Goal: Task Accomplishment & Management: Manage account settings

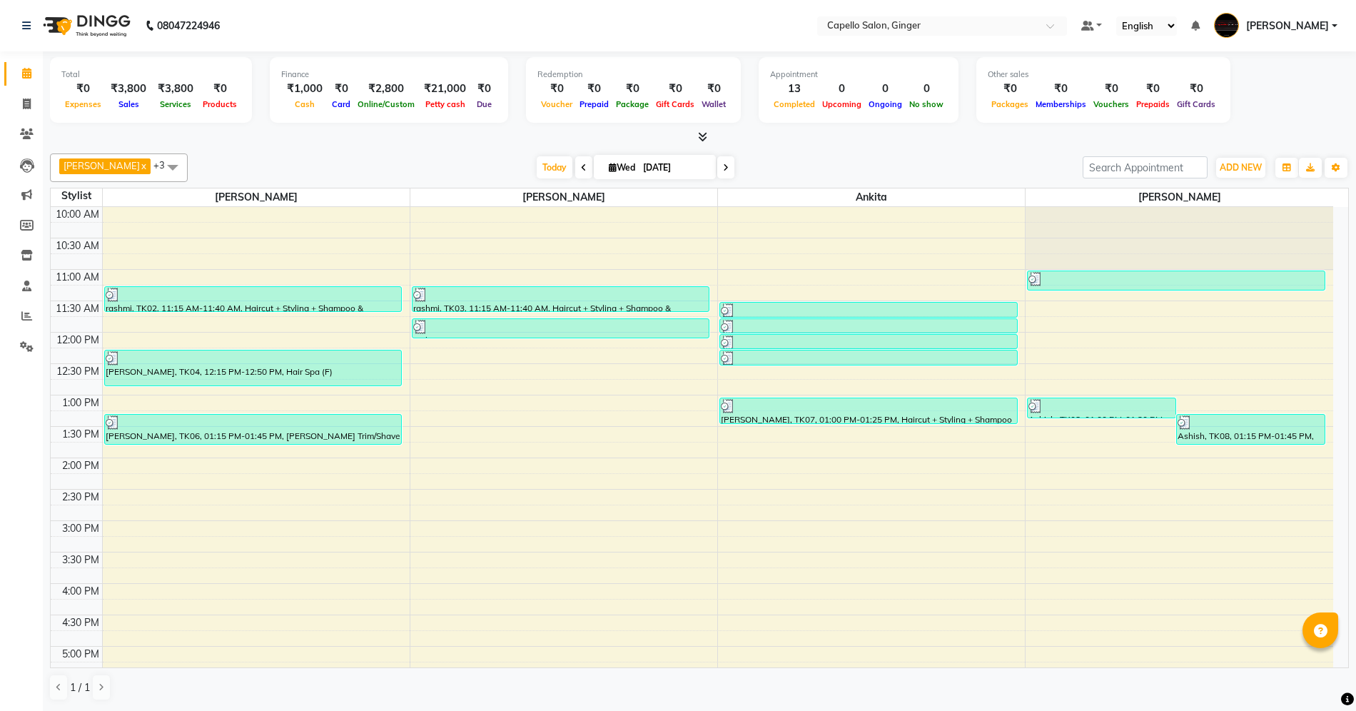
click at [184, 544] on div "10:00 AM 10:30 AM 11:00 AM 11:30 AM 12:00 PM 12:30 PM 1:00 PM 1:30 PM 2:00 PM 2…" at bounding box center [692, 583] width 1282 height 753
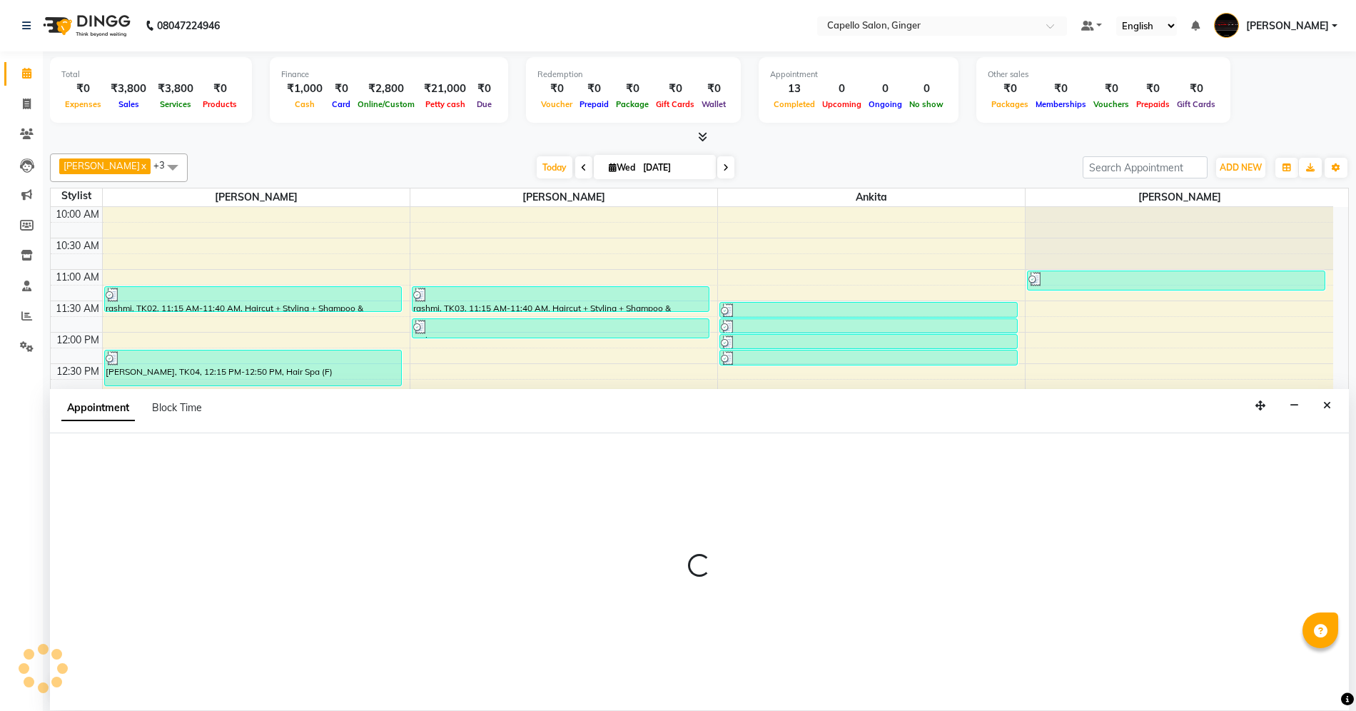
select select "23806"
select select "tentative"
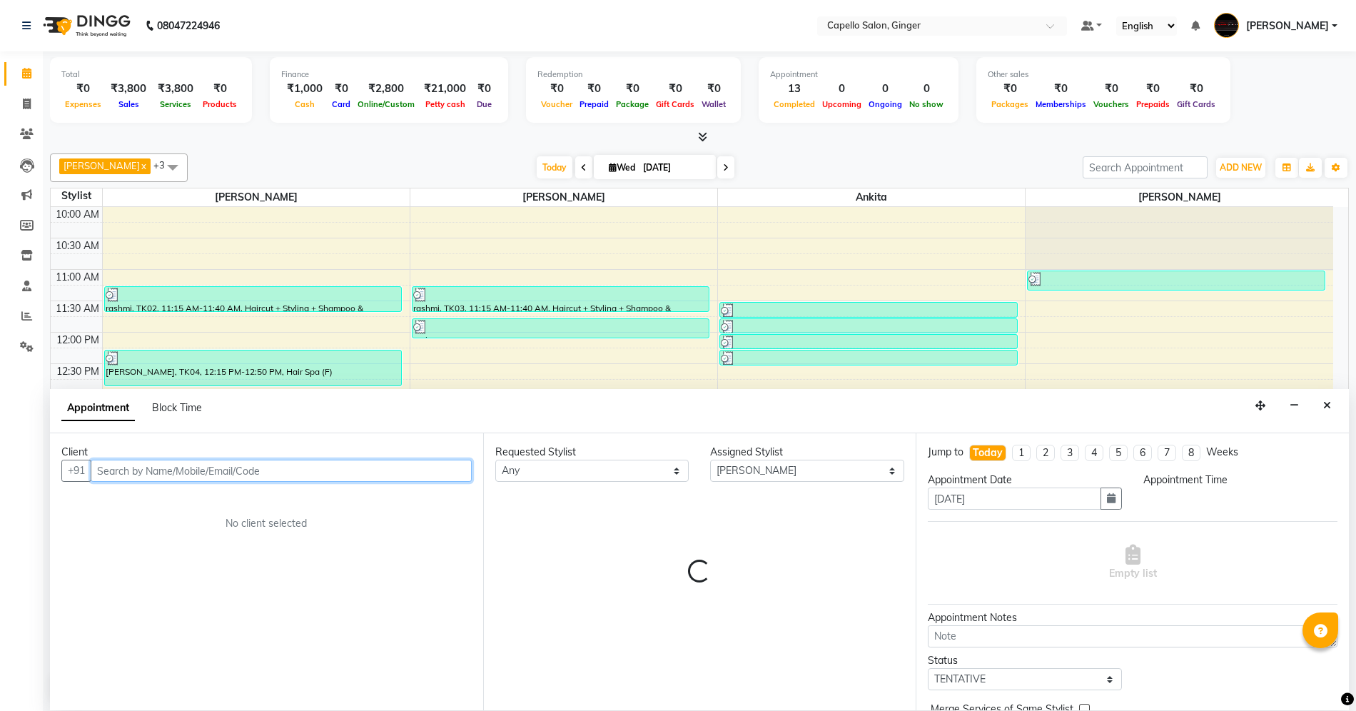
select select "915"
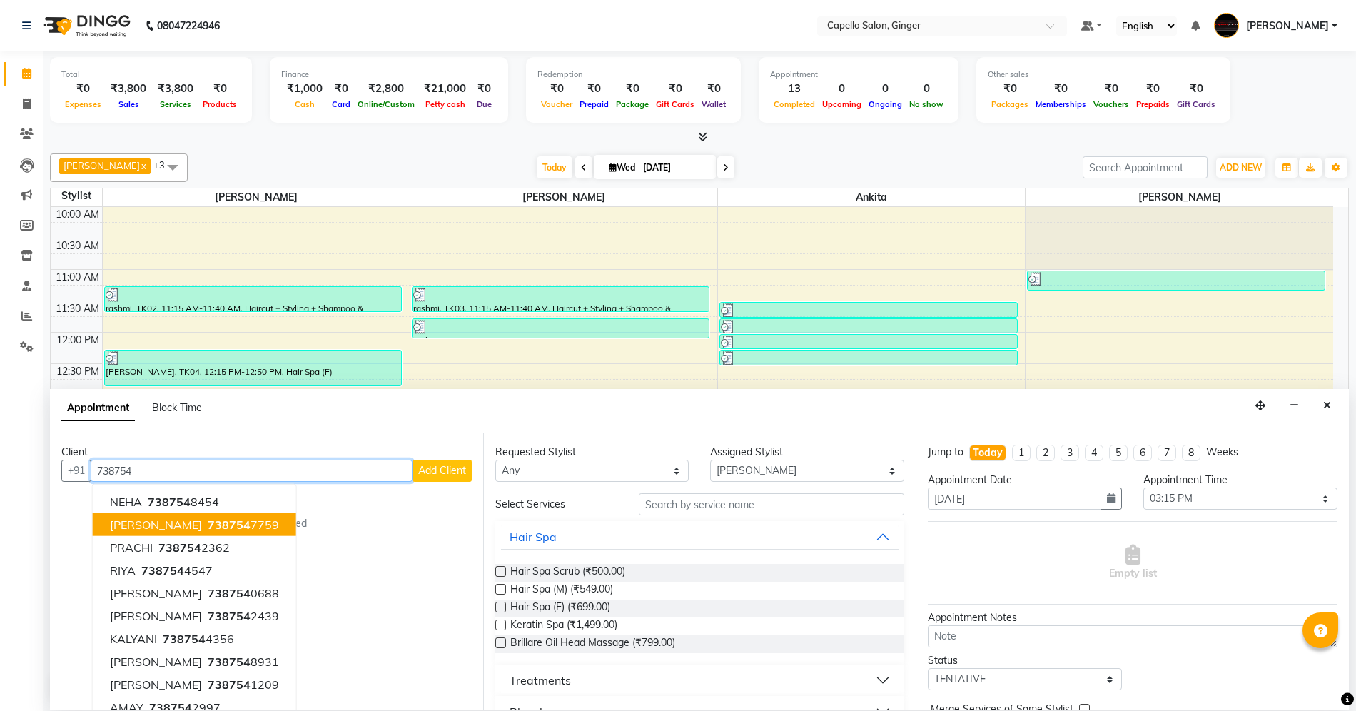
click at [203, 534] on button "[PERSON_NAME] 738754 7759" at bounding box center [194, 524] width 203 height 23
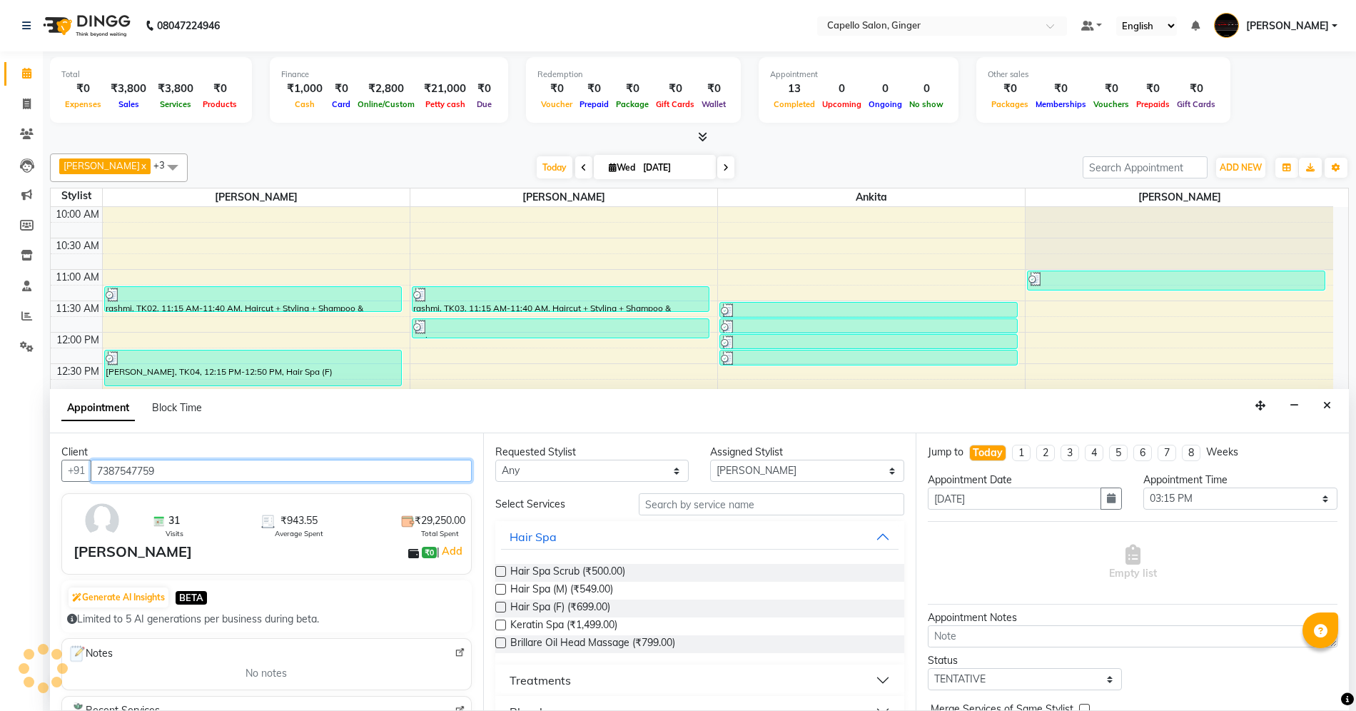
type input "7387547759"
click at [695, 502] on input "text" at bounding box center [771, 504] width 265 height 22
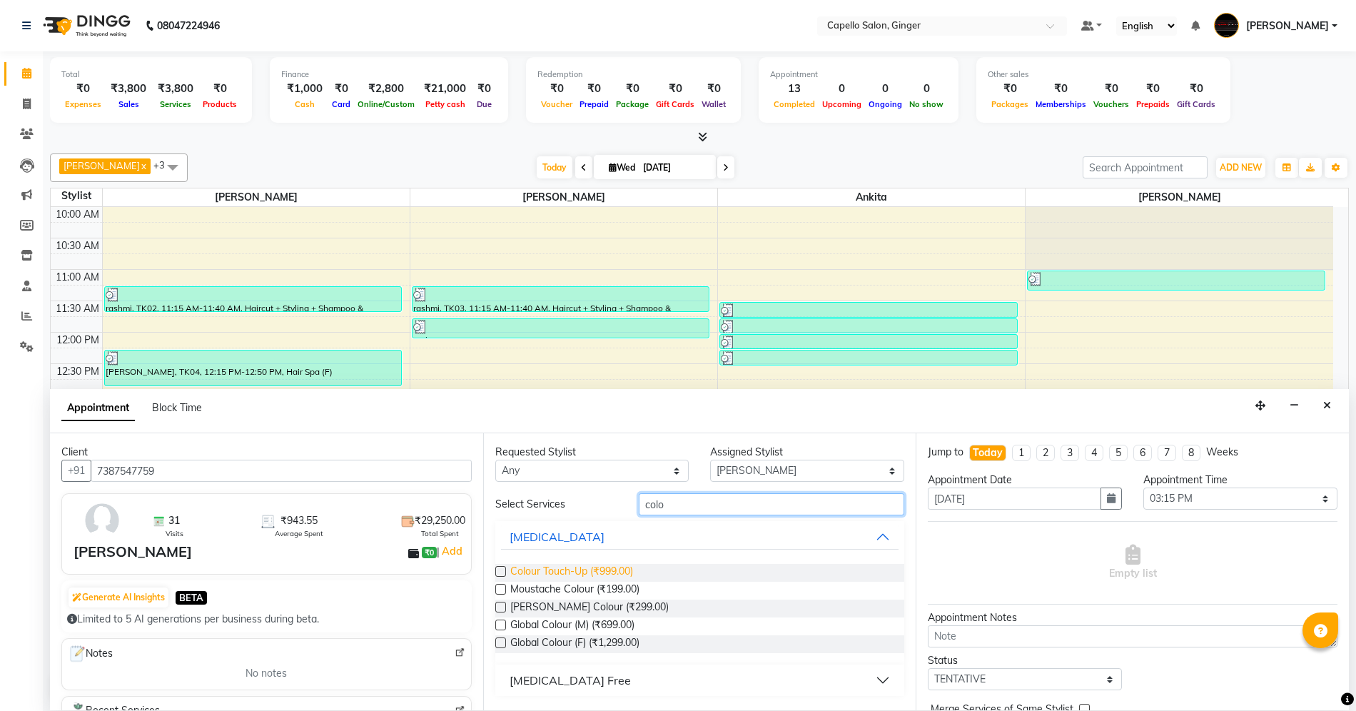
type input "colo"
click at [618, 569] on span "Colour Touch-Up (₹999.00)" at bounding box center [571, 573] width 123 height 18
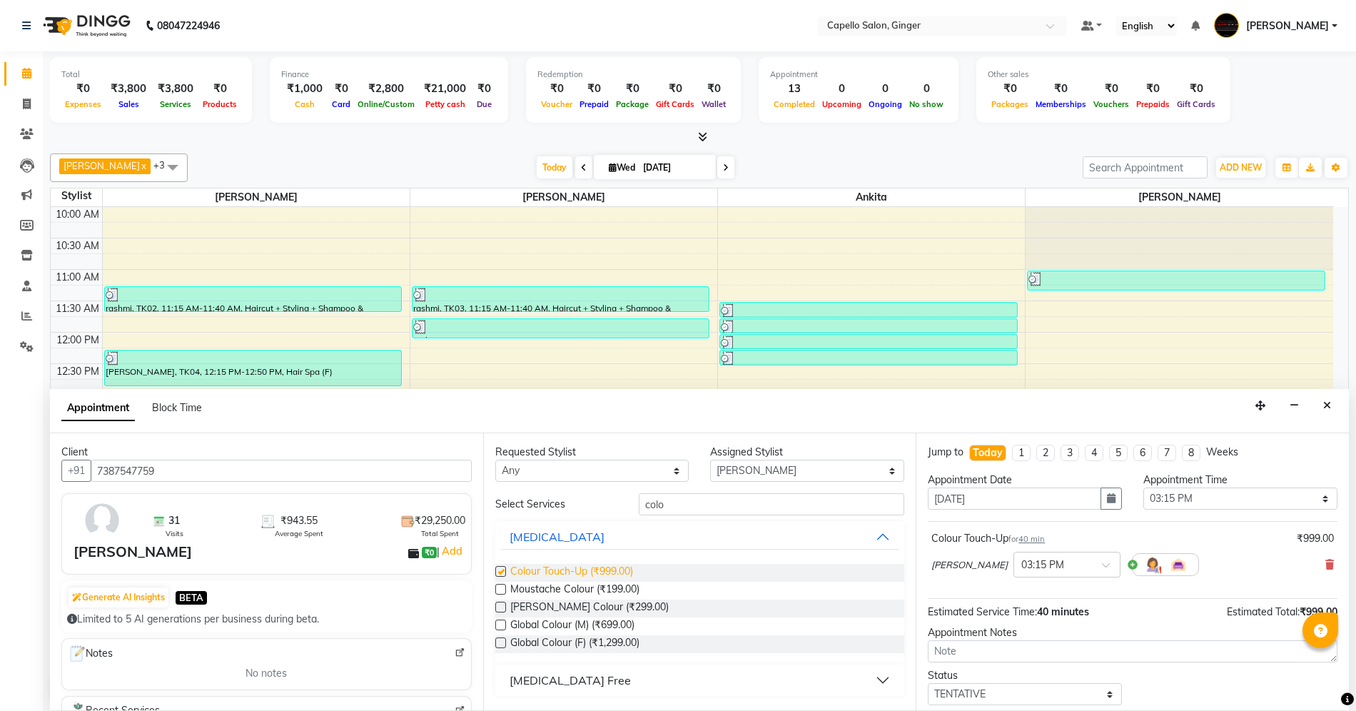
checkbox input "false"
click at [823, 472] on select "Select Admin [PERSON_NAME] [PERSON_NAME] [PERSON_NAME] [PERSON_NAME] [PERSON_NA…" at bounding box center [807, 471] width 194 height 22
select select "41186"
click at [710, 460] on select "Select Admin [PERSON_NAME] [PERSON_NAME] [PERSON_NAME] [PERSON_NAME] [PERSON_NA…" at bounding box center [807, 471] width 194 height 22
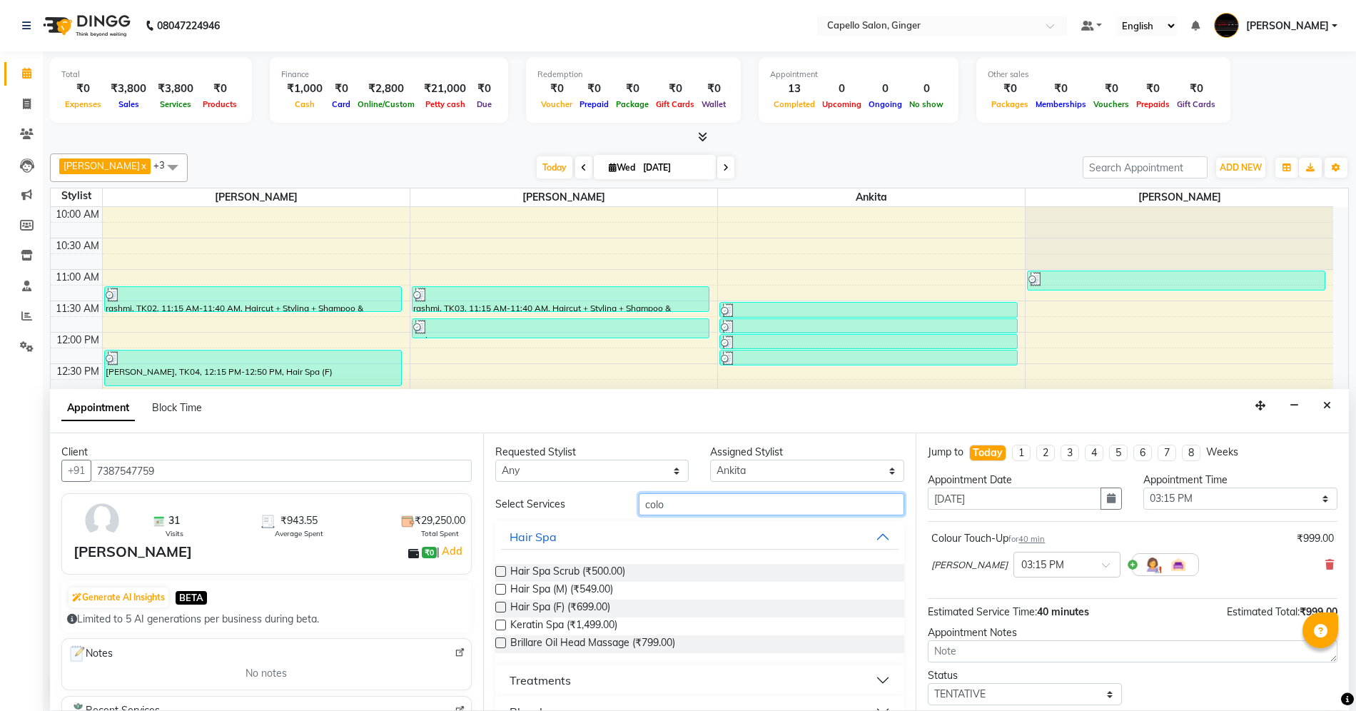
click at [726, 500] on input "colo" at bounding box center [771, 504] width 265 height 22
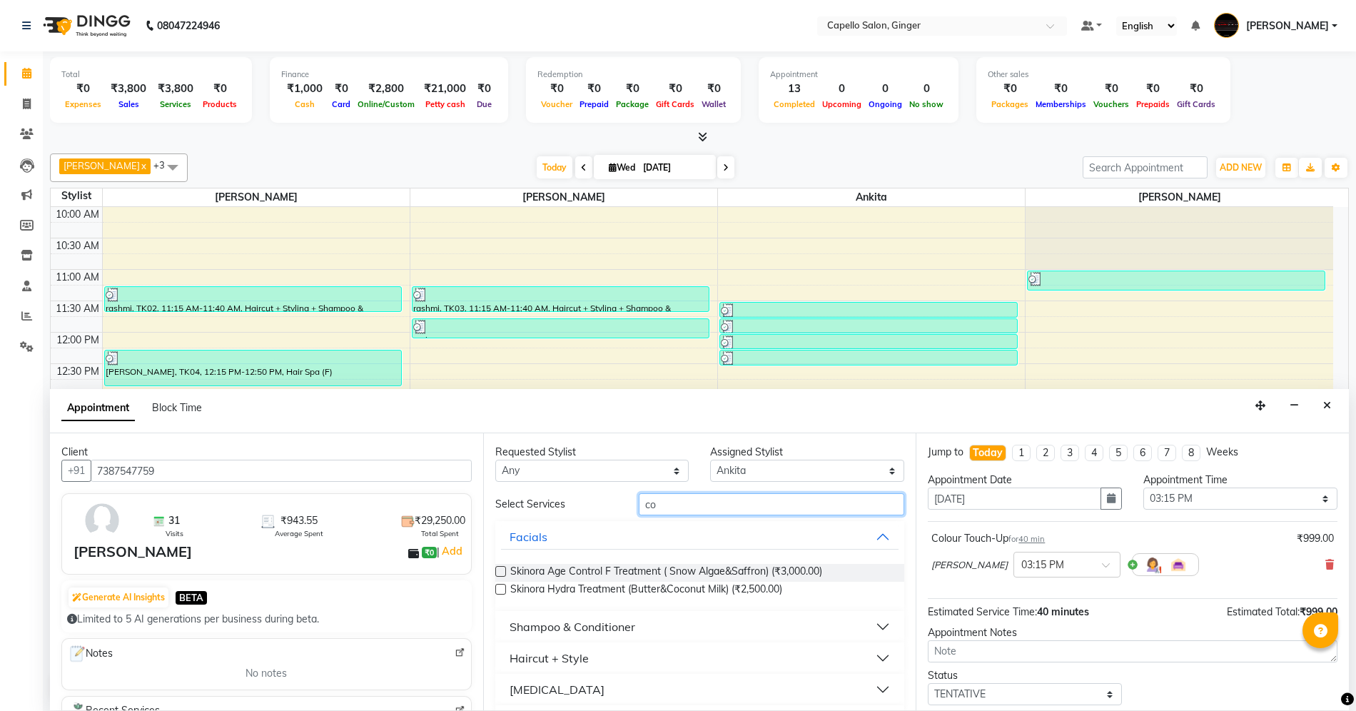
type input "c"
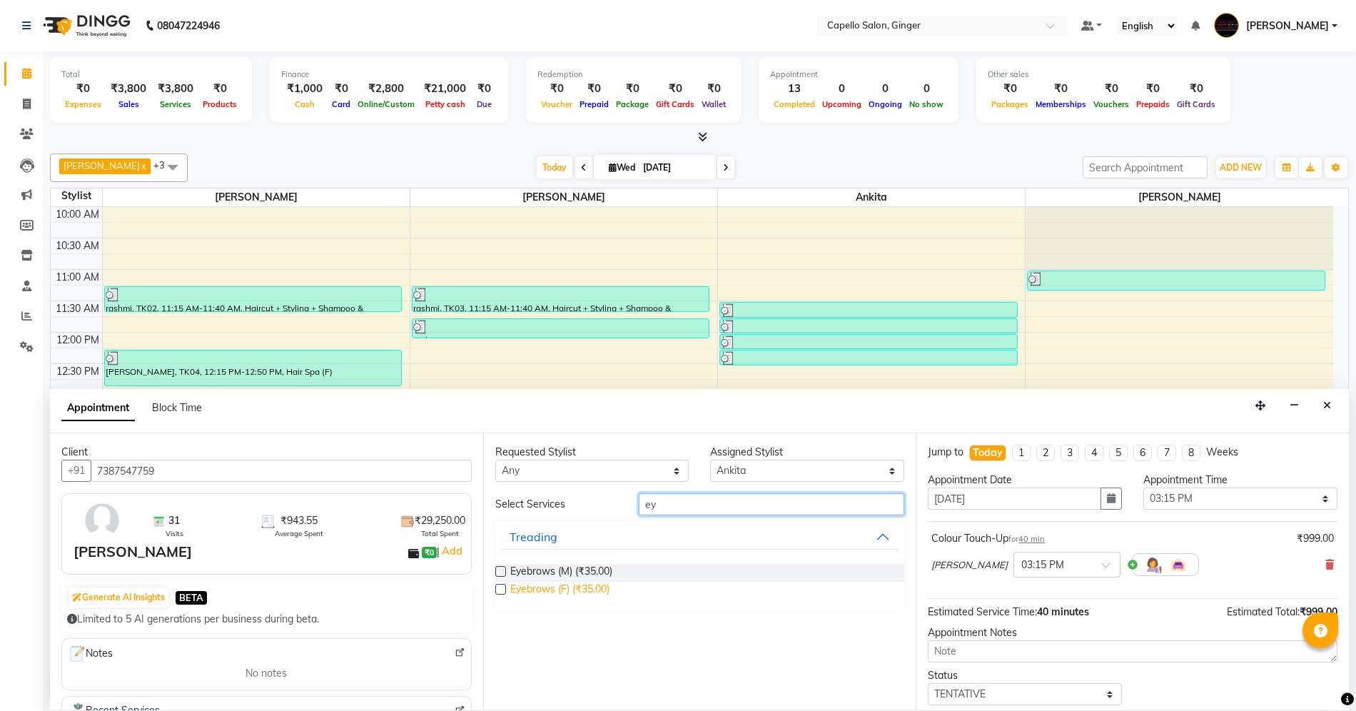
type input "ey"
click at [588, 594] on span "Eyebrows (F) (₹35.00)" at bounding box center [559, 591] width 99 height 18
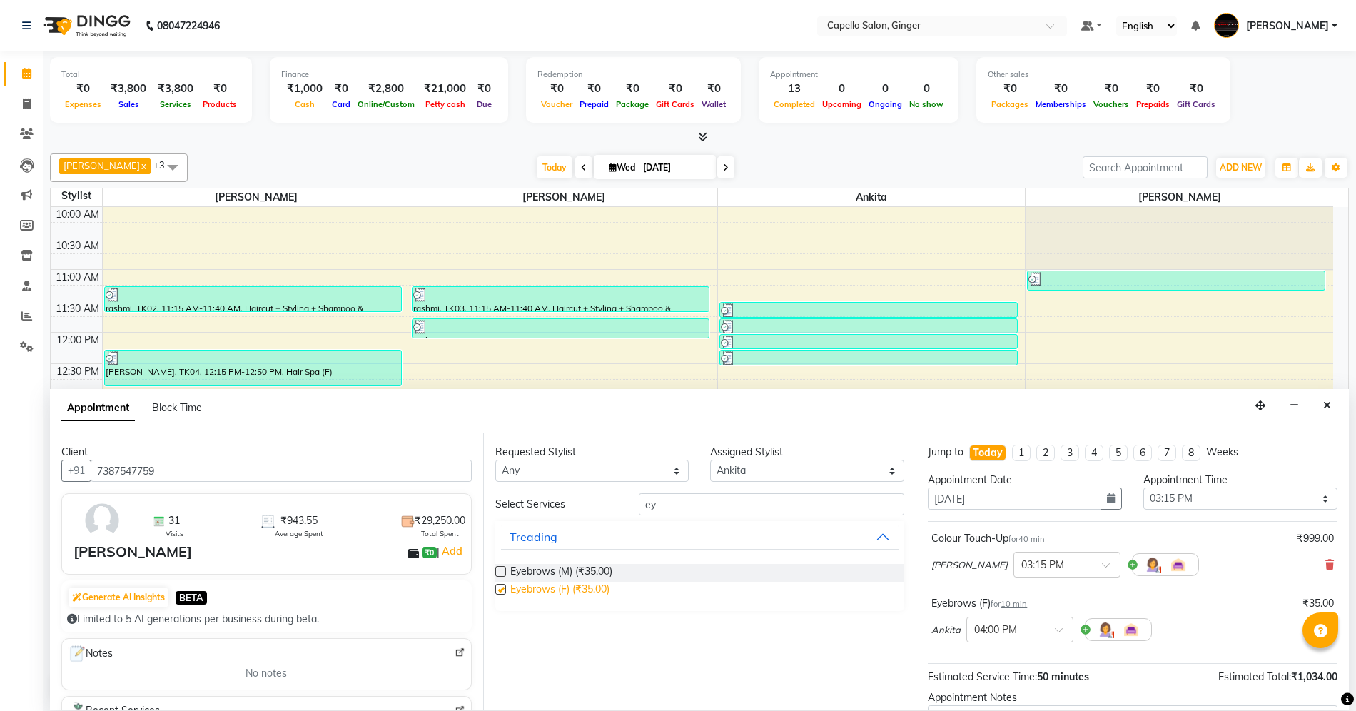
checkbox input "false"
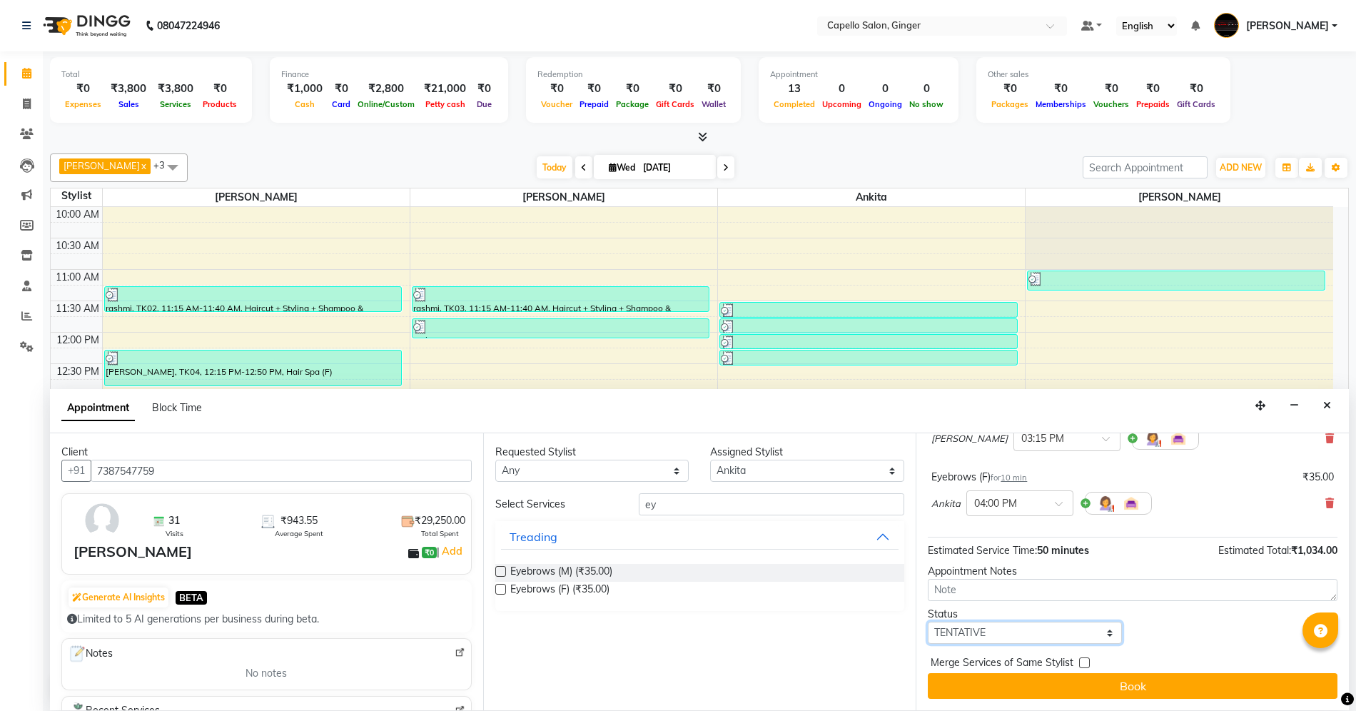
click at [1051, 634] on select "Select TENTATIVE CONFIRM CHECK-IN UPCOMING" at bounding box center [1025, 633] width 194 height 22
select select "confirm booking"
click at [928, 622] on select "Select TENTATIVE CONFIRM CHECK-IN UPCOMING" at bounding box center [1025, 633] width 194 height 22
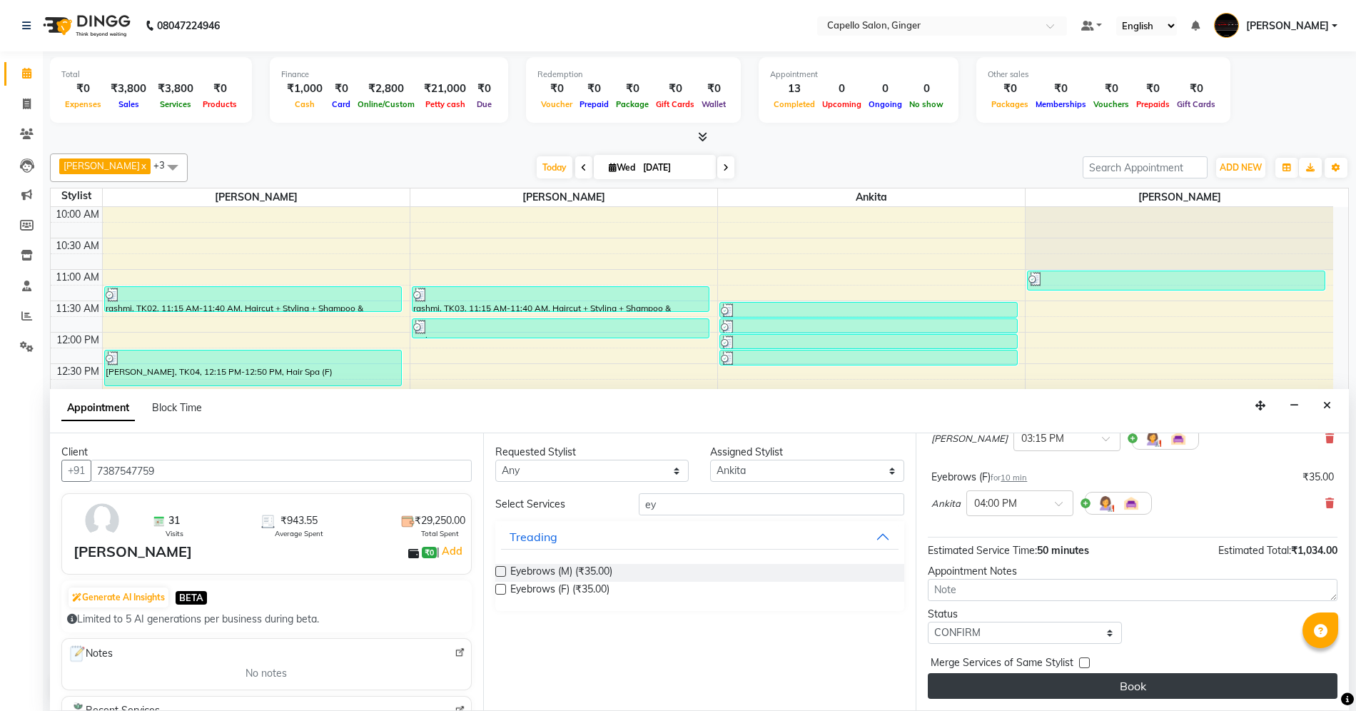
click at [1026, 676] on button "Book" at bounding box center [1133, 686] width 410 height 26
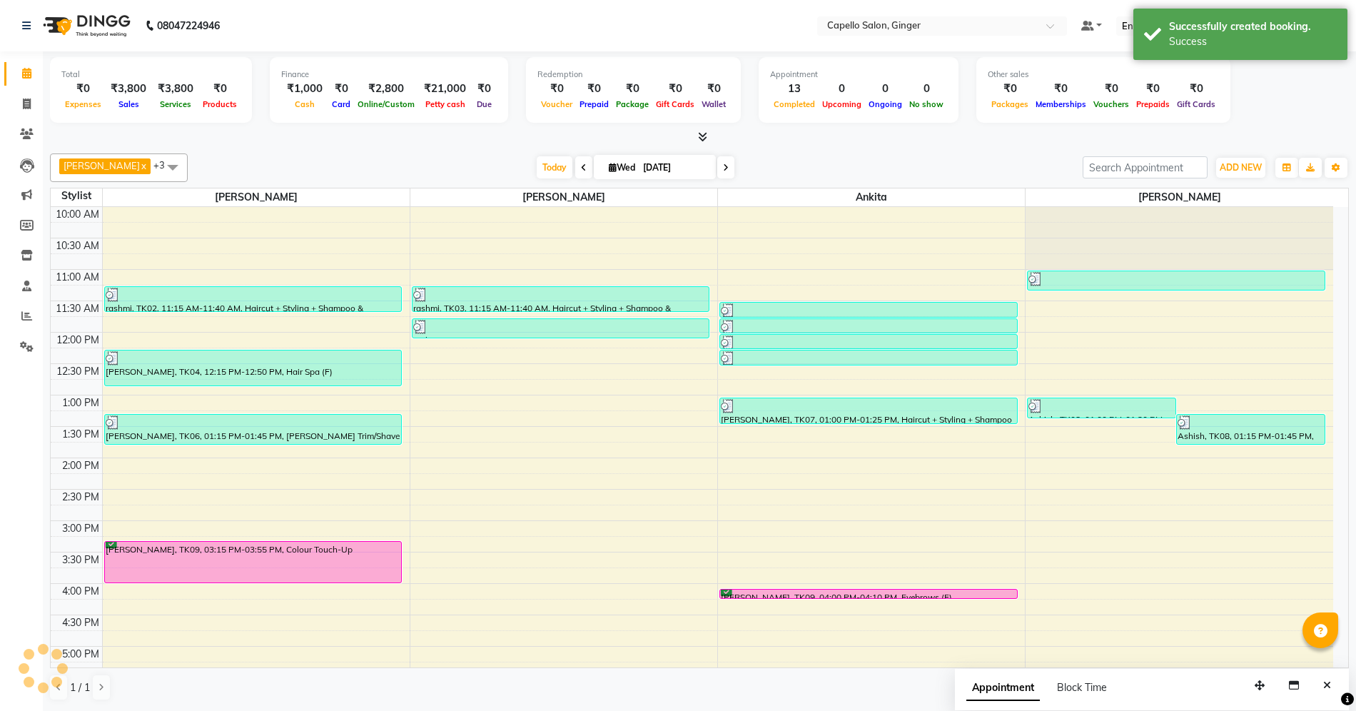
scroll to position [0, 0]
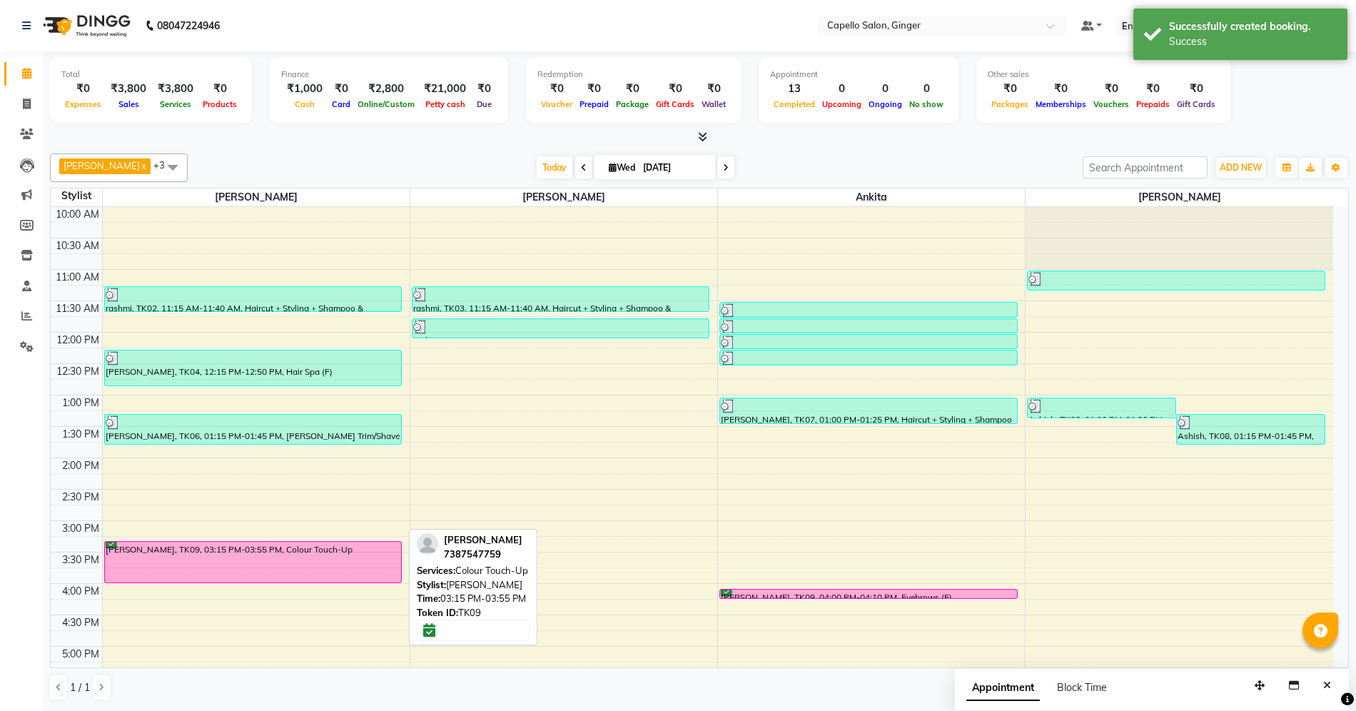
click at [343, 549] on div "[PERSON_NAME], TK09, 03:15 PM-03:55 PM, Colour Touch-Up" at bounding box center [253, 562] width 297 height 41
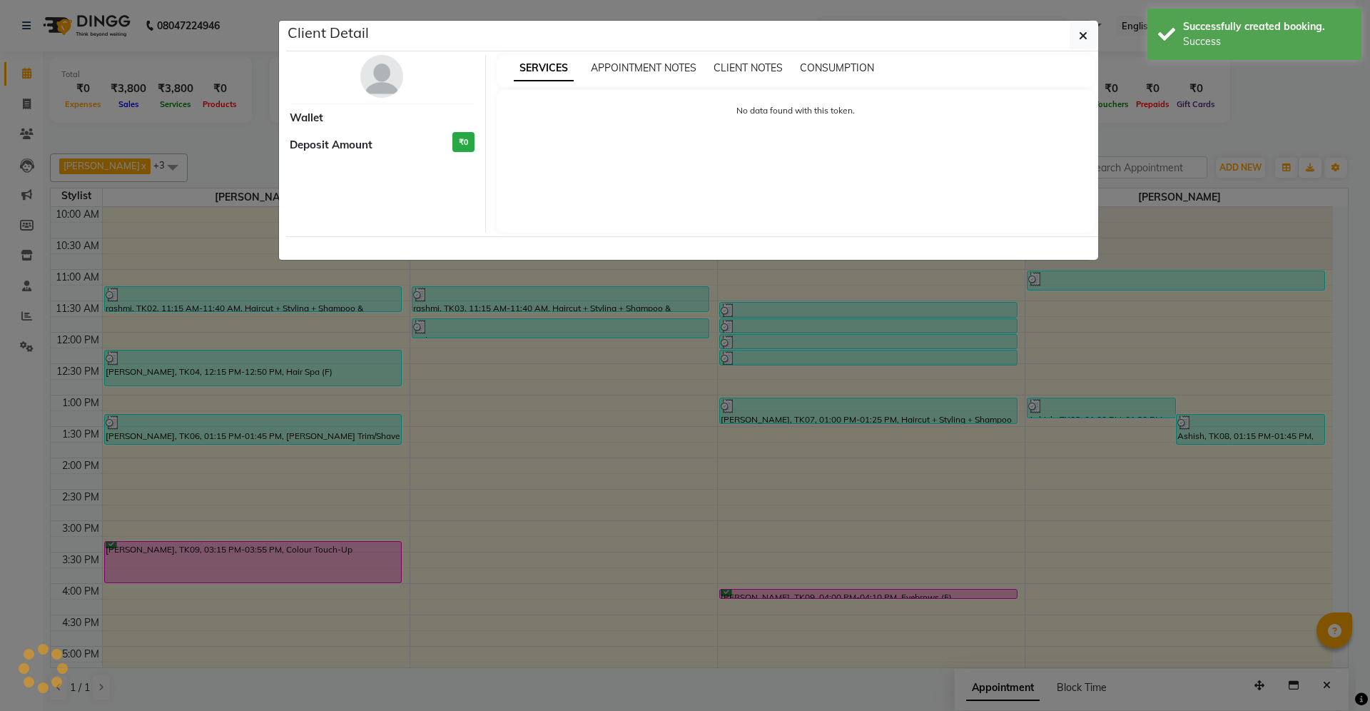
select select "6"
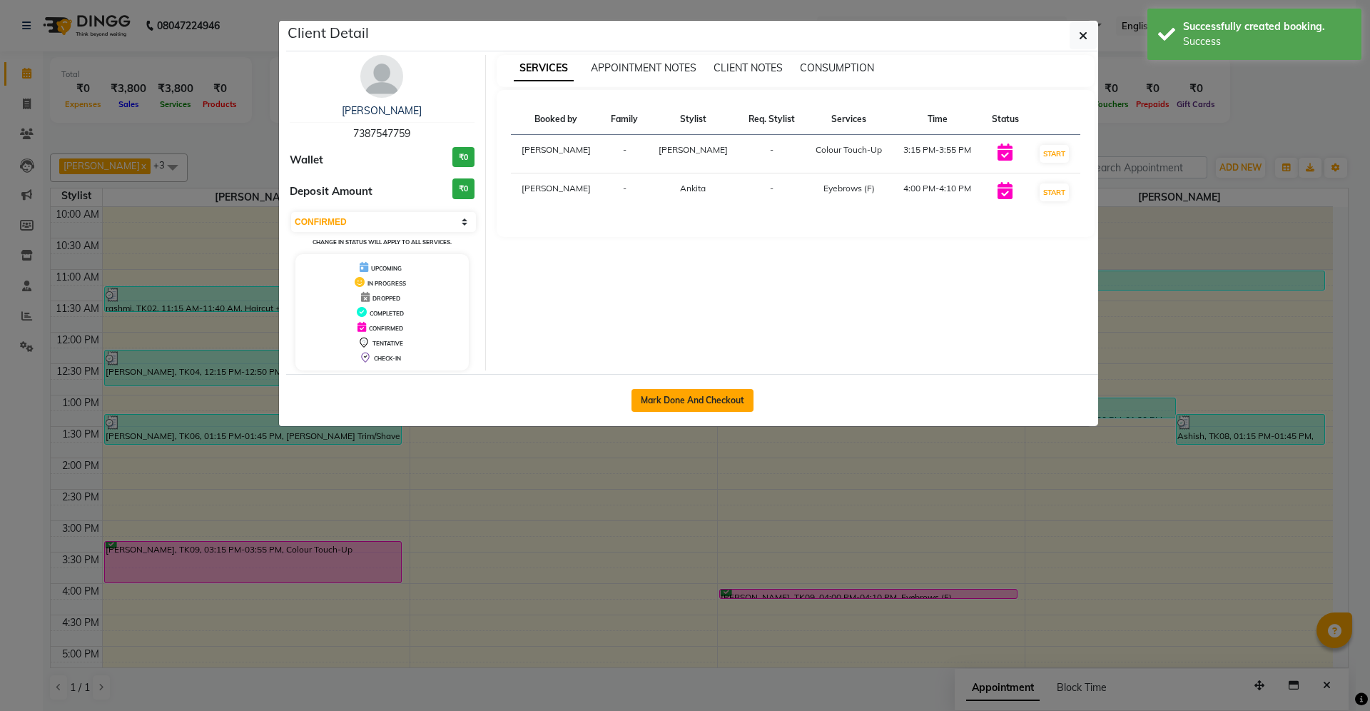
click at [743, 402] on button "Mark Done And Checkout" at bounding box center [693, 400] width 122 height 23
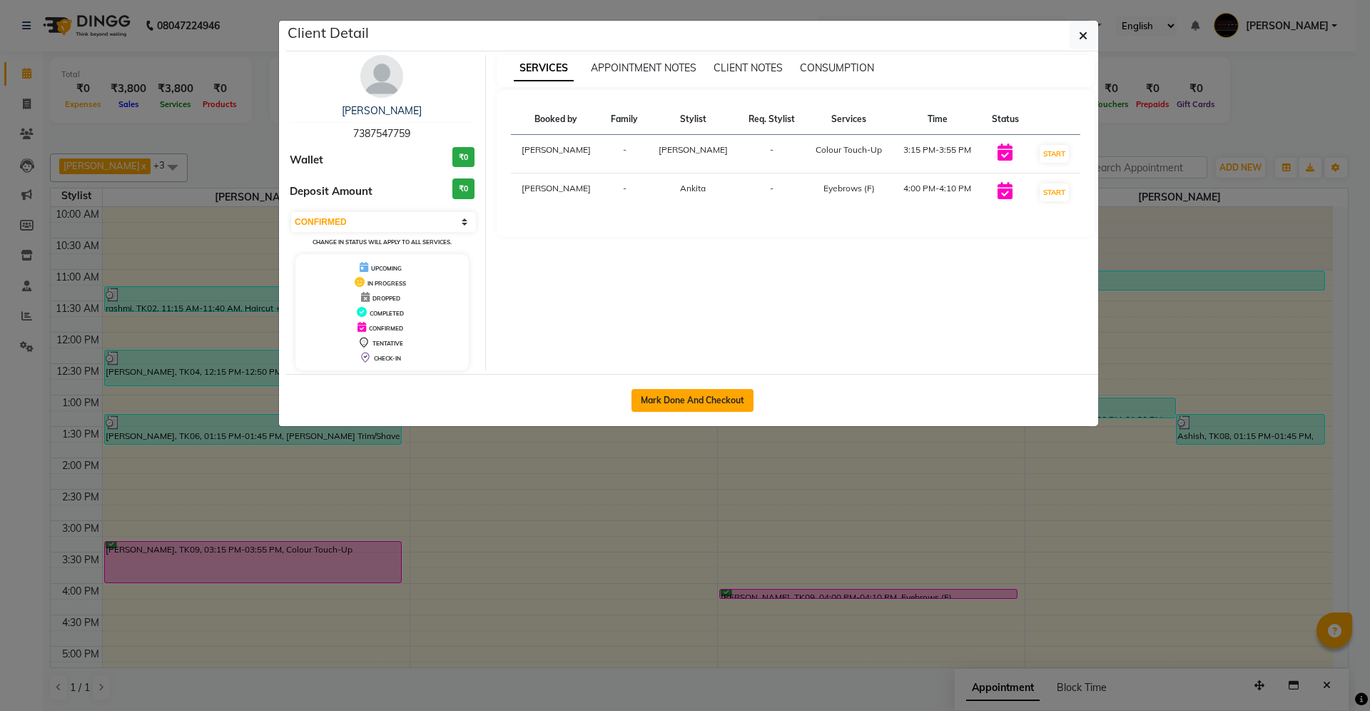
select select "service"
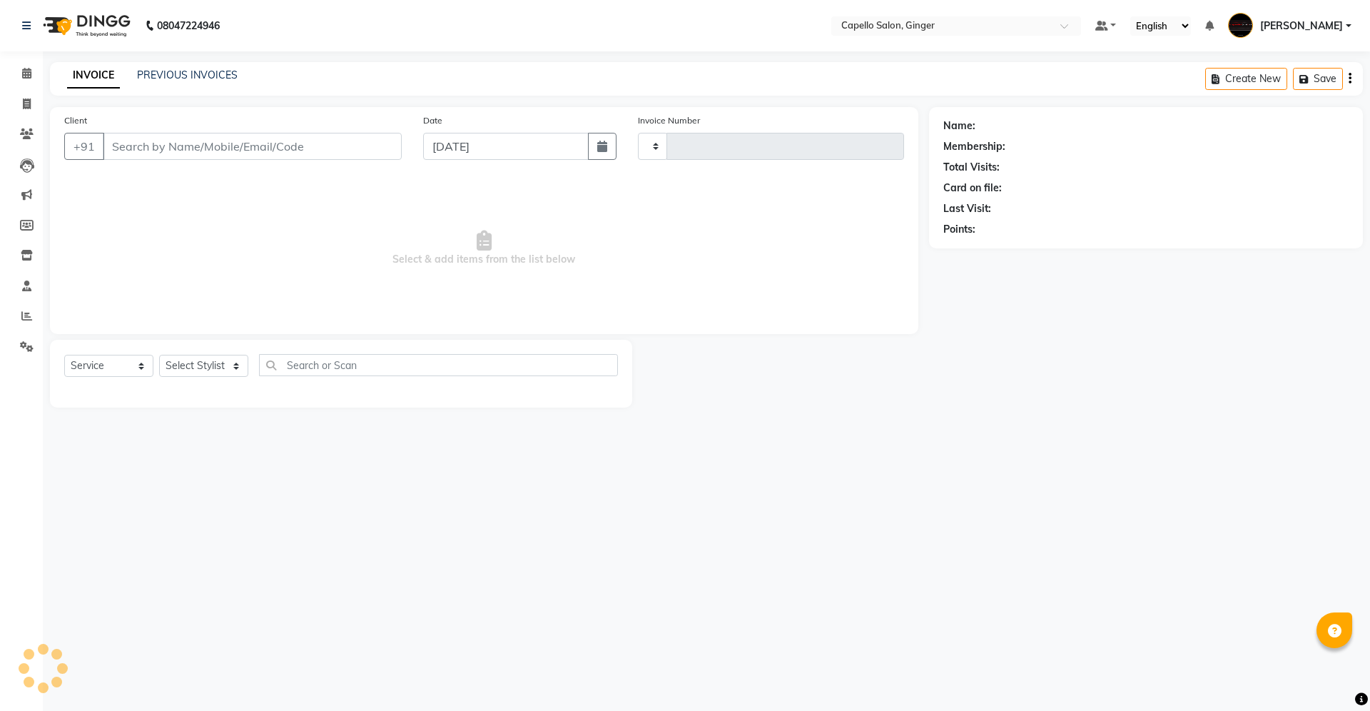
type input "1871"
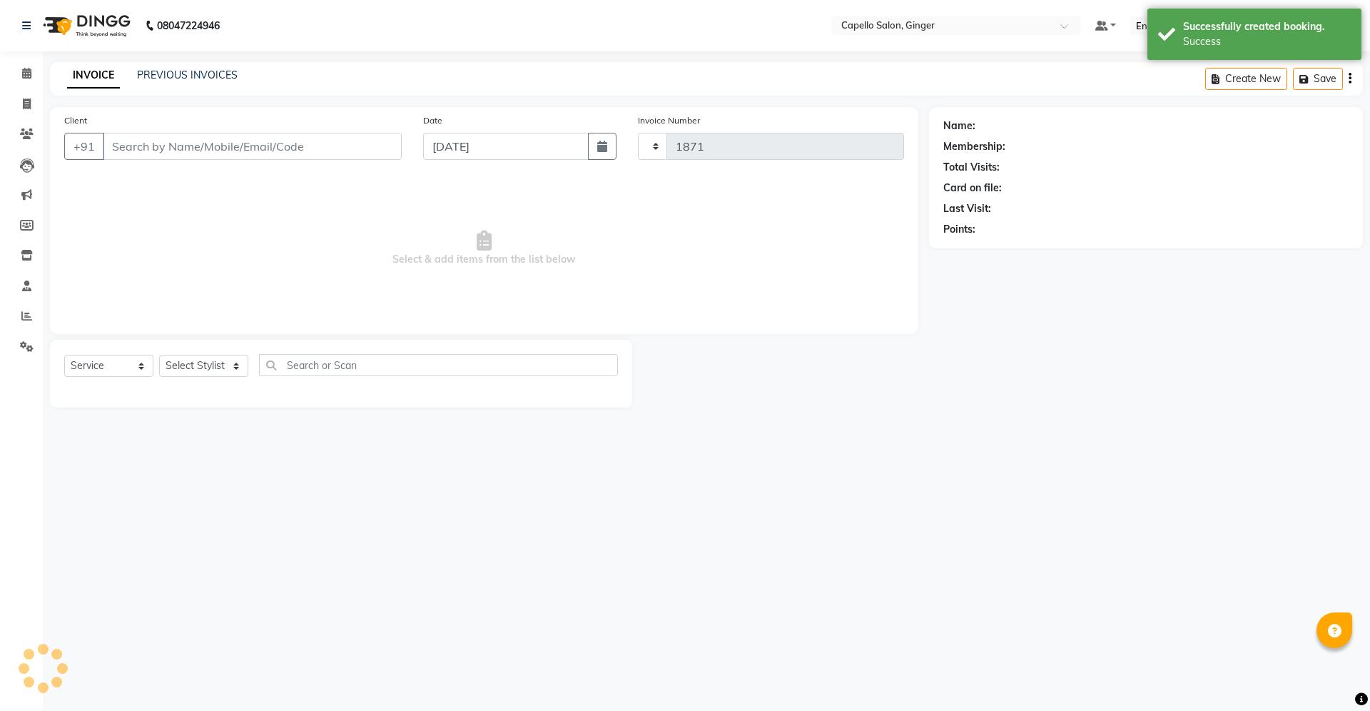
select select "832"
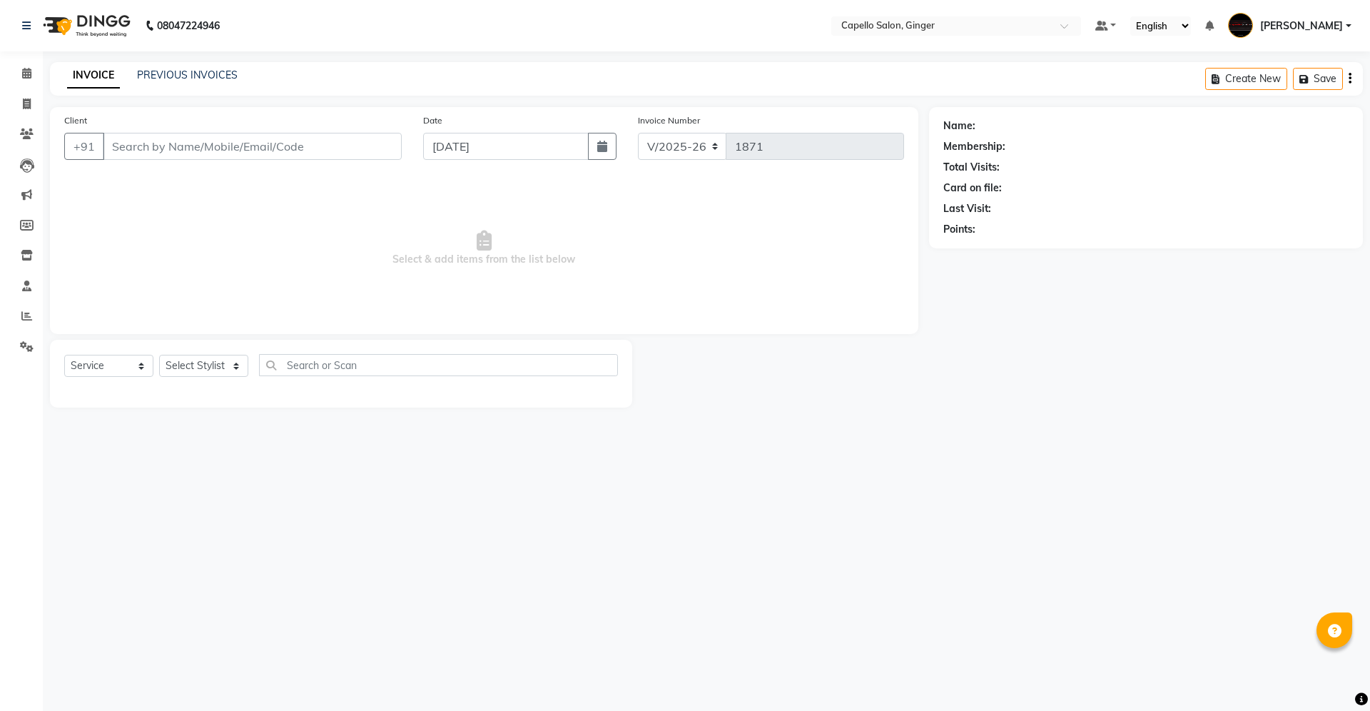
type input "7387547759"
select select "41186"
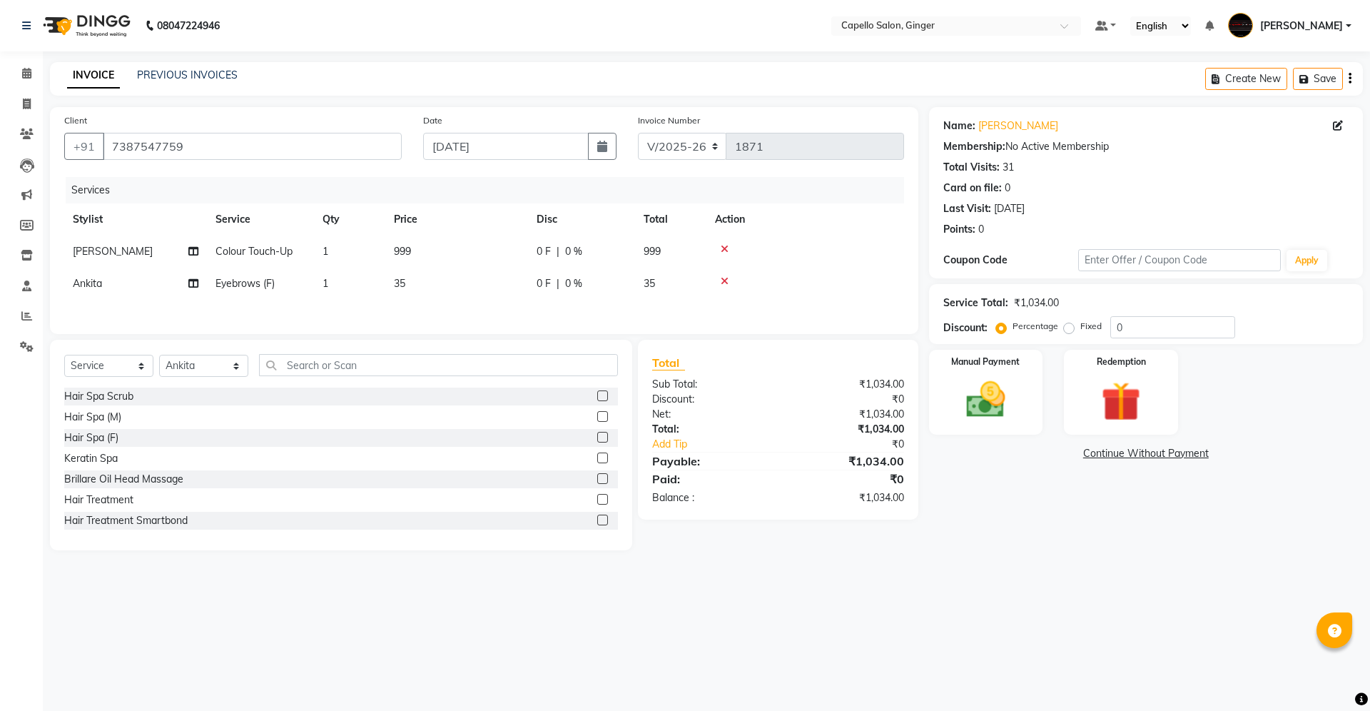
click at [407, 251] on span "999" at bounding box center [402, 251] width 17 height 13
select select "23806"
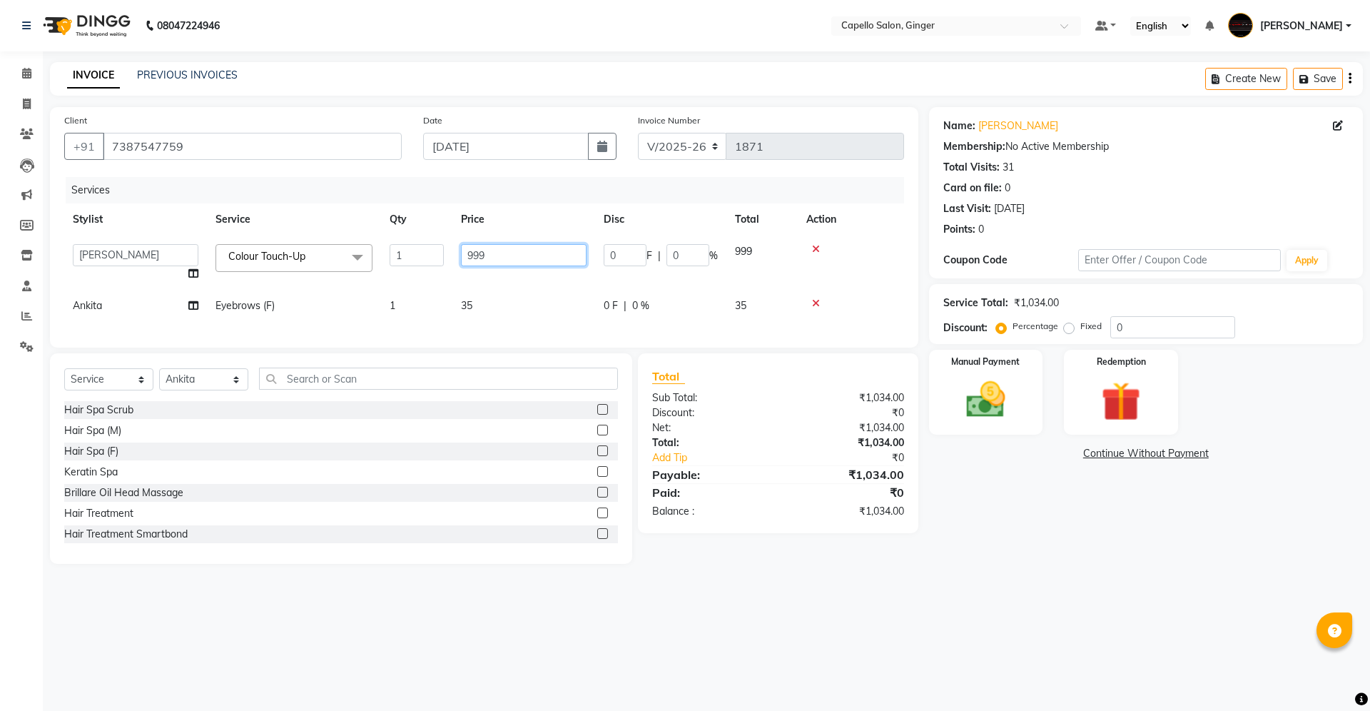
click at [509, 252] on input "999" at bounding box center [524, 255] width 126 height 22
type input "9"
type input "1050"
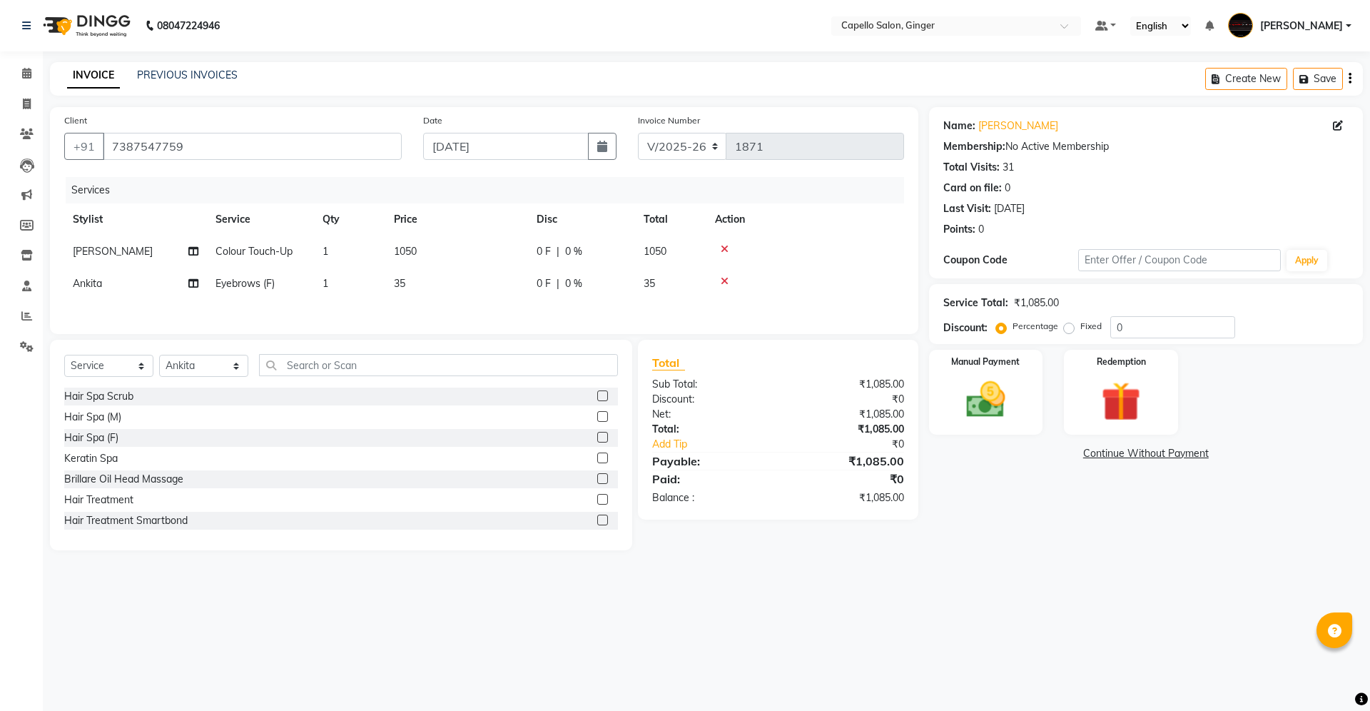
click at [501, 275] on tbody "[PERSON_NAME] Colour Touch-Up 1 1050 0 F | 0 % 1050 [PERSON_NAME] Eyebrows (F) …" at bounding box center [484, 267] width 840 height 64
click at [405, 283] on span "35" at bounding box center [399, 283] width 11 height 13
select select "41186"
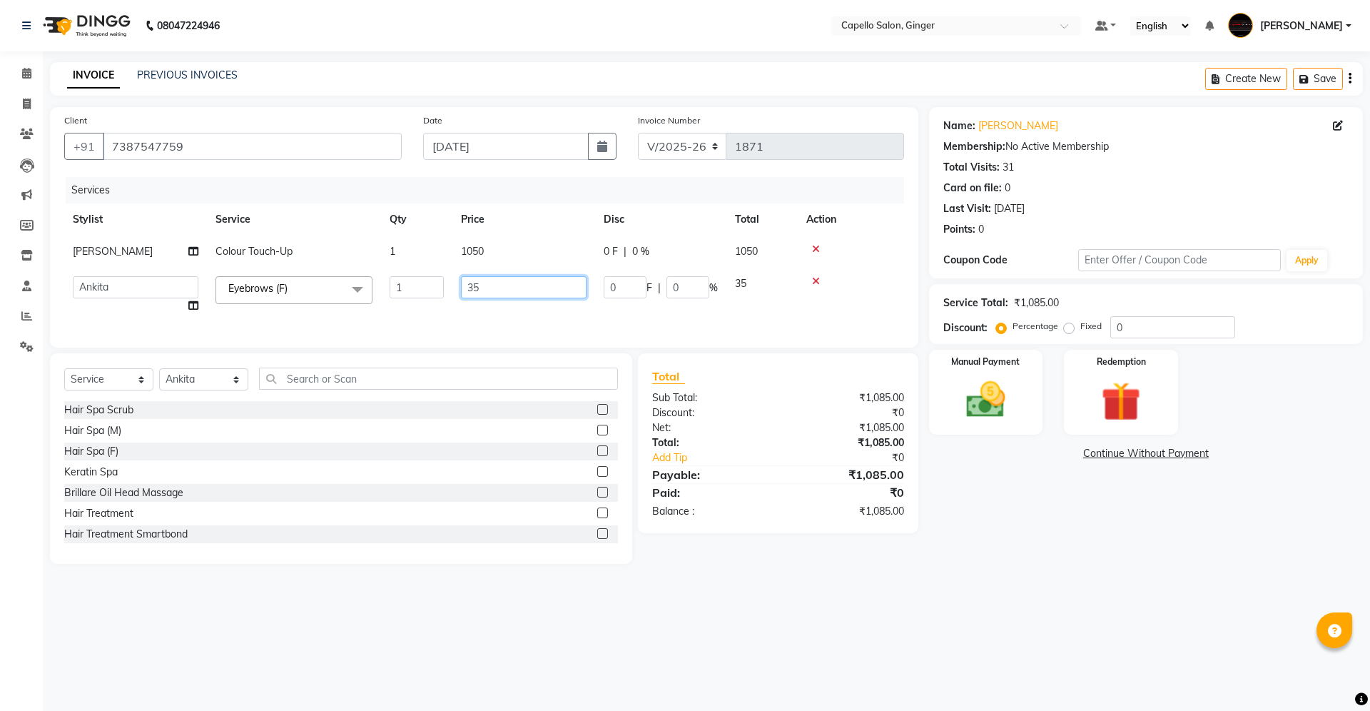
click at [491, 283] on input "35" at bounding box center [524, 287] width 126 height 22
type input "3"
type input "50"
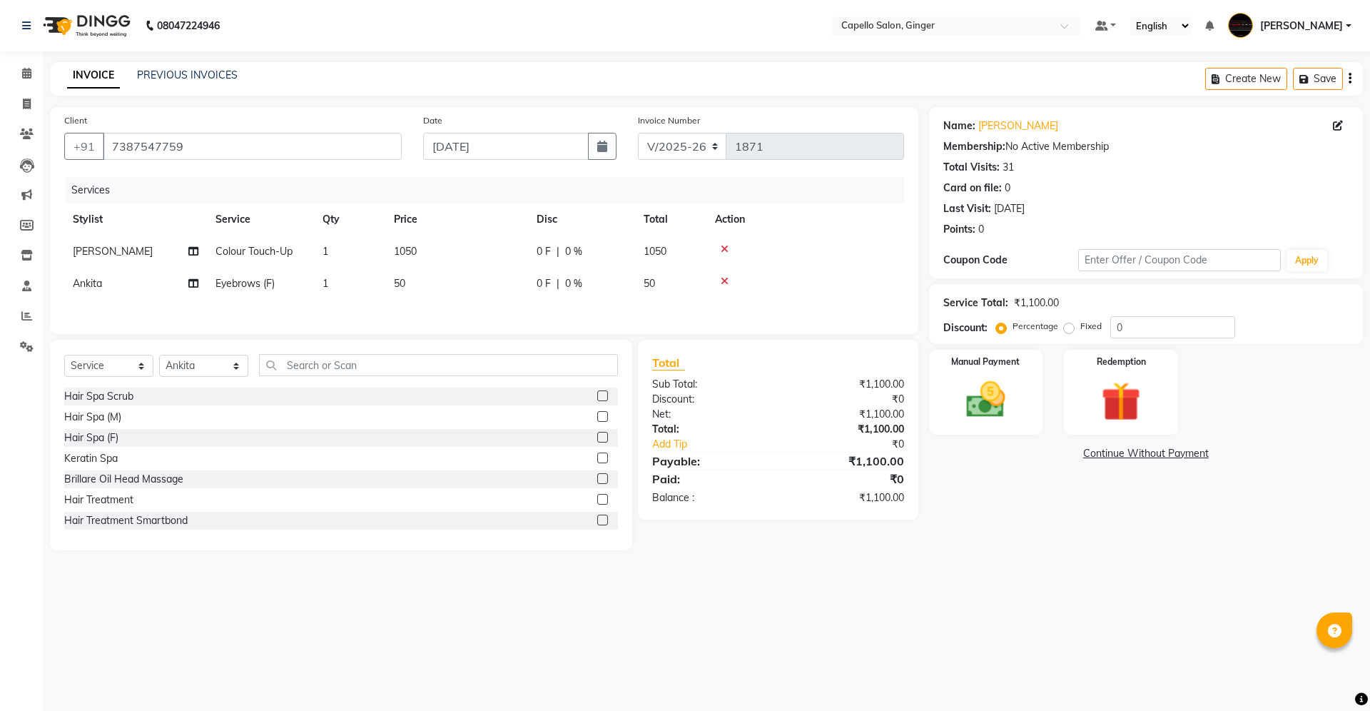
click at [494, 320] on div "Services Stylist Service Qty Price Disc Total Action [PERSON_NAME] Colour Touch…" at bounding box center [484, 248] width 840 height 143
click at [1016, 398] on img at bounding box center [986, 399] width 66 height 47
click at [1162, 450] on span "CASH" at bounding box center [1158, 454] width 31 height 16
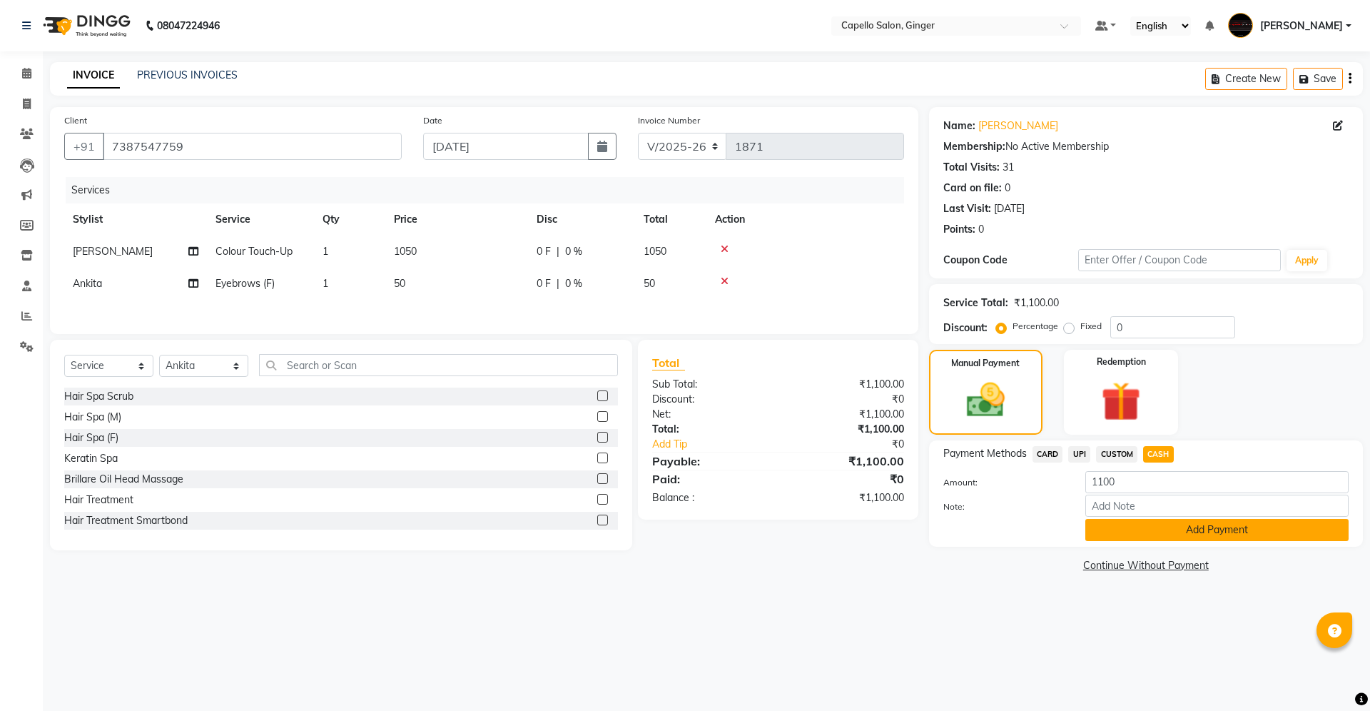
click at [1159, 537] on button "Add Payment" at bounding box center [1216, 530] width 263 height 22
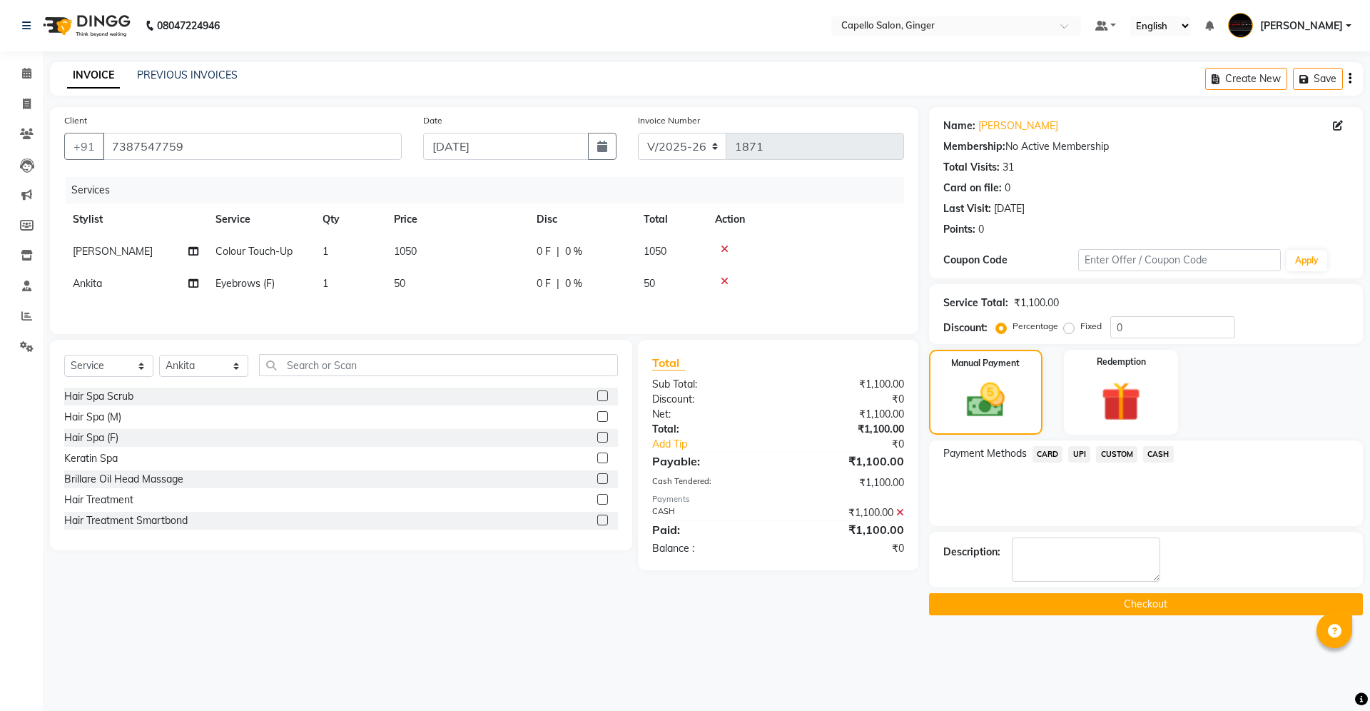
click at [1154, 602] on button "Checkout" at bounding box center [1146, 604] width 434 height 22
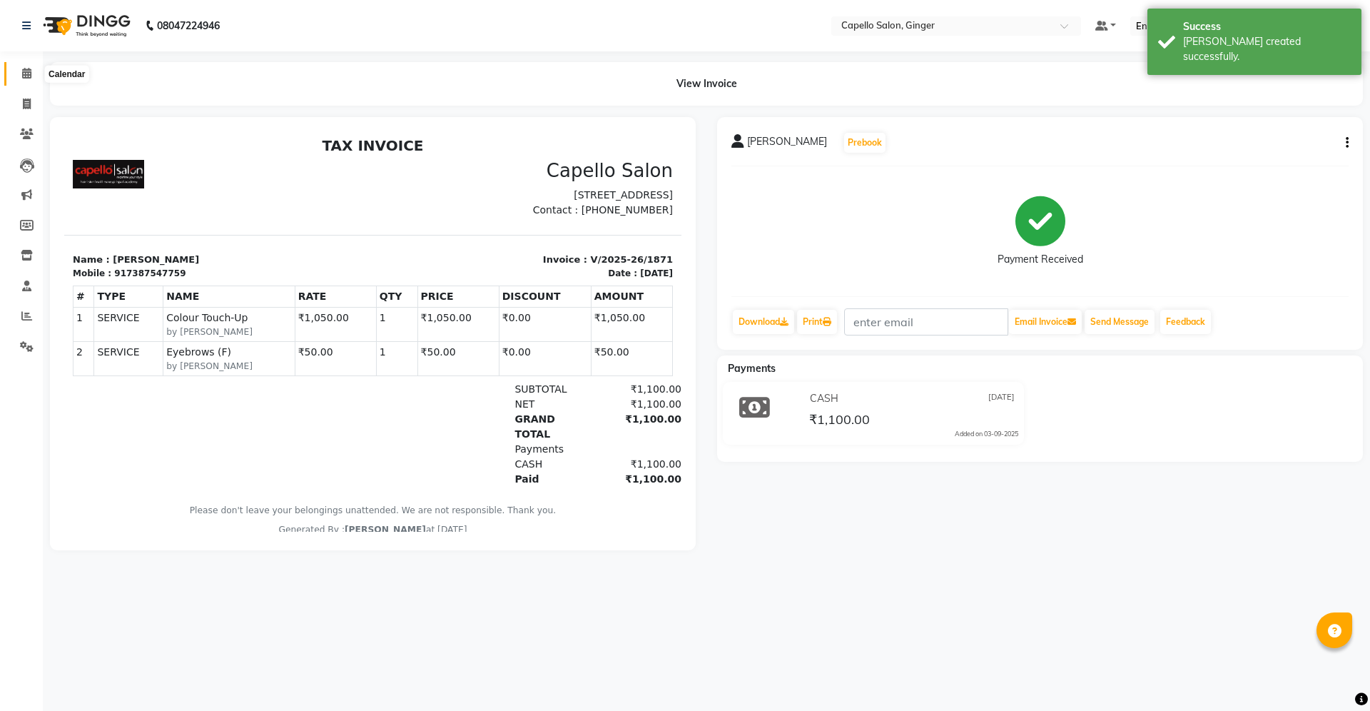
click at [26, 75] on icon at bounding box center [26, 73] width 9 height 11
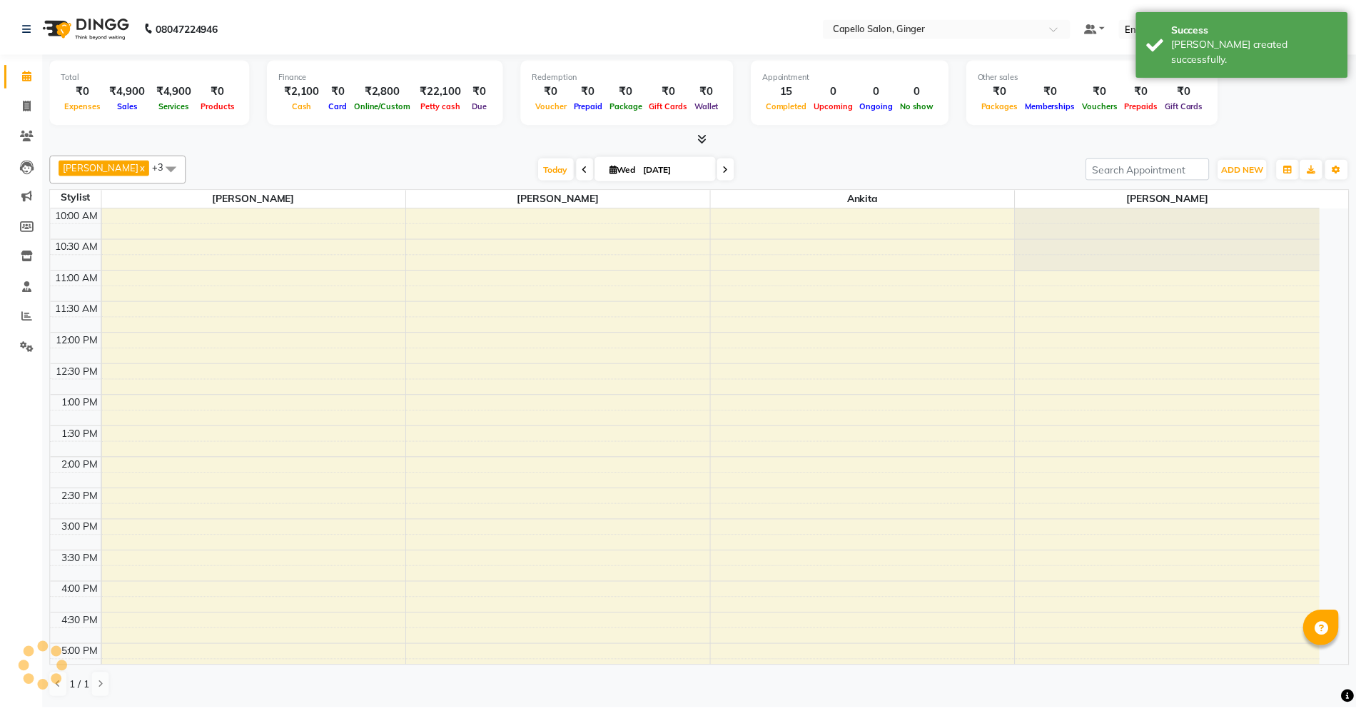
scroll to position [277, 0]
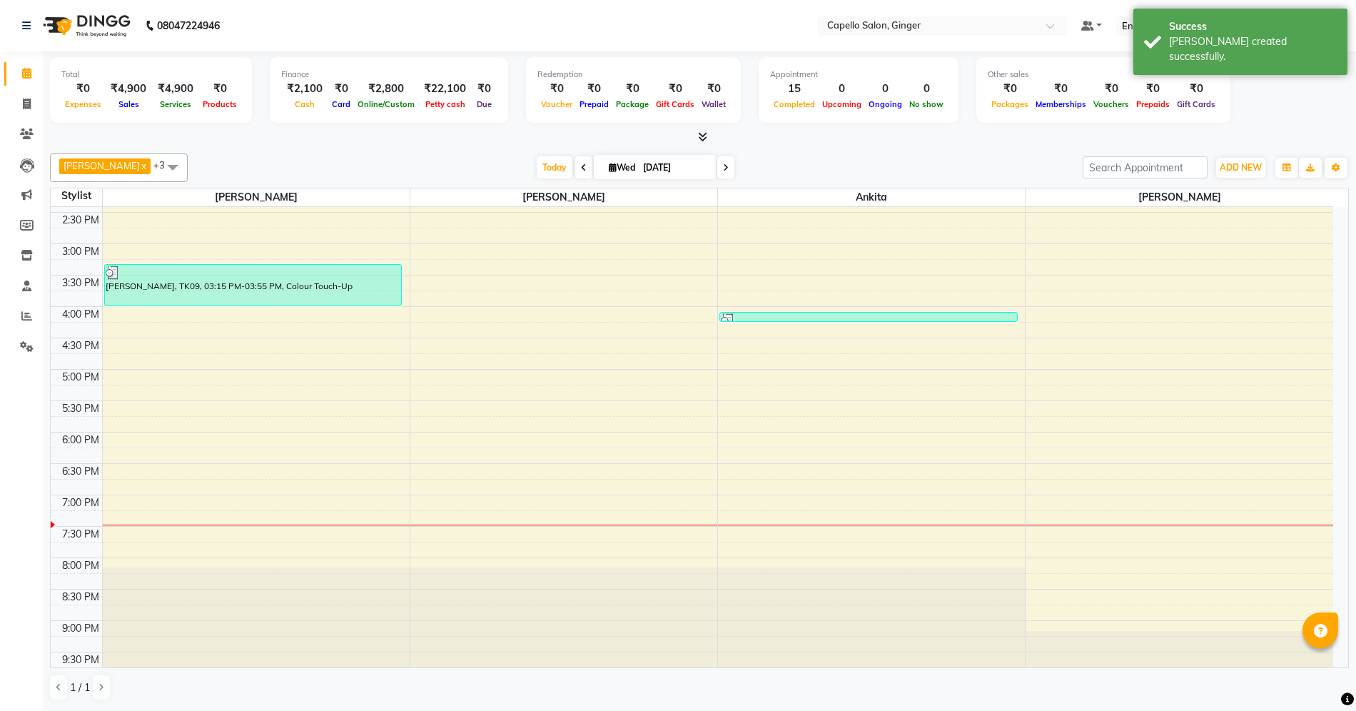
click at [540, 280] on div "10:00 AM 10:30 AM 11:00 AM 11:30 AM 12:00 PM 12:30 PM 1:00 PM 1:30 PM 2:00 PM 2…" at bounding box center [692, 306] width 1282 height 753
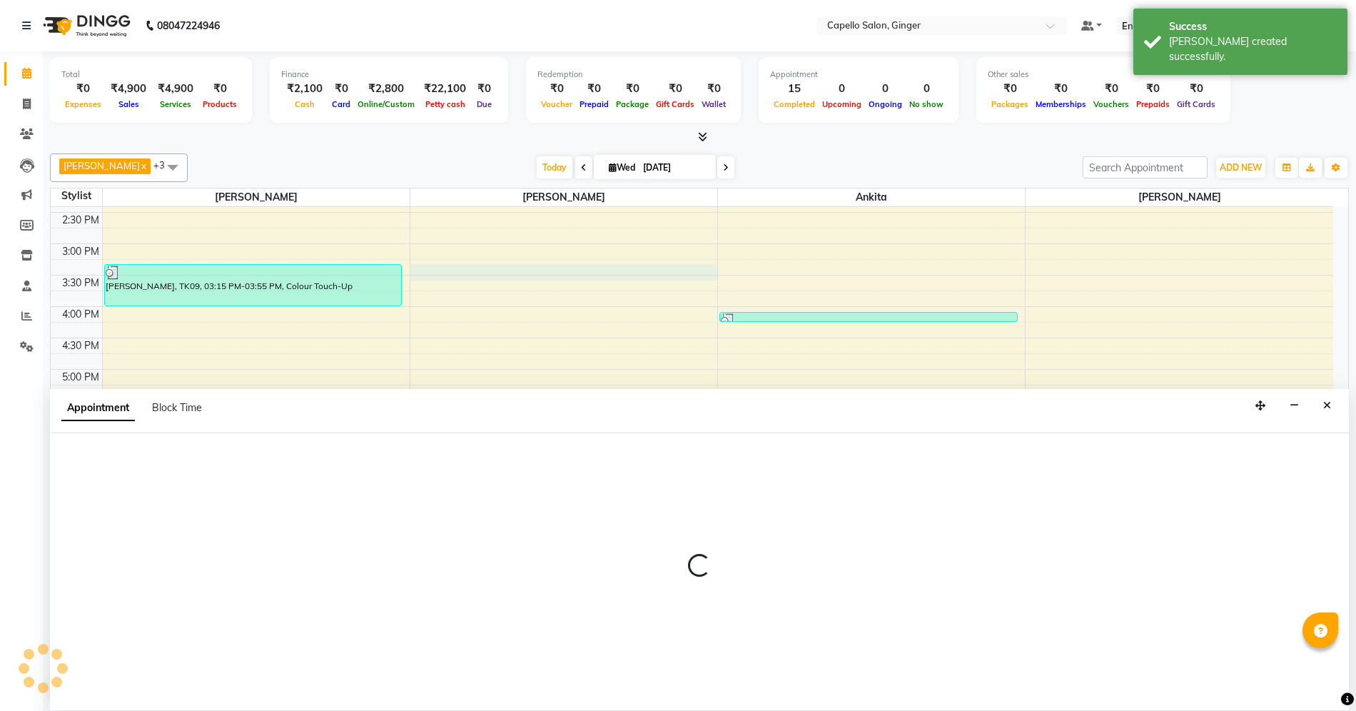
scroll to position [1, 0]
select select "35234"
select select "tentative"
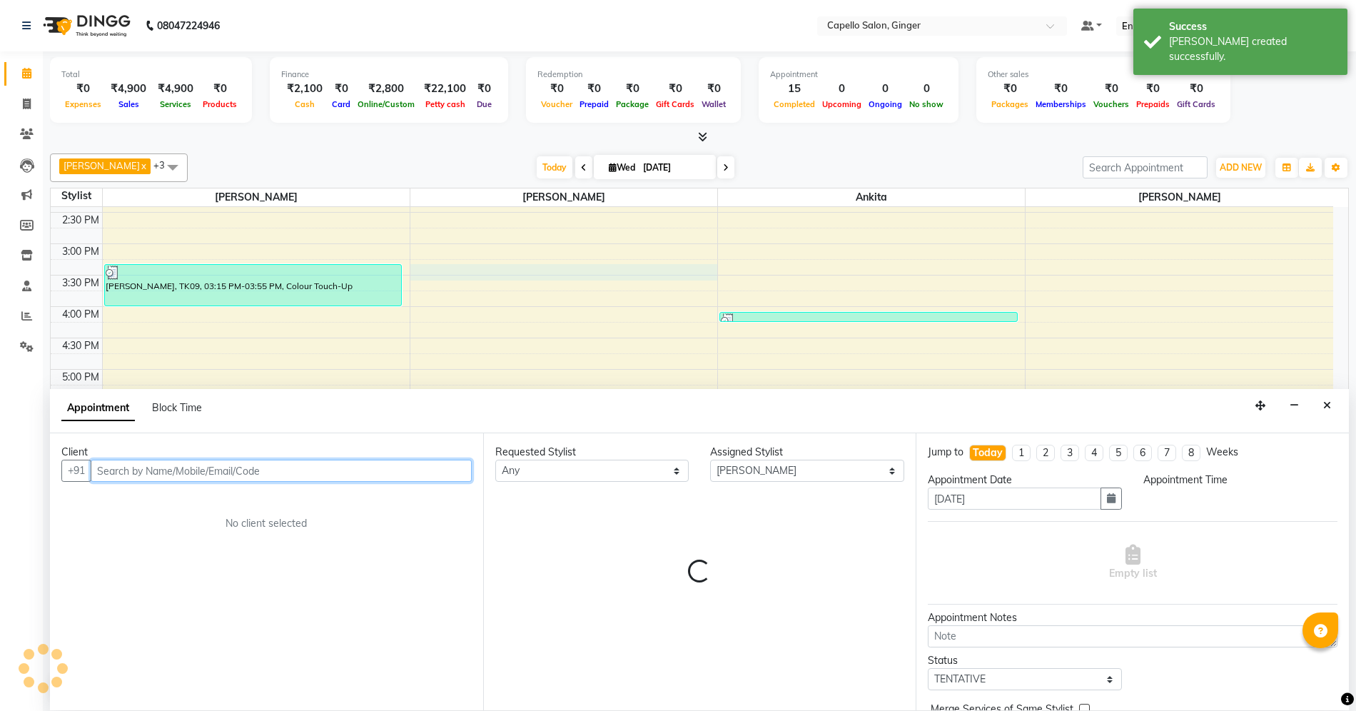
select select "915"
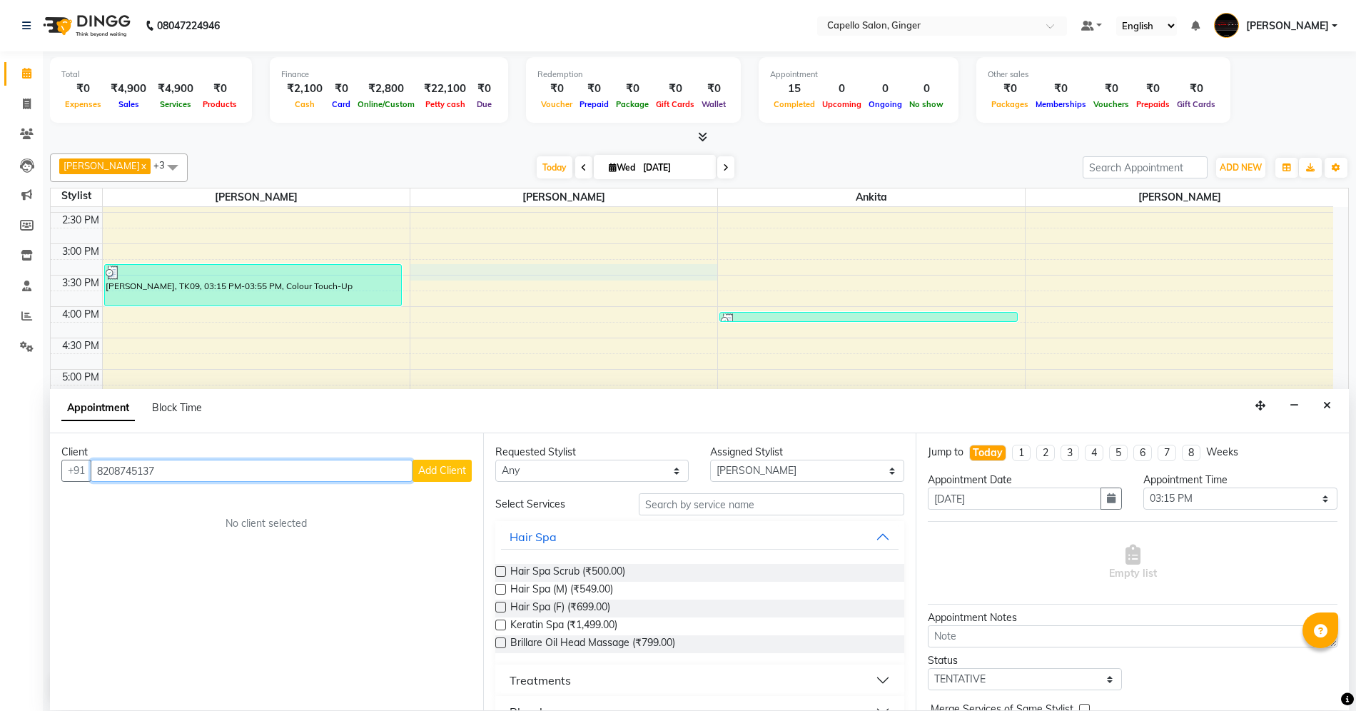
type input "8208745137"
click at [423, 470] on span "Add Client" at bounding box center [442, 470] width 48 height 13
select select "22"
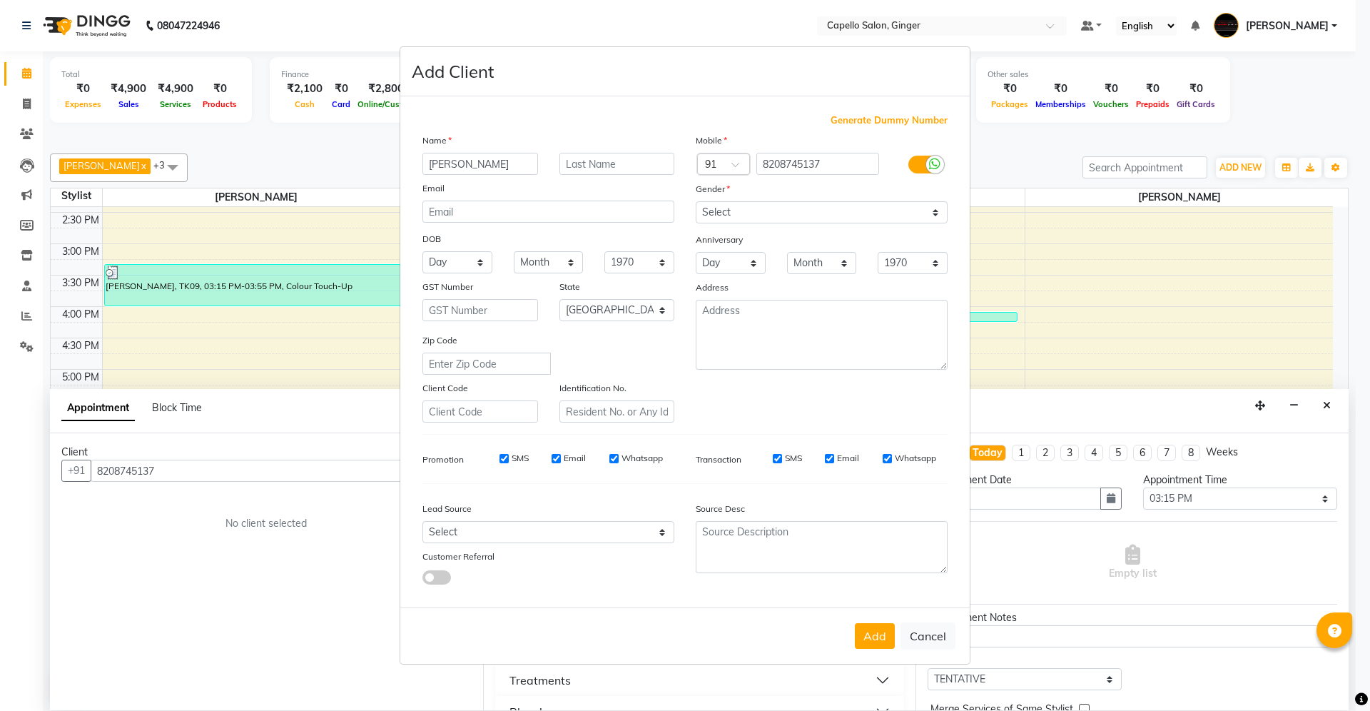
type input "[PERSON_NAME]"
click at [715, 214] on select "Select [DEMOGRAPHIC_DATA] [DEMOGRAPHIC_DATA] Other Prefer Not To Say" at bounding box center [822, 212] width 252 height 22
select select "[DEMOGRAPHIC_DATA]"
click at [696, 203] on select "Select [DEMOGRAPHIC_DATA] [DEMOGRAPHIC_DATA] Other Prefer Not To Say" at bounding box center [822, 212] width 252 height 22
click at [868, 634] on button "Add" at bounding box center [875, 636] width 40 height 26
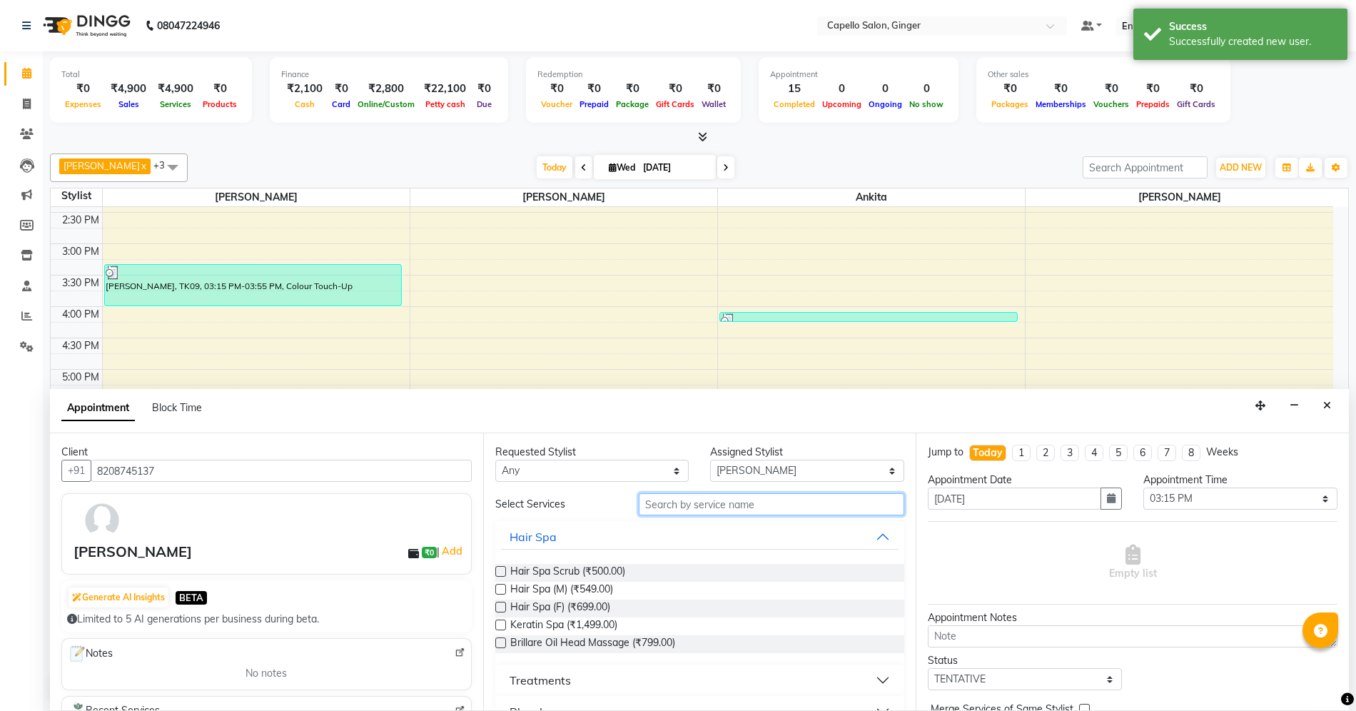
click at [699, 505] on input "text" at bounding box center [771, 504] width 265 height 22
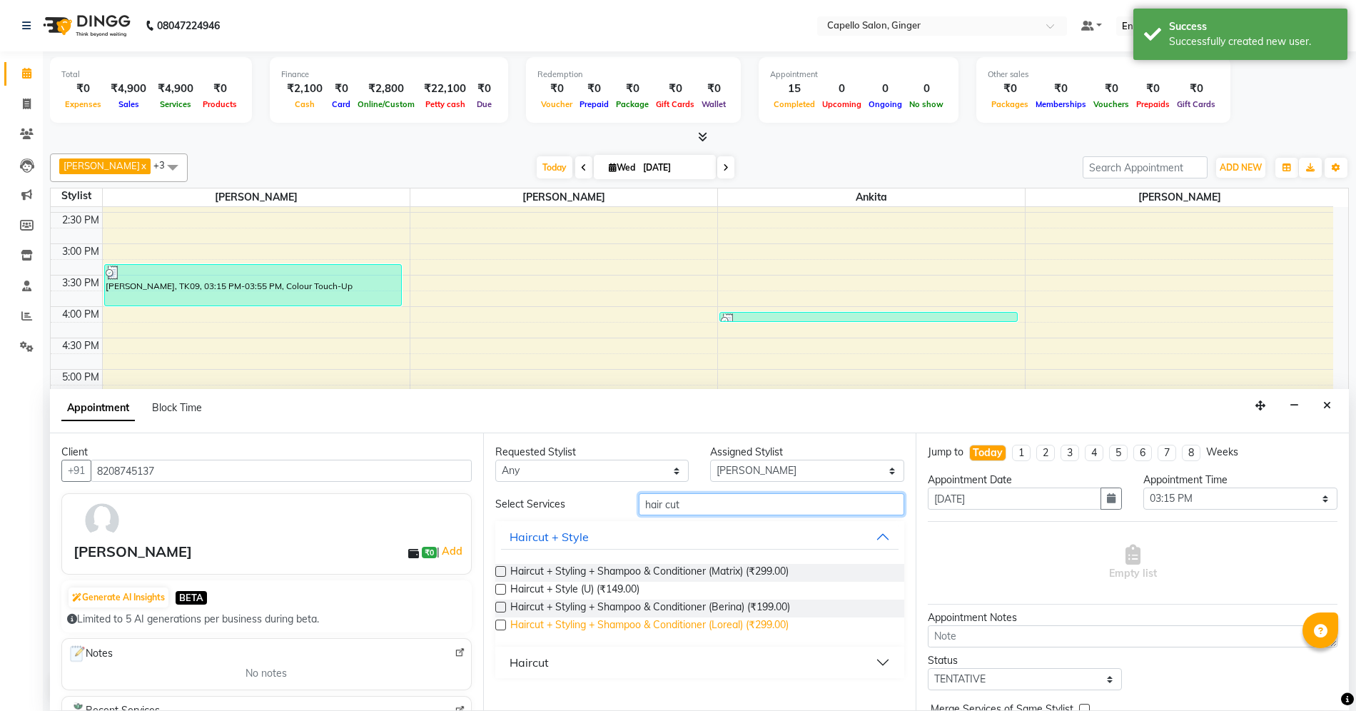
type input "hair cut"
click at [686, 634] on span "Haircut + Styling + Shampoo & Conditioner (Loreal) (₹299.00)" at bounding box center [649, 626] width 278 height 18
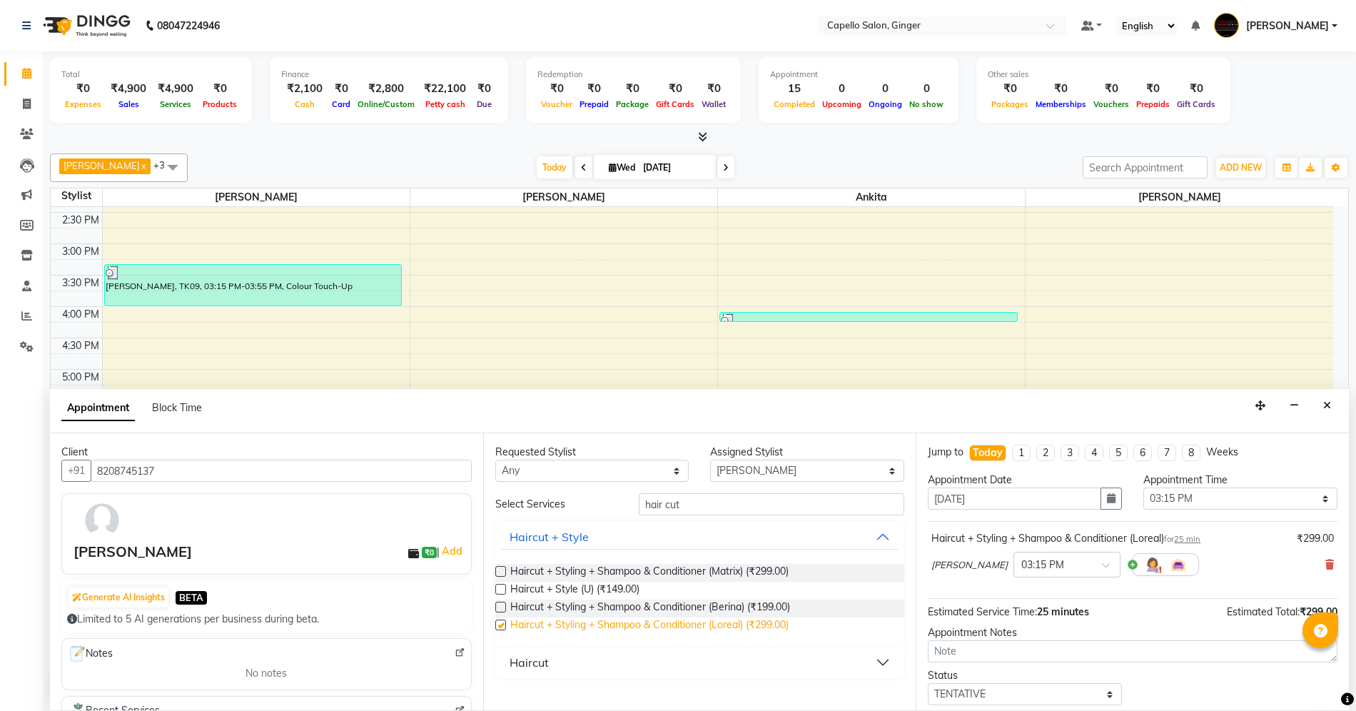
checkbox input "false"
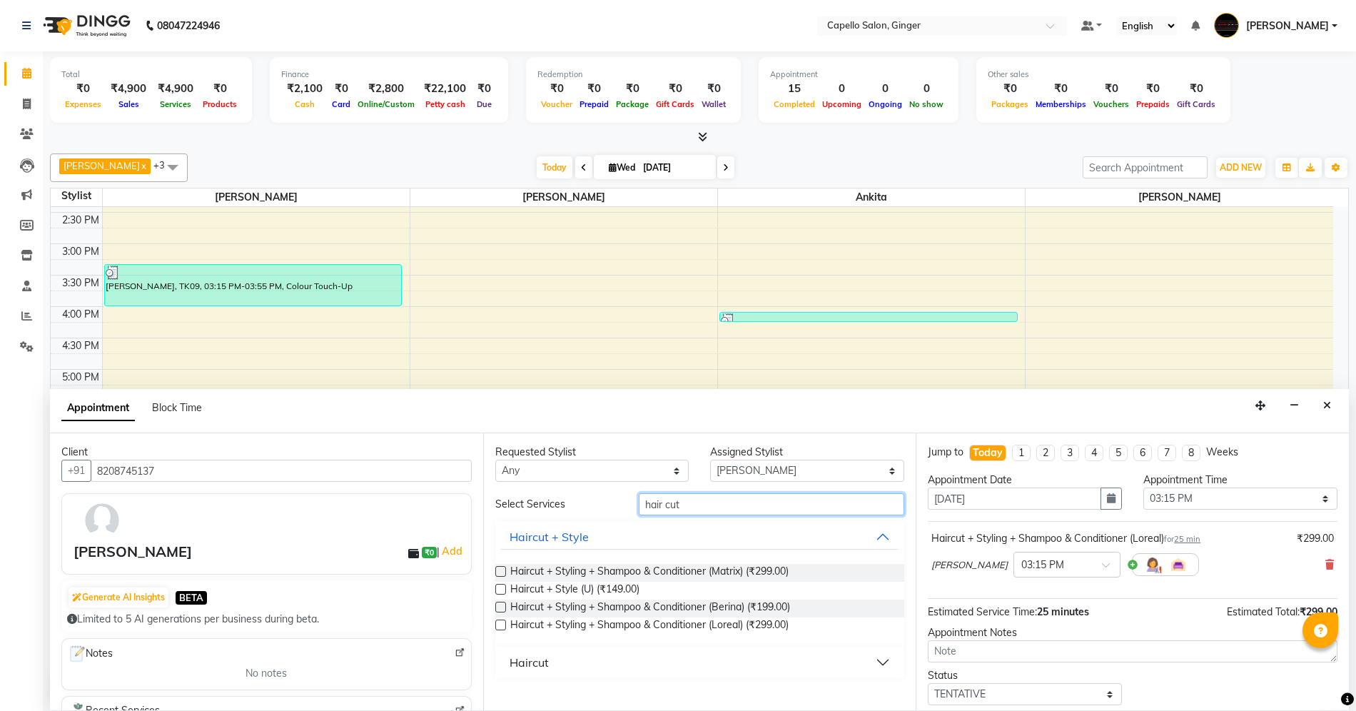
click at [786, 500] on input "hair cut" at bounding box center [771, 504] width 265 height 22
click at [803, 468] on select "Select Admin [PERSON_NAME] [PERSON_NAME] [PERSON_NAME] [PERSON_NAME] [PERSON_NA…" at bounding box center [807, 471] width 194 height 22
select select "23806"
click at [710, 460] on select "Select Admin [PERSON_NAME] [PERSON_NAME] [PERSON_NAME] [PERSON_NAME] [PERSON_NA…" at bounding box center [807, 471] width 194 height 22
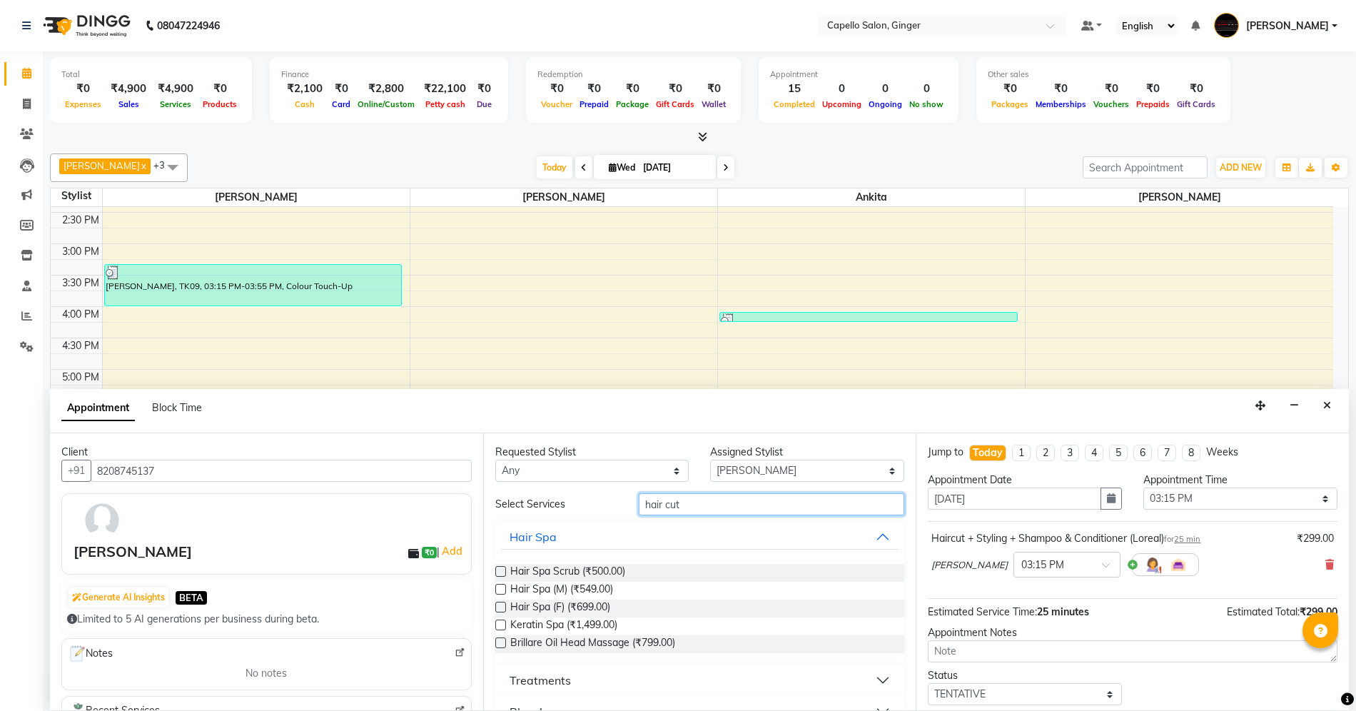
click at [714, 501] on input "hair cut" at bounding box center [771, 504] width 265 height 22
type input "h"
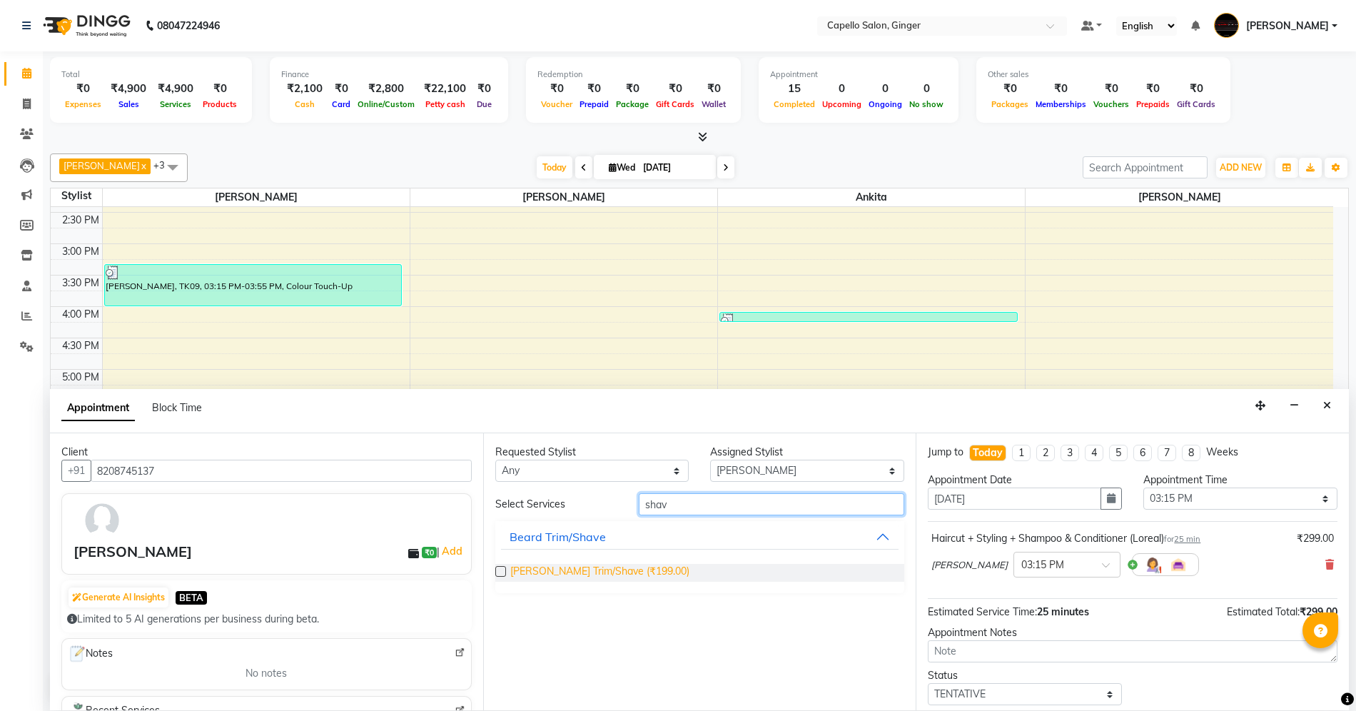
type input "shav"
click at [609, 577] on span "[PERSON_NAME] Trim/Shave (₹199.00)" at bounding box center [599, 573] width 179 height 18
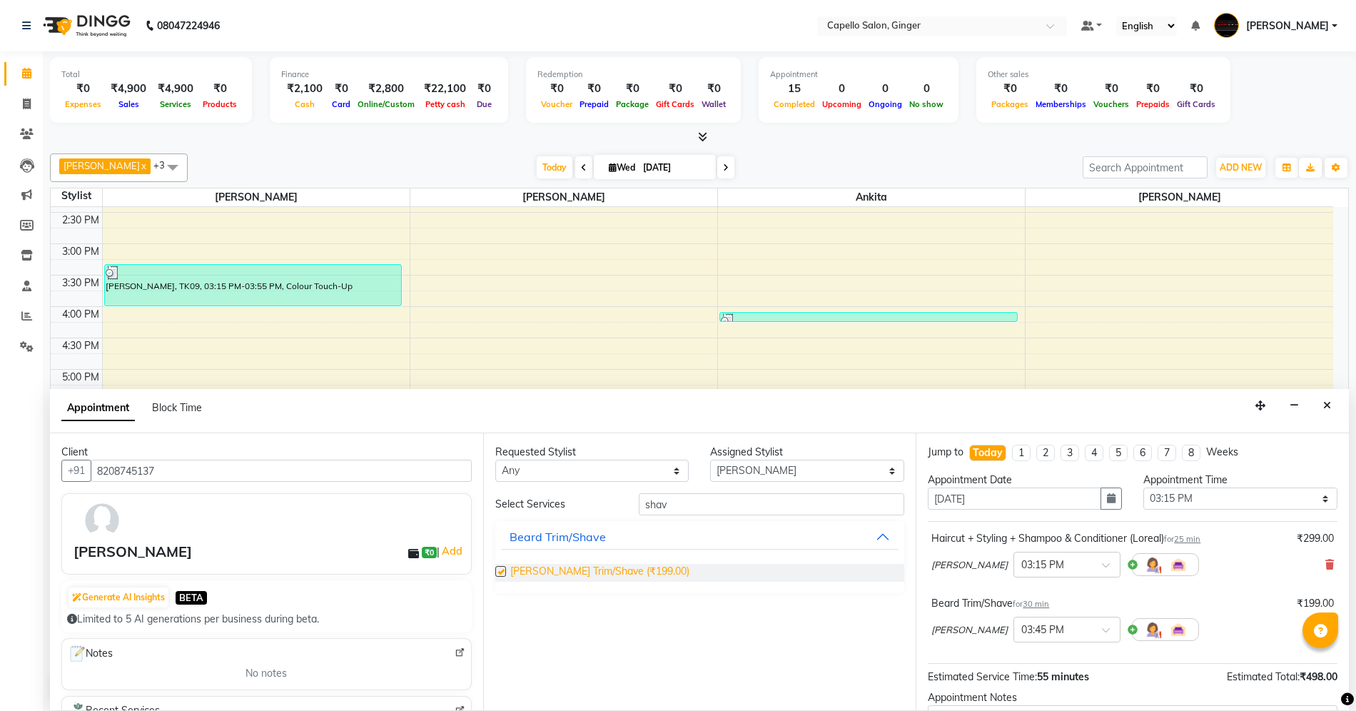
checkbox input "false"
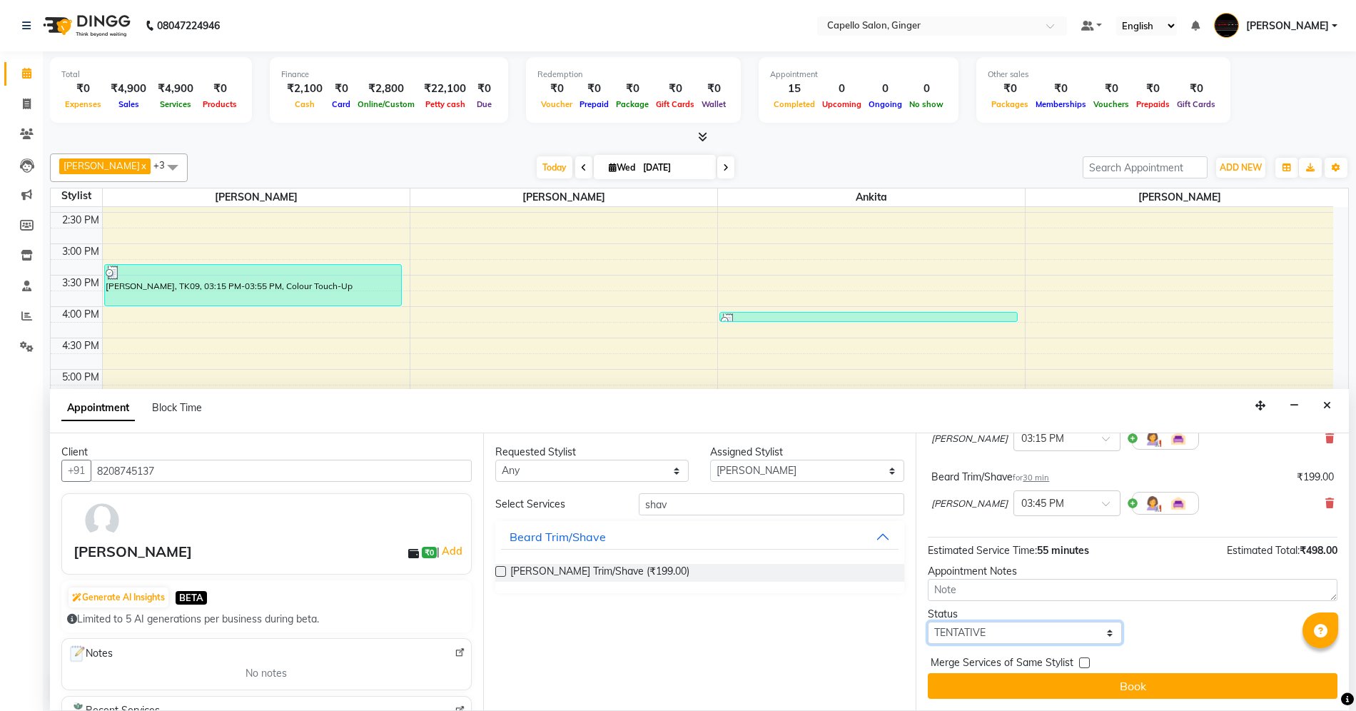
click at [1074, 634] on select "Select TENTATIVE CONFIRM CHECK-IN UPCOMING" at bounding box center [1025, 633] width 194 height 22
select select "confirm booking"
click at [928, 622] on select "Select TENTATIVE CONFIRM CHECK-IN UPCOMING" at bounding box center [1025, 633] width 194 height 22
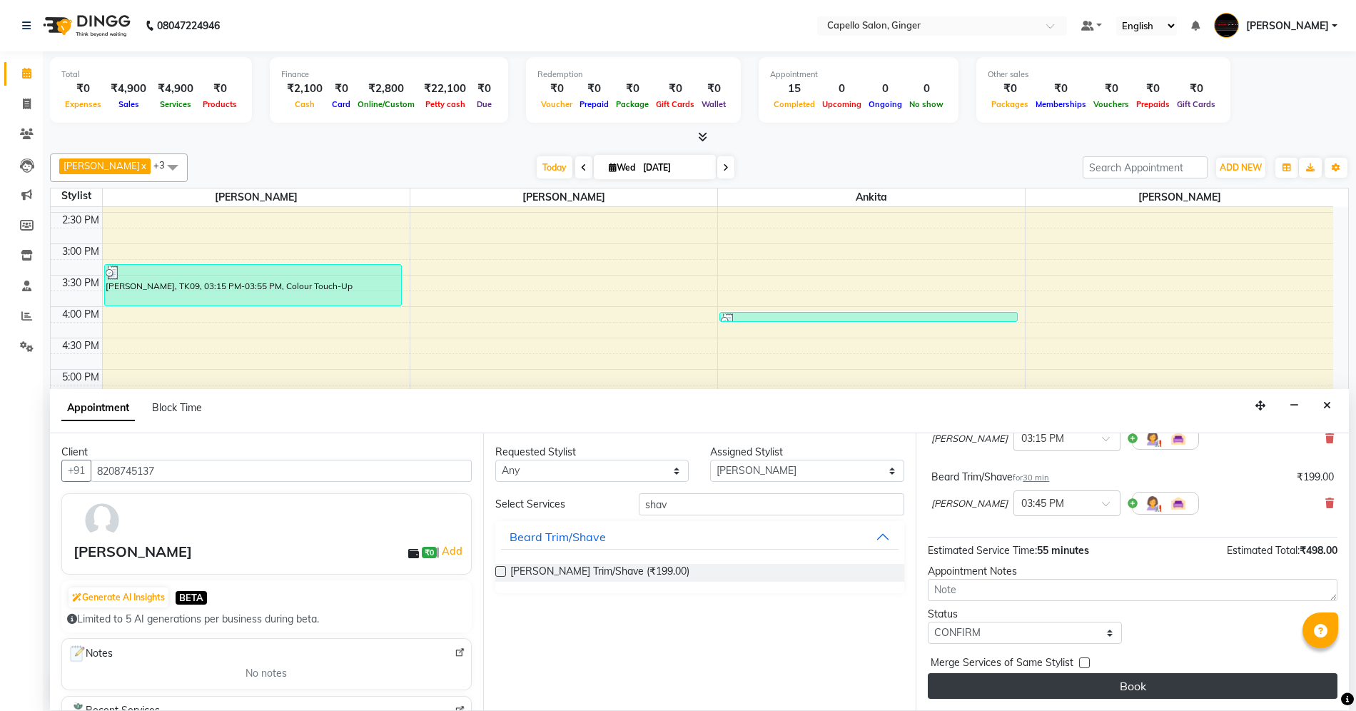
click at [1051, 685] on button "Book" at bounding box center [1133, 686] width 410 height 26
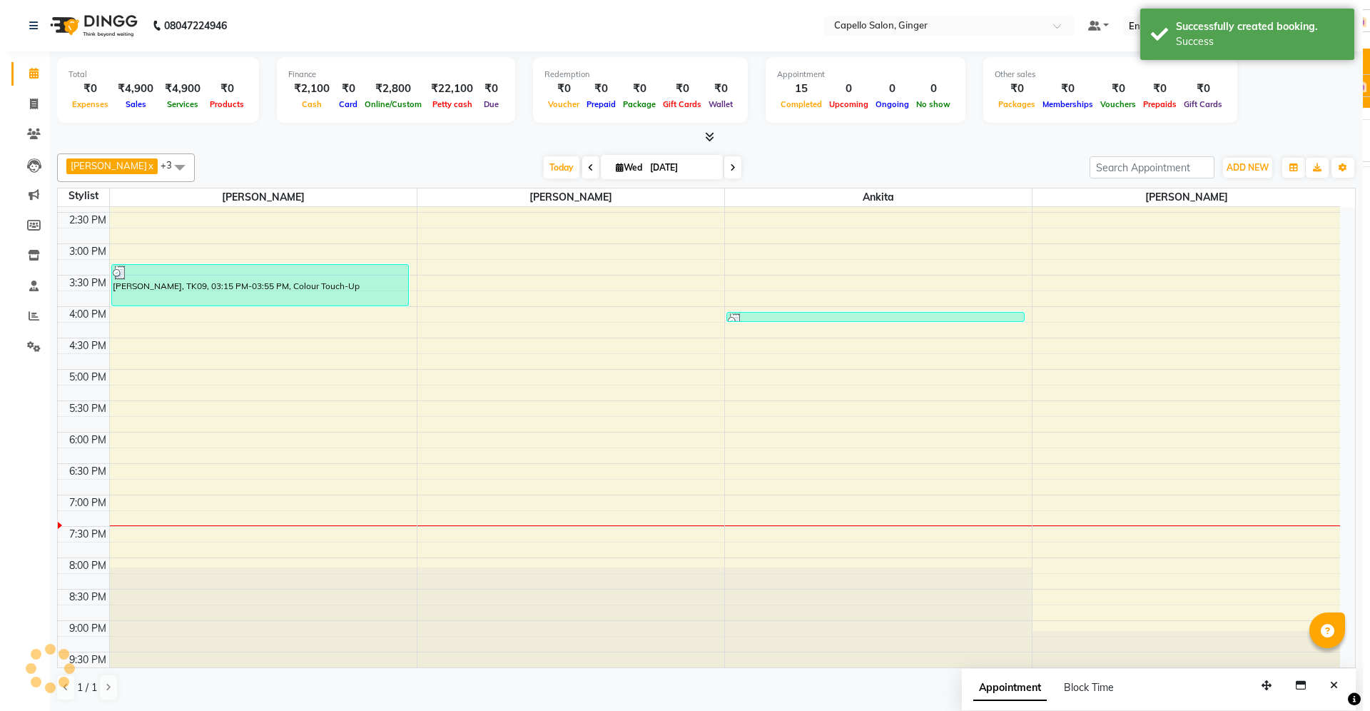
scroll to position [0, 0]
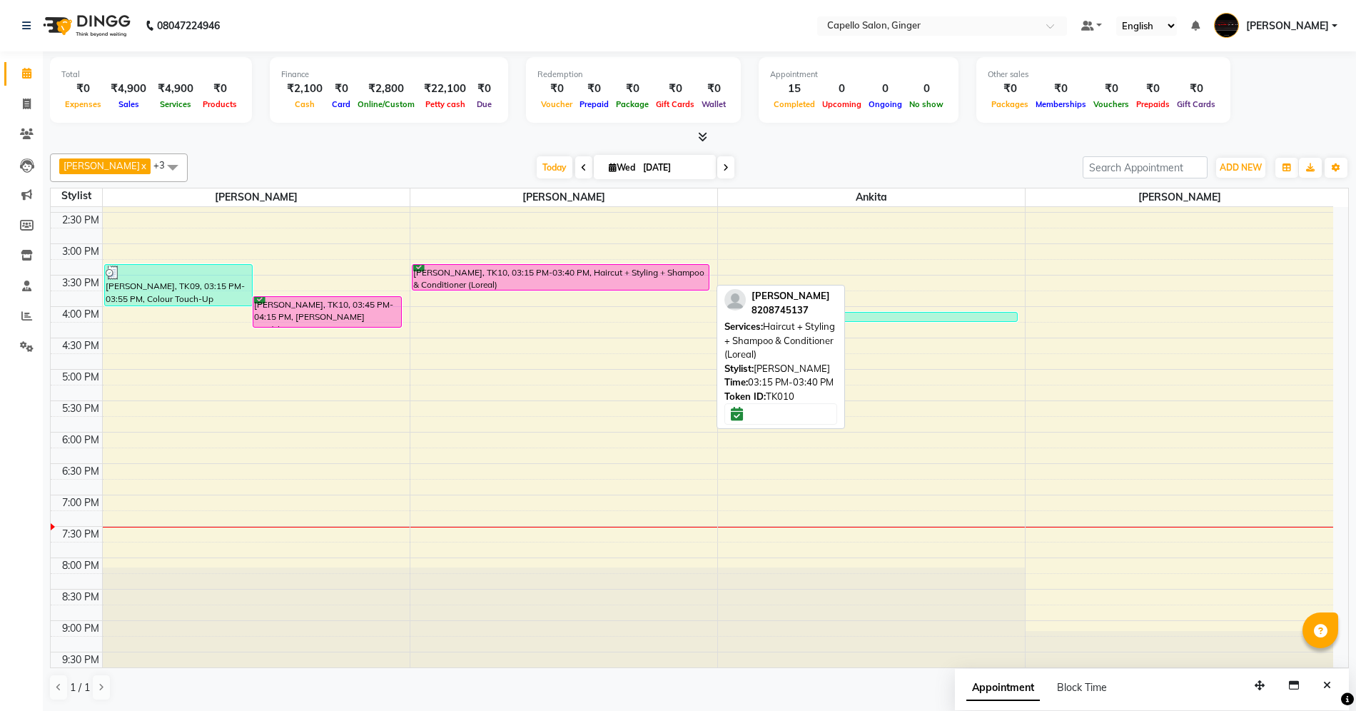
click at [548, 271] on div "[PERSON_NAME], TK10, 03:15 PM-03:40 PM, Haircut + Styling + Shampoo & Condition…" at bounding box center [560, 277] width 297 height 25
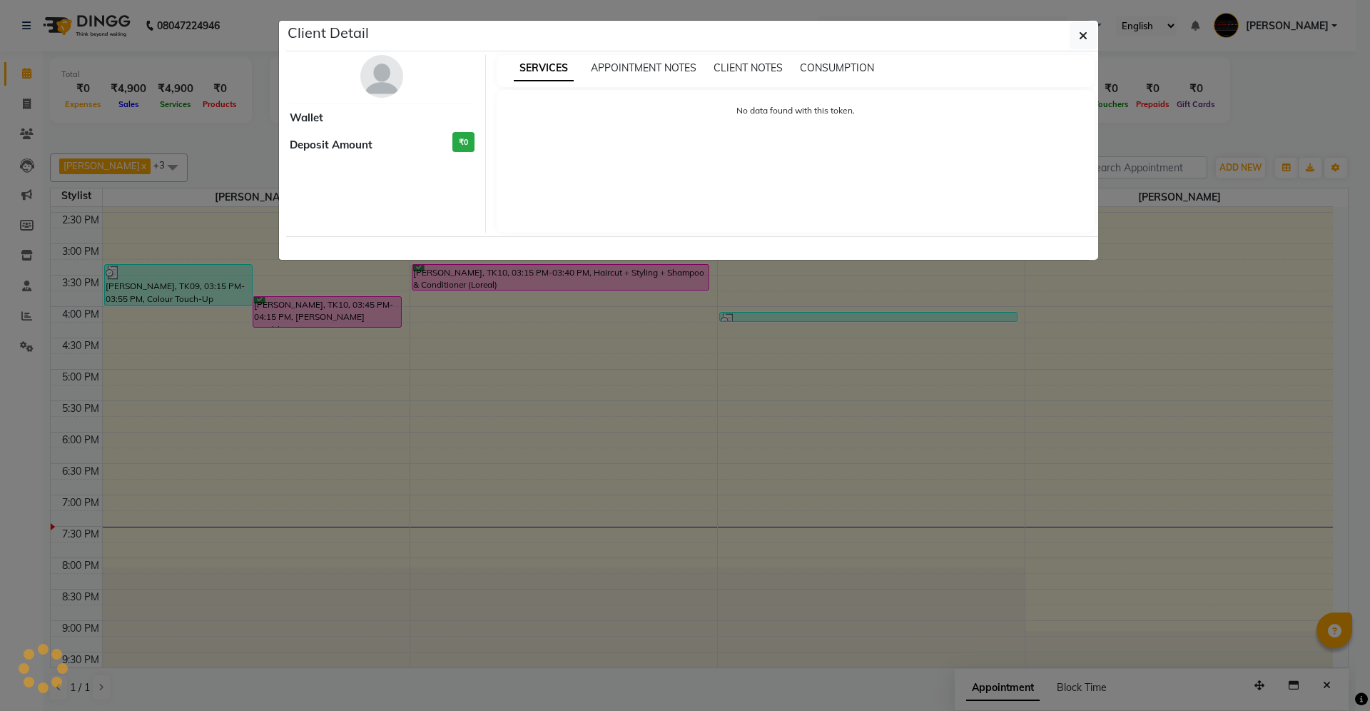
select select "6"
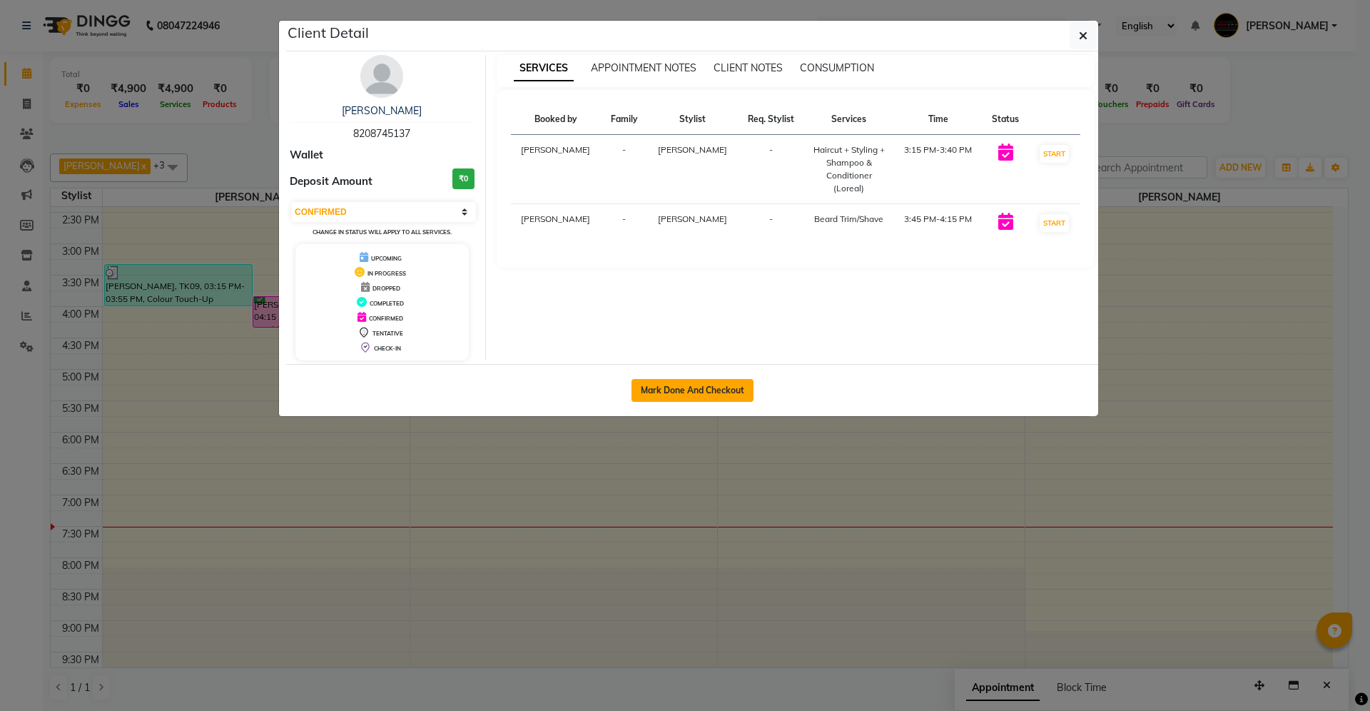
click at [715, 390] on button "Mark Done And Checkout" at bounding box center [693, 390] width 122 height 23
select select "service"
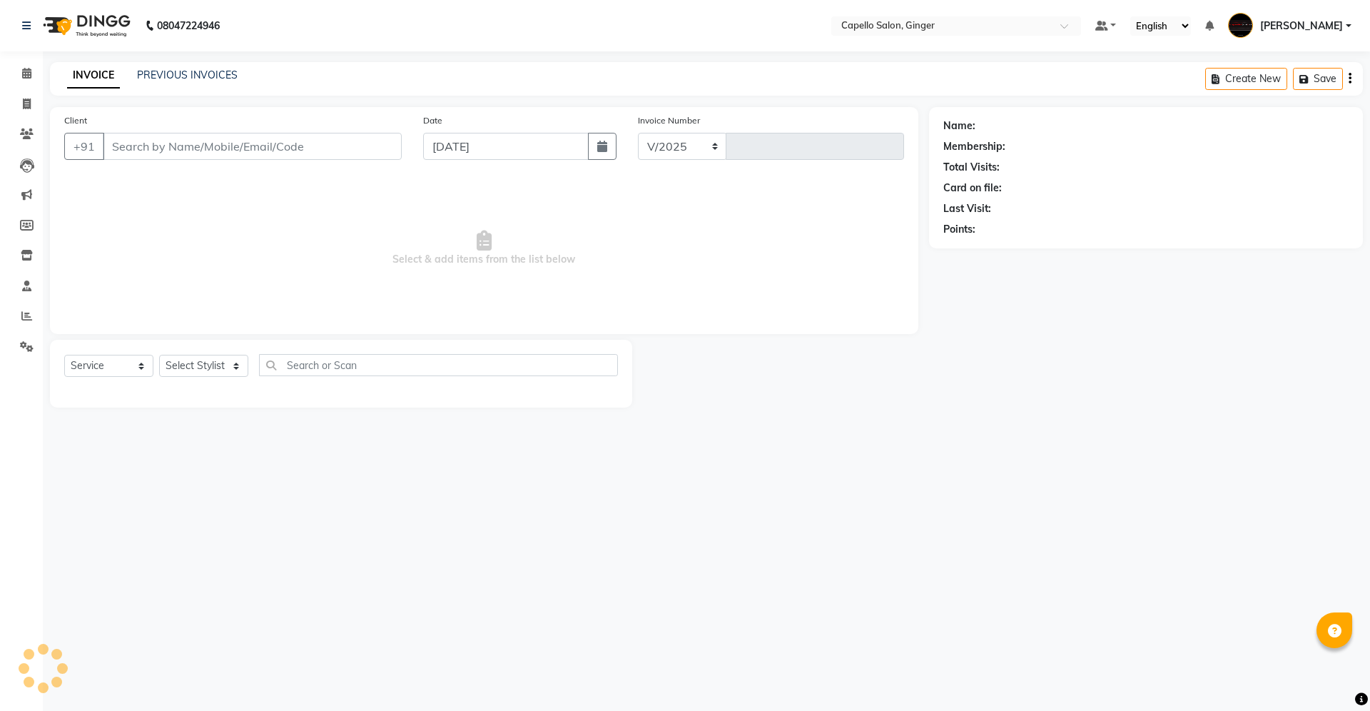
select select "832"
type input "1872"
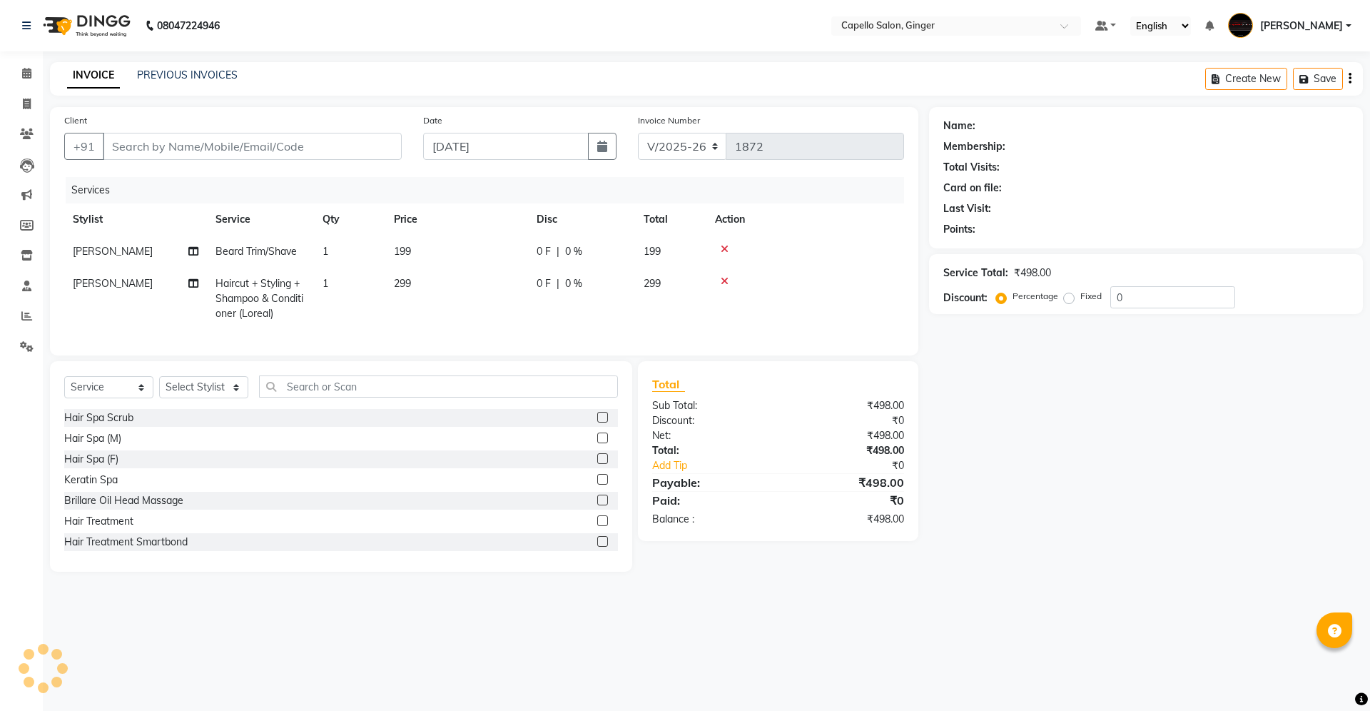
type input "8208745137"
select select "35234"
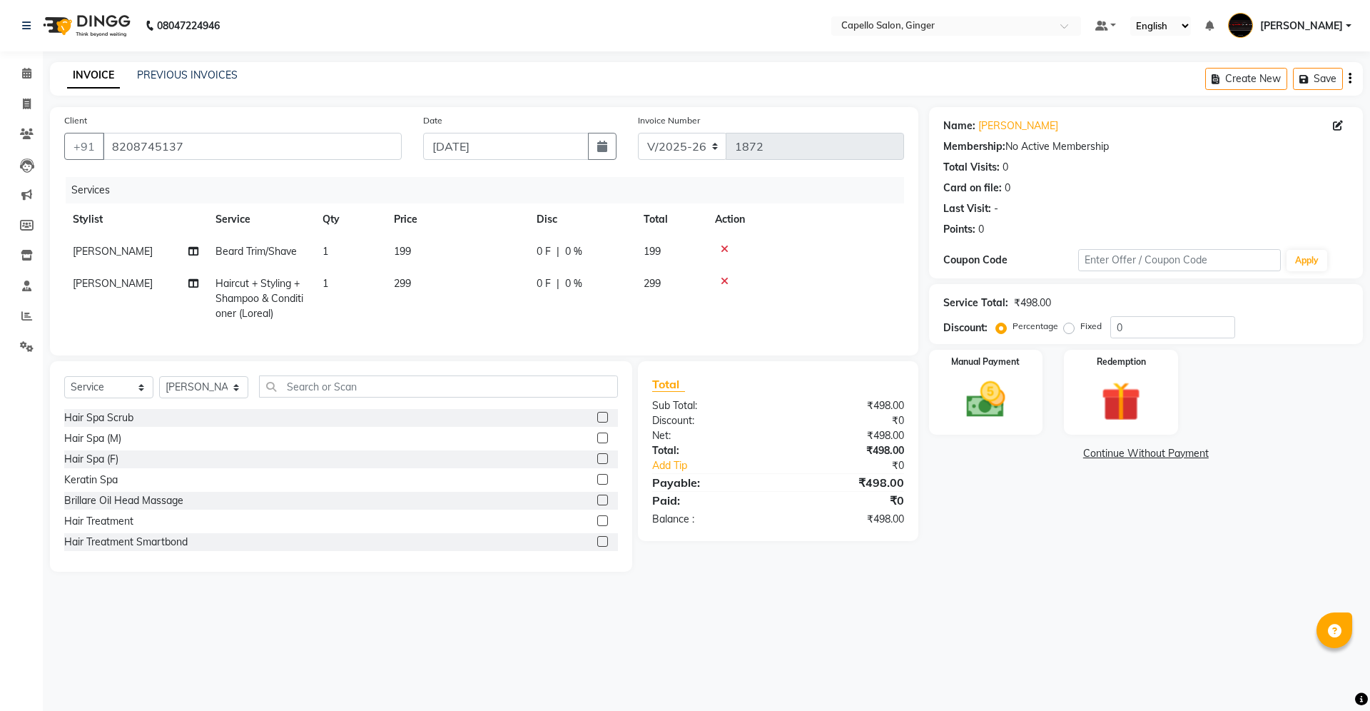
click at [420, 241] on td "199" at bounding box center [456, 251] width 143 height 32
select select "23806"
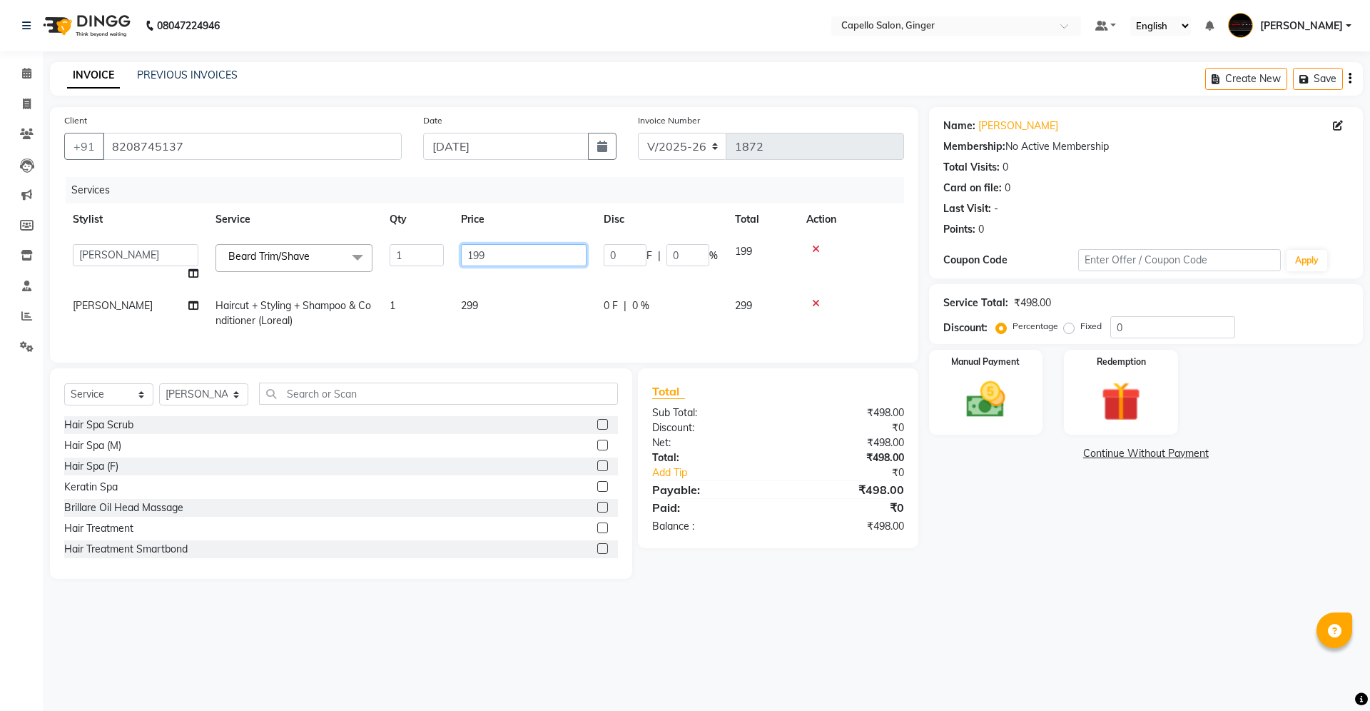
click at [522, 255] on input "199" at bounding box center [524, 255] width 126 height 22
type input "100"
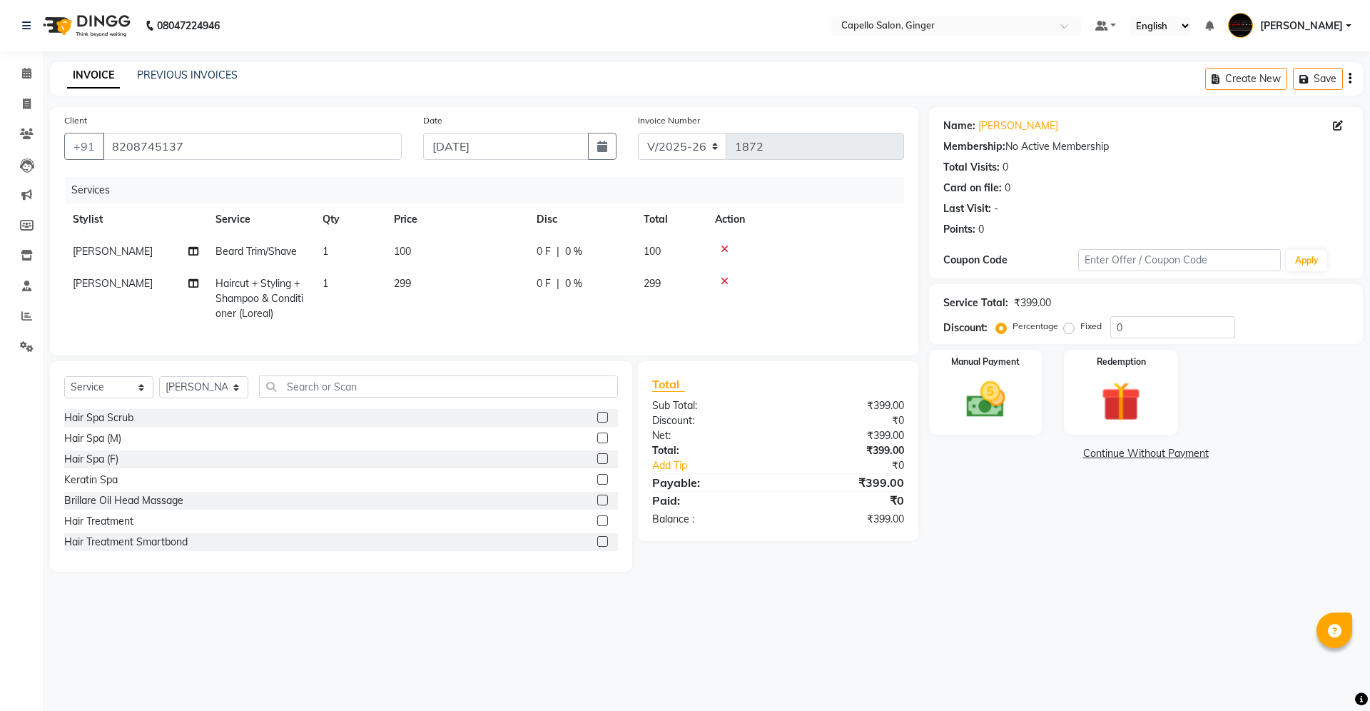
click at [512, 289] on td "299" at bounding box center [456, 299] width 143 height 62
select select "35234"
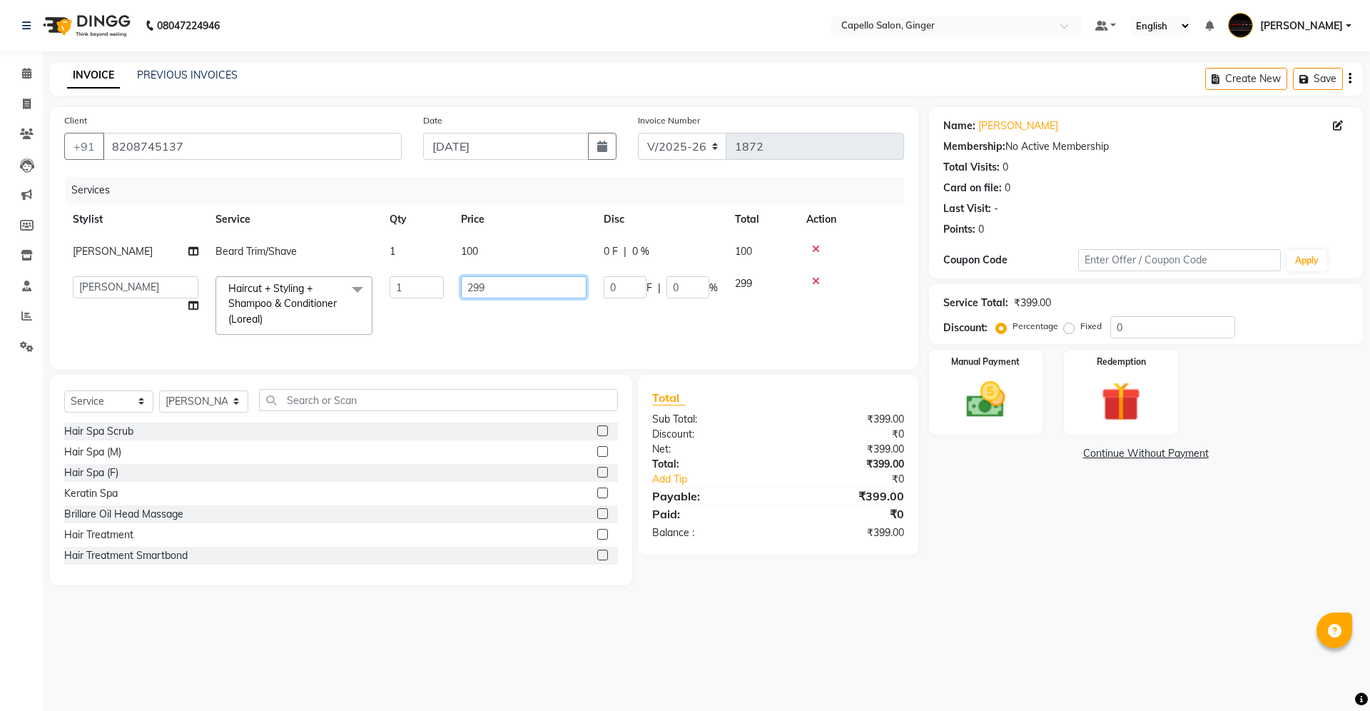
click at [495, 289] on input "299" at bounding box center [524, 287] width 126 height 22
type input "2"
type input "400"
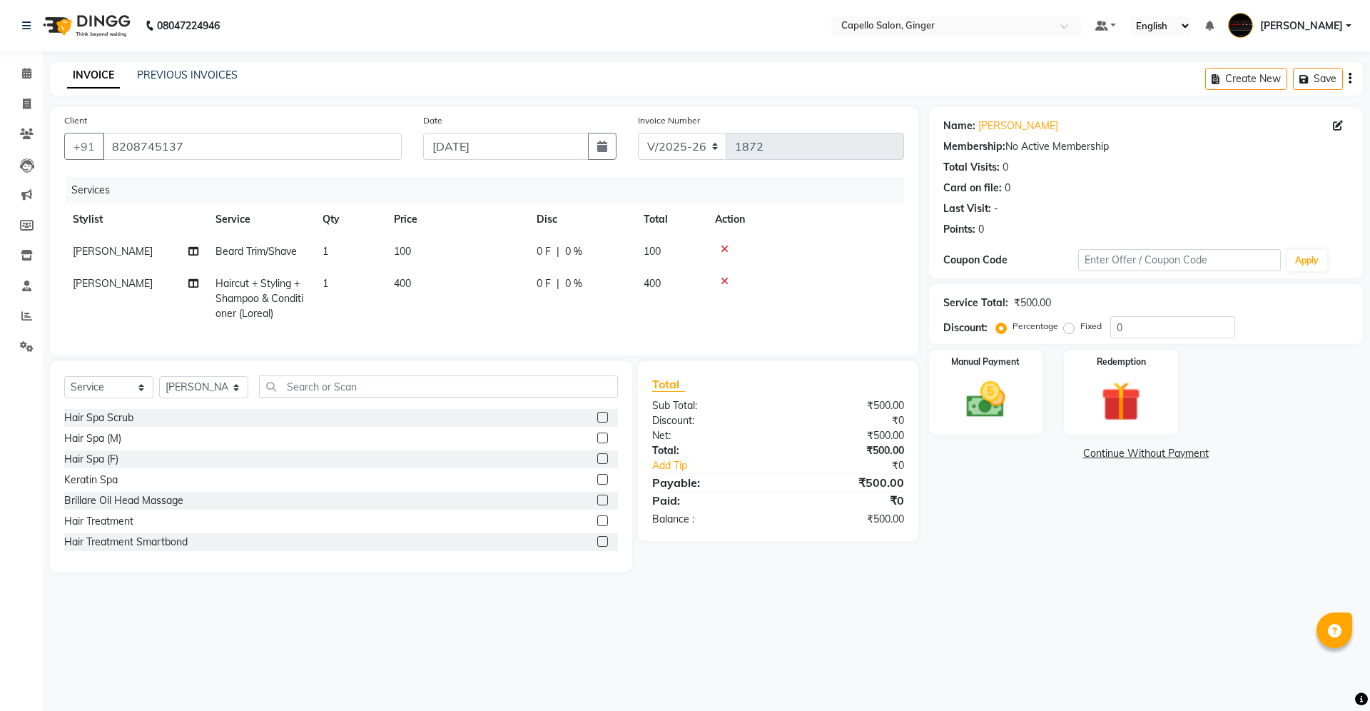
click at [486, 315] on td "400" at bounding box center [456, 299] width 143 height 62
select select "35234"
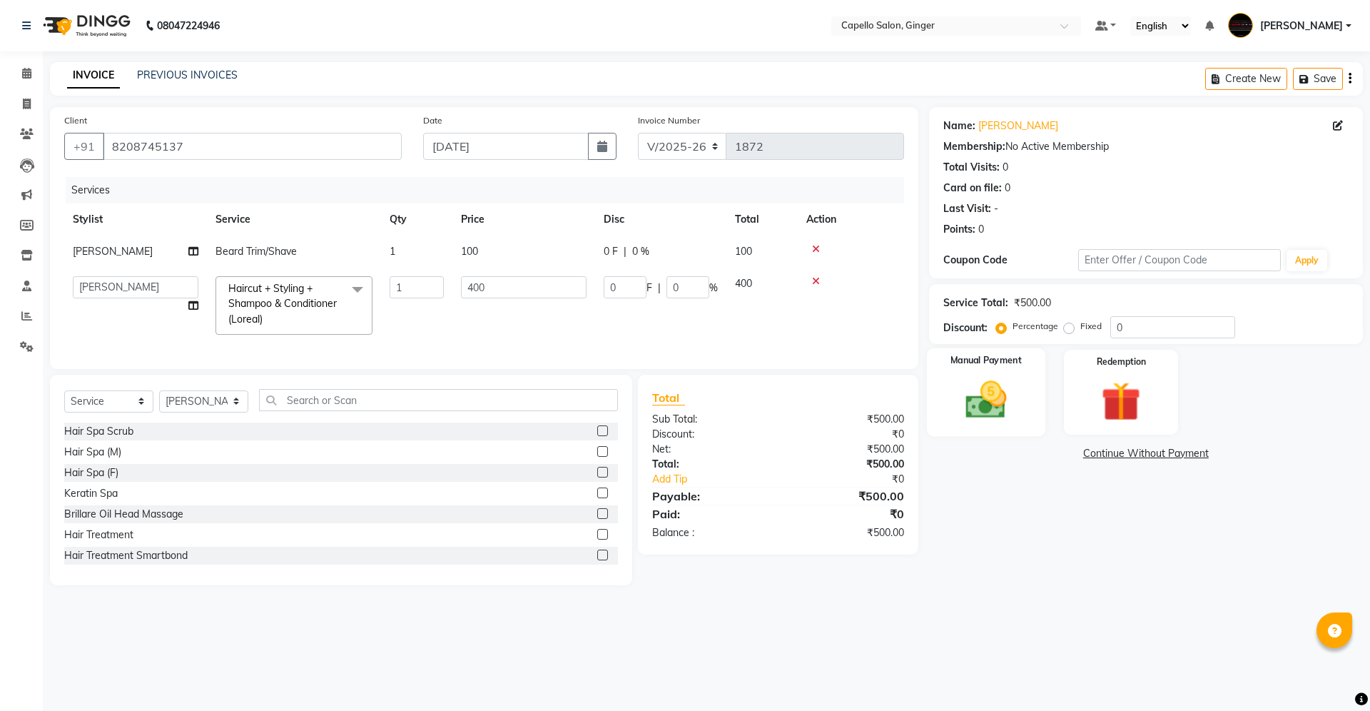
click at [982, 394] on img at bounding box center [986, 399] width 66 height 47
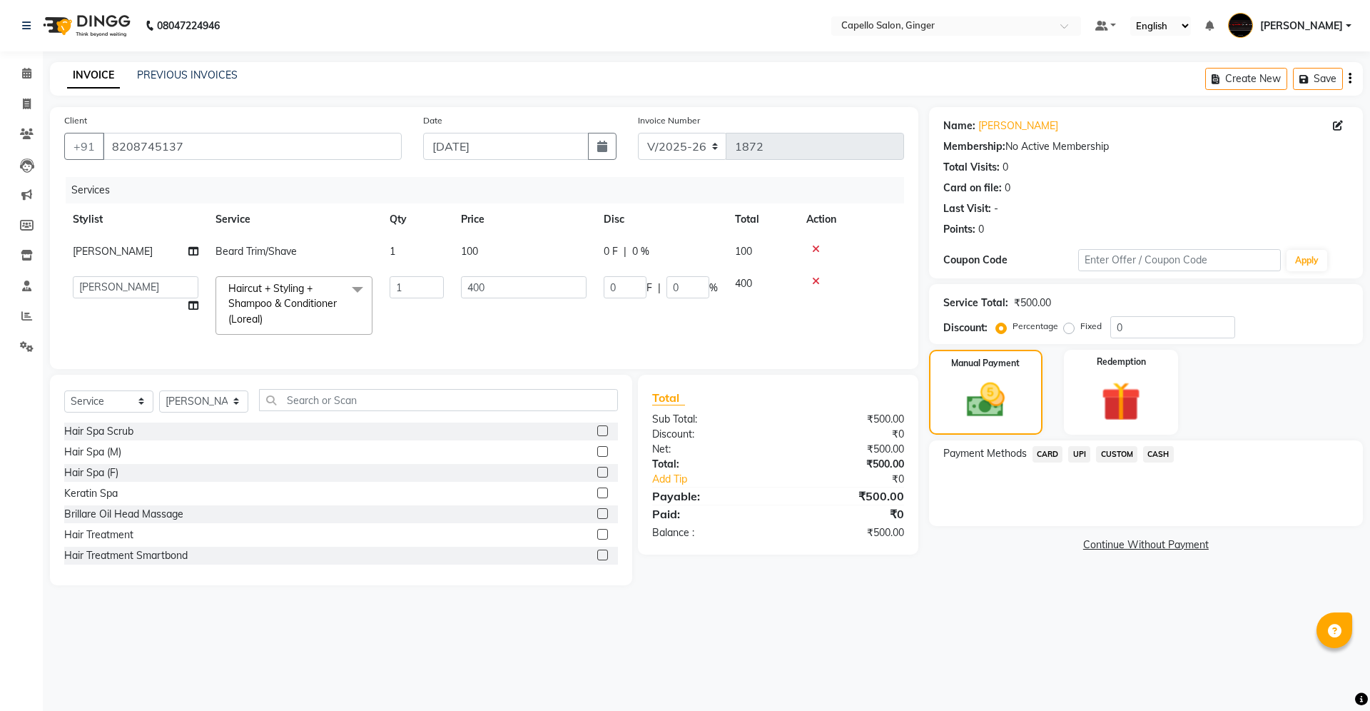
click at [1159, 455] on span "CASH" at bounding box center [1158, 454] width 31 height 16
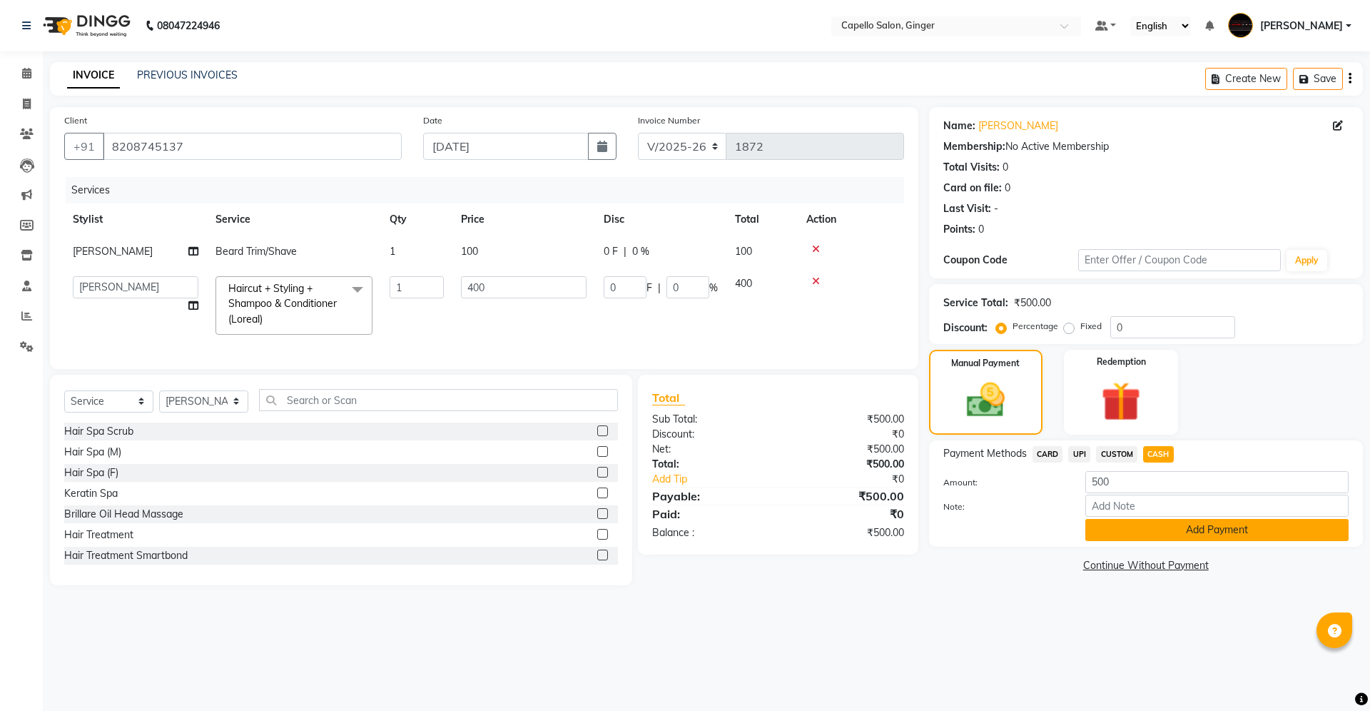
click at [1168, 532] on button "Add Payment" at bounding box center [1216, 530] width 263 height 22
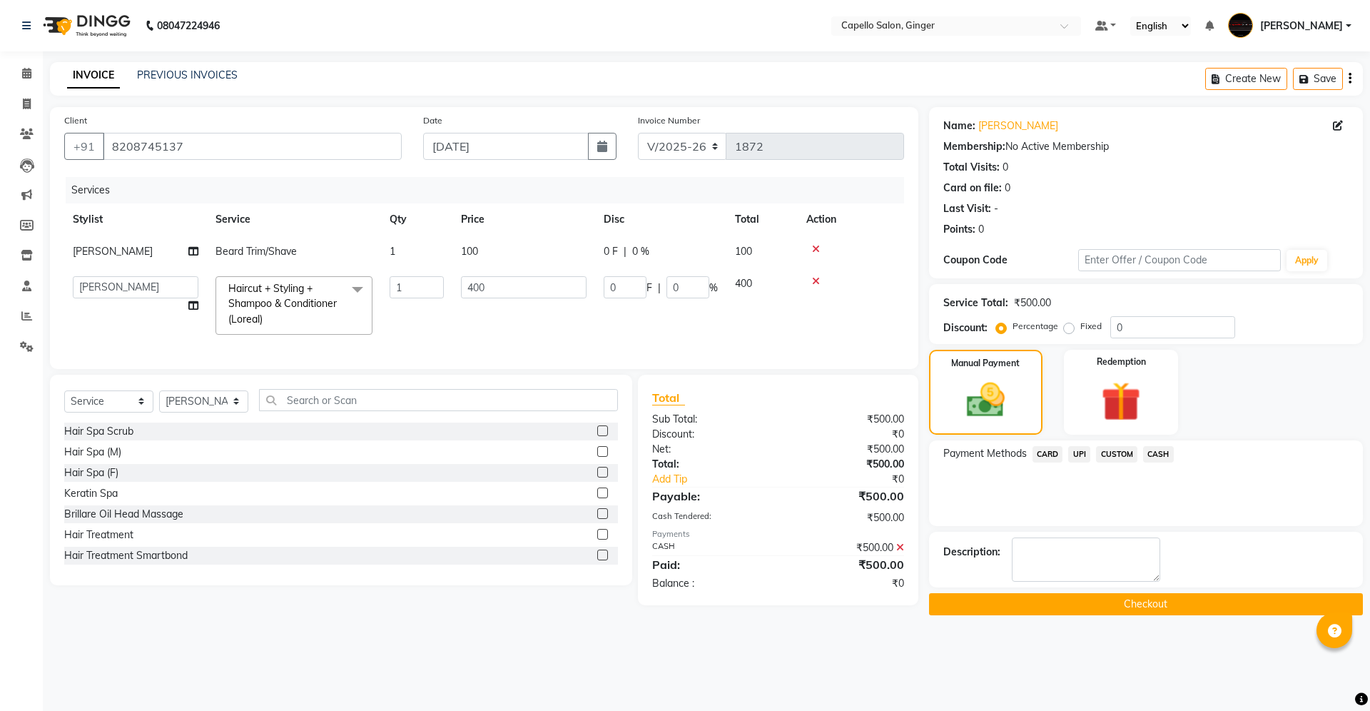
click at [1159, 603] on button "Checkout" at bounding box center [1146, 604] width 434 height 22
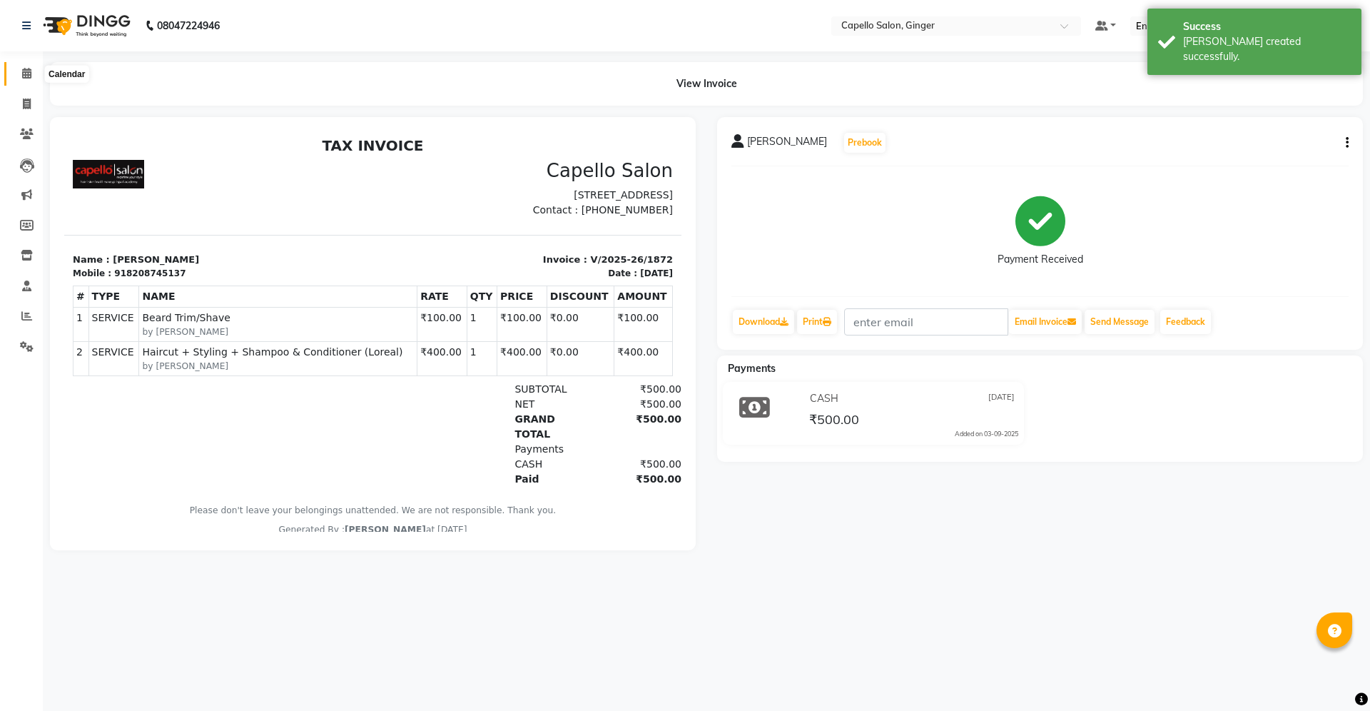
click at [23, 76] on icon at bounding box center [26, 73] width 9 height 11
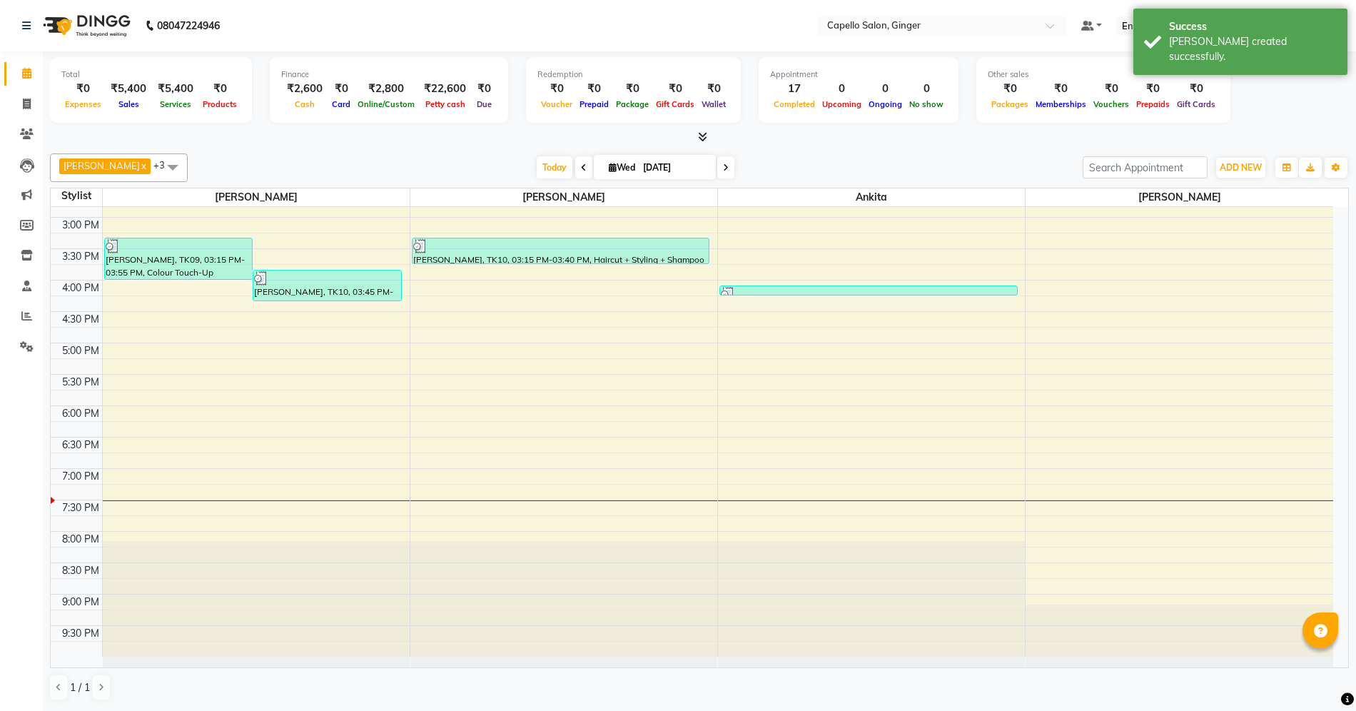
scroll to position [208, 0]
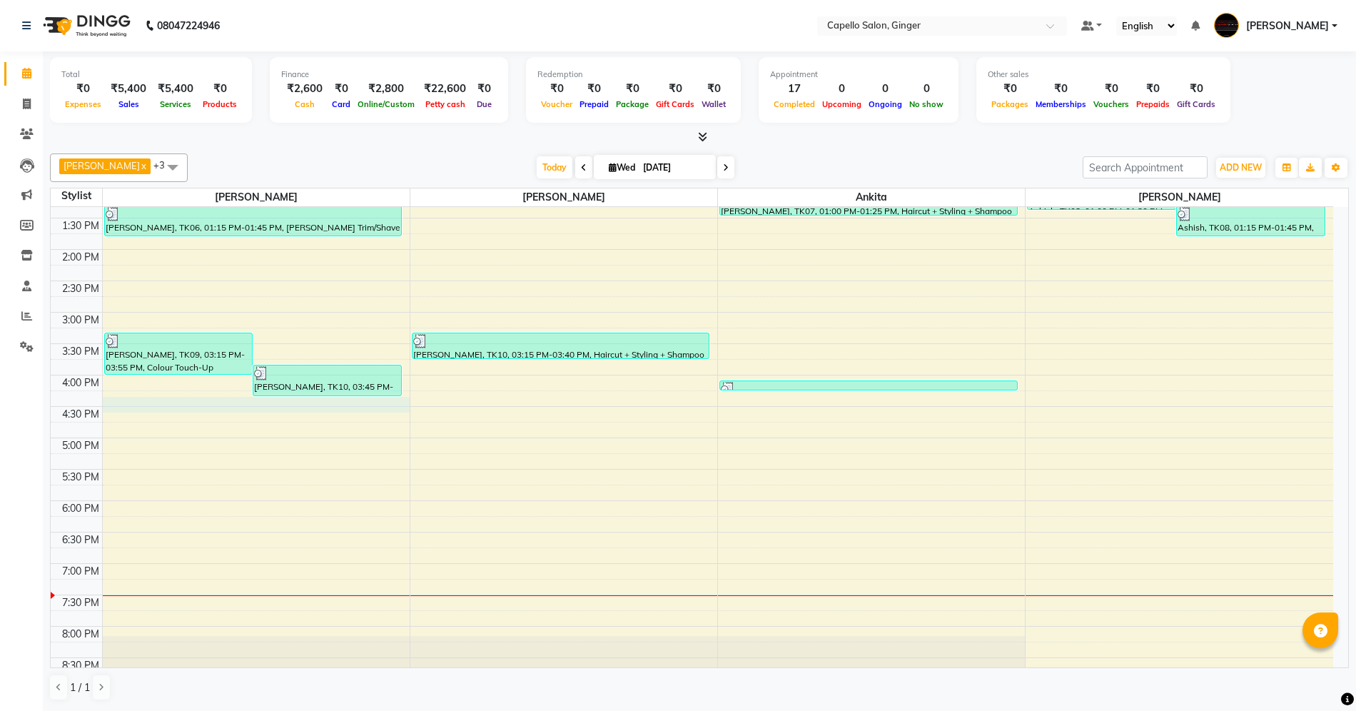
click at [300, 410] on div "10:00 AM 10:30 AM 11:00 AM 11:30 AM 12:00 PM 12:30 PM 1:00 PM 1:30 PM 2:00 PM 2…" at bounding box center [692, 375] width 1282 height 753
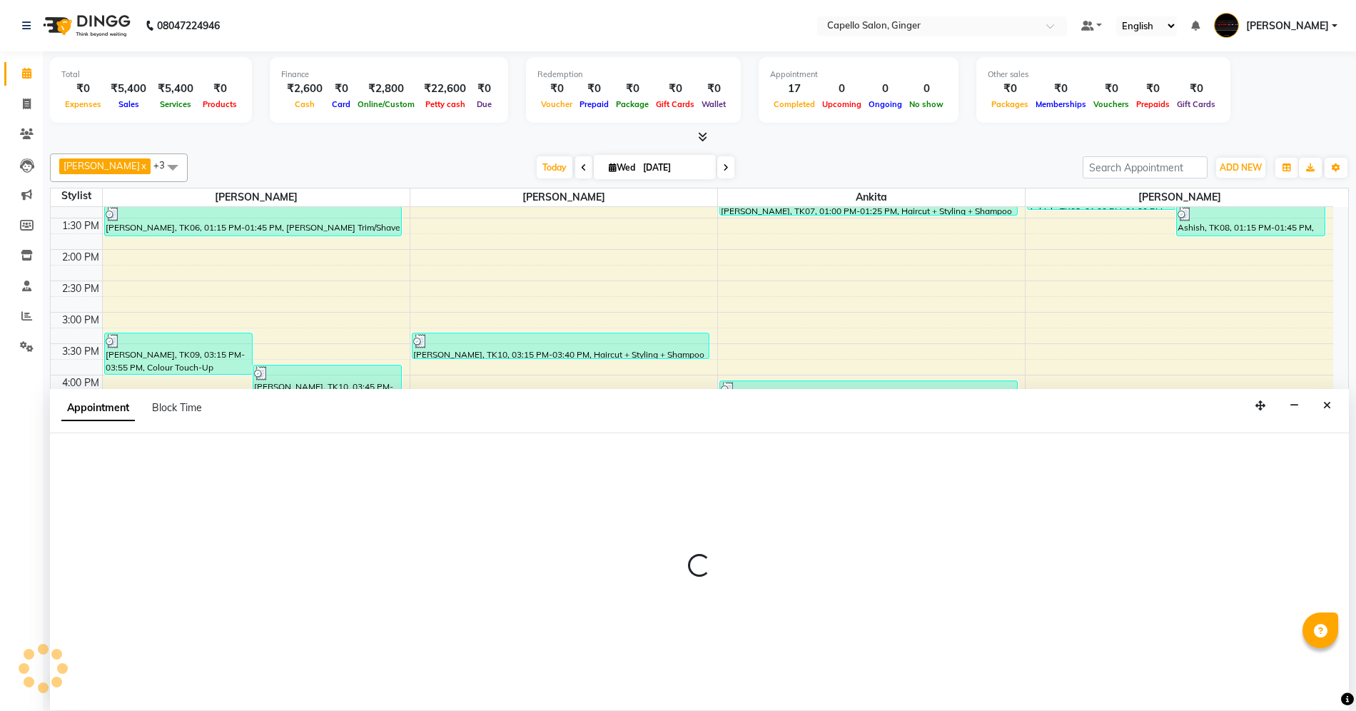
select select "23806"
select select "tentative"
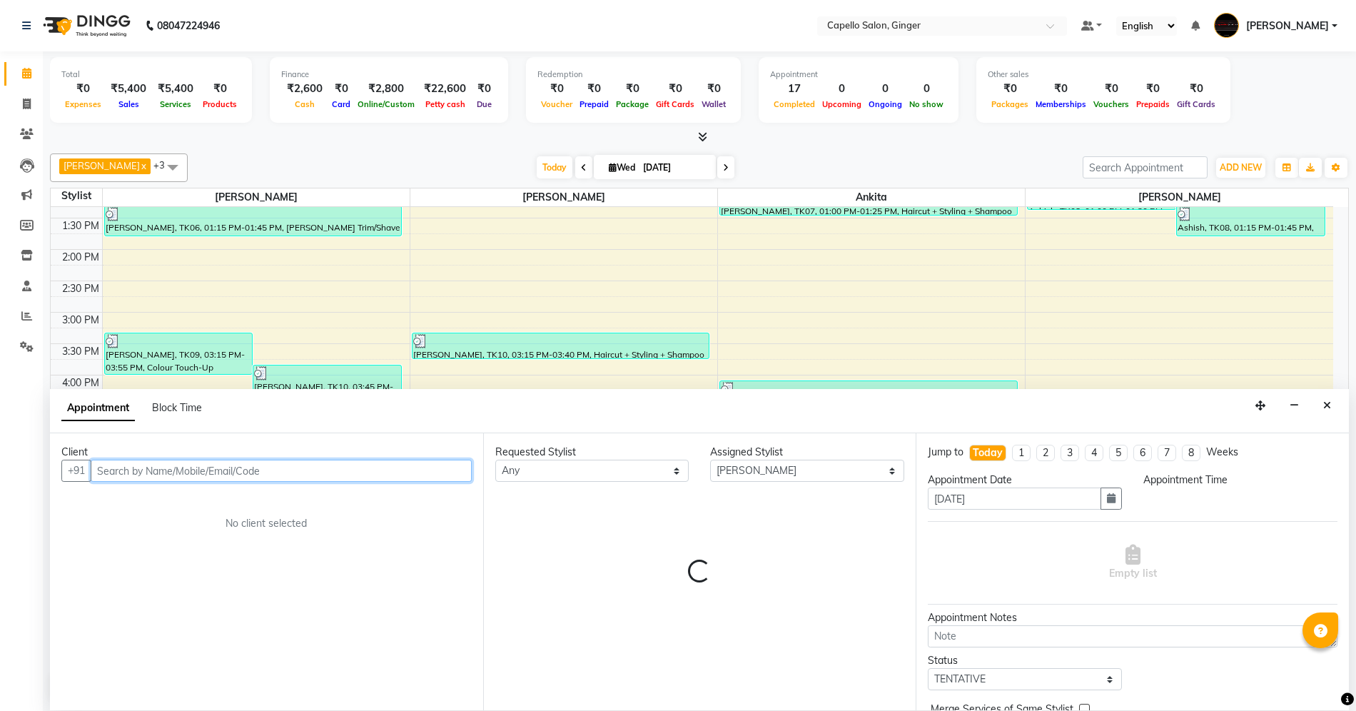
scroll to position [1, 0]
select select "975"
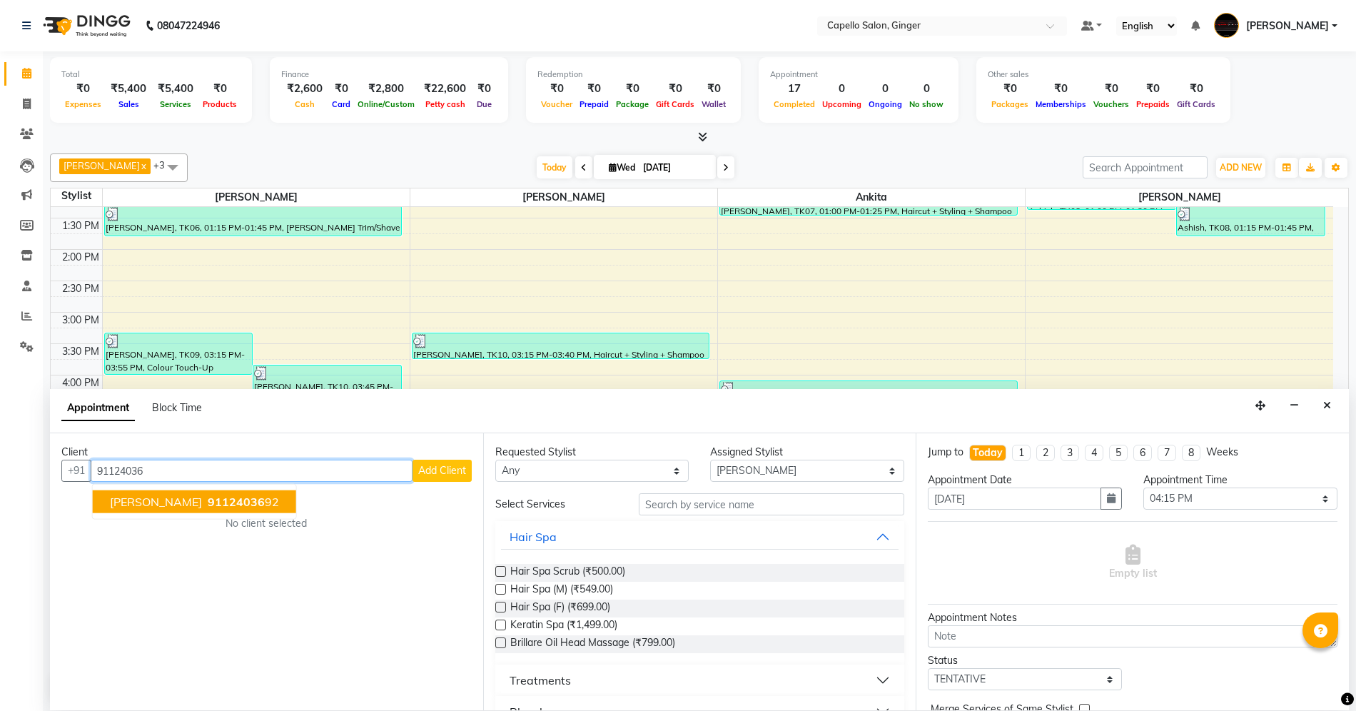
click at [208, 497] on span "91124036" at bounding box center [236, 502] width 57 height 14
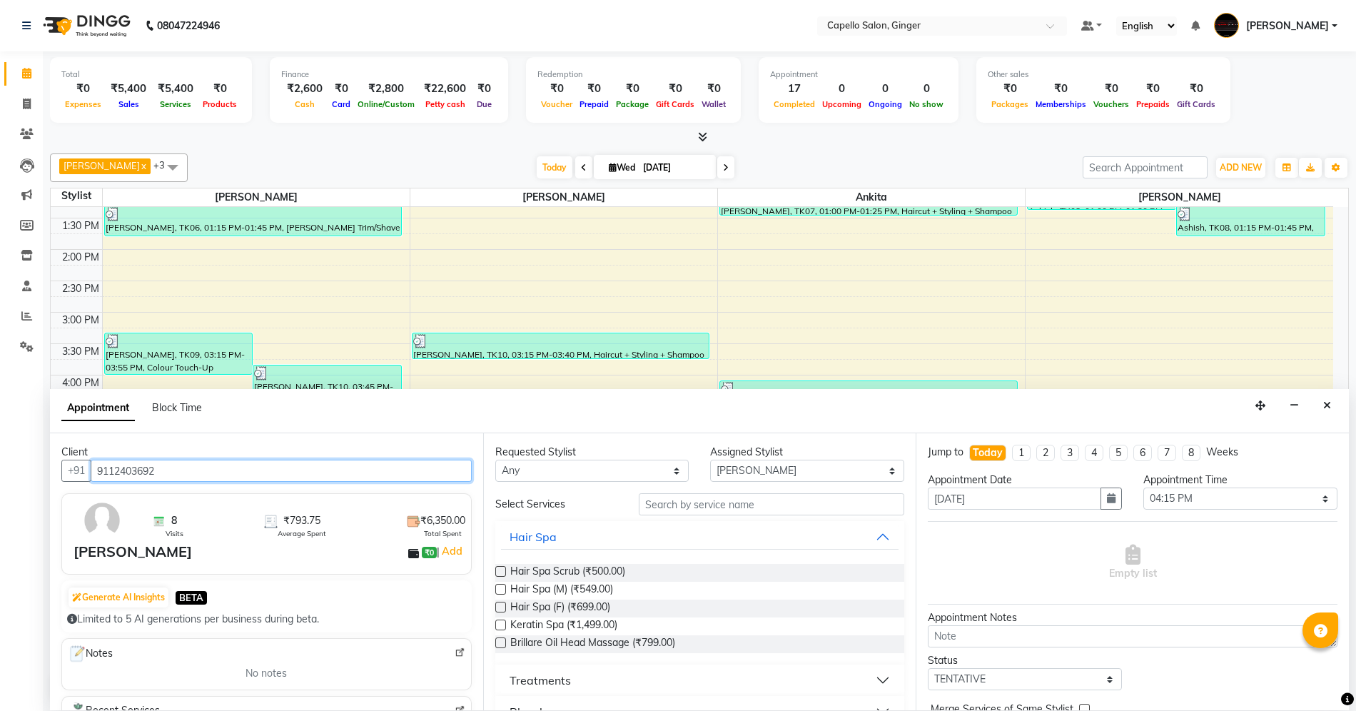
type input "9112403692"
click at [749, 501] on input "text" at bounding box center [771, 504] width 265 height 22
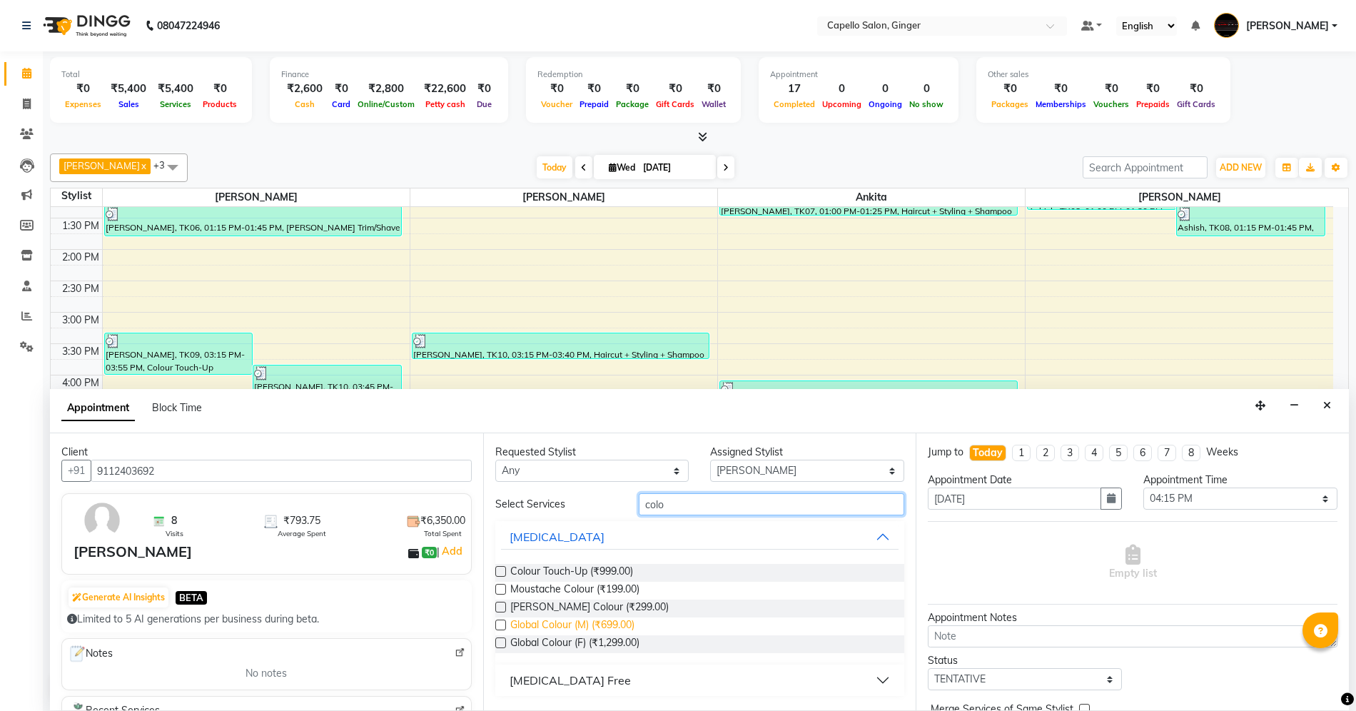
type input "colo"
click at [626, 625] on span "Global Colour (M) (₹699.00)" at bounding box center [572, 626] width 124 height 18
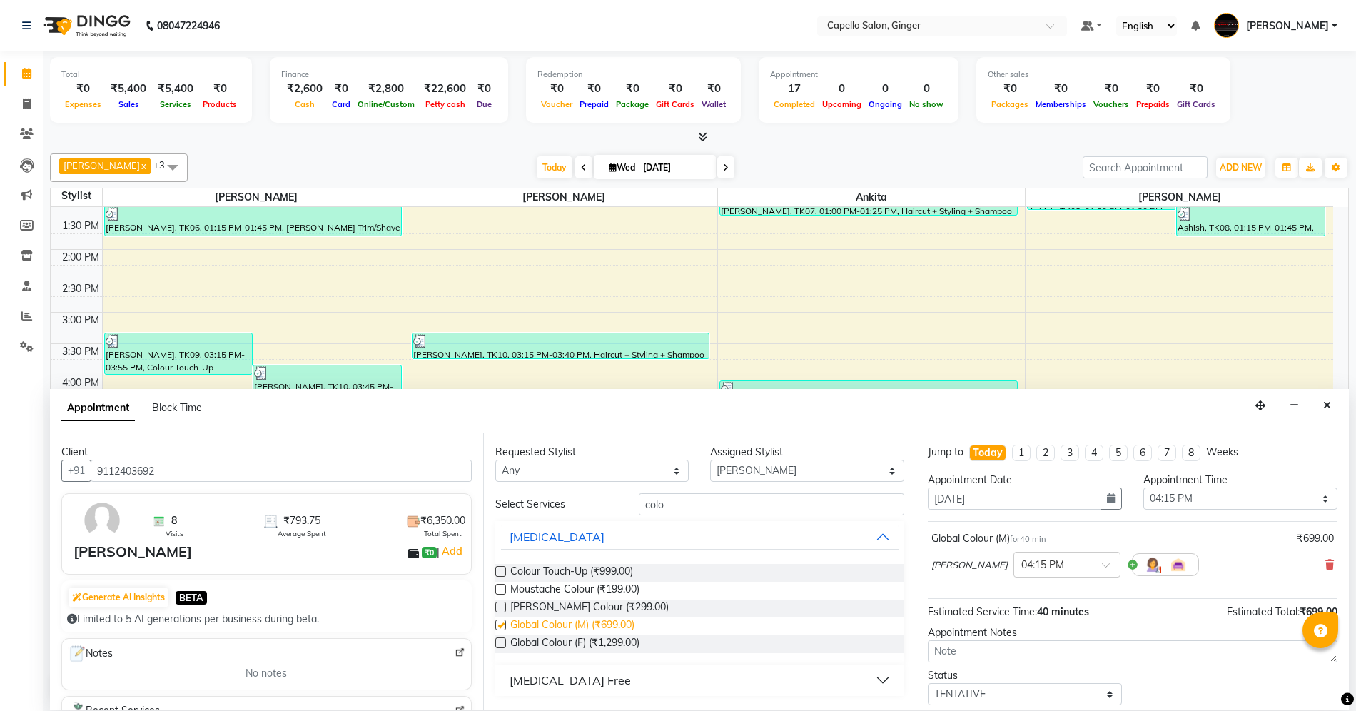
checkbox input "false"
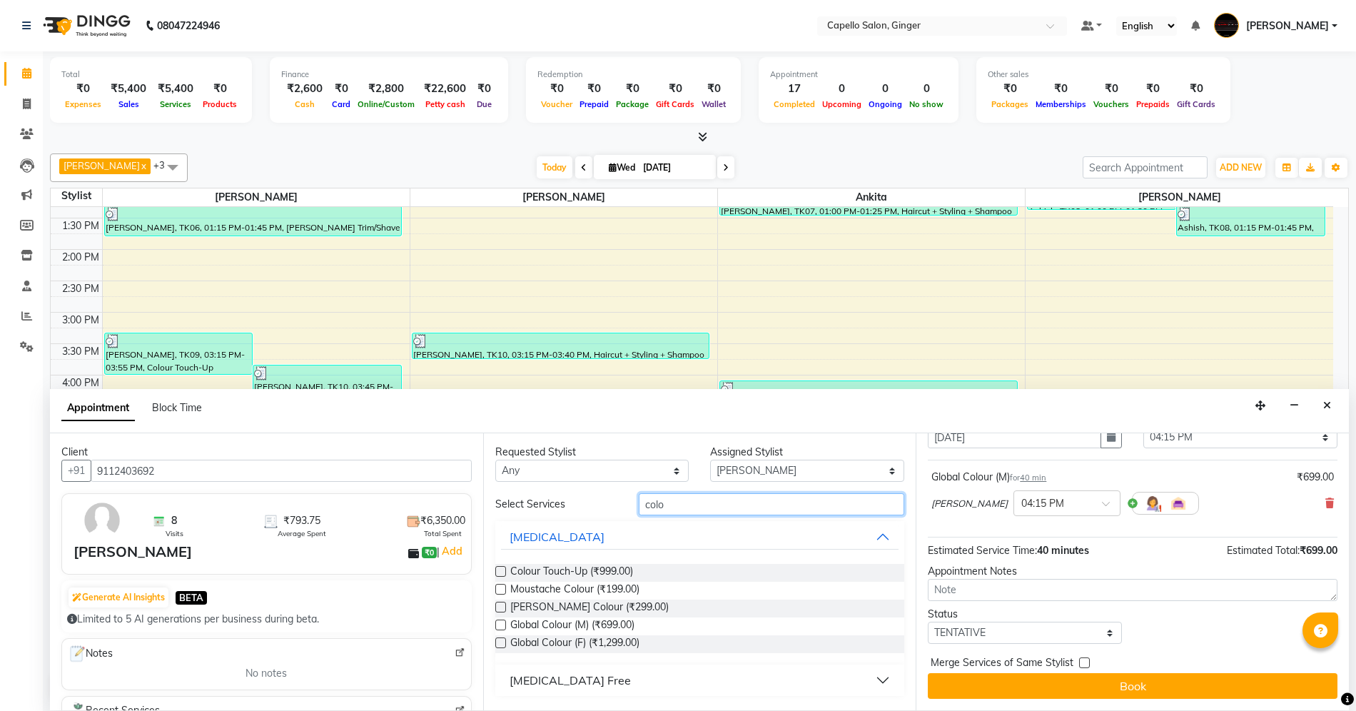
click at [716, 502] on input "colo" at bounding box center [771, 504] width 265 height 22
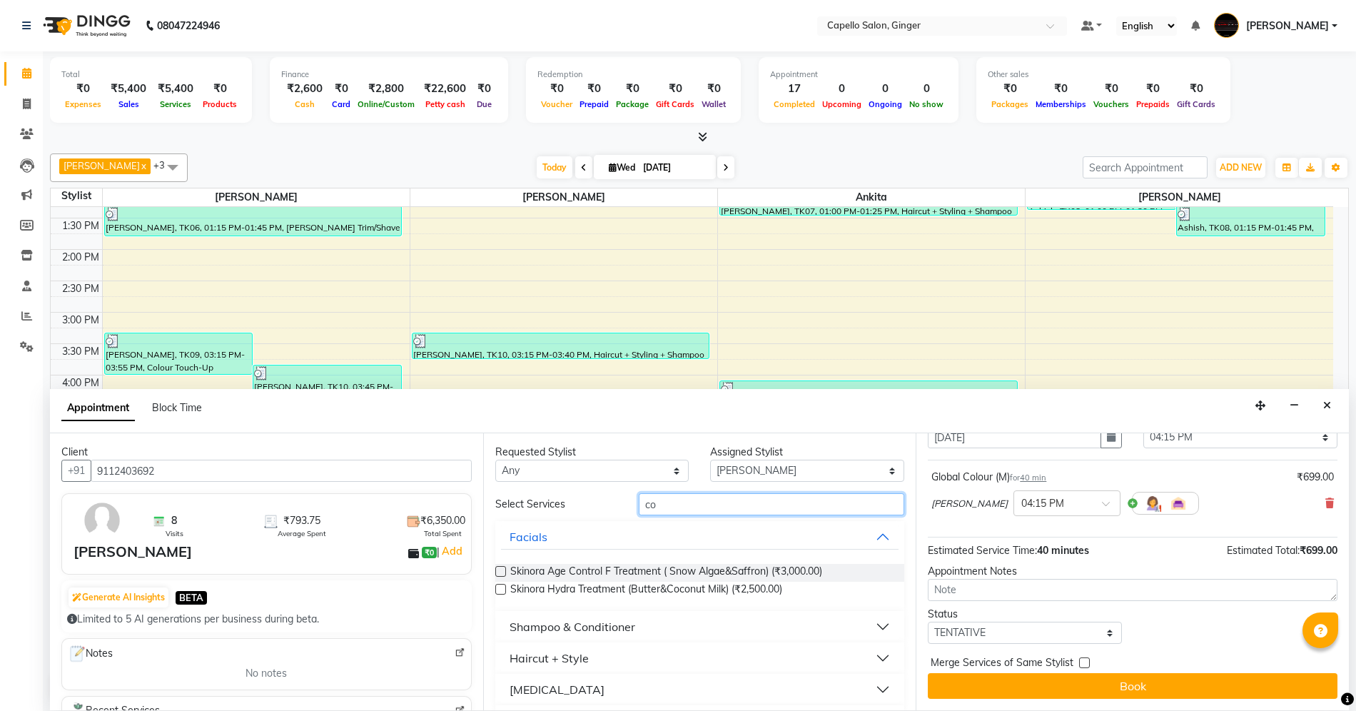
type input "c"
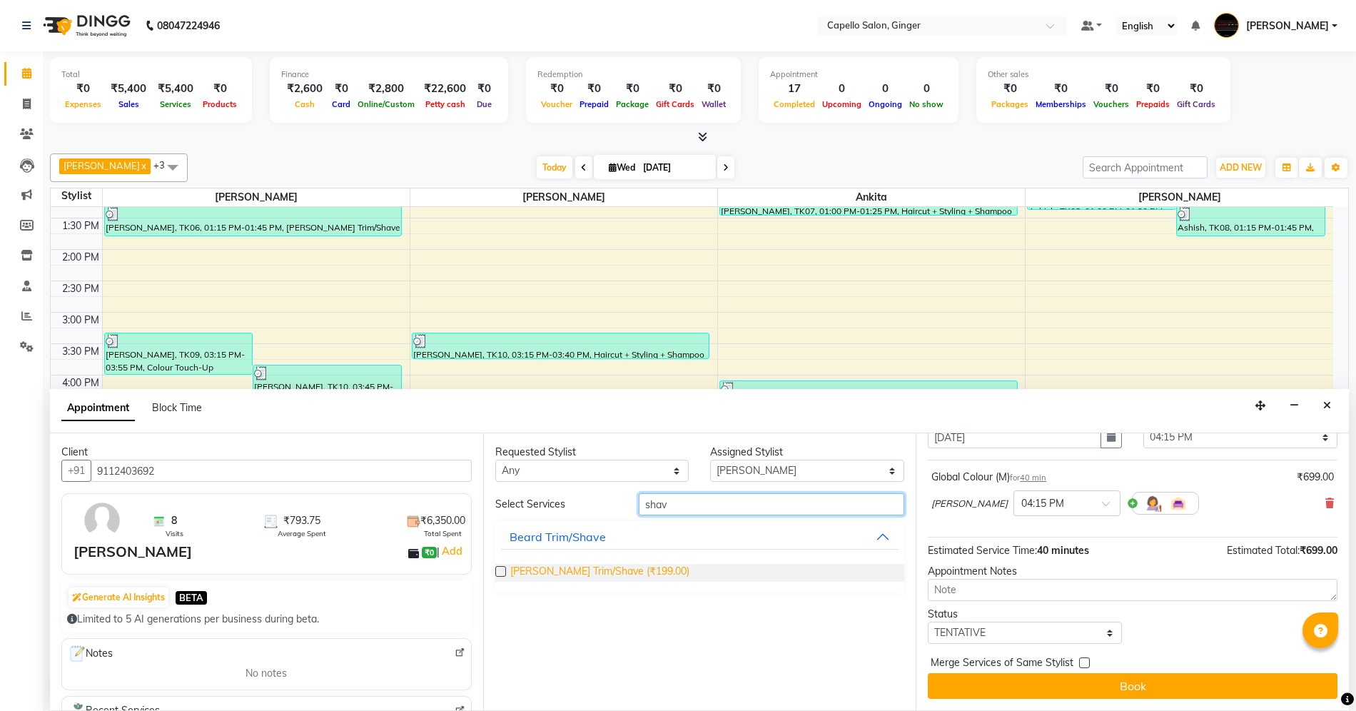
type input "shav"
click at [609, 567] on span "[PERSON_NAME] Trim/Shave (₹199.00)" at bounding box center [599, 573] width 179 height 18
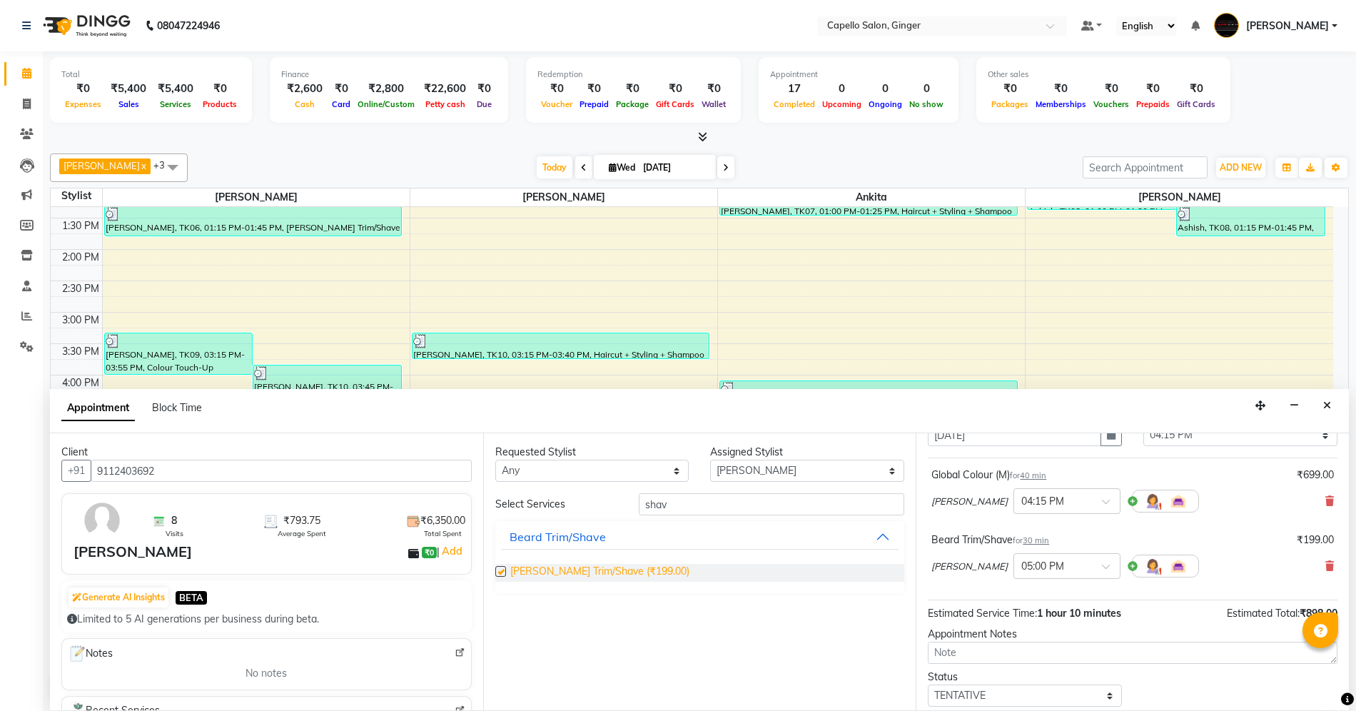
checkbox input "false"
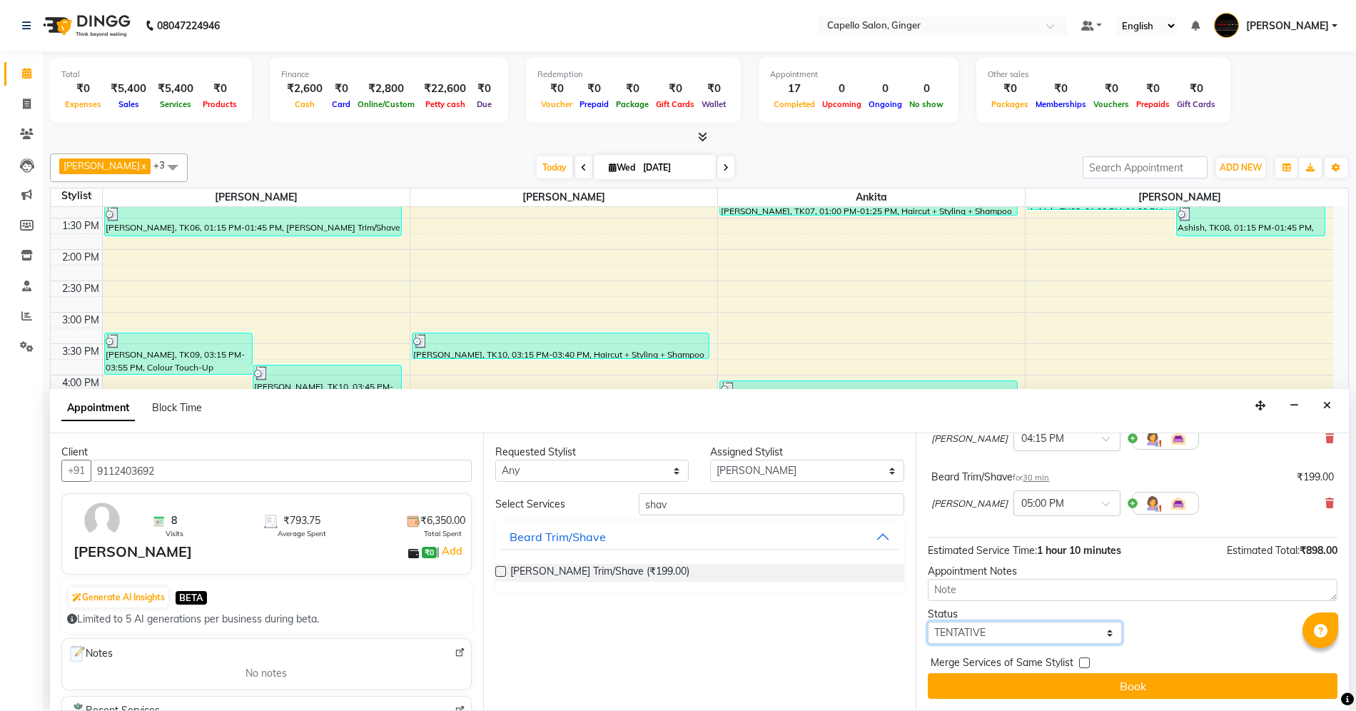
click at [985, 629] on select "Select TENTATIVE CONFIRM CHECK-IN UPCOMING" at bounding box center [1025, 633] width 194 height 22
select select "confirm booking"
click at [928, 622] on select "Select TENTATIVE CONFIRM CHECK-IN UPCOMING" at bounding box center [1025, 633] width 194 height 22
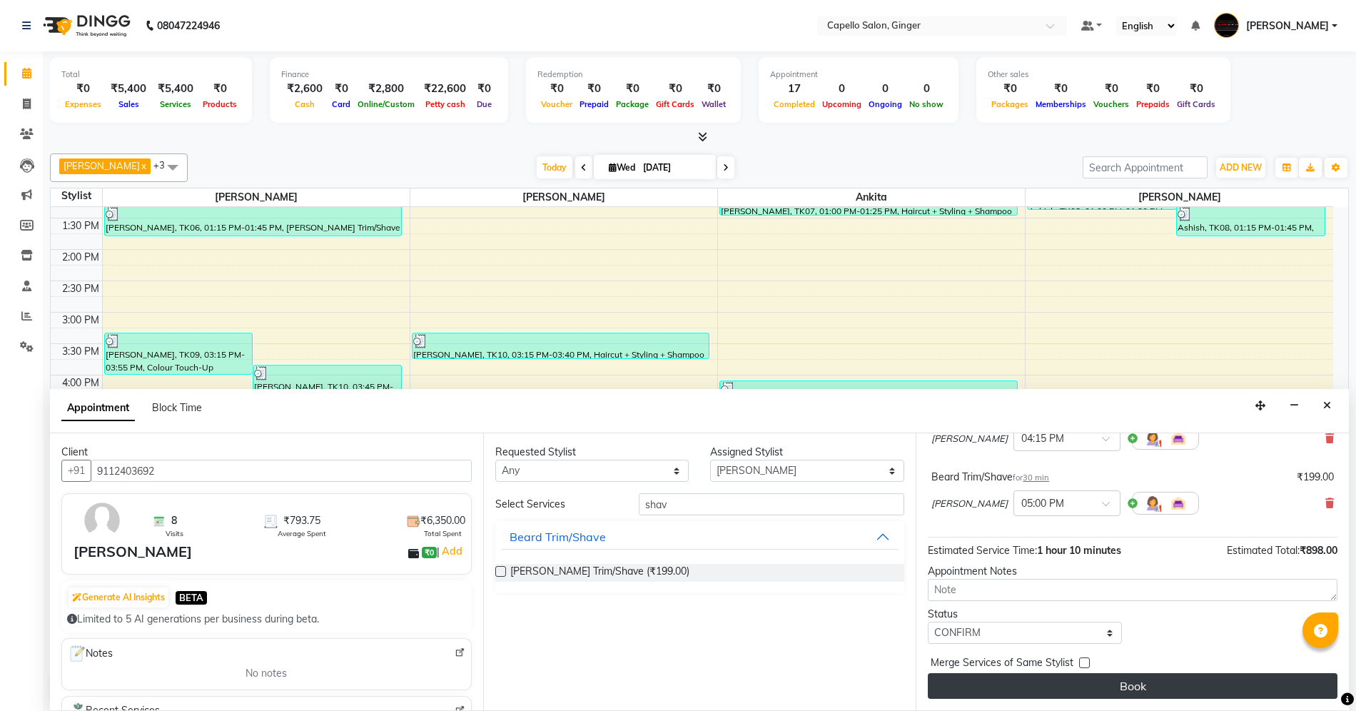
click at [1028, 679] on button "Book" at bounding box center [1133, 686] width 410 height 26
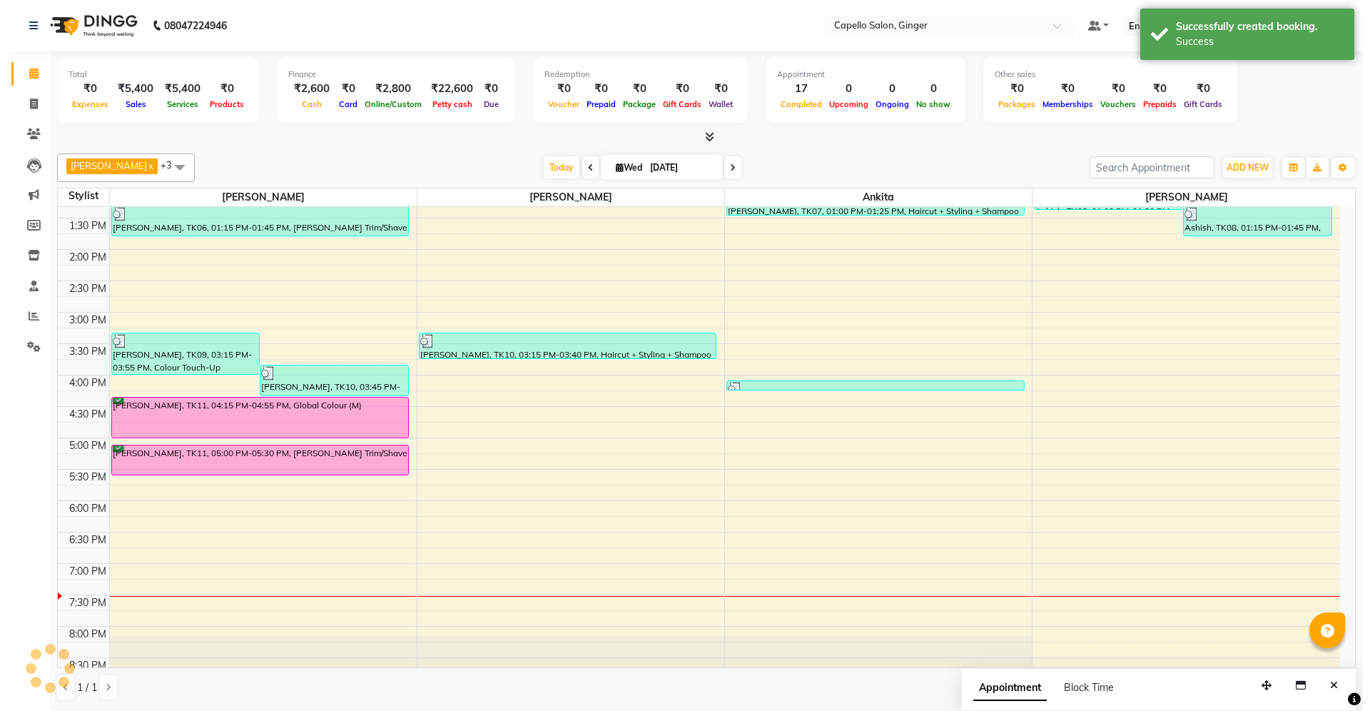
scroll to position [0, 0]
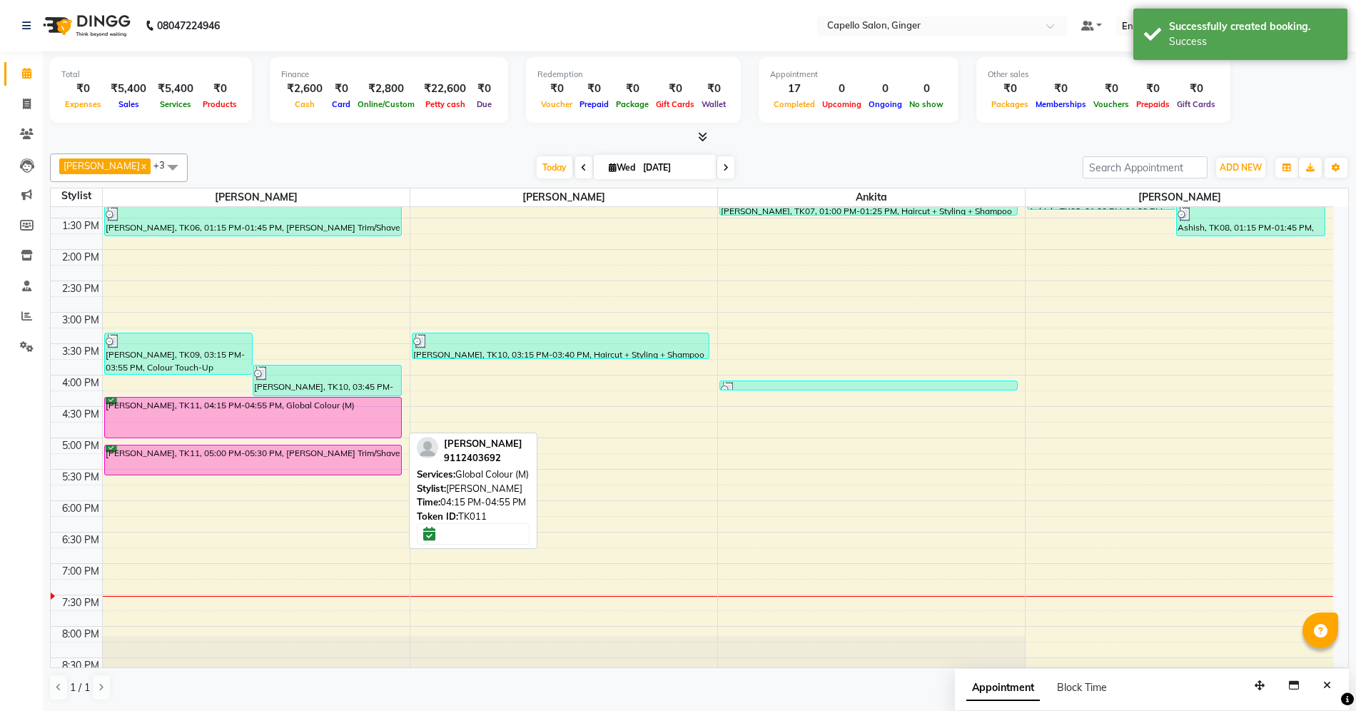
click at [360, 411] on div "[PERSON_NAME], TK11, 04:15 PM-04:55 PM, Global Colour (M)" at bounding box center [253, 417] width 297 height 40
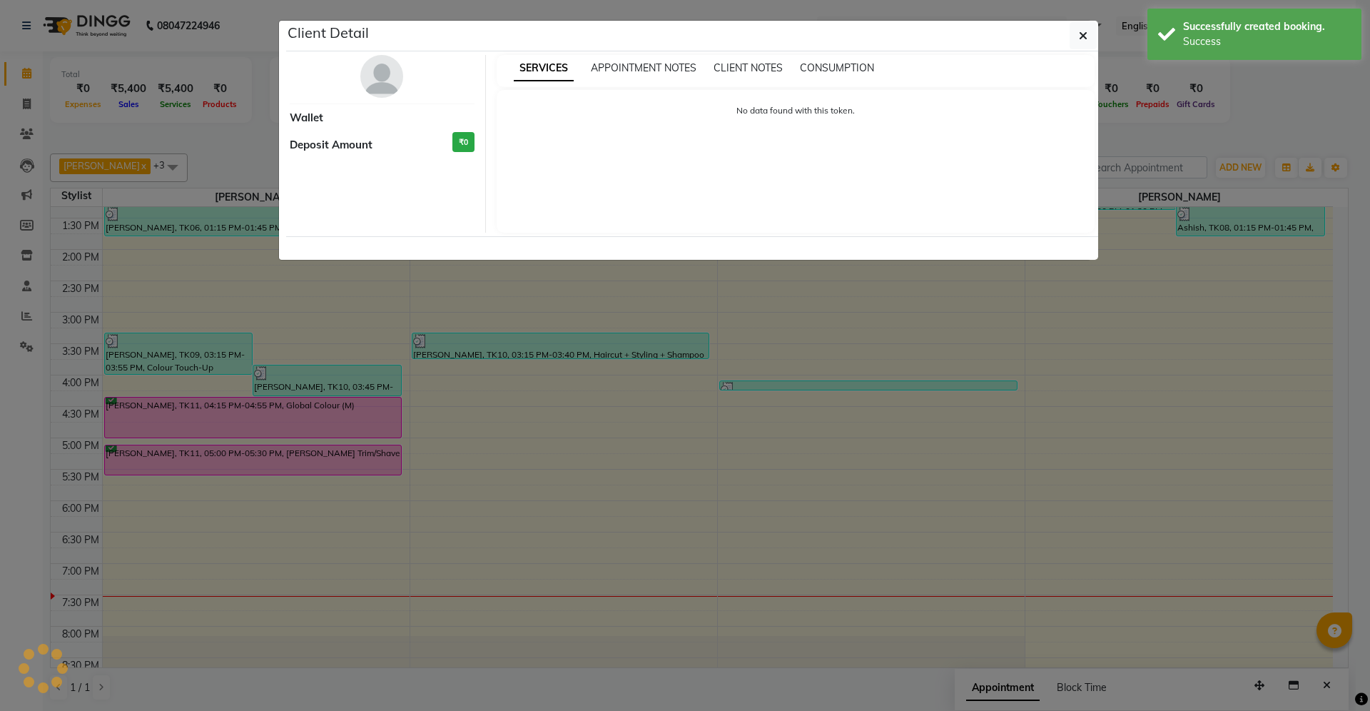
select select "6"
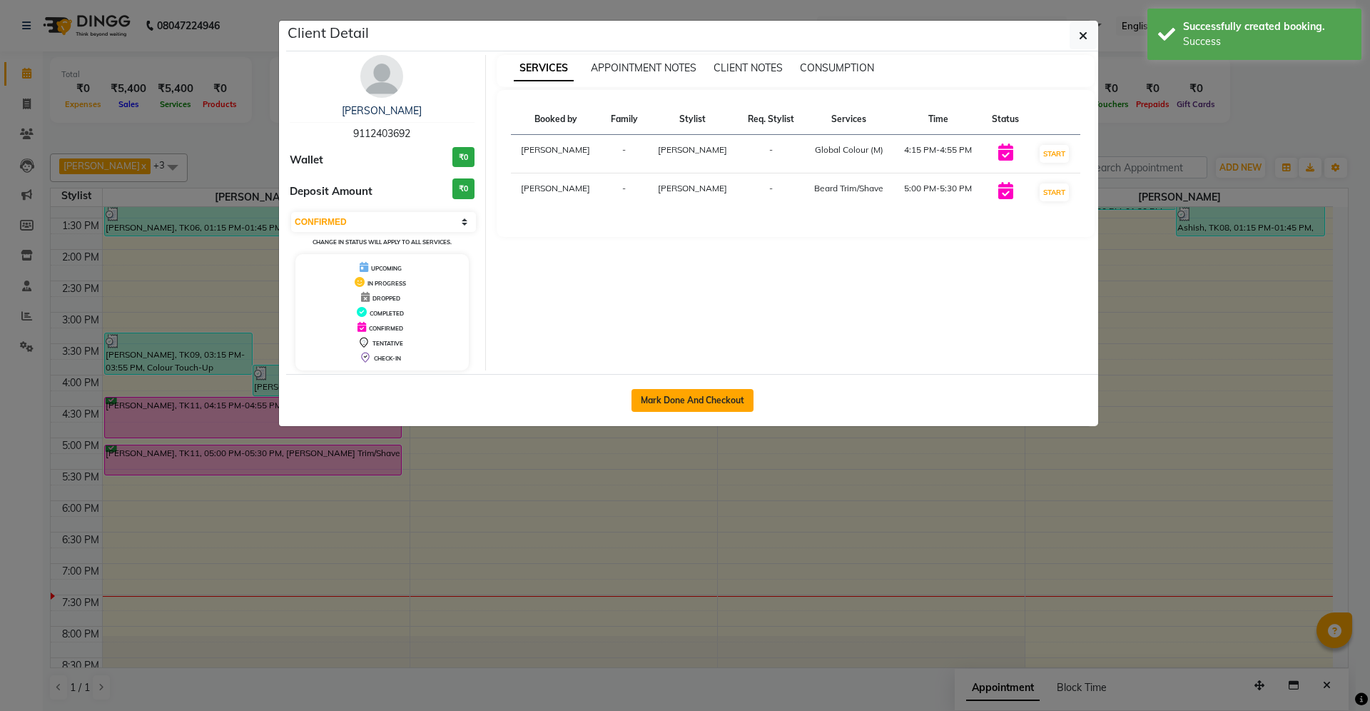
click at [681, 405] on button "Mark Done And Checkout" at bounding box center [693, 400] width 122 height 23
select select "service"
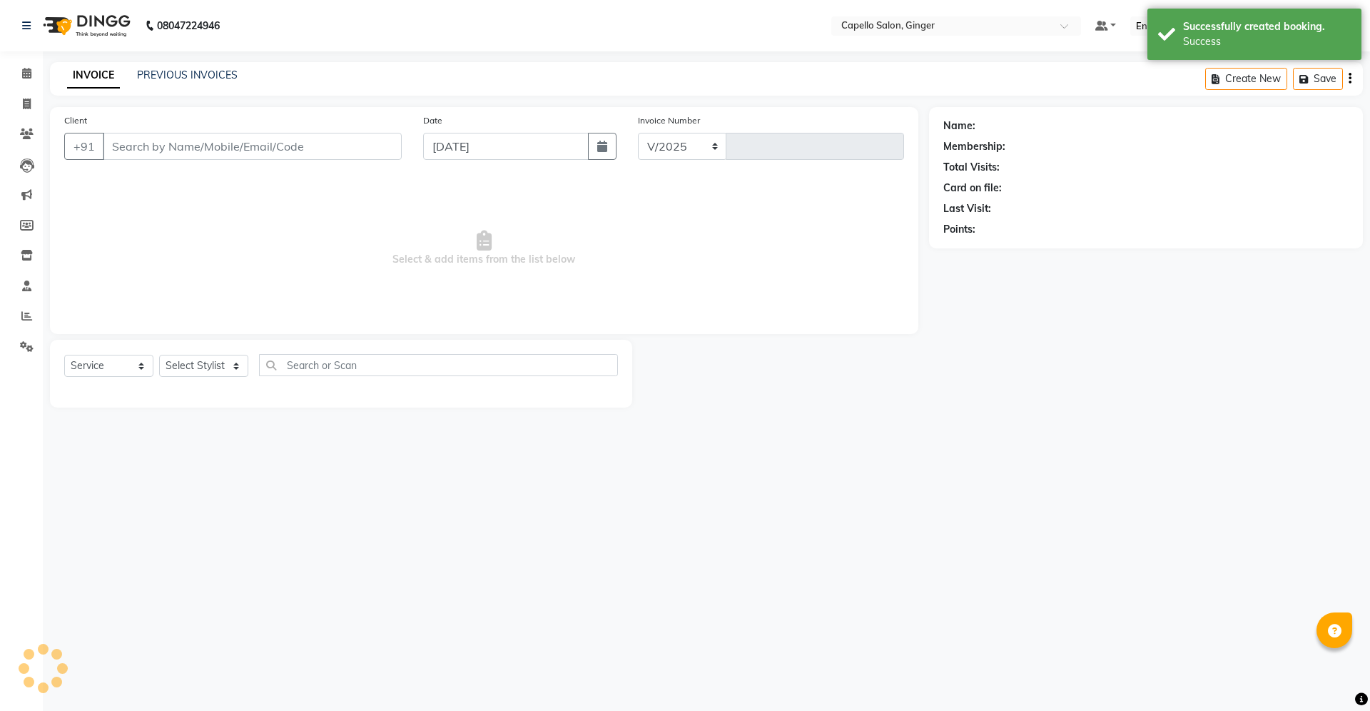
select select "832"
type input "1873"
type input "9112403692"
select select "23806"
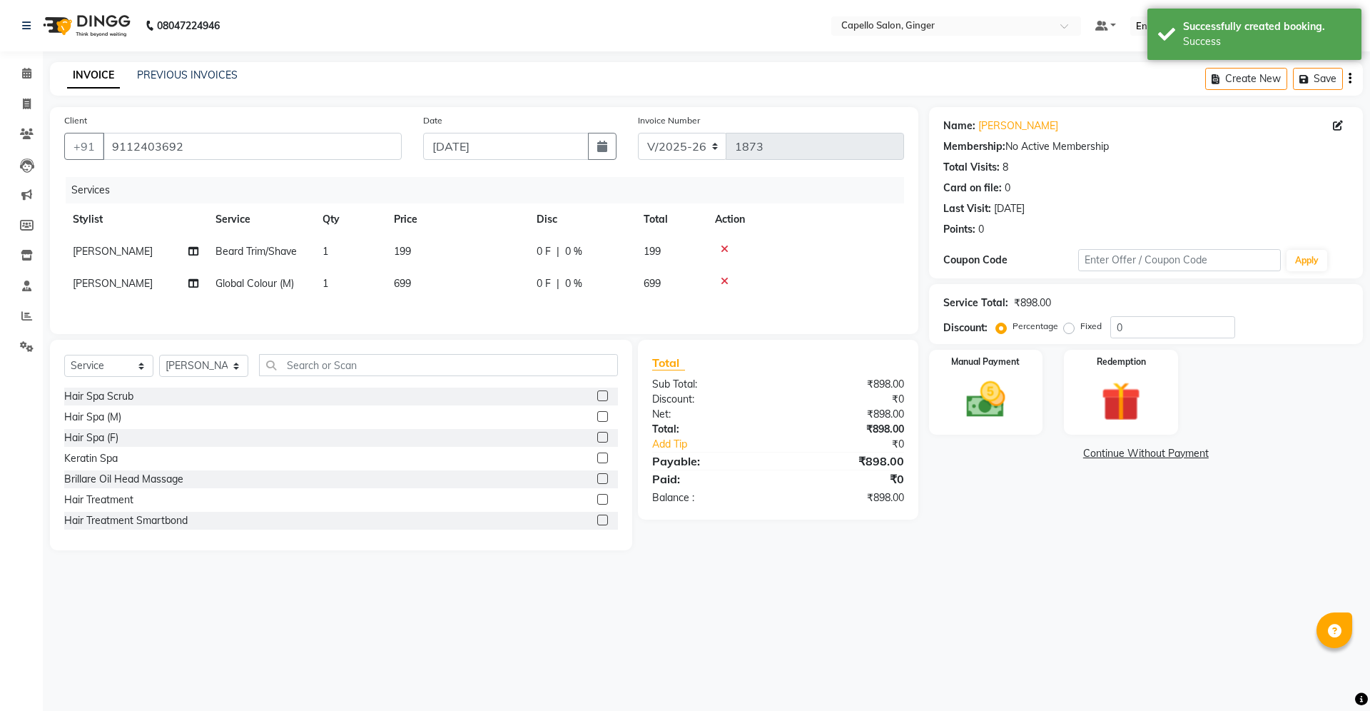
click at [421, 240] on td "199" at bounding box center [456, 251] width 143 height 32
select select "23806"
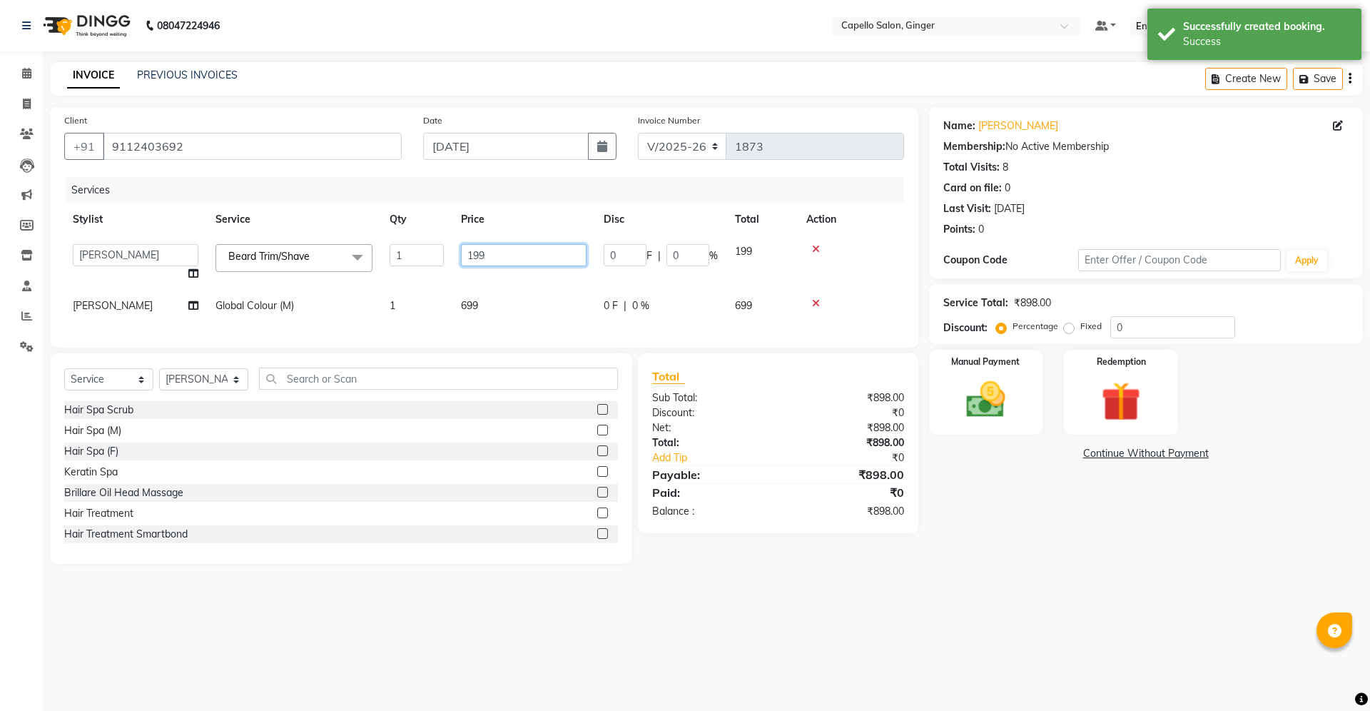
click at [492, 251] on input "199" at bounding box center [524, 255] width 126 height 22
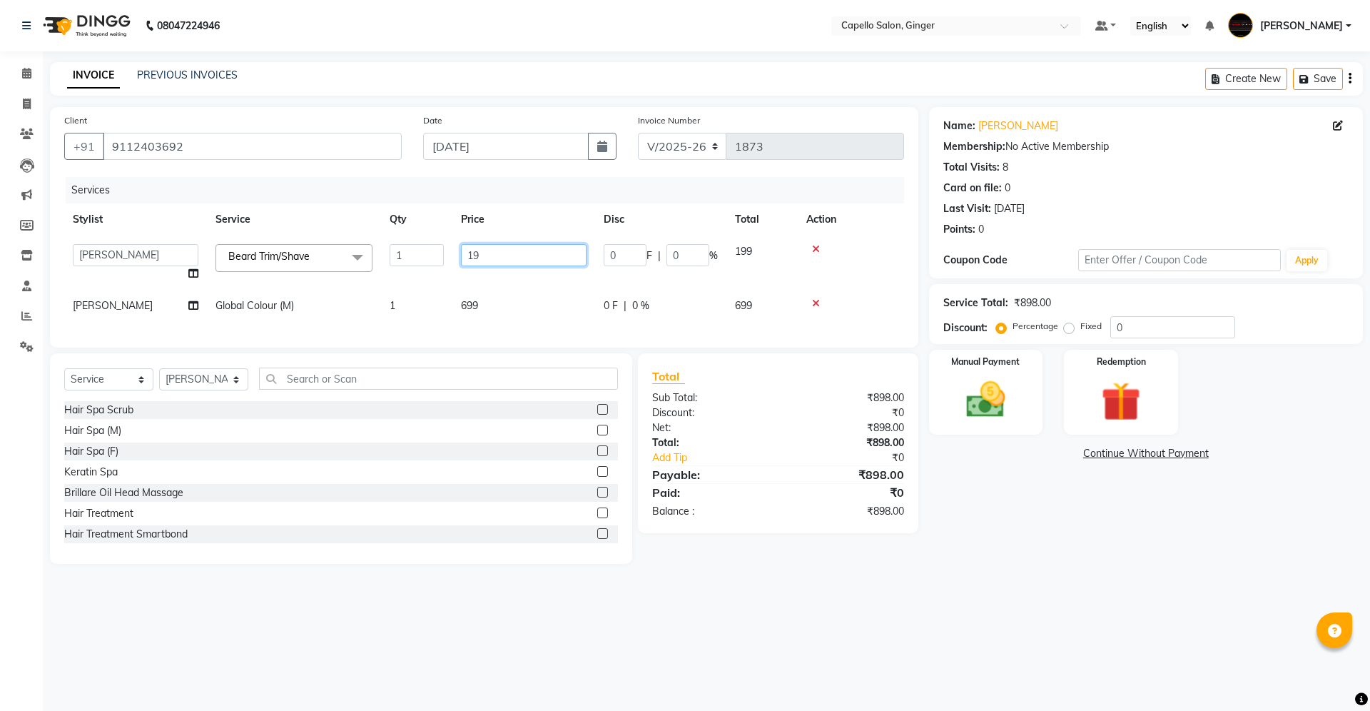
type input "1"
type input "100"
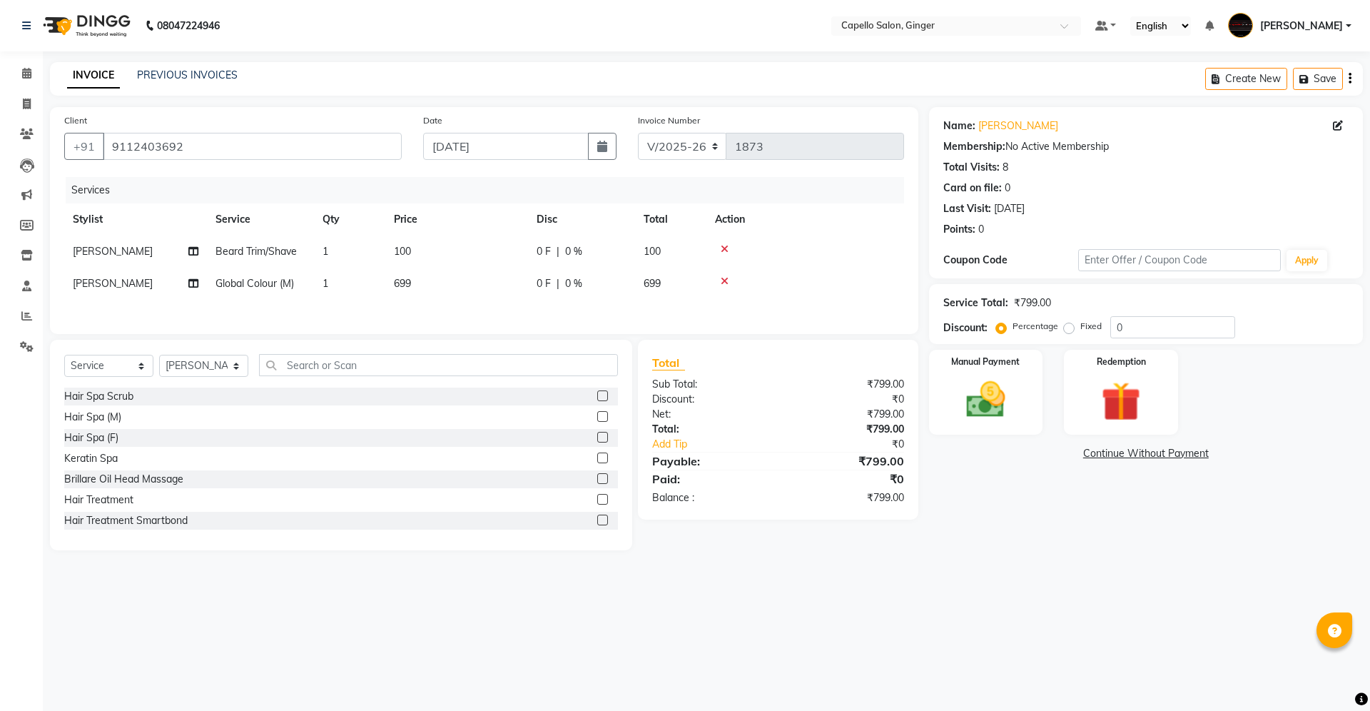
click at [492, 269] on tbody "[PERSON_NAME] [PERSON_NAME] Trim/Shave 1 100 0 F | 0 % 100 [PERSON_NAME] Global…" at bounding box center [484, 267] width 840 height 64
click at [411, 280] on span "699" at bounding box center [402, 283] width 17 height 13
select select "23806"
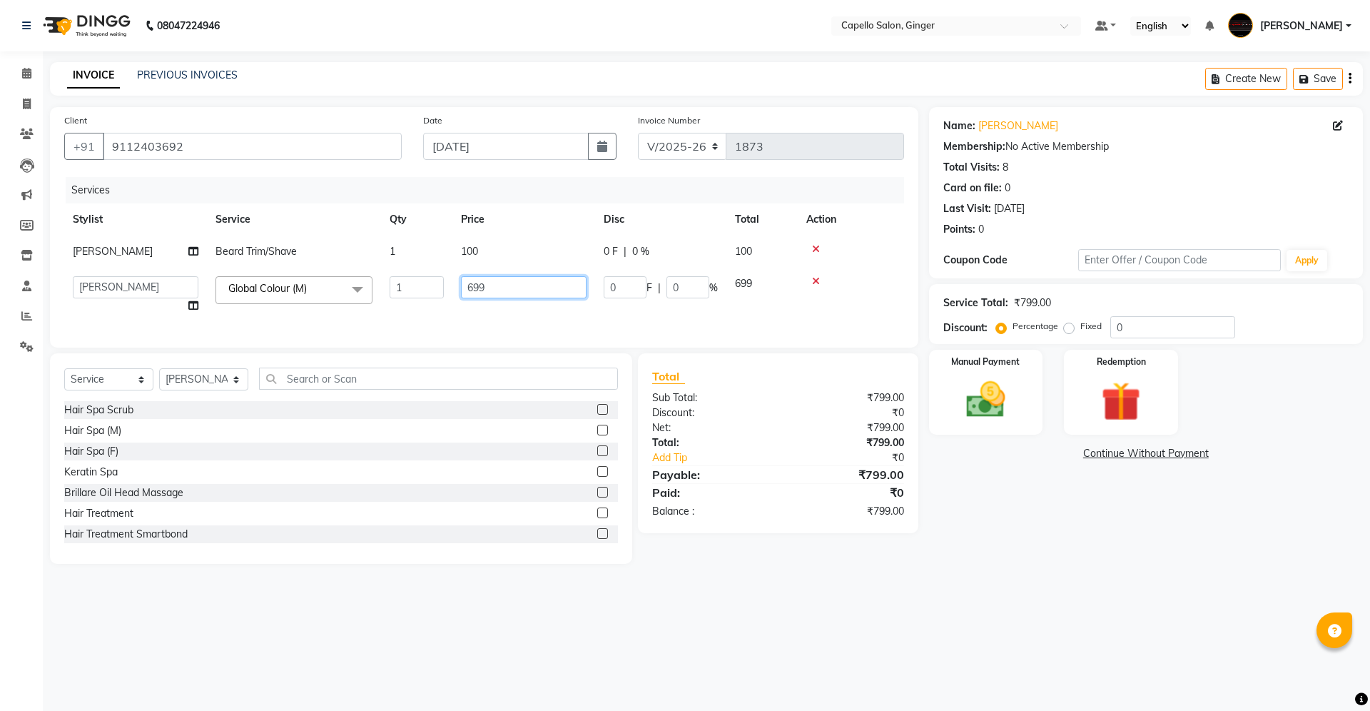
click at [500, 283] on input "699" at bounding box center [524, 287] width 126 height 22
type input "6"
type input "800"
click at [489, 303] on div "Services Stylist Service Qty Price Disc Total Action [PERSON_NAME] [PERSON_NAME…" at bounding box center [484, 255] width 840 height 156
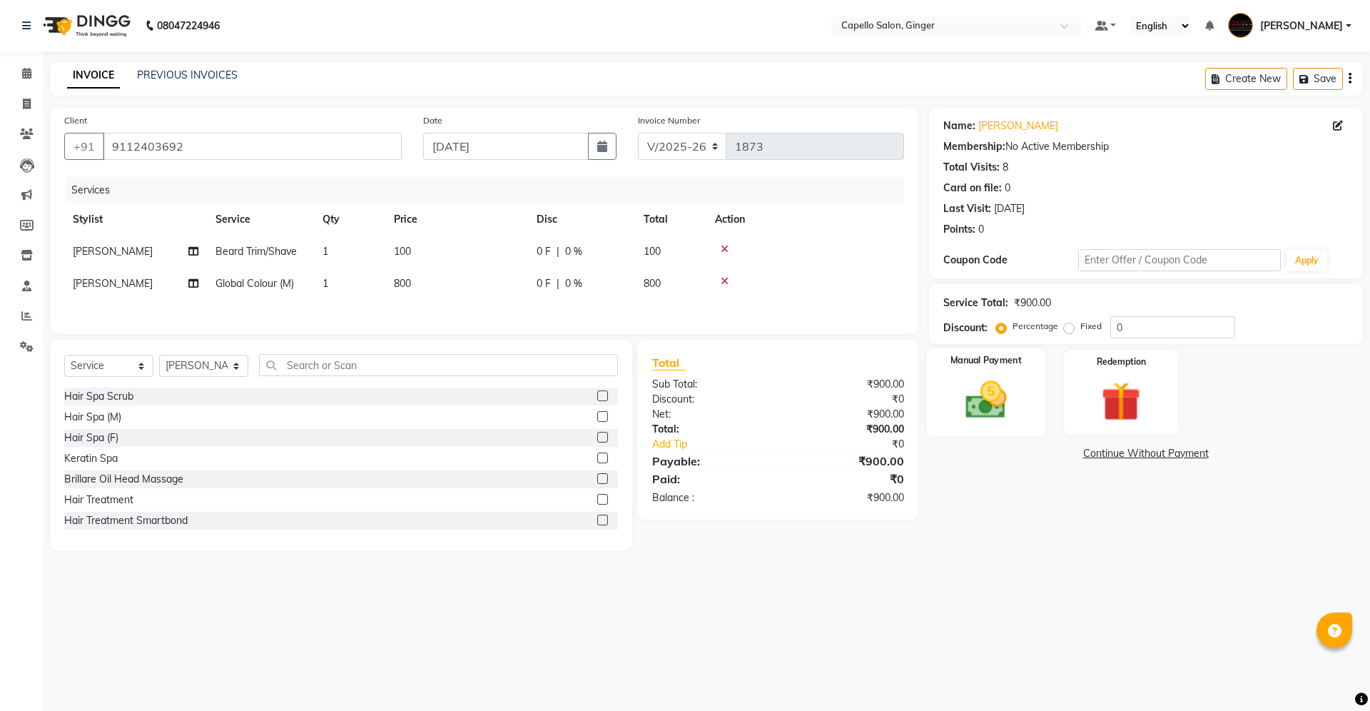
click at [972, 394] on img at bounding box center [986, 399] width 66 height 47
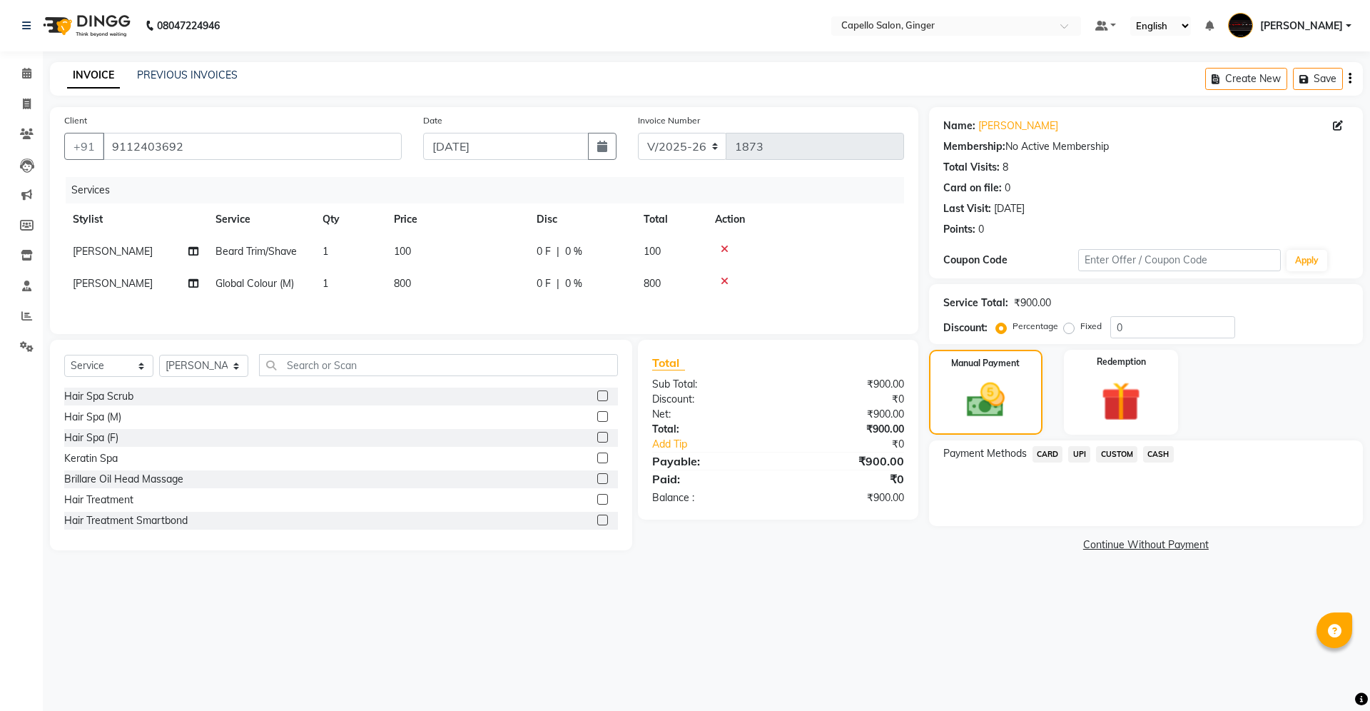
click at [1076, 452] on span "UPI" at bounding box center [1079, 454] width 22 height 16
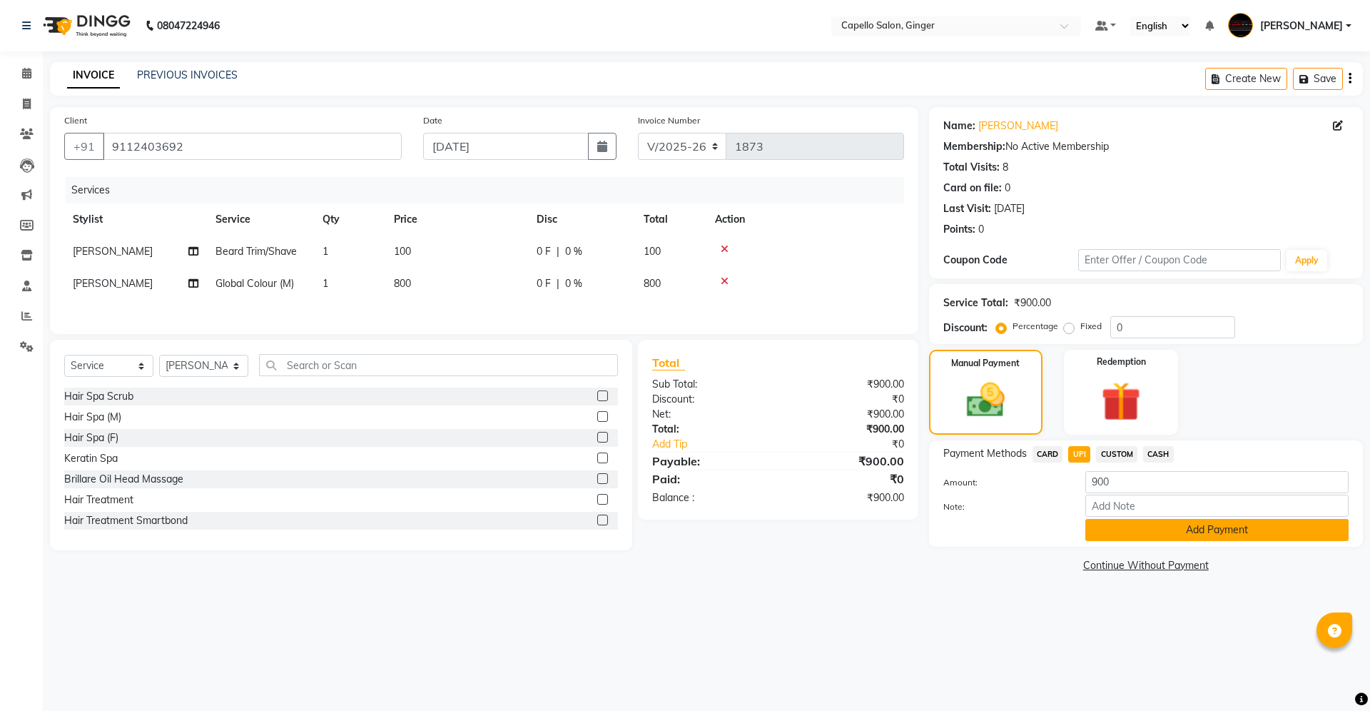
click at [1126, 525] on button "Add Payment" at bounding box center [1216, 530] width 263 height 22
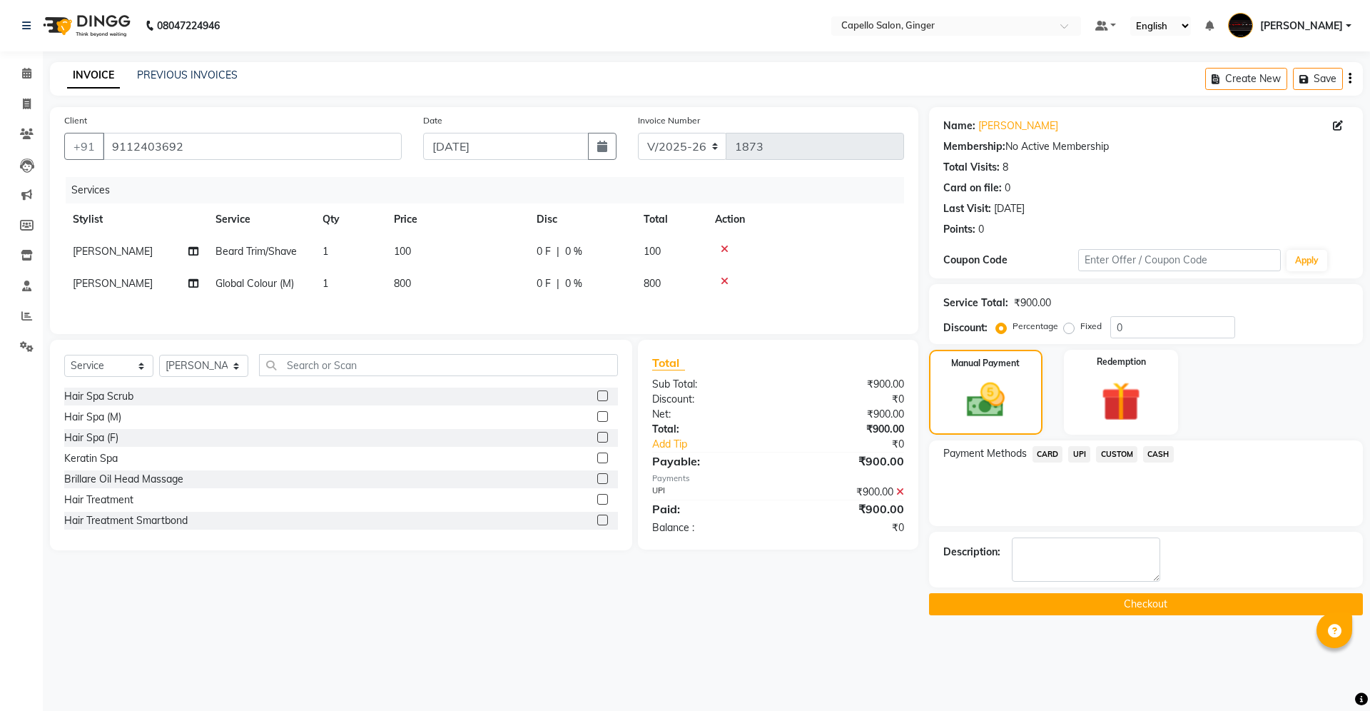
click at [1117, 597] on button "Checkout" at bounding box center [1146, 604] width 434 height 22
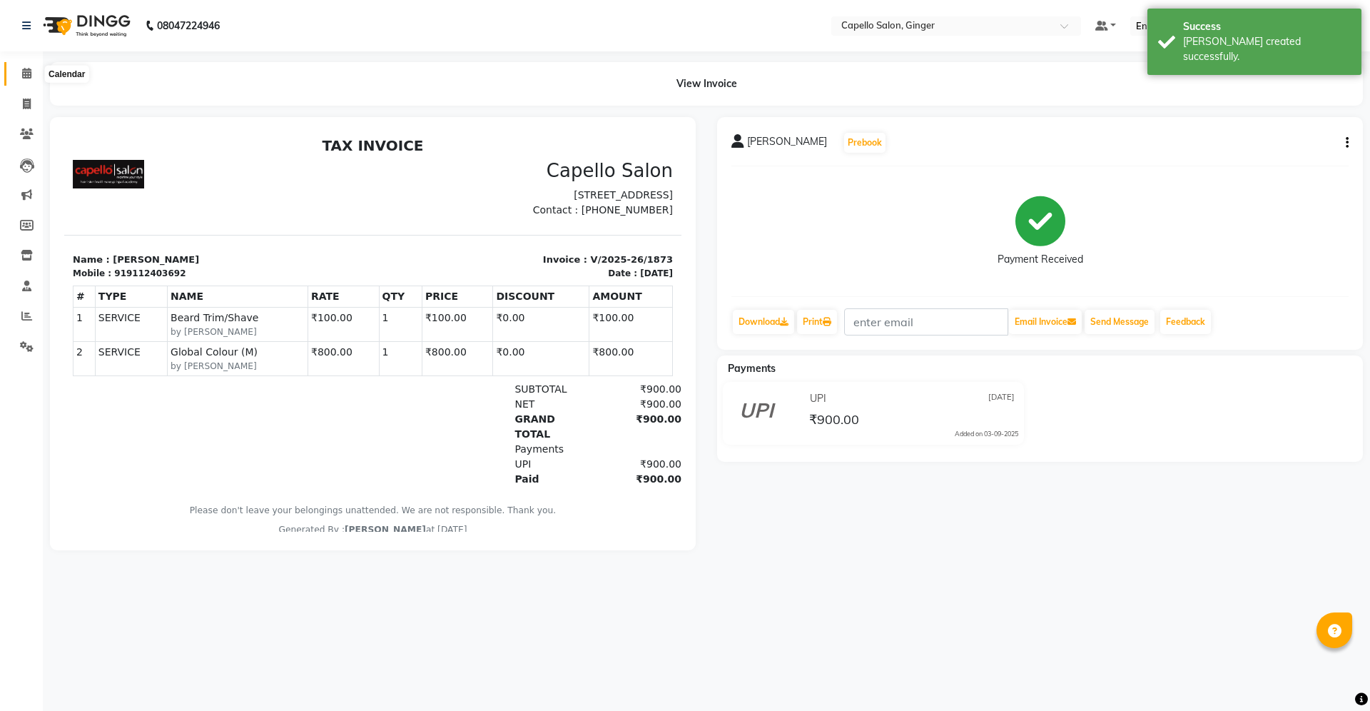
click at [27, 74] on icon at bounding box center [26, 73] width 9 height 11
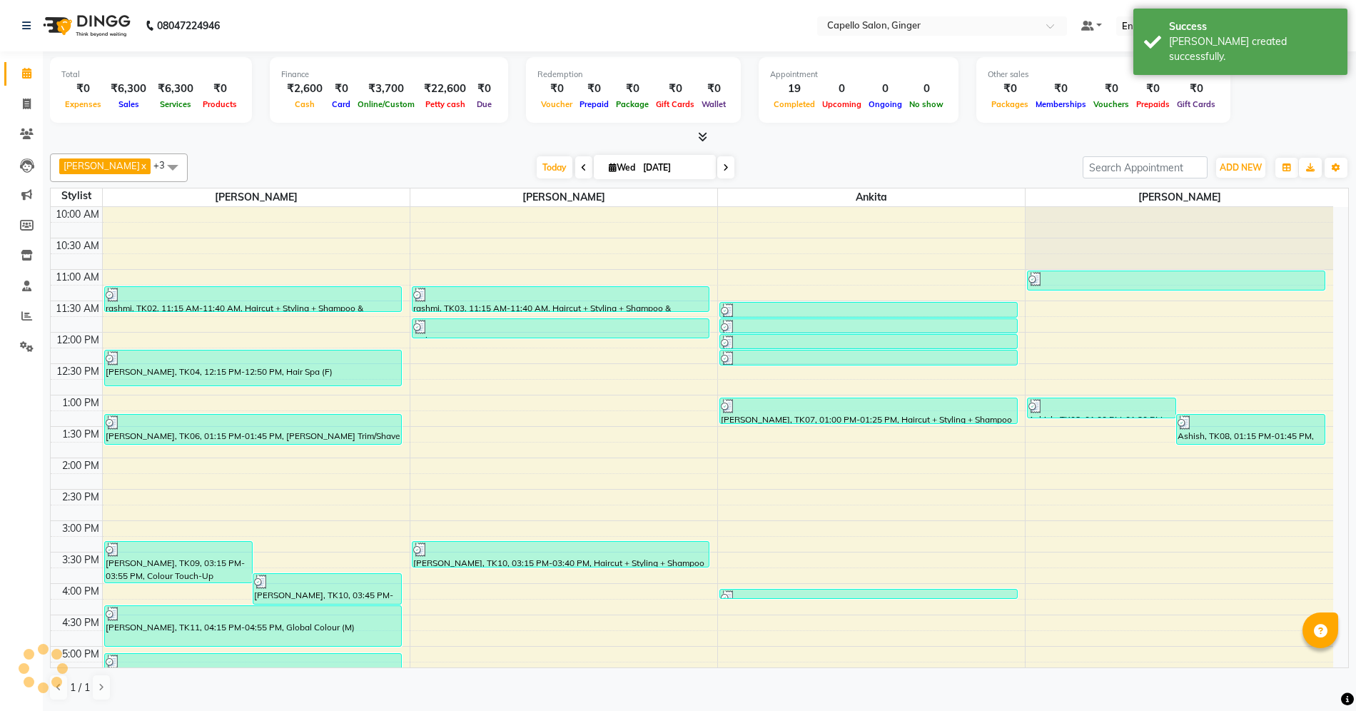
scroll to position [277, 0]
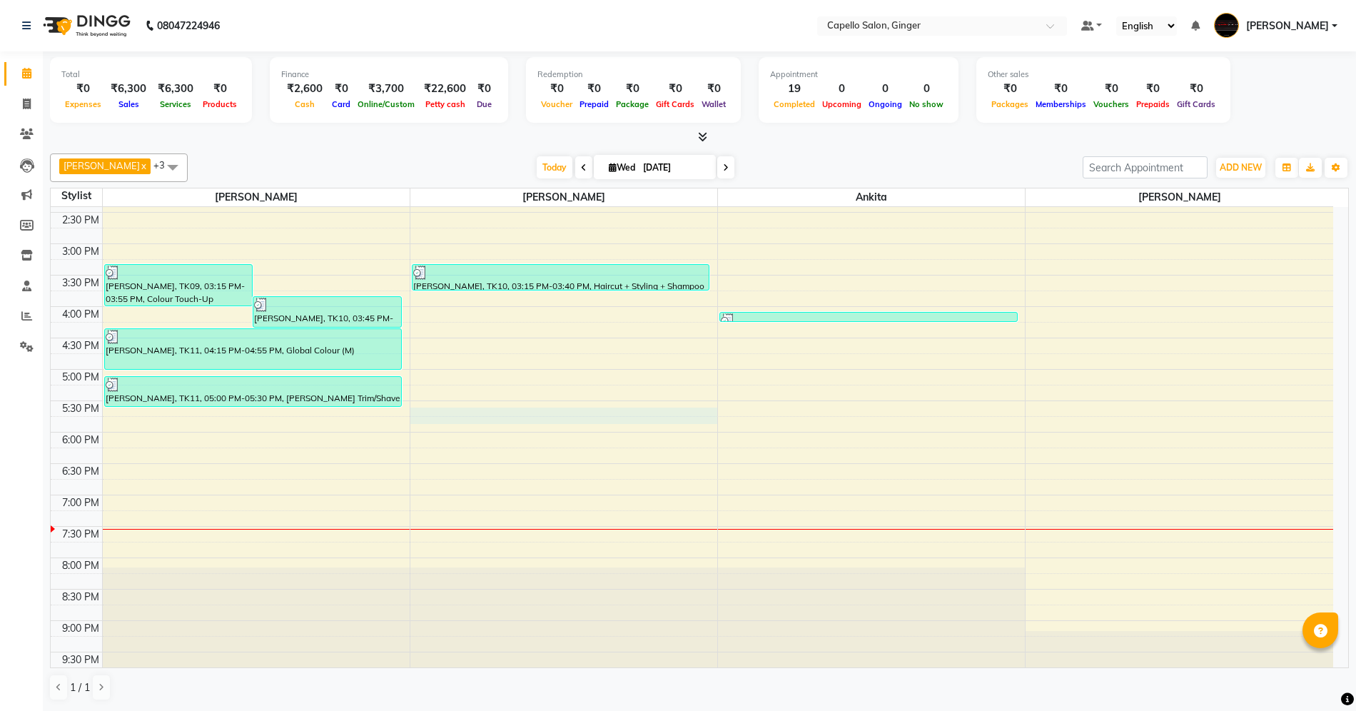
click at [420, 417] on div "10:00 AM 10:30 AM 11:00 AM 11:30 AM 12:00 PM 12:30 PM 1:00 PM 1:30 PM 2:00 PM 2…" at bounding box center [692, 306] width 1282 height 753
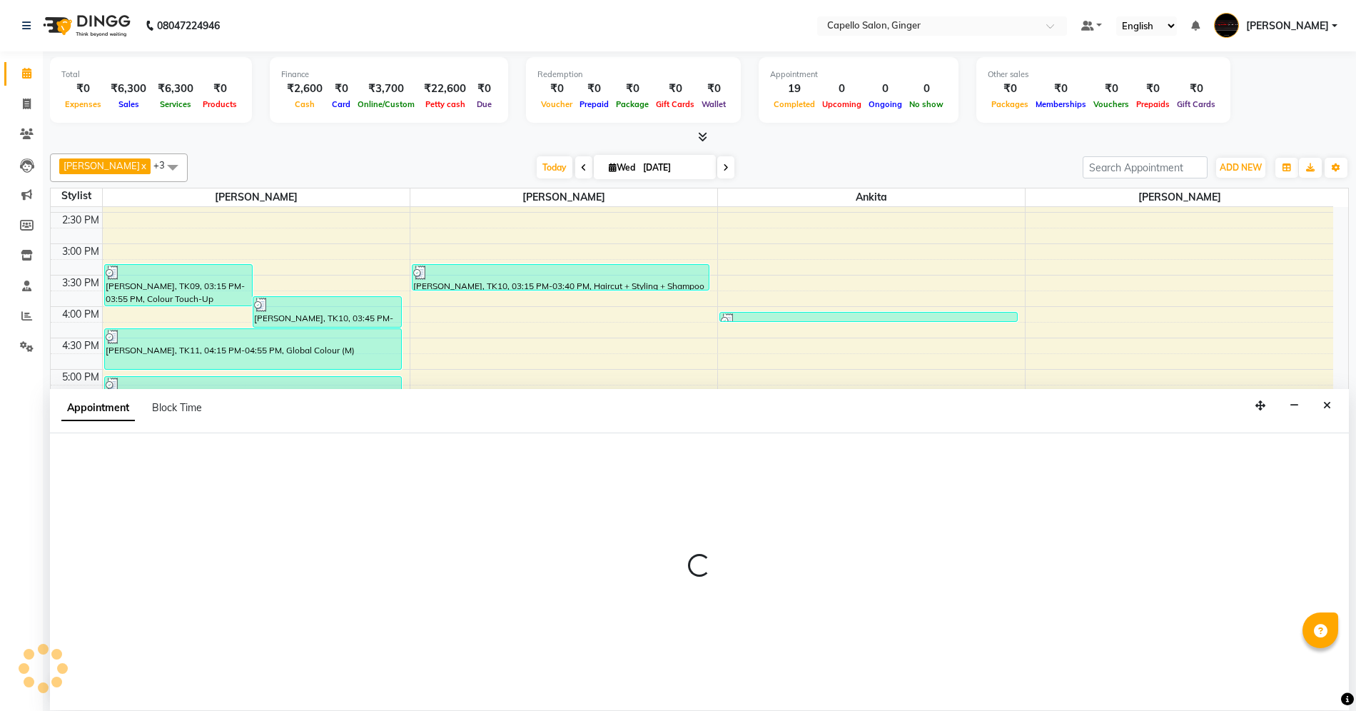
scroll to position [1, 0]
select select "35234"
select select "1050"
select select "tentative"
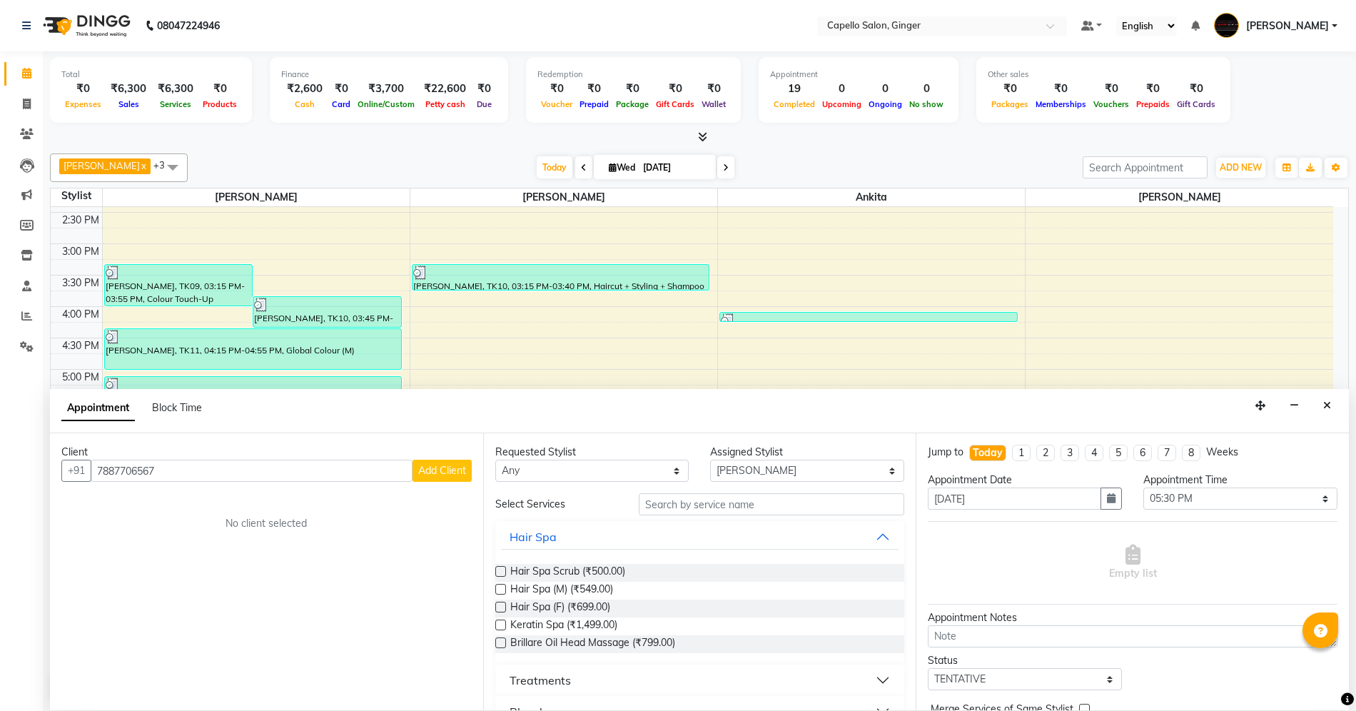
type input "7887706567"
click at [437, 475] on span "Add Client" at bounding box center [442, 470] width 48 height 13
select select "22"
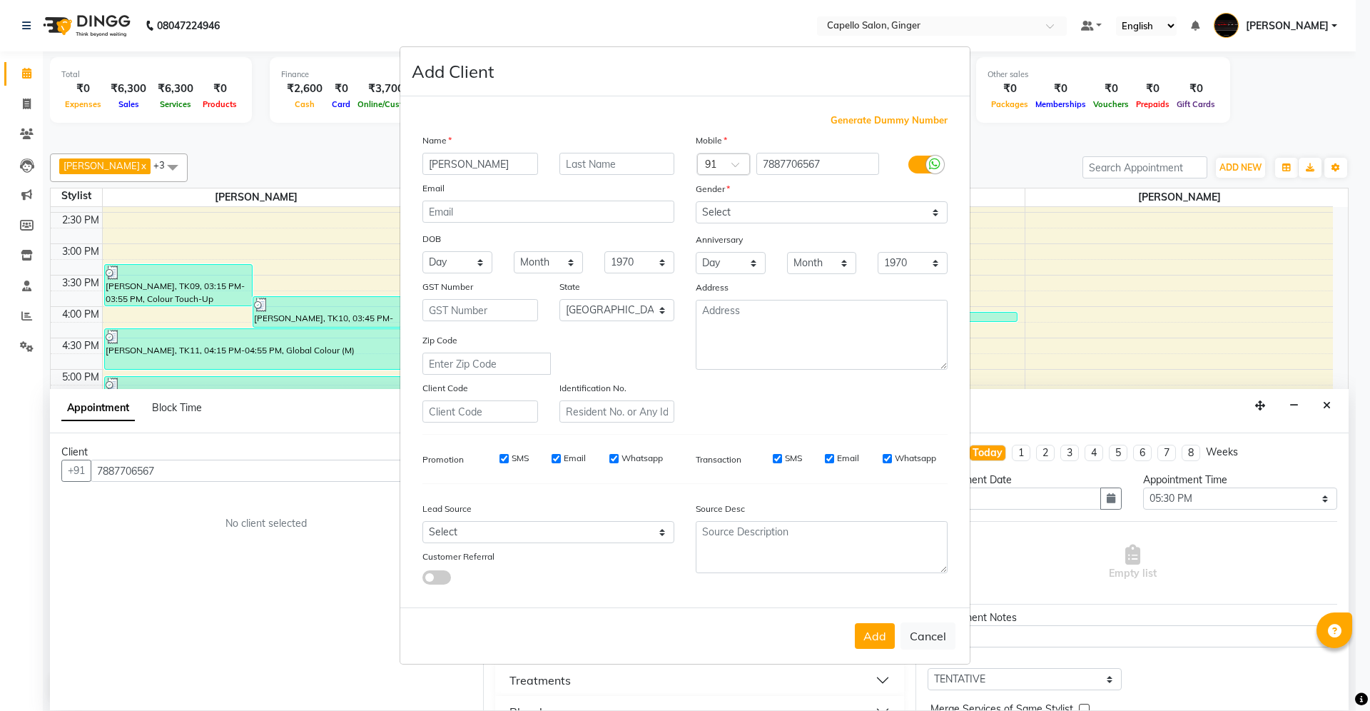
type input "[PERSON_NAME]"
click at [786, 215] on select "Select [DEMOGRAPHIC_DATA] [DEMOGRAPHIC_DATA] Other Prefer Not To Say" at bounding box center [822, 212] width 252 height 22
click at [696, 203] on select "Select [DEMOGRAPHIC_DATA] [DEMOGRAPHIC_DATA] Other Prefer Not To Say" at bounding box center [822, 212] width 252 height 22
click at [772, 213] on select "Select [DEMOGRAPHIC_DATA] [DEMOGRAPHIC_DATA] Other Prefer Not To Say" at bounding box center [822, 212] width 252 height 22
select select "[DEMOGRAPHIC_DATA]"
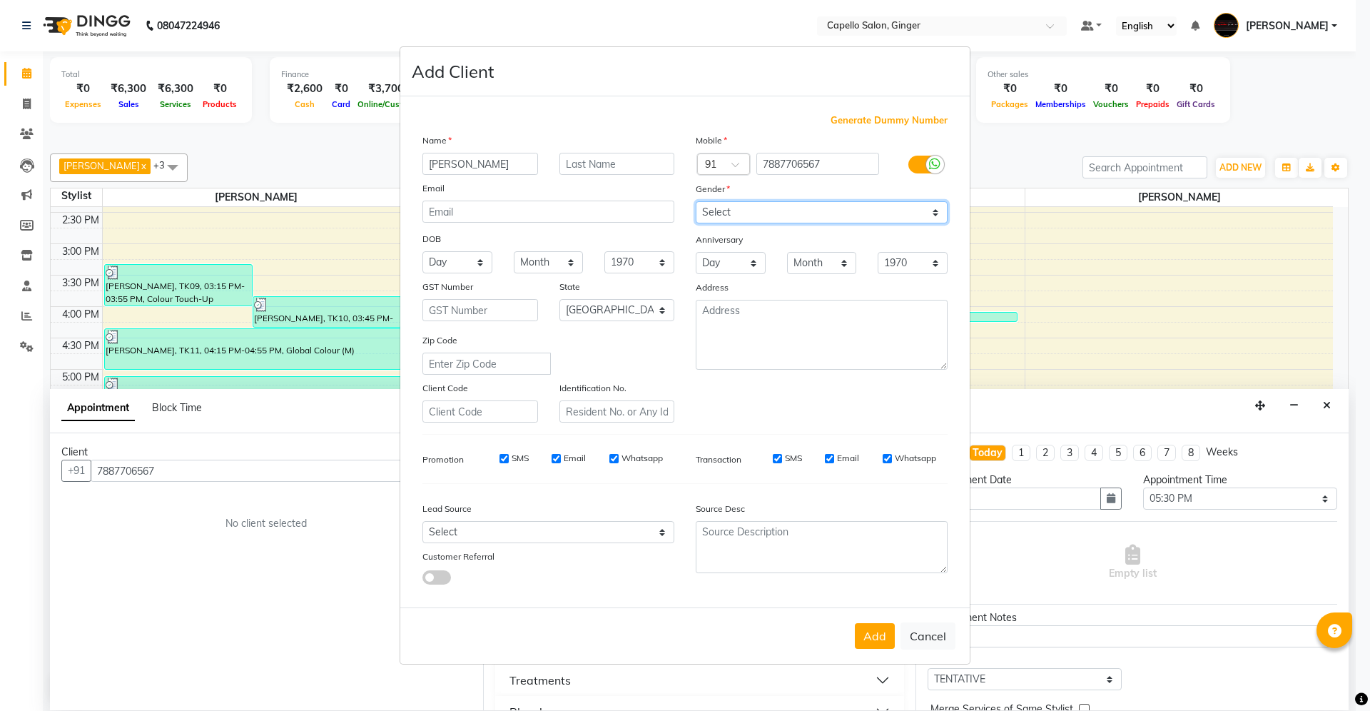
click at [696, 203] on select "Select [DEMOGRAPHIC_DATA] [DEMOGRAPHIC_DATA] Other Prefer Not To Say" at bounding box center [822, 212] width 252 height 22
click at [876, 637] on button "Add" at bounding box center [875, 636] width 40 height 26
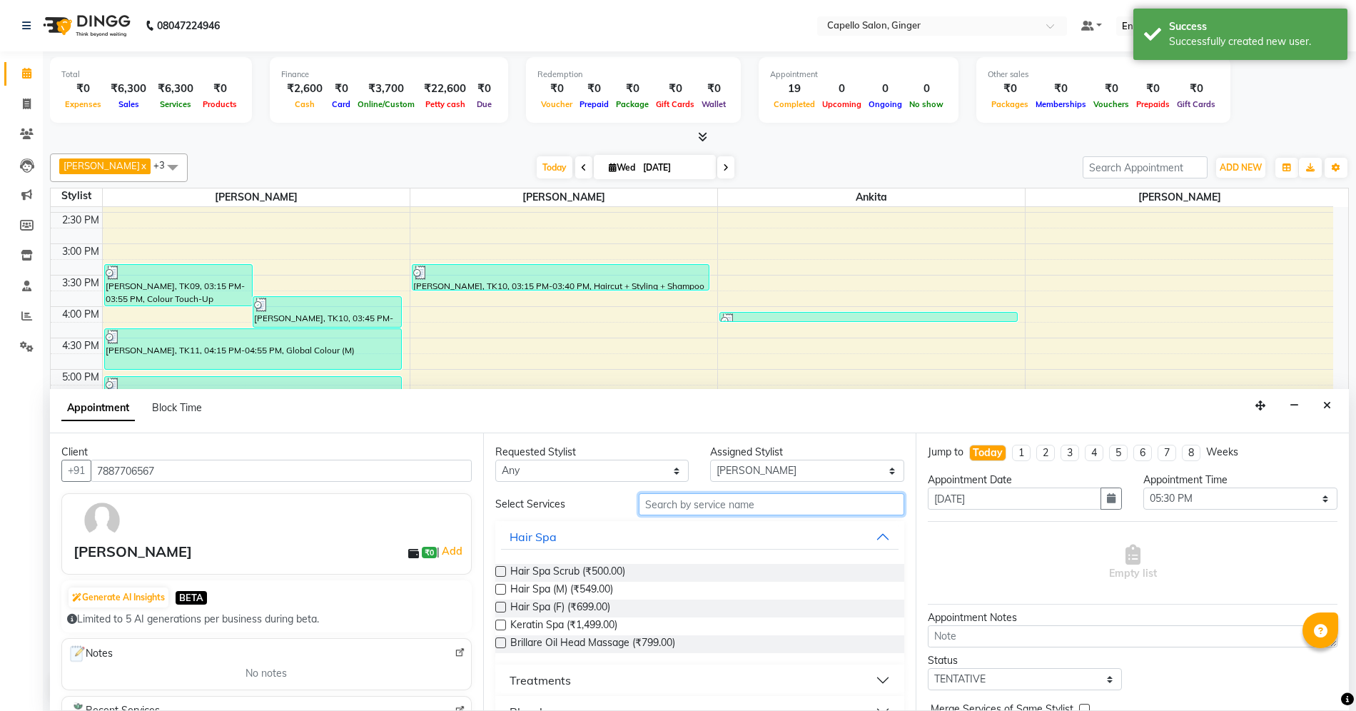
click at [738, 504] on input "text" at bounding box center [771, 504] width 265 height 22
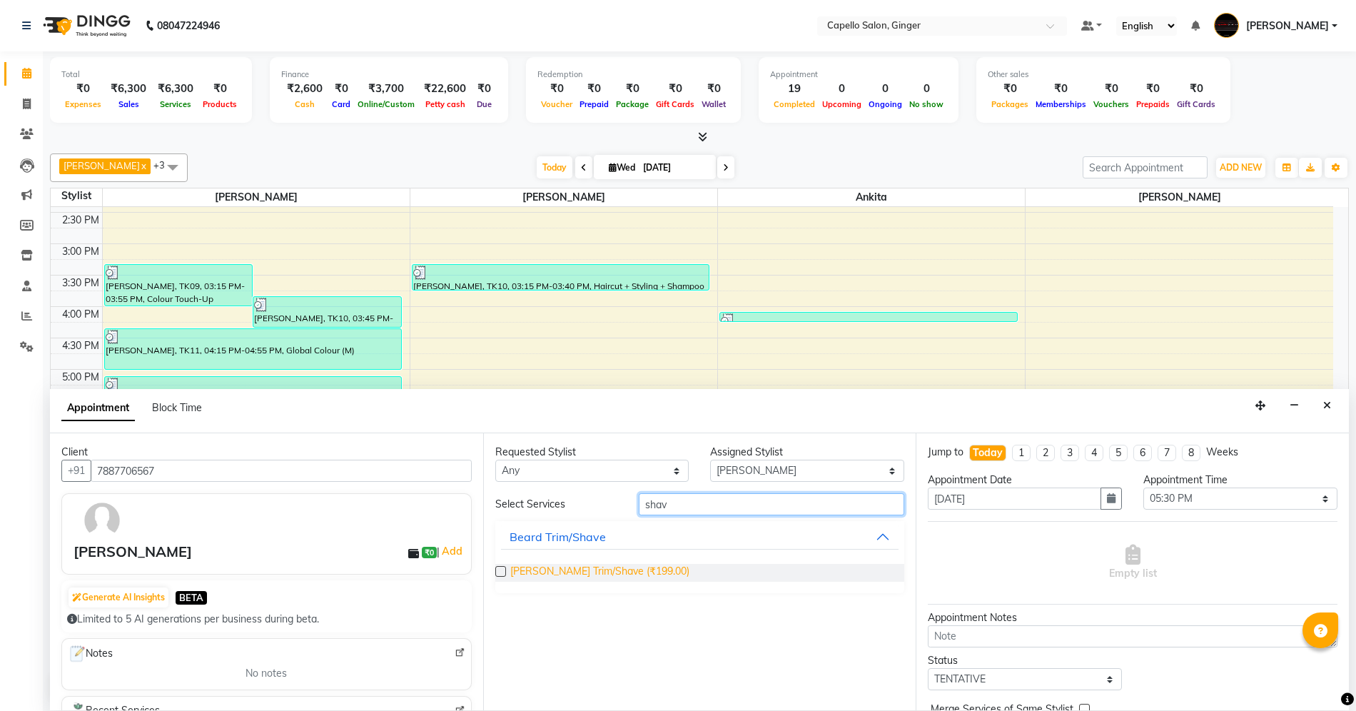
type input "shav"
click at [577, 574] on span "[PERSON_NAME] Trim/Shave (₹199.00)" at bounding box center [599, 573] width 179 height 18
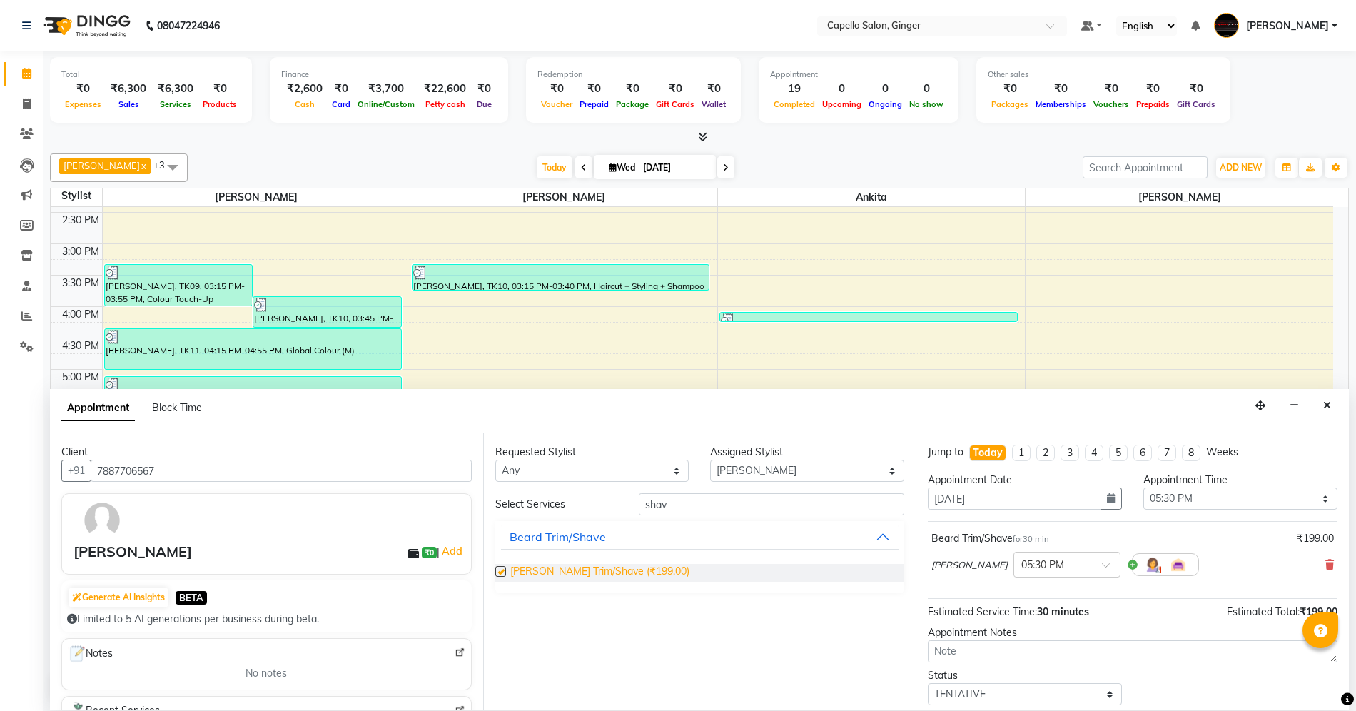
checkbox input "false"
click at [804, 472] on select "Select Admin [PERSON_NAME] [PERSON_NAME] [PERSON_NAME] [PERSON_NAME] [PERSON_NA…" at bounding box center [807, 471] width 194 height 22
select select "23806"
click at [710, 460] on select "Select Admin [PERSON_NAME] [PERSON_NAME] [PERSON_NAME] [PERSON_NAME] [PERSON_NA…" at bounding box center [807, 471] width 194 height 22
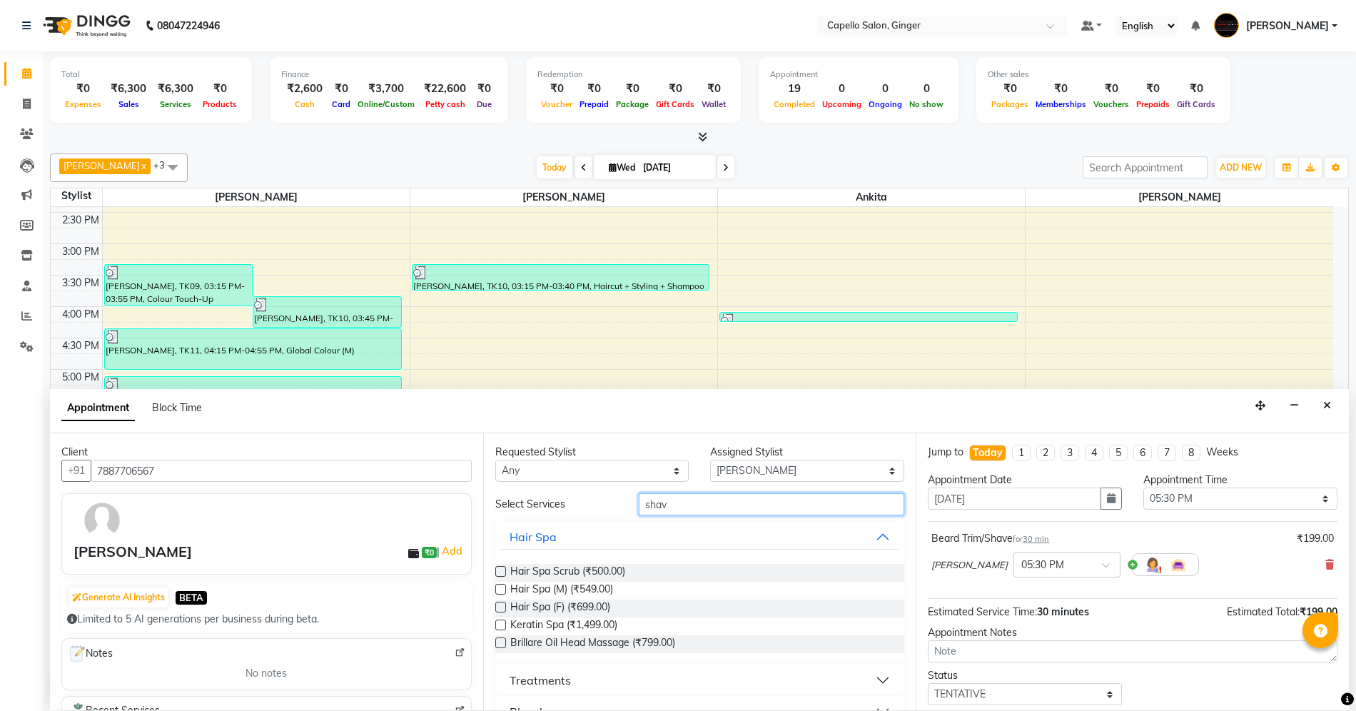
click at [754, 505] on input "shav" at bounding box center [771, 504] width 265 height 22
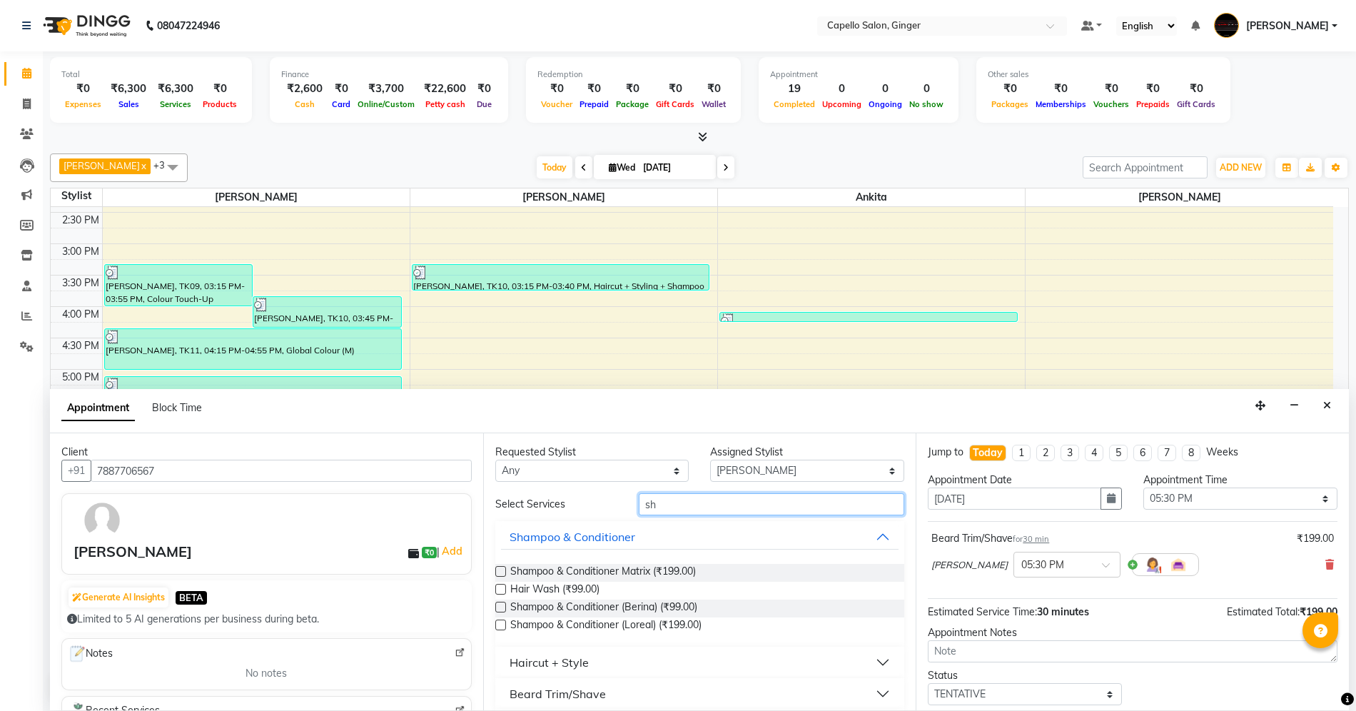
type input "s"
type input "hair cut"
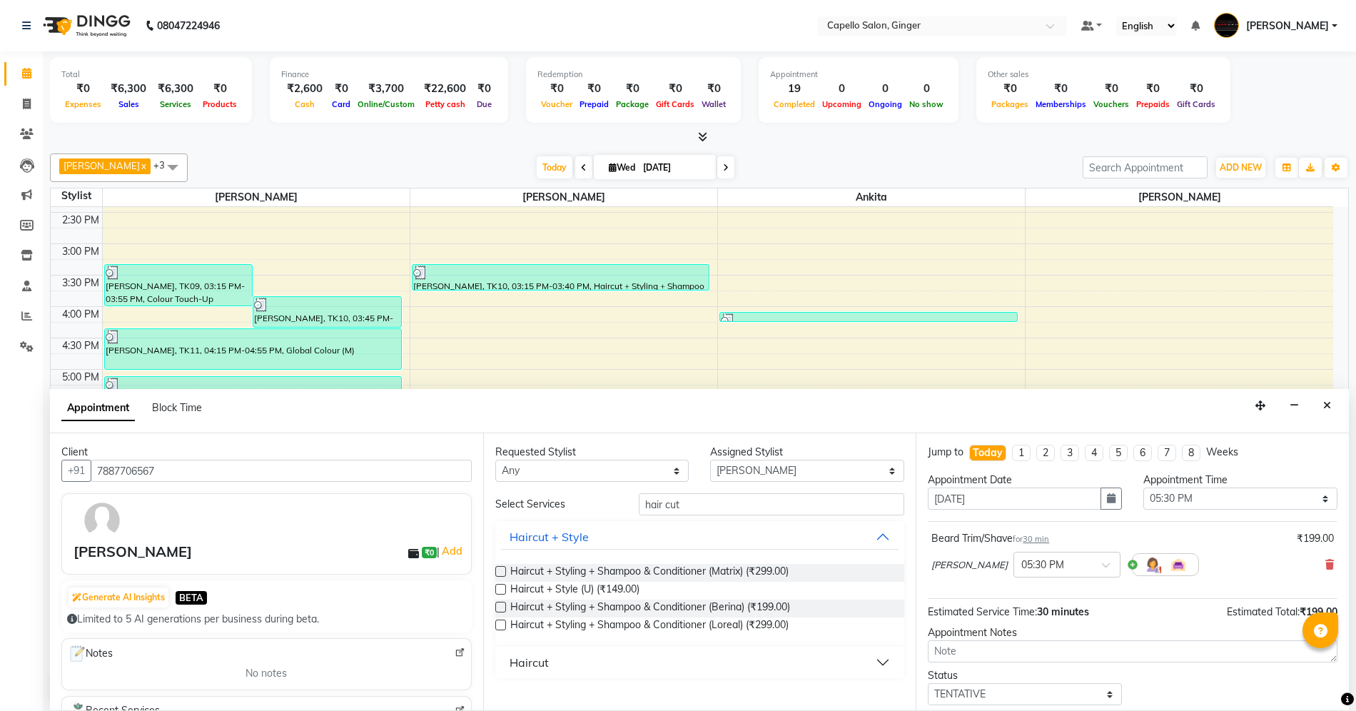
click at [674, 666] on button "Haircut" at bounding box center [700, 662] width 398 height 26
click at [565, 697] on span "Haircut (₹99.00)" at bounding box center [546, 698] width 73 height 18
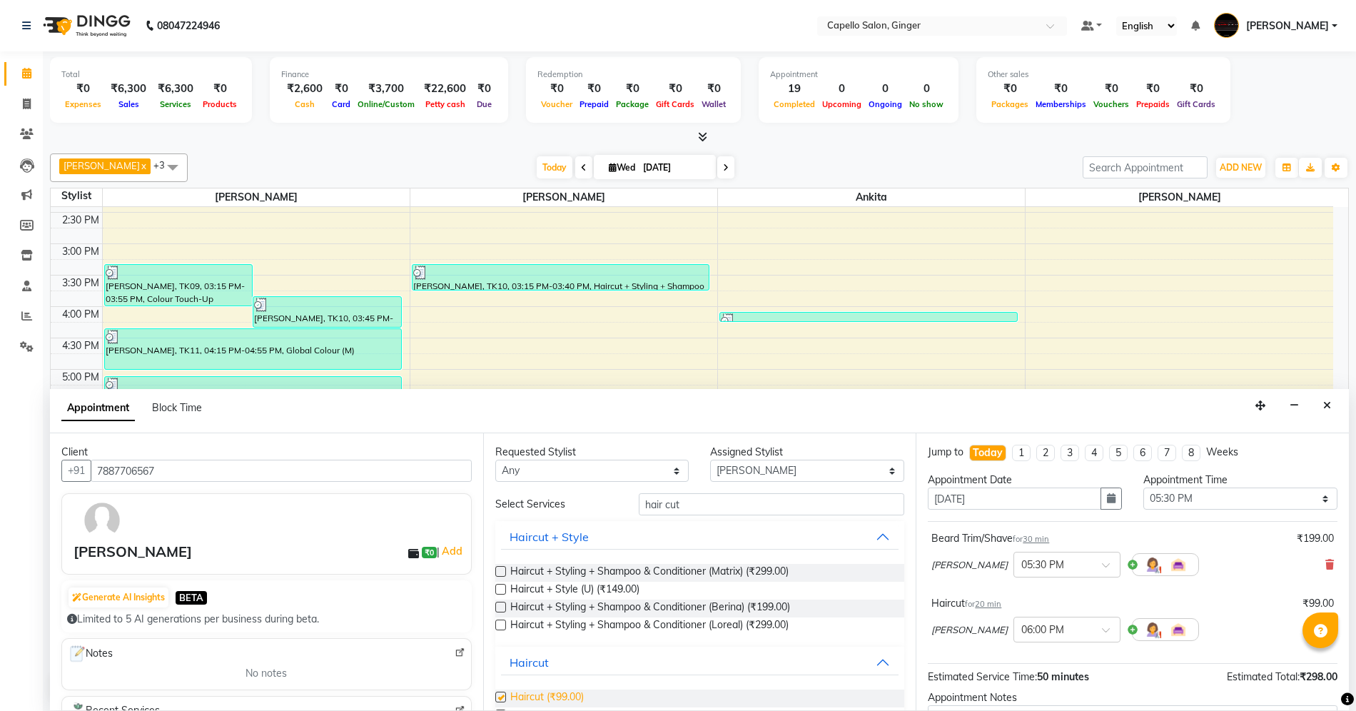
checkbox input "false"
click at [725, 504] on input "hair cut" at bounding box center [771, 504] width 265 height 22
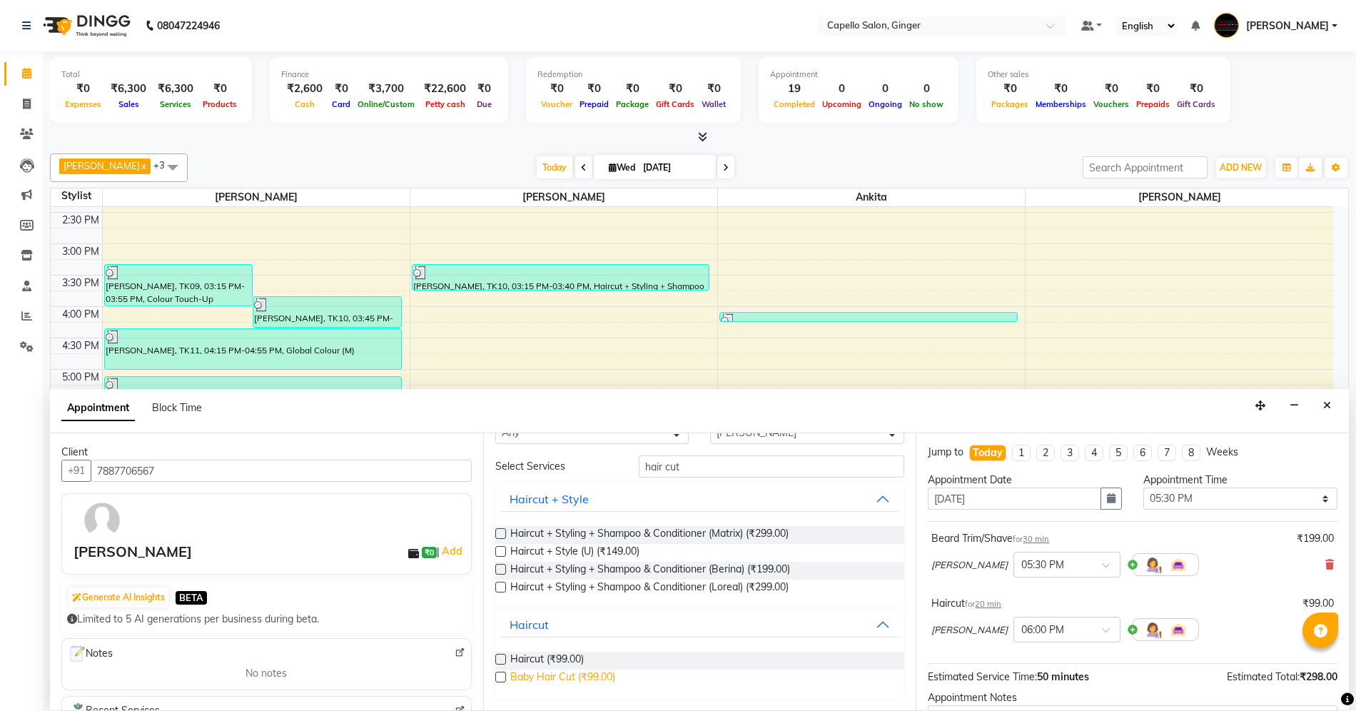
click at [606, 676] on span "Baby Hair Cut (₹99.00)" at bounding box center [562, 678] width 105 height 18
checkbox input "false"
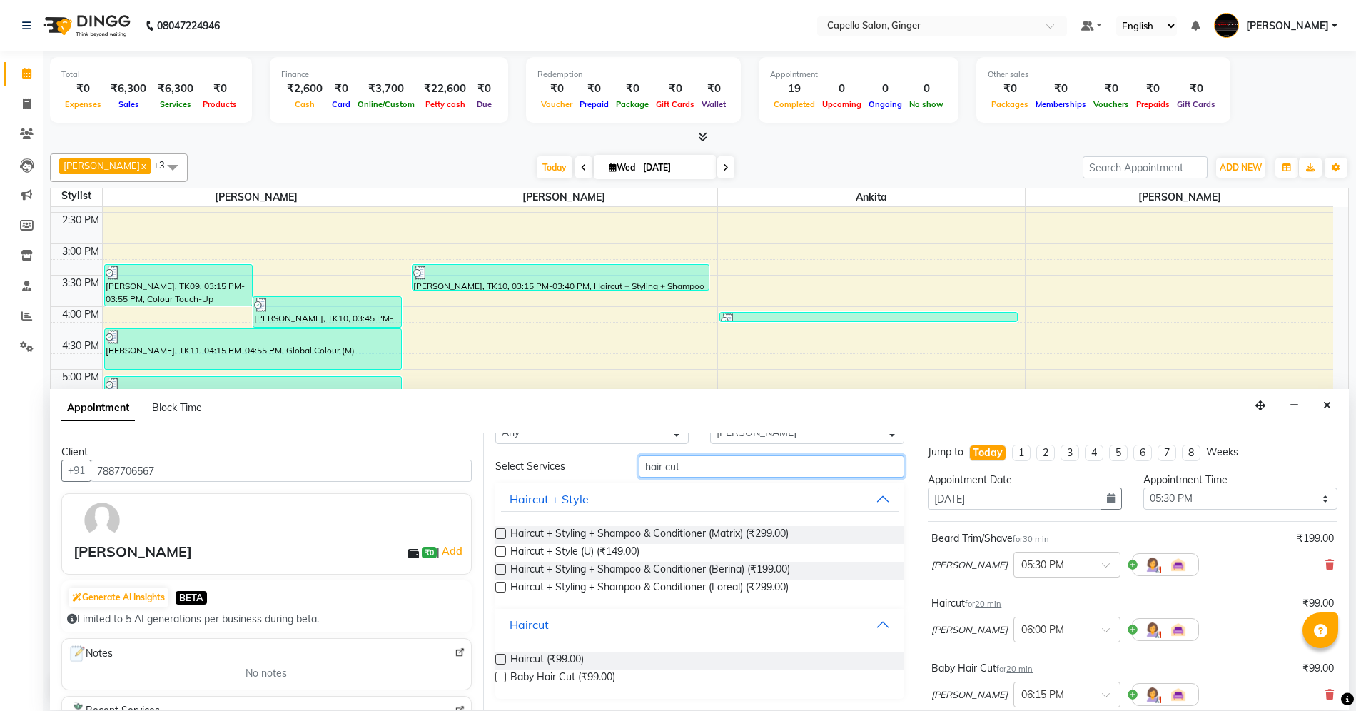
click at [749, 464] on input "hair cut" at bounding box center [771, 466] width 265 height 22
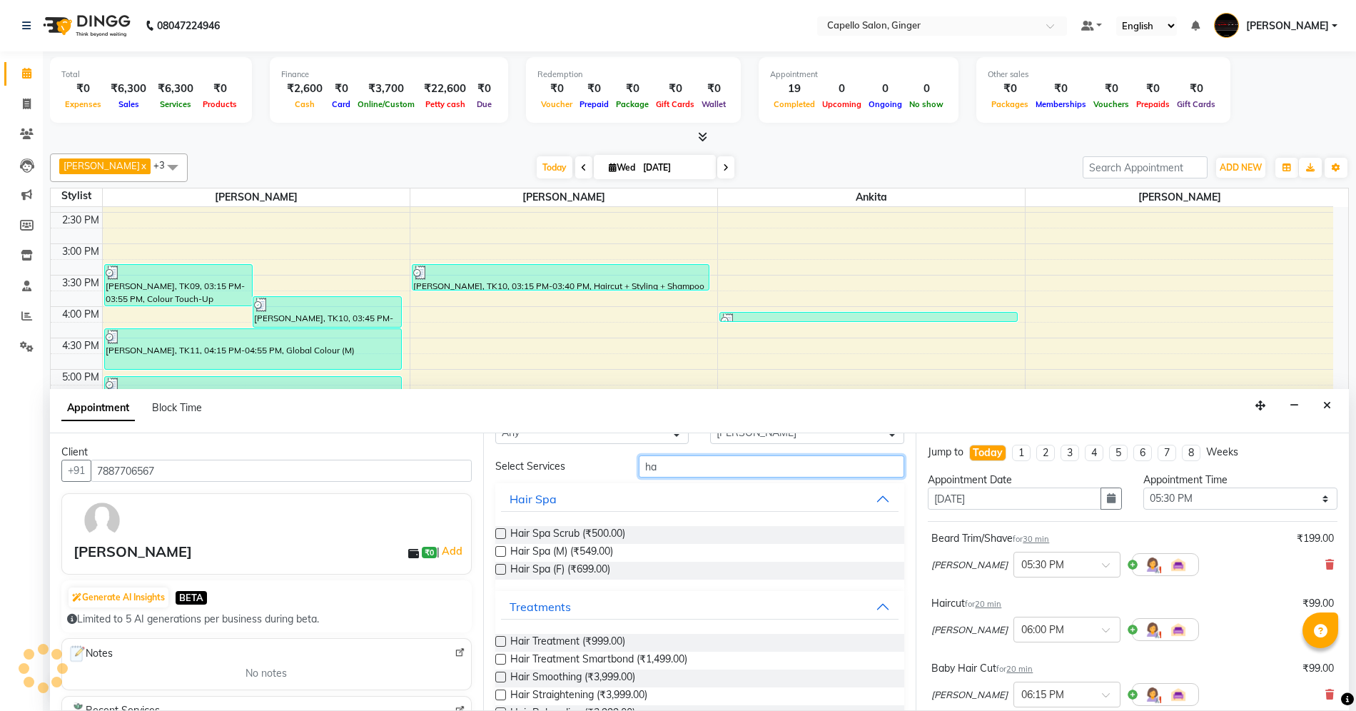
type input "h"
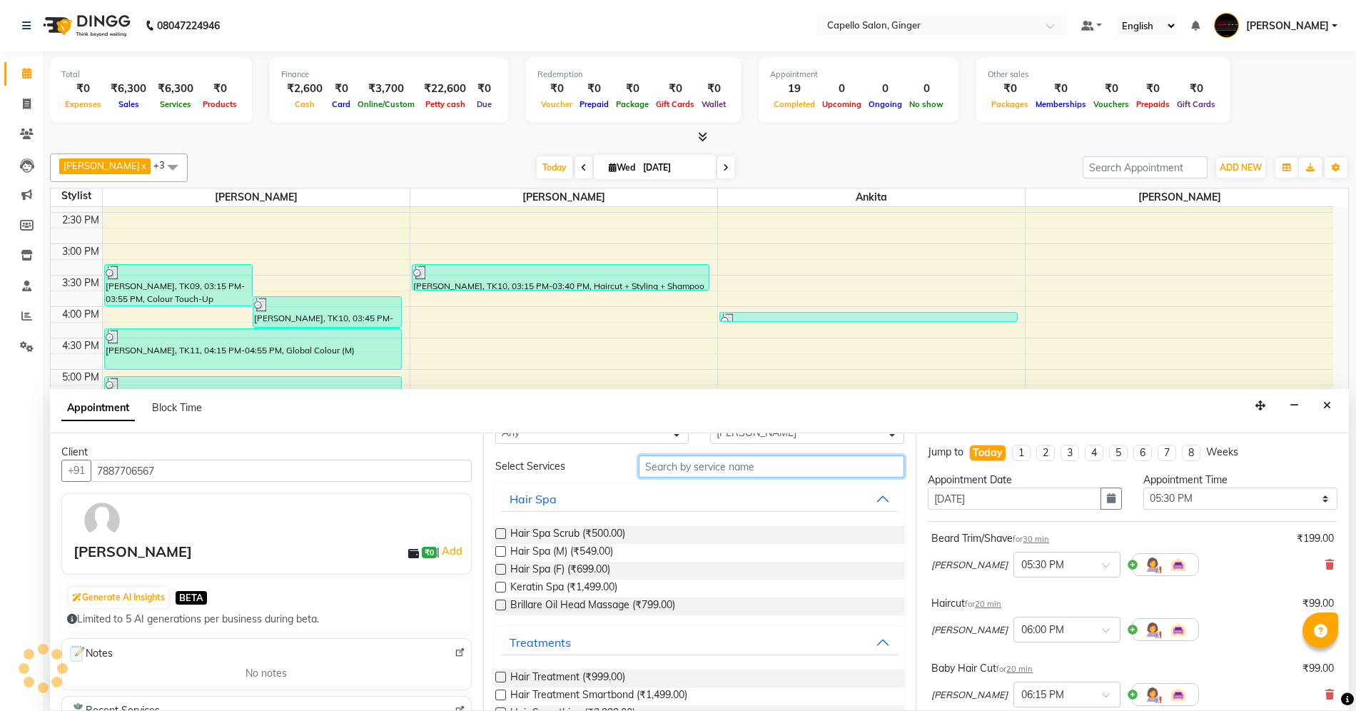
scroll to position [0, 0]
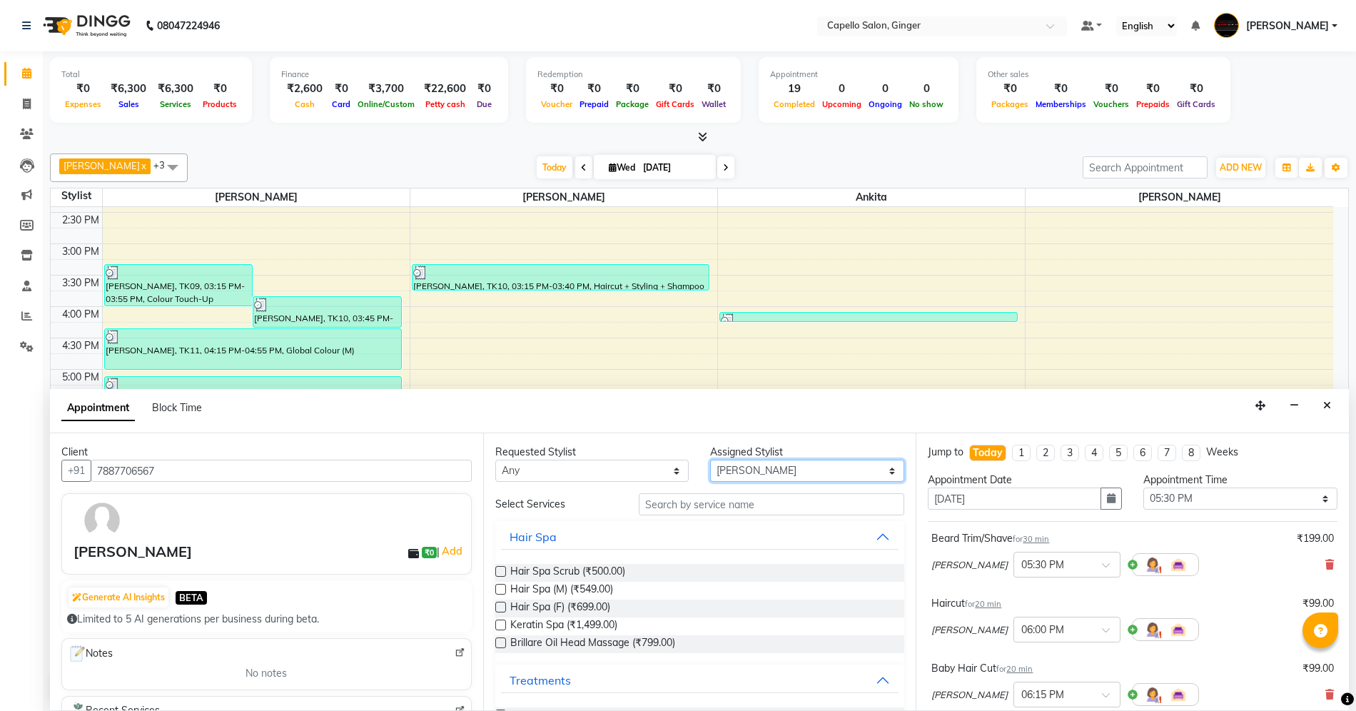
click at [749, 464] on select "Select Admin [PERSON_NAME] [PERSON_NAME] [PERSON_NAME] [PERSON_NAME] [PERSON_NA…" at bounding box center [807, 471] width 194 height 22
select select "41186"
click at [710, 460] on select "Select Admin [PERSON_NAME] [PERSON_NAME] [PERSON_NAME] [PERSON_NAME] [PERSON_NA…" at bounding box center [807, 471] width 194 height 22
click at [711, 506] on input "text" at bounding box center [771, 504] width 265 height 22
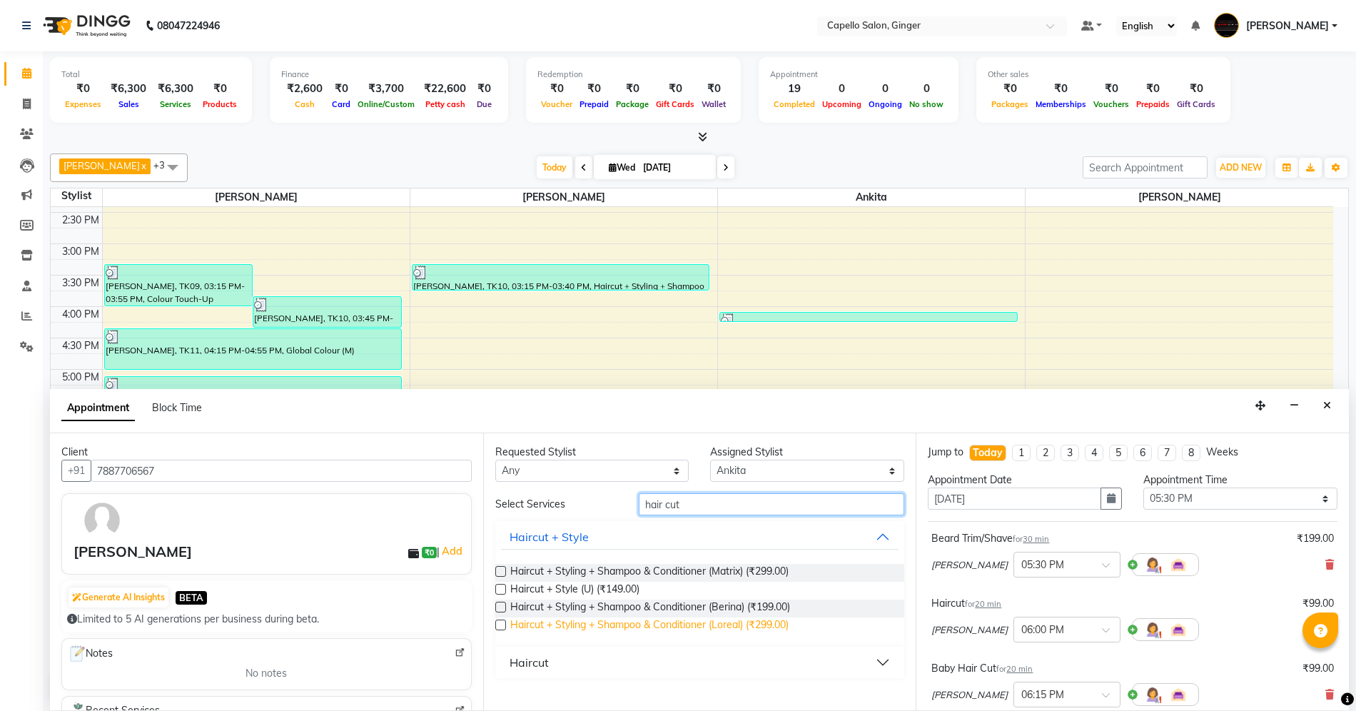
type input "hair cut"
click at [678, 620] on span "Haircut + Styling + Shampoo & Conditioner (Loreal) (₹299.00)" at bounding box center [649, 626] width 278 height 18
checkbox input "false"
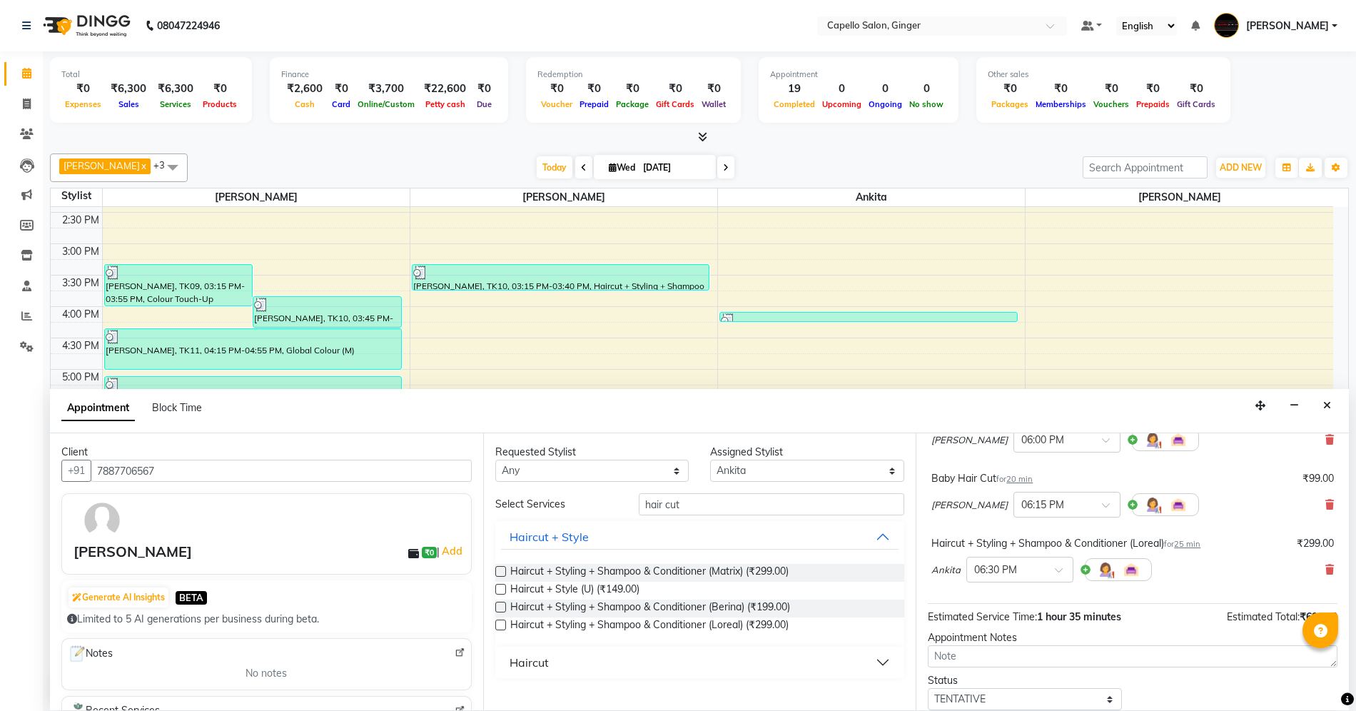
scroll to position [258, 0]
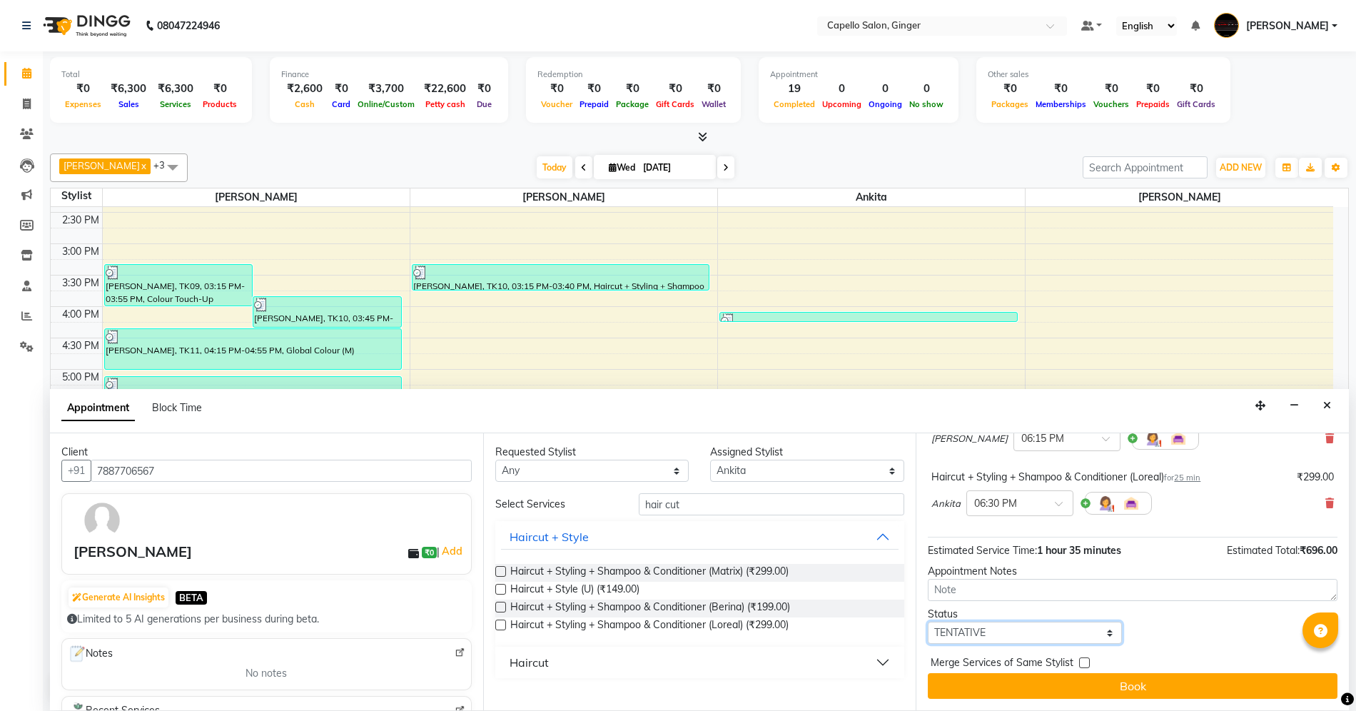
click at [985, 634] on select "Select TENTATIVE CONFIRM CHECK-IN UPCOMING" at bounding box center [1025, 633] width 194 height 22
select select "confirm booking"
click at [928, 622] on select "Select TENTATIVE CONFIRM CHECK-IN UPCOMING" at bounding box center [1025, 633] width 194 height 22
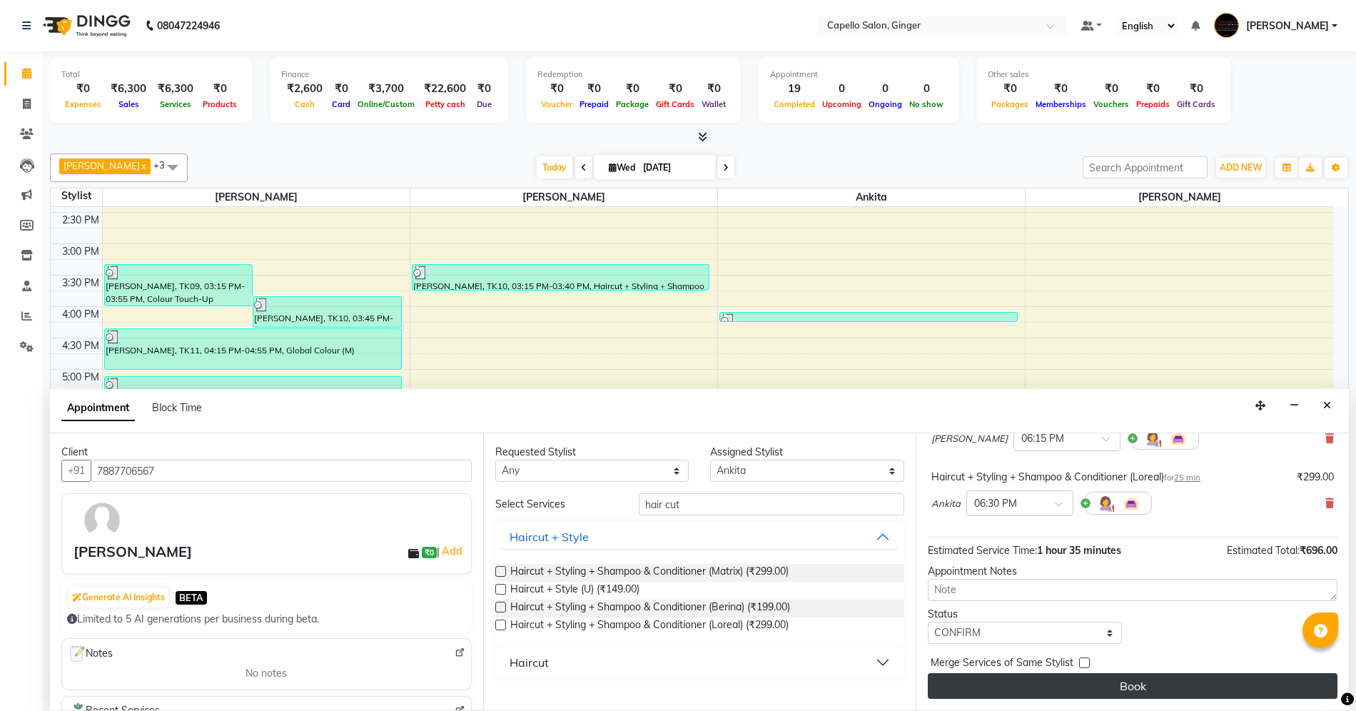
click at [1008, 688] on button "Book" at bounding box center [1133, 686] width 410 height 26
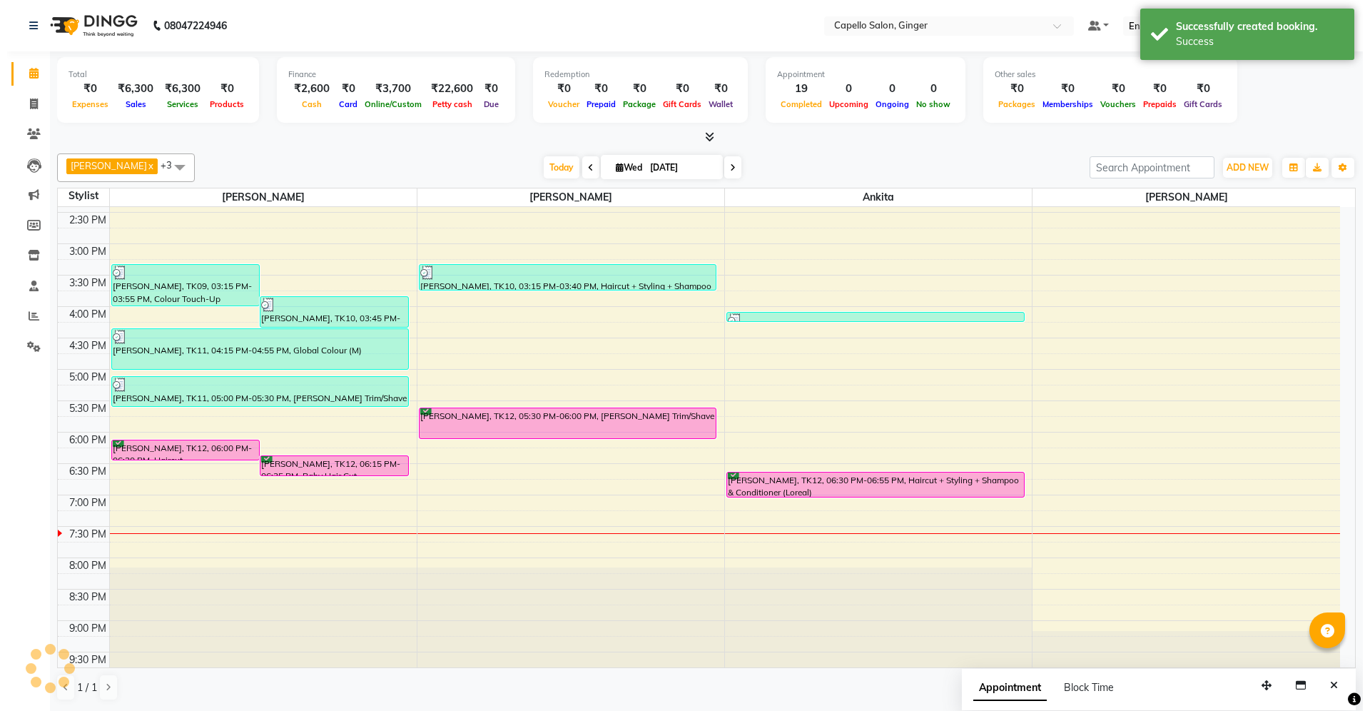
scroll to position [0, 0]
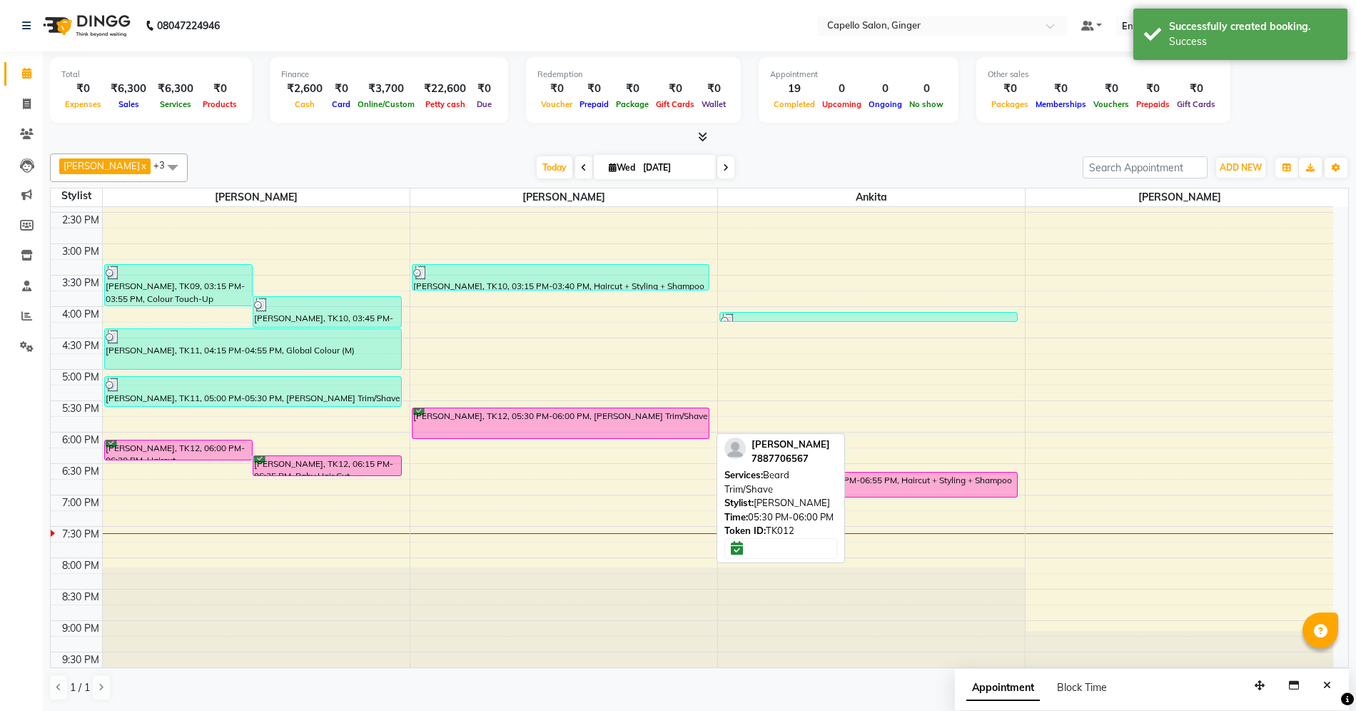
click at [571, 427] on div "[PERSON_NAME], TK12, 05:30 PM-06:00 PM, [PERSON_NAME] Trim/Shave" at bounding box center [560, 423] width 297 height 30
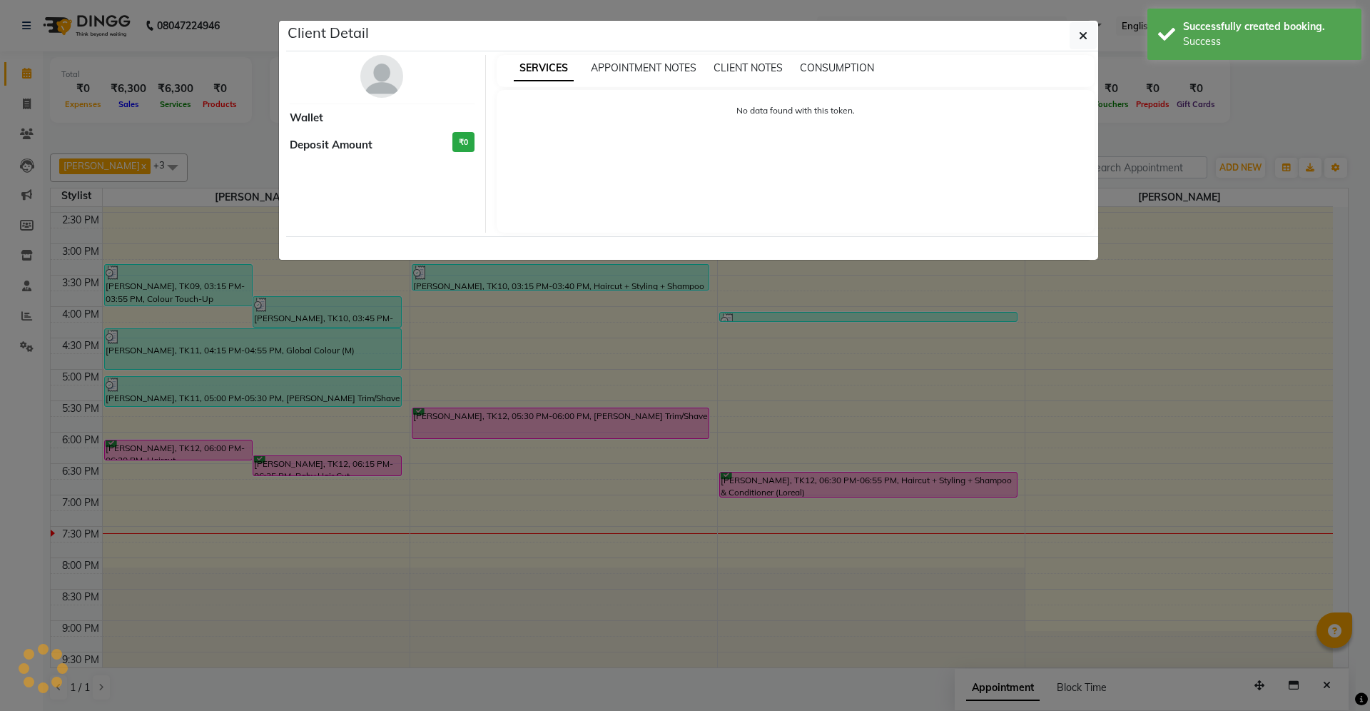
select select "6"
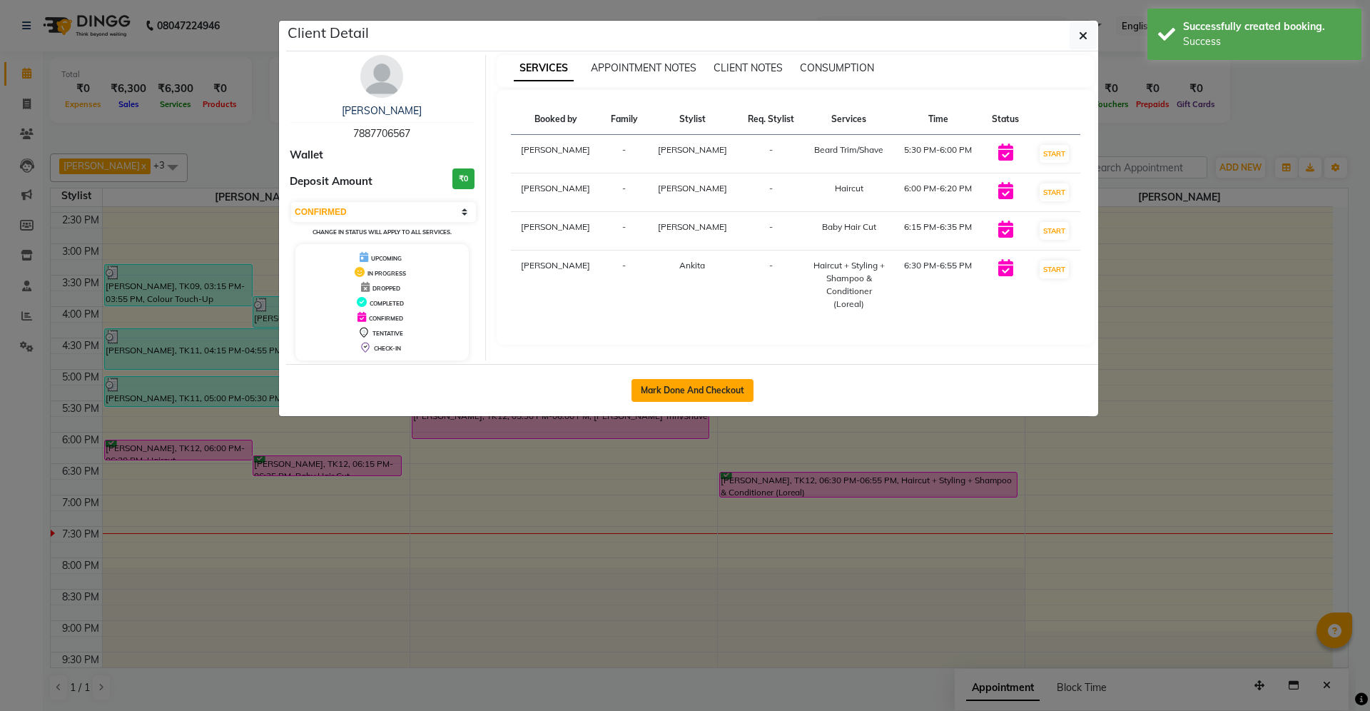
click at [659, 383] on button "Mark Done And Checkout" at bounding box center [693, 390] width 122 height 23
select select "service"
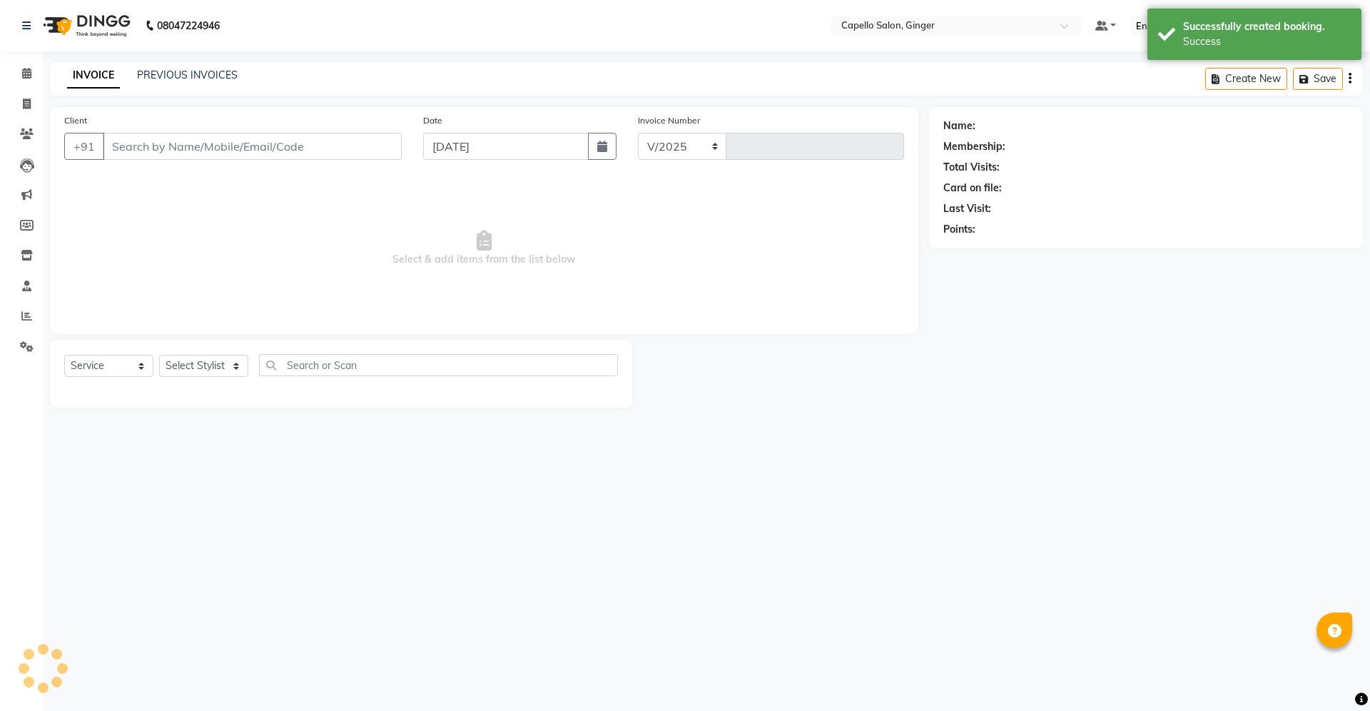
select select "832"
type input "1874"
type input "7887706567"
select select "41186"
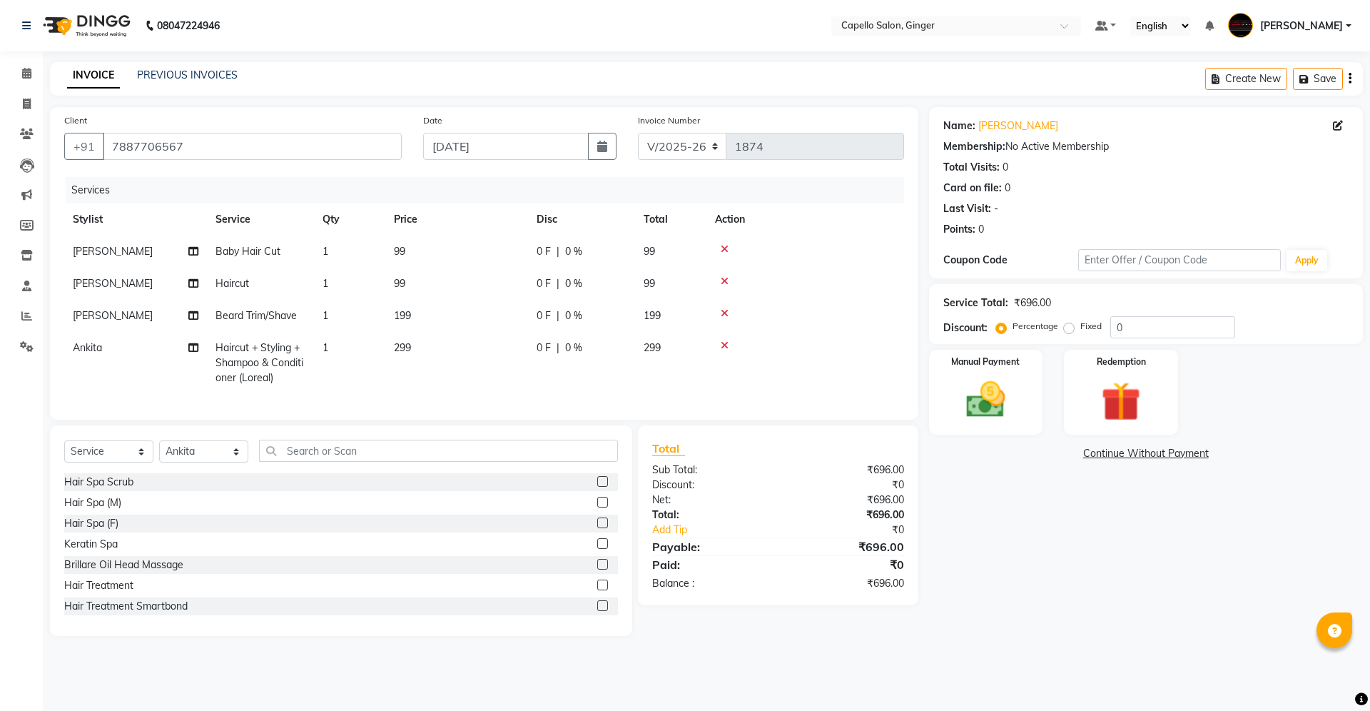
click at [408, 243] on td "99" at bounding box center [456, 251] width 143 height 32
select select "23806"
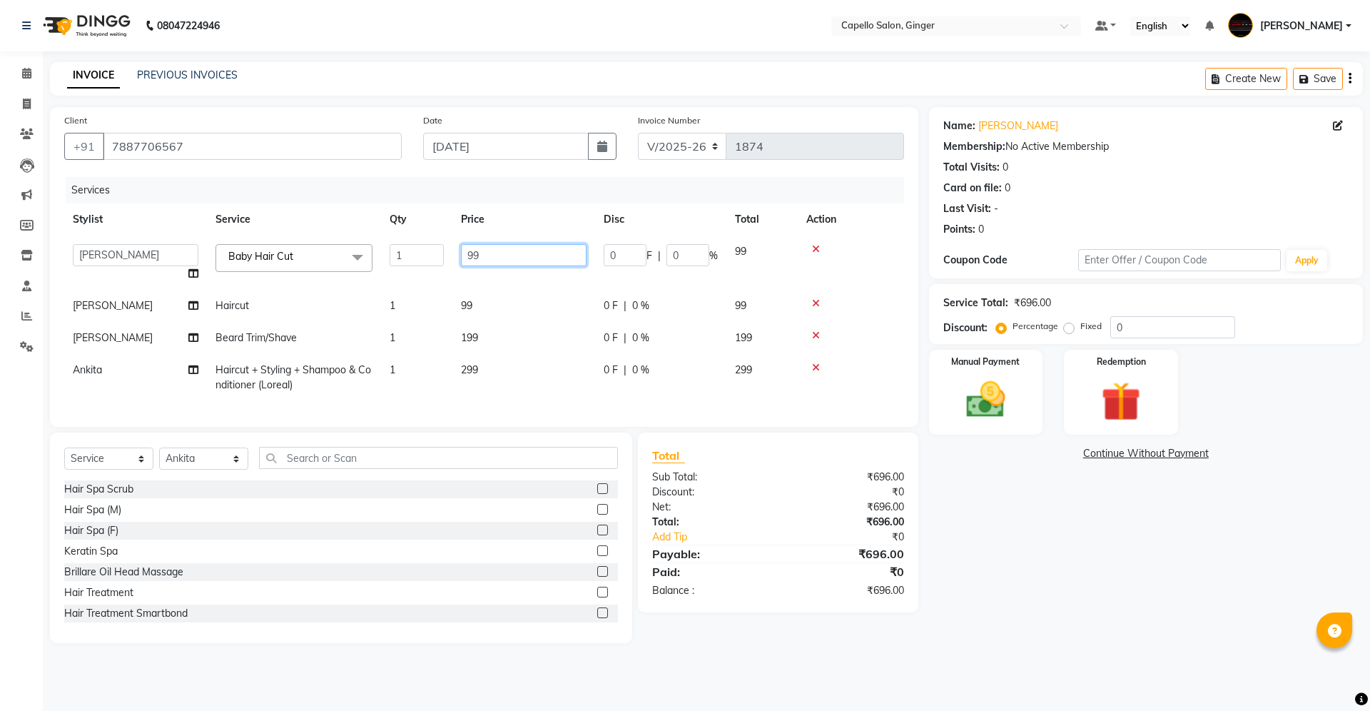
click at [509, 263] on input "99" at bounding box center [524, 255] width 126 height 22
type input "9"
type input "200"
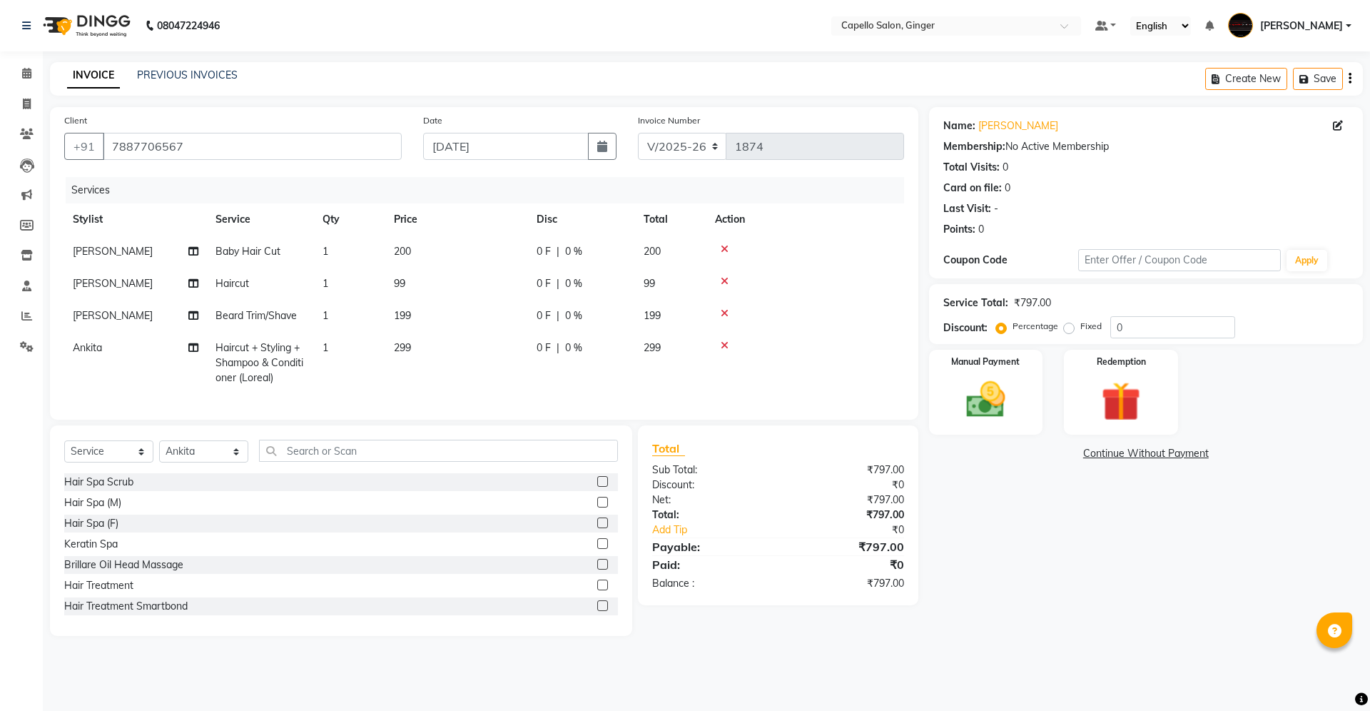
click at [509, 274] on tbody "[PERSON_NAME] Baby Hair Cut 1 200 0 F | 0 % 200 [PERSON_NAME] Haircut 1 99 0 F …" at bounding box center [484, 314] width 840 height 158
click at [407, 281] on td "99" at bounding box center [456, 284] width 143 height 32
select select "23806"
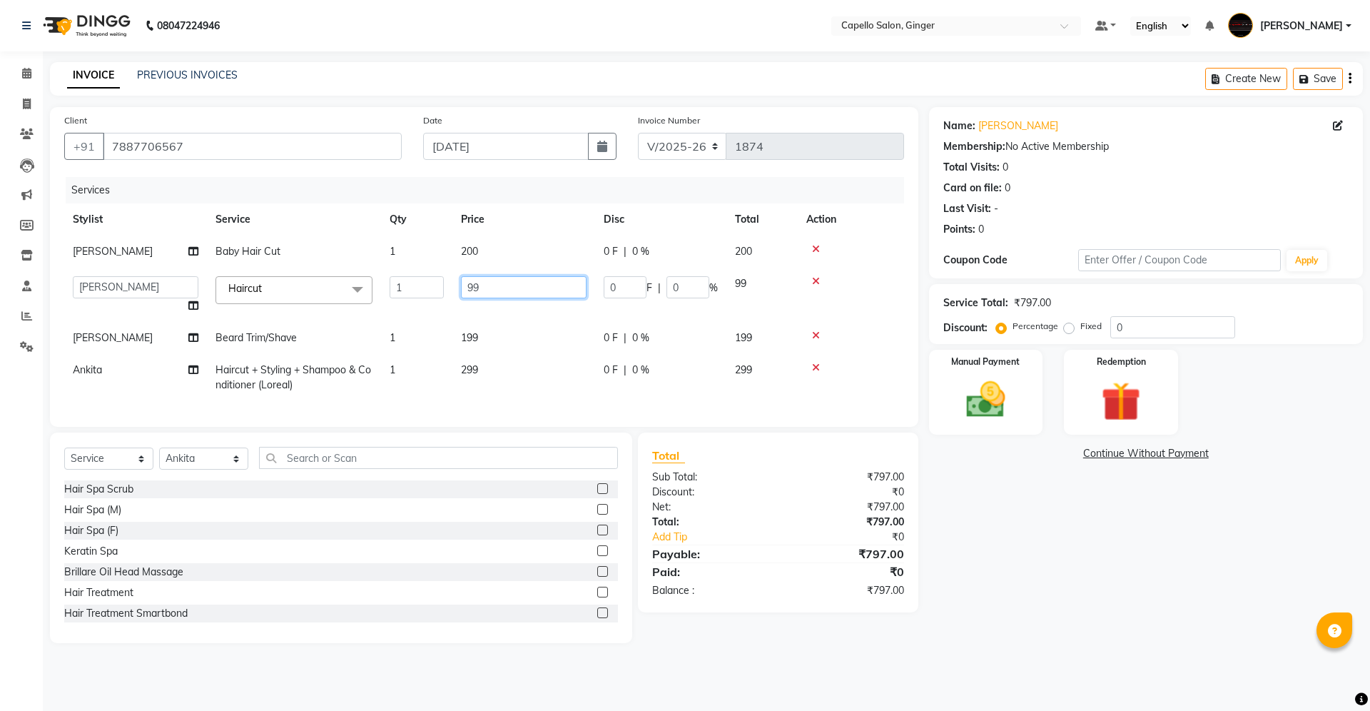
click at [500, 290] on input "99" at bounding box center [524, 287] width 126 height 22
type input "9"
type input "200"
click at [497, 307] on tbody "[PERSON_NAME] Baby Hair Cut 1 200 0 F | 0 % 200 Admin [PERSON_NAME] [PERSON_NAM…" at bounding box center [484, 318] width 840 height 166
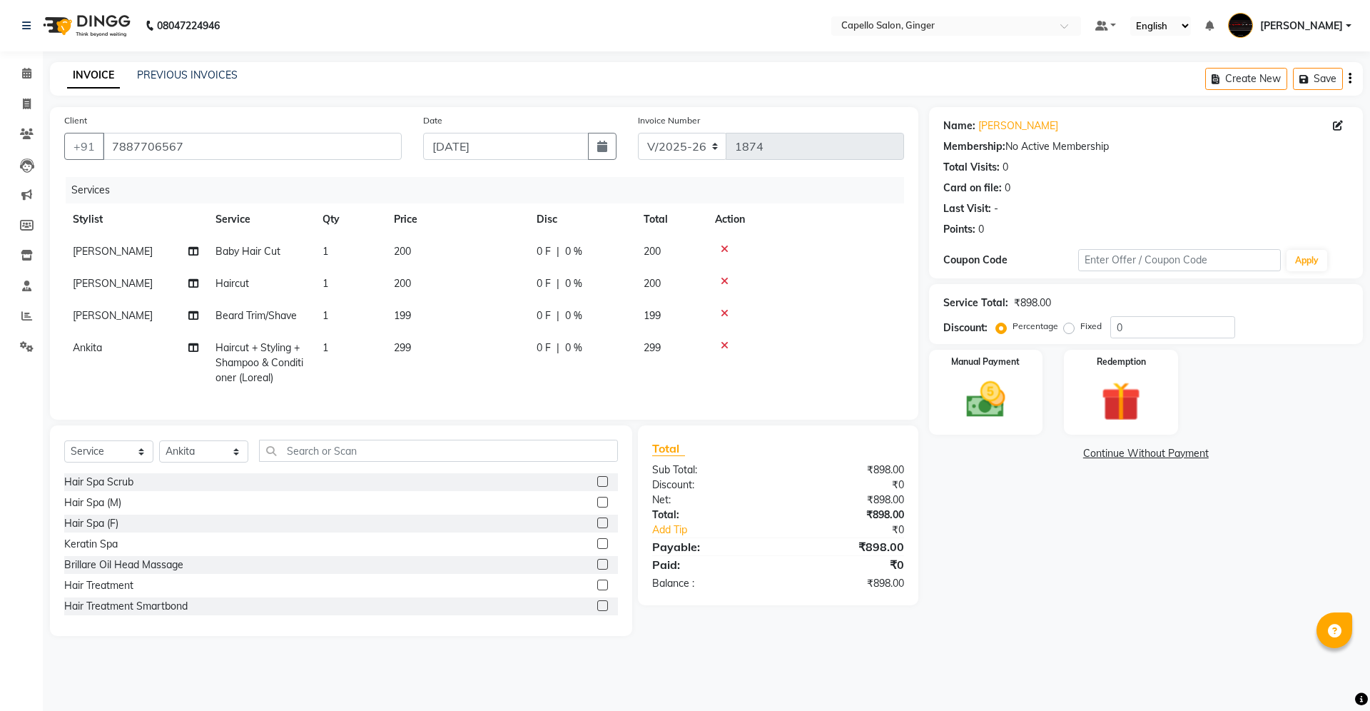
click at [410, 315] on span "199" at bounding box center [402, 315] width 17 height 13
select select "35234"
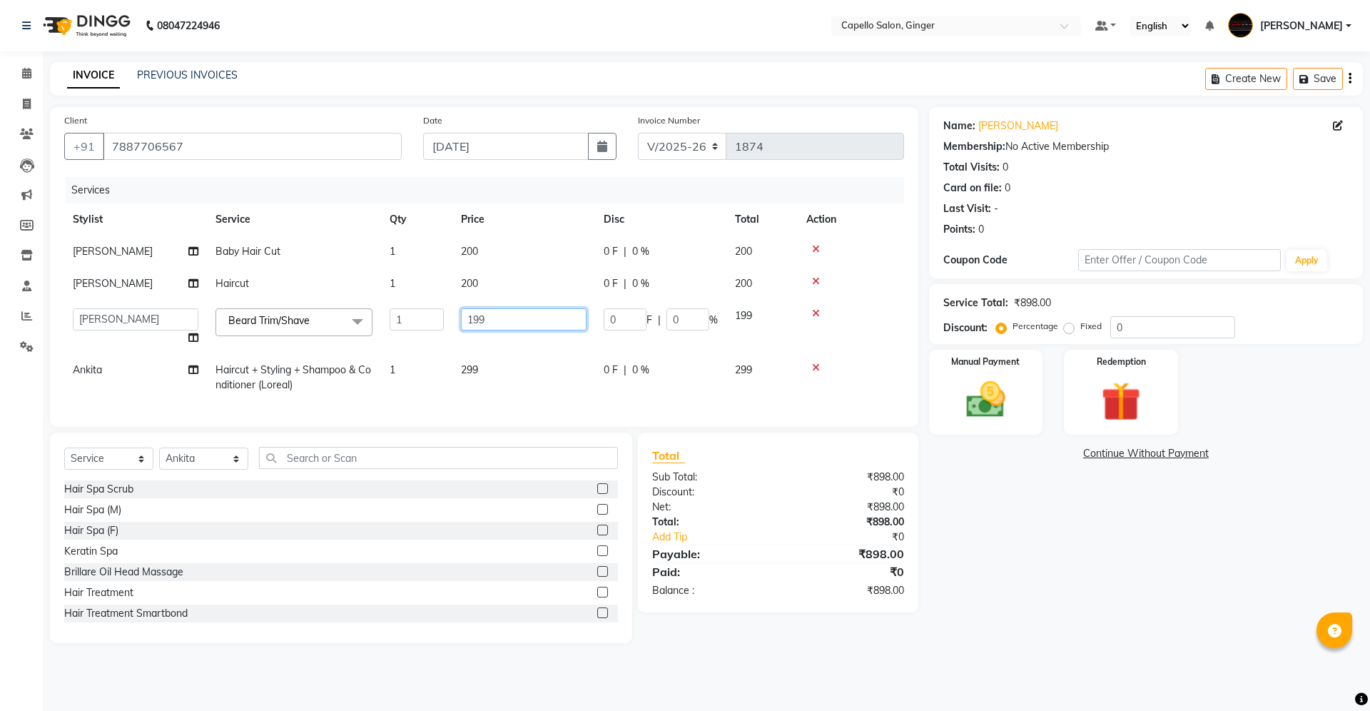
click at [508, 312] on input "199" at bounding box center [524, 319] width 126 height 22
type input "1"
type input "400"
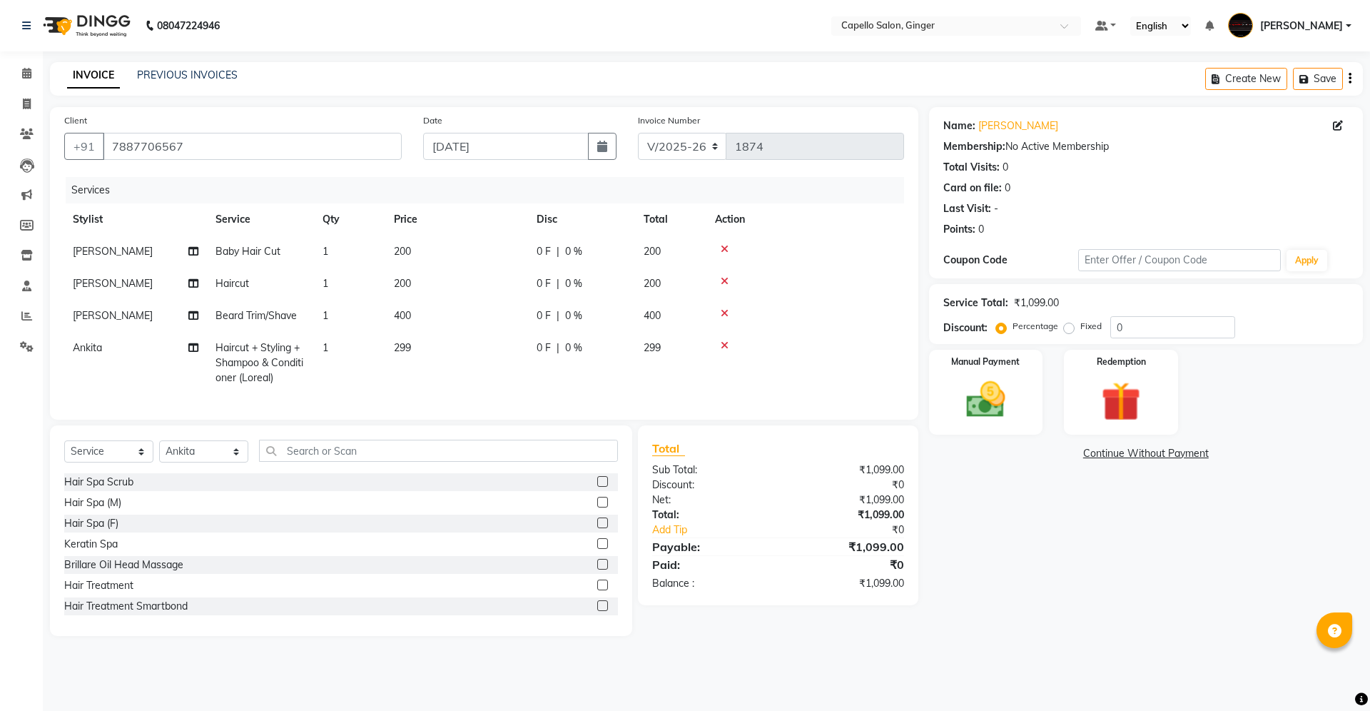
click at [495, 340] on tbody "[PERSON_NAME] Baby Hair Cut 1 200 0 F | 0 % 200 [PERSON_NAME] Haircut 1 200 0 F…" at bounding box center [484, 314] width 840 height 158
click at [417, 341] on td "299" at bounding box center [456, 363] width 143 height 62
select select "41186"
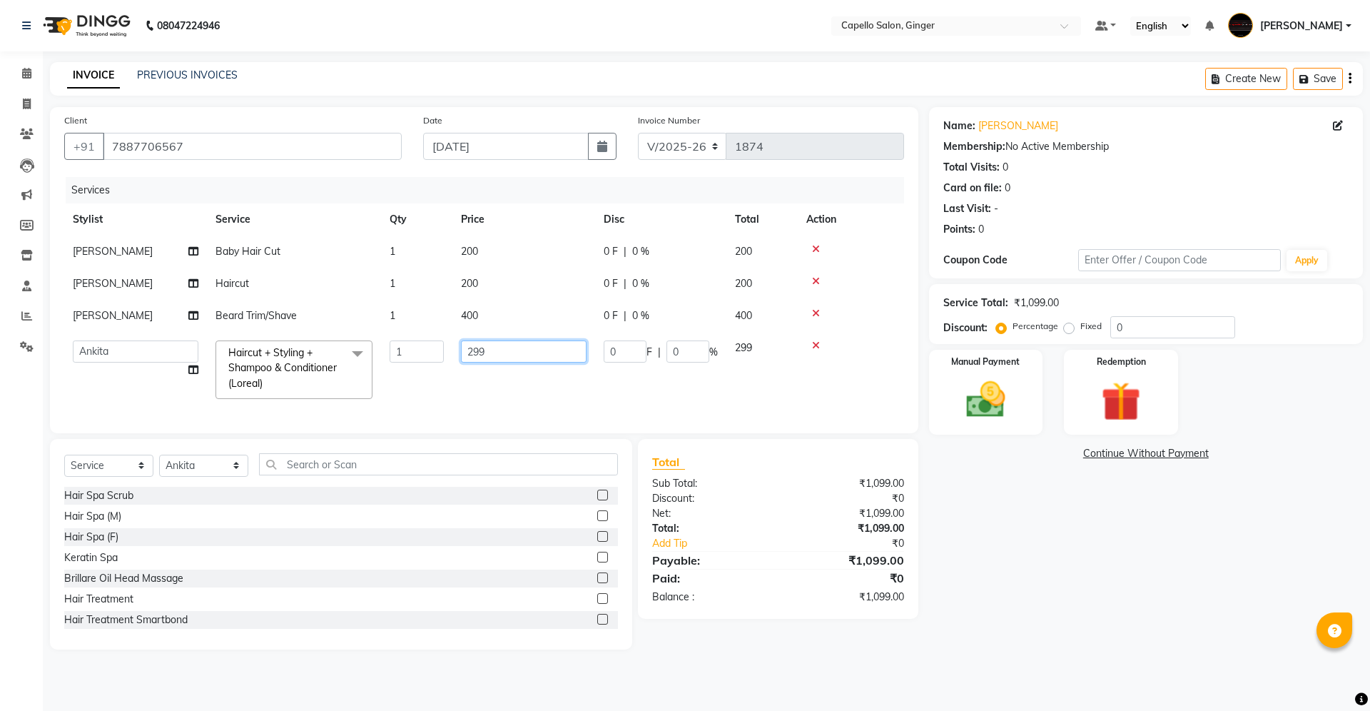
click at [498, 355] on input "299" at bounding box center [524, 351] width 126 height 22
type input "2"
type input "400"
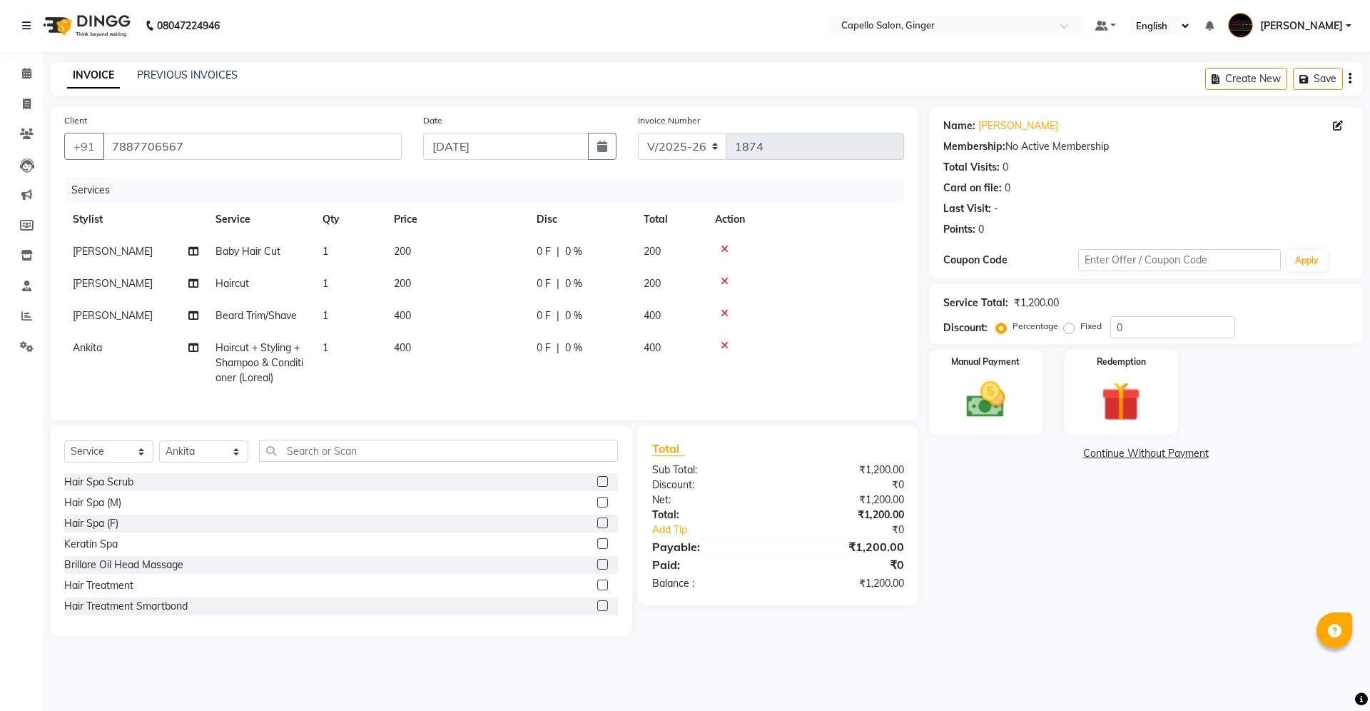
click at [489, 369] on td "400" at bounding box center [456, 363] width 143 height 62
select select "41186"
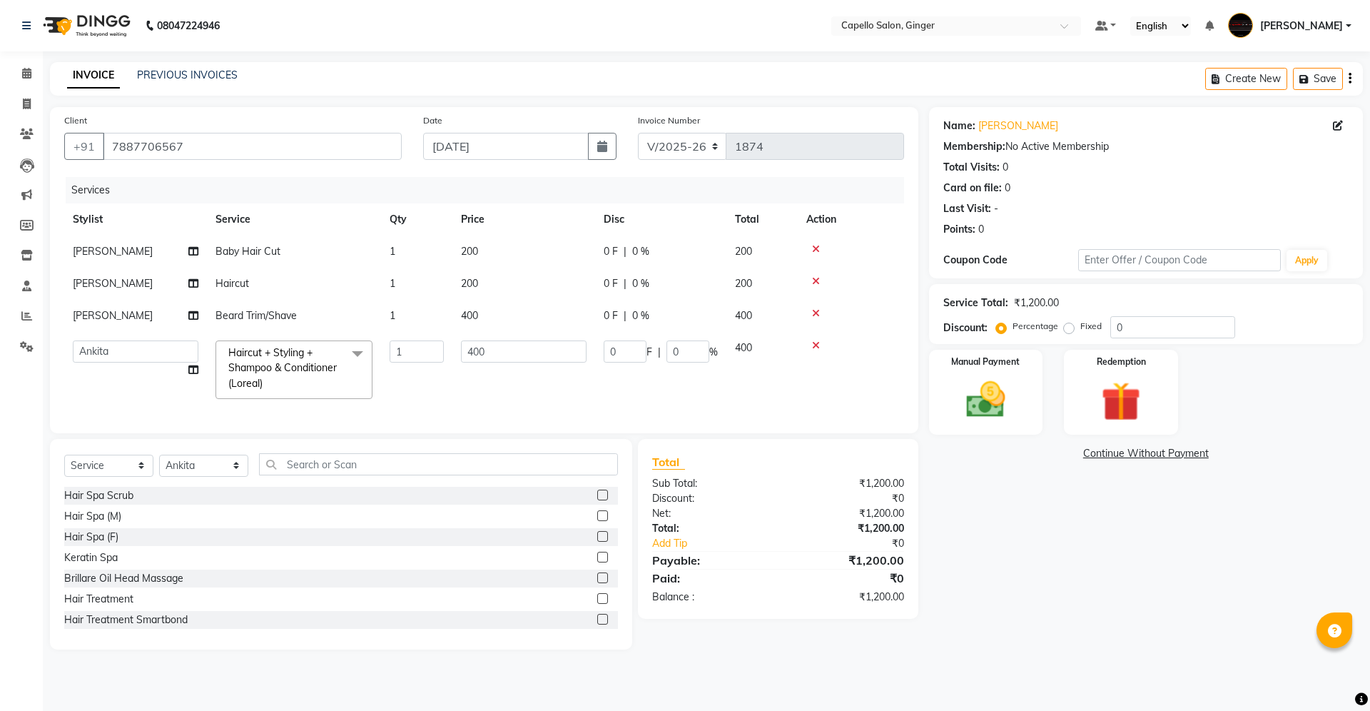
click at [488, 315] on td "400" at bounding box center [523, 316] width 143 height 32
select select "35234"
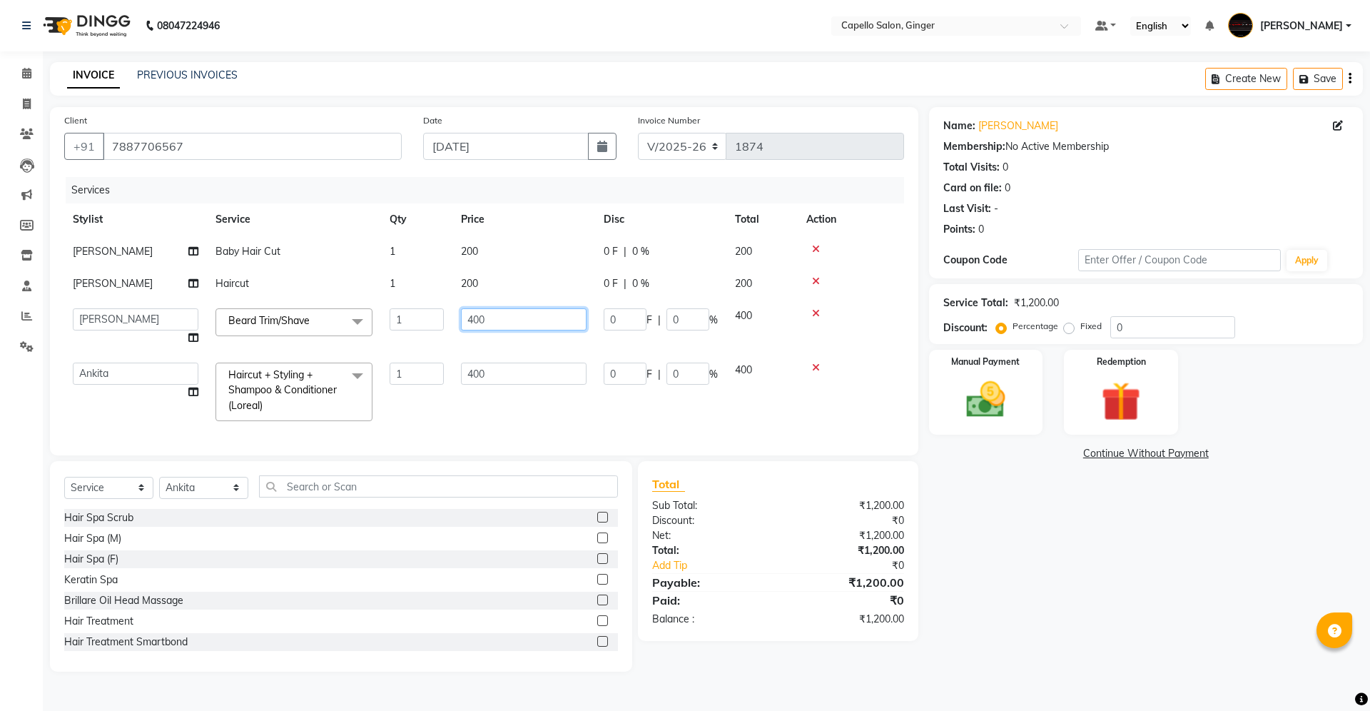
click at [504, 320] on input "400" at bounding box center [524, 319] width 126 height 22
type input "4"
type input "150"
click at [512, 397] on td "400" at bounding box center [523, 392] width 143 height 76
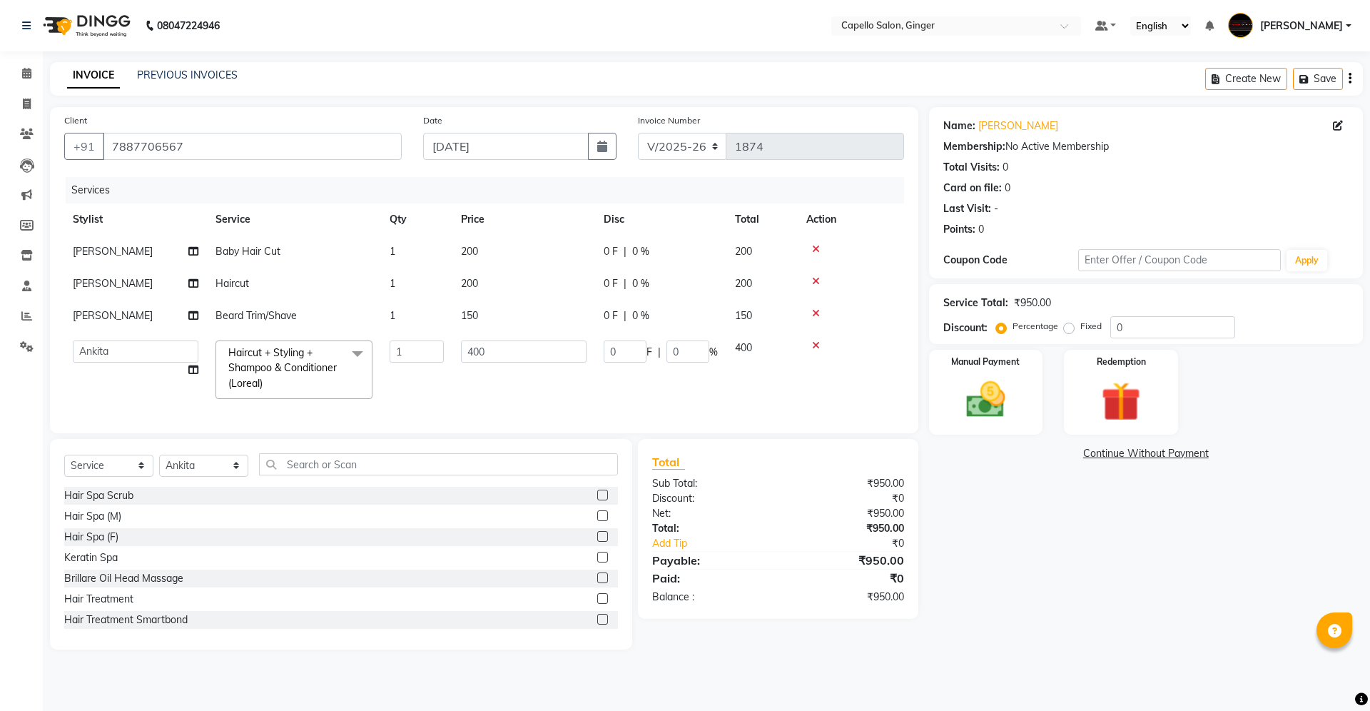
click at [512, 397] on td "400" at bounding box center [523, 370] width 143 height 76
click at [1000, 395] on img at bounding box center [986, 399] width 66 height 47
click at [1077, 452] on span "UPI" at bounding box center [1079, 454] width 22 height 16
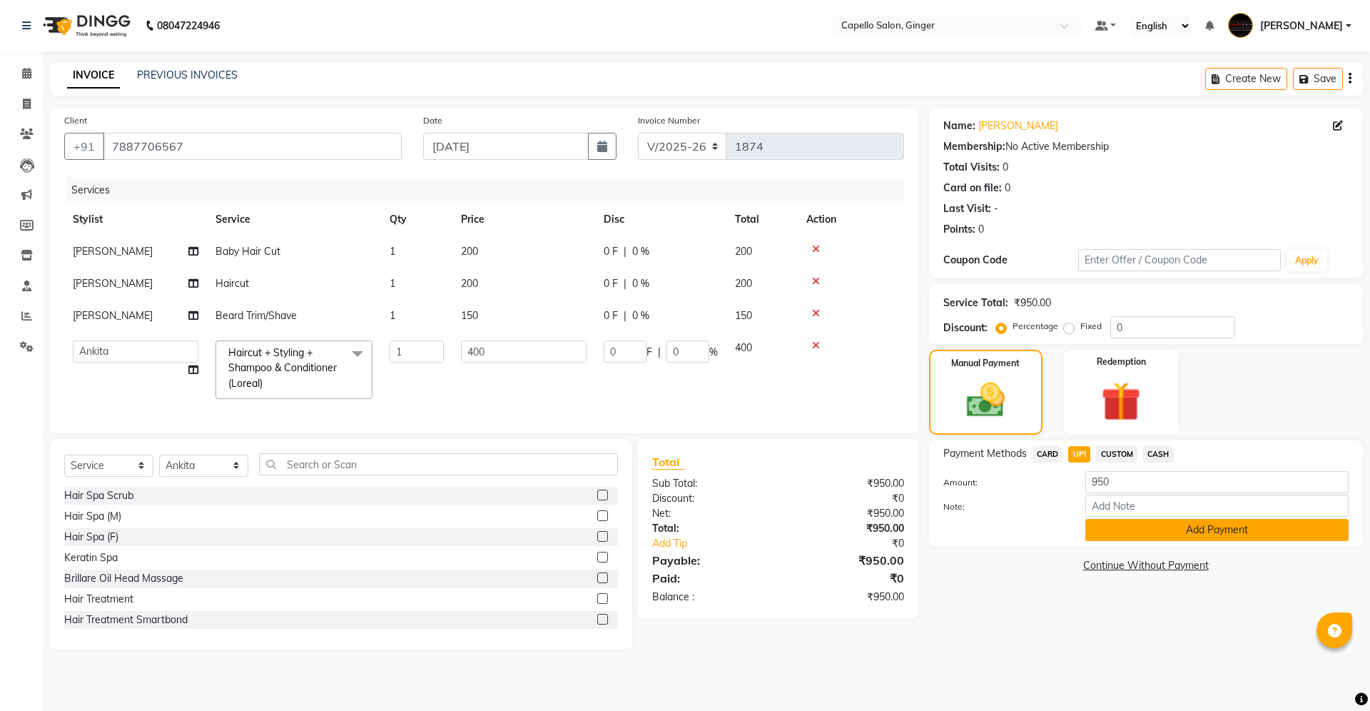
click at [1119, 535] on button "Add Payment" at bounding box center [1216, 530] width 263 height 22
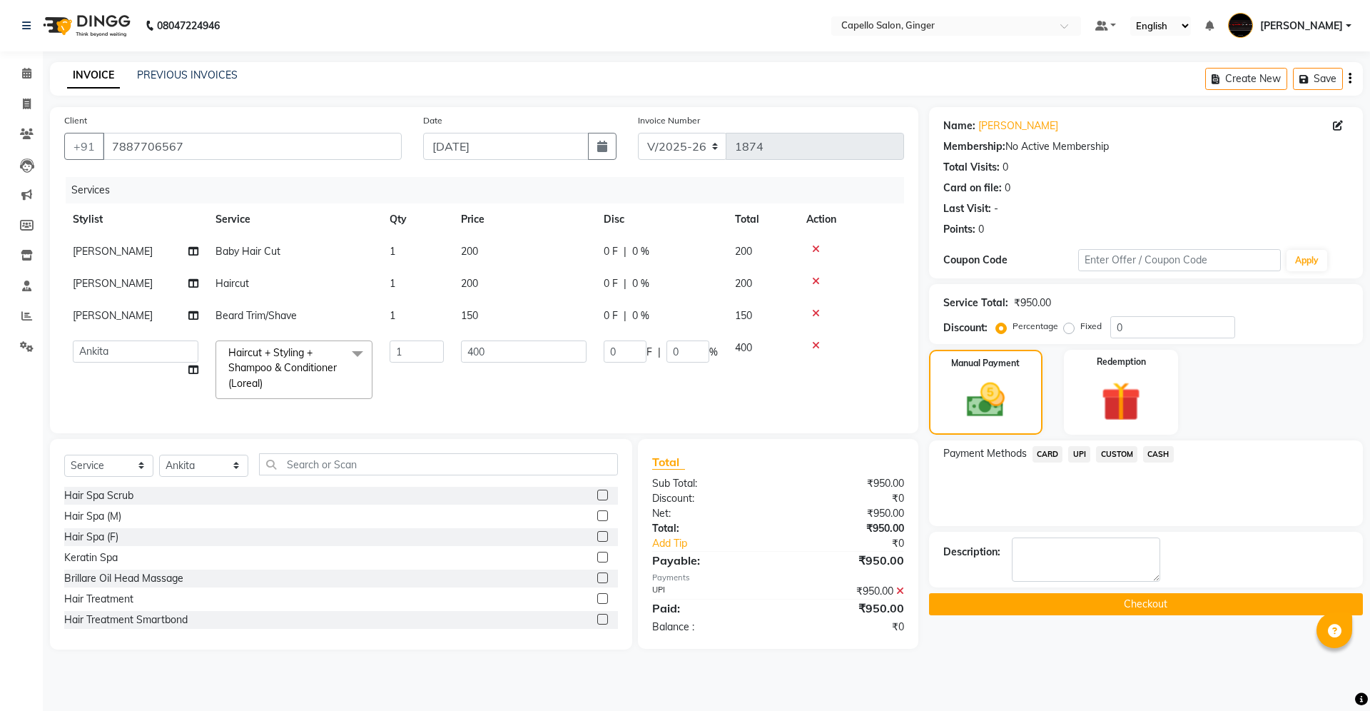
click at [1119, 604] on button "Checkout" at bounding box center [1146, 604] width 434 height 22
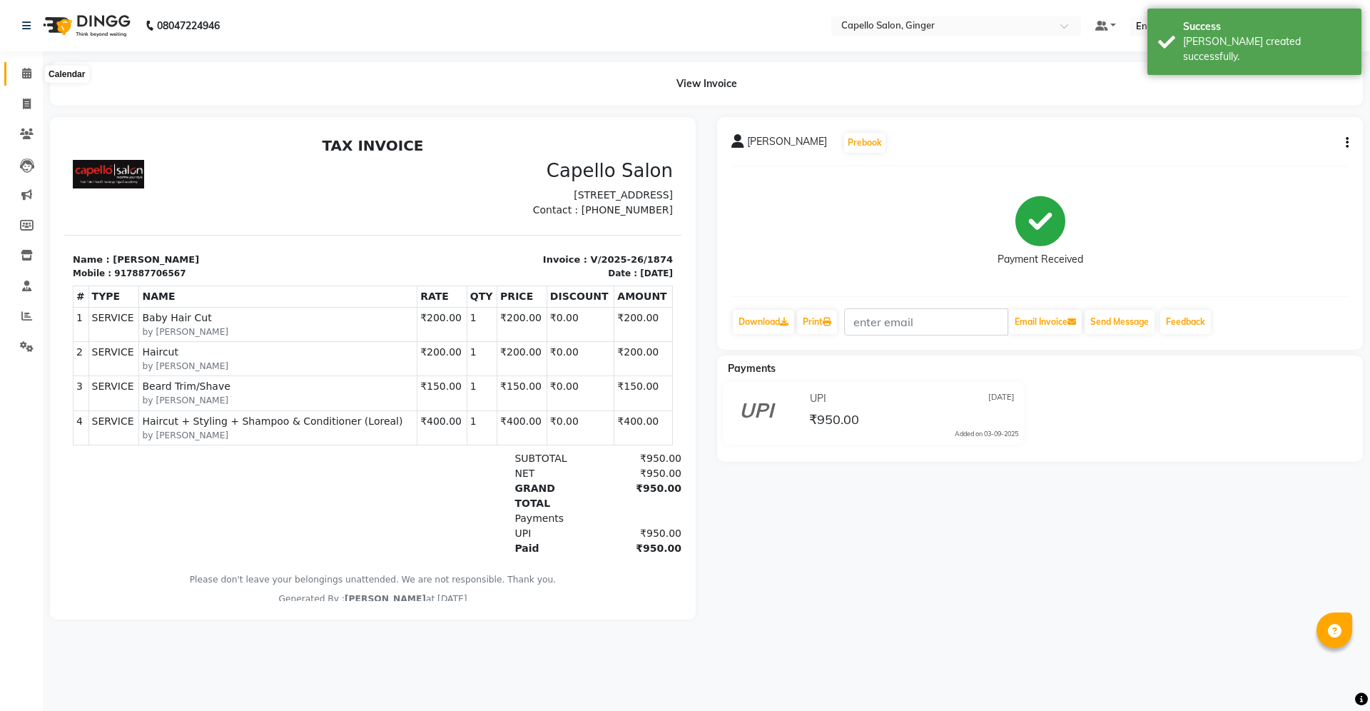
click at [32, 77] on span at bounding box center [26, 74] width 25 height 16
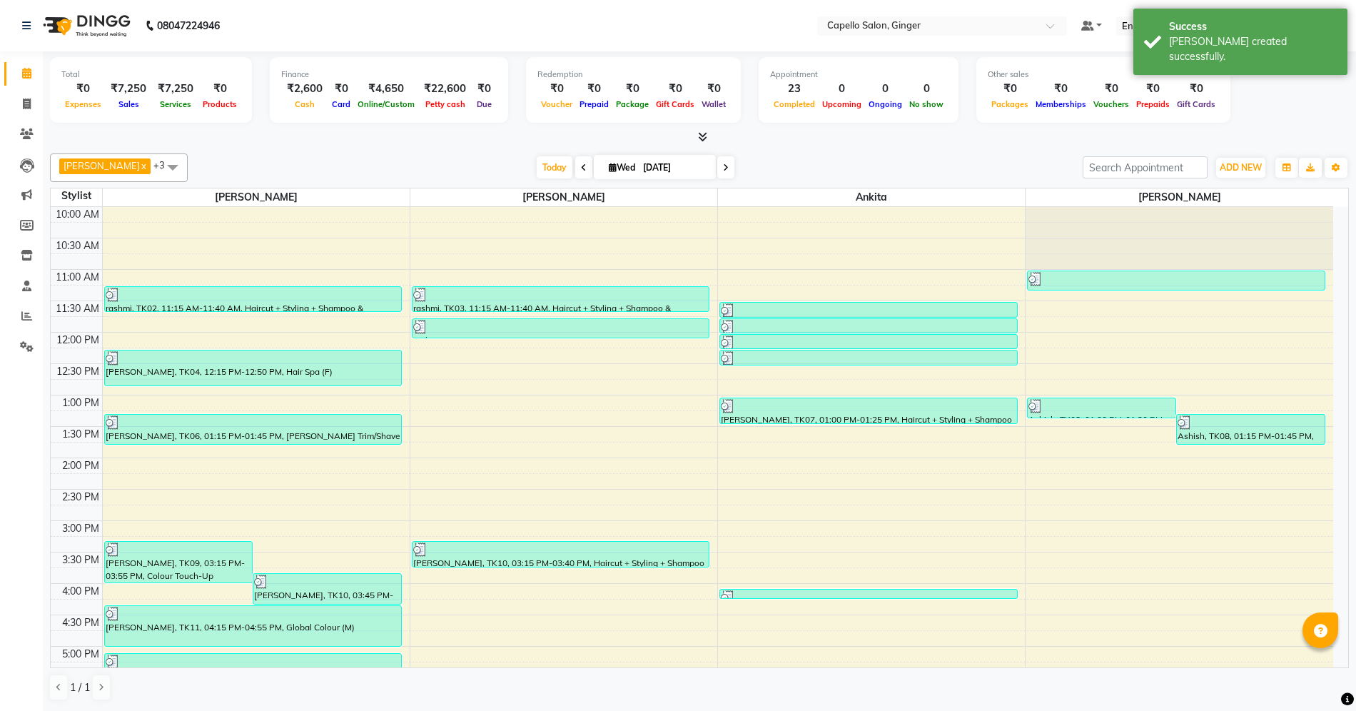
scroll to position [285, 0]
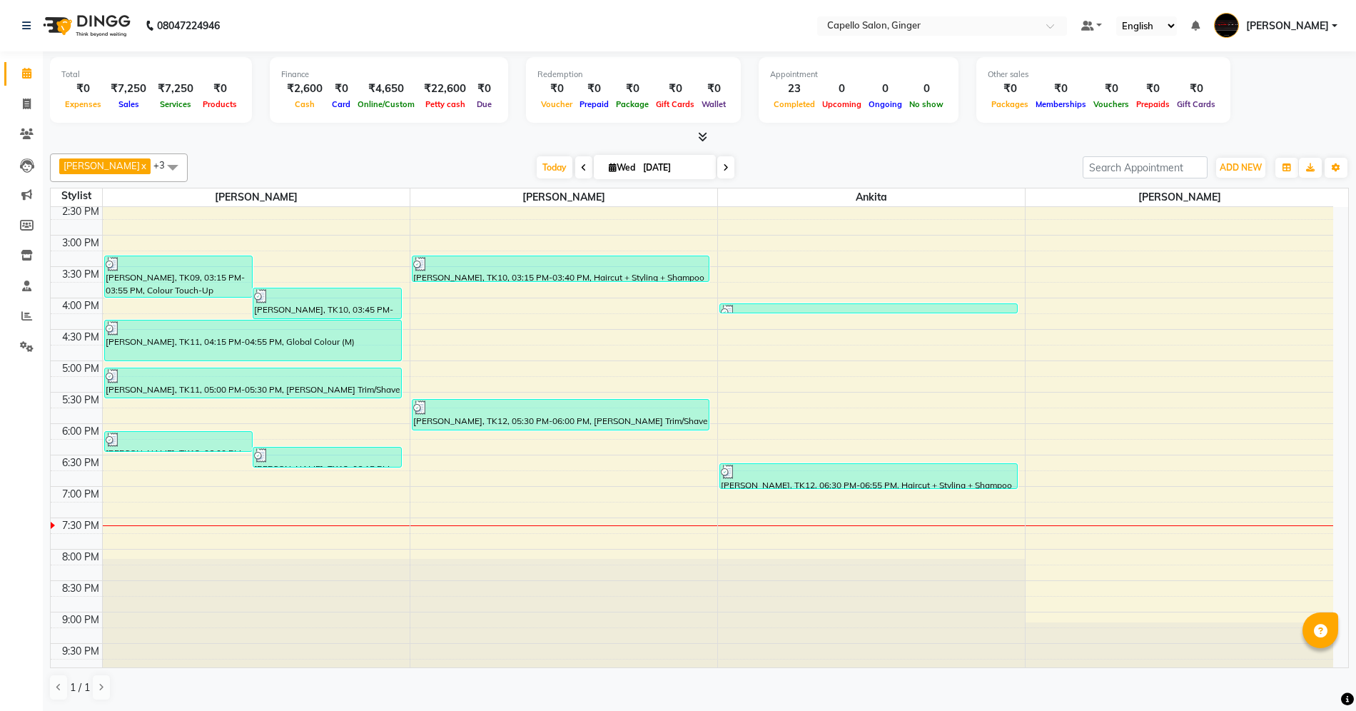
click at [435, 437] on div "10:00 AM 10:30 AM 11:00 AM 11:30 AM 12:00 PM 12:30 PM 1:00 PM 1:30 PM 2:00 PM 2…" at bounding box center [692, 298] width 1282 height 753
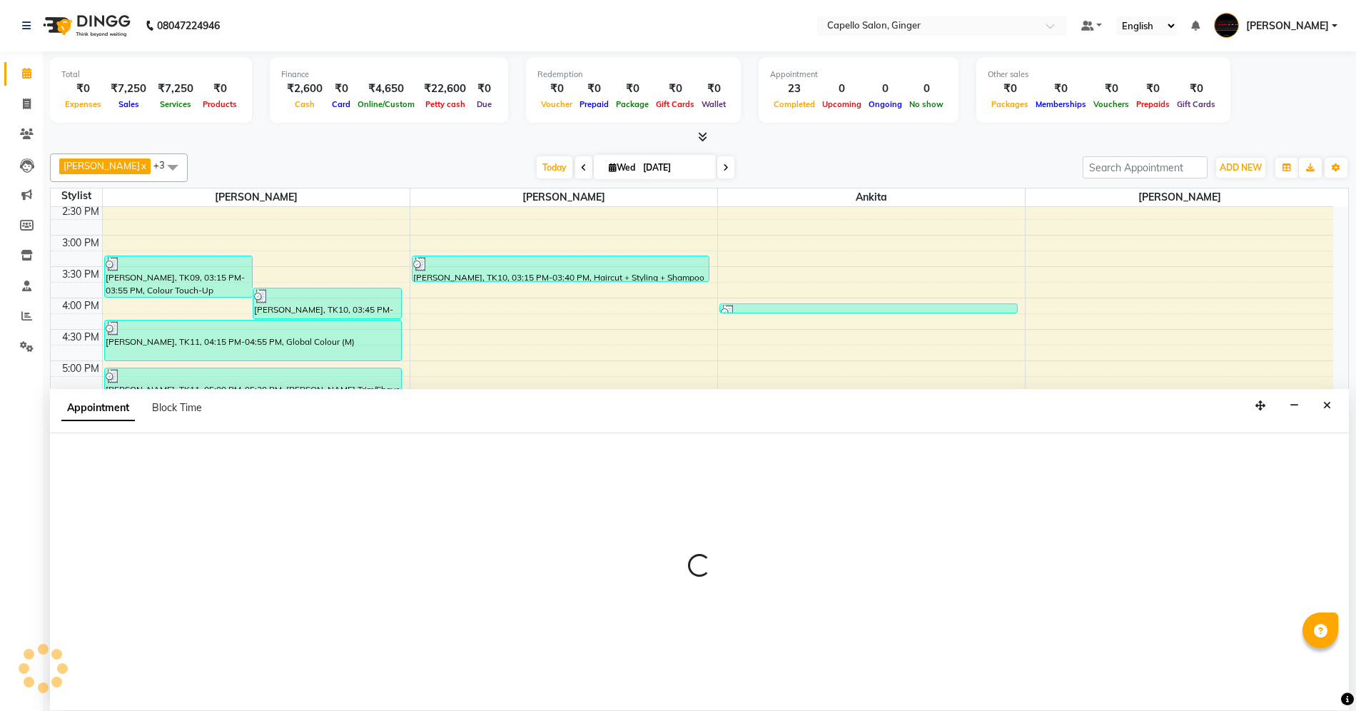
scroll to position [1, 0]
select select "35234"
select select "tentative"
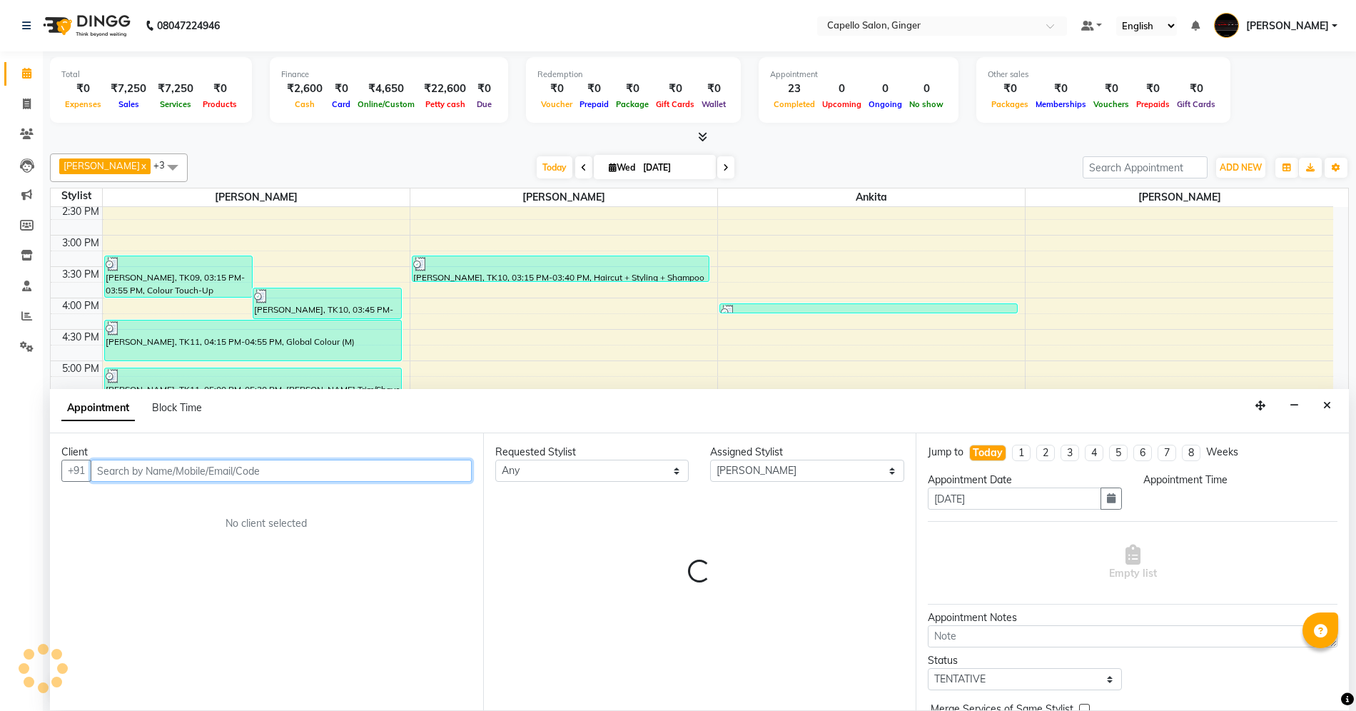
select select "1080"
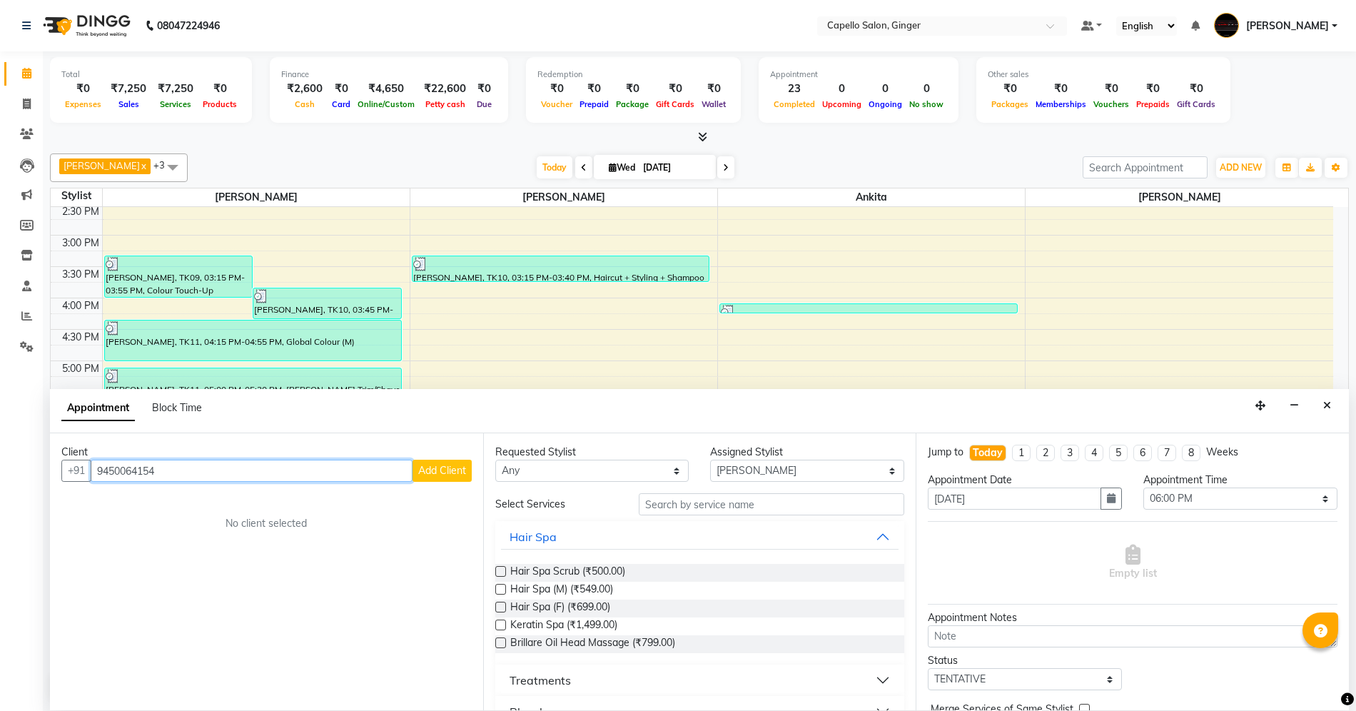
type input "9450064154"
click at [447, 475] on span "Add Client" at bounding box center [442, 470] width 48 height 13
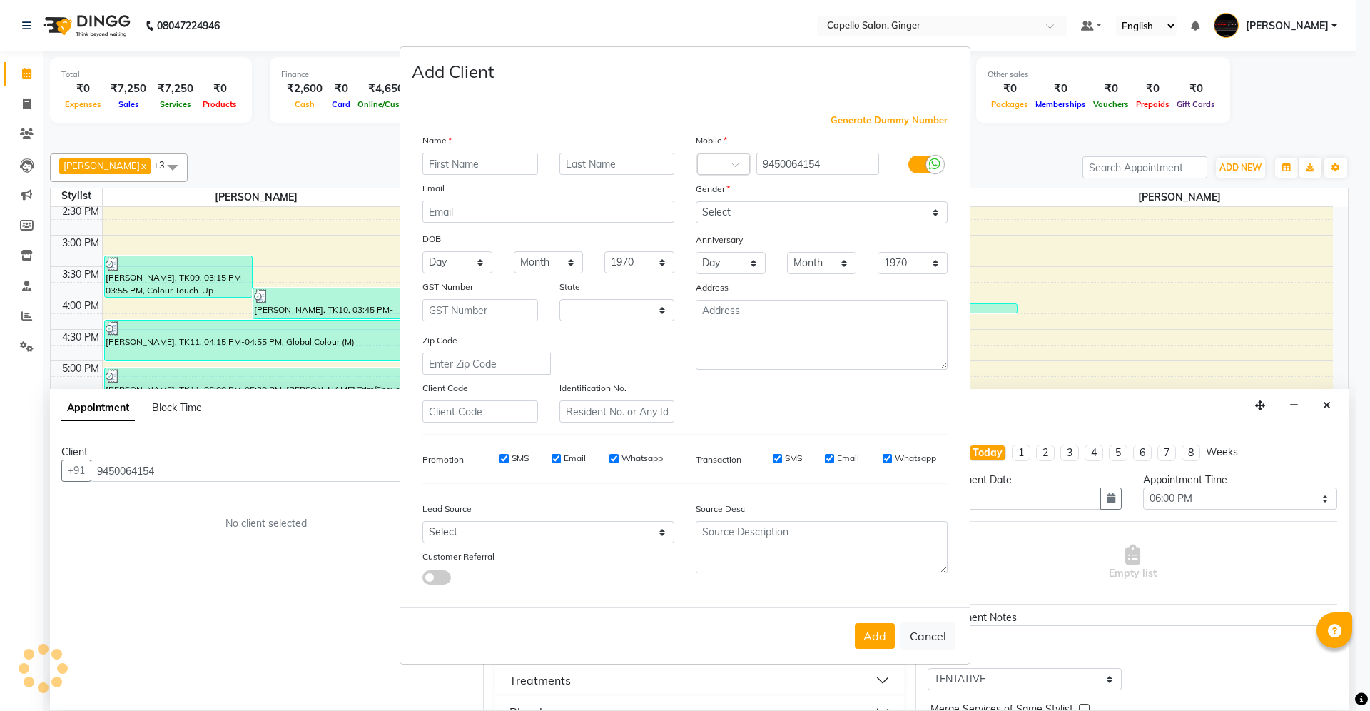
select select "22"
type input "Ram"
click at [746, 217] on select "Select [DEMOGRAPHIC_DATA] [DEMOGRAPHIC_DATA] Other Prefer Not To Say" at bounding box center [822, 212] width 252 height 22
select select "[DEMOGRAPHIC_DATA]"
click at [696, 203] on select "Select [DEMOGRAPHIC_DATA] [DEMOGRAPHIC_DATA] Other Prefer Not To Say" at bounding box center [822, 212] width 252 height 22
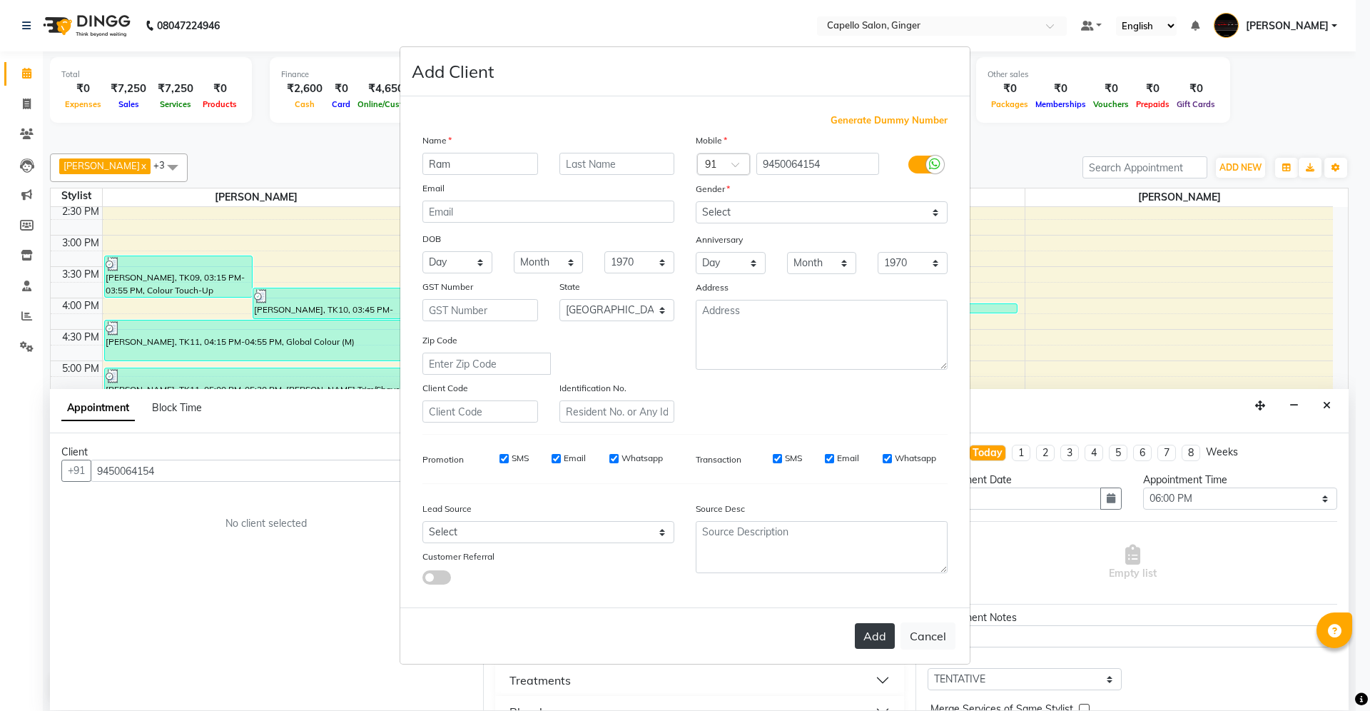
click at [872, 629] on button "Add" at bounding box center [875, 636] width 40 height 26
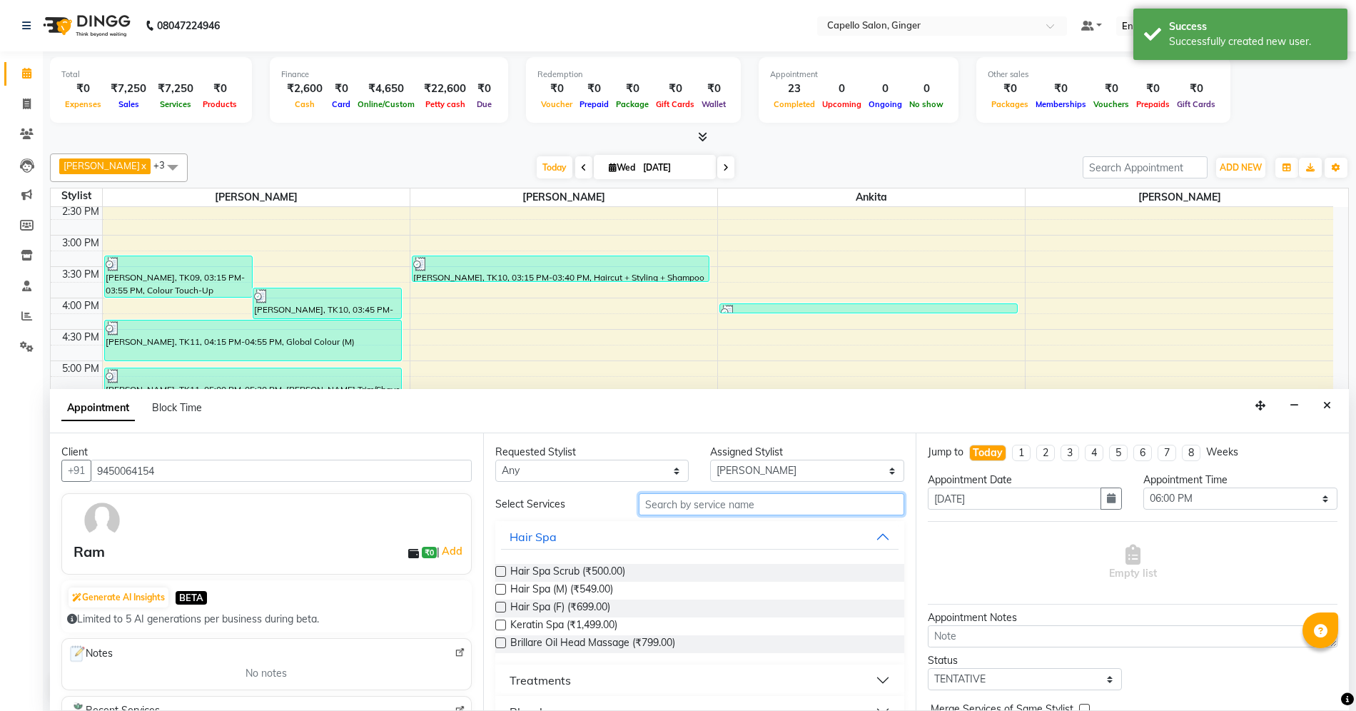
click at [704, 497] on input "text" at bounding box center [771, 504] width 265 height 22
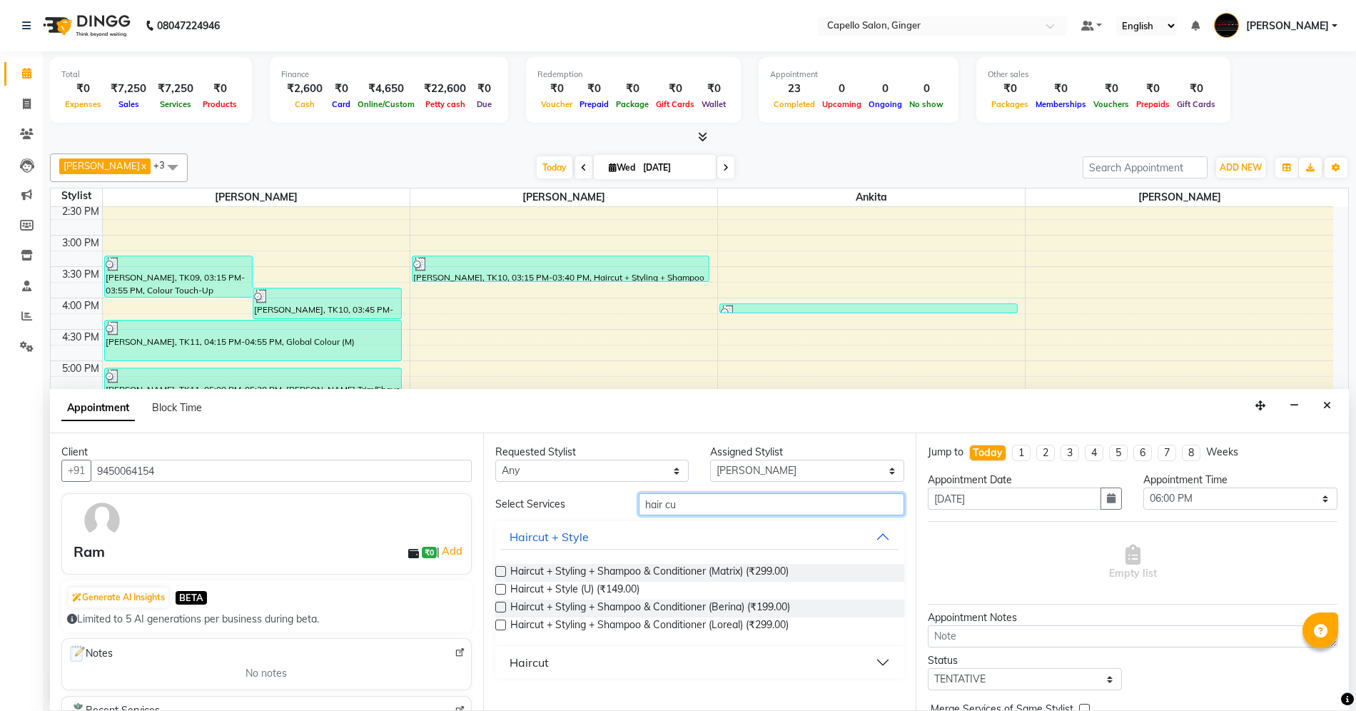
type input "hair cu"
click at [614, 665] on button "Haircut" at bounding box center [700, 662] width 398 height 26
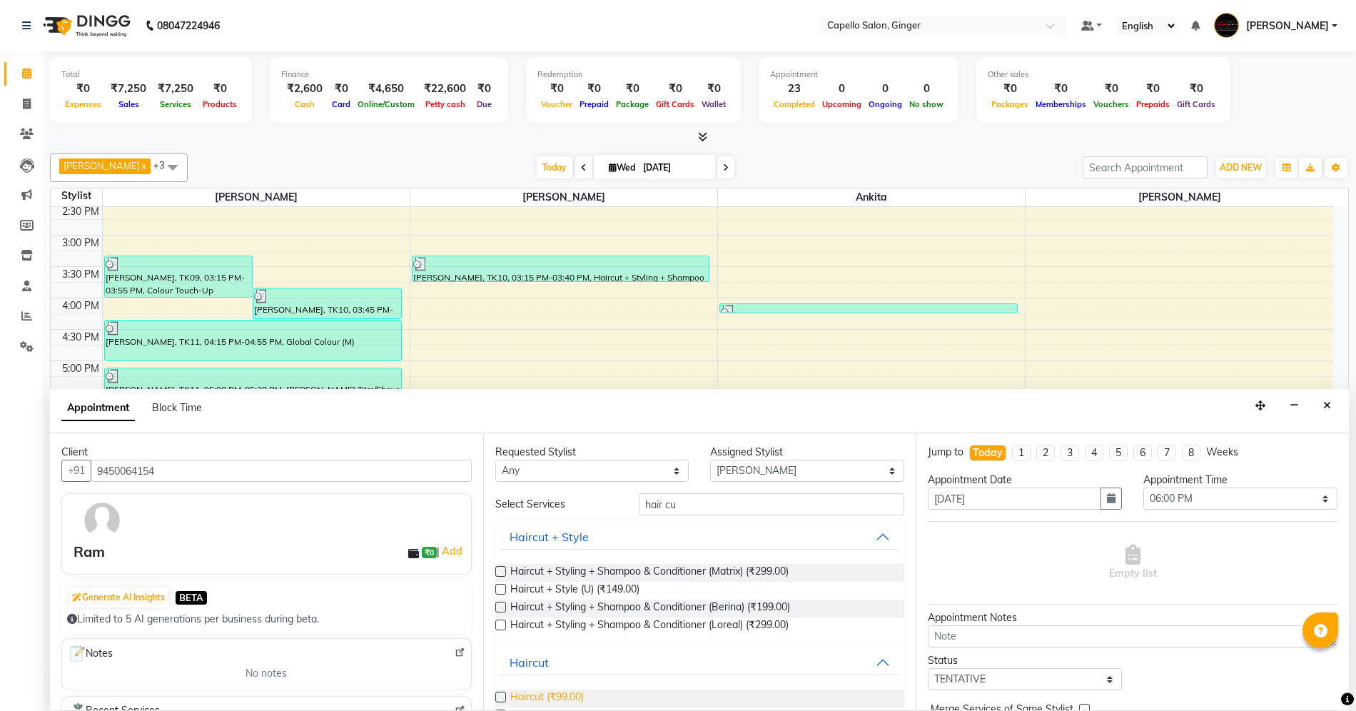
click at [572, 692] on span "Haircut (₹99.00)" at bounding box center [546, 698] width 73 height 18
checkbox input "false"
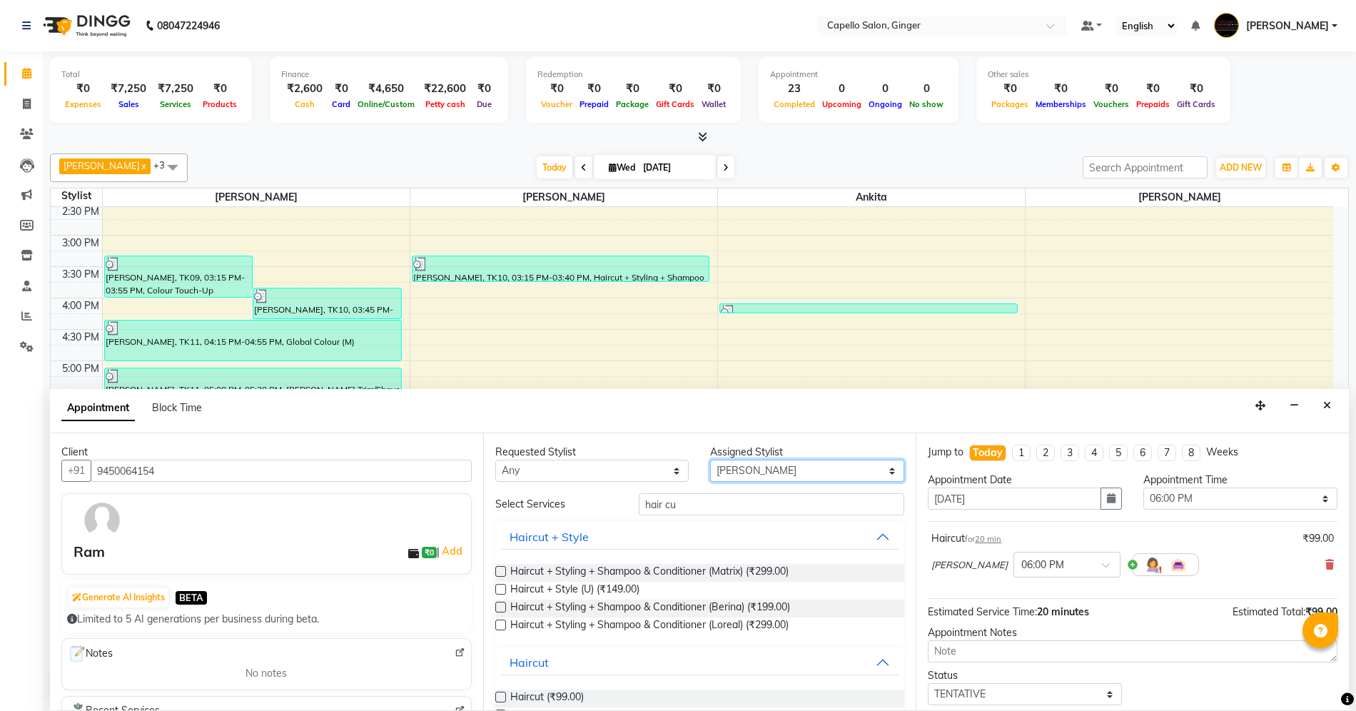
click at [771, 468] on select "Select Admin [PERSON_NAME] [PERSON_NAME] [PERSON_NAME] [PERSON_NAME] [PERSON_NA…" at bounding box center [807, 471] width 194 height 22
select select "41186"
click at [710, 460] on select "Select Admin [PERSON_NAME] [PERSON_NAME] [PERSON_NAME] [PERSON_NAME] [PERSON_NA…" at bounding box center [807, 471] width 194 height 22
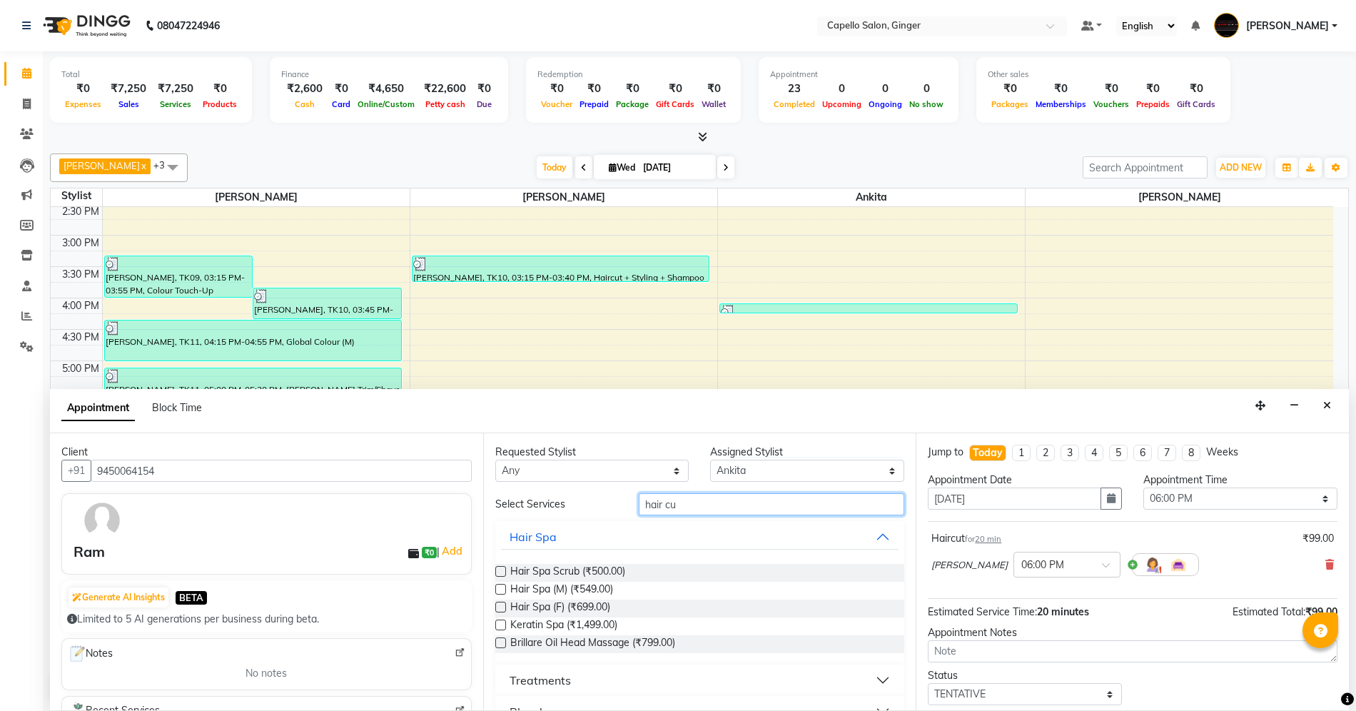
click at [709, 503] on input "hair cu" at bounding box center [771, 504] width 265 height 22
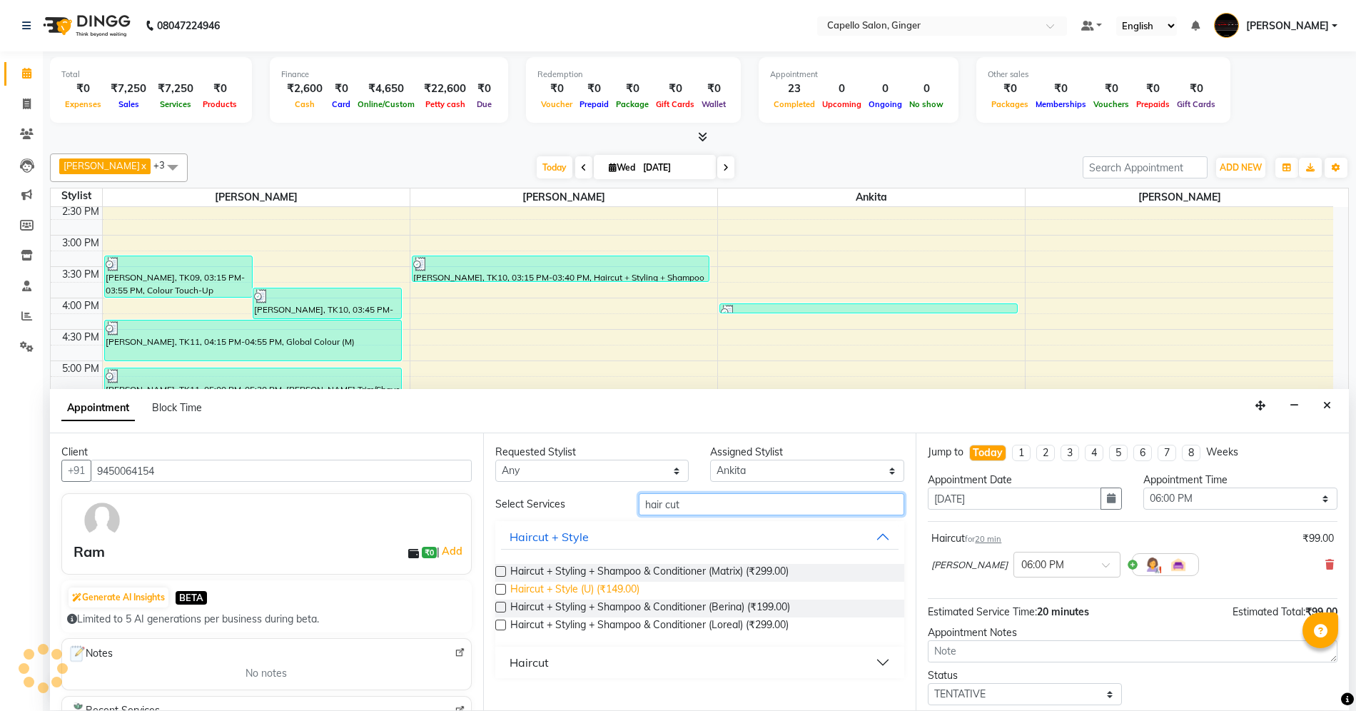
type input "hair cut"
click at [617, 588] on span "Haircut + Style (U) (₹149.00)" at bounding box center [574, 591] width 129 height 18
checkbox input "false"
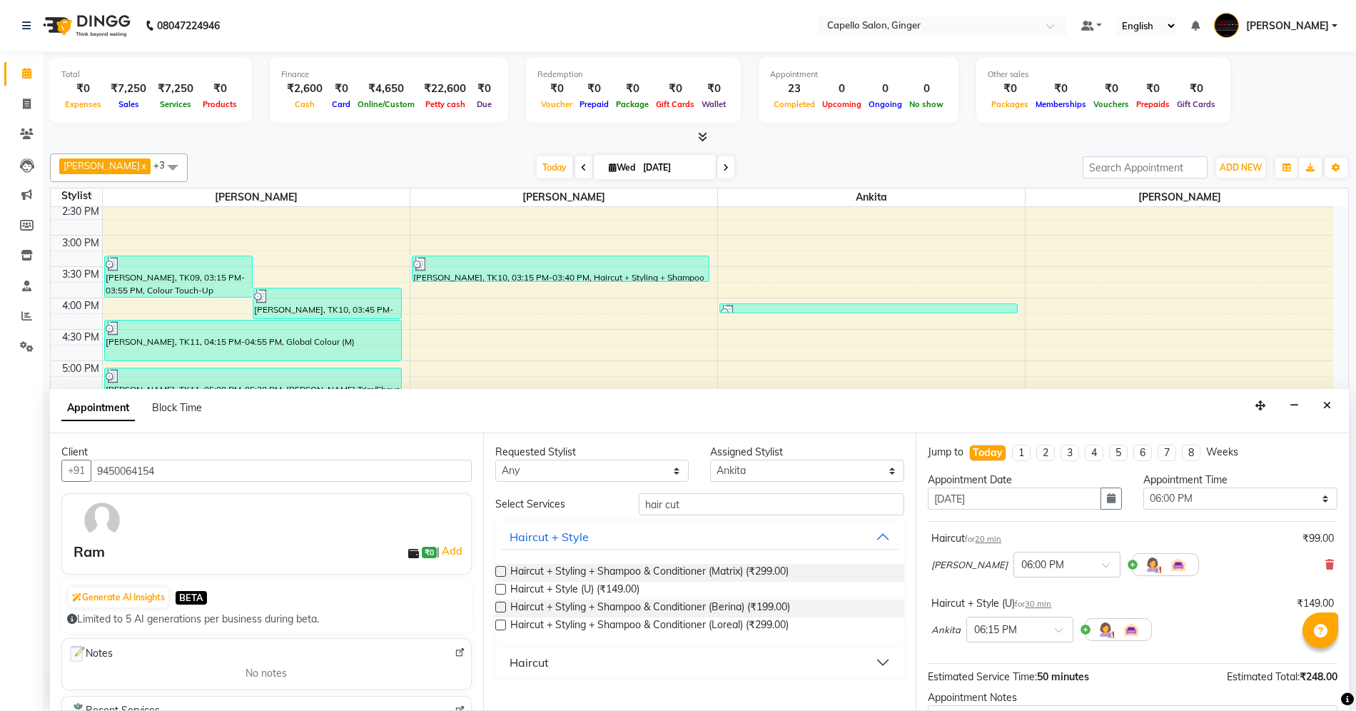
scroll to position [128, 0]
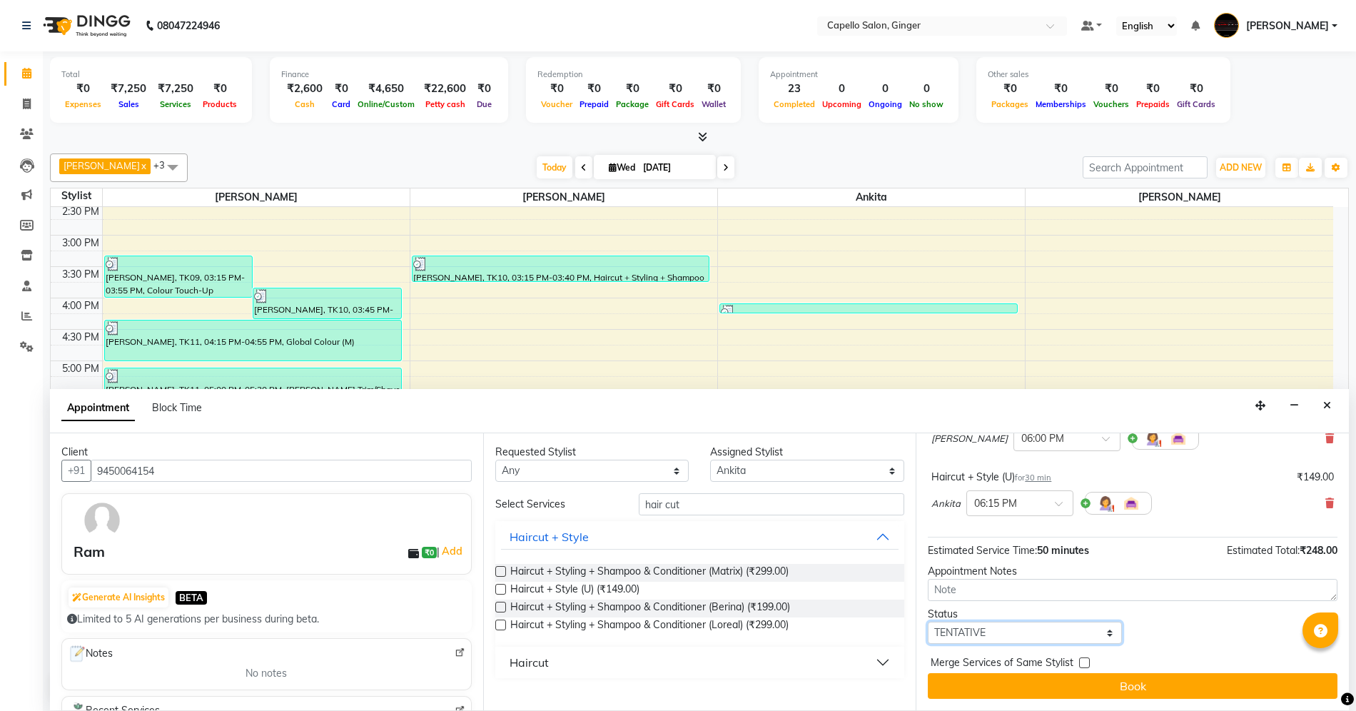
click at [1005, 634] on select "Select TENTATIVE CONFIRM CHECK-IN UPCOMING" at bounding box center [1025, 633] width 194 height 22
select select "confirm booking"
click at [928, 622] on select "Select TENTATIVE CONFIRM CHECK-IN UPCOMING" at bounding box center [1025, 633] width 194 height 22
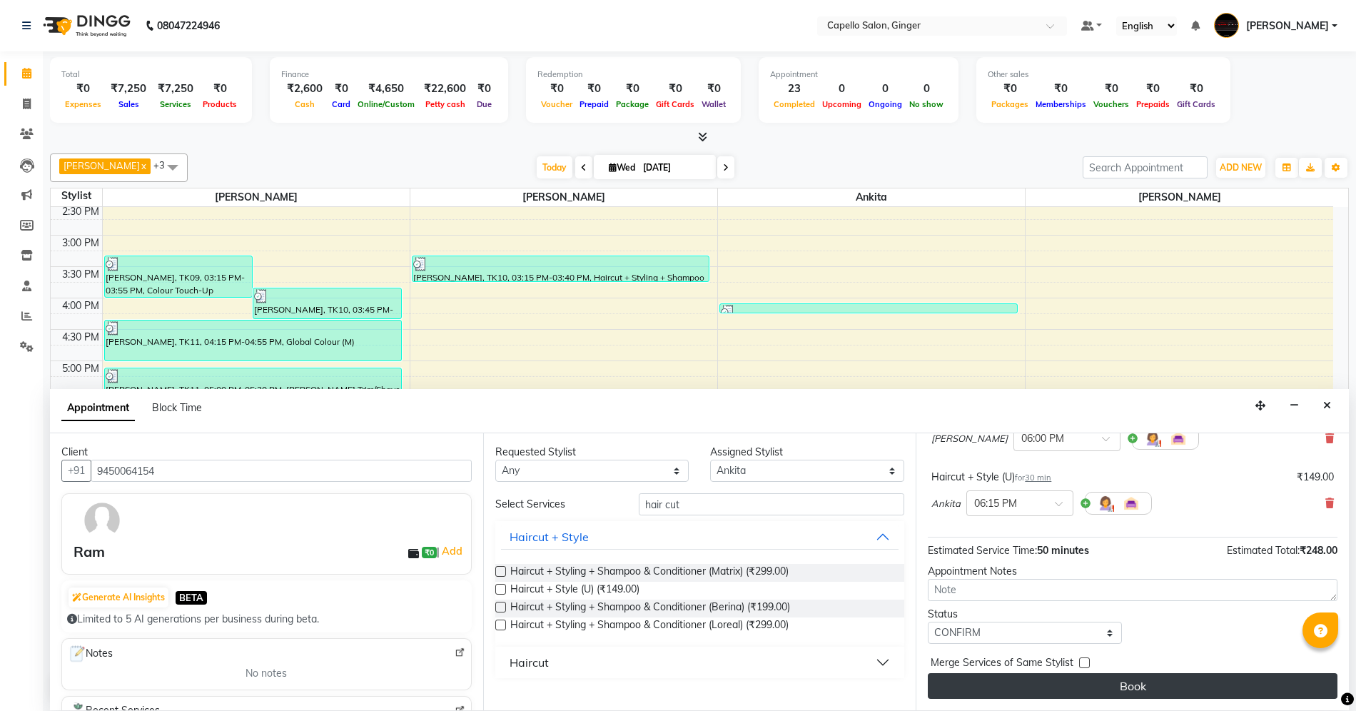
click at [990, 679] on button "Book" at bounding box center [1133, 686] width 410 height 26
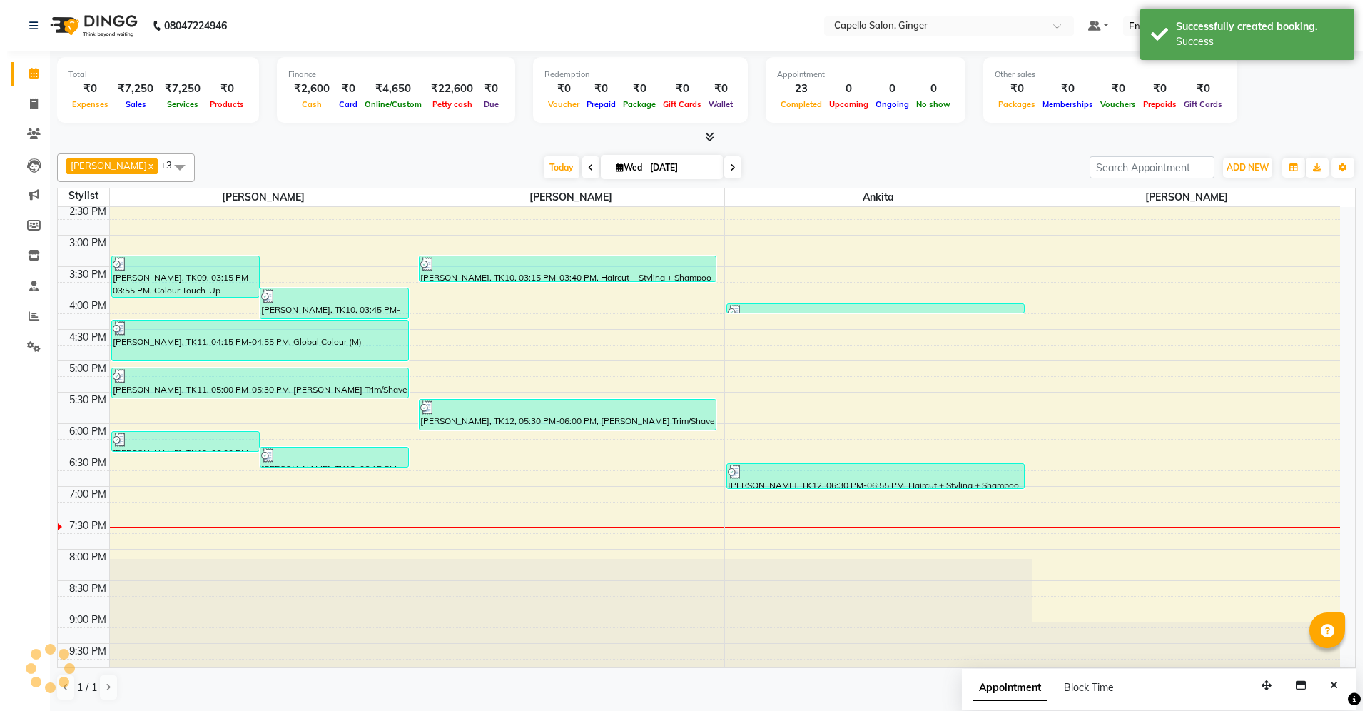
scroll to position [0, 0]
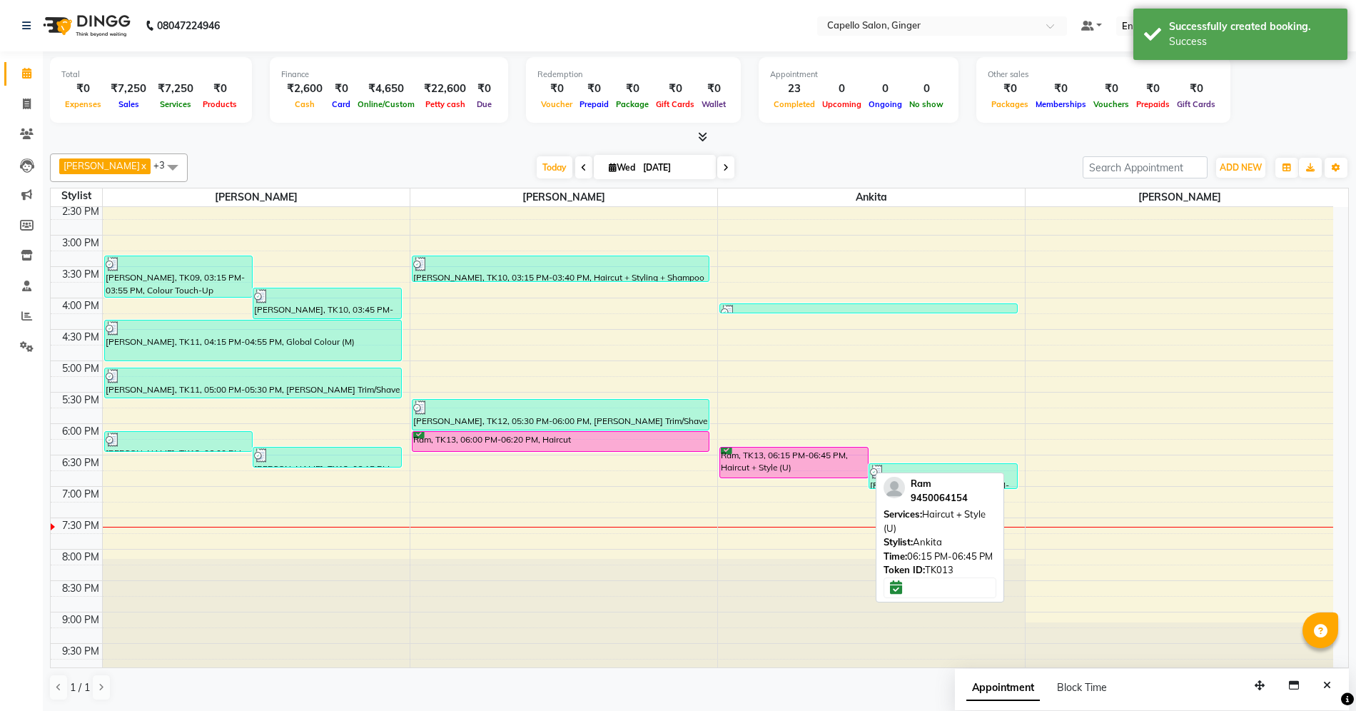
click at [778, 457] on div "Ram, TK13, 06:15 PM-06:45 PM, Haircut + Style (U)" at bounding box center [794, 462] width 148 height 30
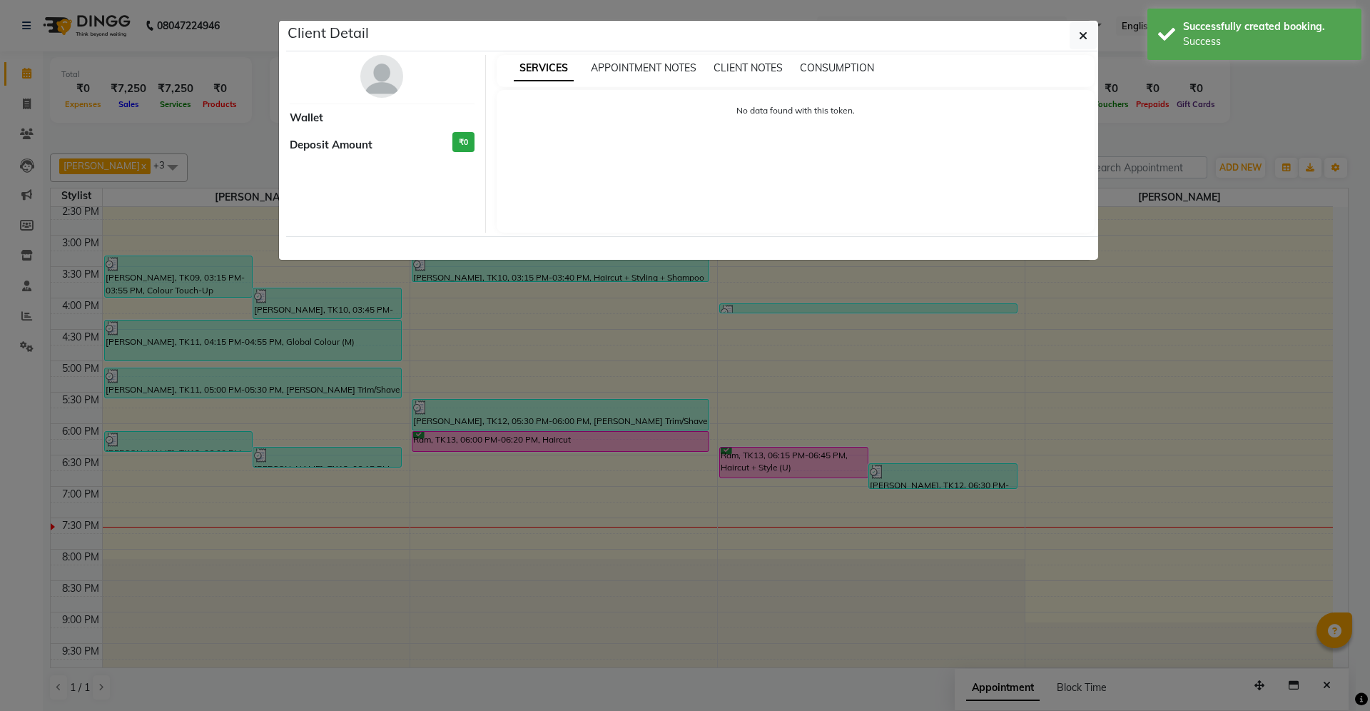
select select "6"
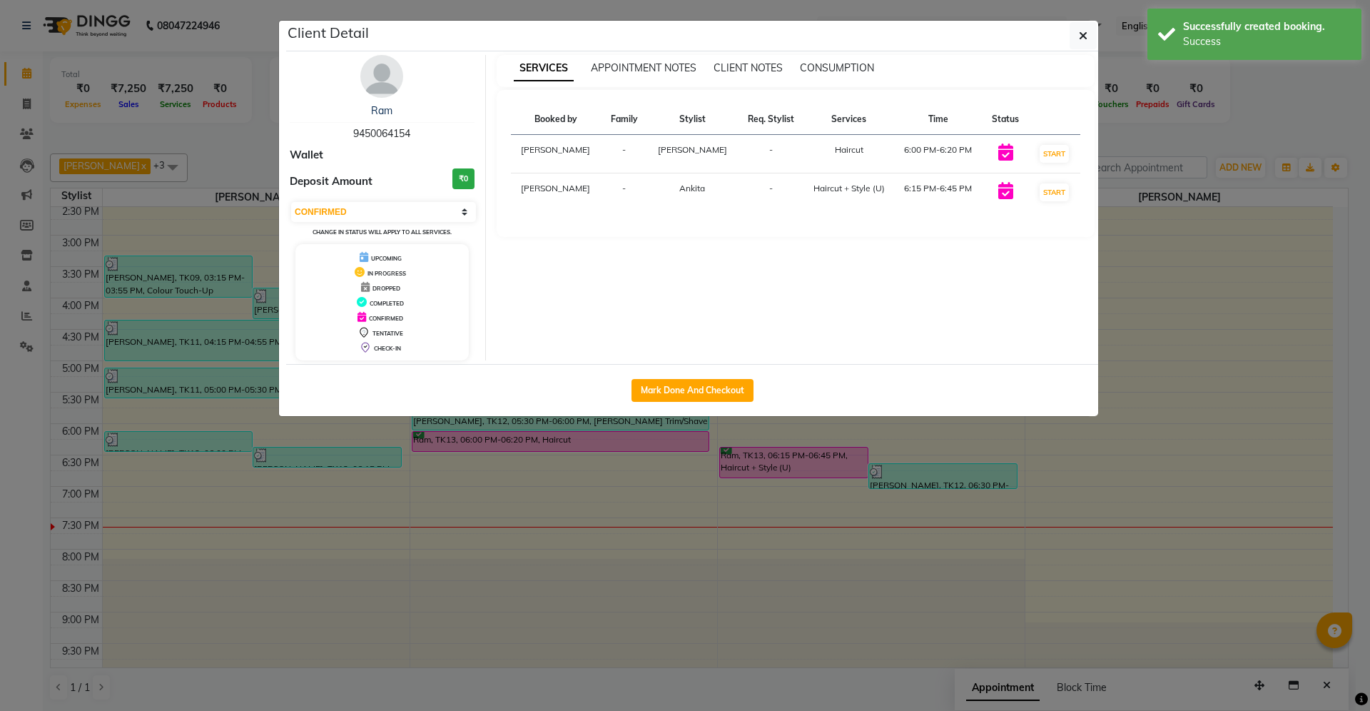
click at [721, 375] on div "Mark Done And Checkout" at bounding box center [692, 390] width 812 height 52
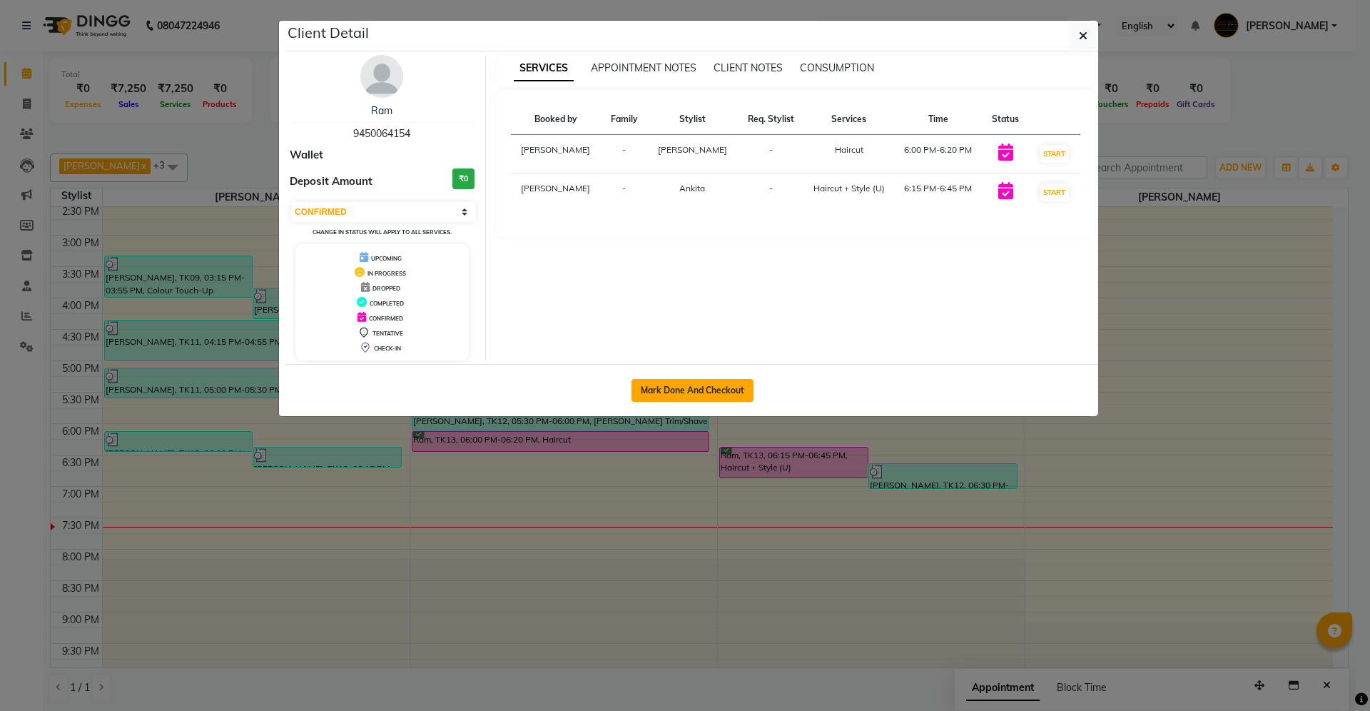
click at [719, 395] on button "Mark Done And Checkout" at bounding box center [693, 390] width 122 height 23
select select "service"
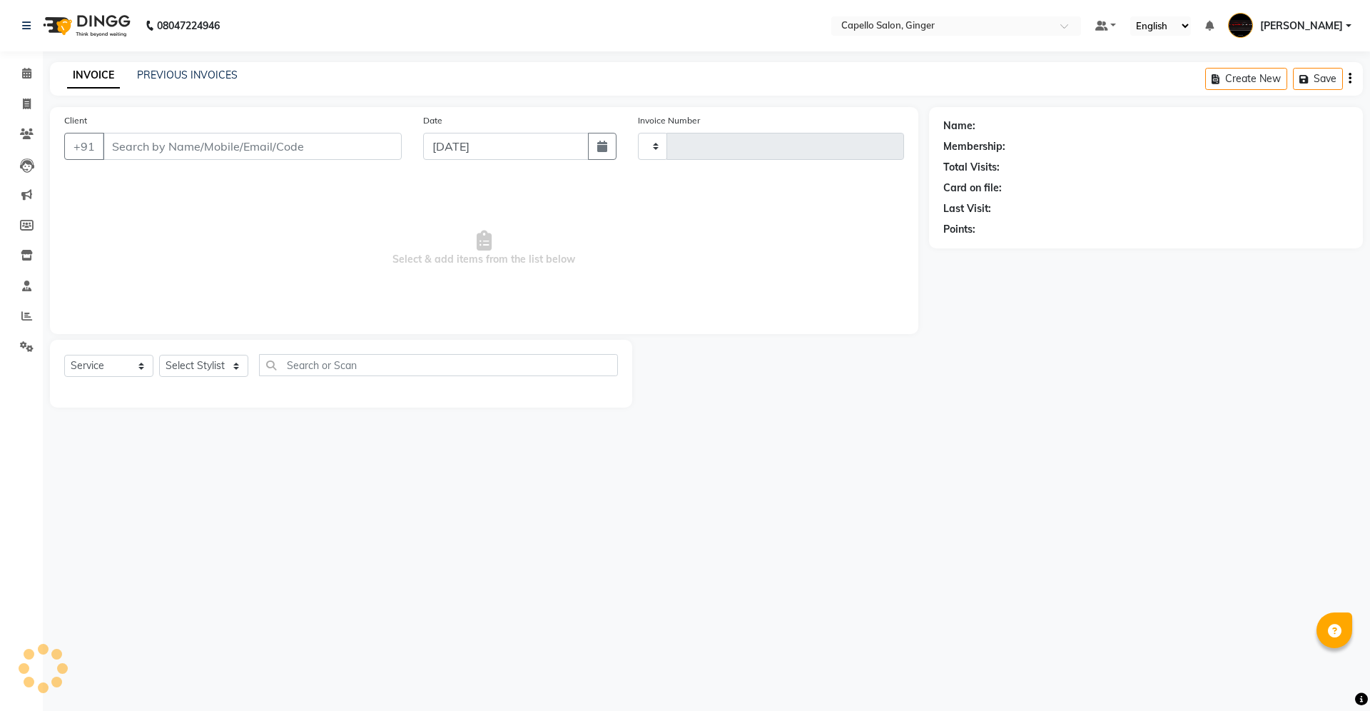
type input "1875"
select select "832"
type input "9450064154"
select select "41186"
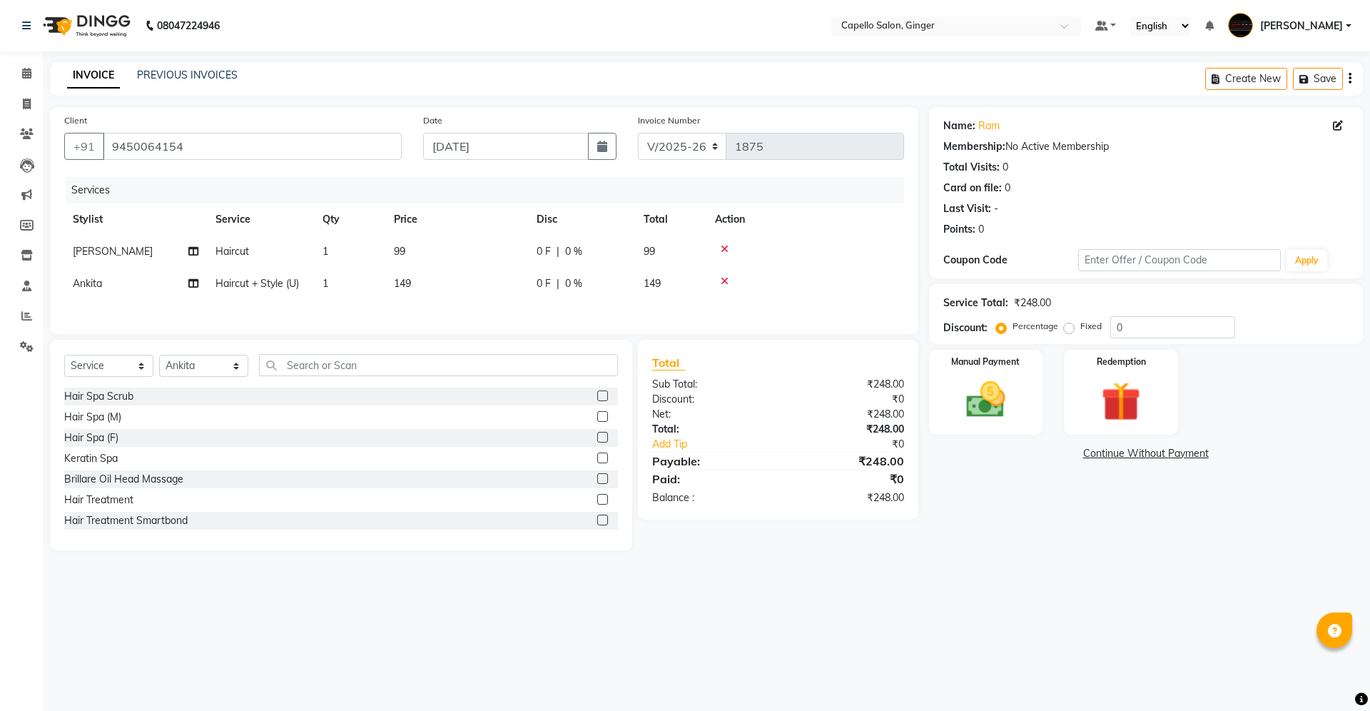
click at [407, 247] on td "99" at bounding box center [456, 251] width 143 height 32
select select "35234"
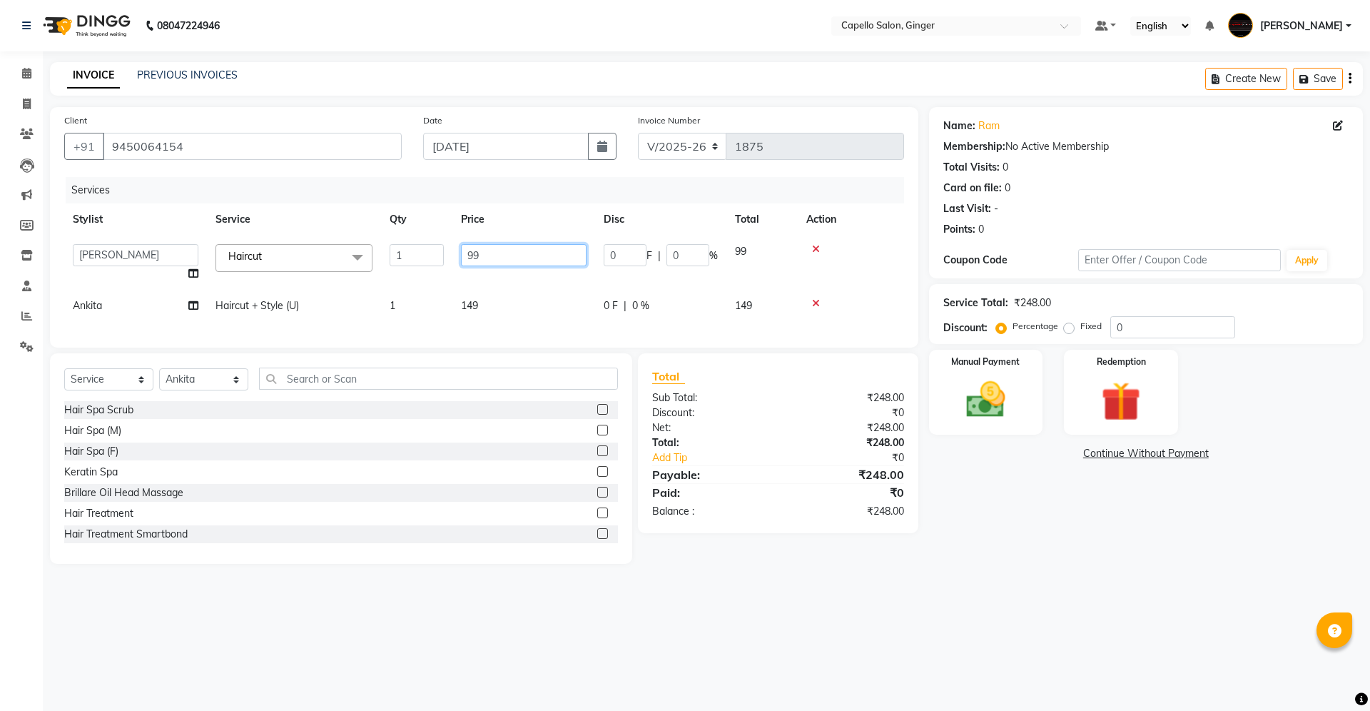
click at [514, 257] on input "99" at bounding box center [524, 255] width 126 height 22
type input "9"
type input "200"
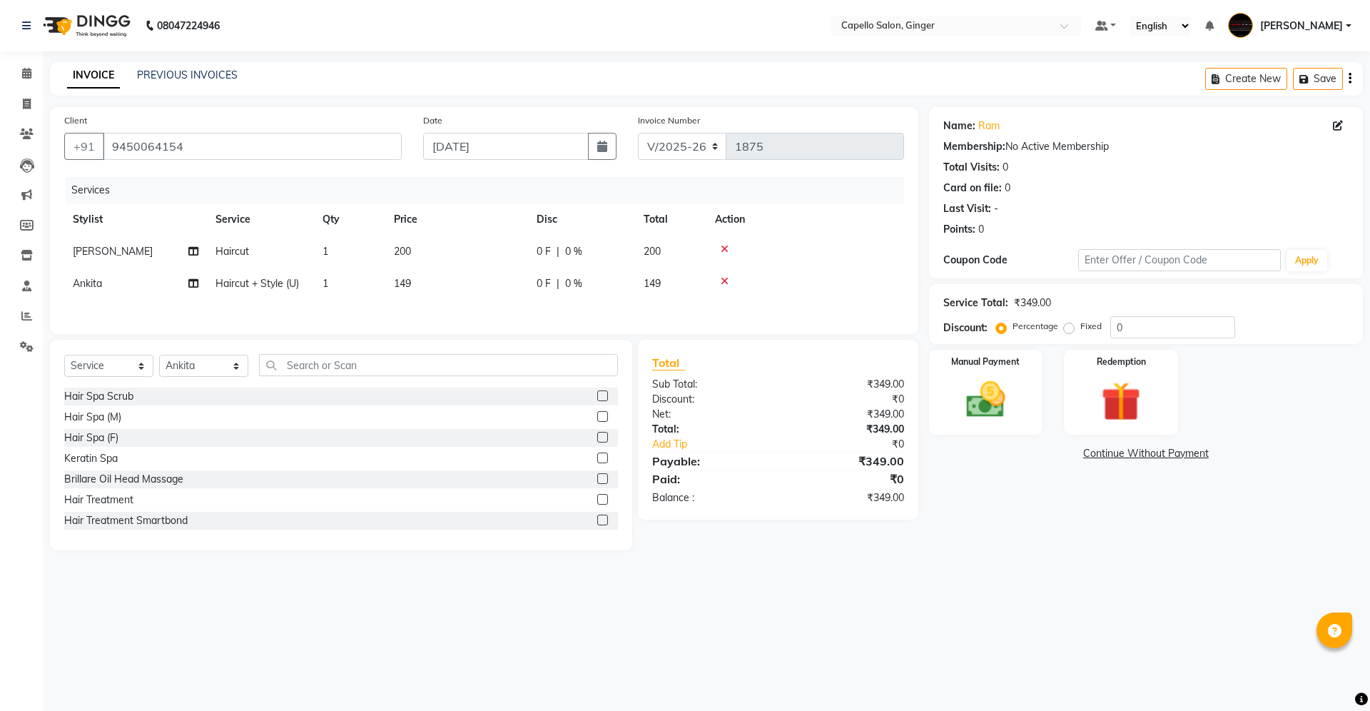
click at [491, 285] on tbody "[PERSON_NAME] Haircut 1 200 0 F | 0 % 200 [PERSON_NAME] Haircut + Style (U) 1 1…" at bounding box center [484, 267] width 840 height 64
click at [412, 275] on td "149" at bounding box center [456, 284] width 143 height 32
select select "41186"
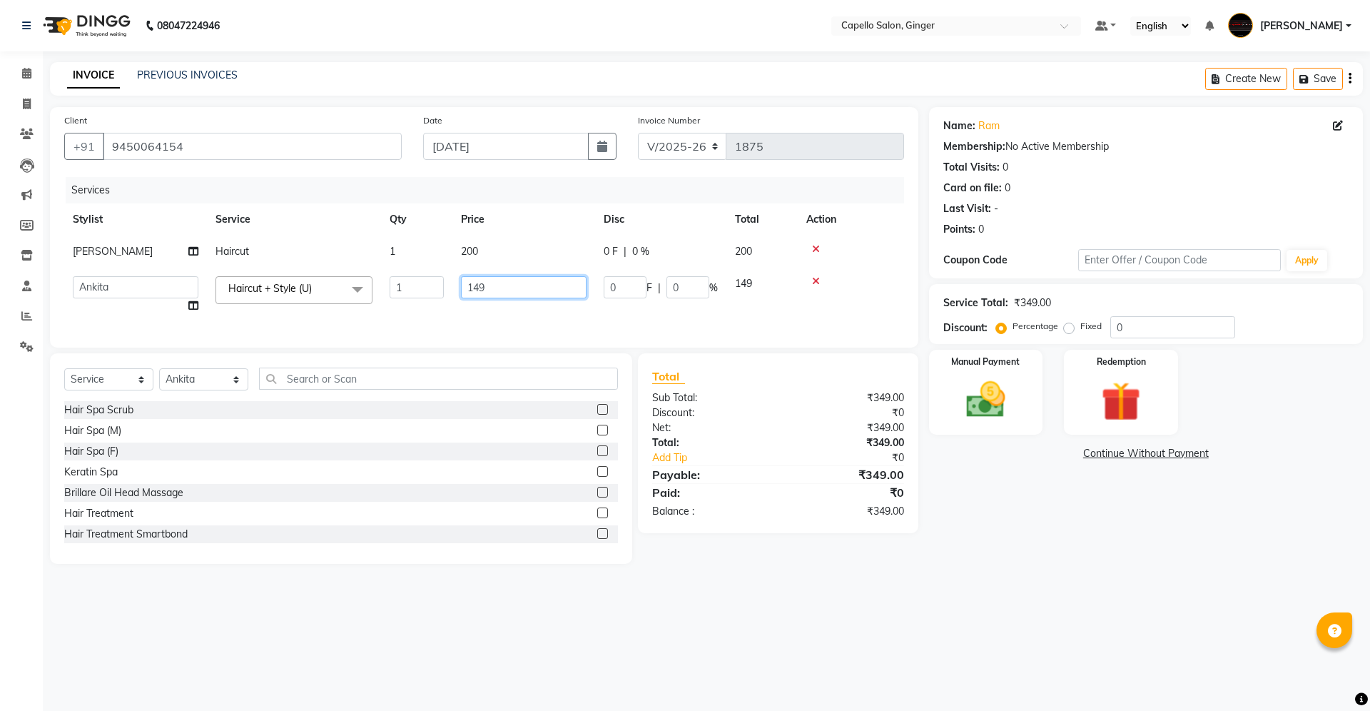
click at [501, 292] on input "149" at bounding box center [524, 287] width 126 height 22
type input "1"
type input "300"
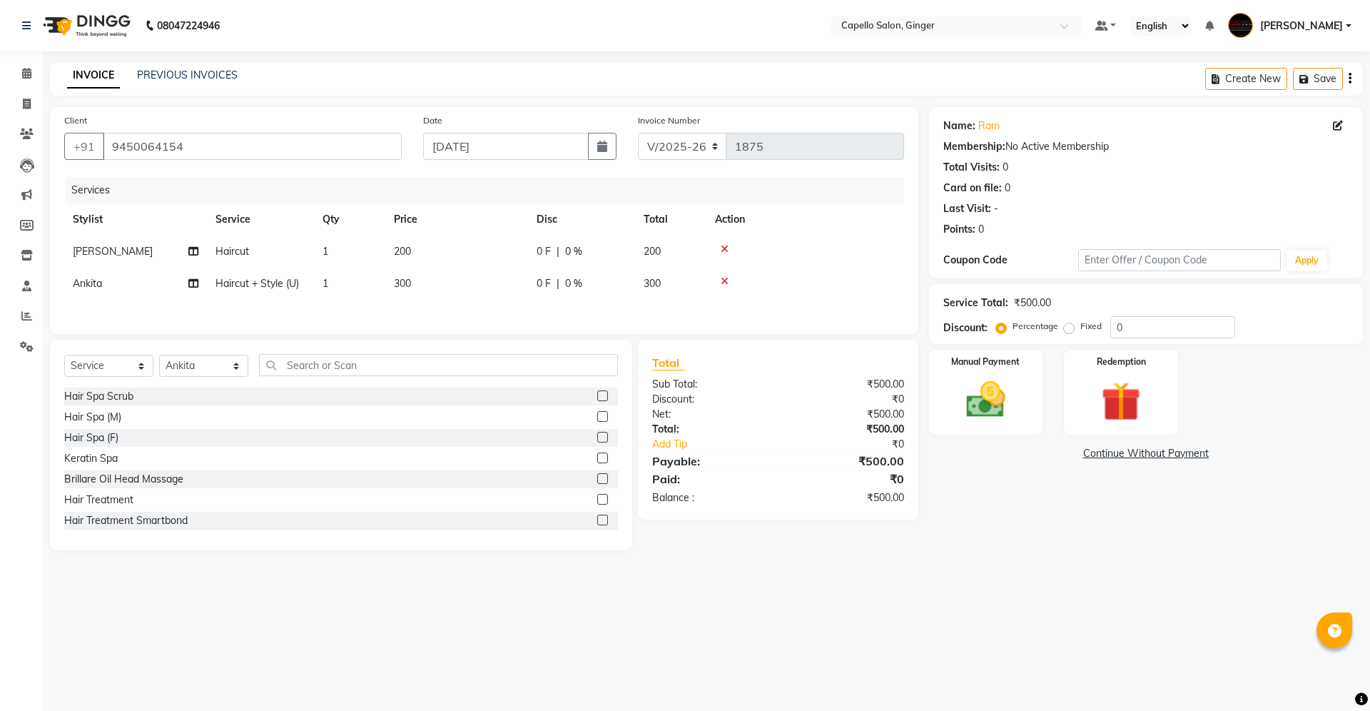
click at [491, 318] on div "Services Stylist Service Qty Price Disc Total Action [PERSON_NAME] Haircut 1 20…" at bounding box center [484, 248] width 840 height 143
click at [1019, 401] on div "Manual Payment" at bounding box center [985, 392] width 118 height 88
click at [1166, 457] on span "CASH" at bounding box center [1158, 454] width 31 height 16
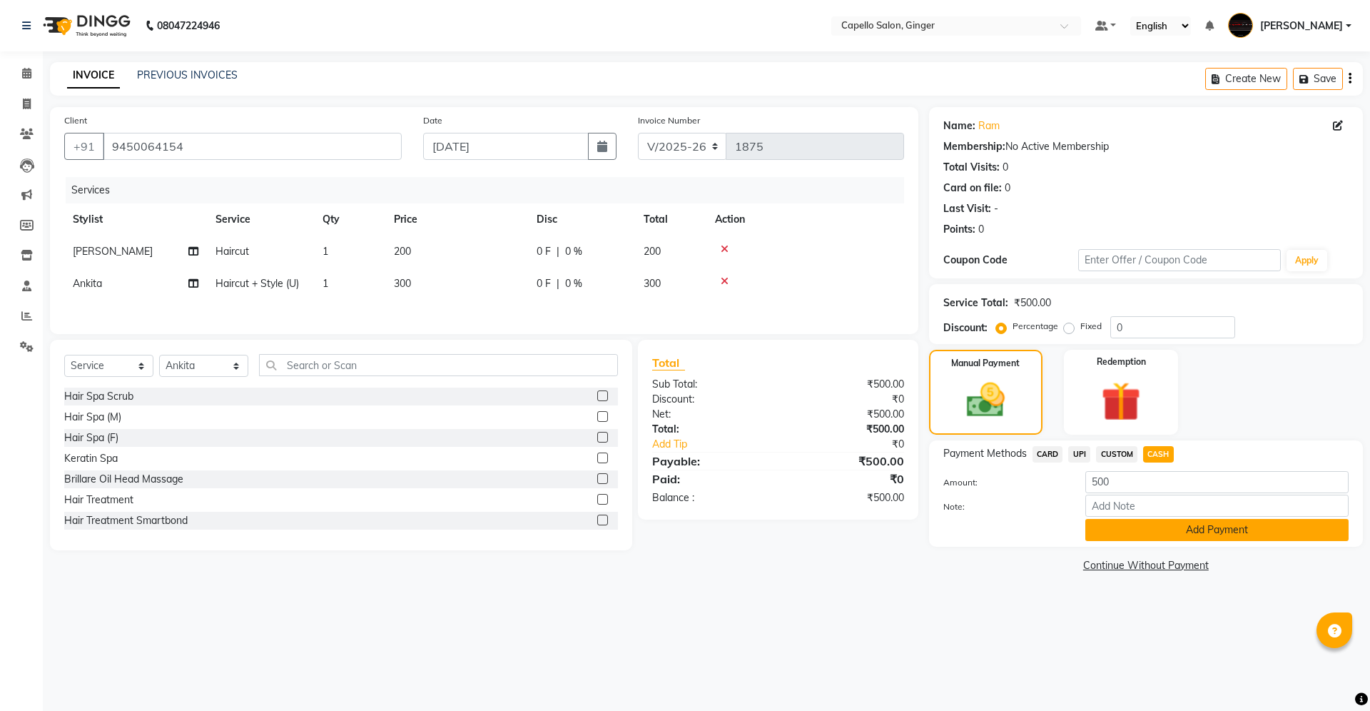
click at [1165, 534] on button "Add Payment" at bounding box center [1216, 530] width 263 height 22
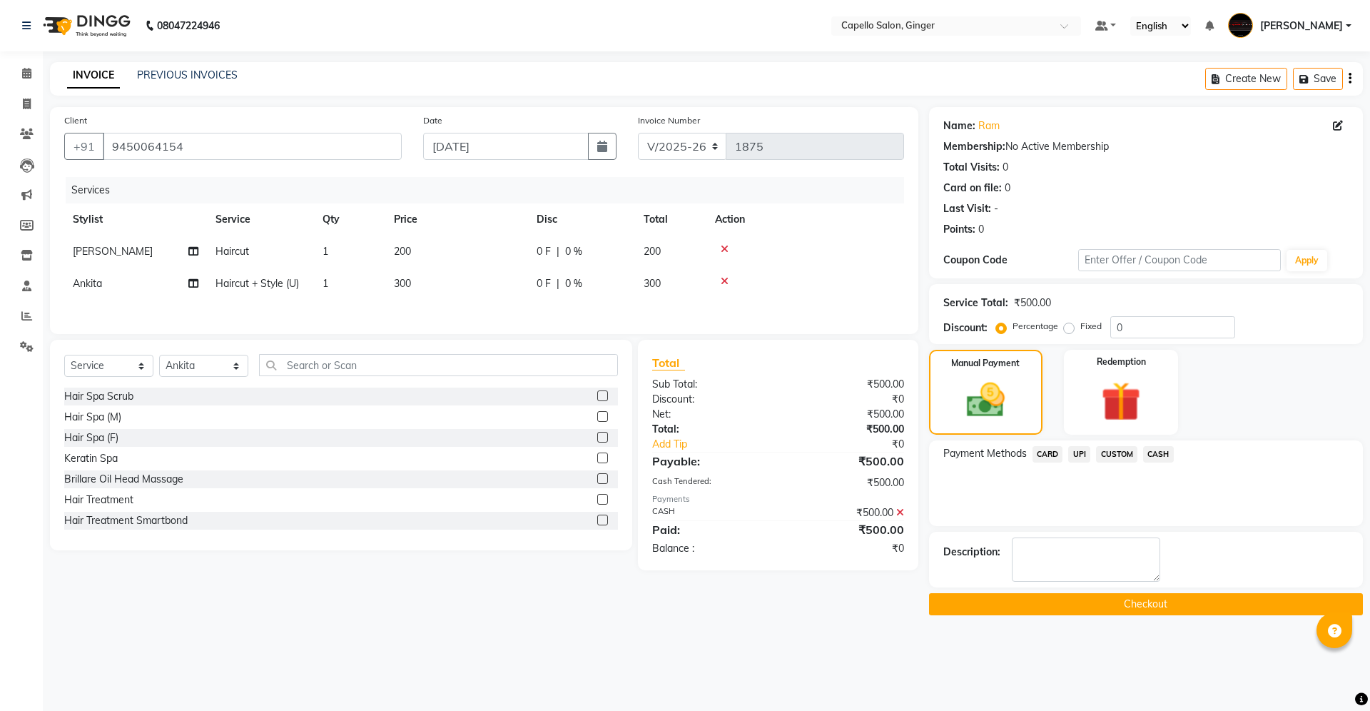
click at [1157, 614] on button "Checkout" at bounding box center [1146, 604] width 434 height 22
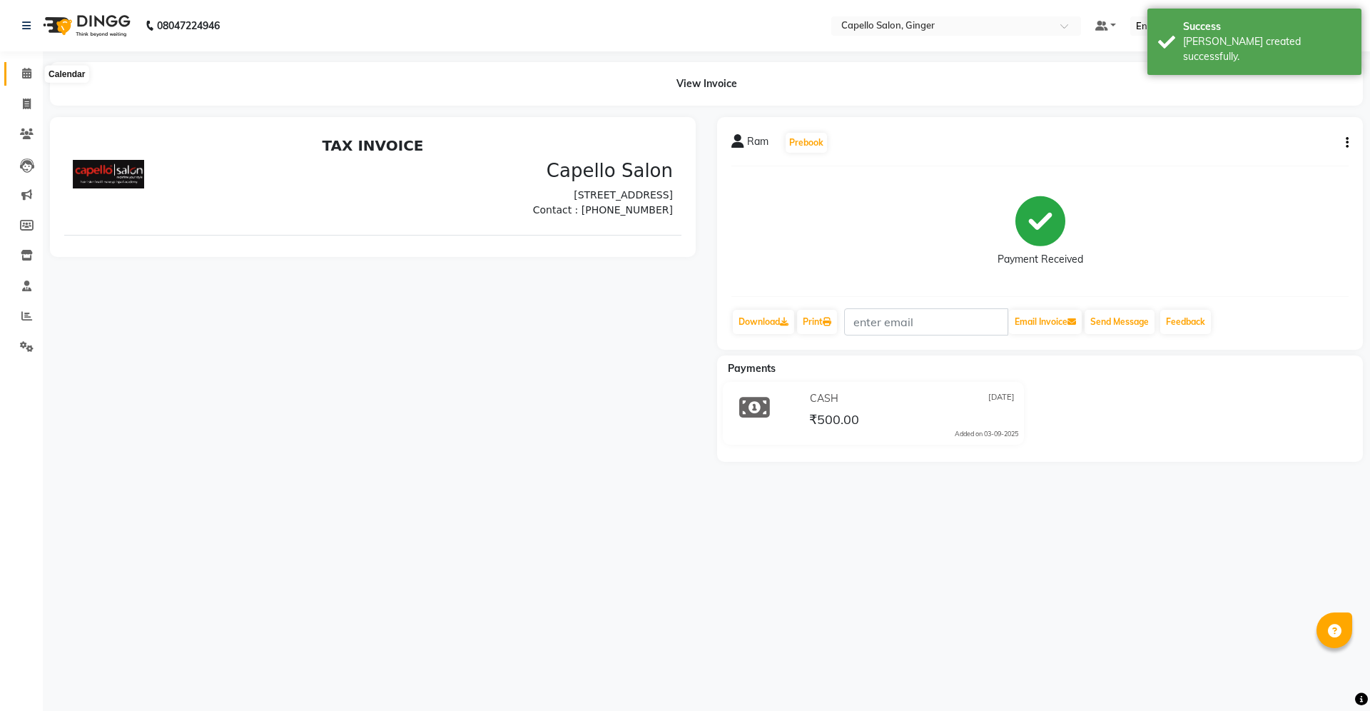
click at [26, 76] on icon at bounding box center [26, 73] width 9 height 11
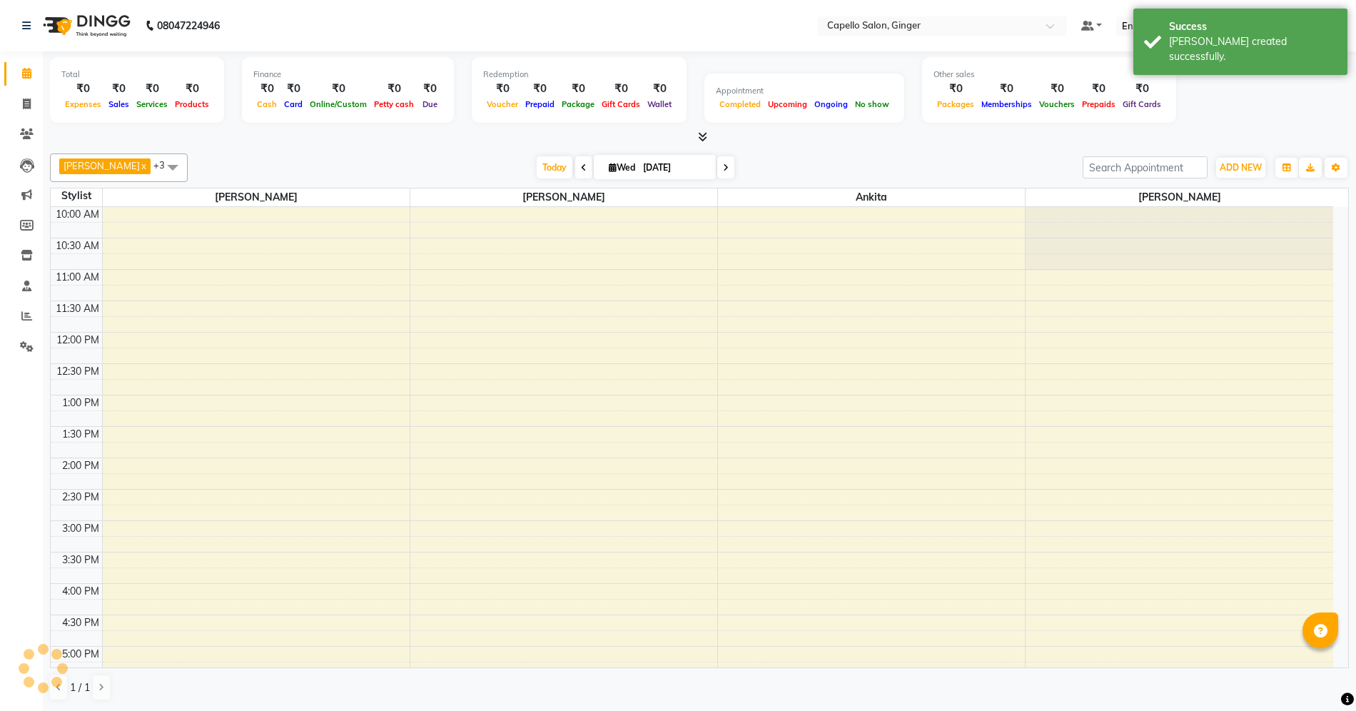
scroll to position [277, 0]
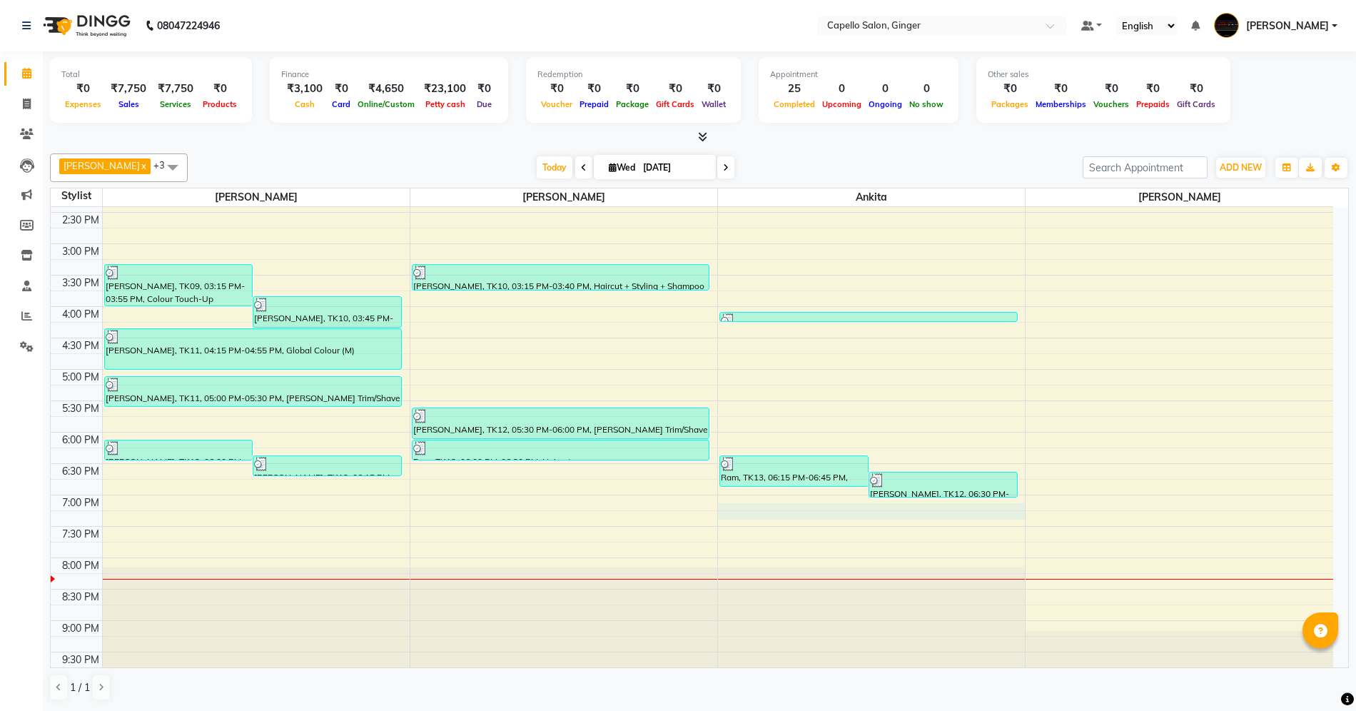
click at [778, 512] on div "10:00 AM 10:30 AM 11:00 AM 11:30 AM 12:00 PM 12:30 PM 1:00 PM 1:30 PM 2:00 PM 2…" at bounding box center [692, 306] width 1282 height 753
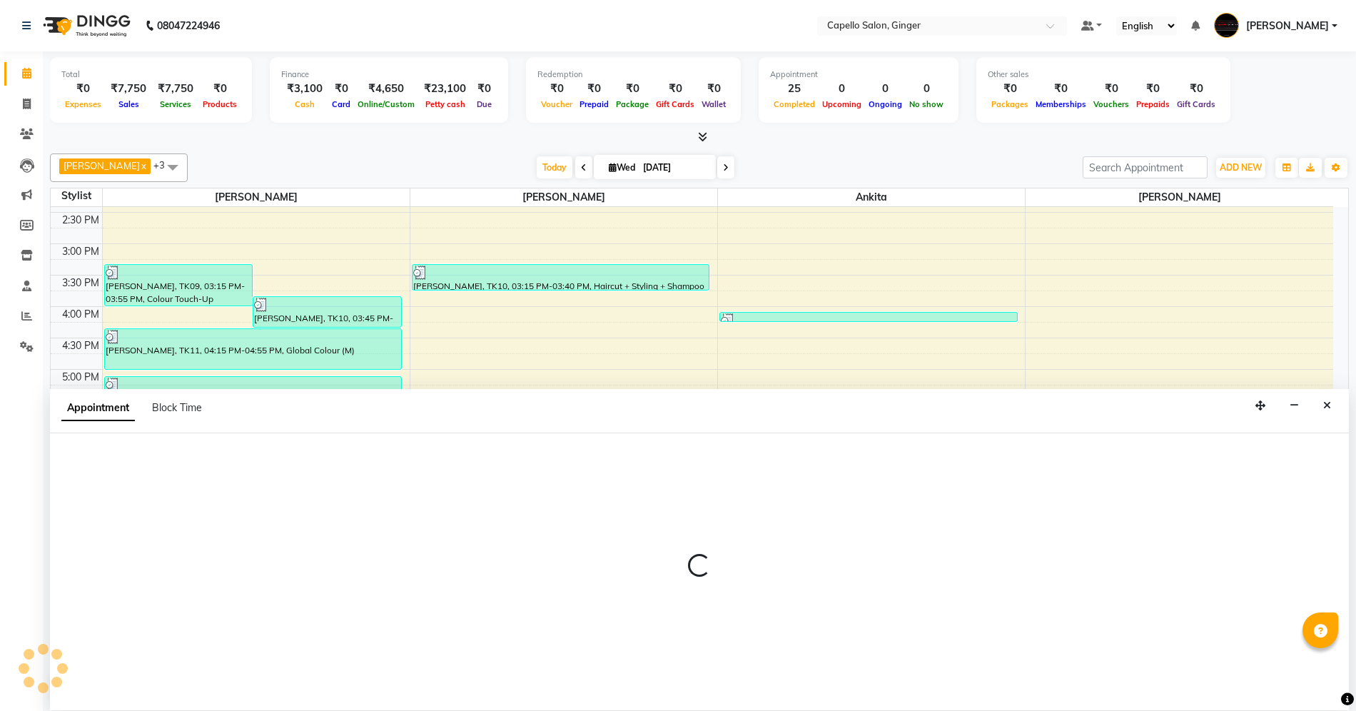
select select "41186"
select select "1140"
select select "tentative"
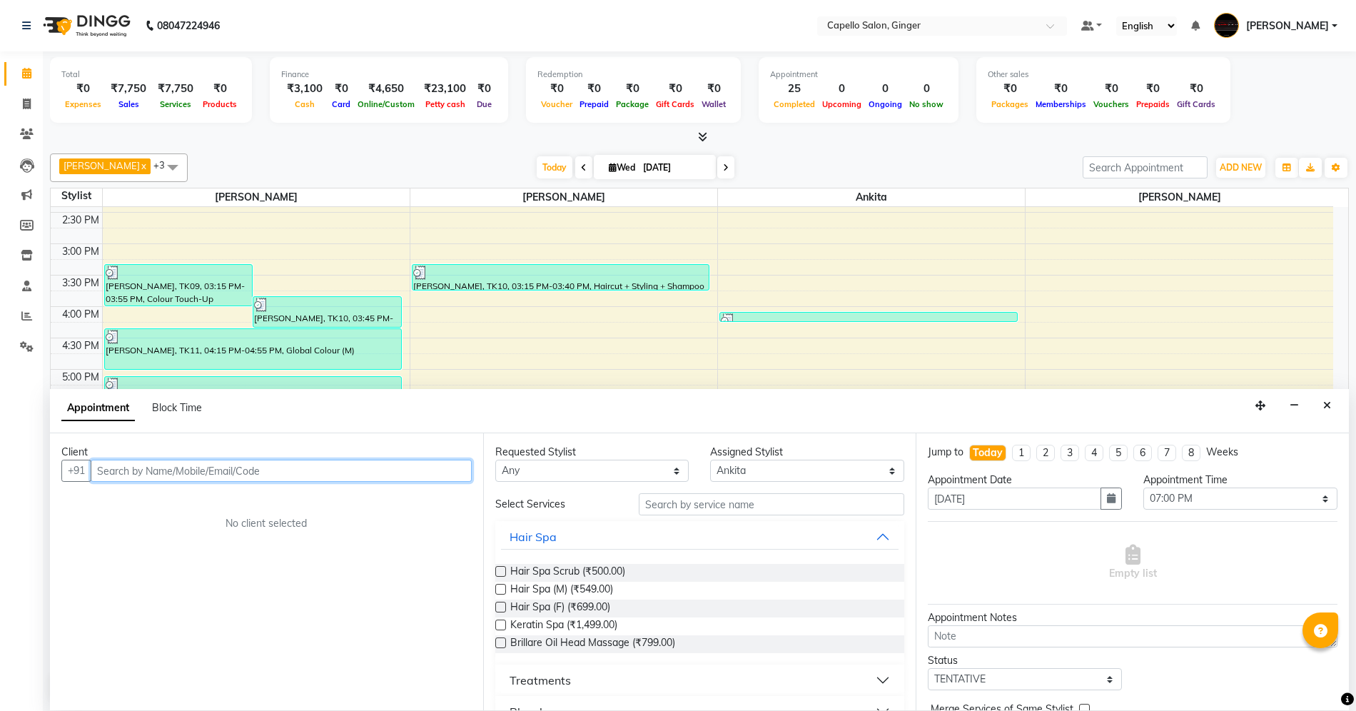
scroll to position [1, 0]
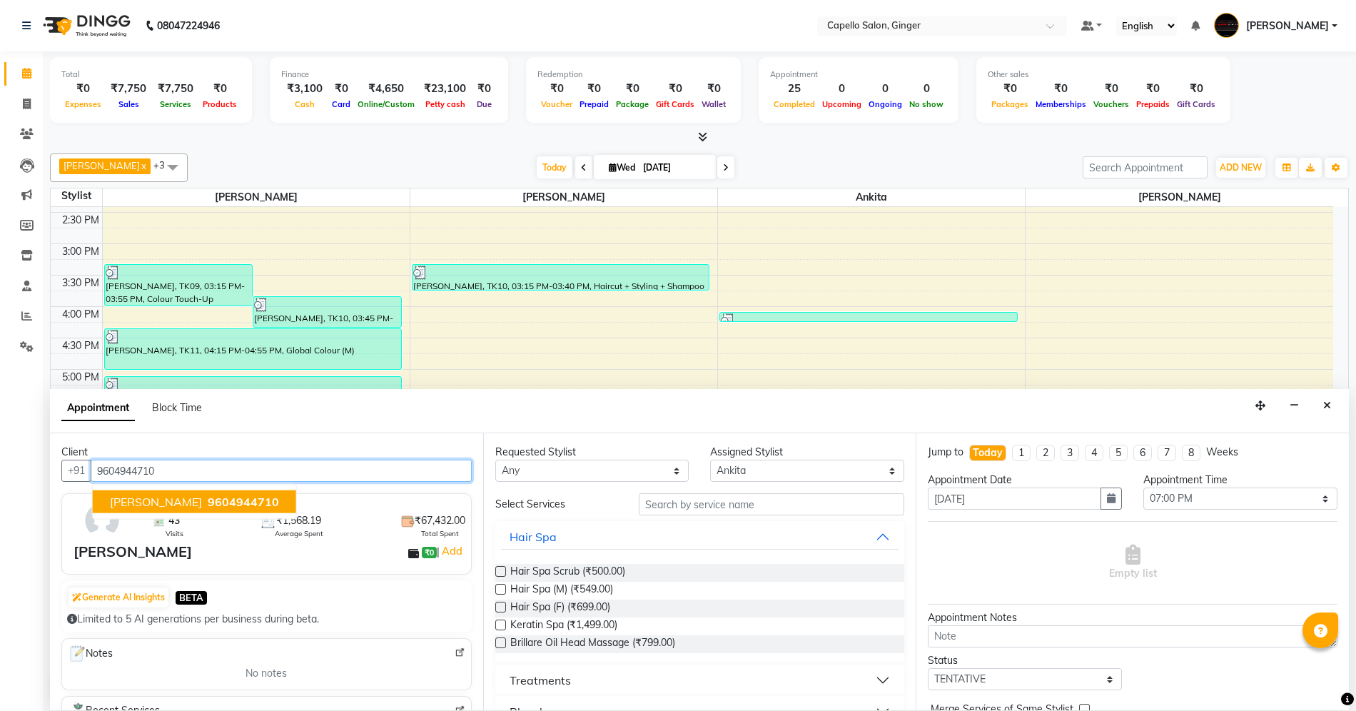
click at [209, 504] on span "9604944710" at bounding box center [243, 502] width 71 height 14
type input "9604944710"
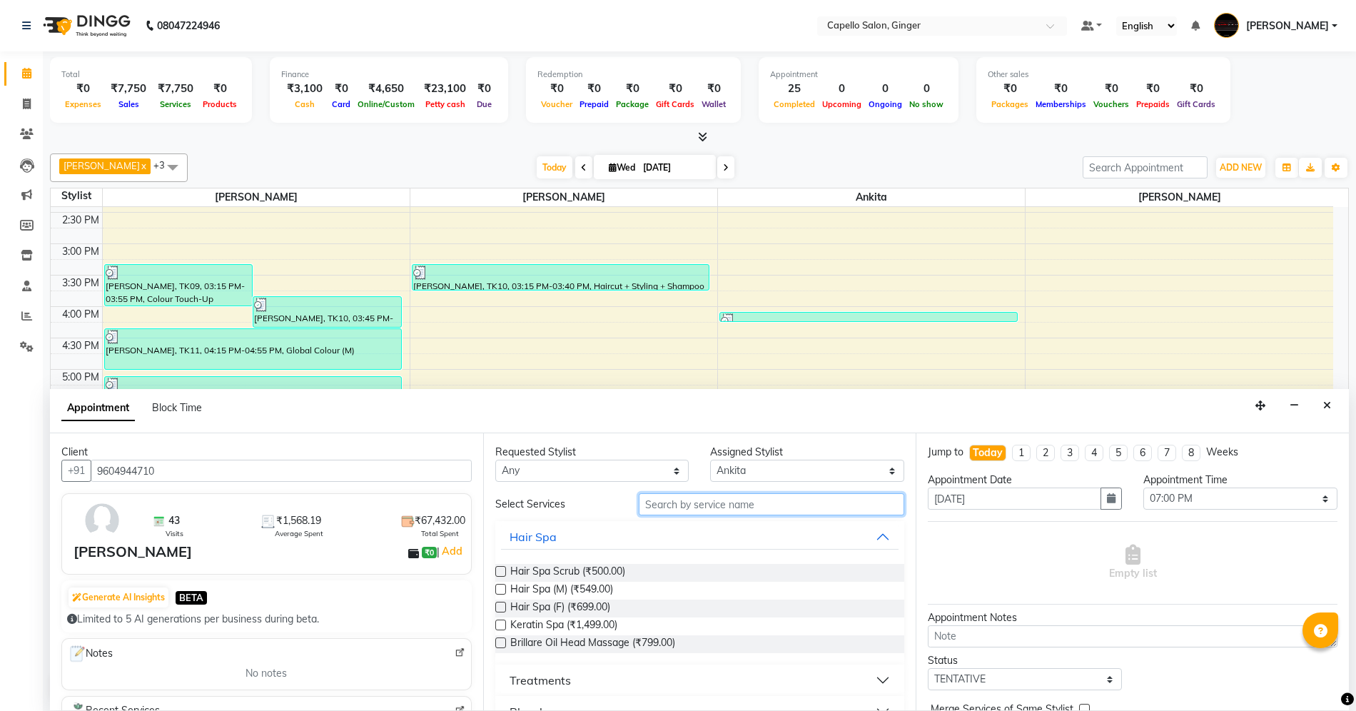
click at [746, 508] on input "text" at bounding box center [771, 504] width 265 height 22
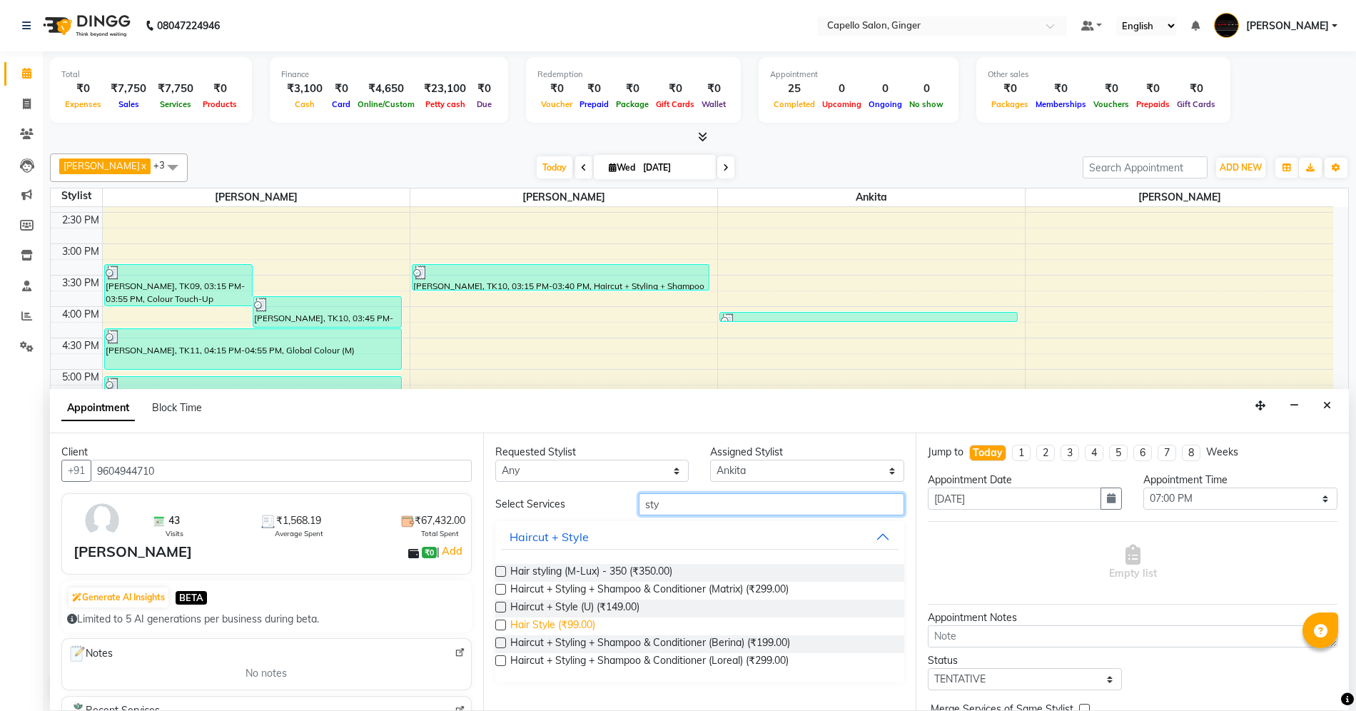
type input "sty"
click at [594, 622] on span "Hair Style (₹99.00)" at bounding box center [552, 626] width 85 height 18
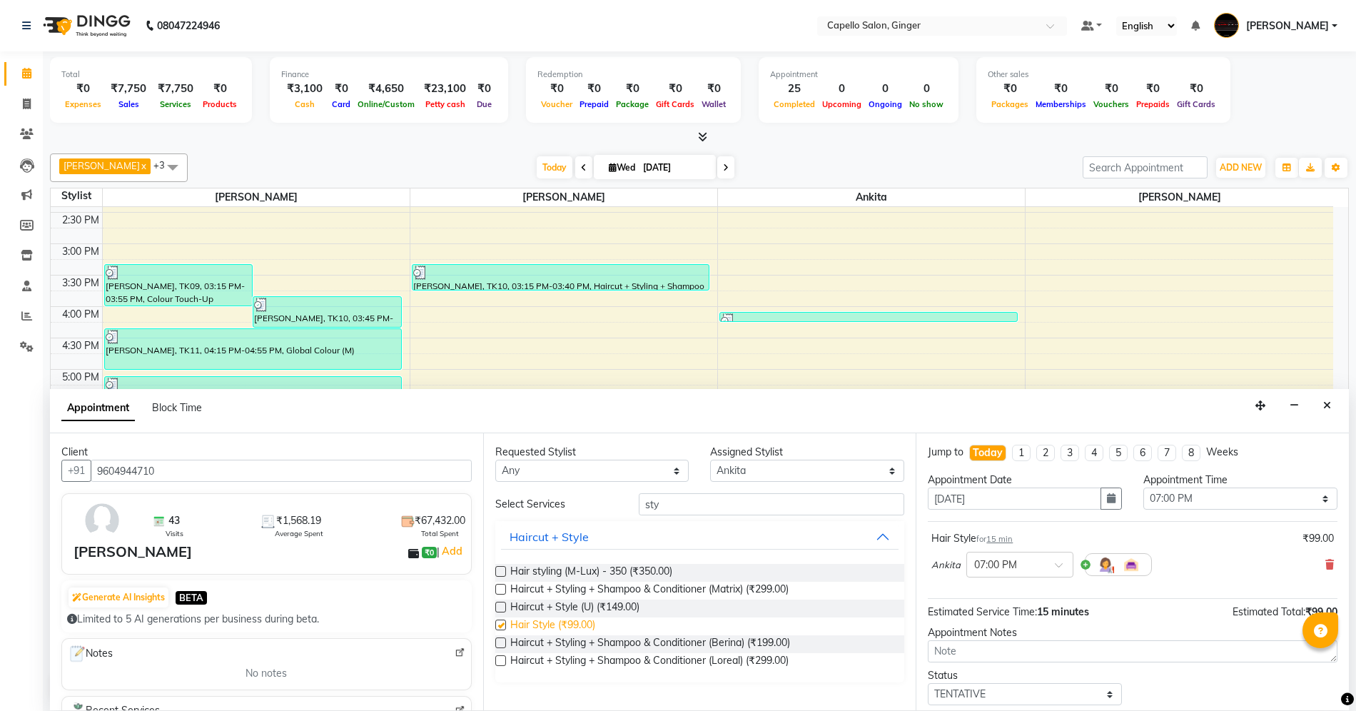
checkbox input "false"
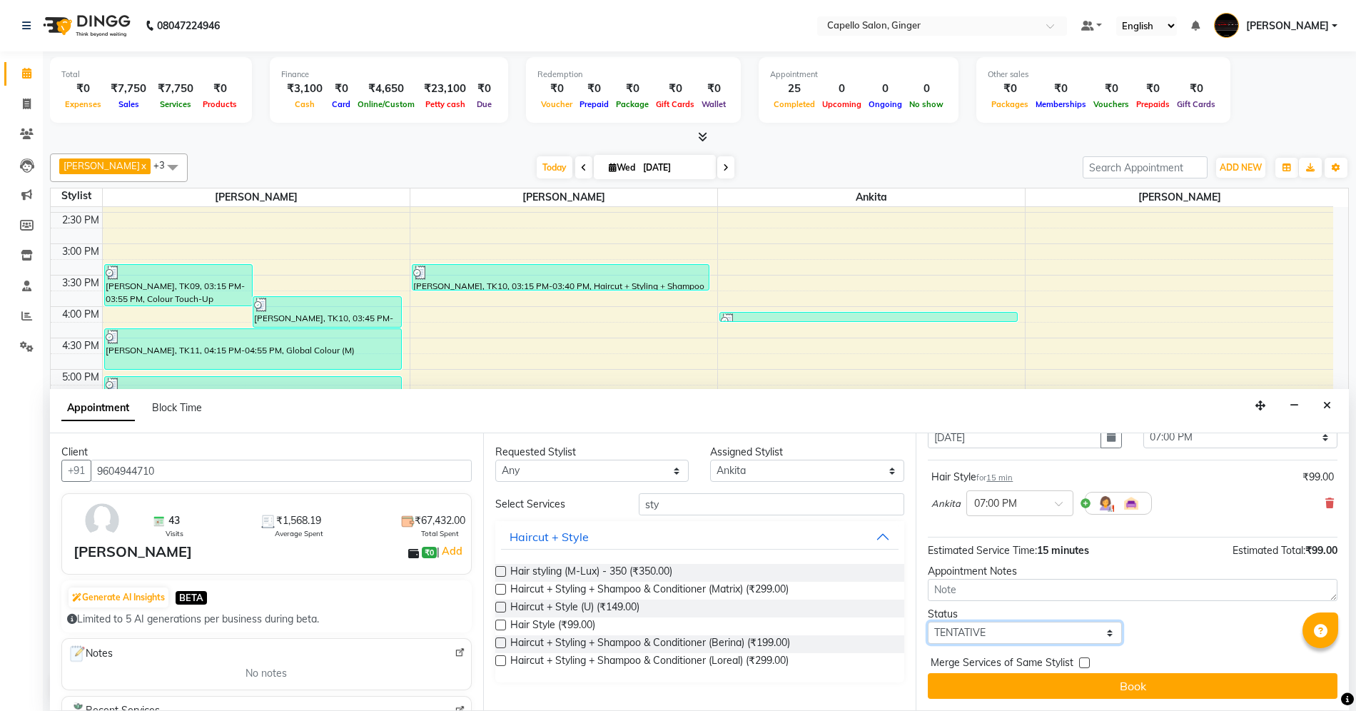
click at [1023, 637] on select "Select TENTATIVE CONFIRM CHECK-IN UPCOMING" at bounding box center [1025, 633] width 194 height 22
select select "confirm booking"
click at [928, 622] on select "Select TENTATIVE CONFIRM CHECK-IN UPCOMING" at bounding box center [1025, 633] width 194 height 22
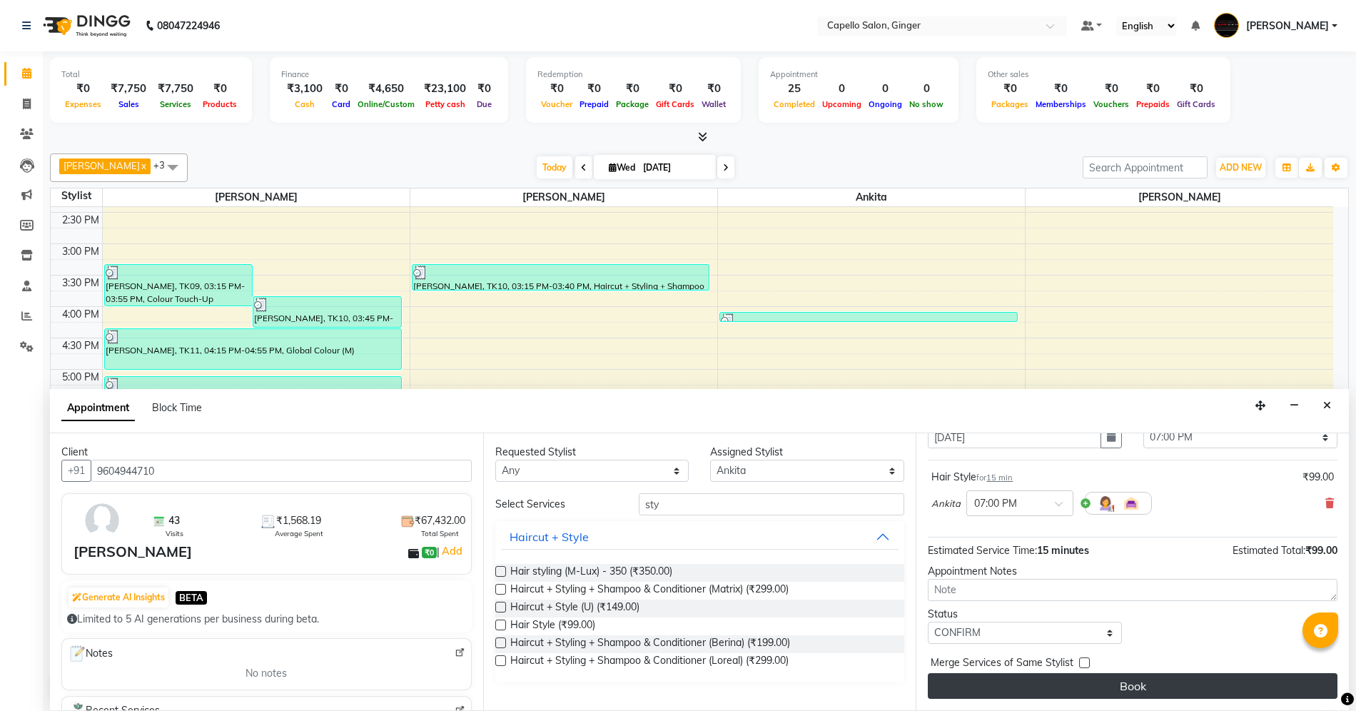
click at [1015, 696] on button "Book" at bounding box center [1133, 686] width 410 height 26
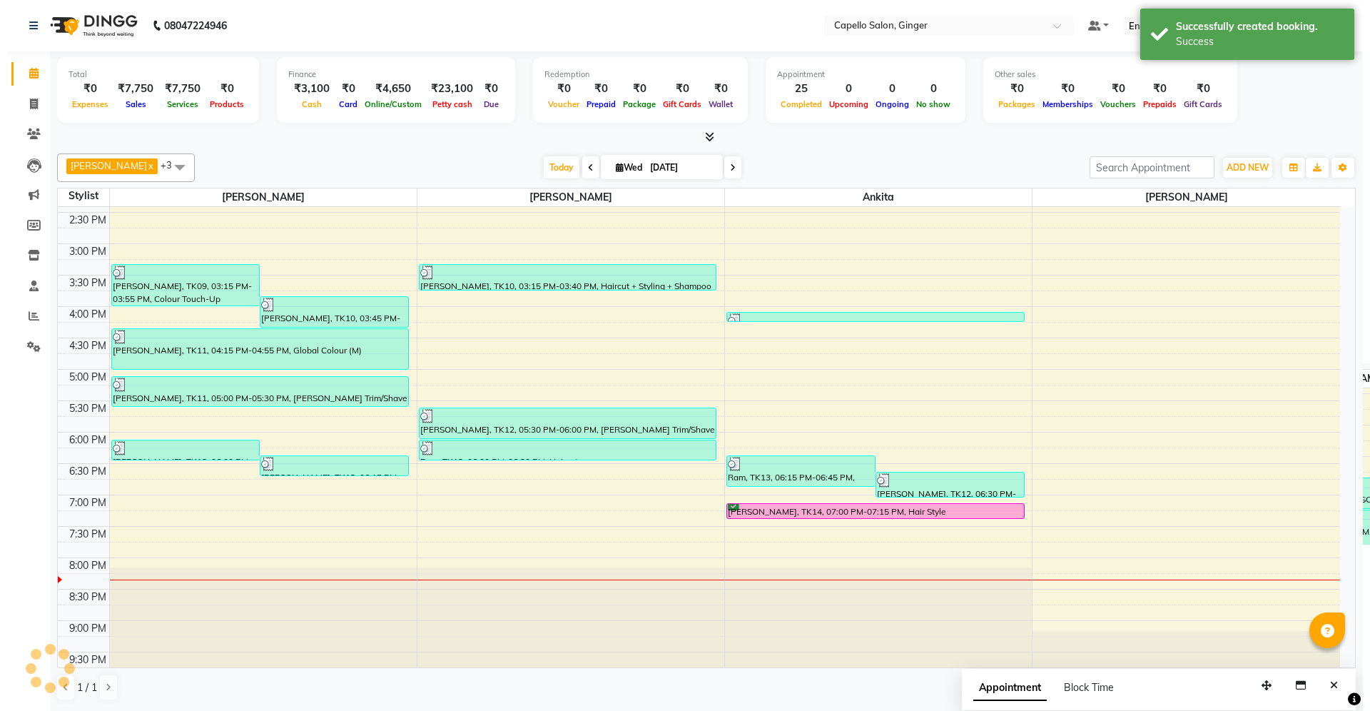
scroll to position [0, 0]
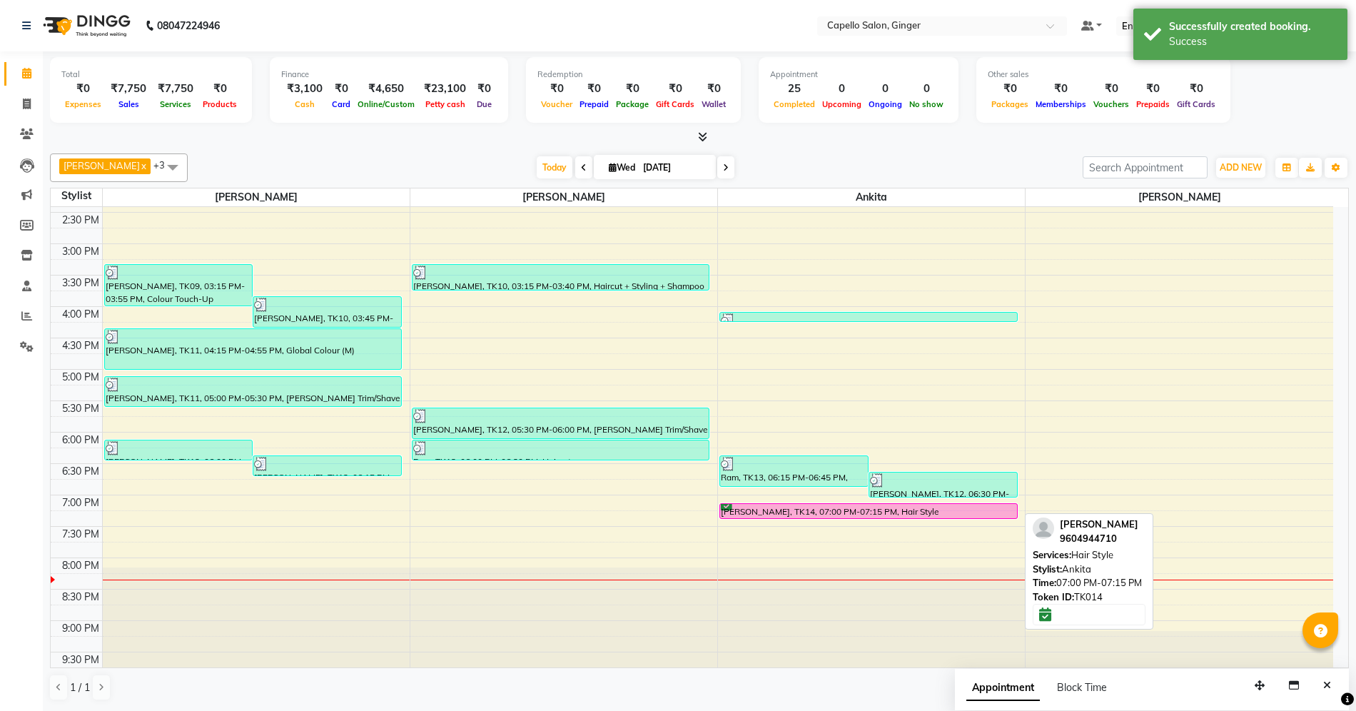
click at [822, 512] on div "[PERSON_NAME], TK14, 07:00 PM-07:15 PM, Hair Style" at bounding box center [868, 511] width 297 height 14
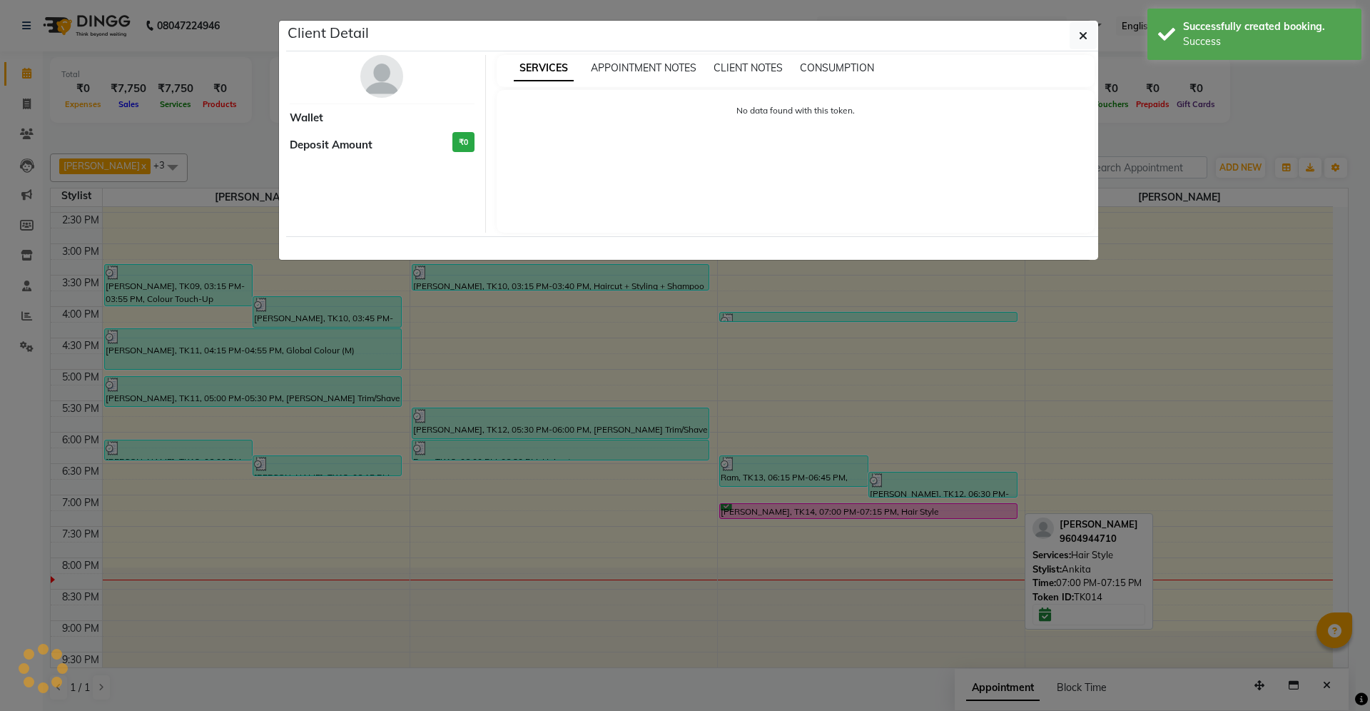
select select "6"
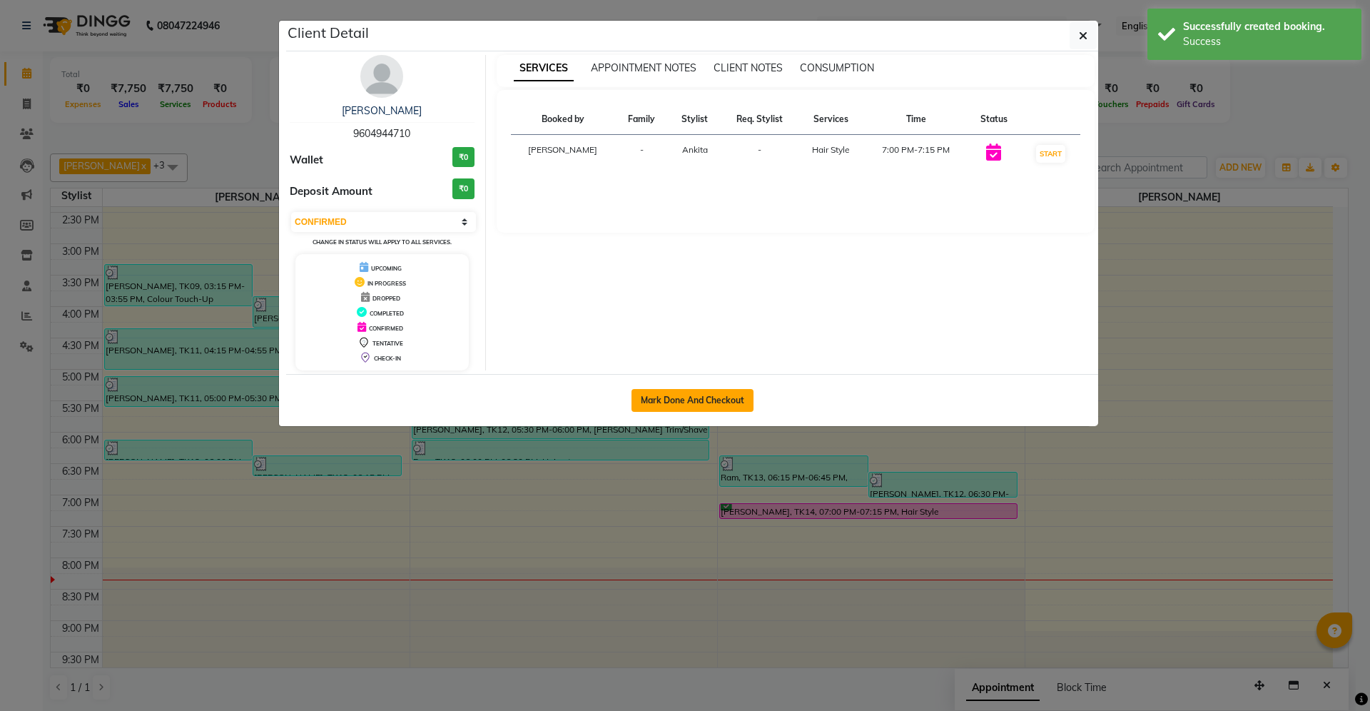
click at [723, 401] on button "Mark Done And Checkout" at bounding box center [693, 400] width 122 height 23
select select "service"
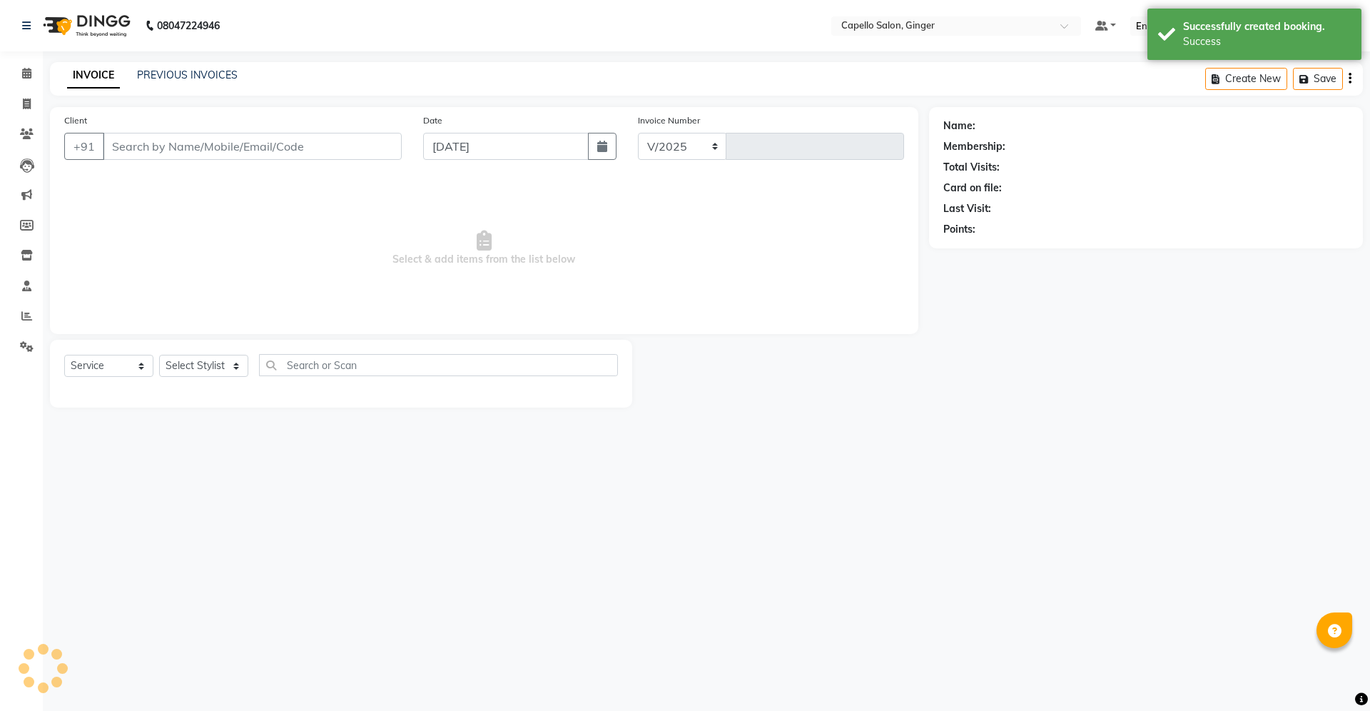
select select "832"
type input "1876"
type input "9604944710"
select select "41186"
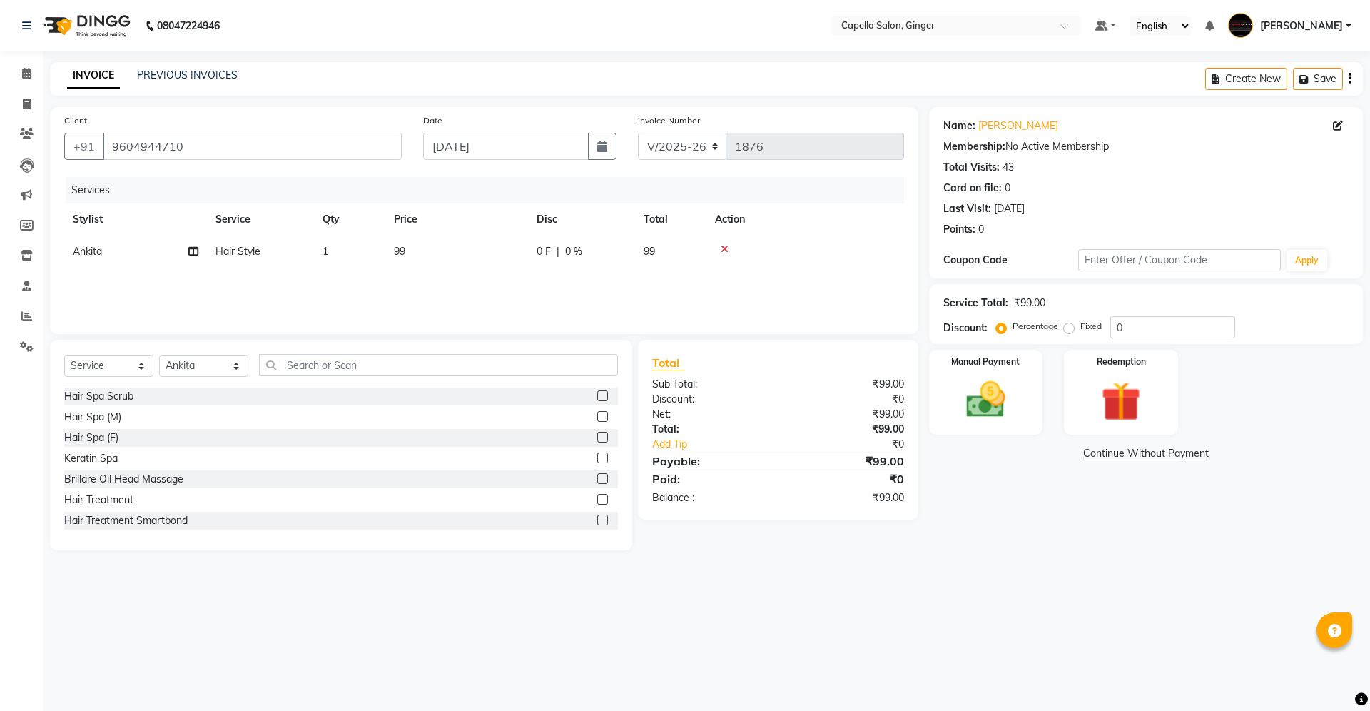
click at [410, 247] on td "99" at bounding box center [456, 251] width 143 height 32
select select "41186"
click at [494, 263] on input "99" at bounding box center [524, 255] width 126 height 22
type input "9"
type input "180"
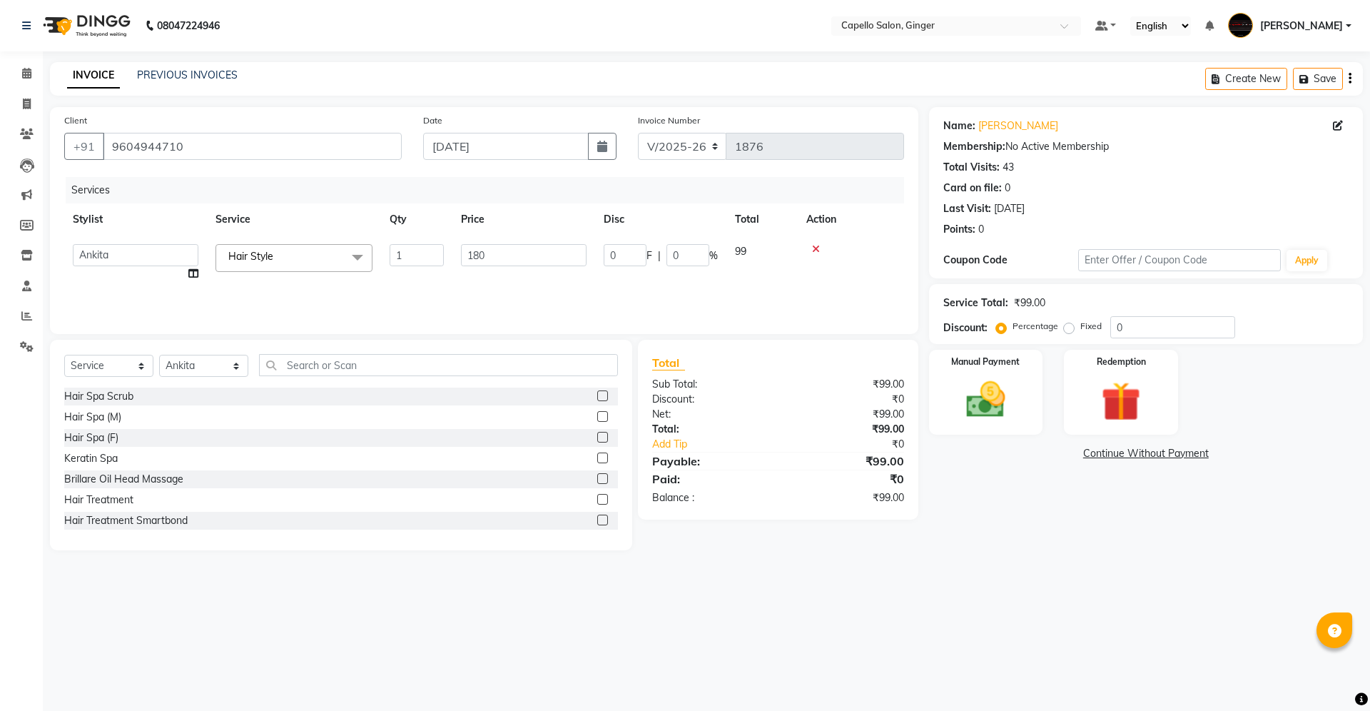
click at [497, 291] on div "Services Stylist Service Qty Price Disc Total Action Admin [PERSON_NAME] [PERSO…" at bounding box center [484, 248] width 840 height 143
click at [946, 404] on div "Manual Payment" at bounding box center [985, 392] width 118 height 88
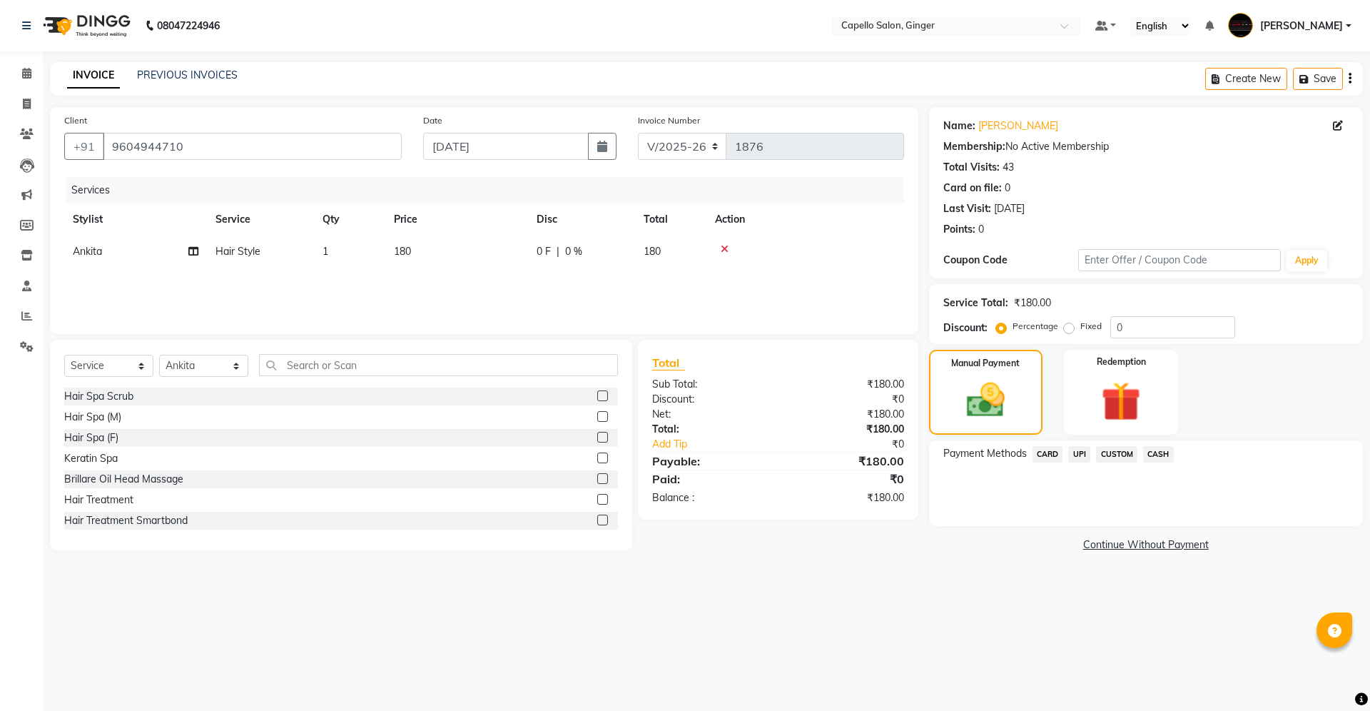
click at [1082, 452] on span "UPI" at bounding box center [1079, 454] width 22 height 16
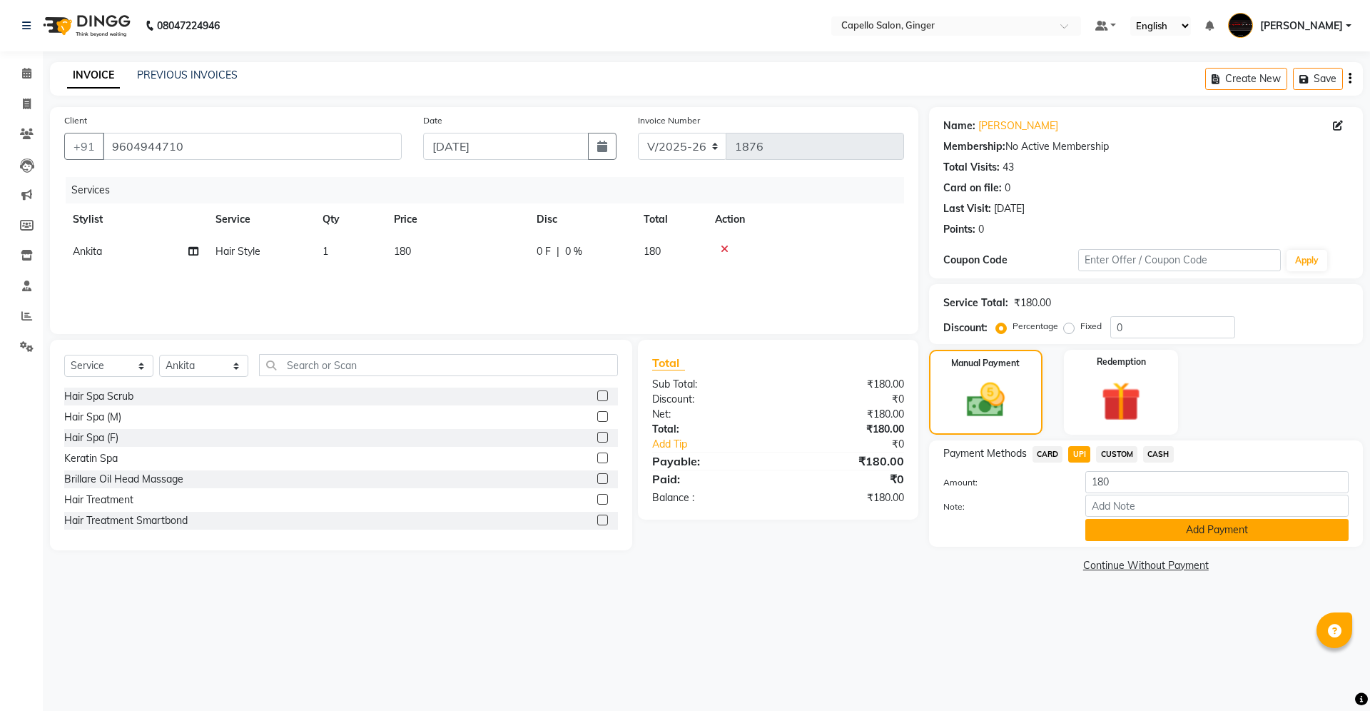
click at [1108, 528] on button "Add Payment" at bounding box center [1216, 530] width 263 height 22
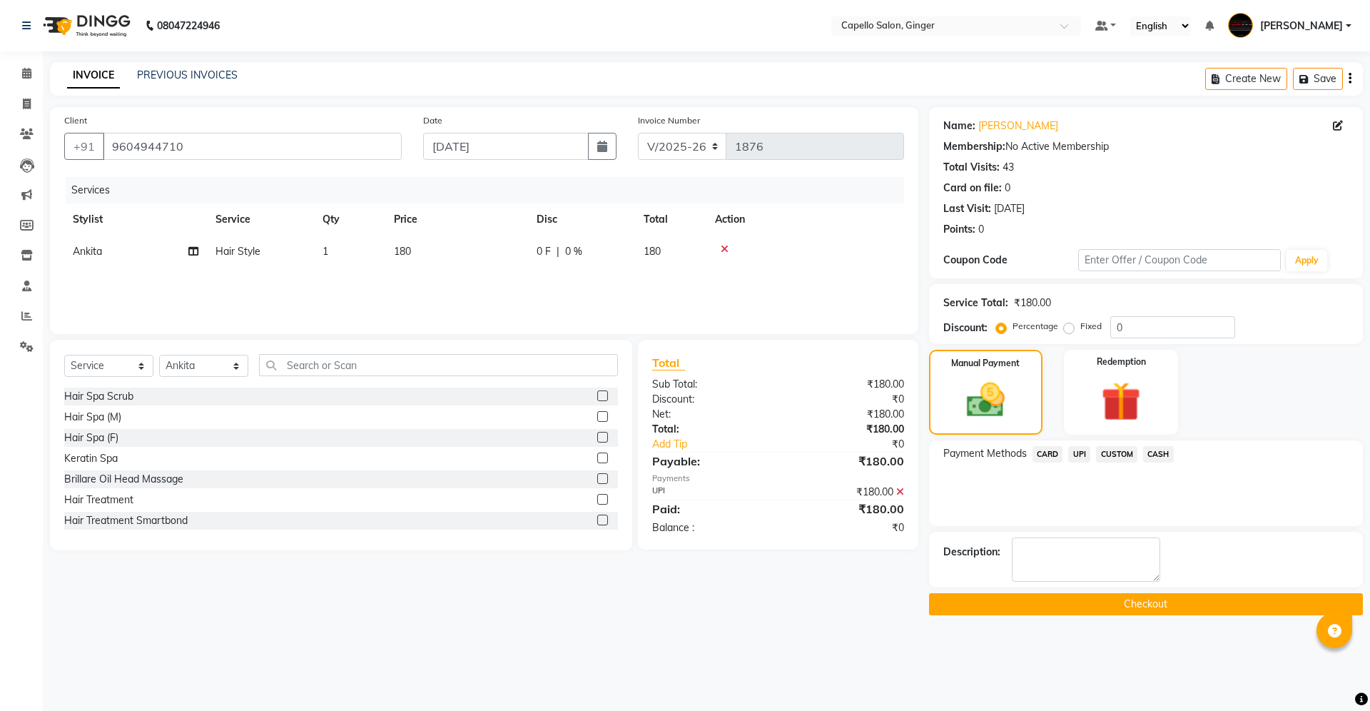
click at [1117, 606] on button "Checkout" at bounding box center [1146, 604] width 434 height 22
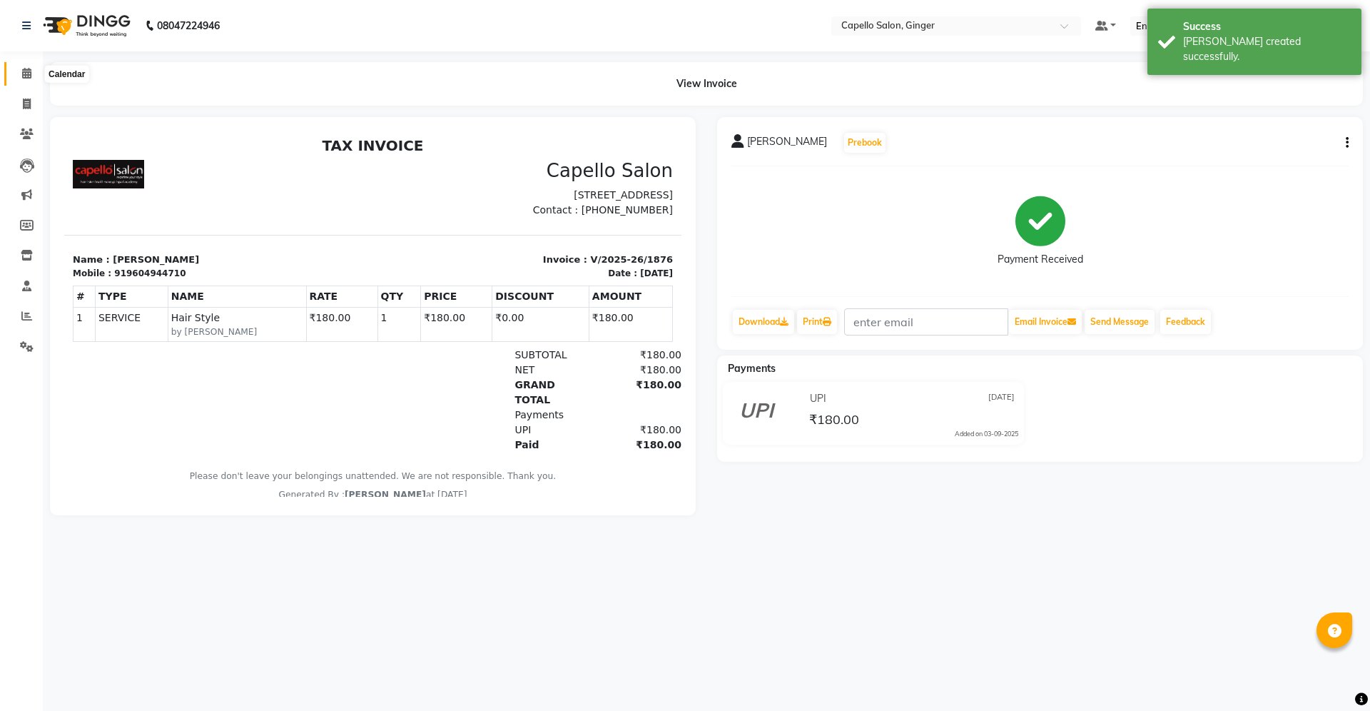
click at [26, 75] on icon at bounding box center [26, 73] width 9 height 11
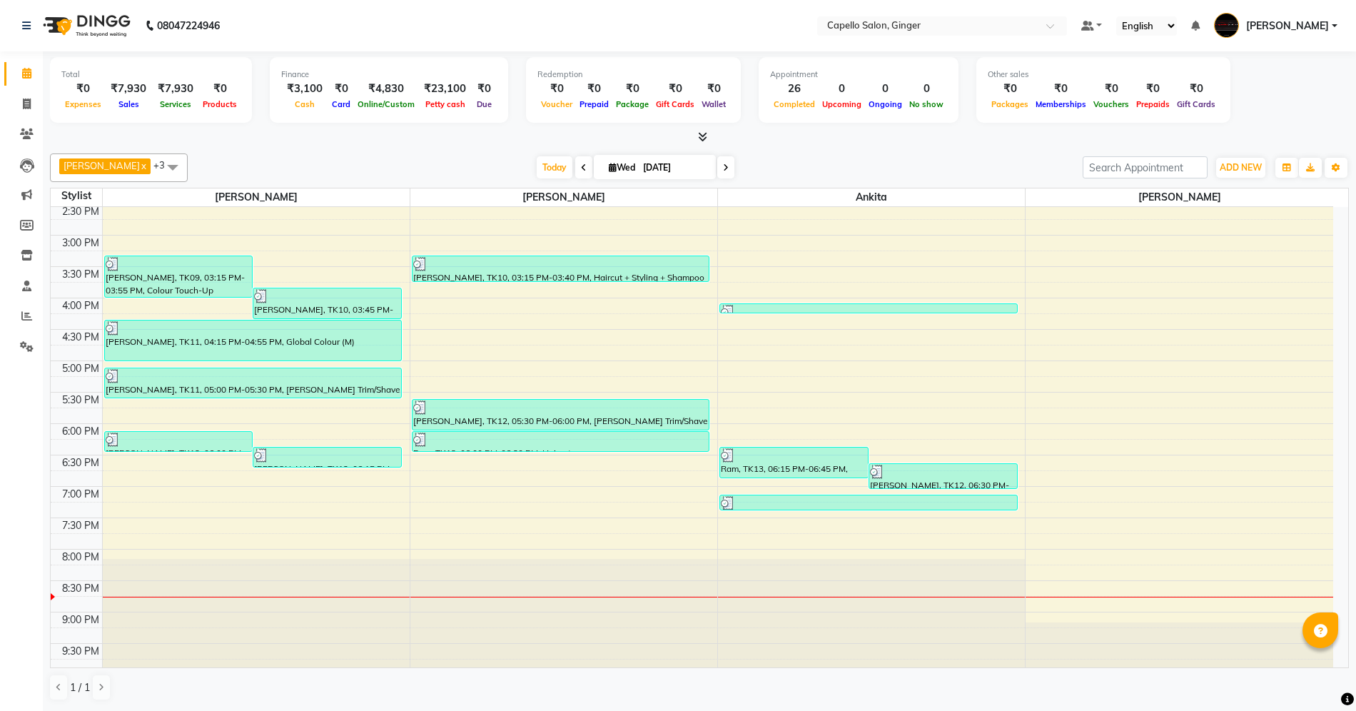
scroll to position [303, 0]
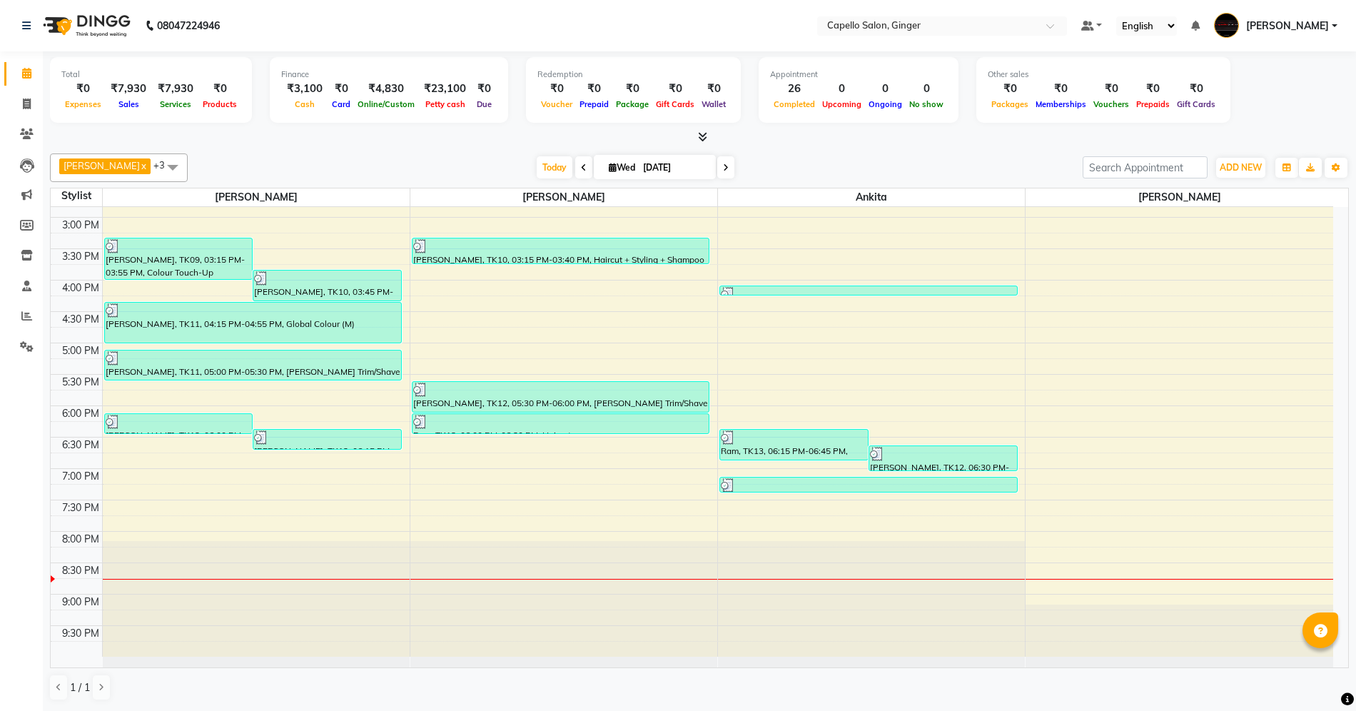
click at [1150, 315] on div "10:00 AM 10:30 AM 11:00 AM 11:30 AM 12:00 PM 12:30 PM 1:00 PM 1:30 PM 2:00 PM 2…" at bounding box center [692, 280] width 1282 height 753
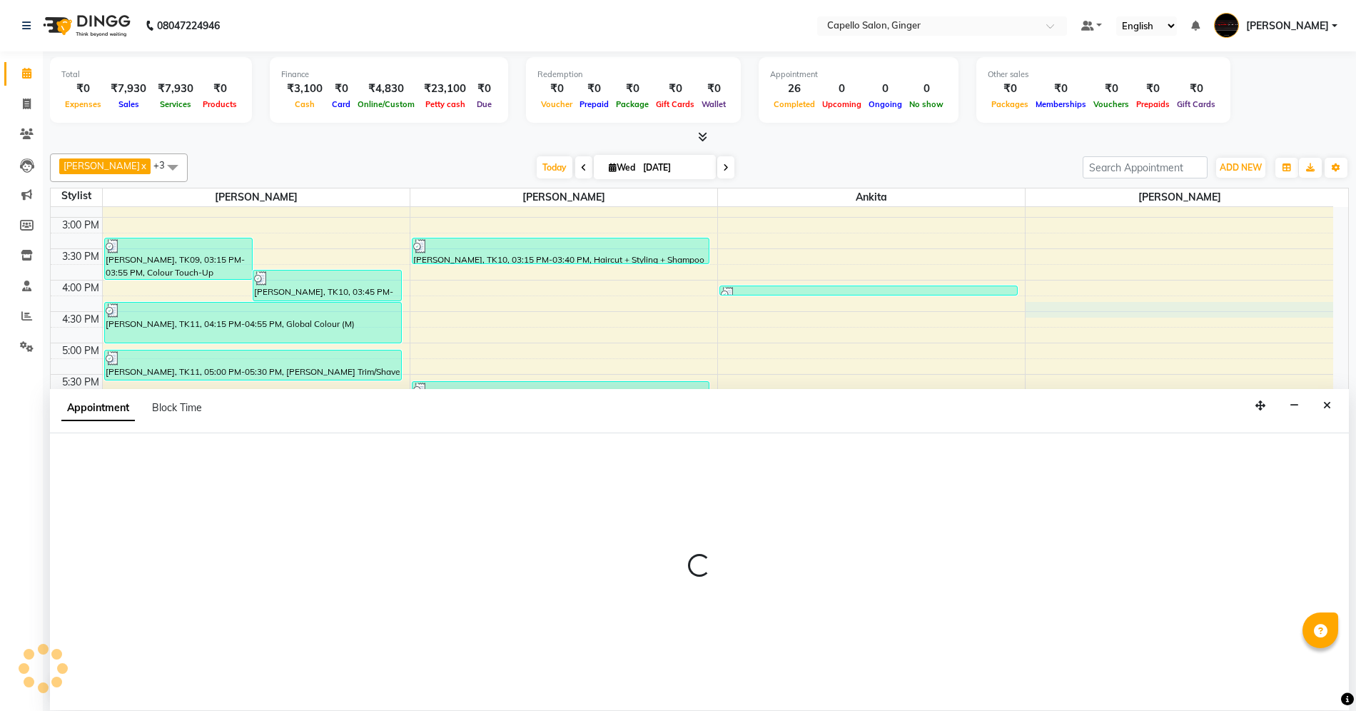
select select "90646"
select select "tentative"
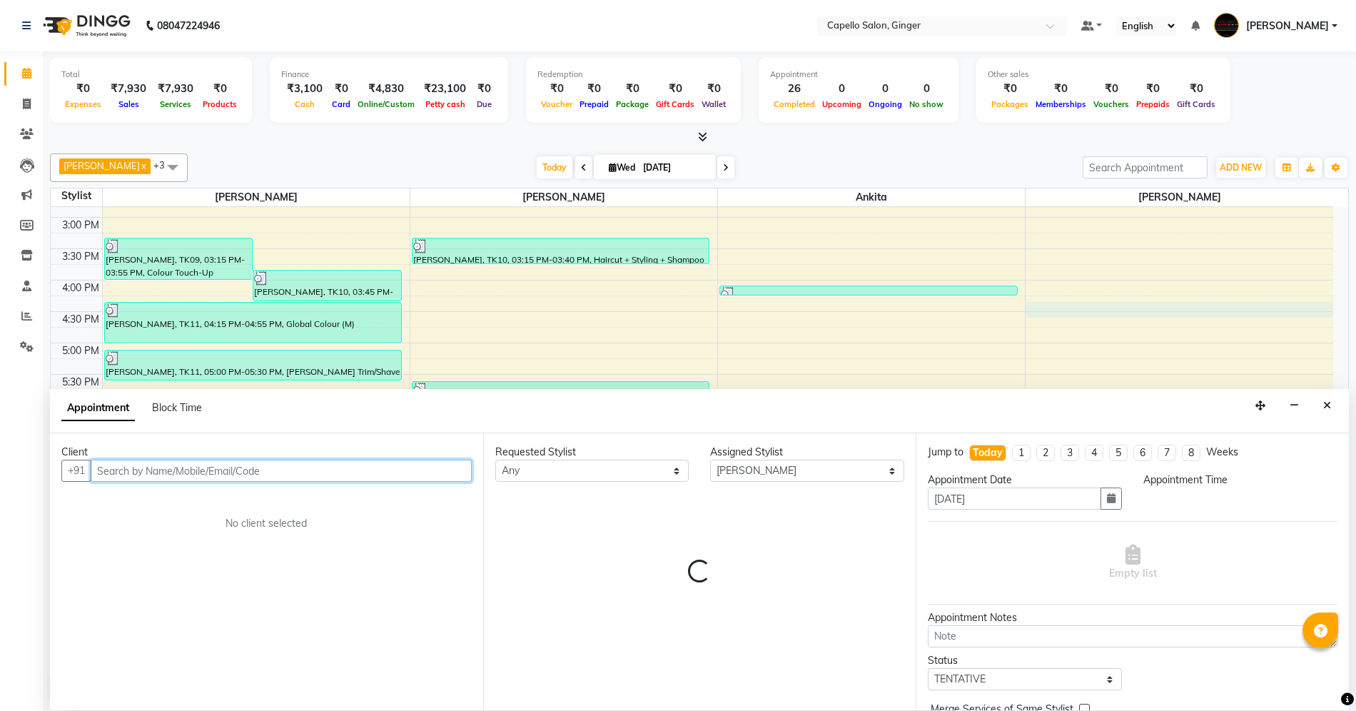
select select "975"
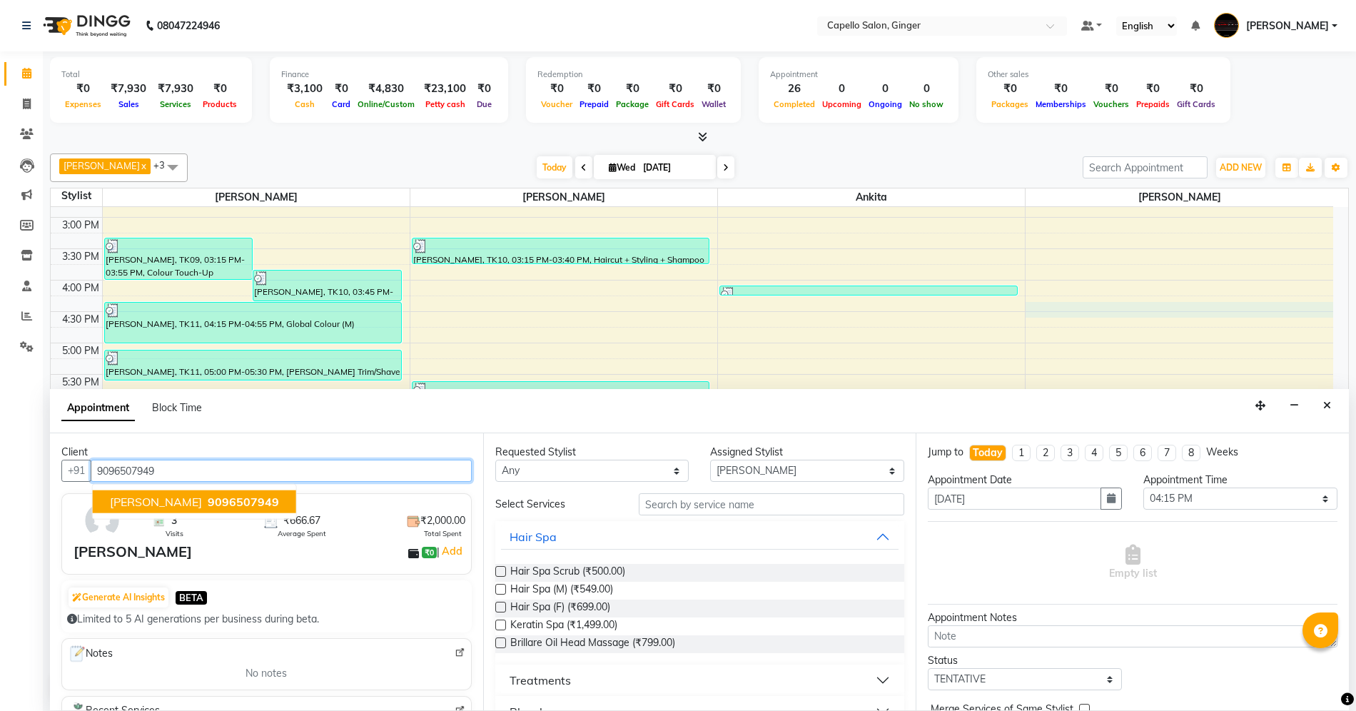
click at [247, 497] on span "9096507949" at bounding box center [243, 502] width 71 height 14
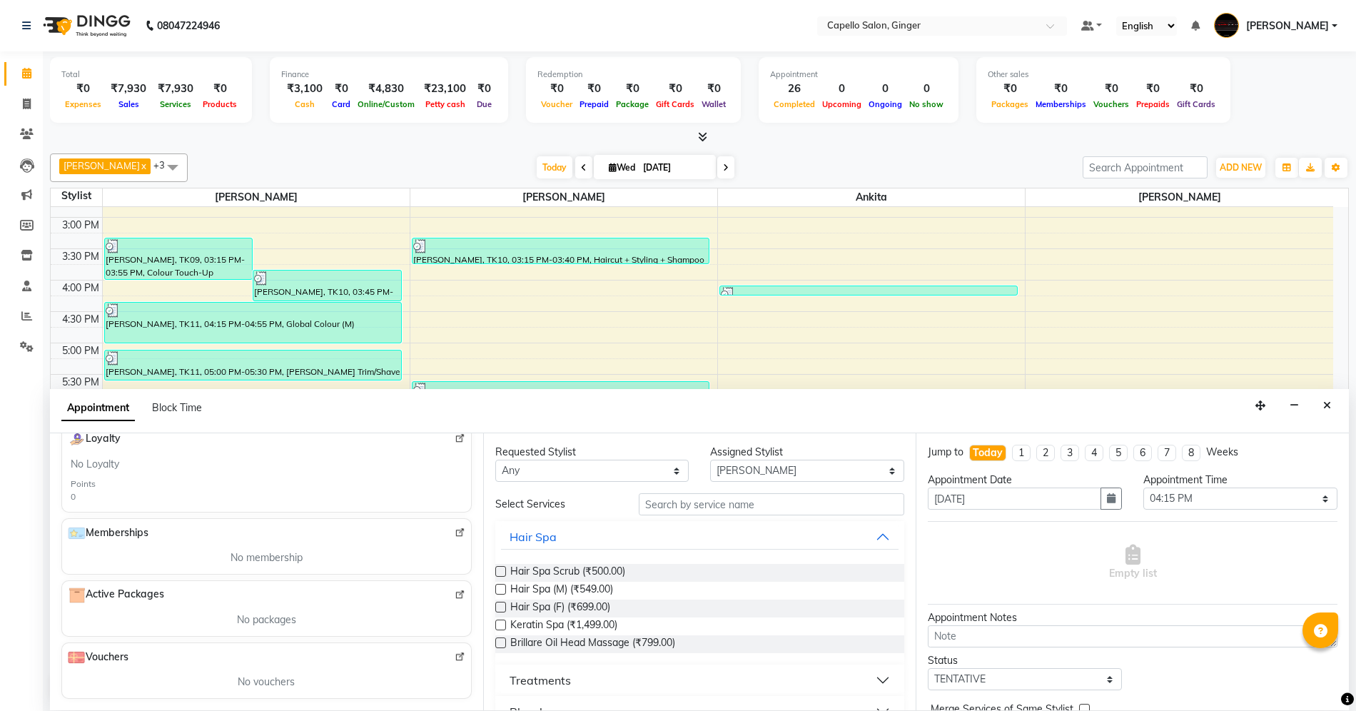
scroll to position [229, 0]
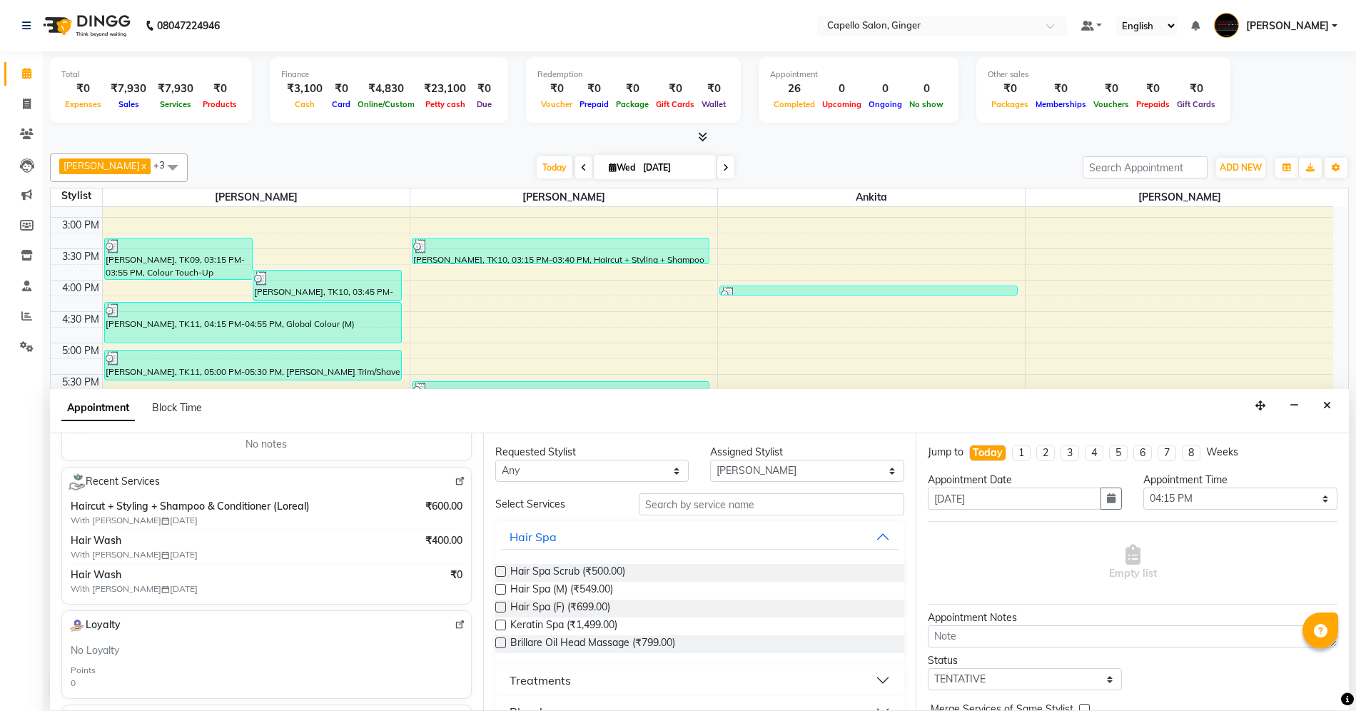
type input "9096507949"
click at [763, 470] on select "Select Admin [PERSON_NAME] [PERSON_NAME] [PERSON_NAME] [PERSON_NAME] [PERSON_NA…" at bounding box center [807, 471] width 194 height 22
click at [595, 612] on span "Hair Spa (F) (₹699.00)" at bounding box center [560, 608] width 100 height 18
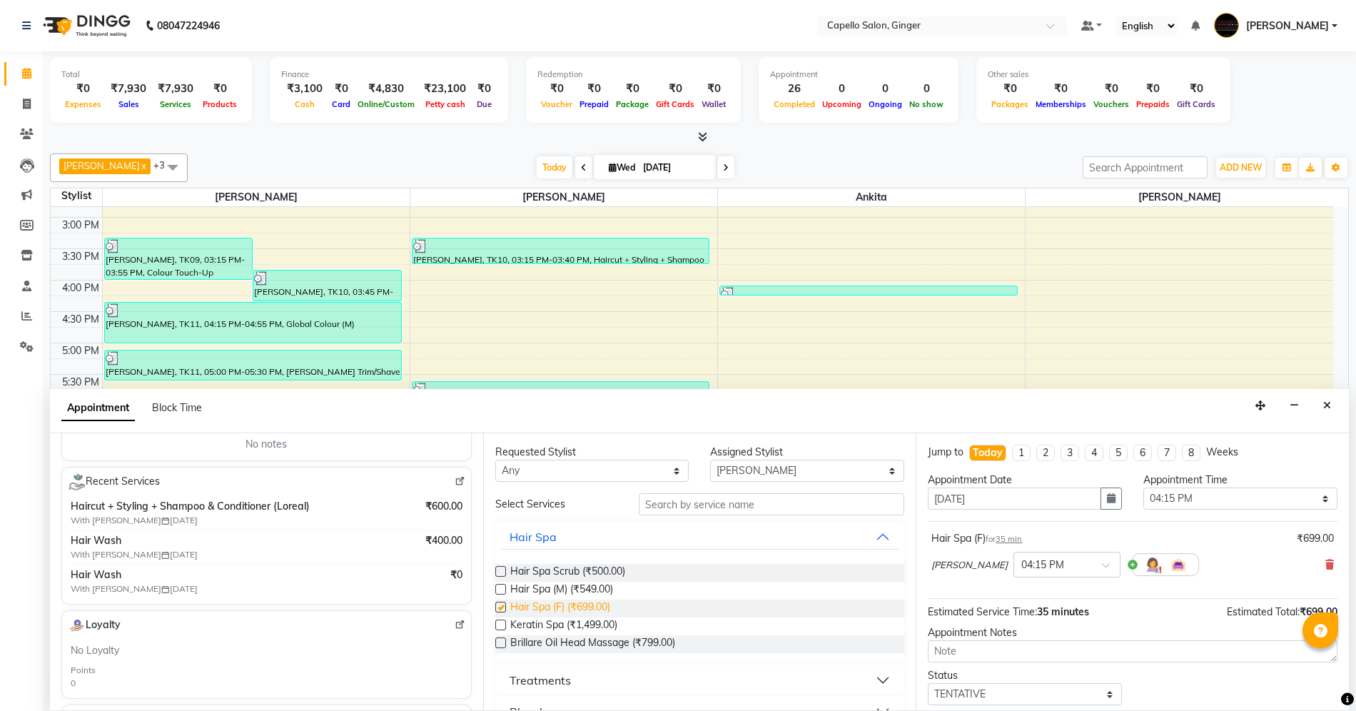
checkbox input "false"
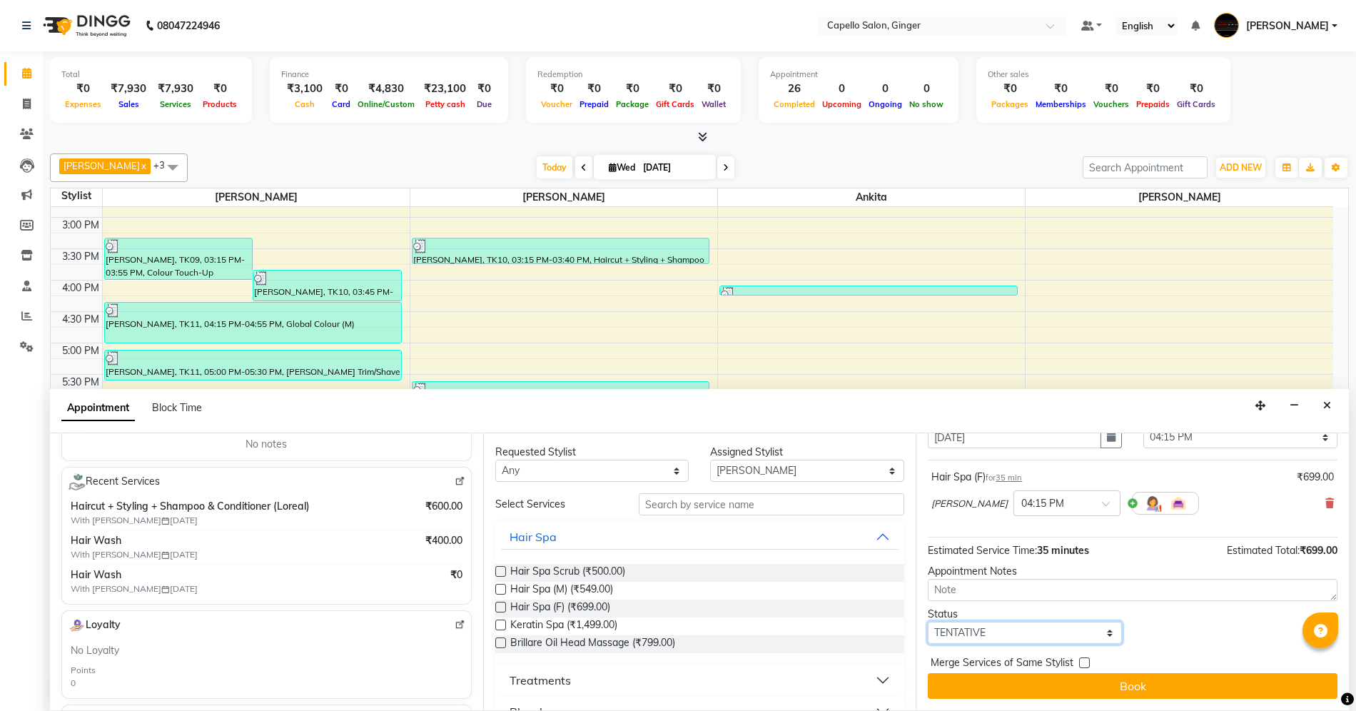
click at [1014, 634] on select "Select TENTATIVE CONFIRM CHECK-IN UPCOMING" at bounding box center [1025, 633] width 194 height 22
select select "confirm booking"
click at [928, 622] on select "Select TENTATIVE CONFIRM CHECK-IN UPCOMING" at bounding box center [1025, 633] width 194 height 22
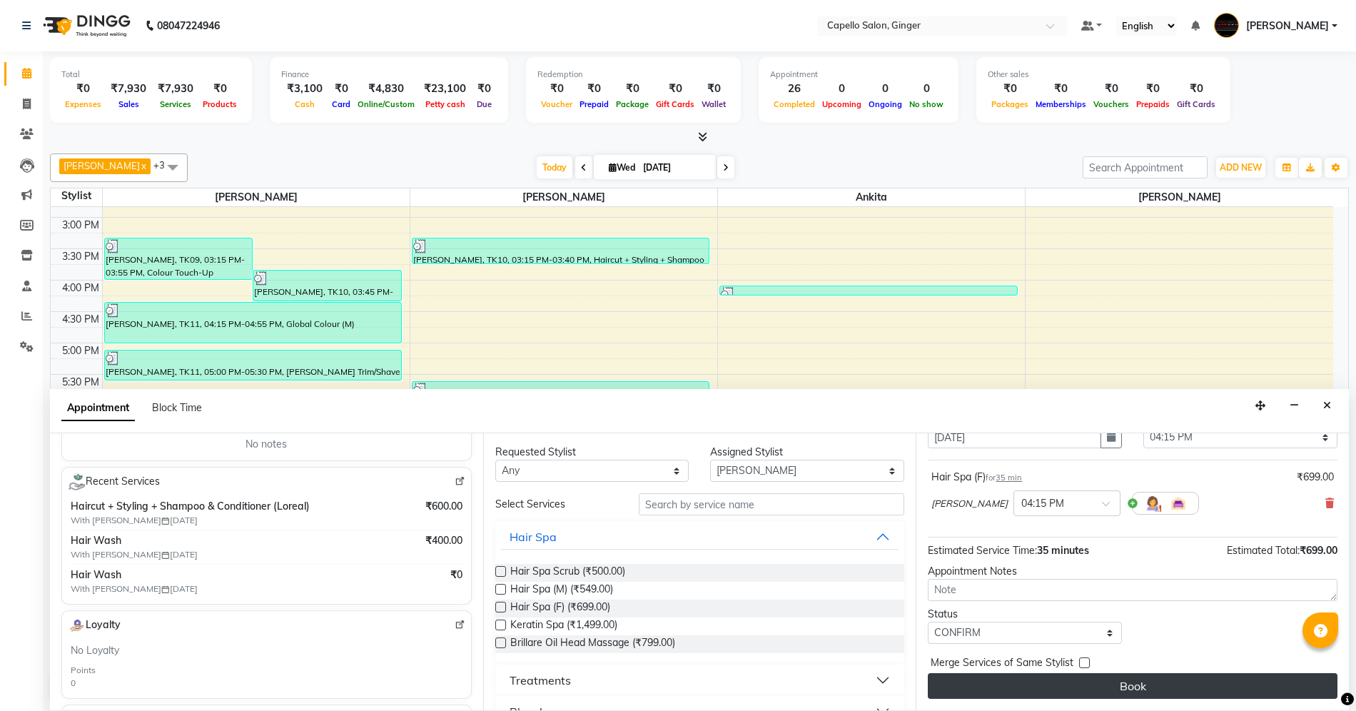
click at [1023, 678] on button "Book" at bounding box center [1133, 686] width 410 height 26
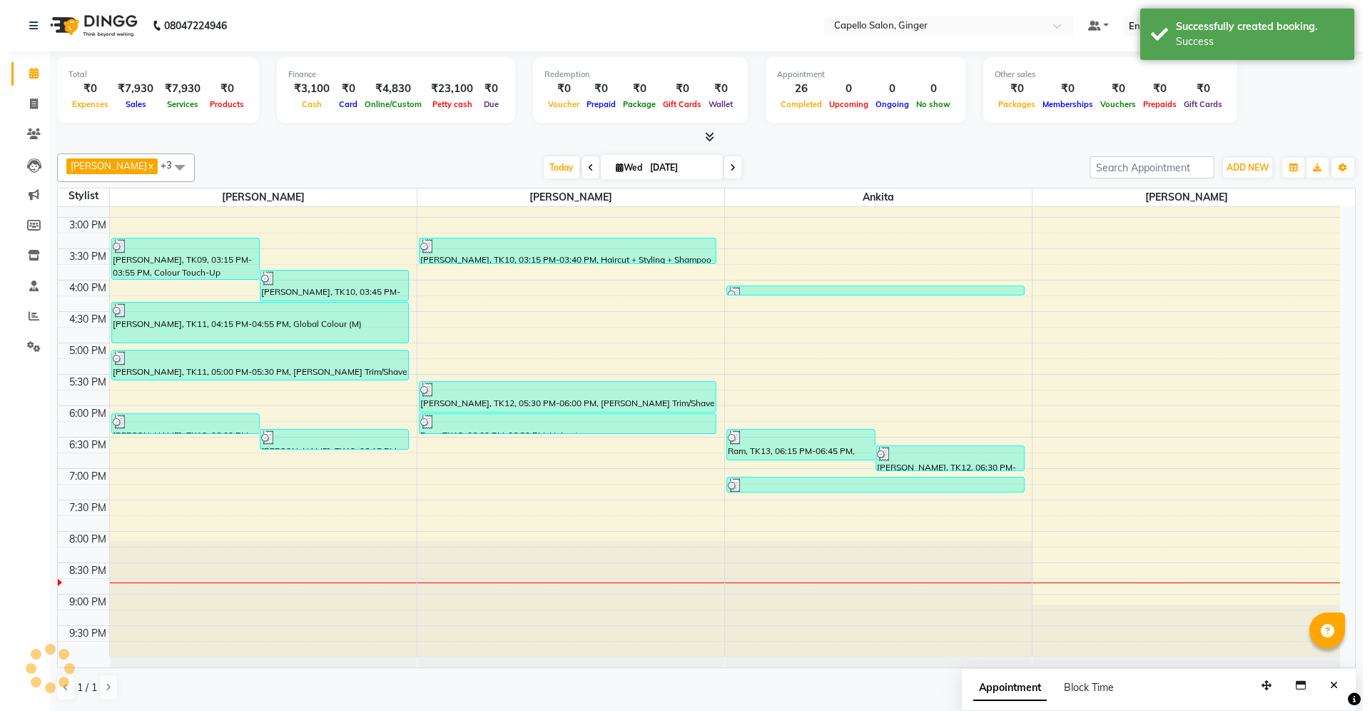
scroll to position [0, 0]
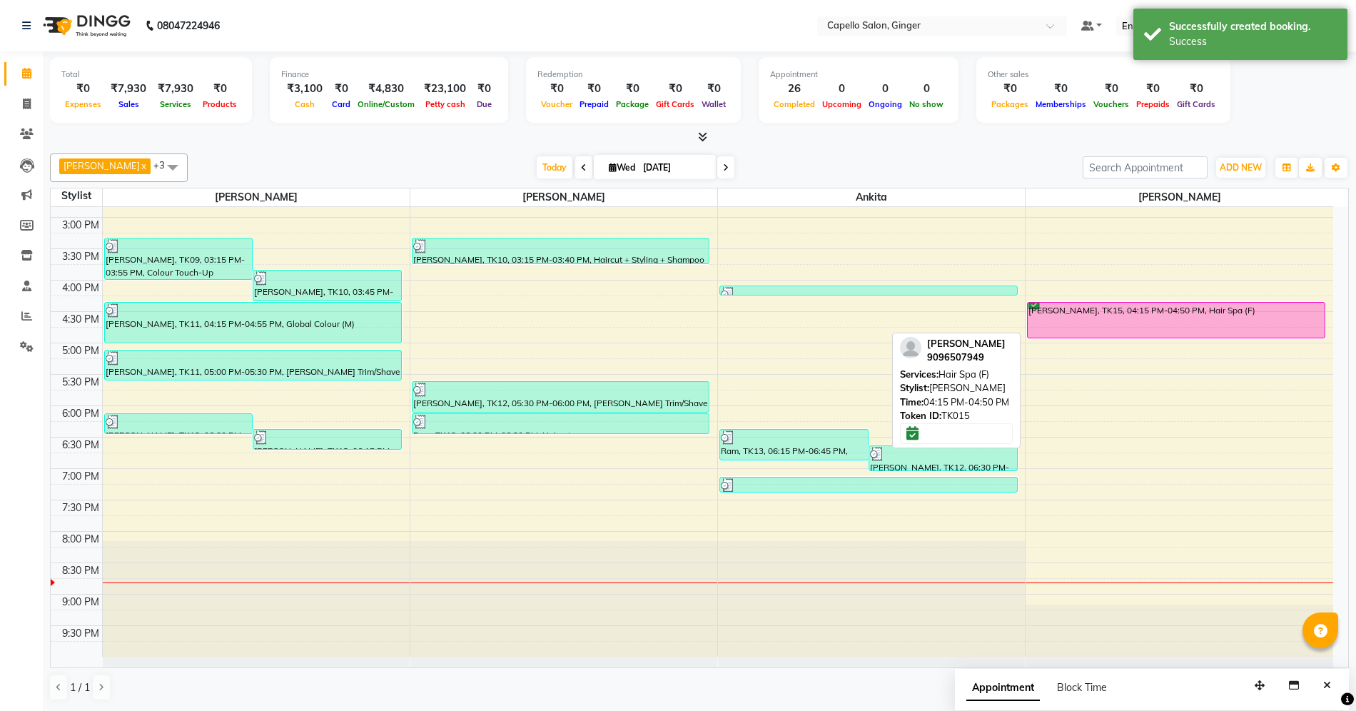
click at [1122, 314] on div "[PERSON_NAME], TK15, 04:15 PM-04:50 PM, Hair Spa (F)" at bounding box center [1176, 320] width 297 height 35
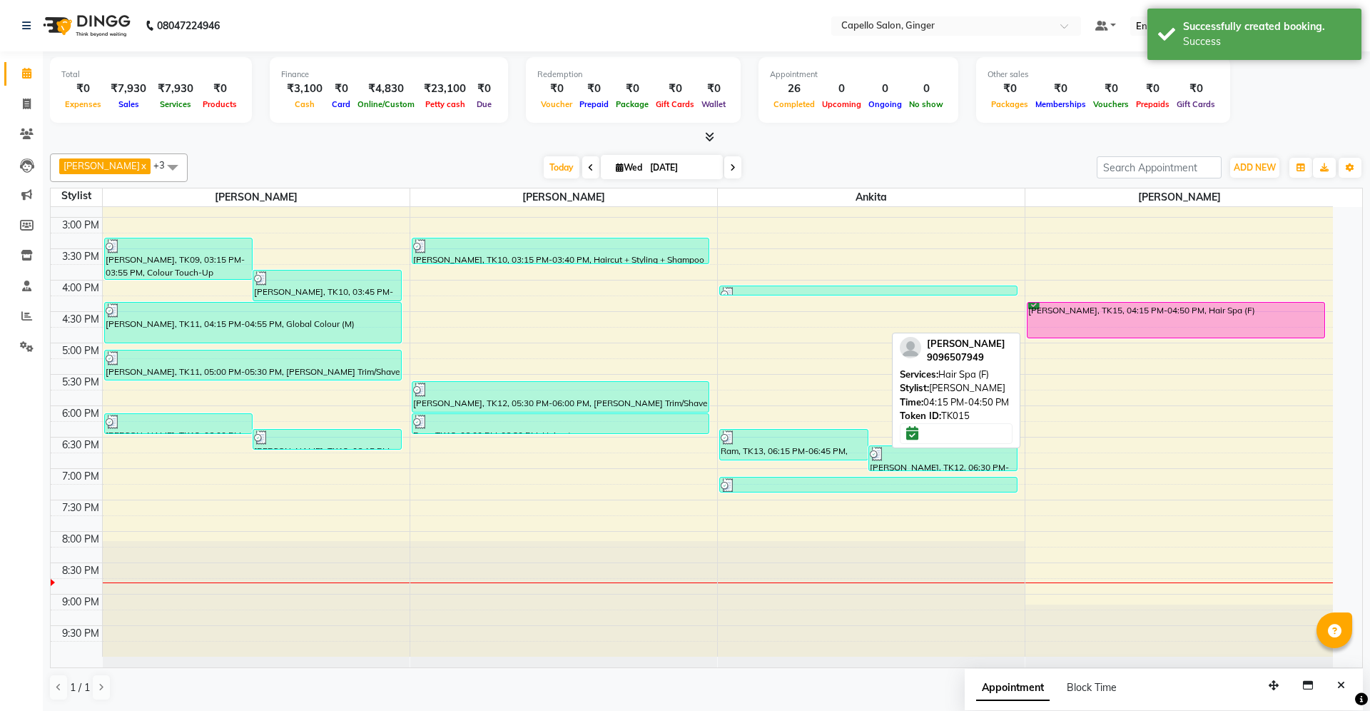
select select "6"
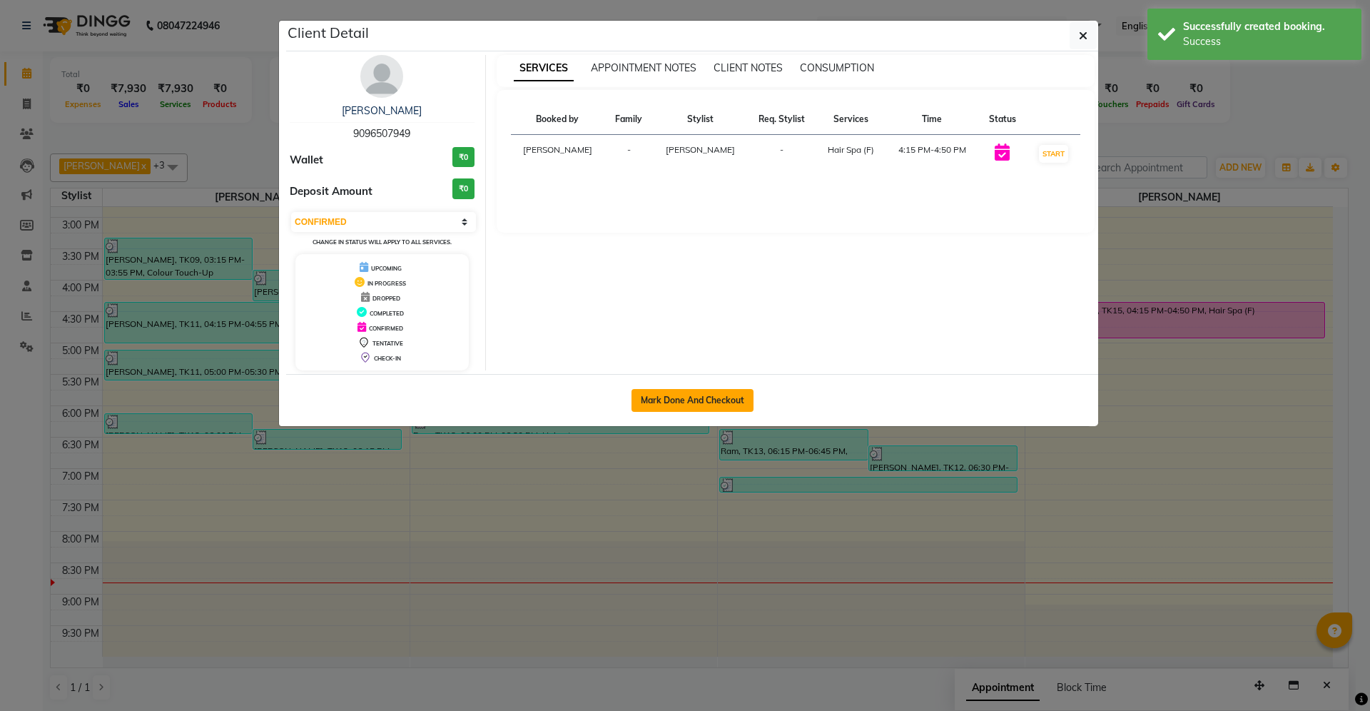
click at [714, 408] on button "Mark Done And Checkout" at bounding box center [693, 400] width 122 height 23
select select "service"
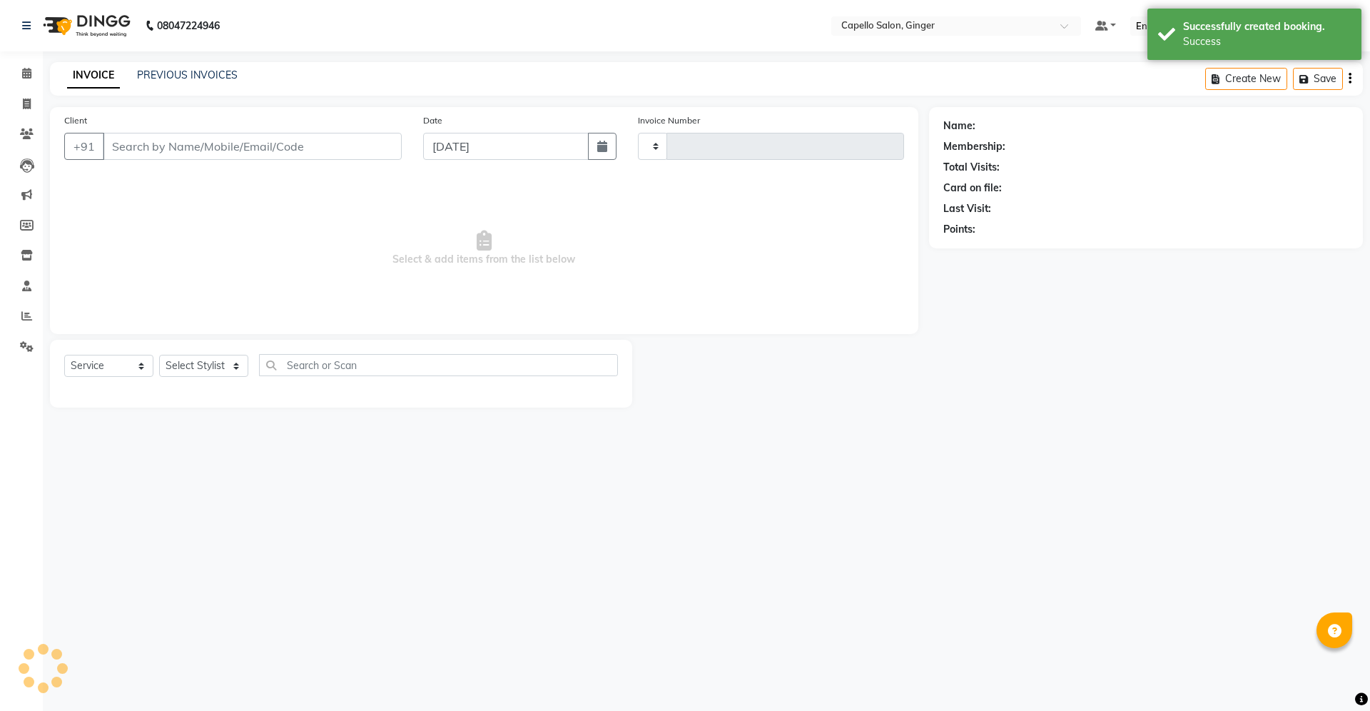
type input "1877"
select select "832"
type input "9096507949"
select select "90646"
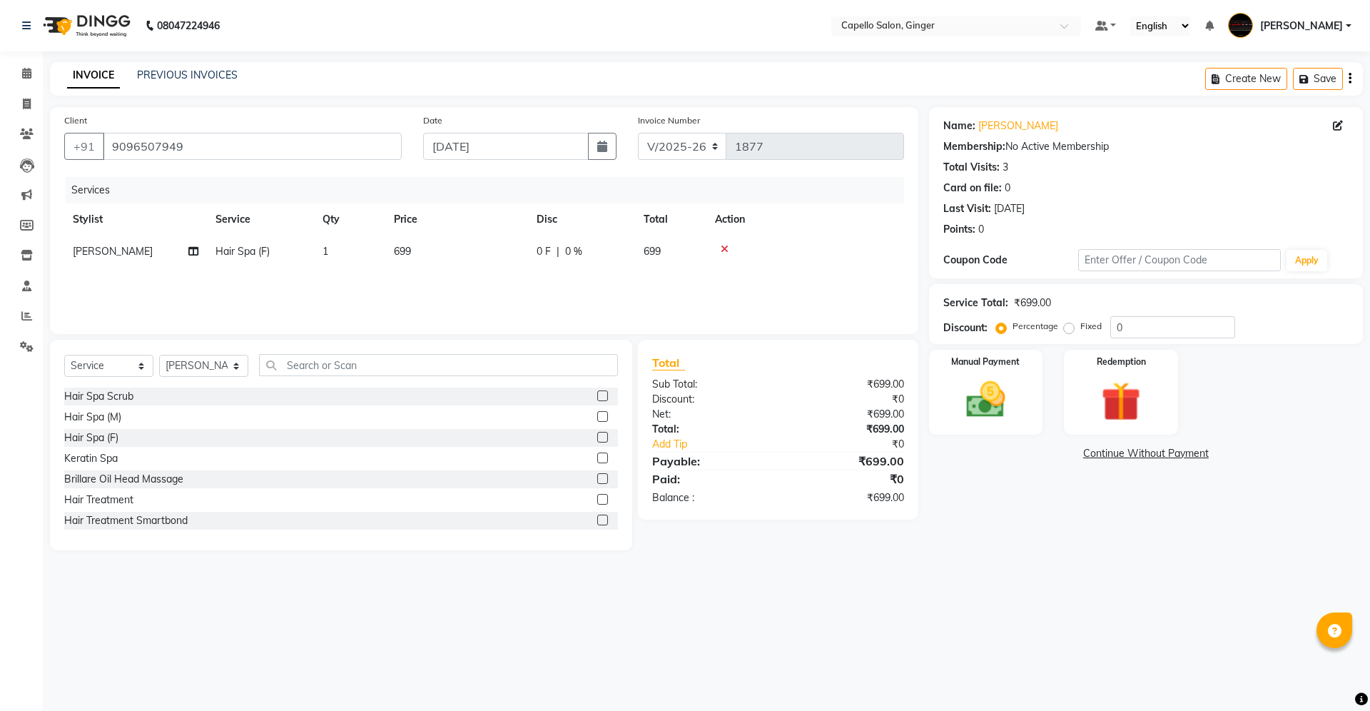
click at [412, 248] on td "699" at bounding box center [456, 251] width 143 height 32
select select "90646"
click at [495, 254] on input "699" at bounding box center [524, 255] width 126 height 22
type input "6"
type input "800"
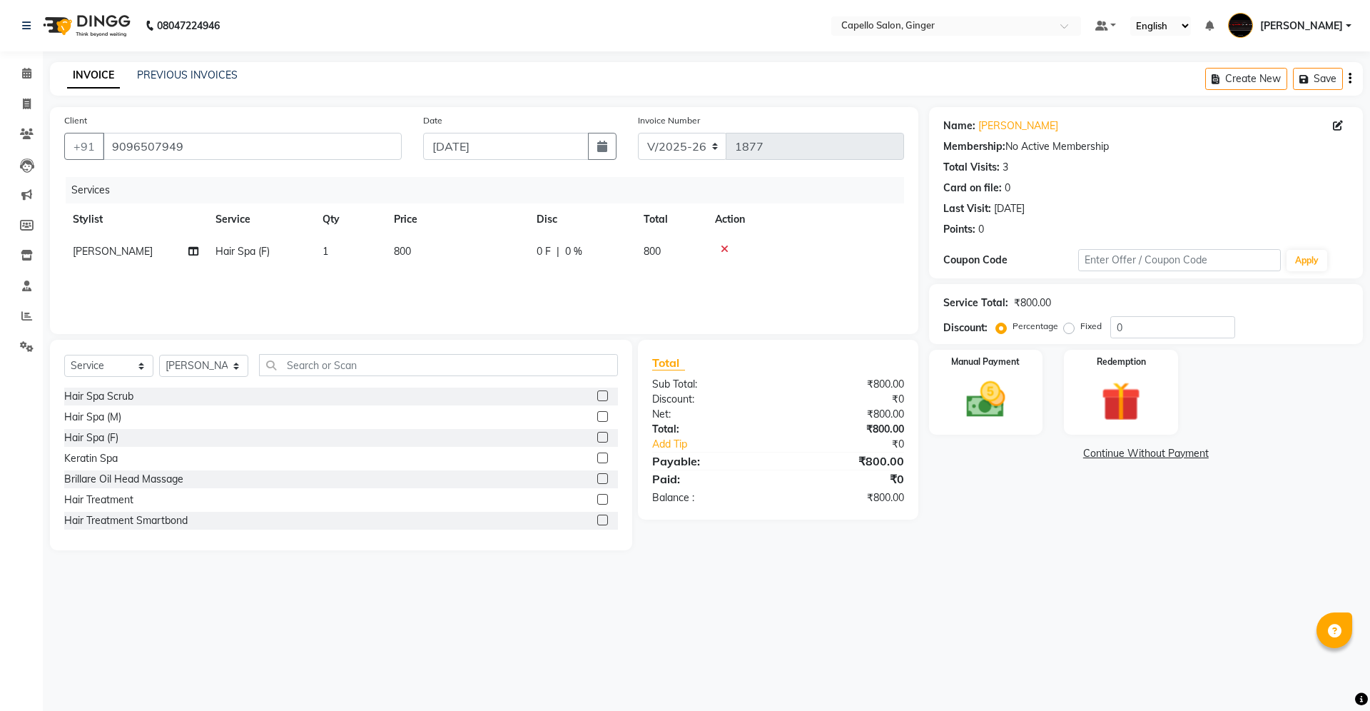
click at [492, 274] on div "Services Stylist Service Qty Price Disc Total Action [PERSON_NAME] Hair Spa (F)…" at bounding box center [484, 248] width 840 height 143
click at [994, 403] on img at bounding box center [986, 399] width 66 height 47
click at [1162, 457] on span "CASH" at bounding box center [1158, 454] width 31 height 16
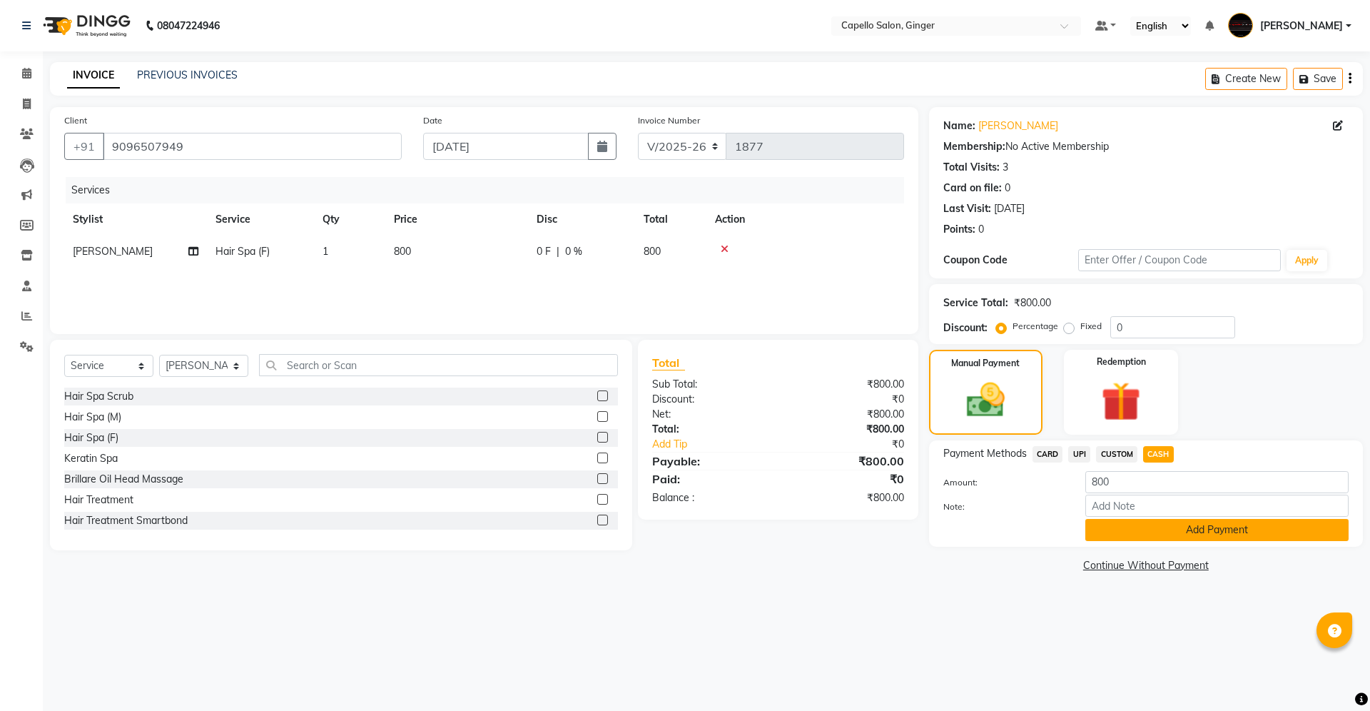
click at [1160, 532] on button "Add Payment" at bounding box center [1216, 530] width 263 height 22
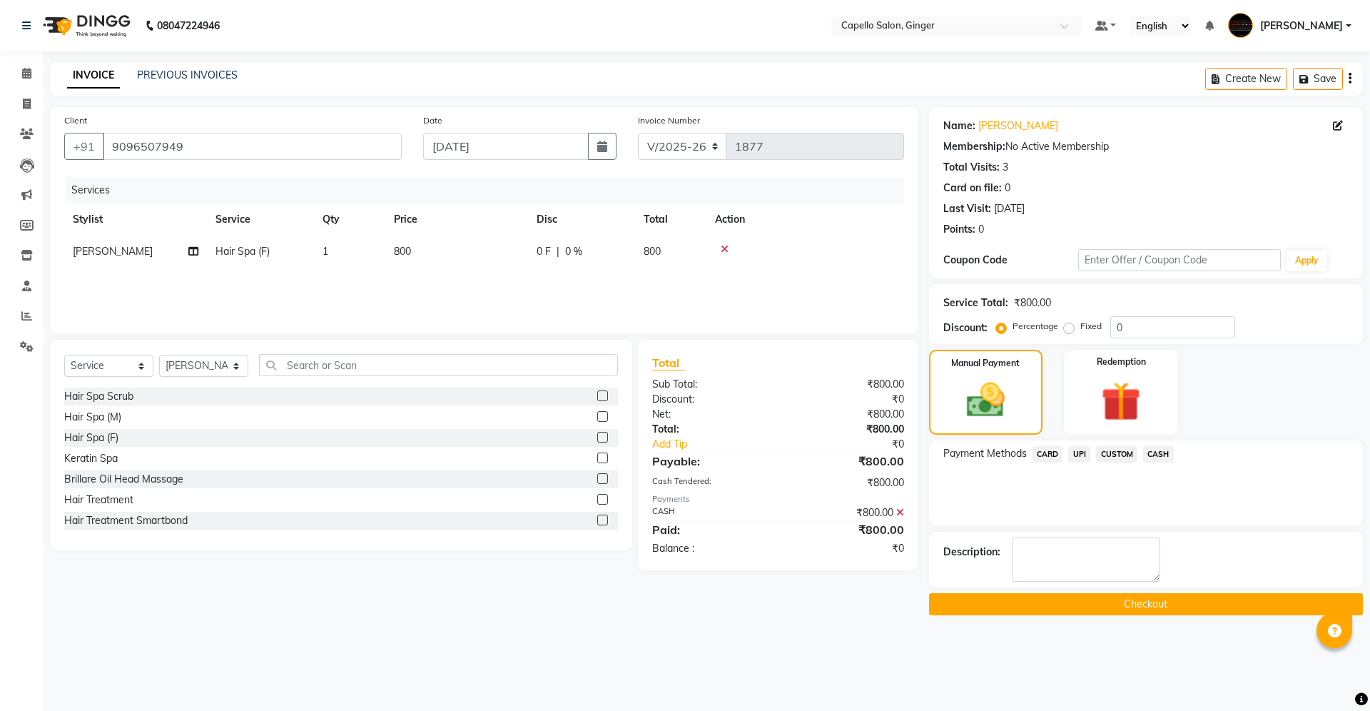
click at [1150, 609] on button "Checkout" at bounding box center [1146, 604] width 434 height 22
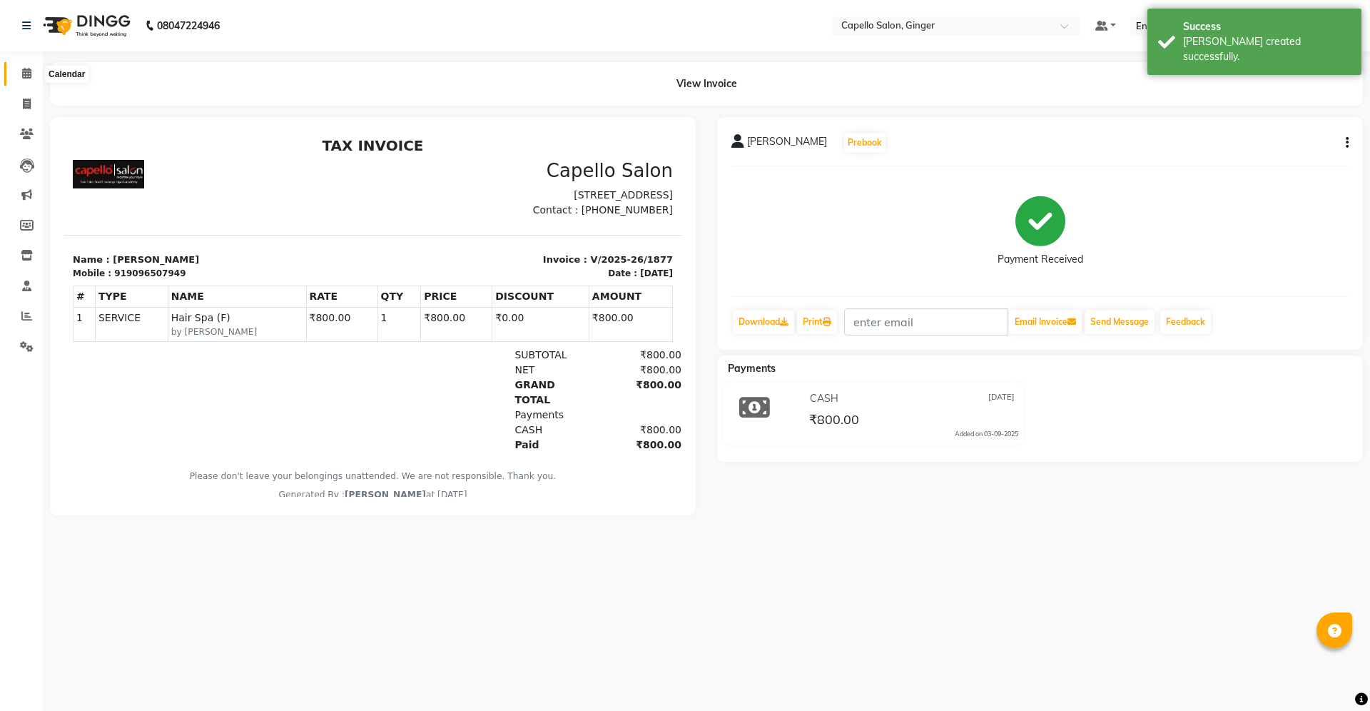
click at [34, 73] on span at bounding box center [26, 74] width 25 height 16
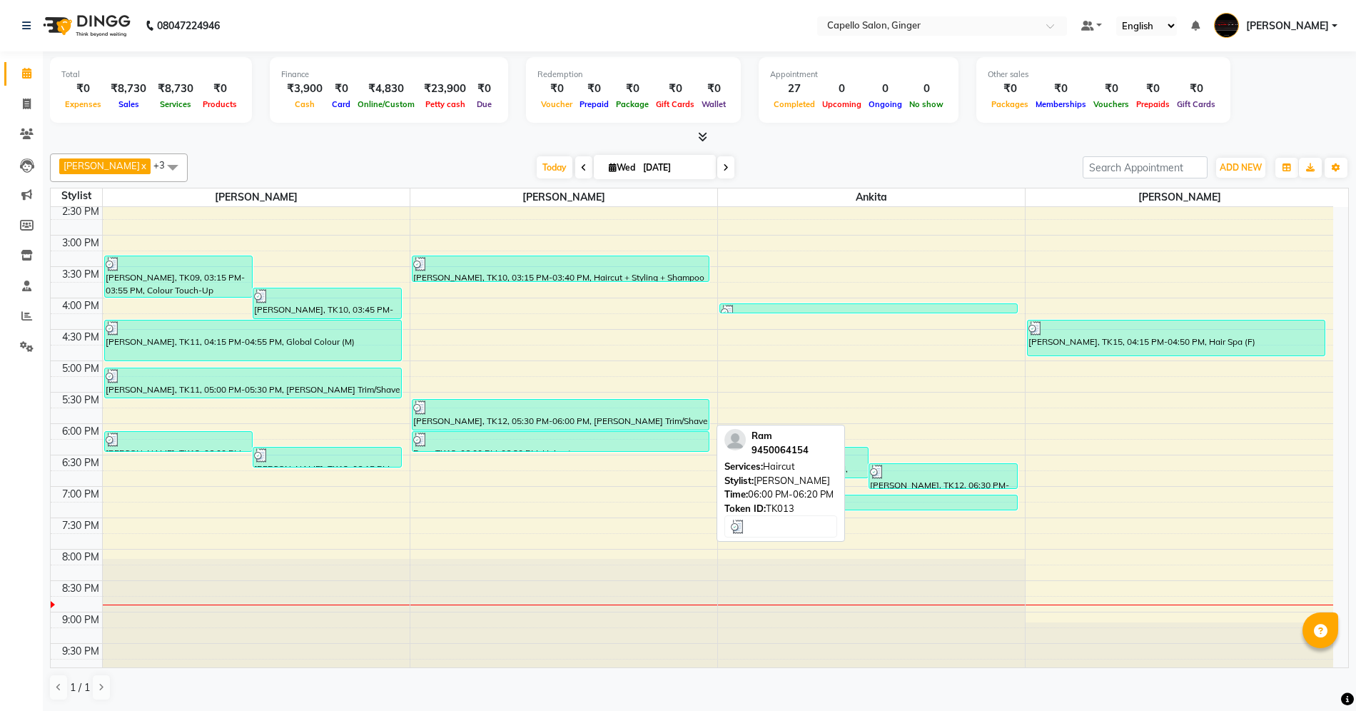
scroll to position [303, 0]
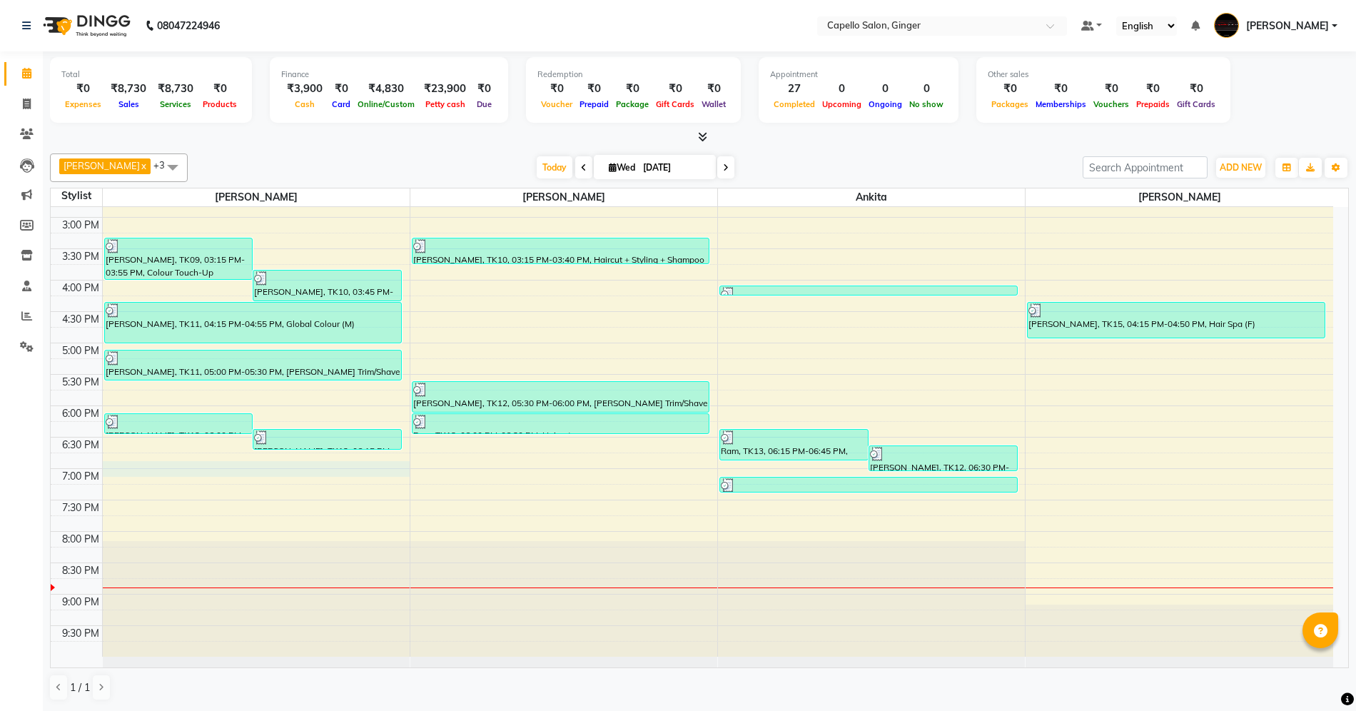
click at [315, 477] on div "10:00 AM 10:30 AM 11:00 AM 11:30 AM 12:00 PM 12:30 PM 1:00 PM 1:30 PM 2:00 PM 2…" at bounding box center [692, 280] width 1282 height 753
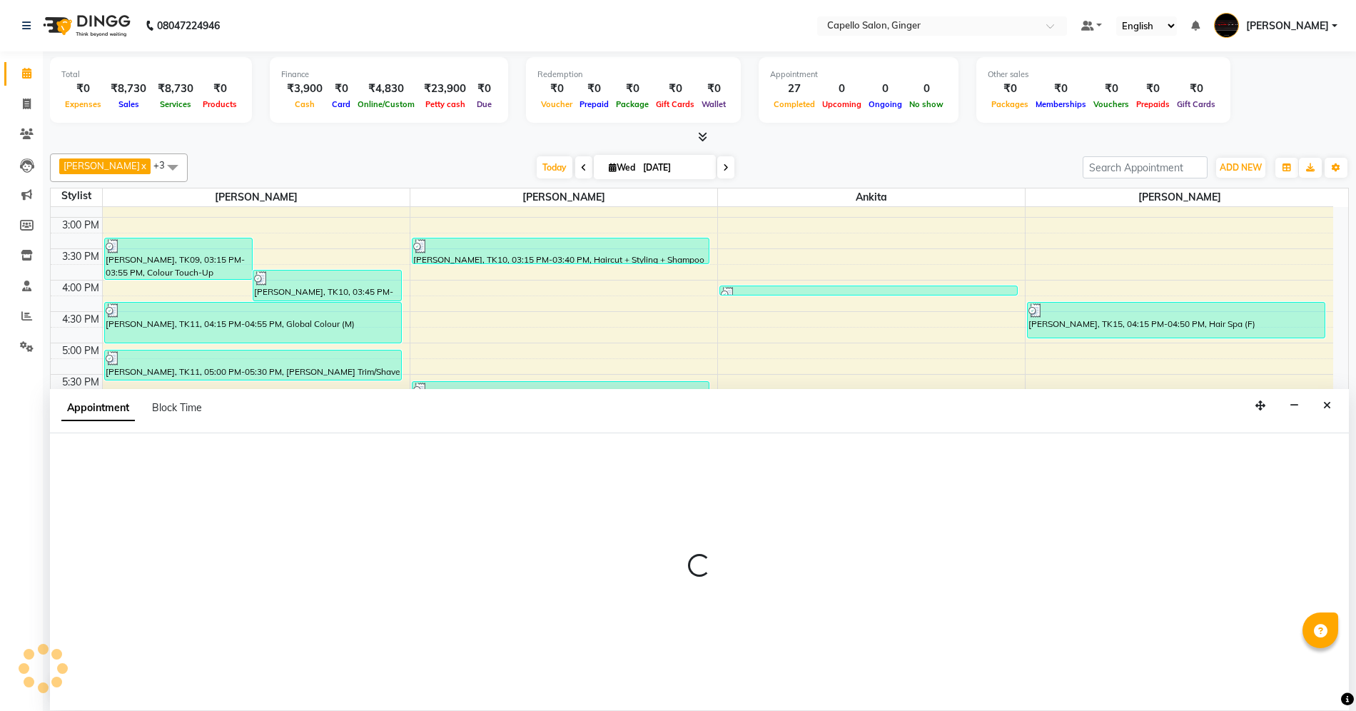
scroll to position [1, 0]
select select "23806"
select select "tentative"
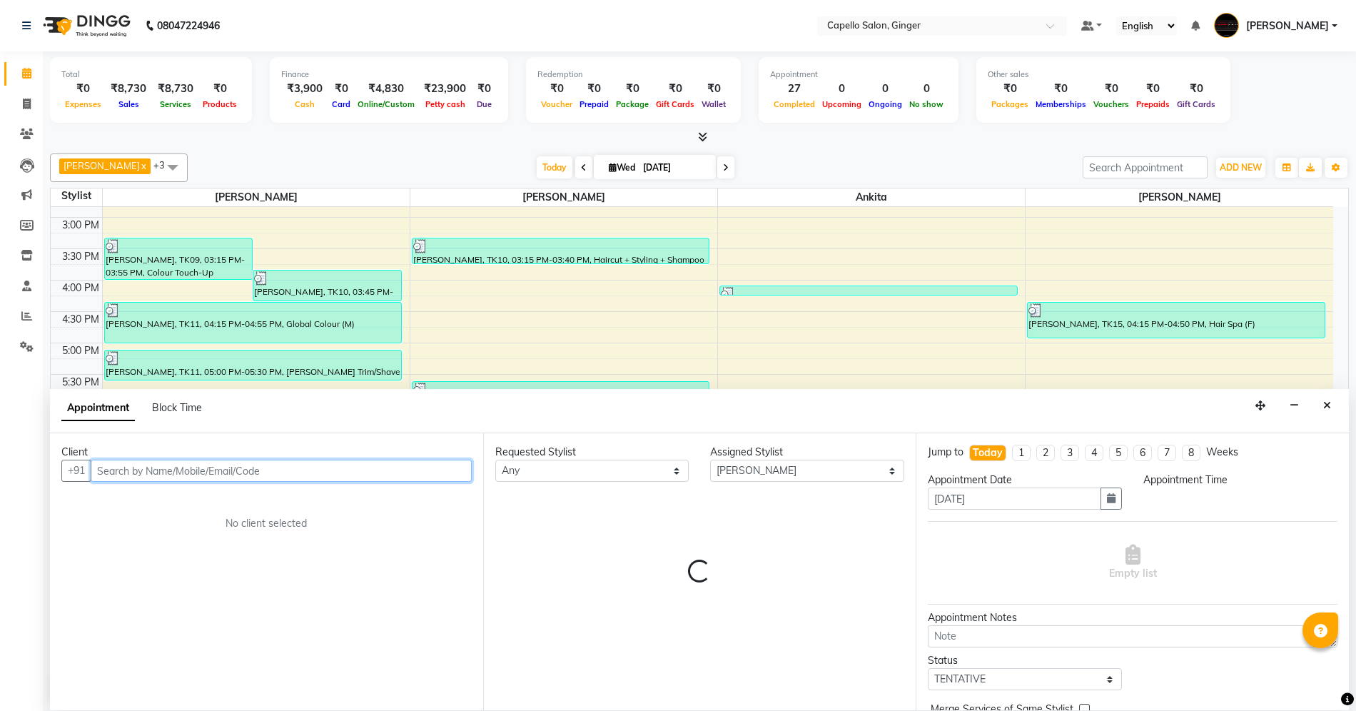
select select "1125"
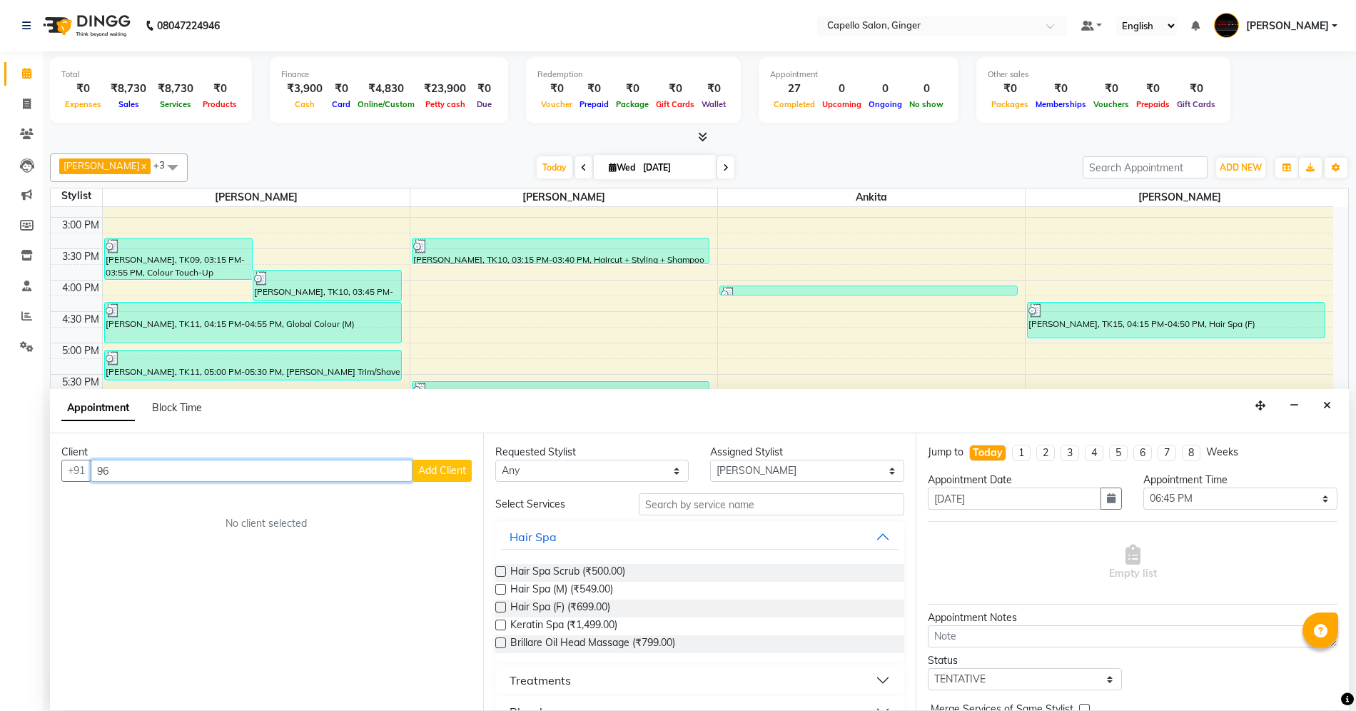
type input "9"
click at [183, 510] on button "jyoti 91195961 60" at bounding box center [160, 501] width 135 height 23
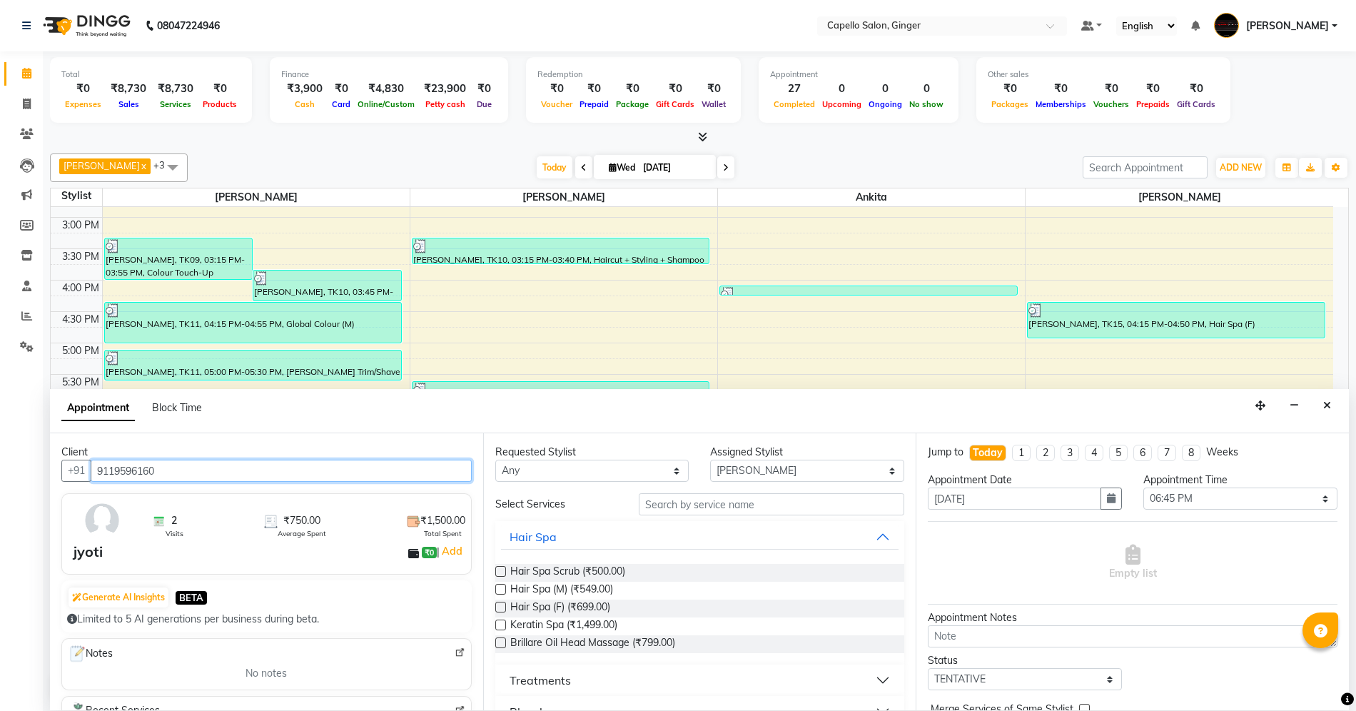
type input "9119596160"
click at [694, 507] on input "text" at bounding box center [771, 504] width 265 height 22
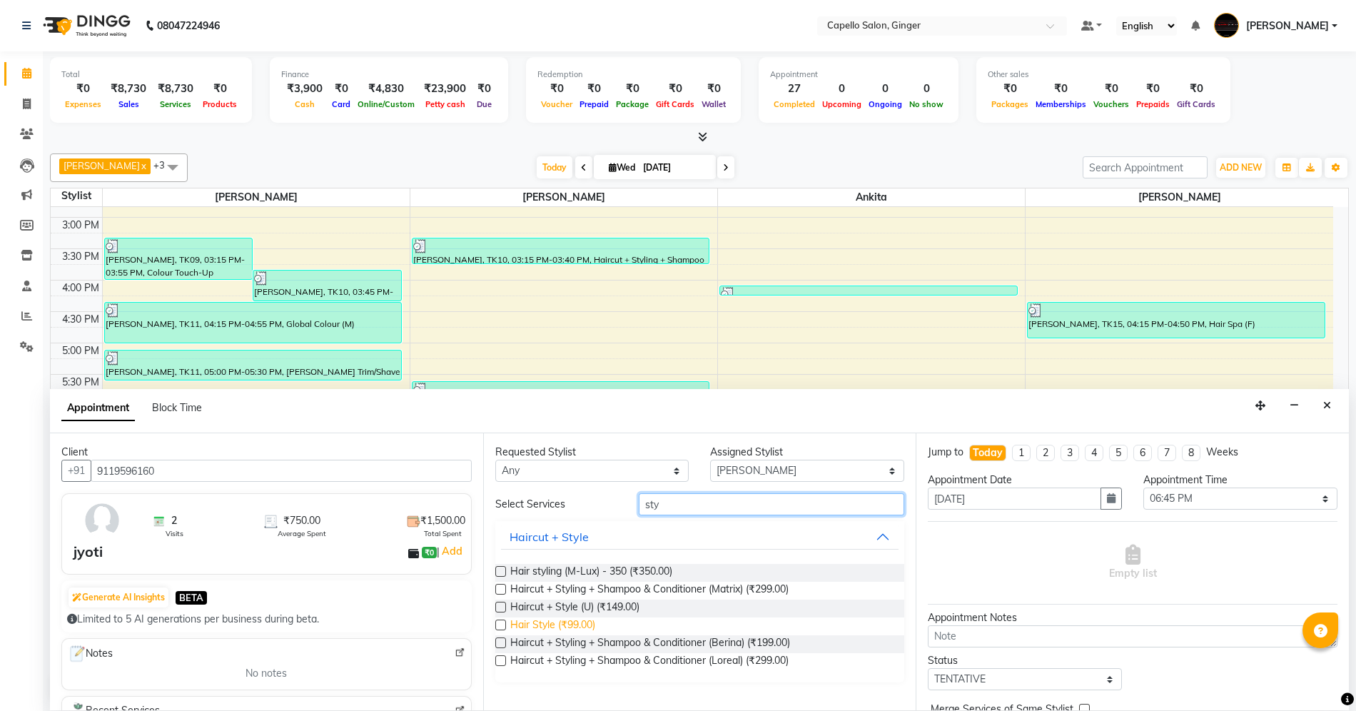
type input "sty"
click at [581, 626] on span "Hair Style (₹99.00)" at bounding box center [552, 626] width 85 height 18
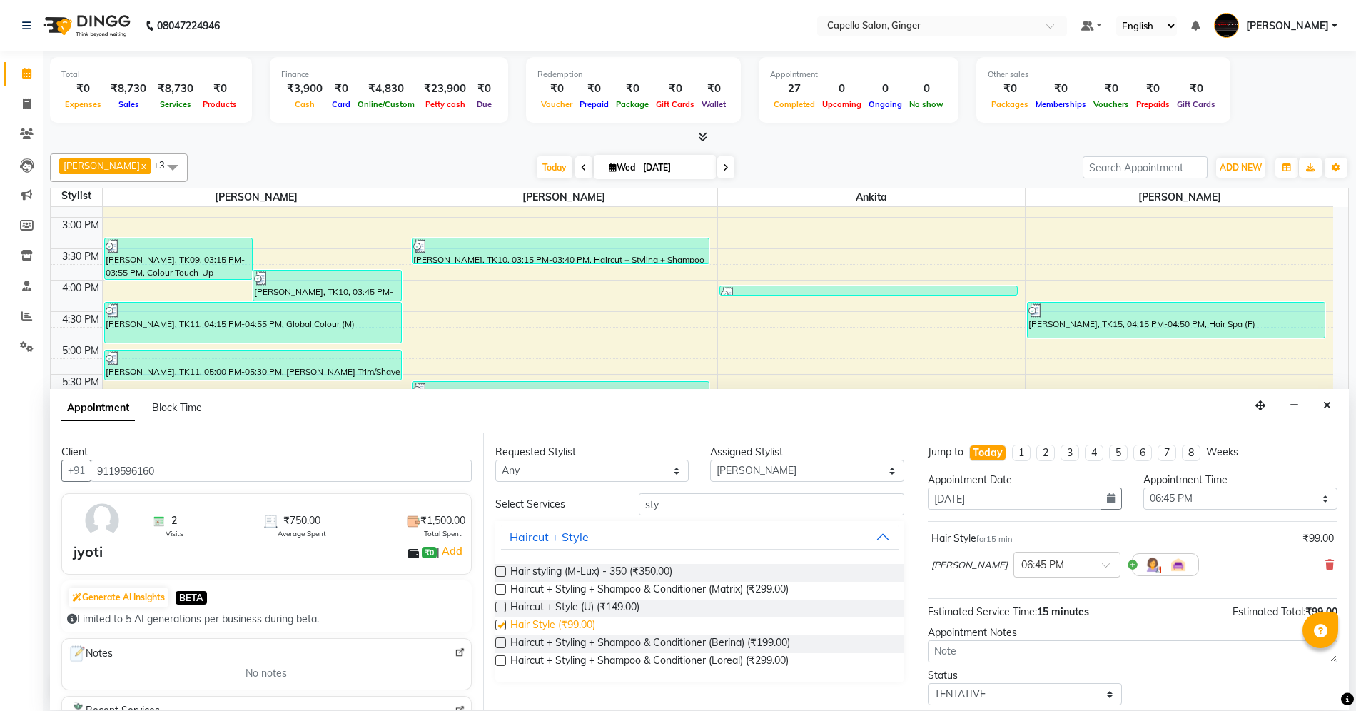
checkbox input "false"
click at [1325, 565] on icon at bounding box center [1329, 564] width 9 height 10
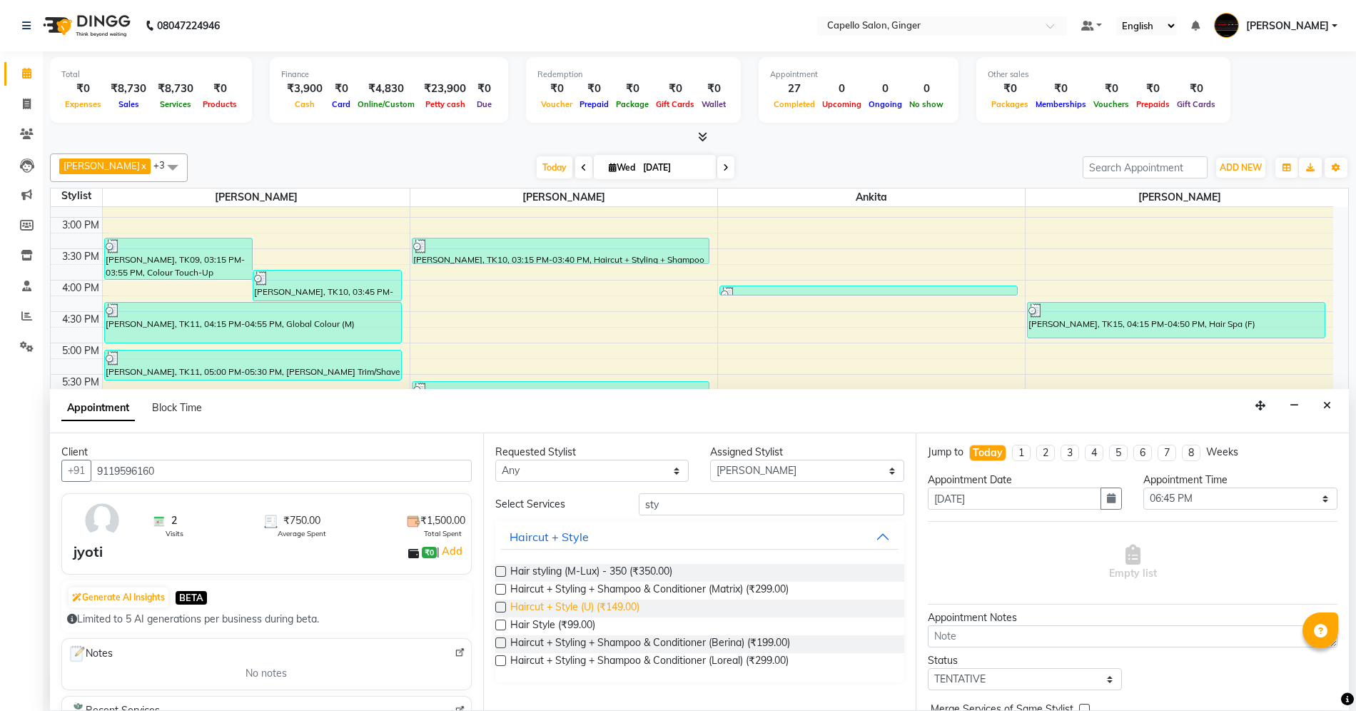
click at [617, 602] on span "Haircut + Style (U) (₹149.00)" at bounding box center [574, 608] width 129 height 18
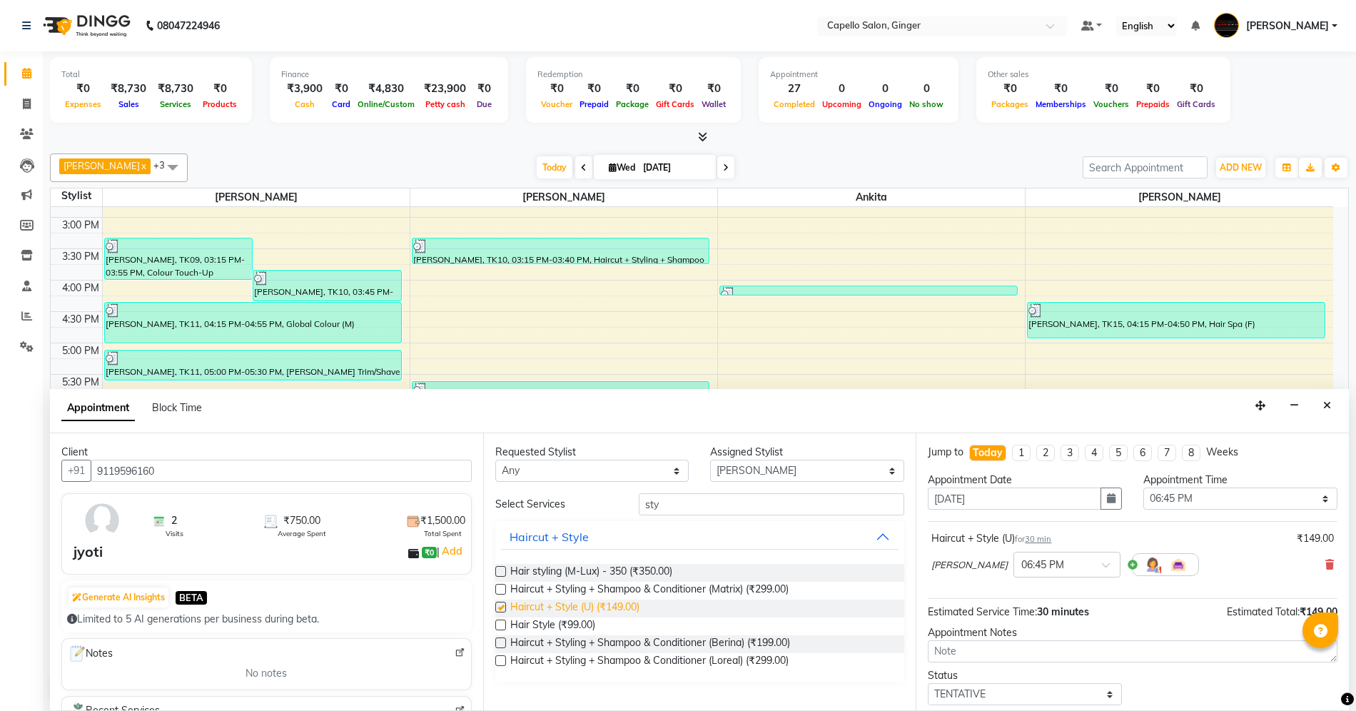
checkbox input "false"
click at [757, 470] on select "Select Admin [PERSON_NAME] [PERSON_NAME] [PERSON_NAME] [PERSON_NAME] [PERSON_NA…" at bounding box center [807, 471] width 194 height 22
select select "35234"
click at [710, 460] on select "Select Admin [PERSON_NAME] [PERSON_NAME] [PERSON_NAME] [PERSON_NAME] [PERSON_NA…" at bounding box center [807, 471] width 194 height 22
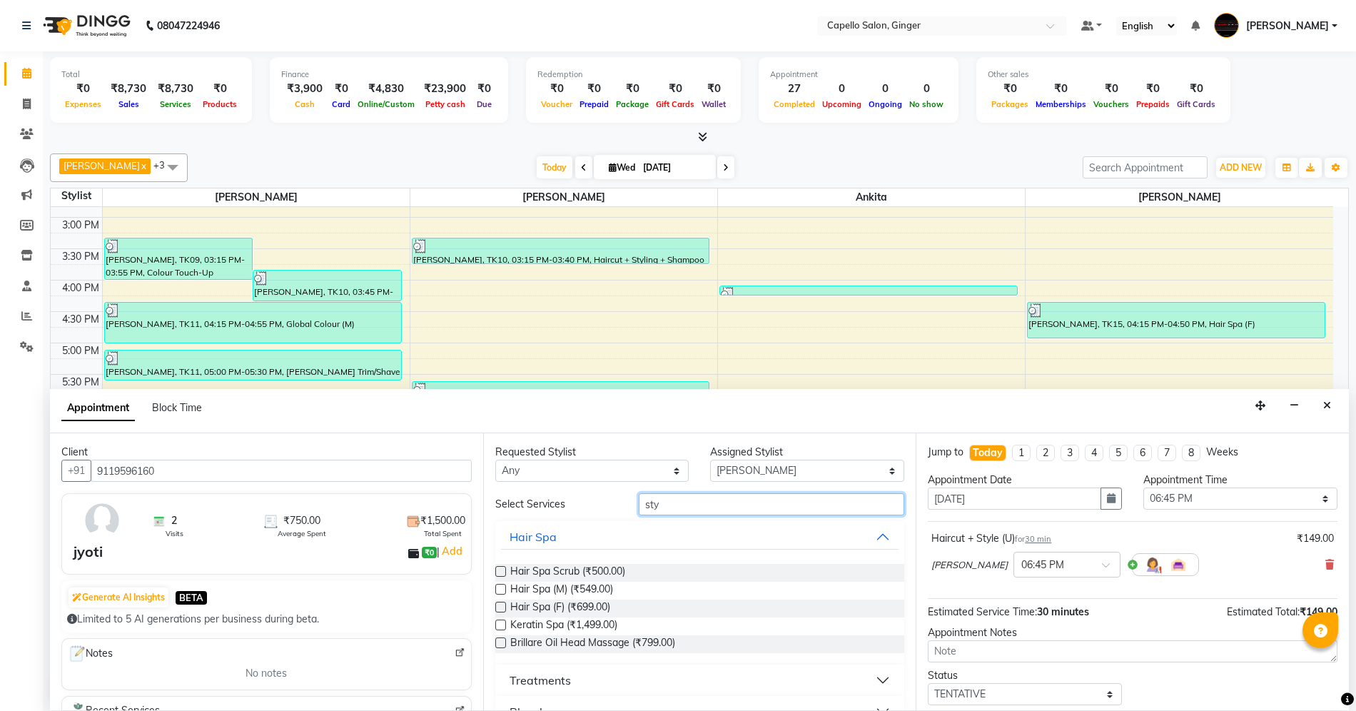
click at [708, 502] on input "sty" at bounding box center [771, 504] width 265 height 22
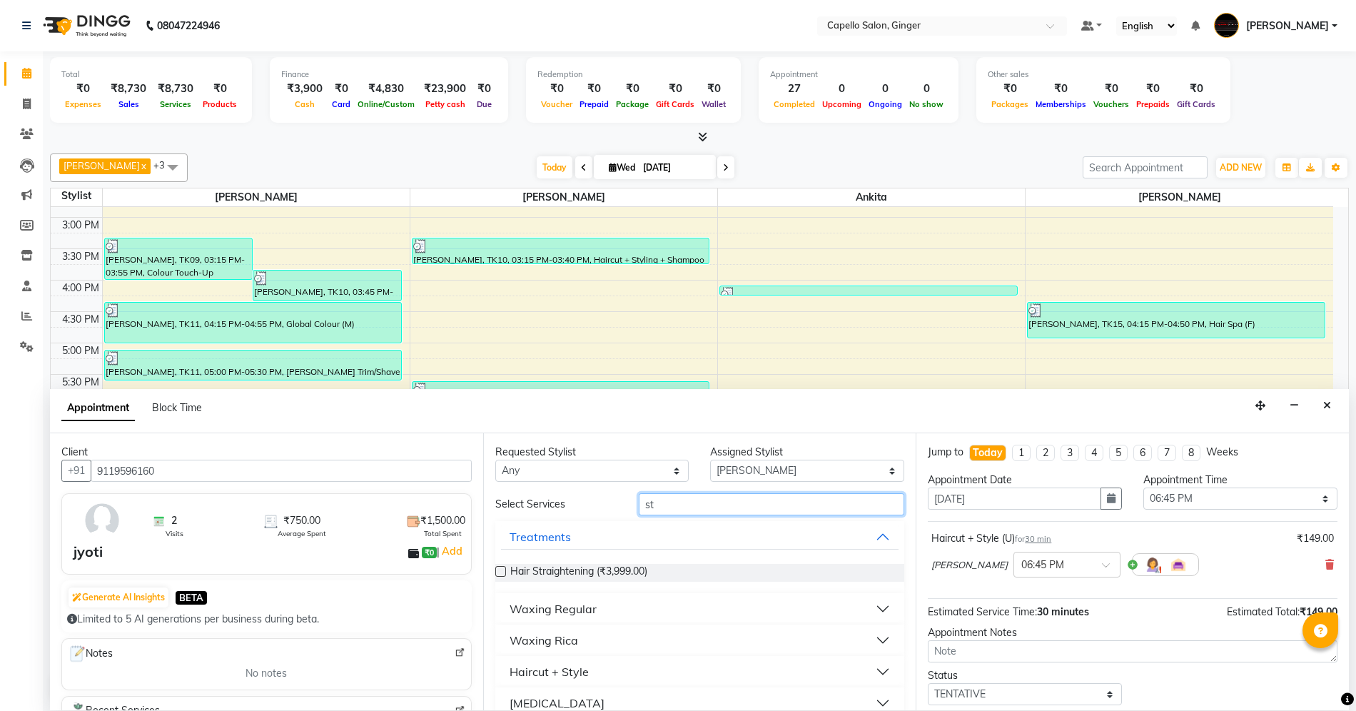
type input "sty"
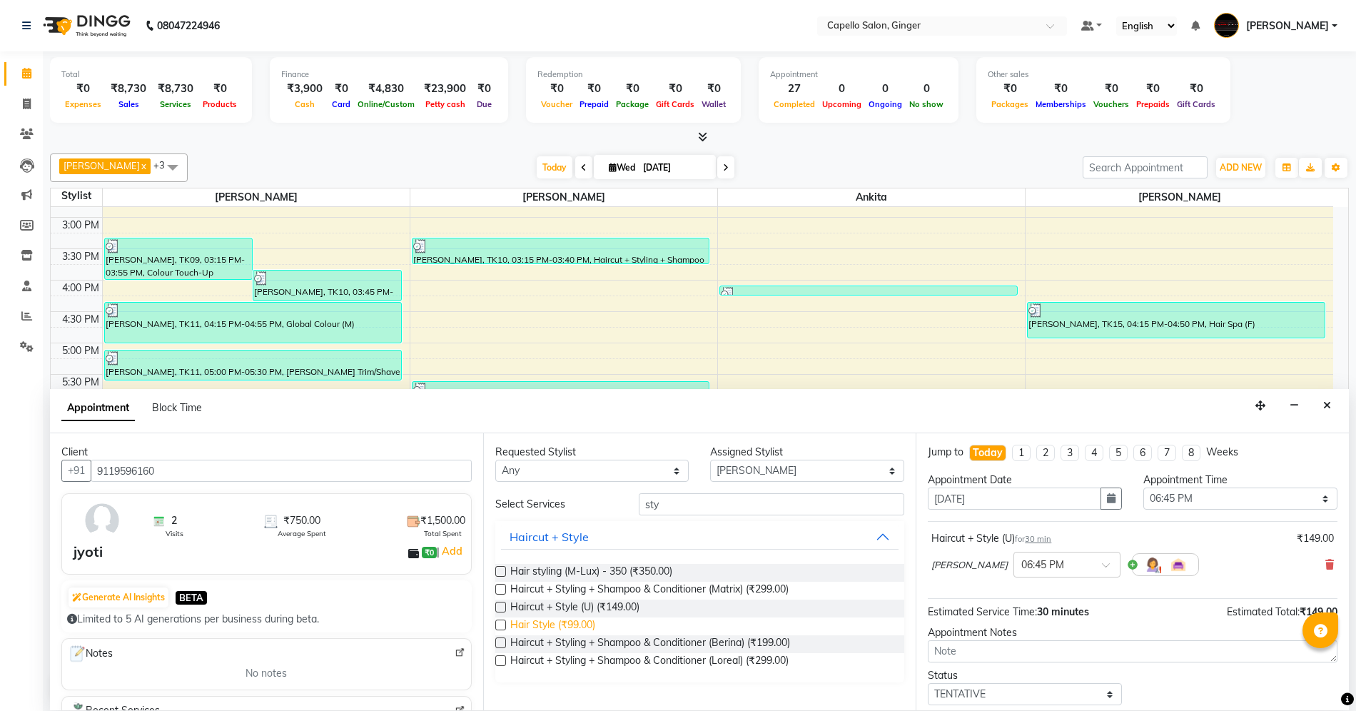
click at [578, 622] on span "Hair Style (₹99.00)" at bounding box center [552, 626] width 85 height 18
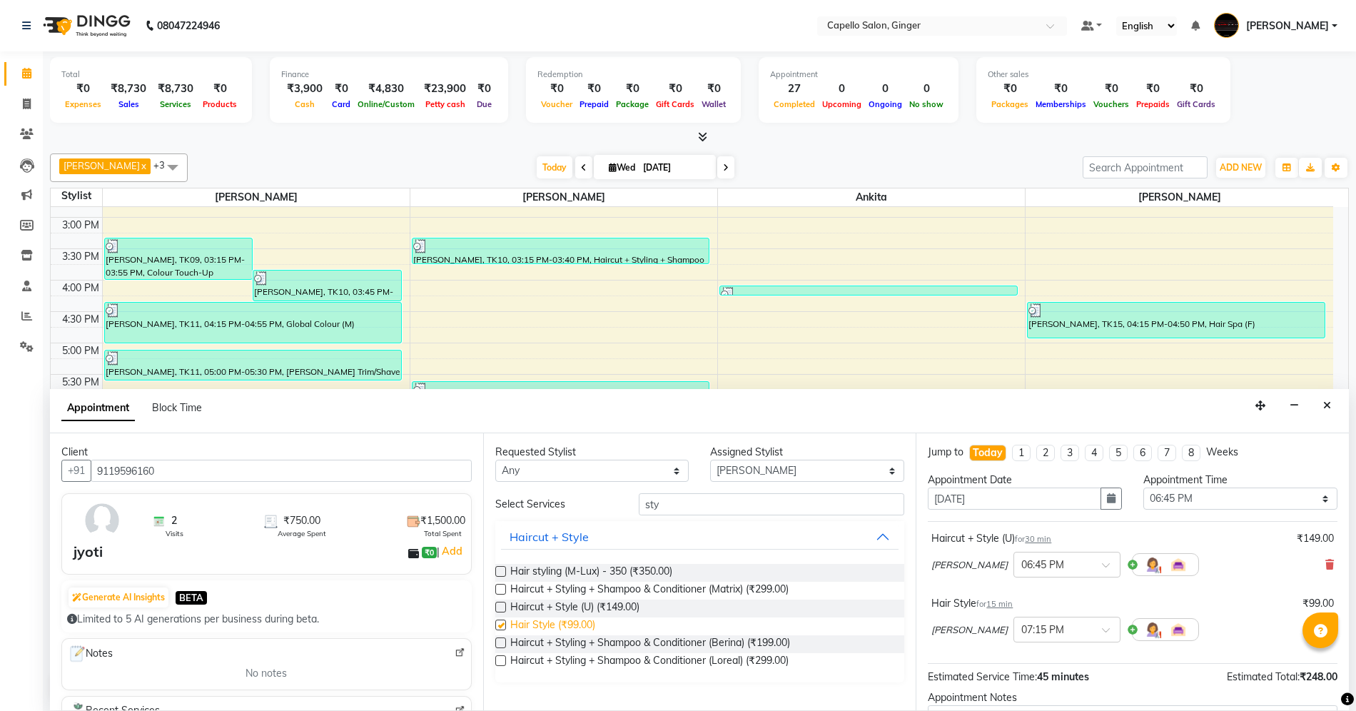
checkbox input "false"
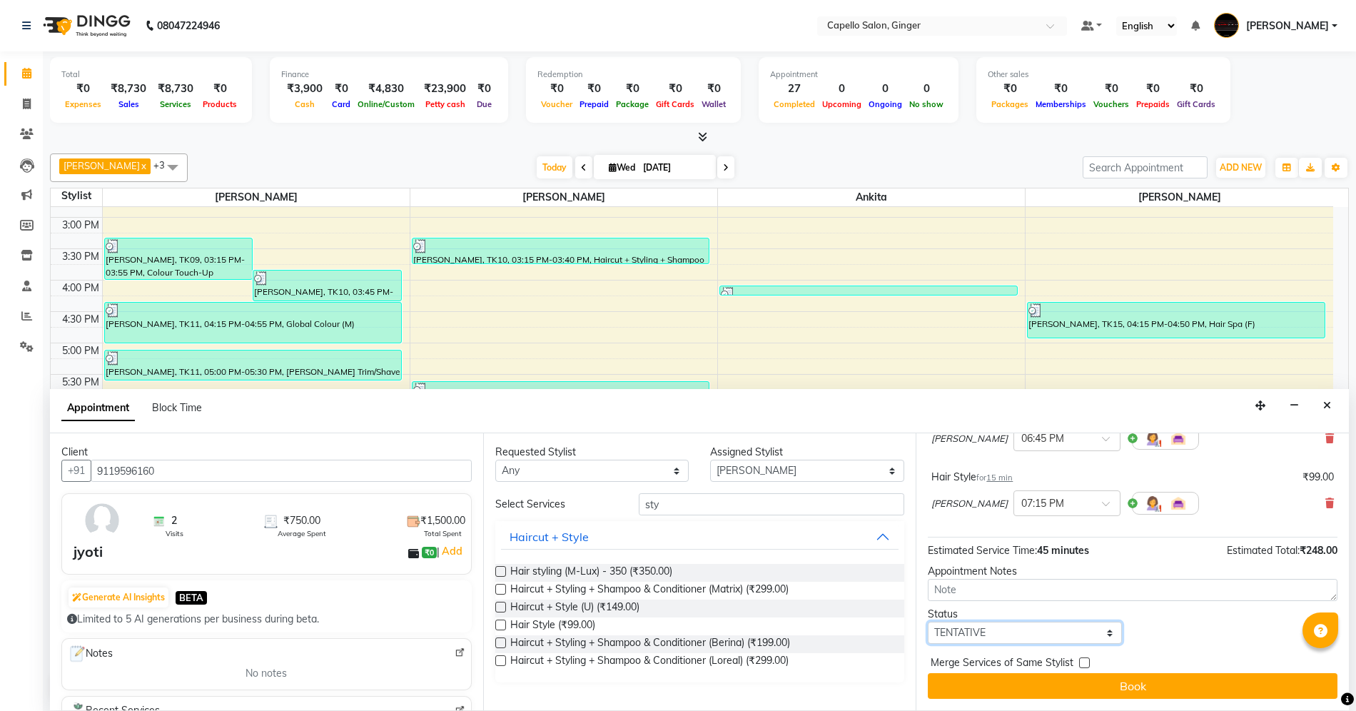
click at [1020, 638] on select "Select TENTATIVE CONFIRM CHECK-IN UPCOMING" at bounding box center [1025, 633] width 194 height 22
select select "confirm booking"
click at [928, 622] on select "Select TENTATIVE CONFIRM CHECK-IN UPCOMING" at bounding box center [1025, 633] width 194 height 22
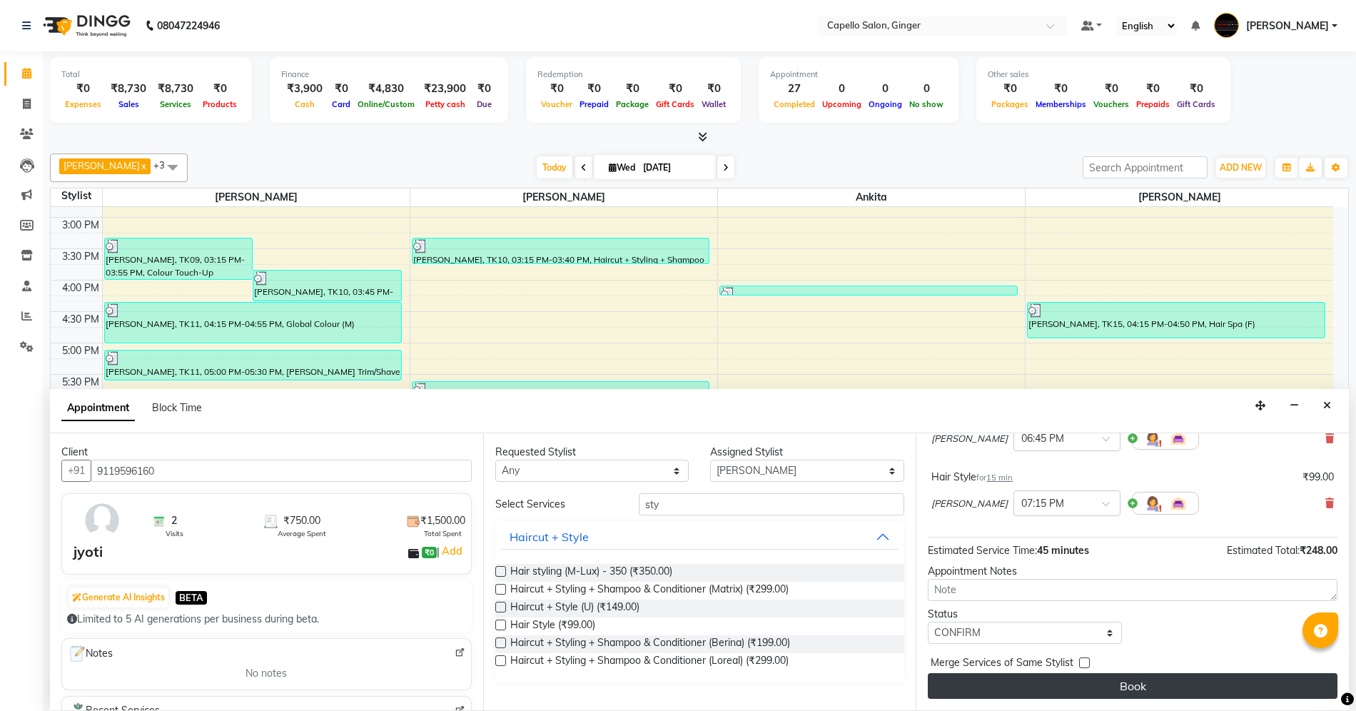
click at [1002, 684] on button "Book" at bounding box center [1133, 686] width 410 height 26
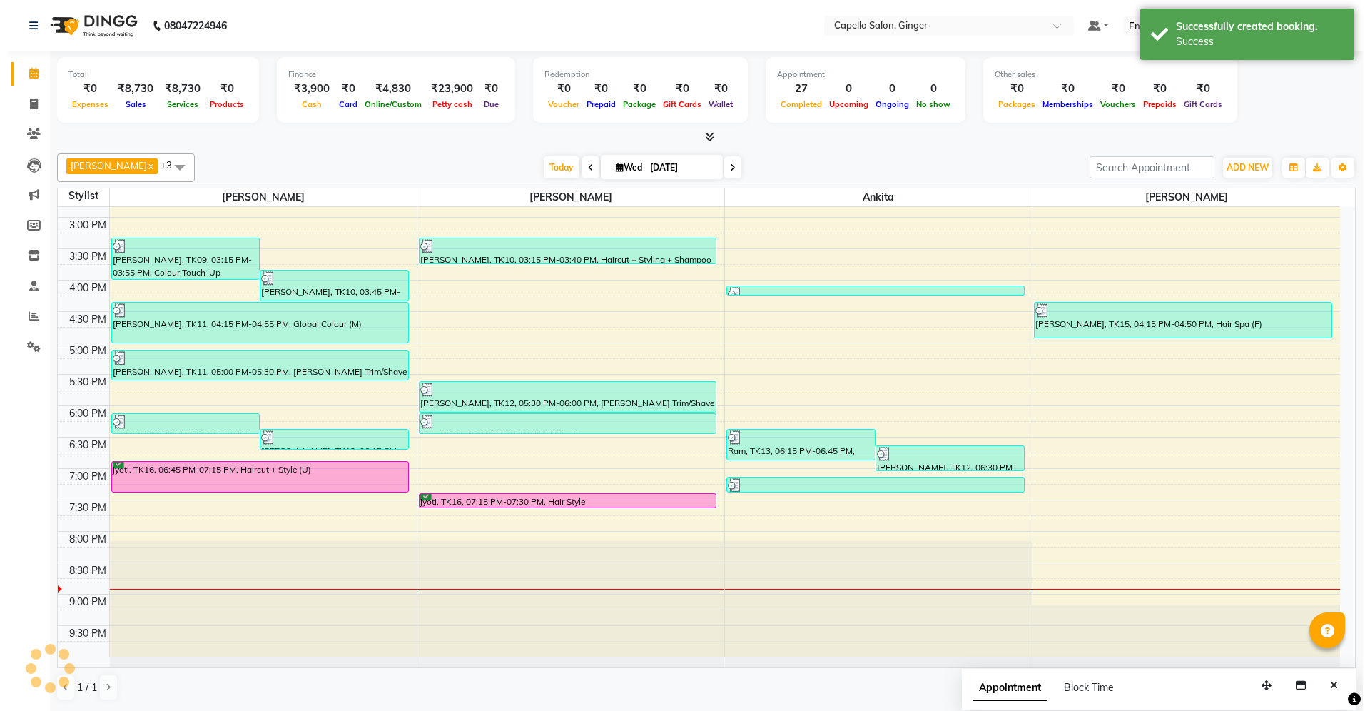
scroll to position [0, 0]
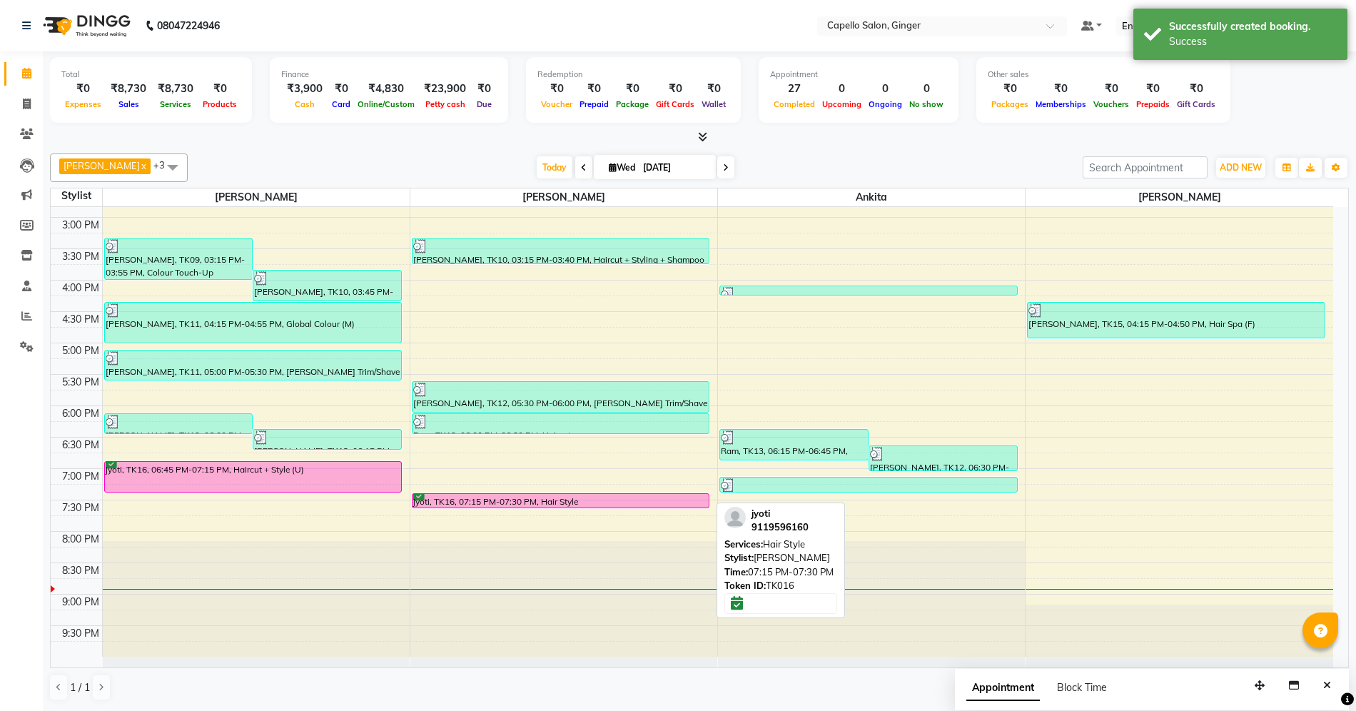
click at [528, 495] on div "jyoti, TK16, 07:15 PM-07:30 PM, Hair Style" at bounding box center [560, 501] width 297 height 14
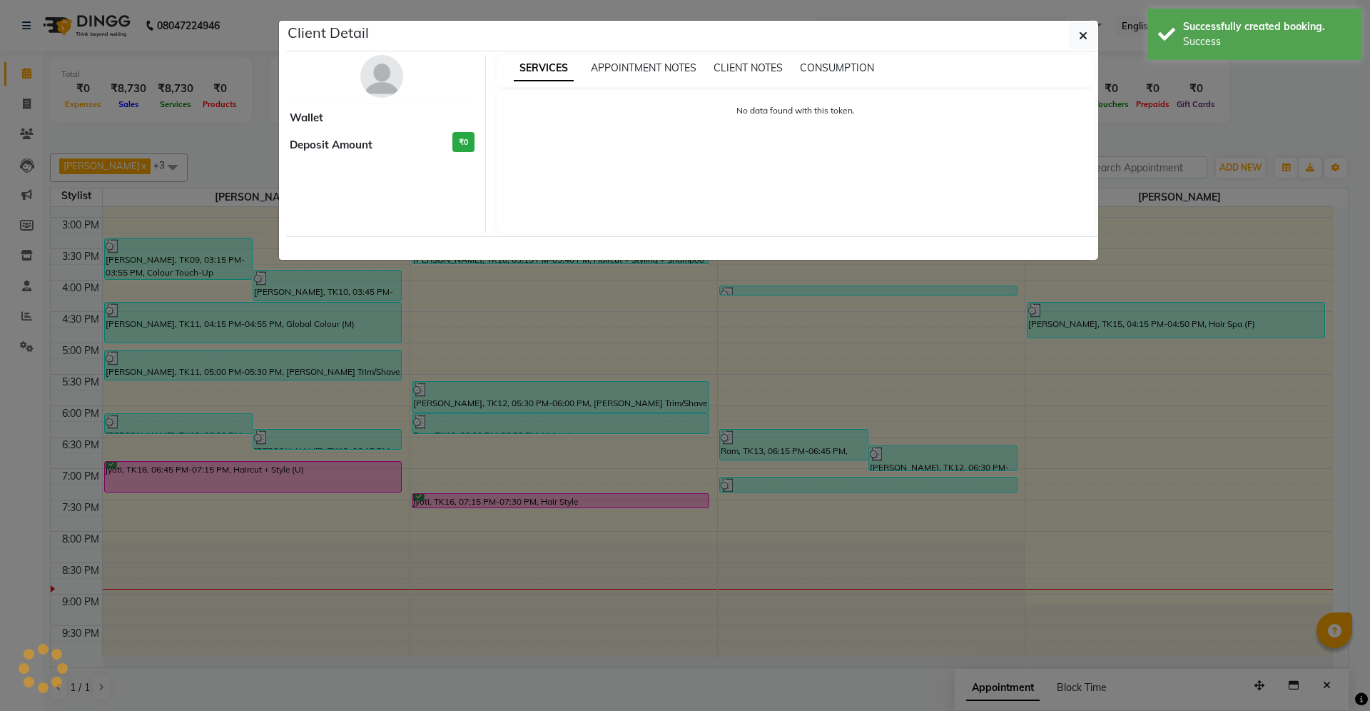
select select "6"
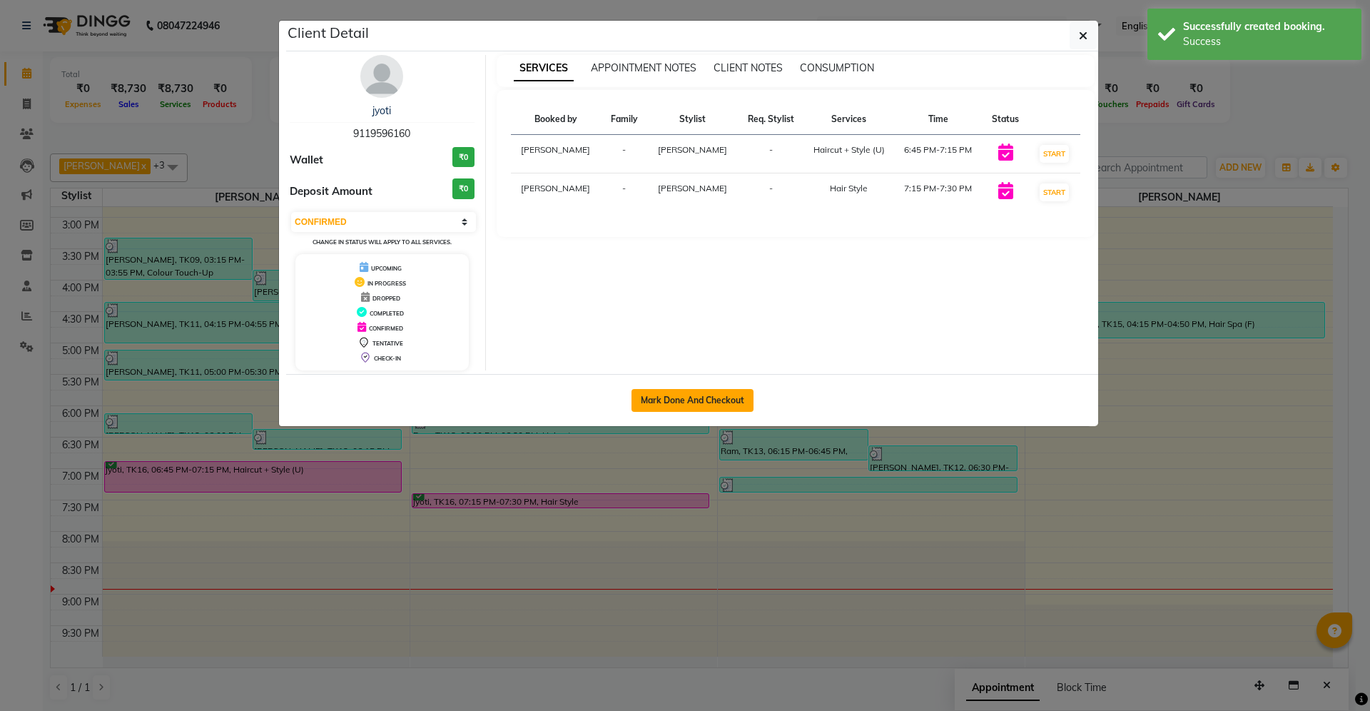
click at [641, 405] on button "Mark Done And Checkout" at bounding box center [693, 400] width 122 height 23
select select "service"
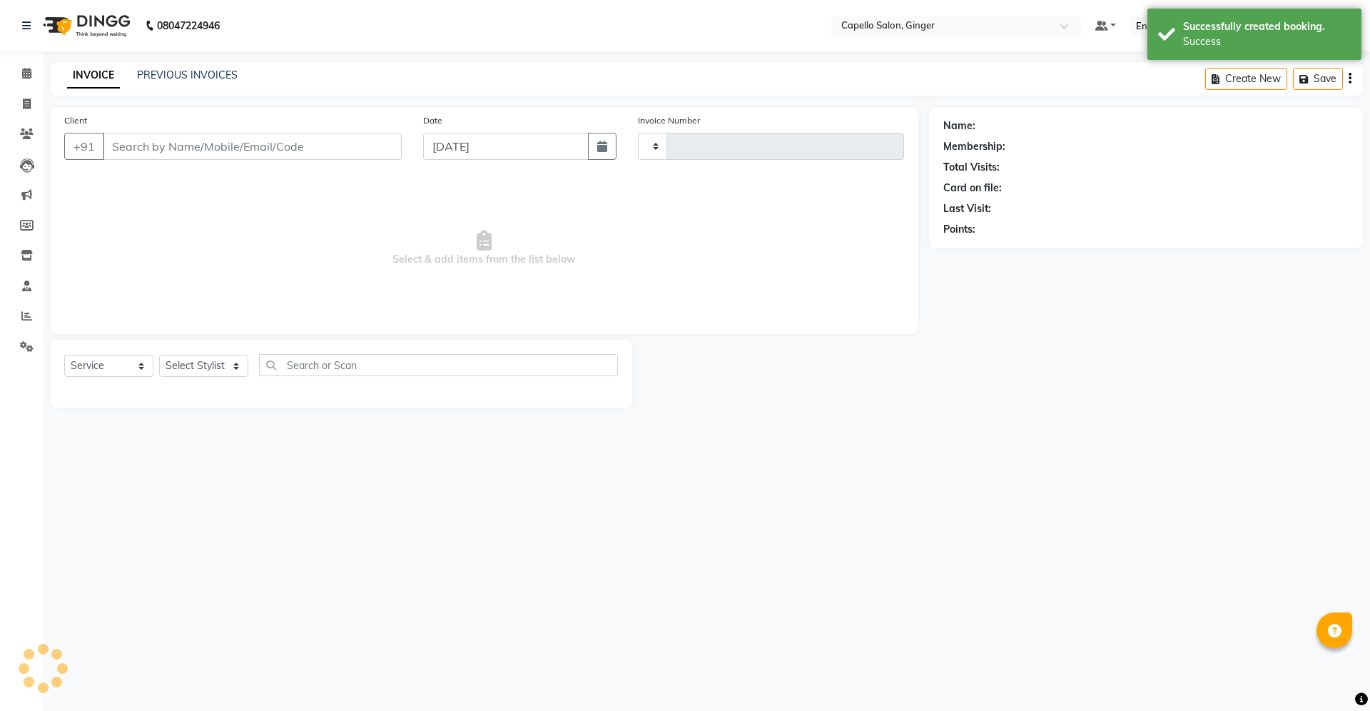
type input "1878"
select select "832"
type input "9119596160"
select select "35234"
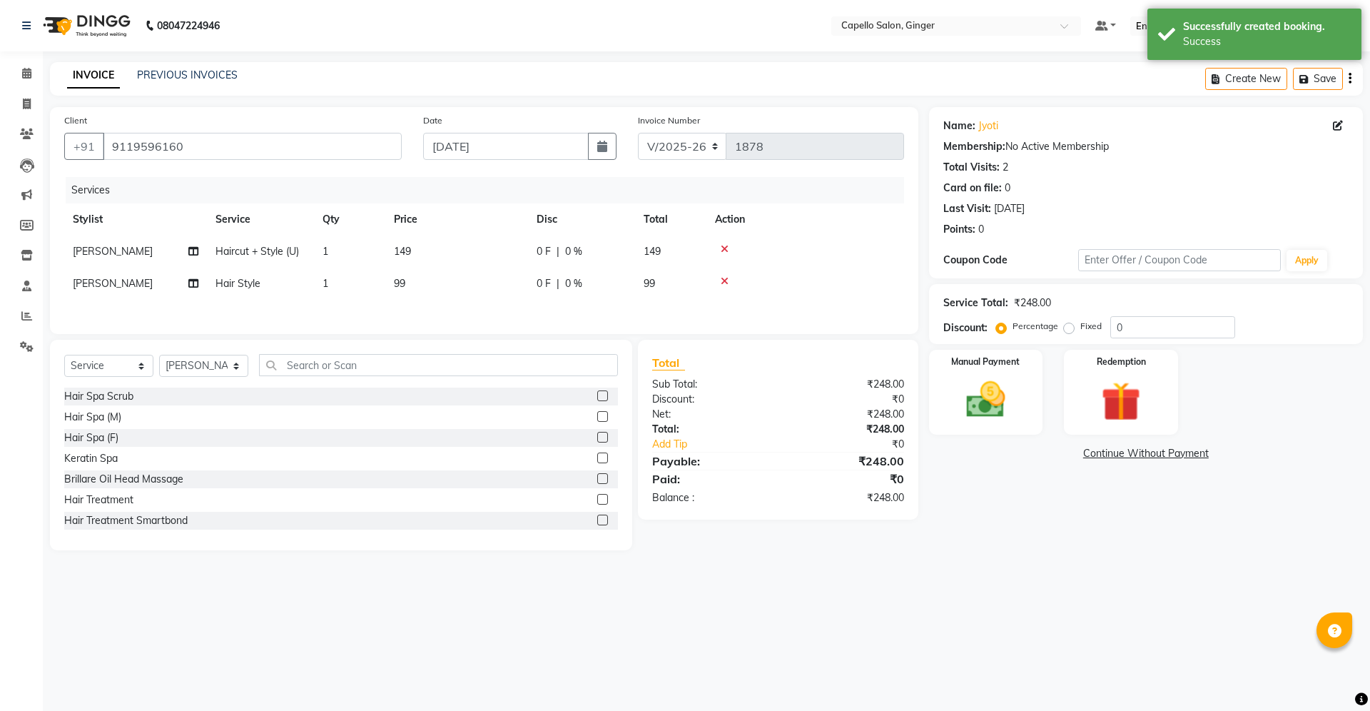
click at [415, 252] on td "149" at bounding box center [456, 251] width 143 height 32
select select "23806"
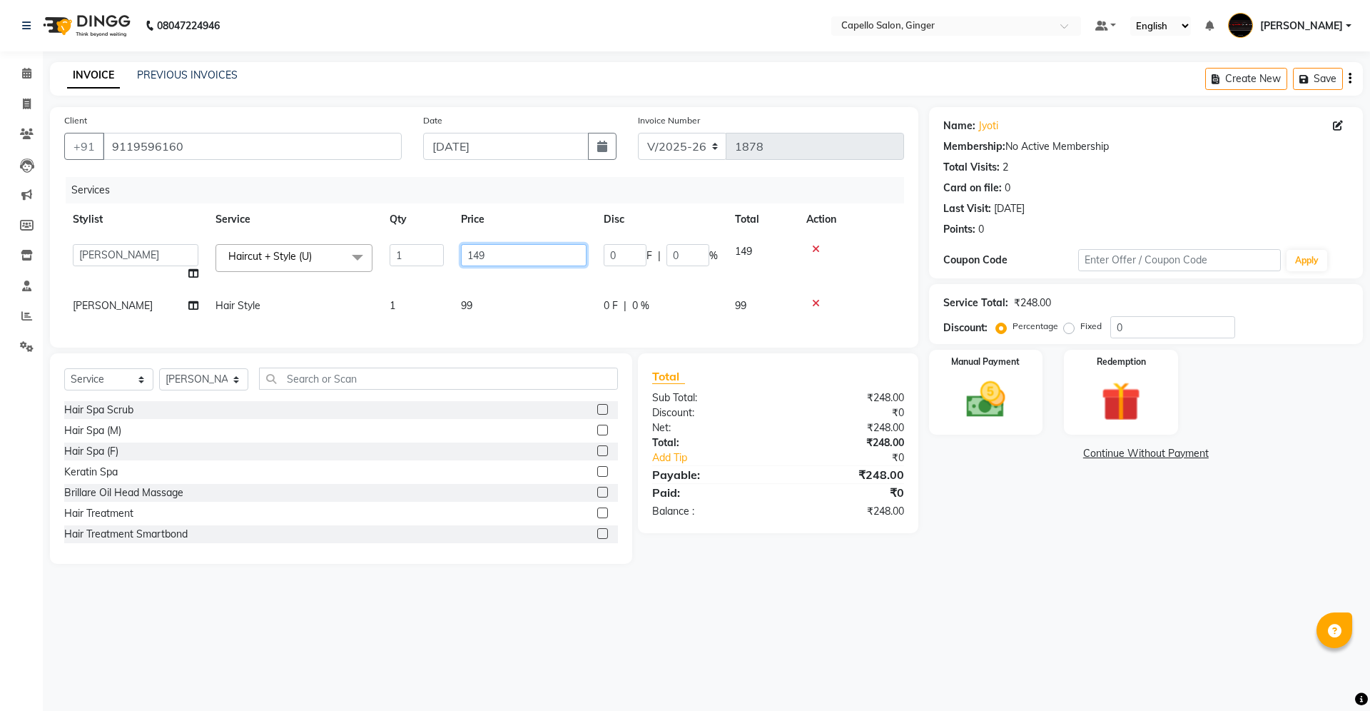
click at [492, 254] on input "149" at bounding box center [524, 255] width 126 height 22
type input "1"
type input "300"
click at [486, 275] on tbody "Admin [PERSON_NAME] [PERSON_NAME] [PERSON_NAME] [PERSON_NAME] [PERSON_NAME] [PE…" at bounding box center [484, 278] width 840 height 86
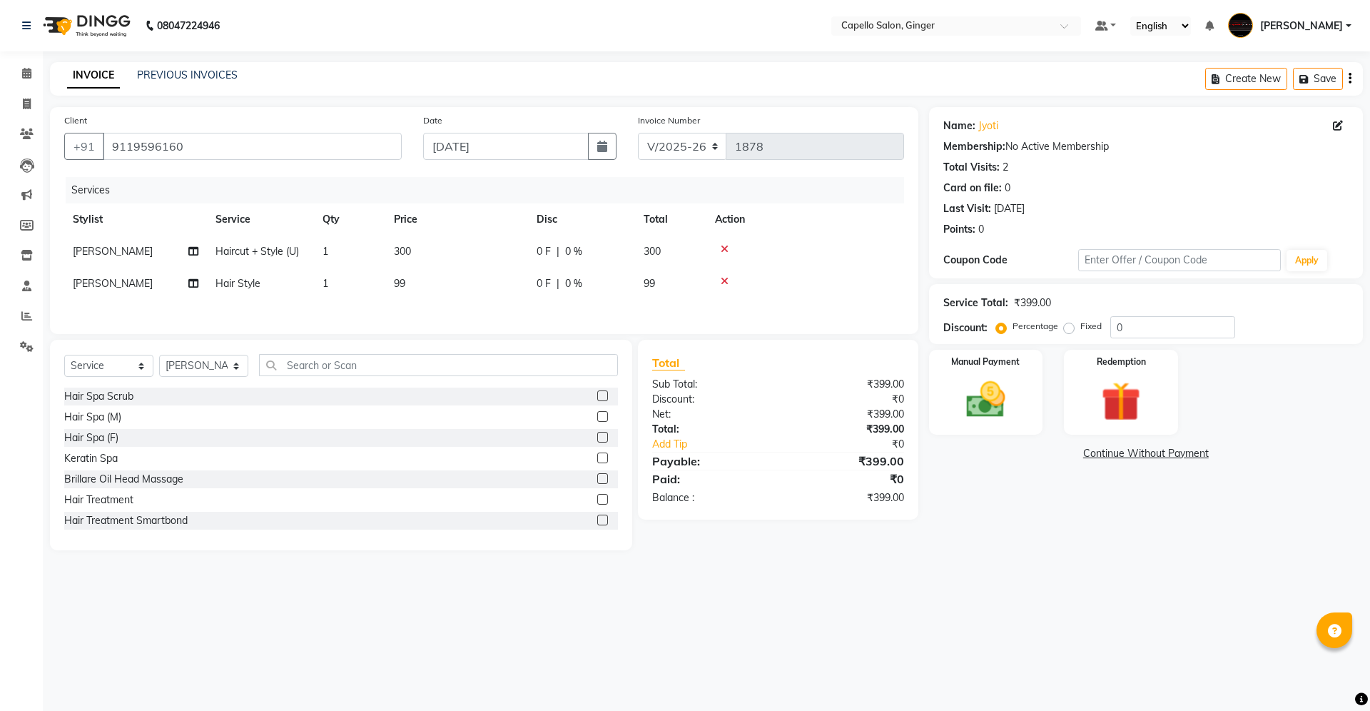
click at [407, 278] on td "99" at bounding box center [456, 284] width 143 height 32
select select "35234"
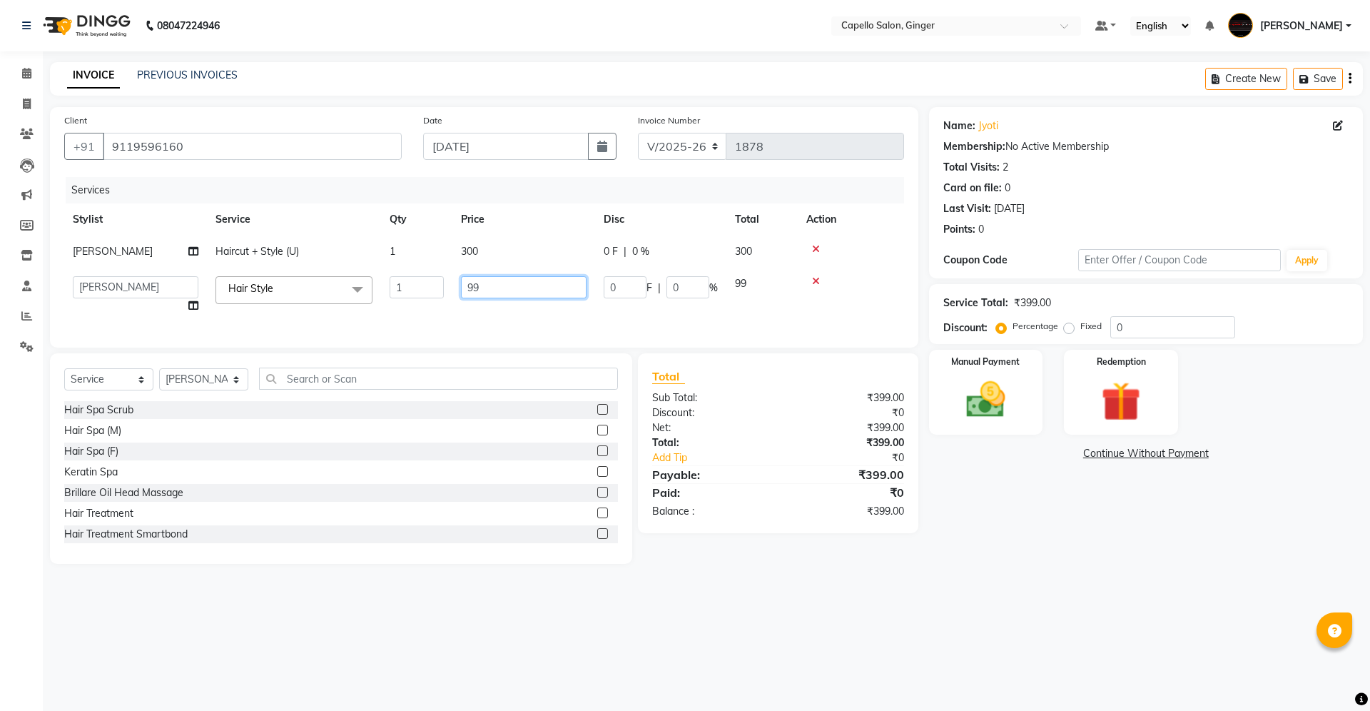
click at [508, 295] on input "99" at bounding box center [524, 287] width 126 height 22
type input "9"
type input "200"
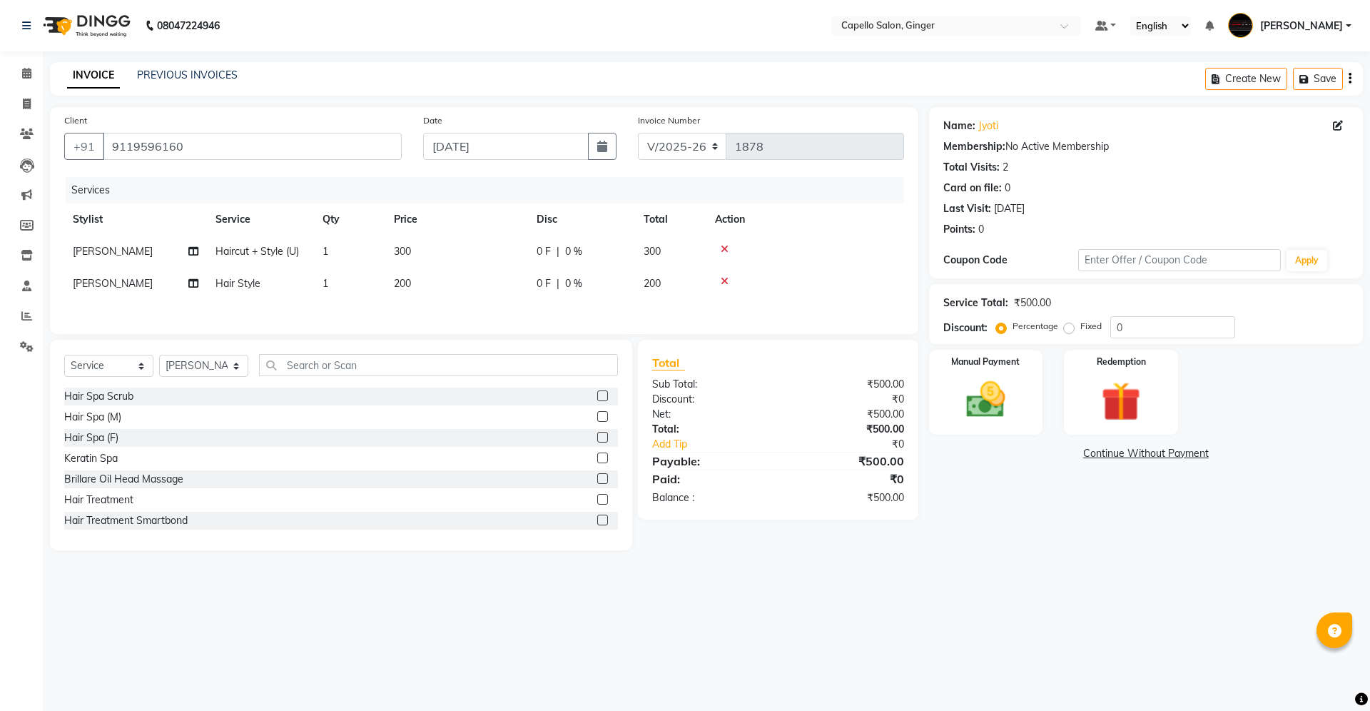
click at [500, 310] on div "Services Stylist Service Qty Price Disc Total Action [PERSON_NAME] Haircut + St…" at bounding box center [484, 248] width 840 height 143
click at [986, 406] on img at bounding box center [986, 399] width 66 height 47
click at [1162, 457] on span "CASH" at bounding box center [1158, 454] width 31 height 16
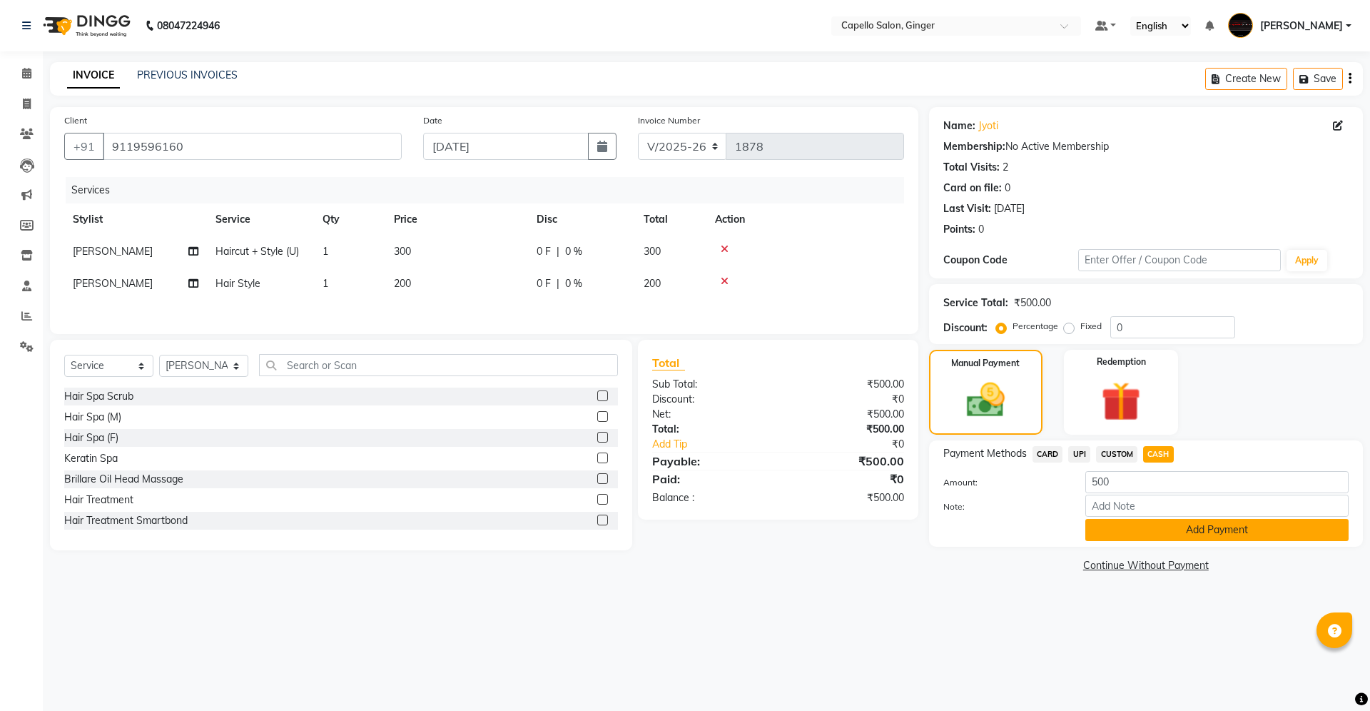
click at [1172, 532] on button "Add Payment" at bounding box center [1216, 530] width 263 height 22
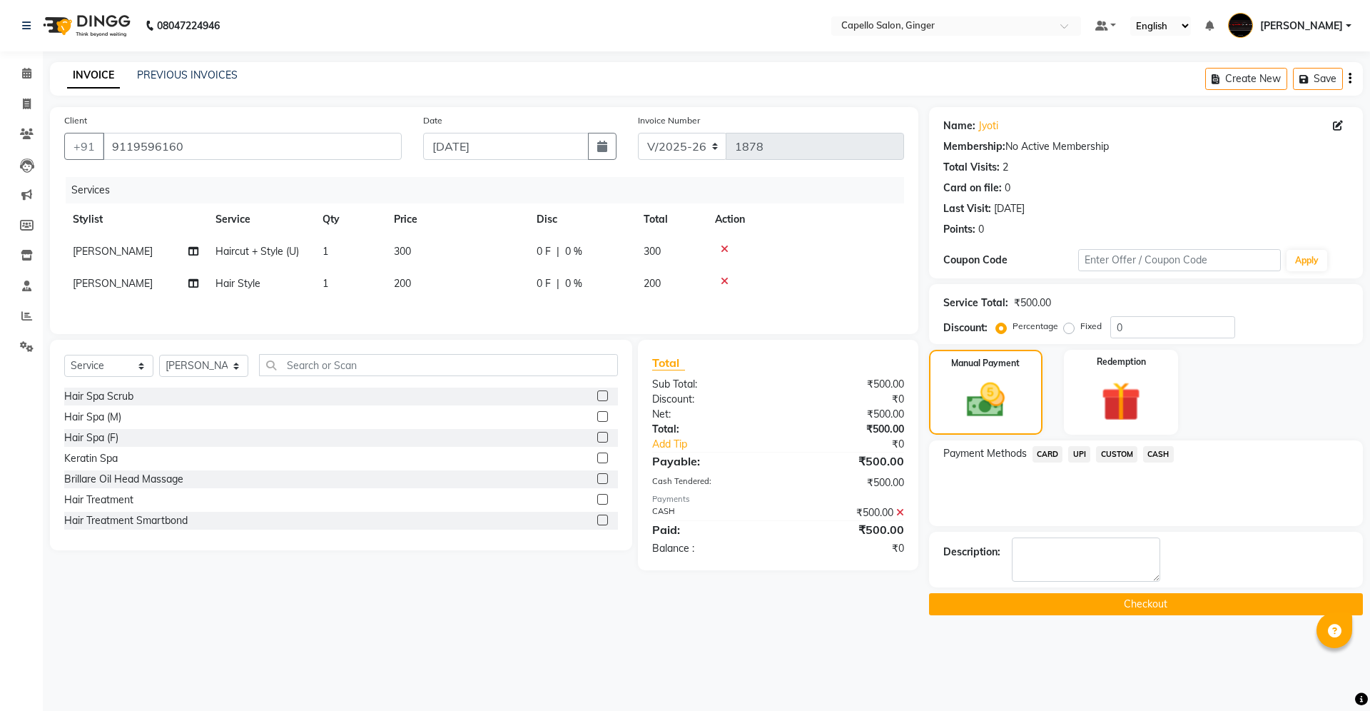
click at [1157, 617] on main "INVOICE PREVIOUS INVOICES Create New Save Client [PHONE_NUMBER] Date [DATE] Inv…" at bounding box center [706, 349] width 1327 height 574
click at [1154, 609] on button "Checkout" at bounding box center [1146, 604] width 434 height 22
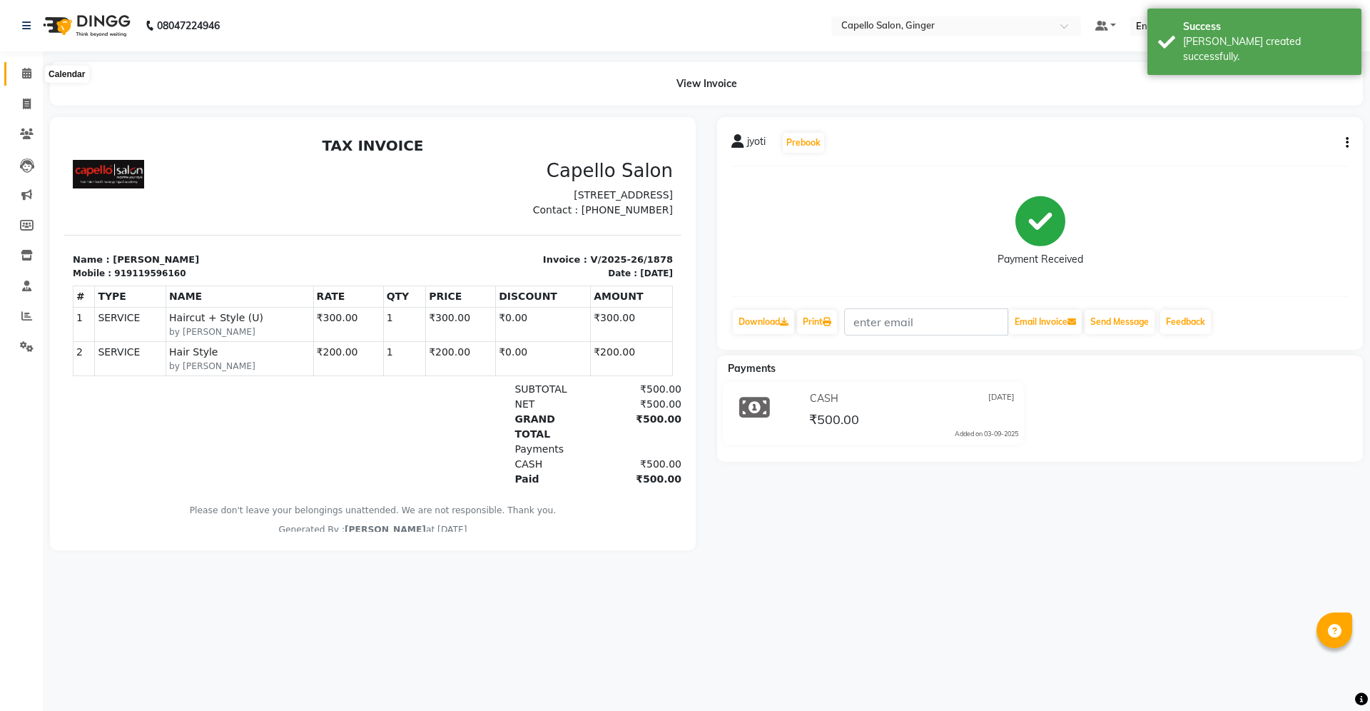
click at [30, 78] on icon at bounding box center [26, 73] width 9 height 11
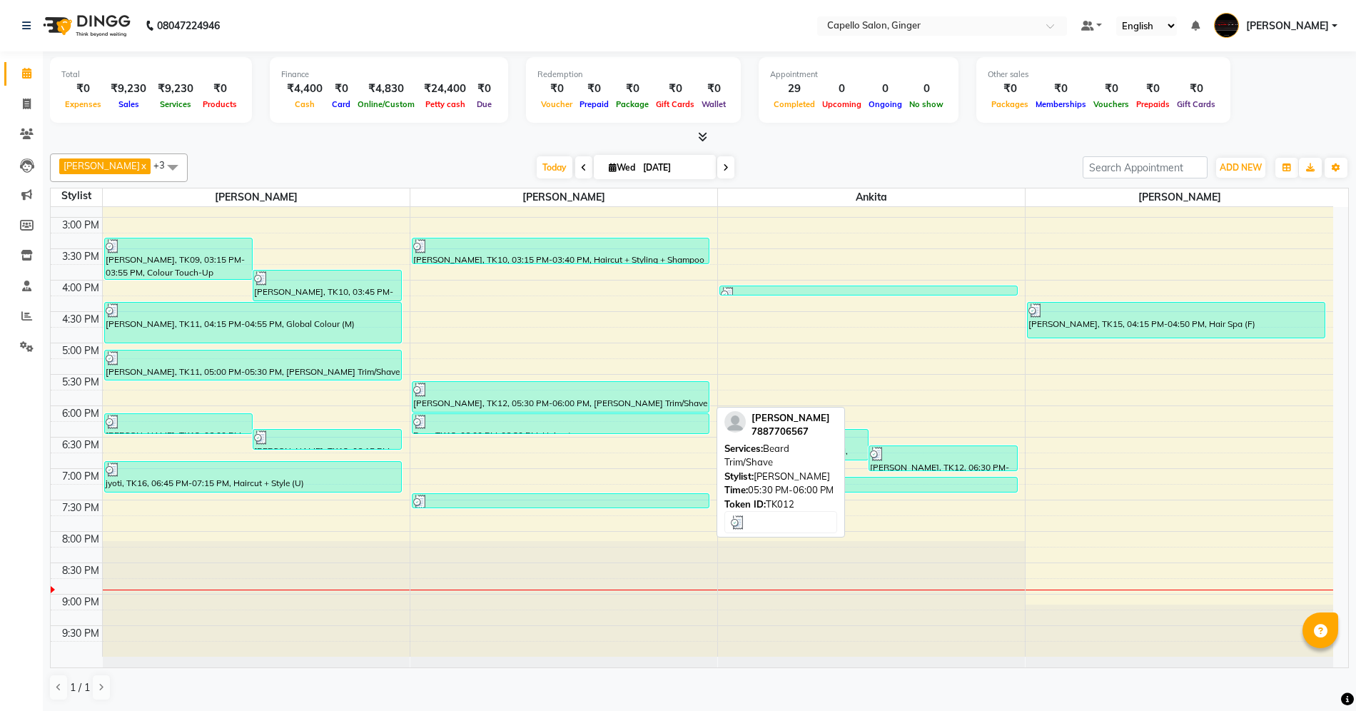
scroll to position [1, 0]
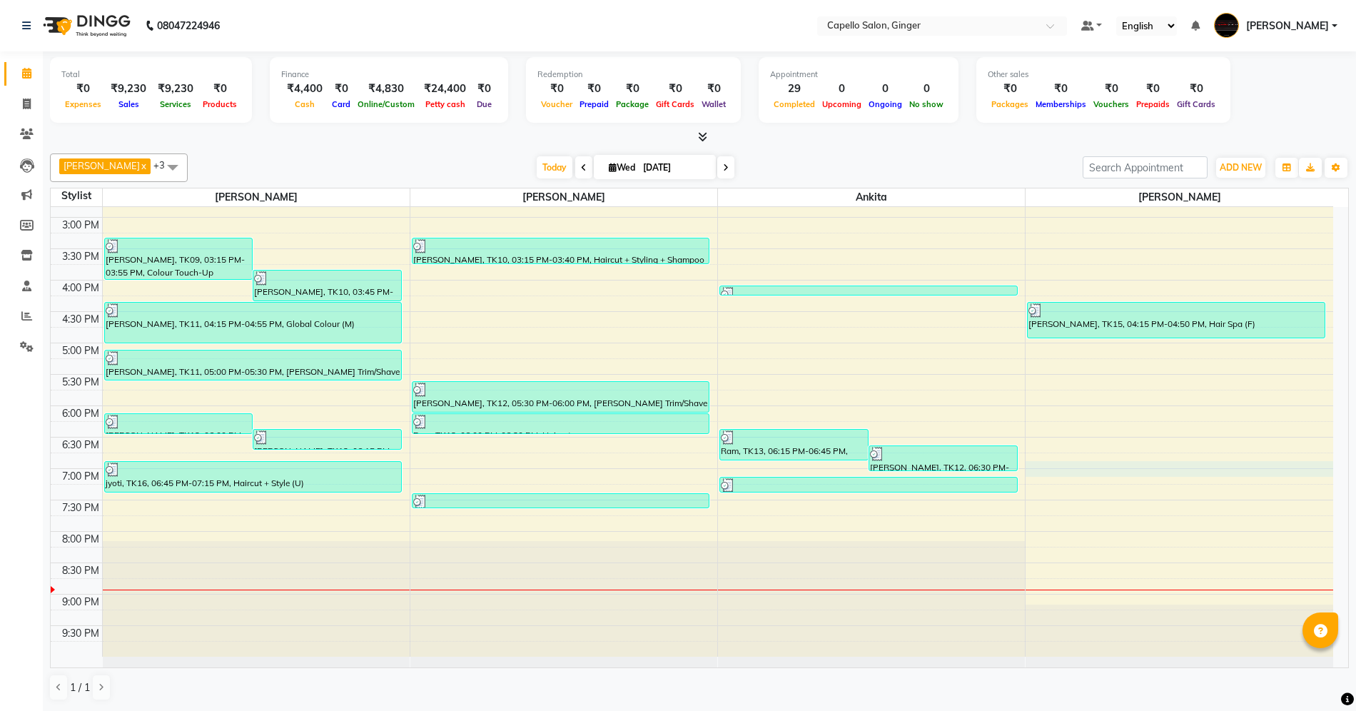
click at [1110, 469] on div "10:00 AM 10:30 AM 11:00 AM 11:30 AM 12:00 PM 12:30 PM 1:00 PM 1:30 PM 2:00 PM 2…" at bounding box center [692, 280] width 1282 height 753
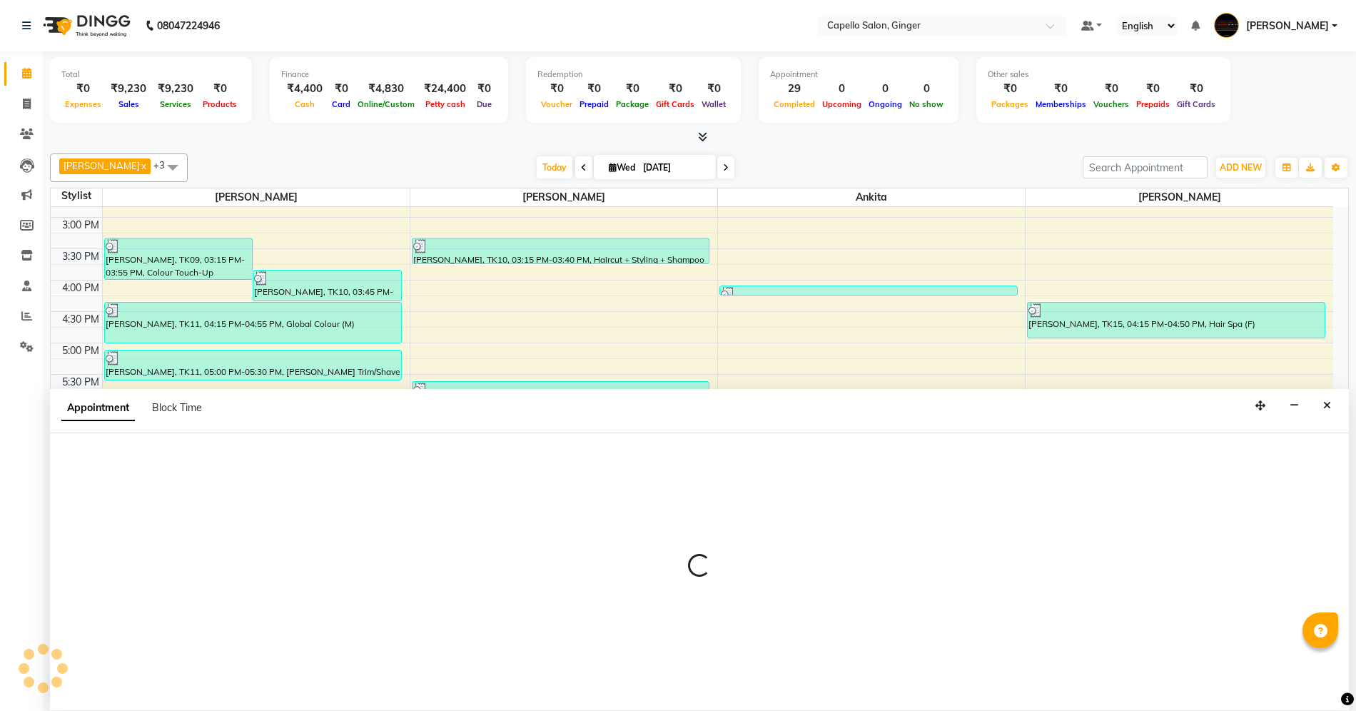
select select "90646"
select select "1125"
select select "tentative"
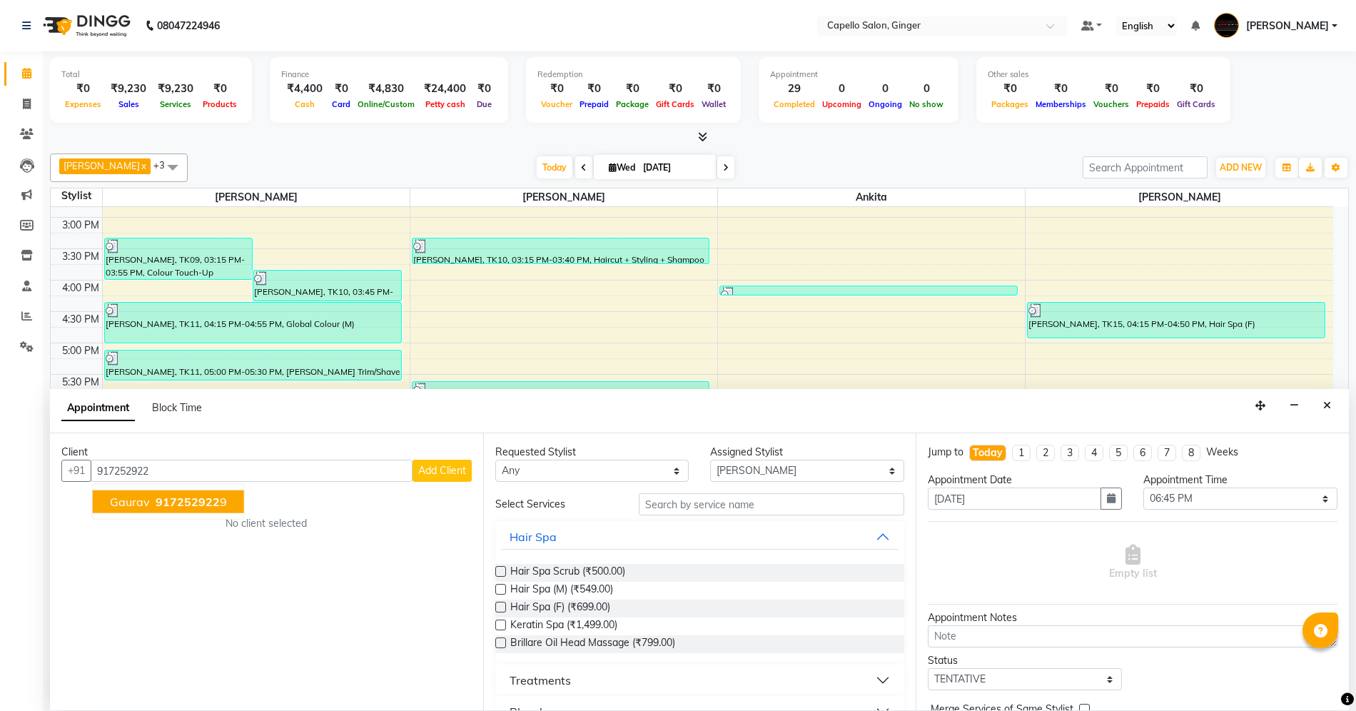
click at [192, 500] on span "917252922" at bounding box center [188, 502] width 64 height 14
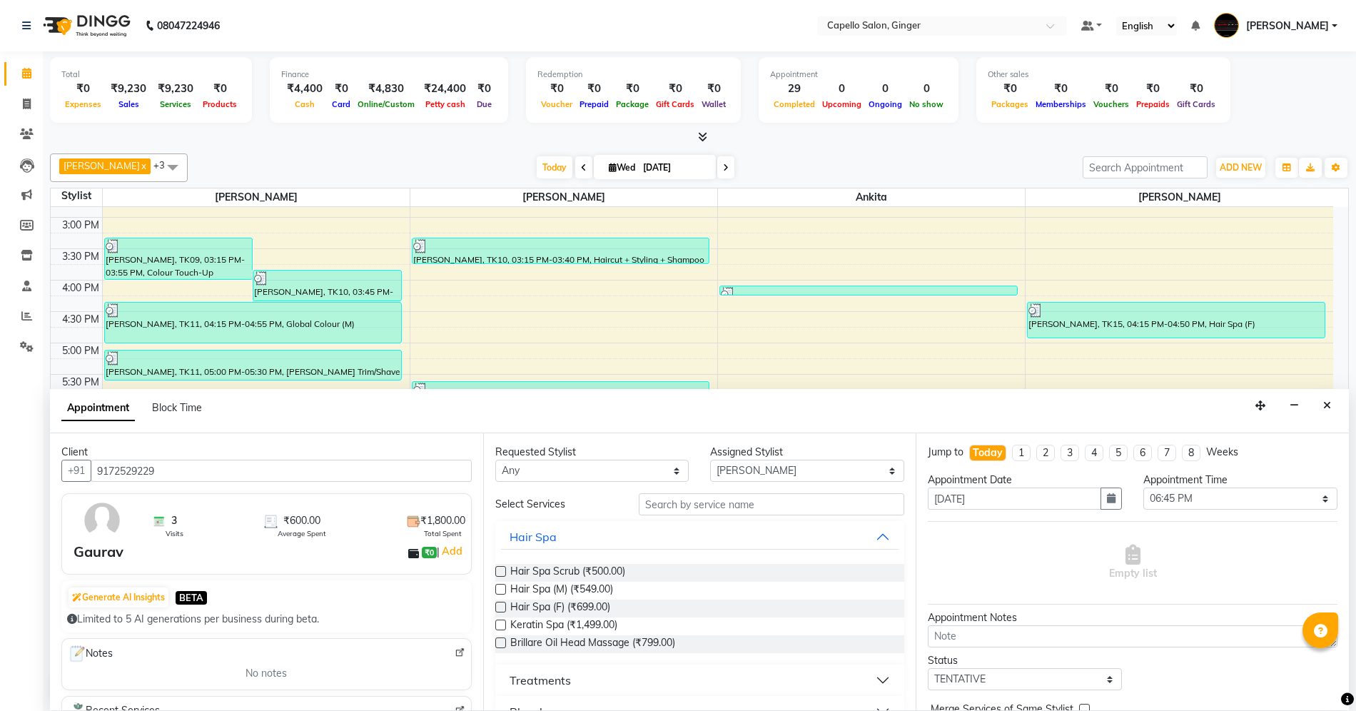
type input "9172529229"
click at [664, 509] on input "text" at bounding box center [771, 504] width 265 height 22
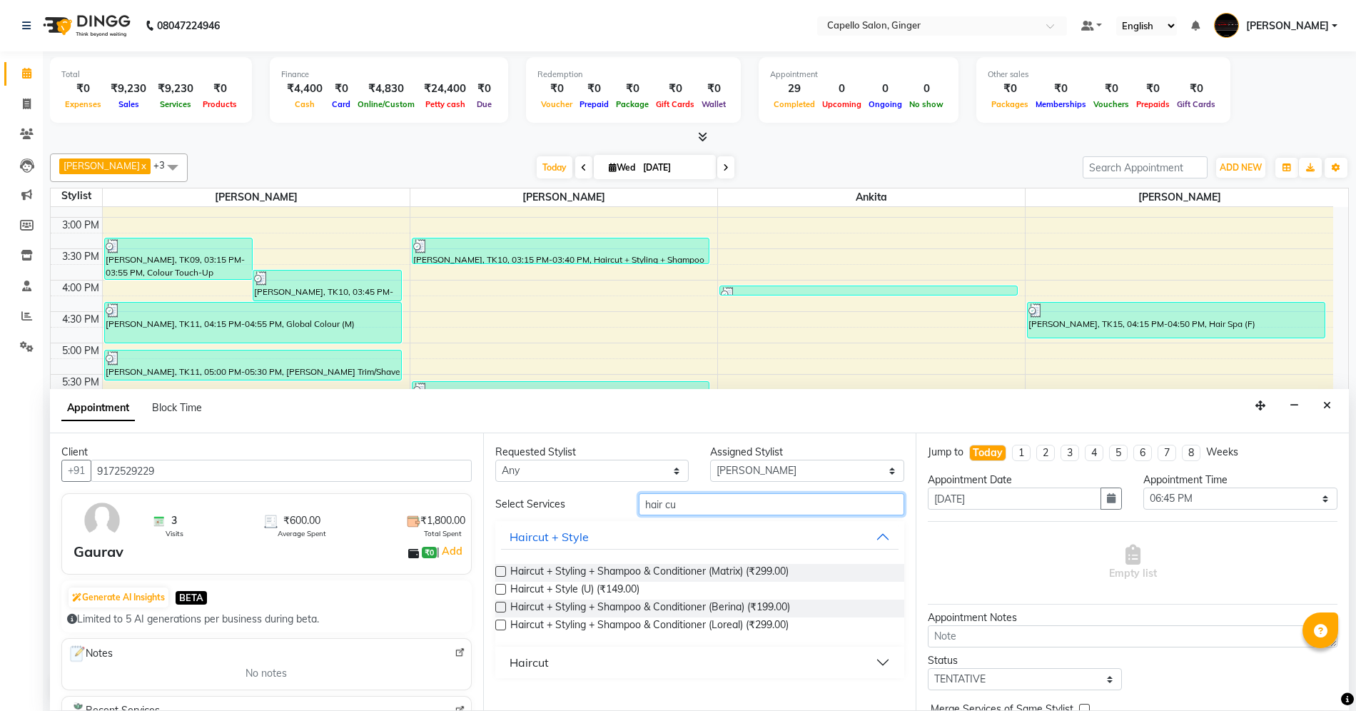
type input "hair cu"
click at [594, 655] on button "Haircut" at bounding box center [700, 662] width 398 height 26
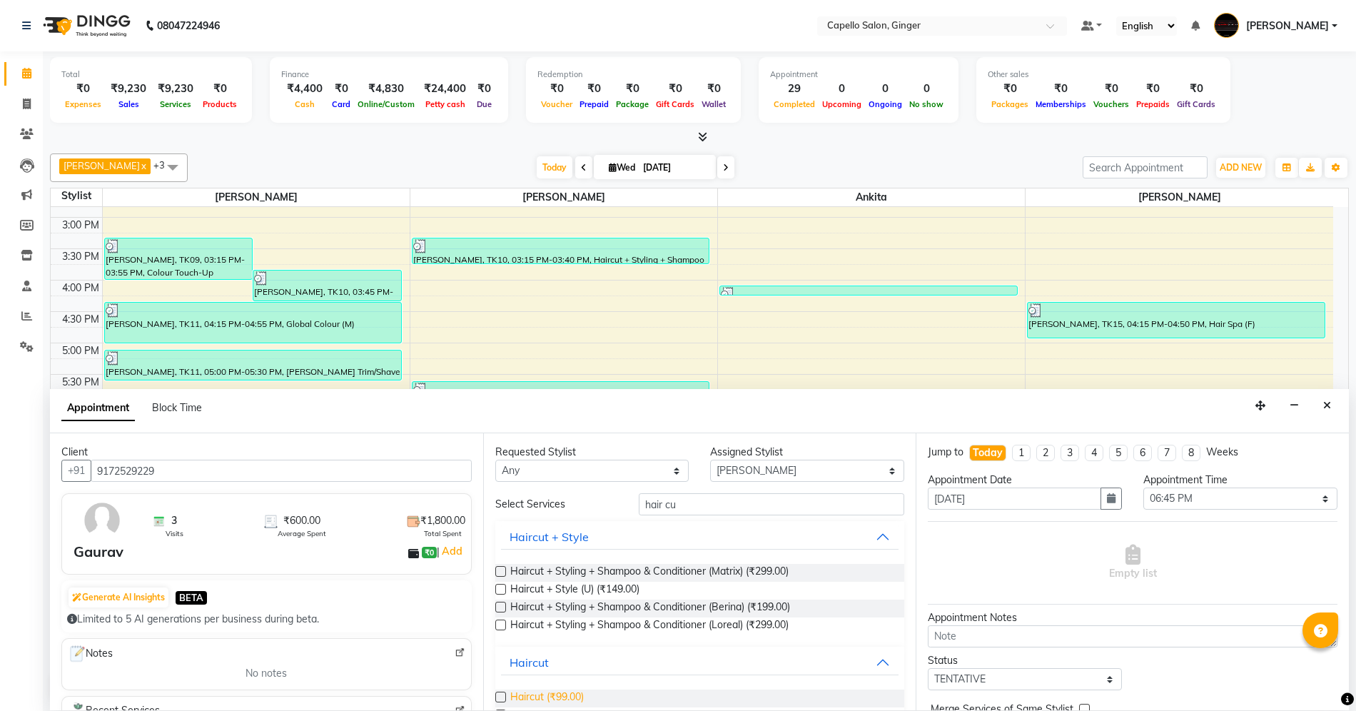
click at [549, 694] on span "Haircut (₹99.00)" at bounding box center [546, 698] width 73 height 18
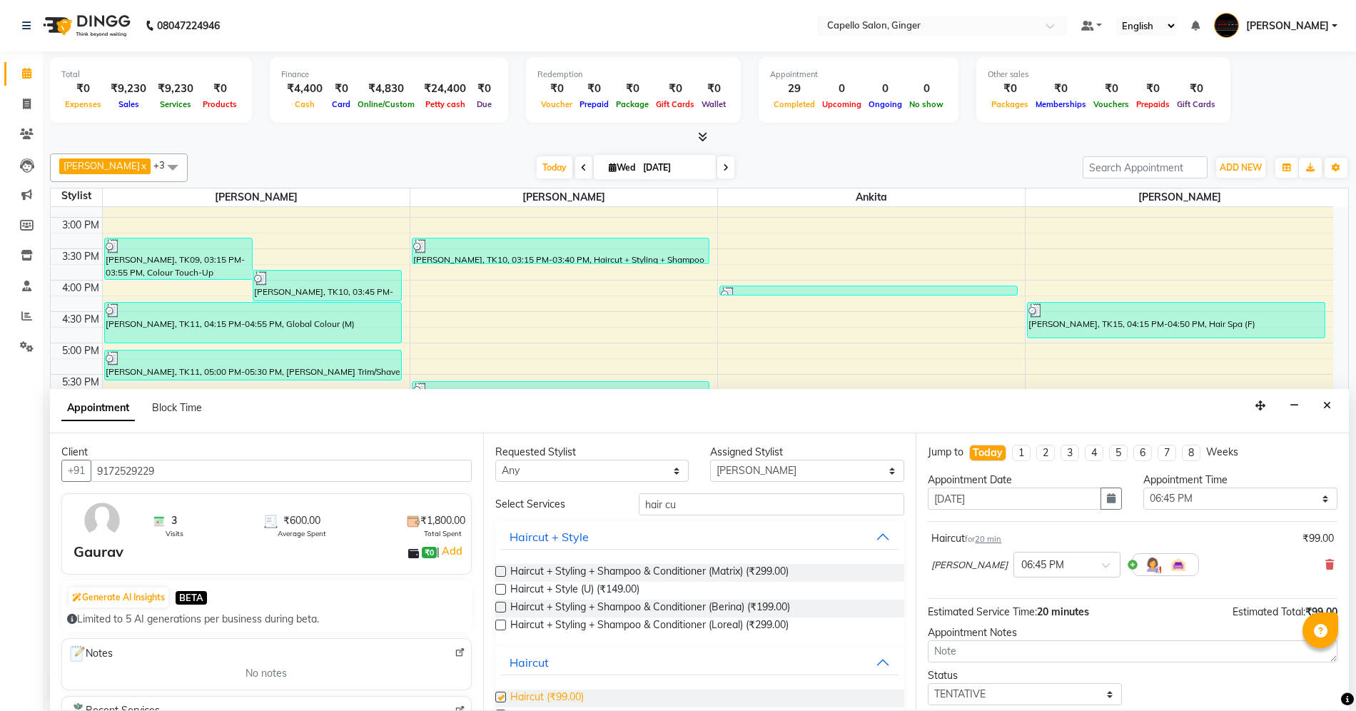
checkbox input "false"
click at [715, 508] on input "hair cu" at bounding box center [771, 504] width 265 height 22
click at [795, 461] on select "Select Admin [PERSON_NAME] [PERSON_NAME] [PERSON_NAME] [PERSON_NAME] [PERSON_NA…" at bounding box center [807, 471] width 194 height 22
select select "35234"
click at [710, 460] on select "Select Admin [PERSON_NAME] [PERSON_NAME] [PERSON_NAME] [PERSON_NAME] [PERSON_NA…" at bounding box center [807, 471] width 194 height 22
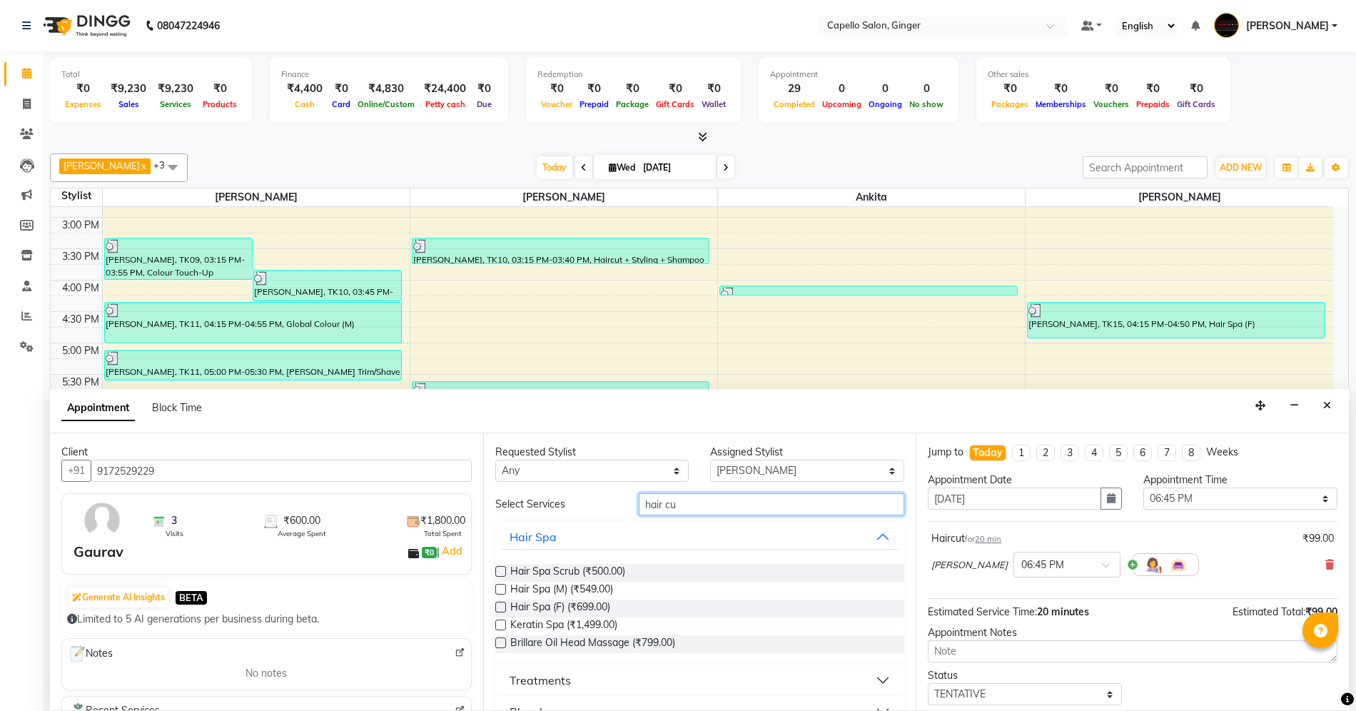
click at [774, 501] on input "hair cu" at bounding box center [771, 504] width 265 height 22
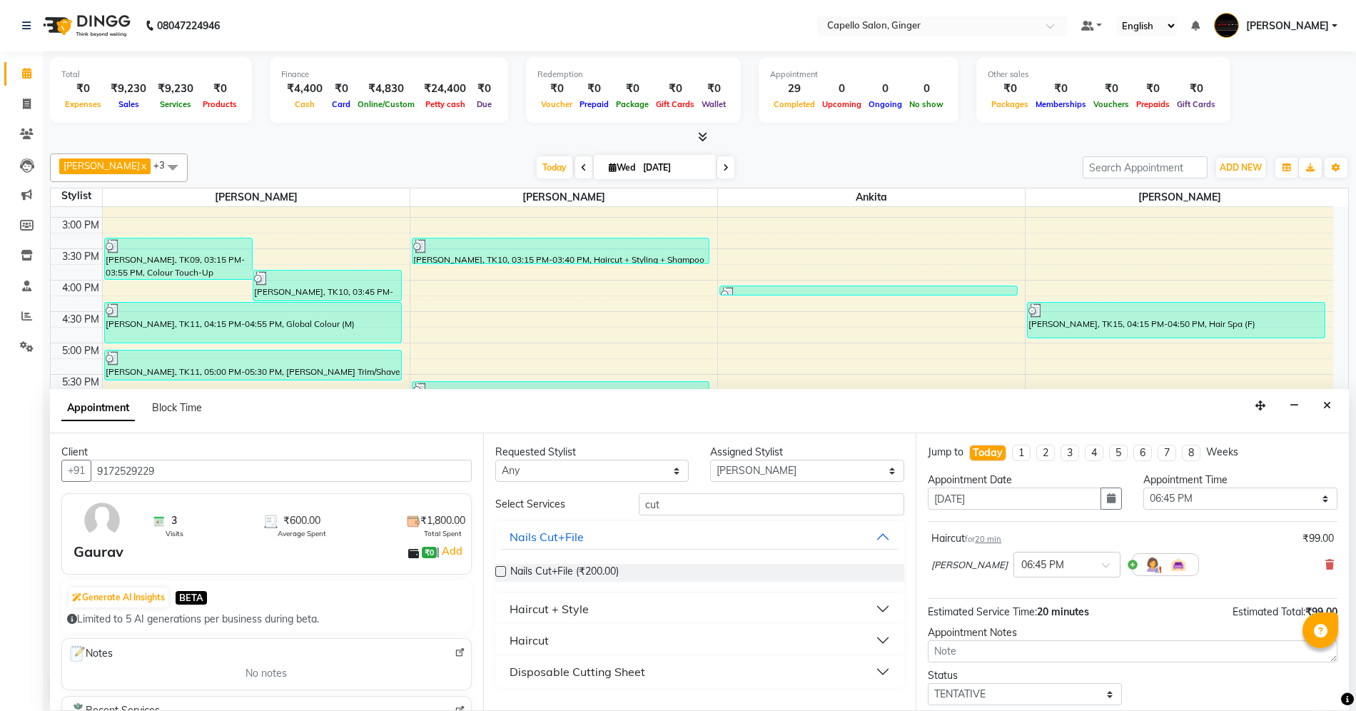
click at [597, 644] on button "Haircut" at bounding box center [700, 640] width 398 height 26
click at [572, 671] on span "Haircut (₹99.00)" at bounding box center [546, 676] width 73 height 18
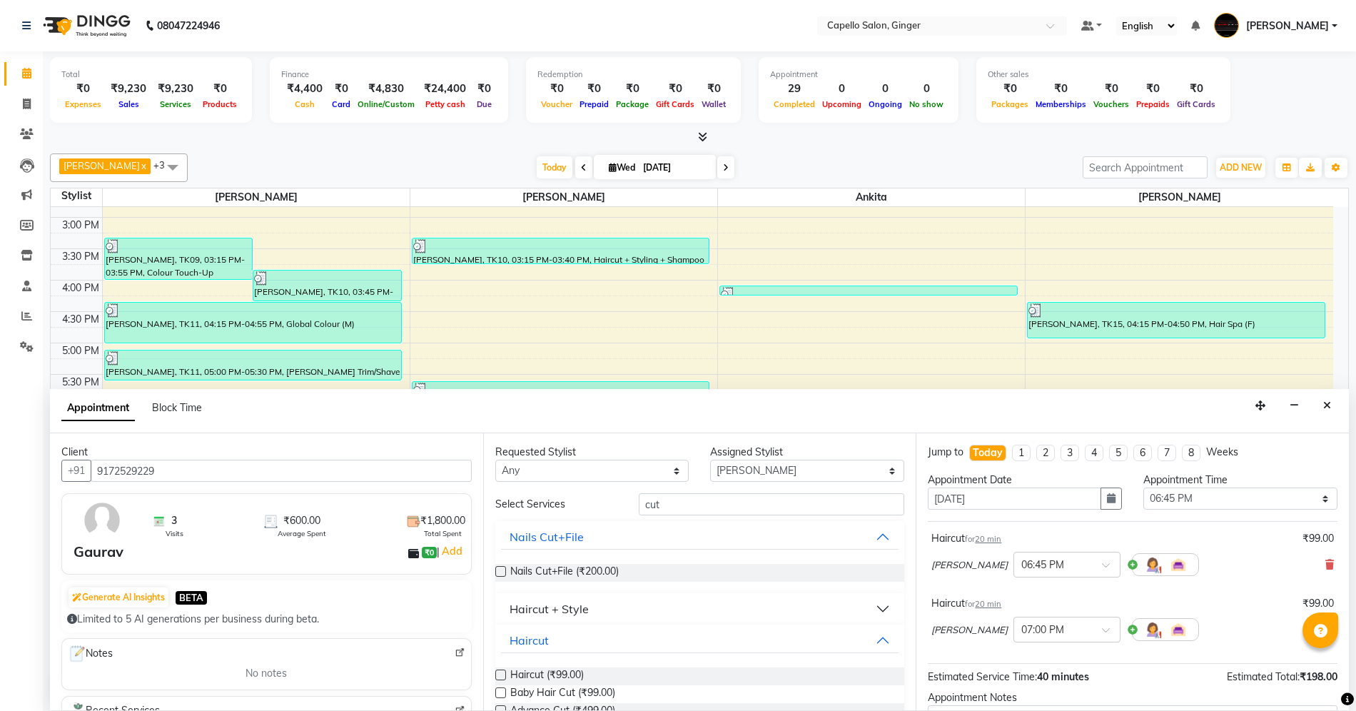
scroll to position [128, 0]
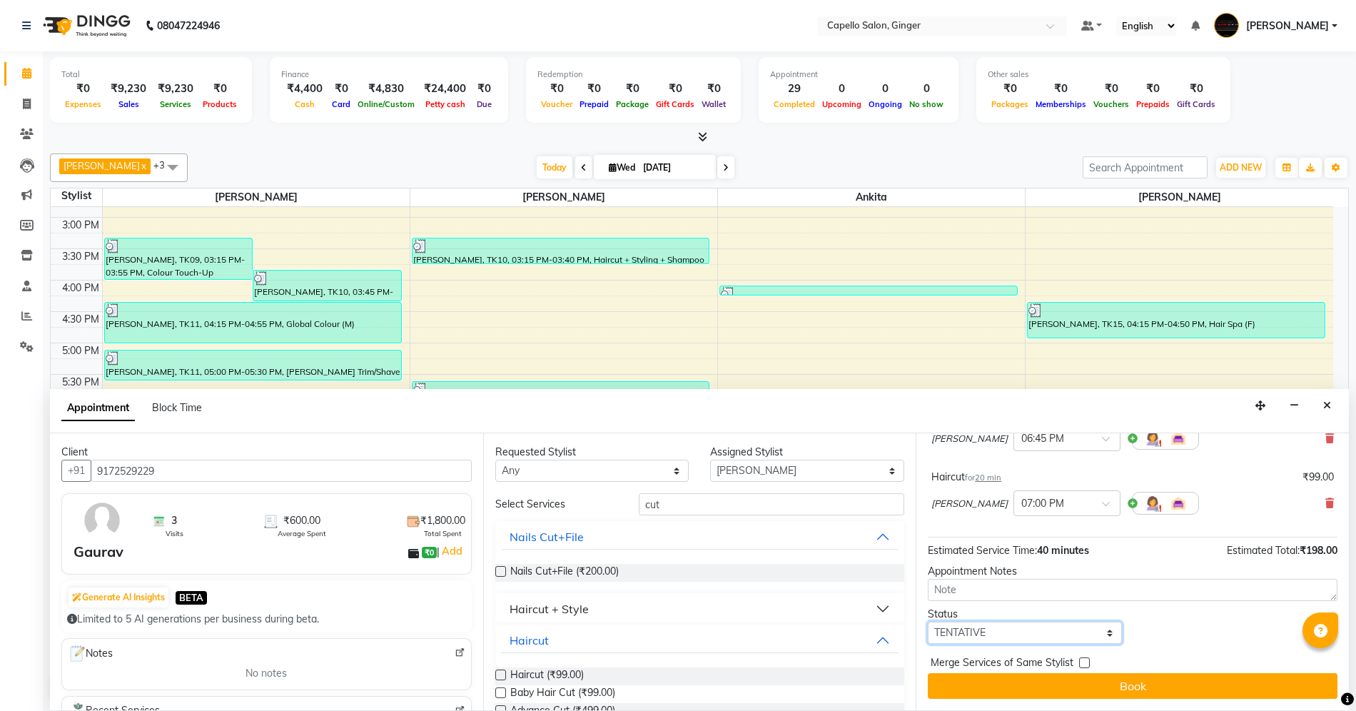
click at [985, 632] on select "Select TENTATIVE CONFIRM CHECK-IN UPCOMING" at bounding box center [1025, 633] width 194 height 22
click at [928, 622] on select "Select TENTATIVE CONFIRM CHECK-IN UPCOMING" at bounding box center [1025, 633] width 194 height 22
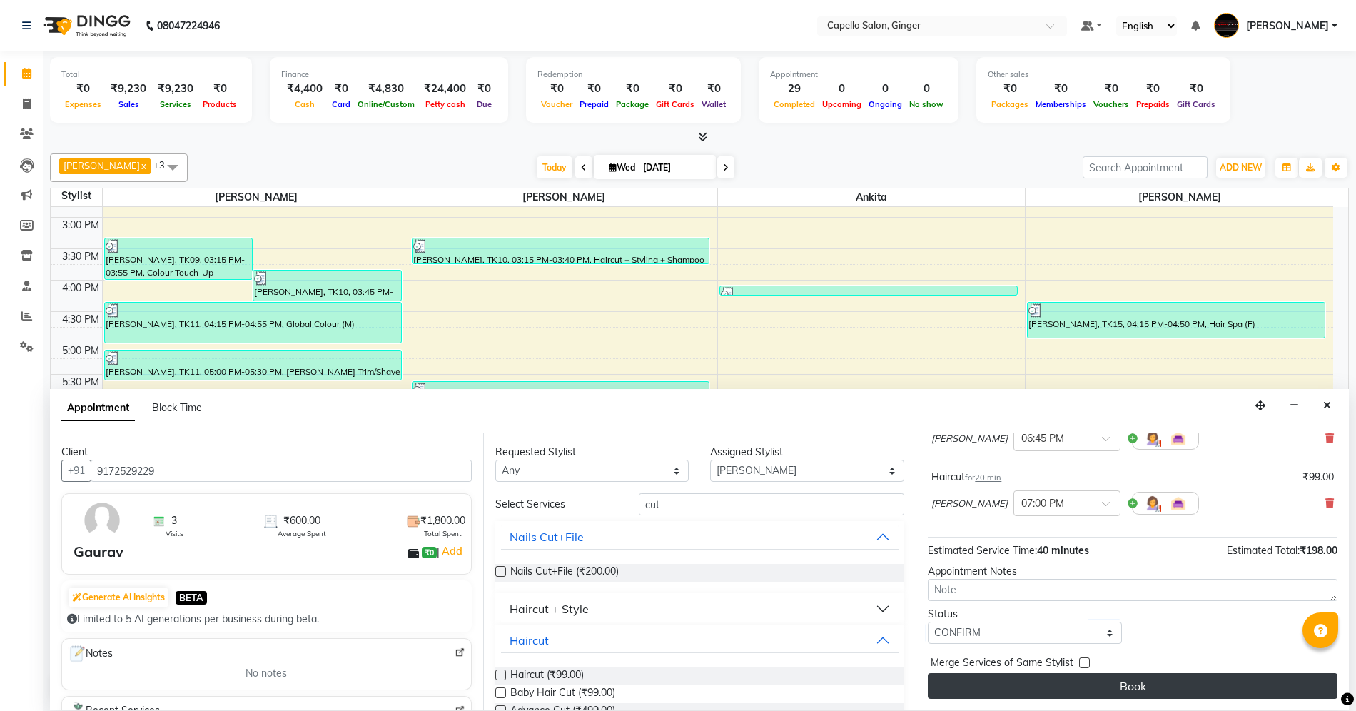
click at [982, 676] on button "Book" at bounding box center [1133, 686] width 410 height 26
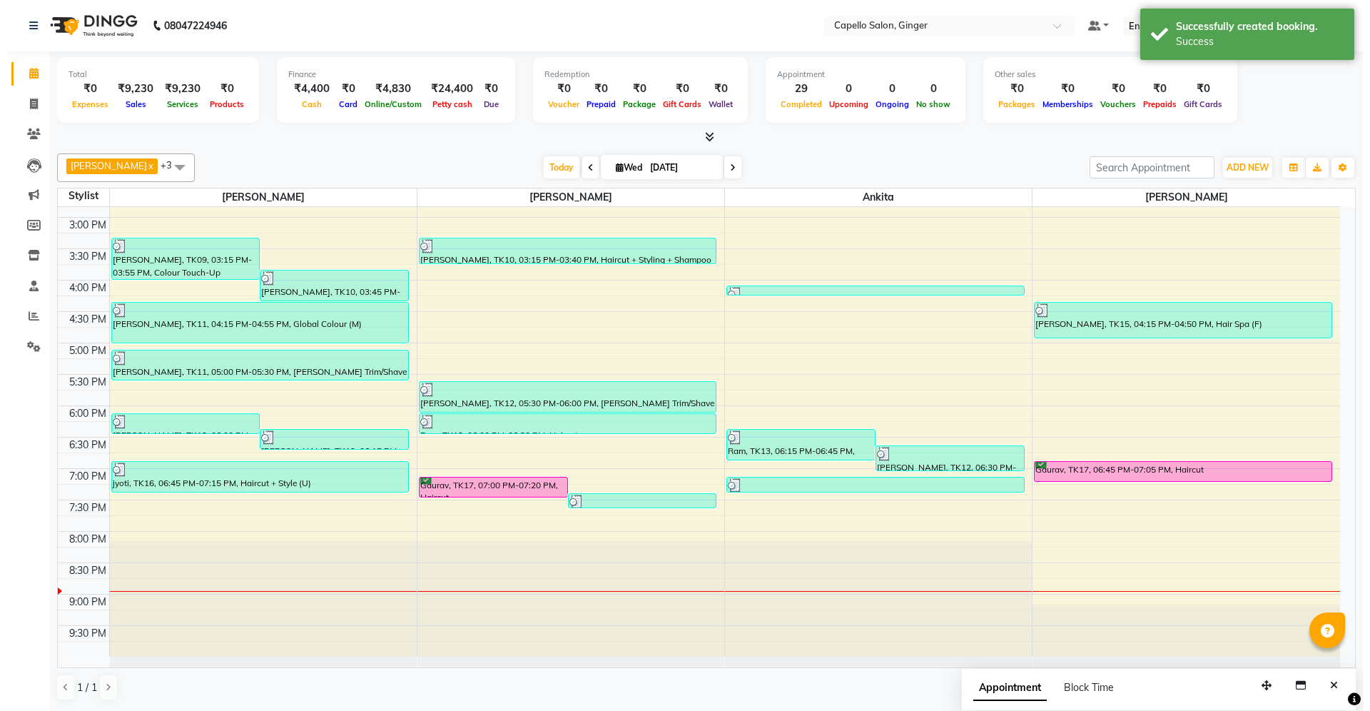
scroll to position [0, 0]
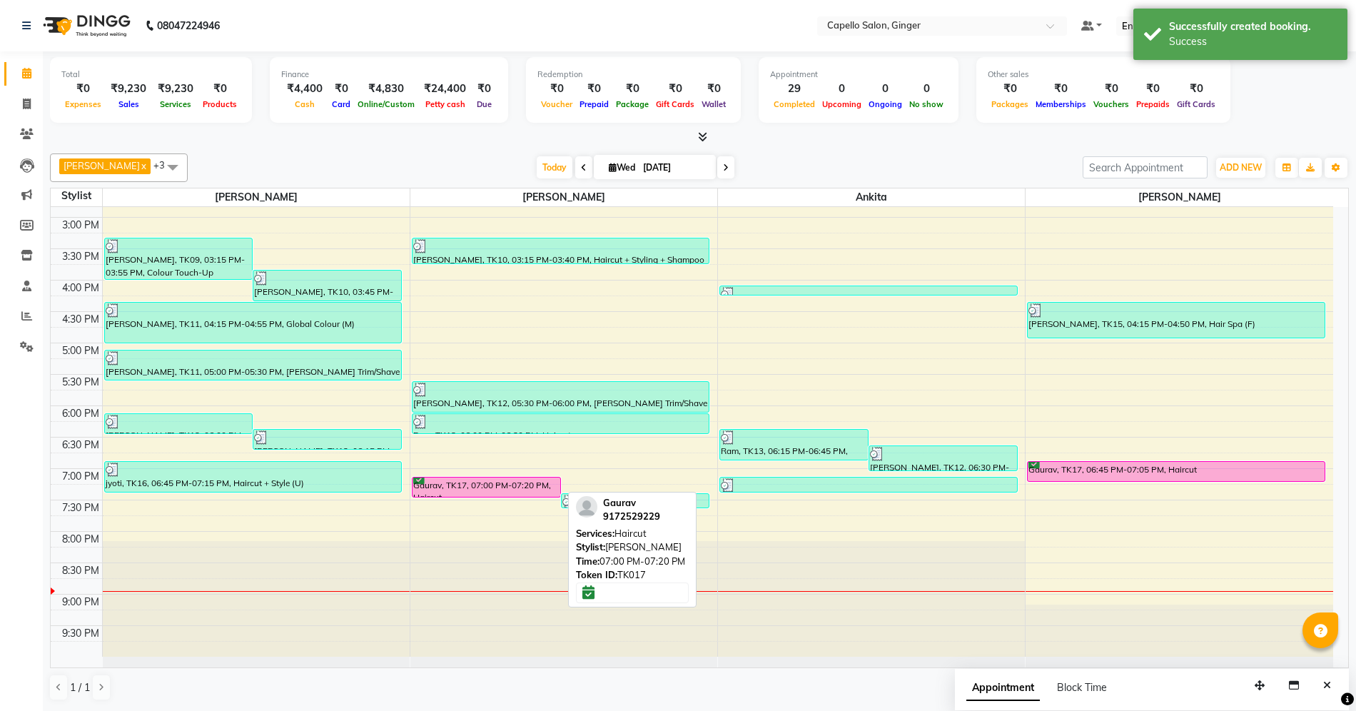
click at [509, 495] on div at bounding box center [486, 497] width 148 height 6
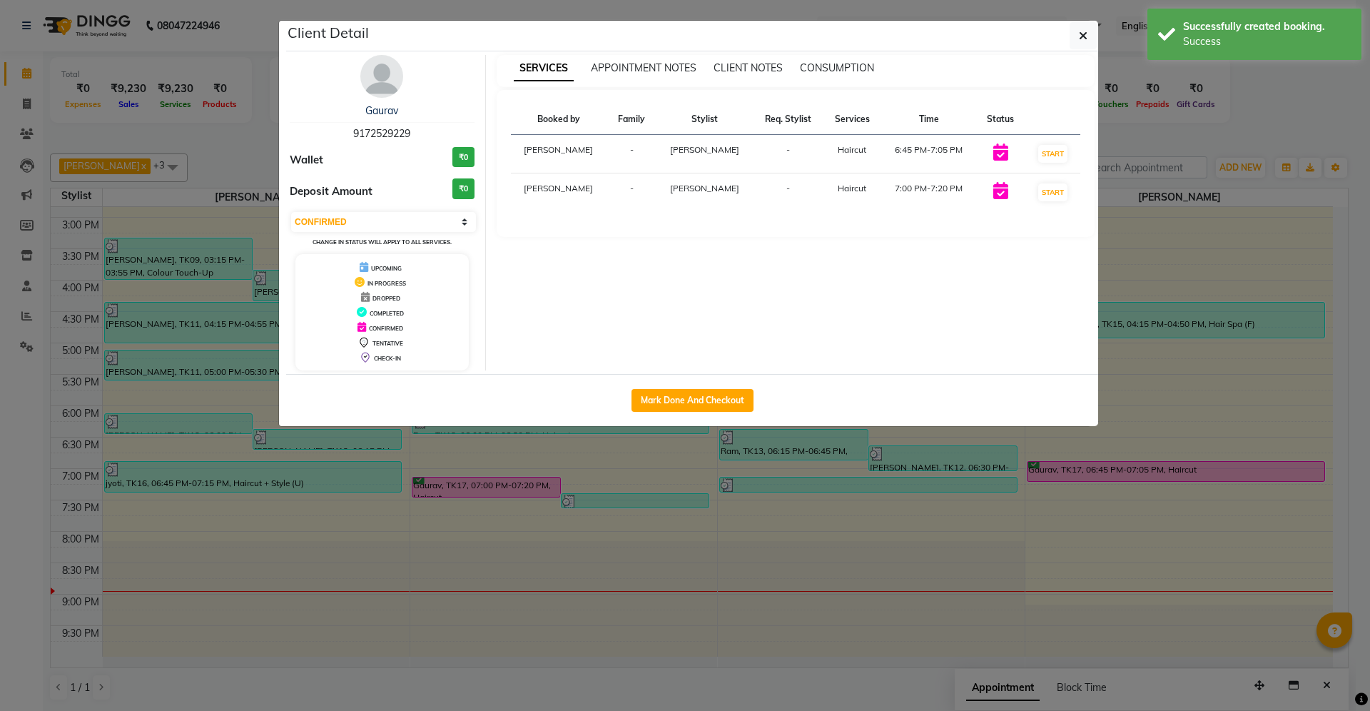
click at [696, 388] on div "Mark Done And Checkout" at bounding box center [692, 400] width 812 height 52
click at [696, 397] on button "Mark Done And Checkout" at bounding box center [693, 400] width 122 height 23
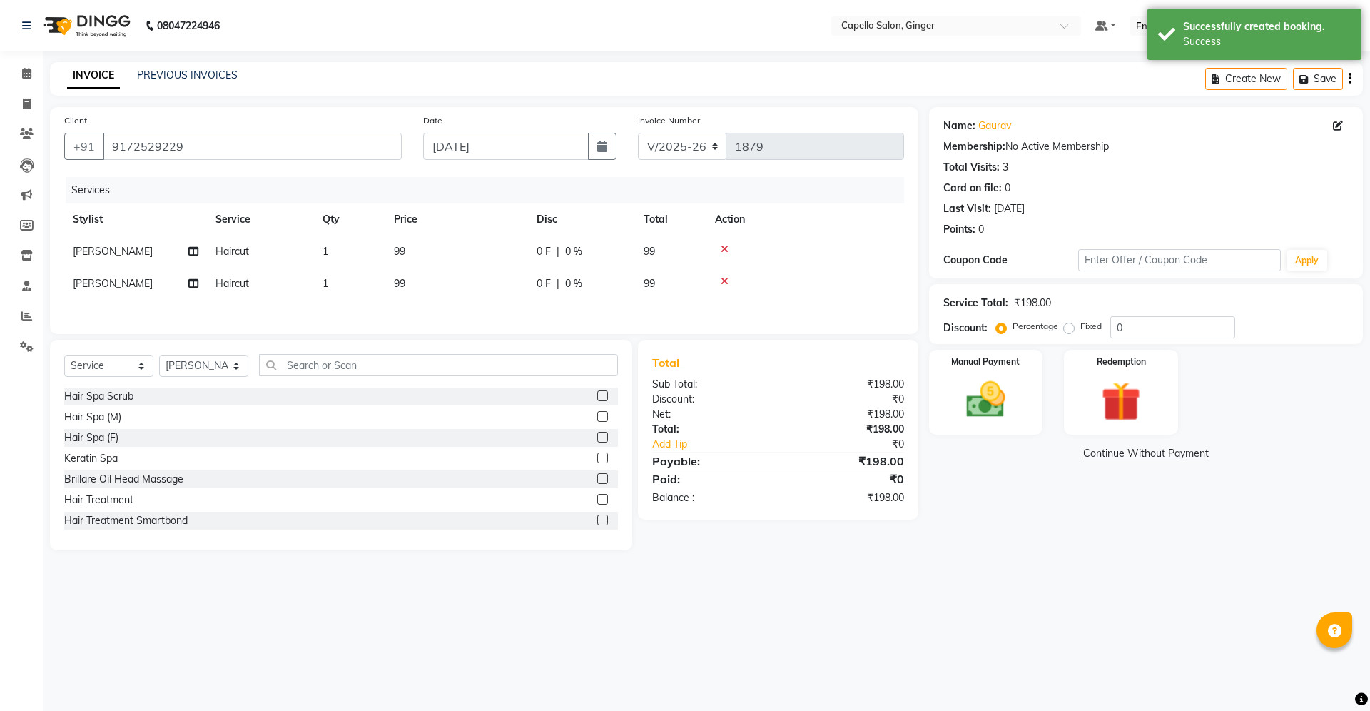
click at [417, 260] on td "99" at bounding box center [456, 251] width 143 height 32
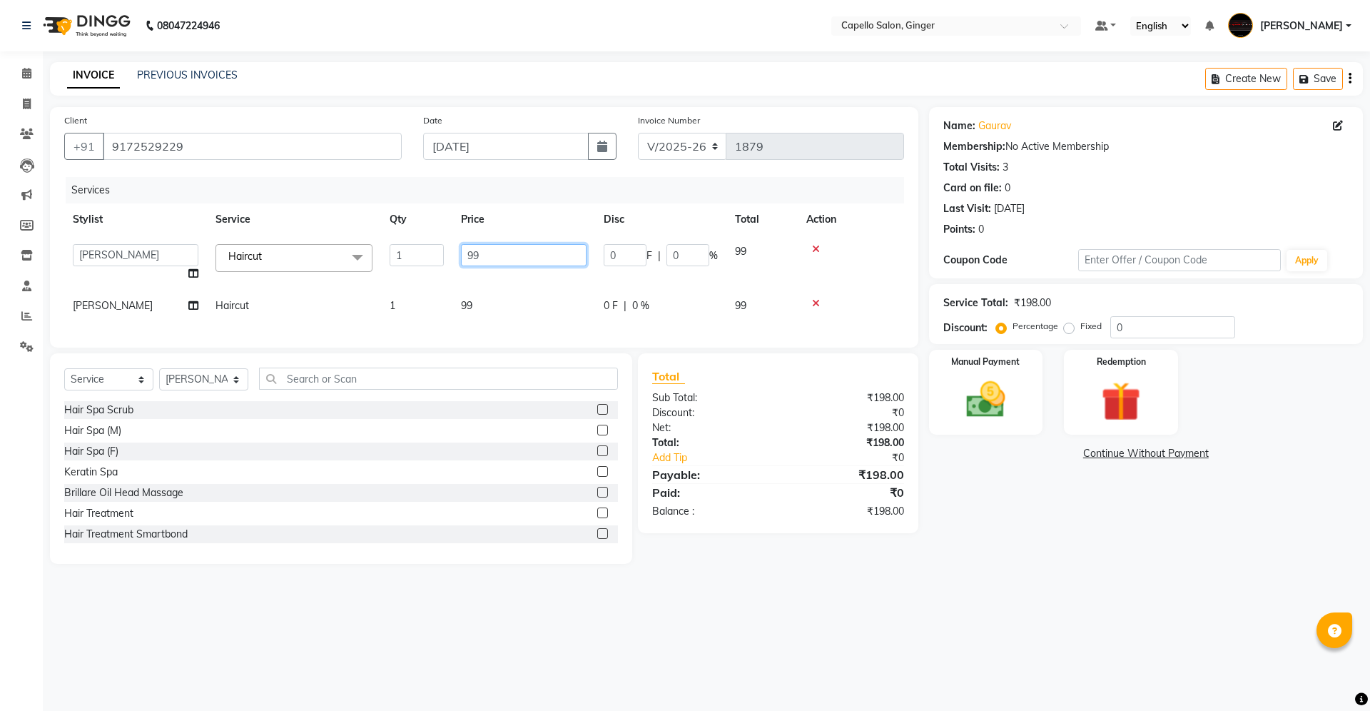
click at [512, 255] on input "99" at bounding box center [524, 255] width 126 height 22
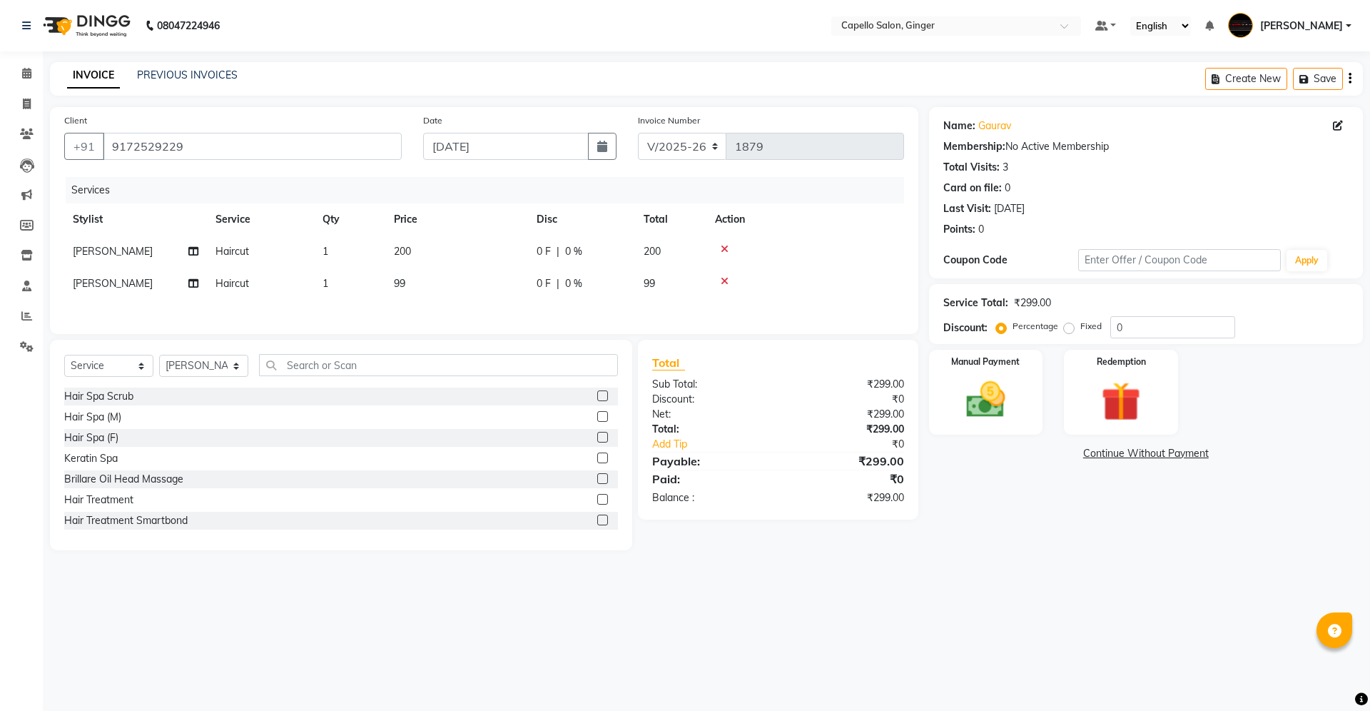
click at [503, 271] on tbody "[PERSON_NAME] Haircut 1 200 0 F | 0 % 200 [PERSON_NAME] Haircut 1 99 0 F | 0 % …" at bounding box center [484, 267] width 840 height 64
click at [402, 284] on span "99" at bounding box center [399, 283] width 11 height 13
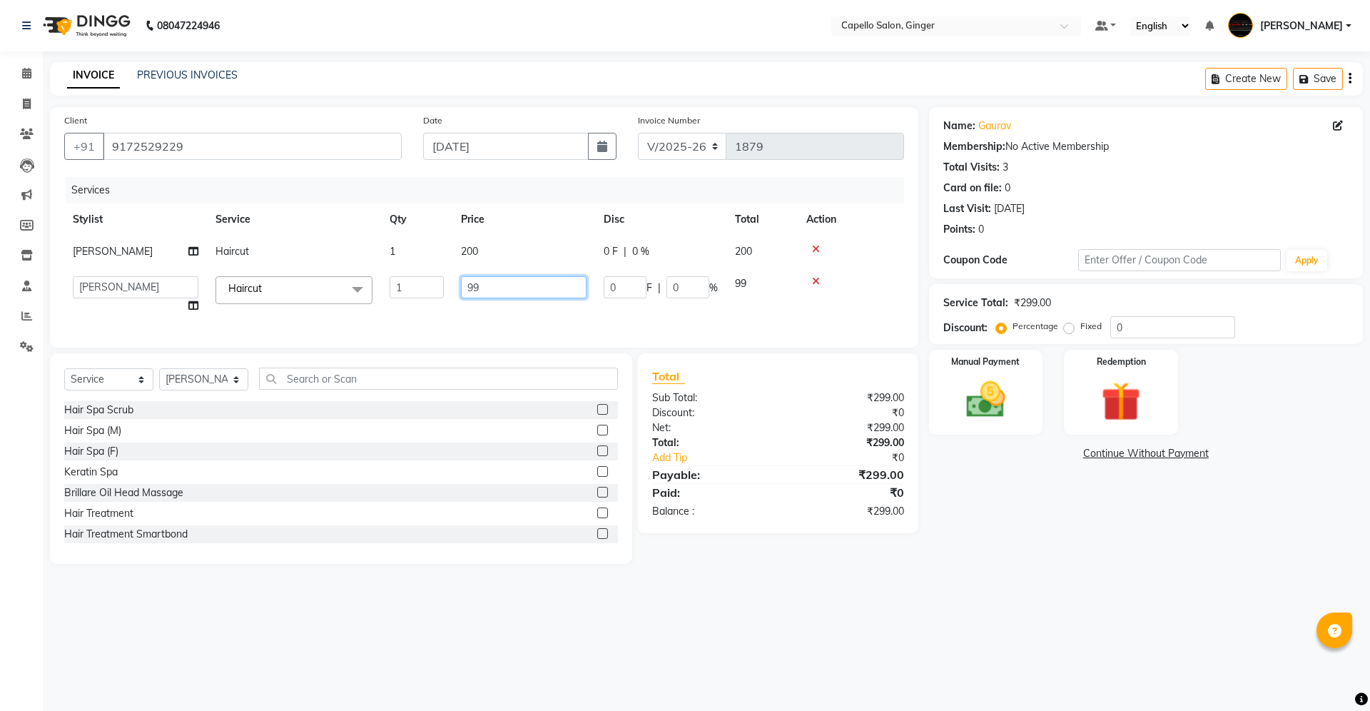
click at [497, 284] on input "99" at bounding box center [524, 287] width 126 height 22
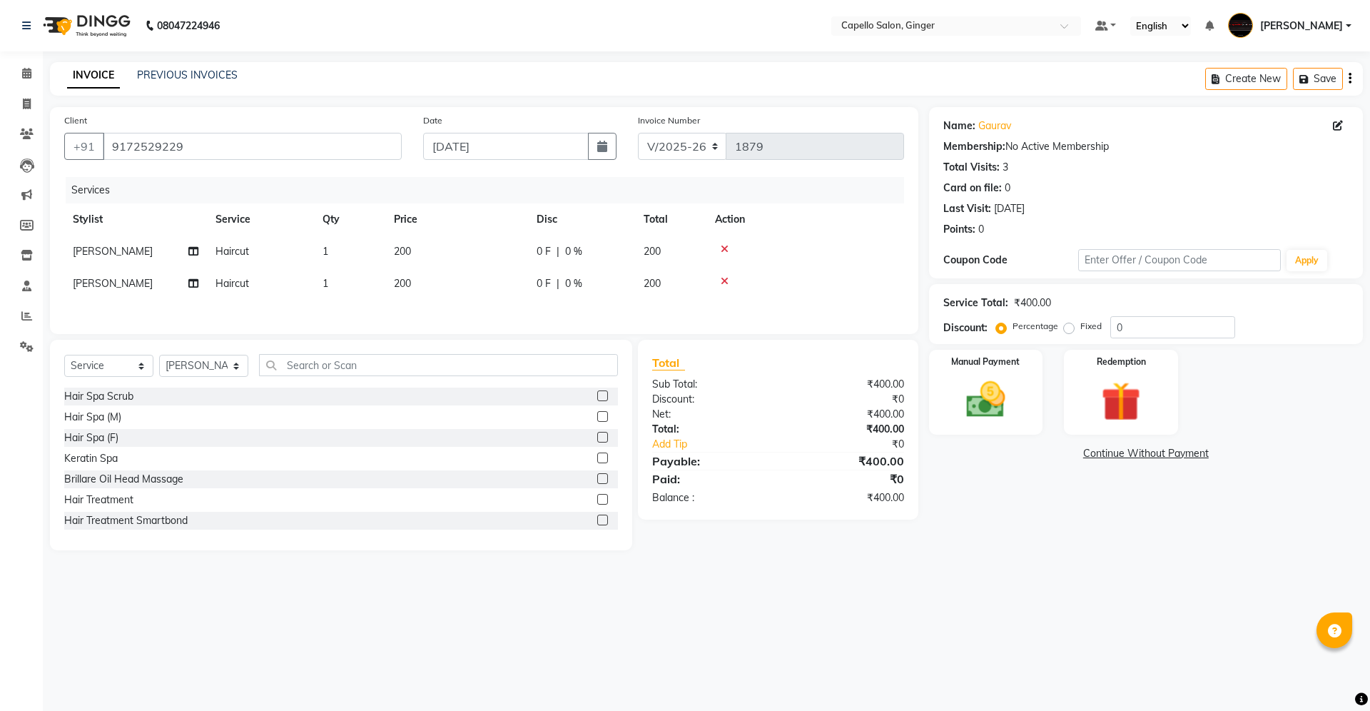
click at [487, 305] on div "Services Stylist Service Qty Price Disc Total Action [PERSON_NAME] Haircut 1 20…" at bounding box center [484, 248] width 840 height 143
click at [986, 404] on img at bounding box center [986, 399] width 66 height 47
click at [1080, 455] on span "UPI" at bounding box center [1079, 454] width 22 height 16
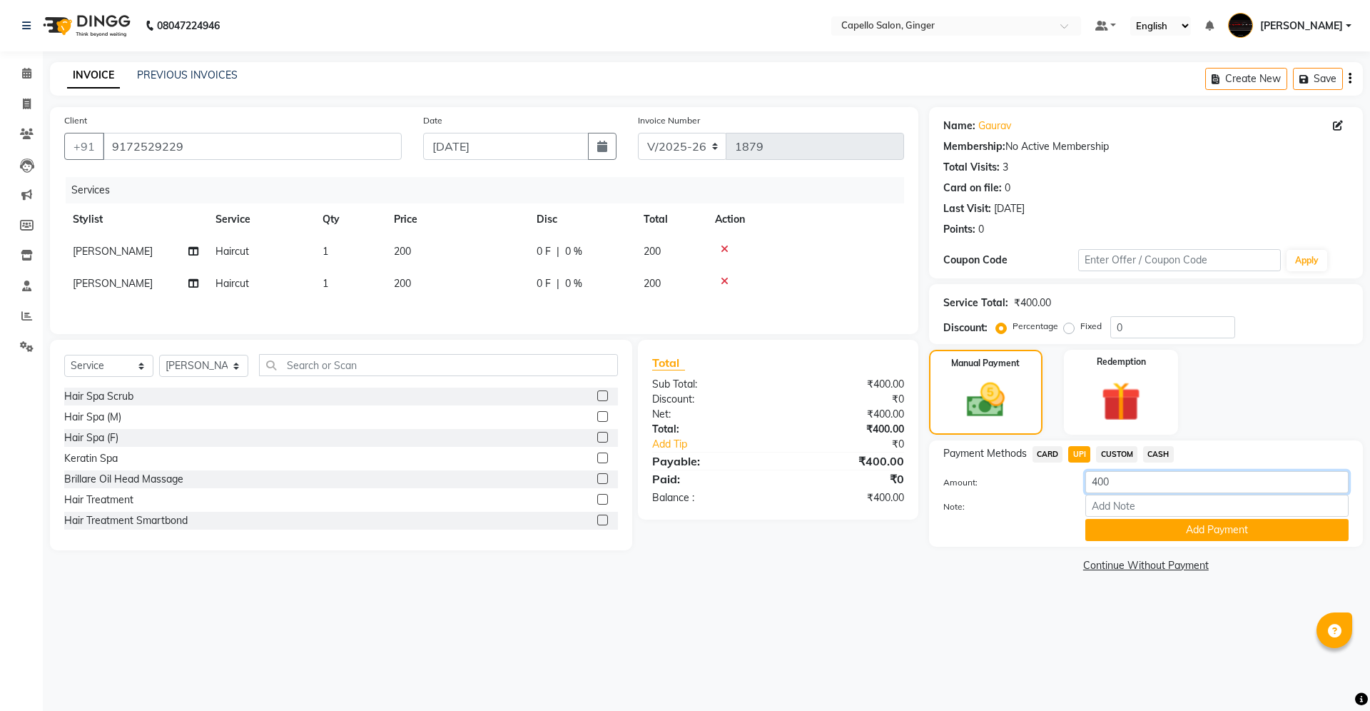
click at [1129, 486] on input "400" at bounding box center [1216, 482] width 263 height 22
click at [1123, 532] on button "Add Payment" at bounding box center [1216, 530] width 263 height 22
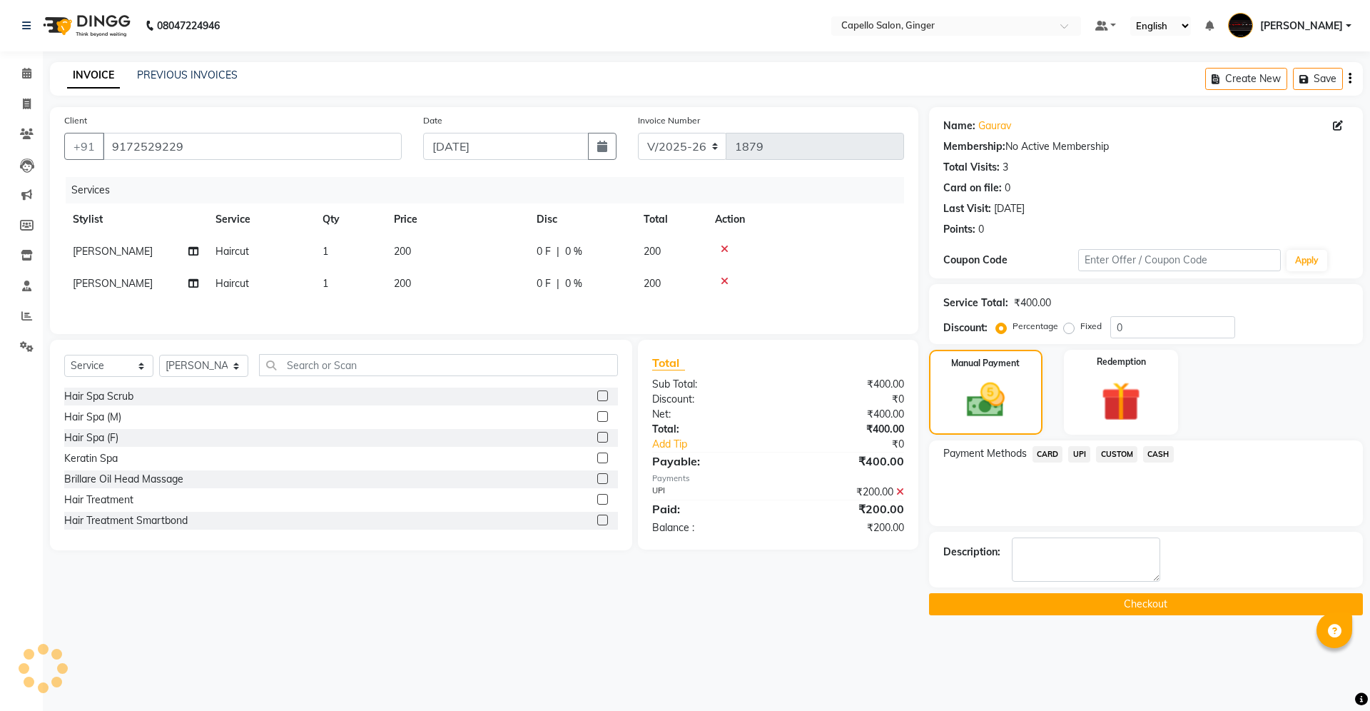
click at [1152, 455] on span "CASH" at bounding box center [1158, 454] width 31 height 16
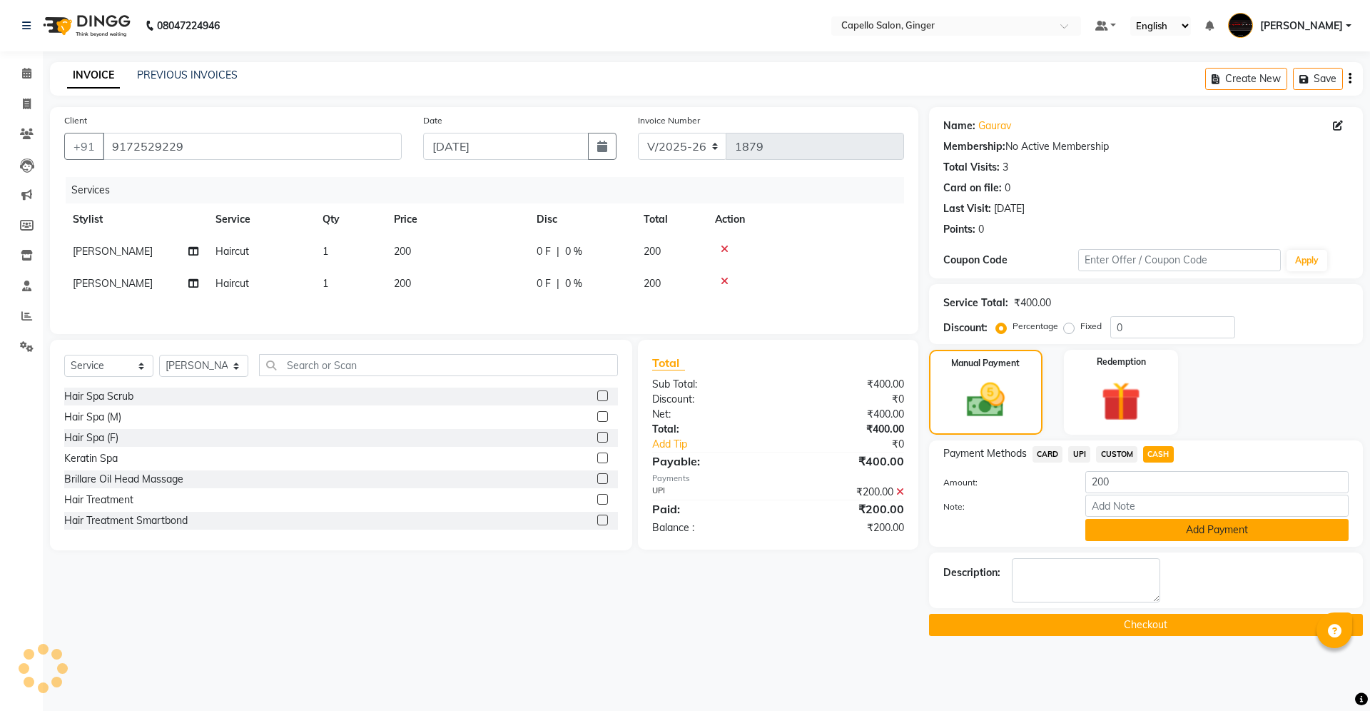
click at [1147, 532] on button "Add Payment" at bounding box center [1216, 530] width 263 height 22
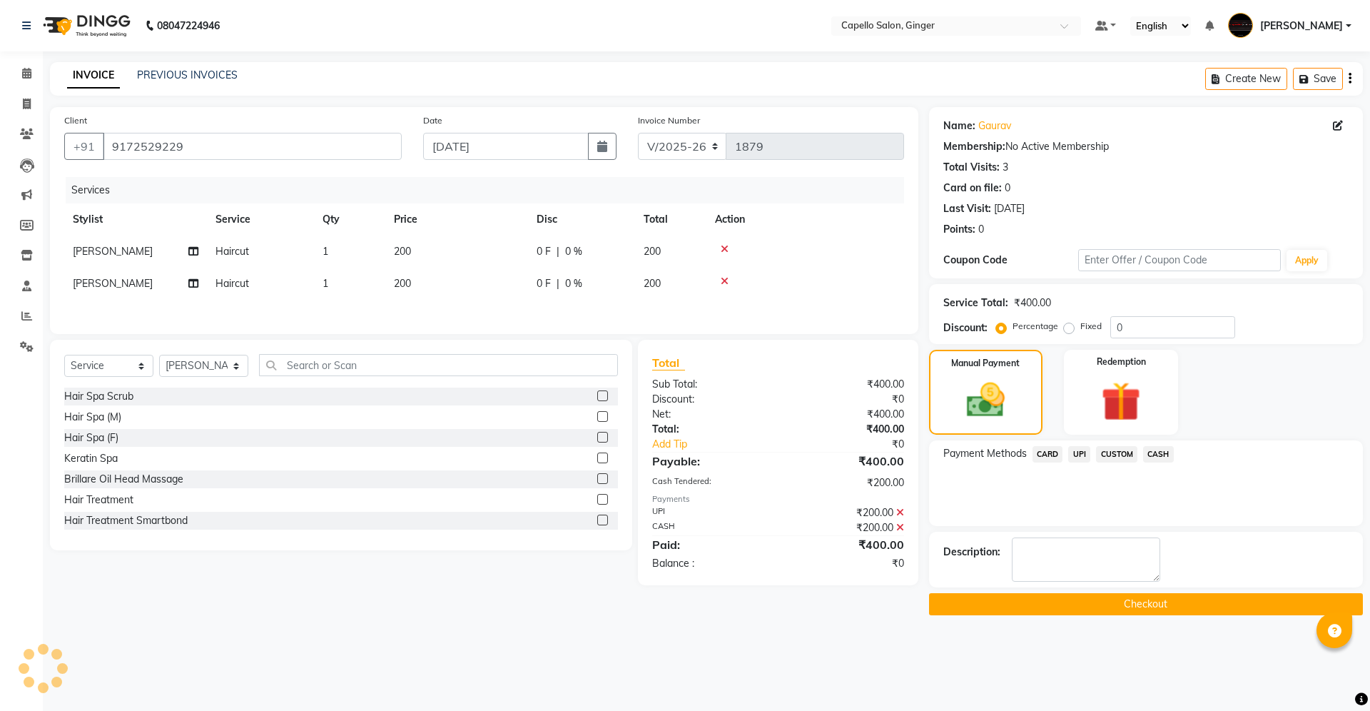
click at [1137, 594] on button "Checkout" at bounding box center [1146, 604] width 434 height 22
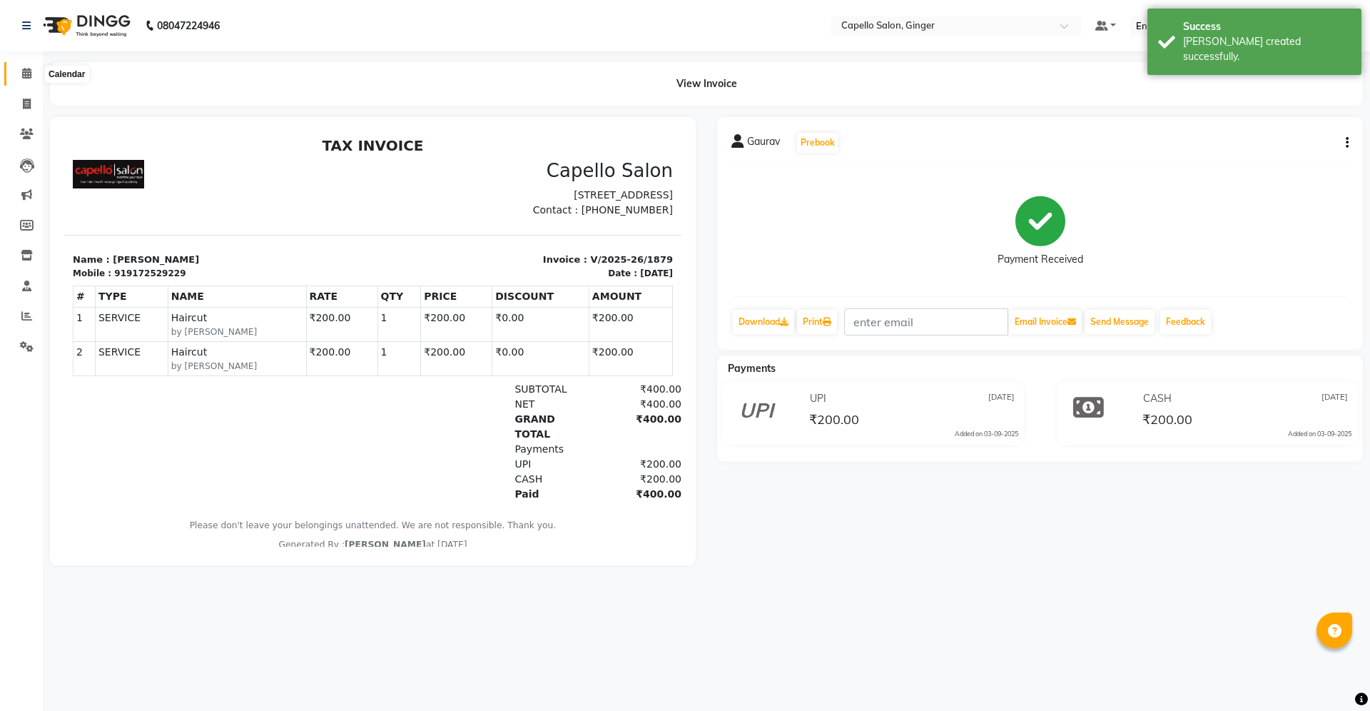
click at [20, 73] on span at bounding box center [26, 74] width 25 height 16
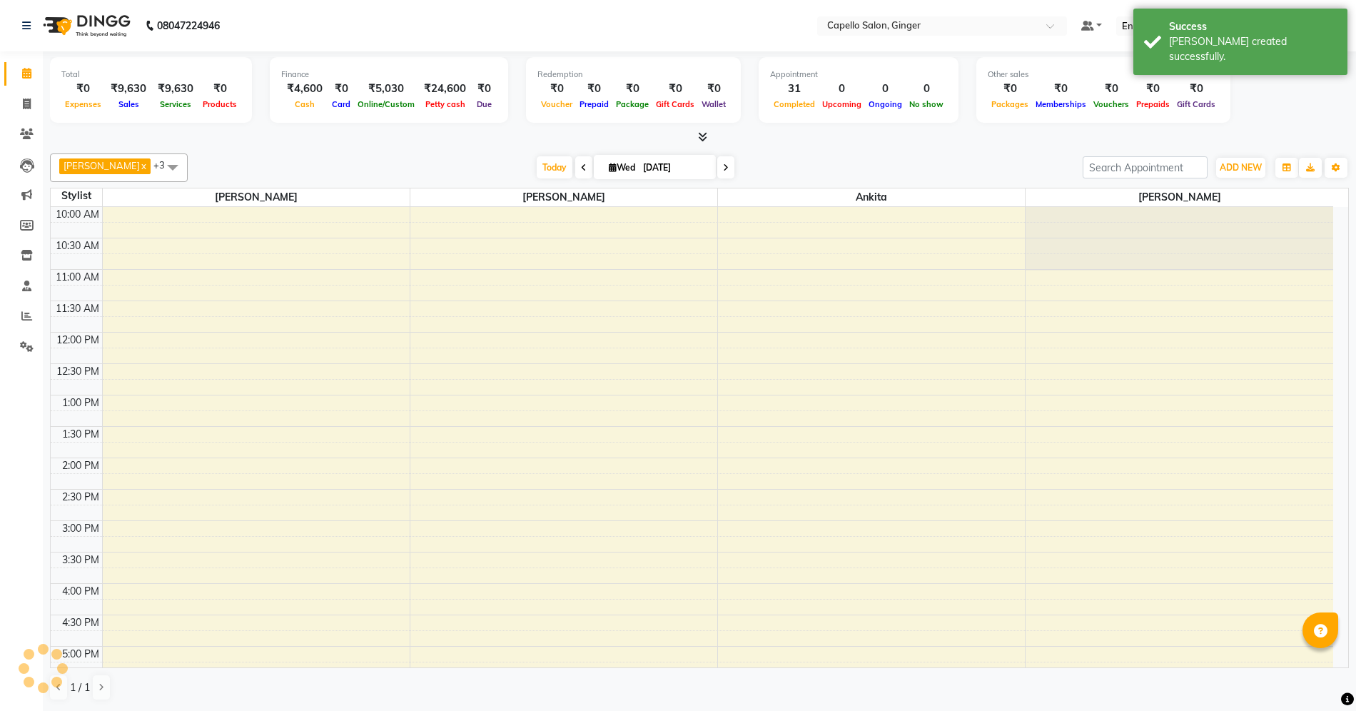
scroll to position [277, 0]
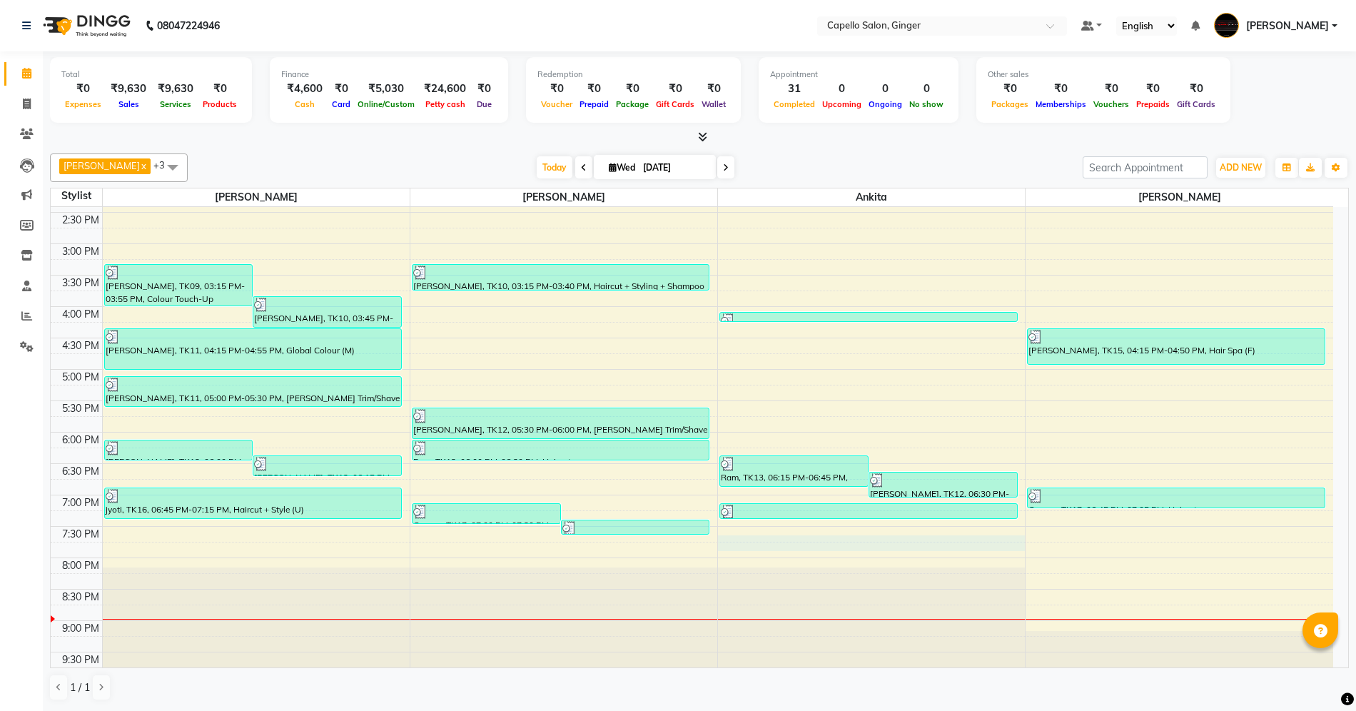
click at [766, 552] on td at bounding box center [717, 550] width 1231 height 16
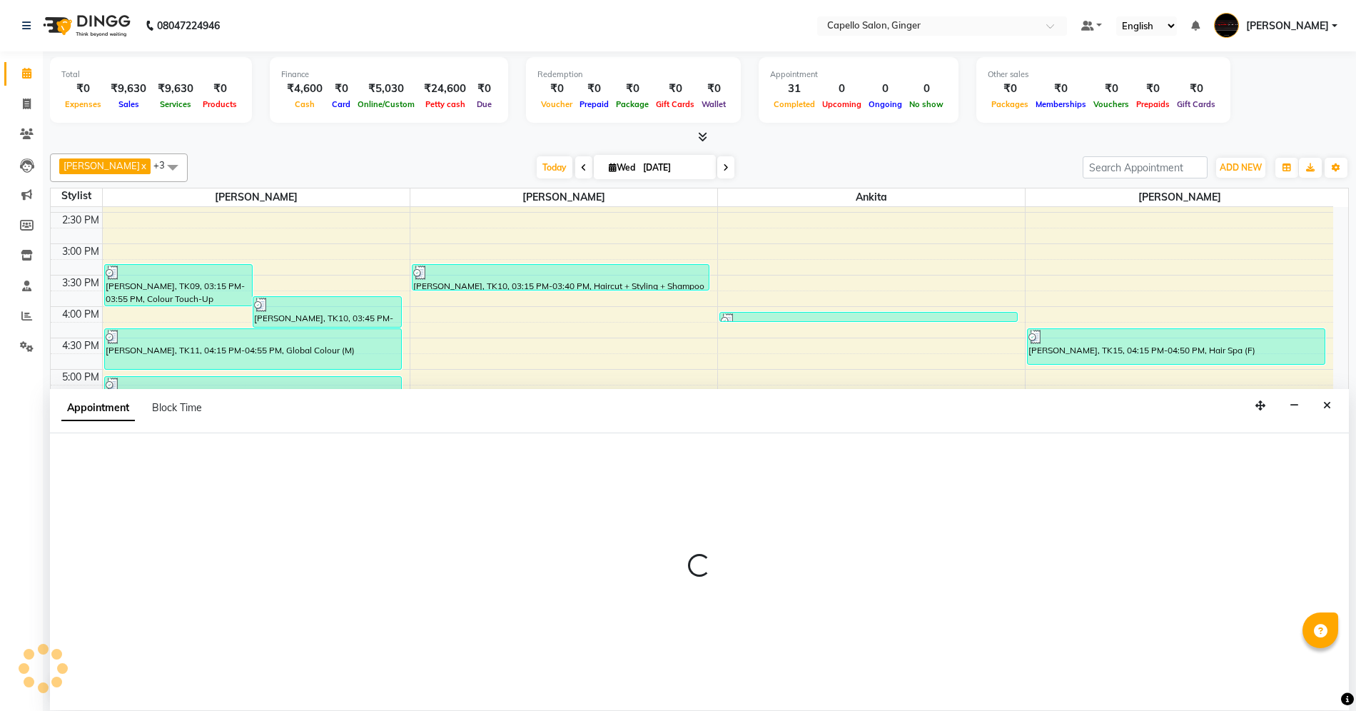
scroll to position [1, 0]
click at [1328, 412] on button "Close" at bounding box center [1327, 406] width 21 height 22
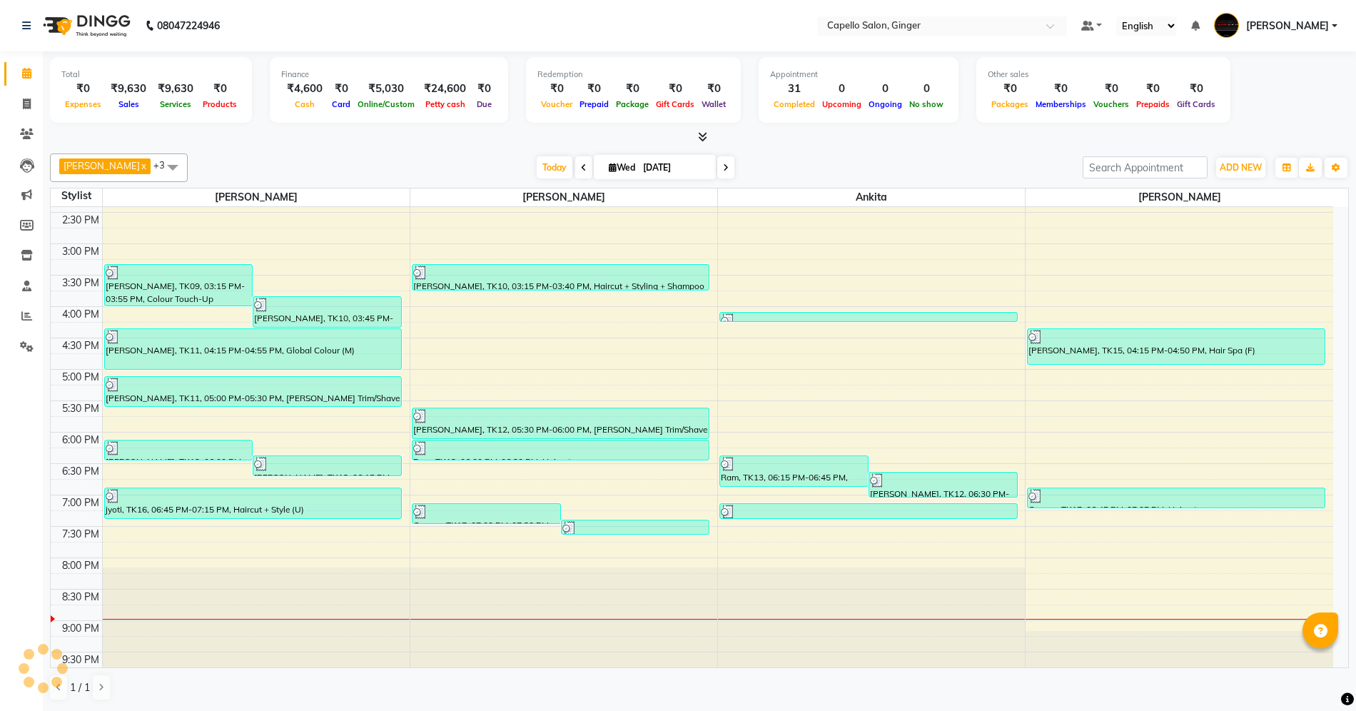
click at [541, 549] on div "10:00 AM 10:30 AM 11:00 AM 11:30 AM 12:00 PM 12:30 PM 1:00 PM 1:30 PM 2:00 PM 2…" at bounding box center [692, 306] width 1282 height 753
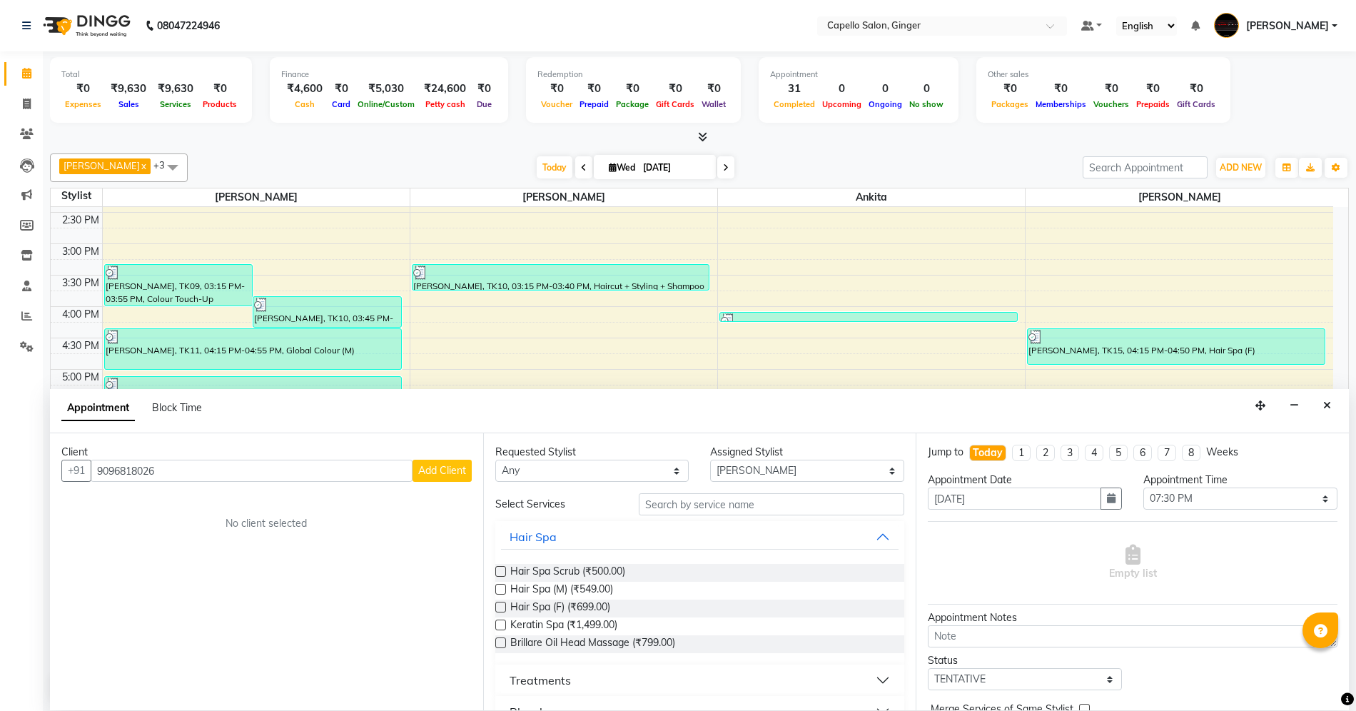
click at [452, 472] on span "Add Client" at bounding box center [442, 470] width 48 height 13
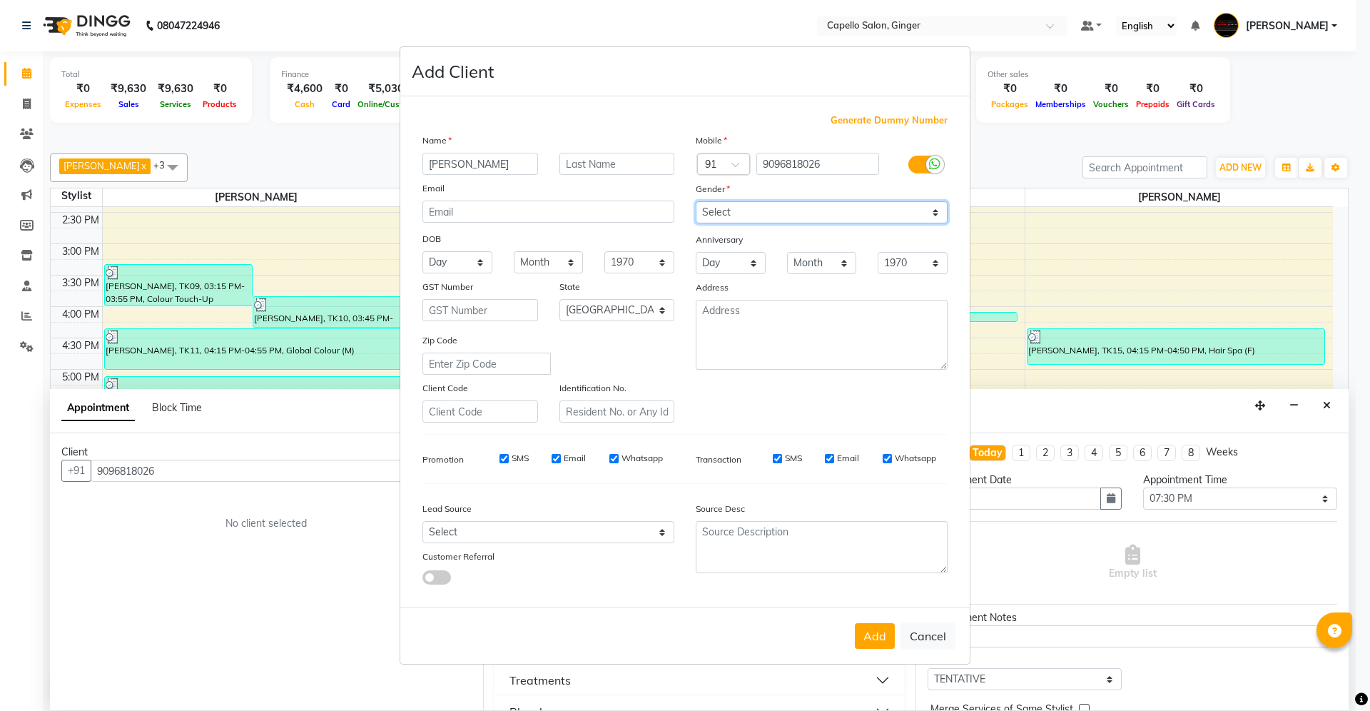
click at [776, 218] on select "Select [DEMOGRAPHIC_DATA] [DEMOGRAPHIC_DATA] Other Prefer Not To Say" at bounding box center [822, 212] width 252 height 22
click at [696, 203] on select "Select [DEMOGRAPHIC_DATA] [DEMOGRAPHIC_DATA] Other Prefer Not To Say" at bounding box center [822, 212] width 252 height 22
click at [879, 634] on button "Add" at bounding box center [875, 636] width 40 height 26
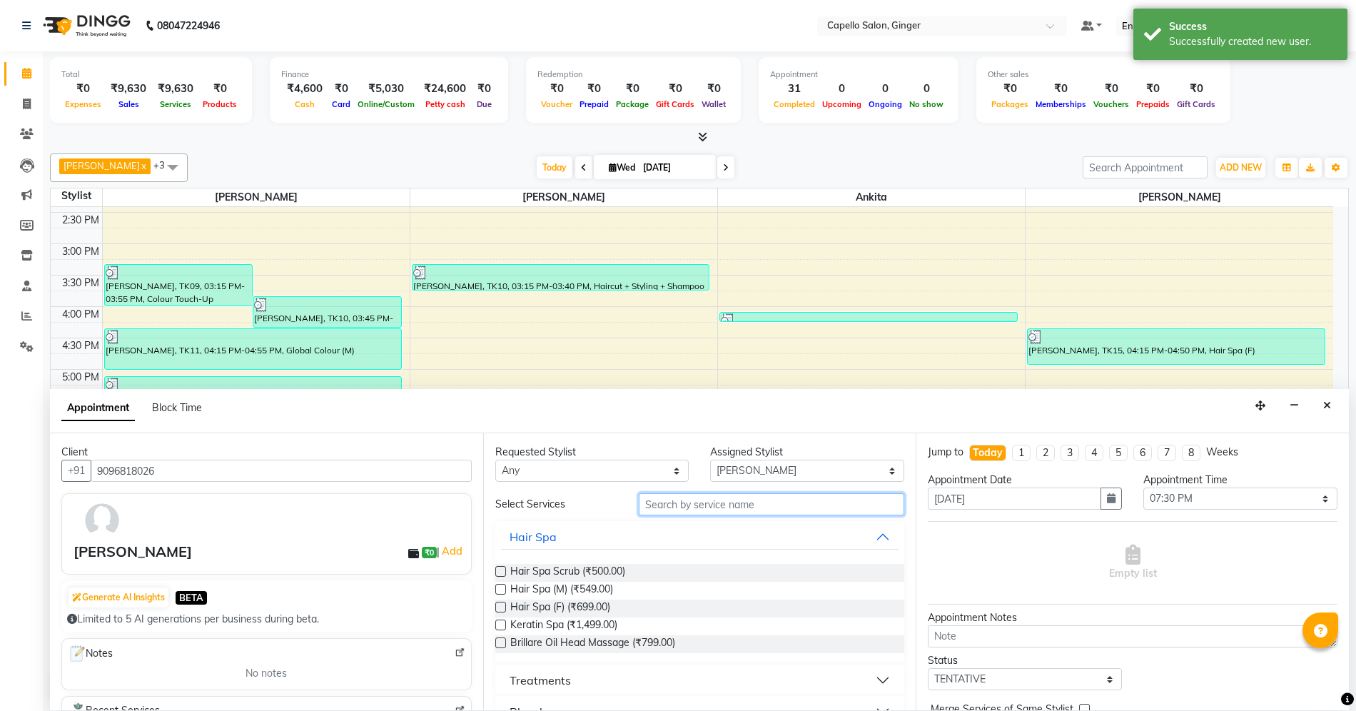
click at [709, 503] on input "text" at bounding box center [771, 504] width 265 height 22
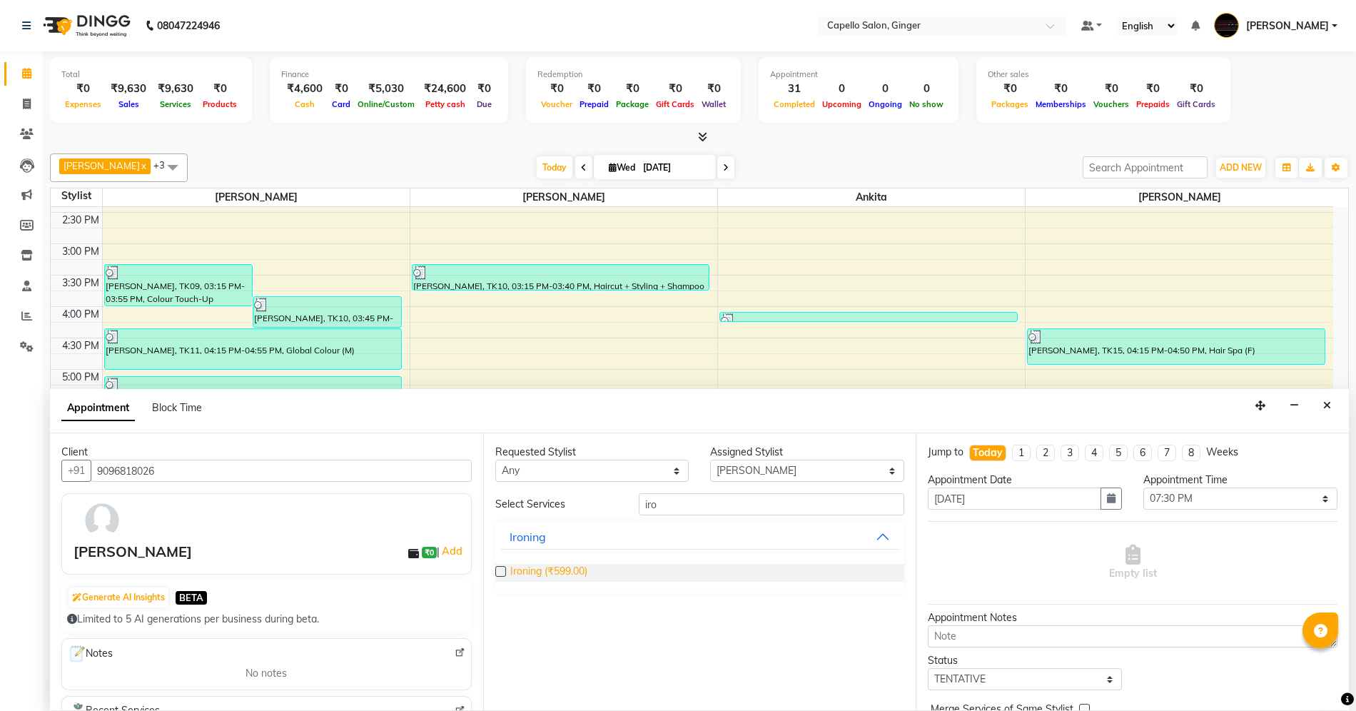
click at [572, 568] on span "Ironing (₹599.00)" at bounding box center [548, 573] width 77 height 18
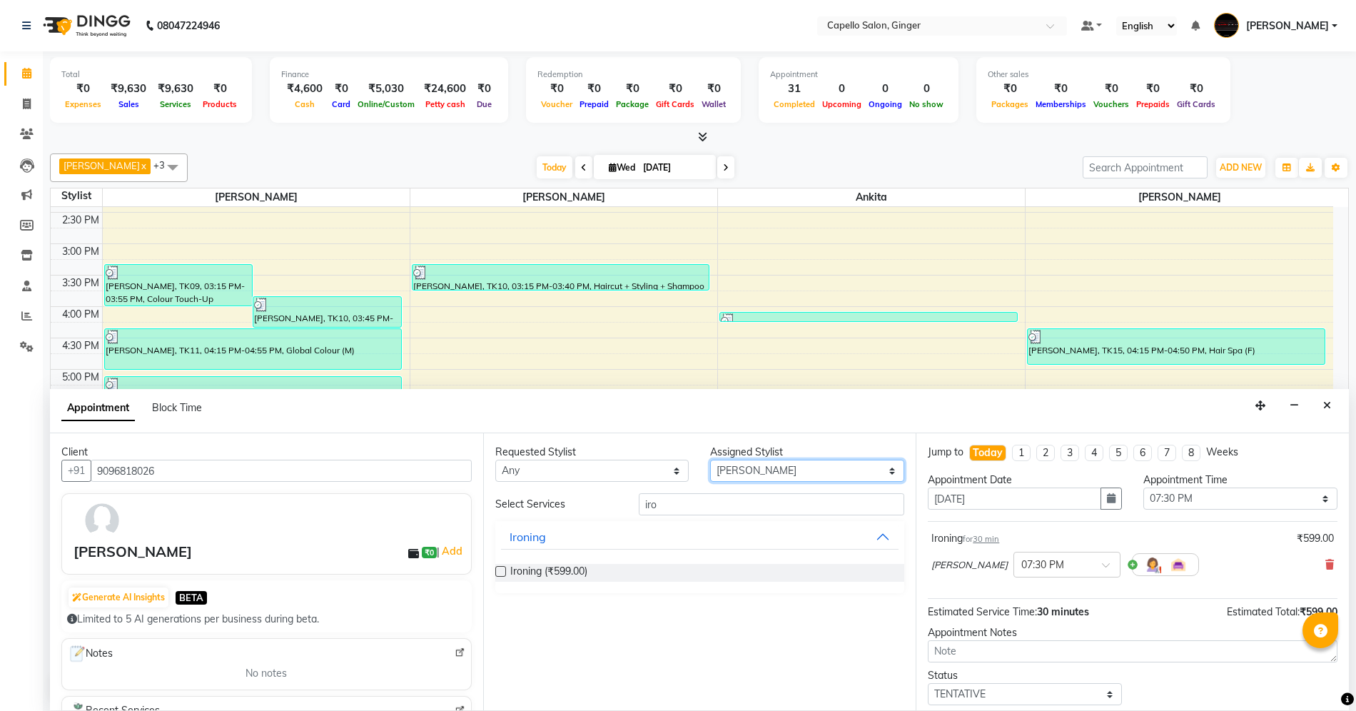
click at [771, 466] on select "Select Admin [PERSON_NAME] [PERSON_NAME] [PERSON_NAME] [PERSON_NAME] [PERSON_NA…" at bounding box center [807, 471] width 194 height 22
click at [710, 460] on select "Select Admin [PERSON_NAME] [PERSON_NAME] [PERSON_NAME] [PERSON_NAME] [PERSON_NA…" at bounding box center [807, 471] width 194 height 22
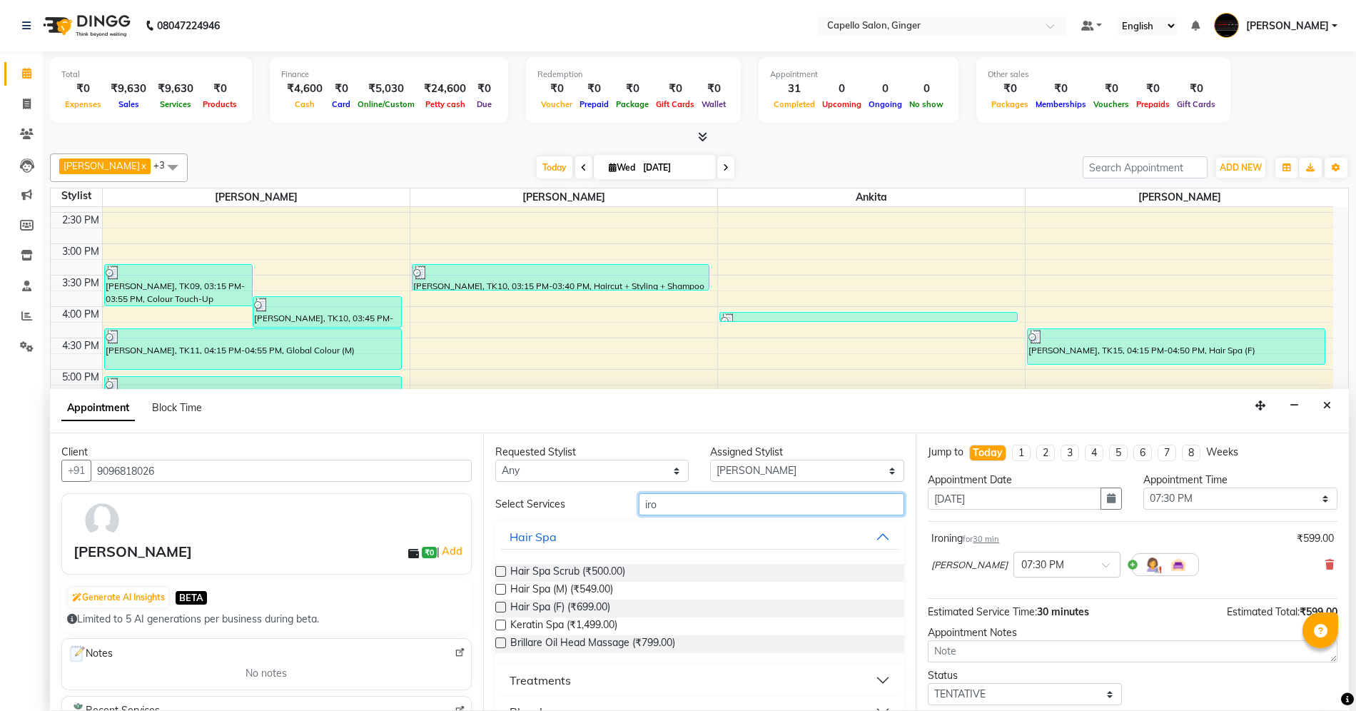
click at [742, 503] on input "iro" at bounding box center [771, 504] width 265 height 22
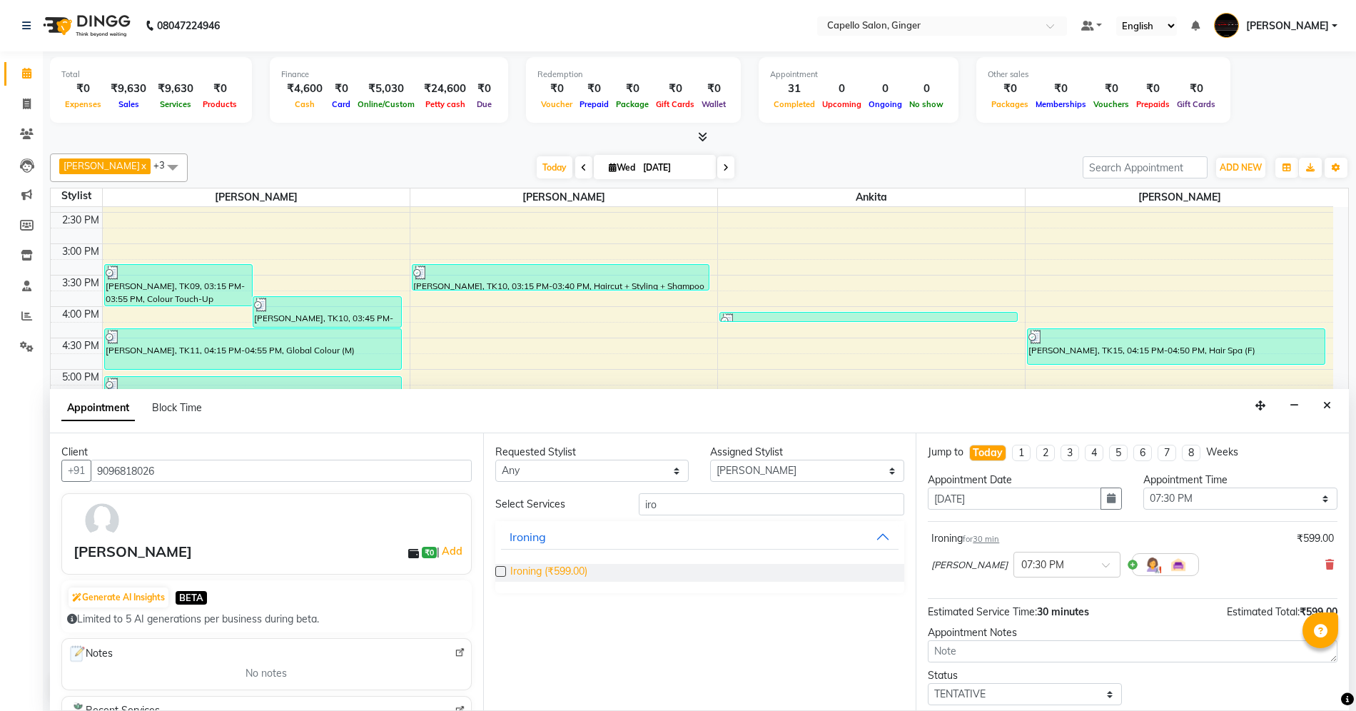
click at [528, 571] on span "Ironing (₹599.00)" at bounding box center [548, 573] width 77 height 18
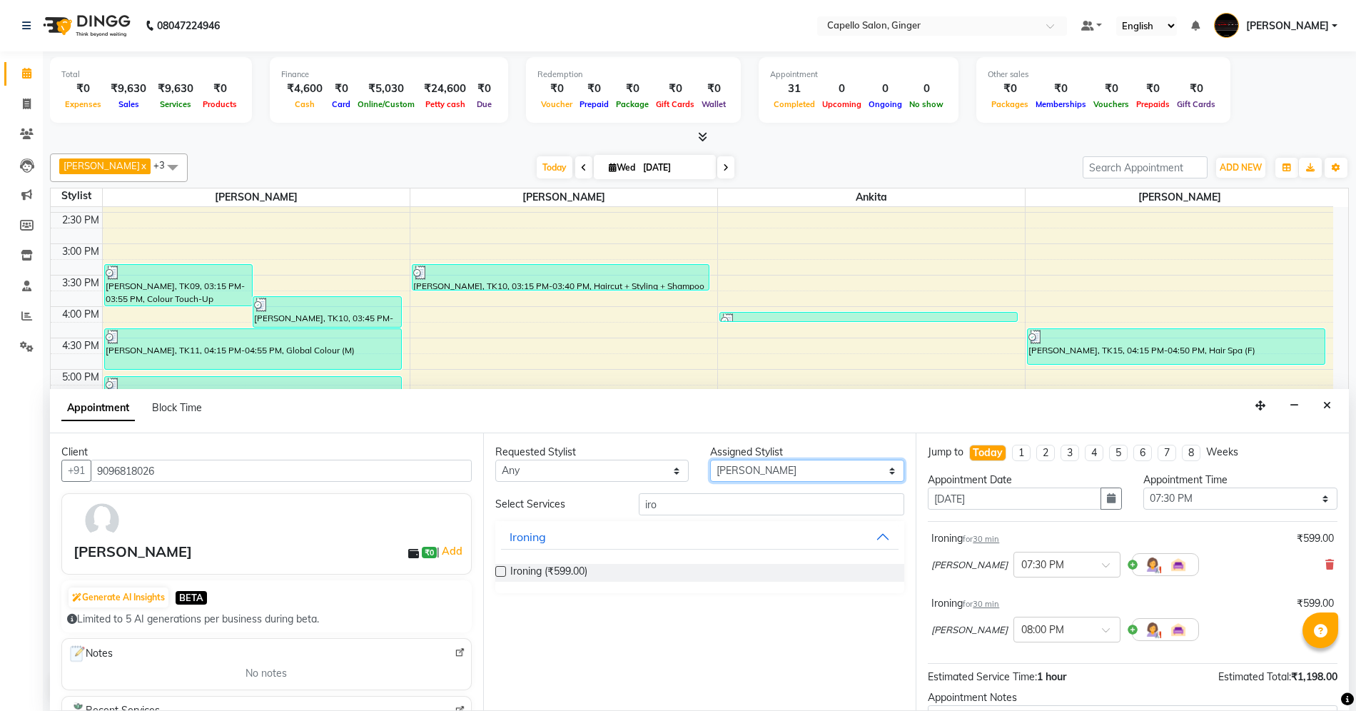
click at [760, 469] on select "Select Admin [PERSON_NAME] [PERSON_NAME] [PERSON_NAME] [PERSON_NAME] [PERSON_NA…" at bounding box center [807, 471] width 194 height 22
click at [710, 460] on select "Select Admin [PERSON_NAME] [PERSON_NAME] [PERSON_NAME] [PERSON_NAME] [PERSON_NA…" at bounding box center [807, 471] width 194 height 22
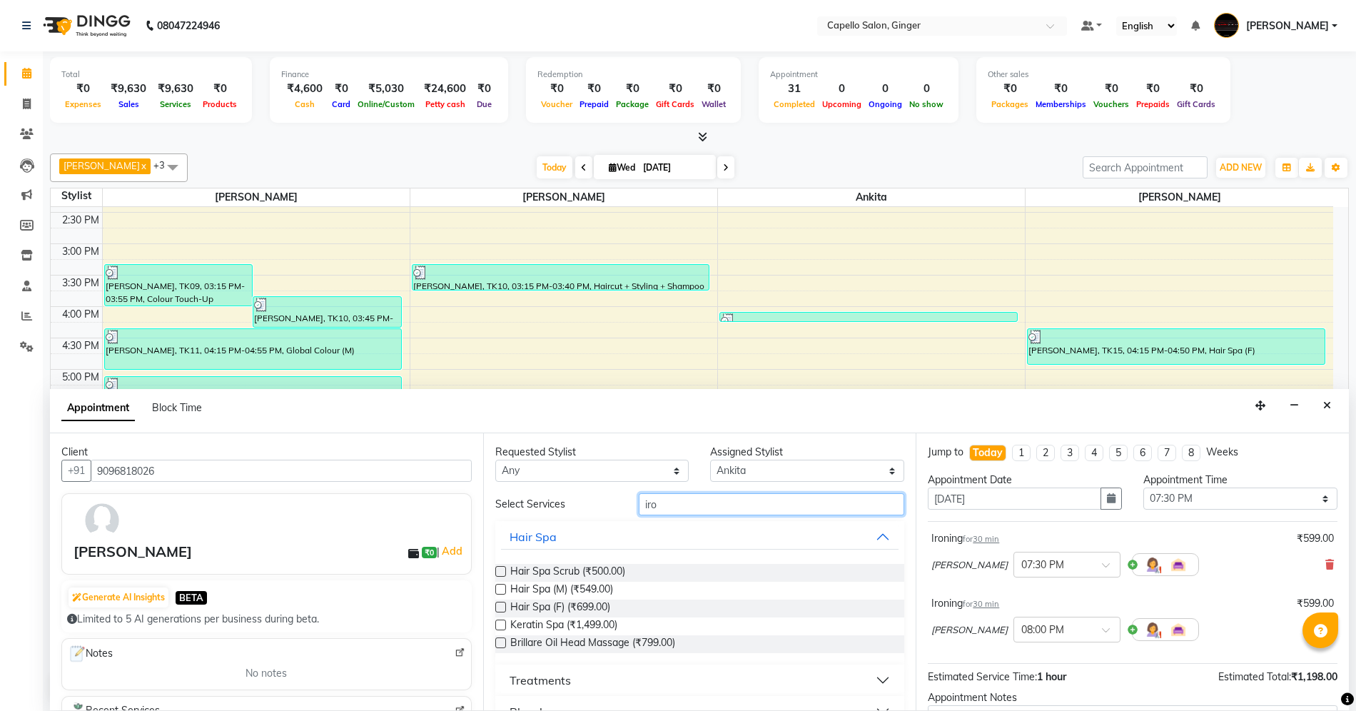
click at [741, 507] on input "iro" at bounding box center [771, 504] width 265 height 22
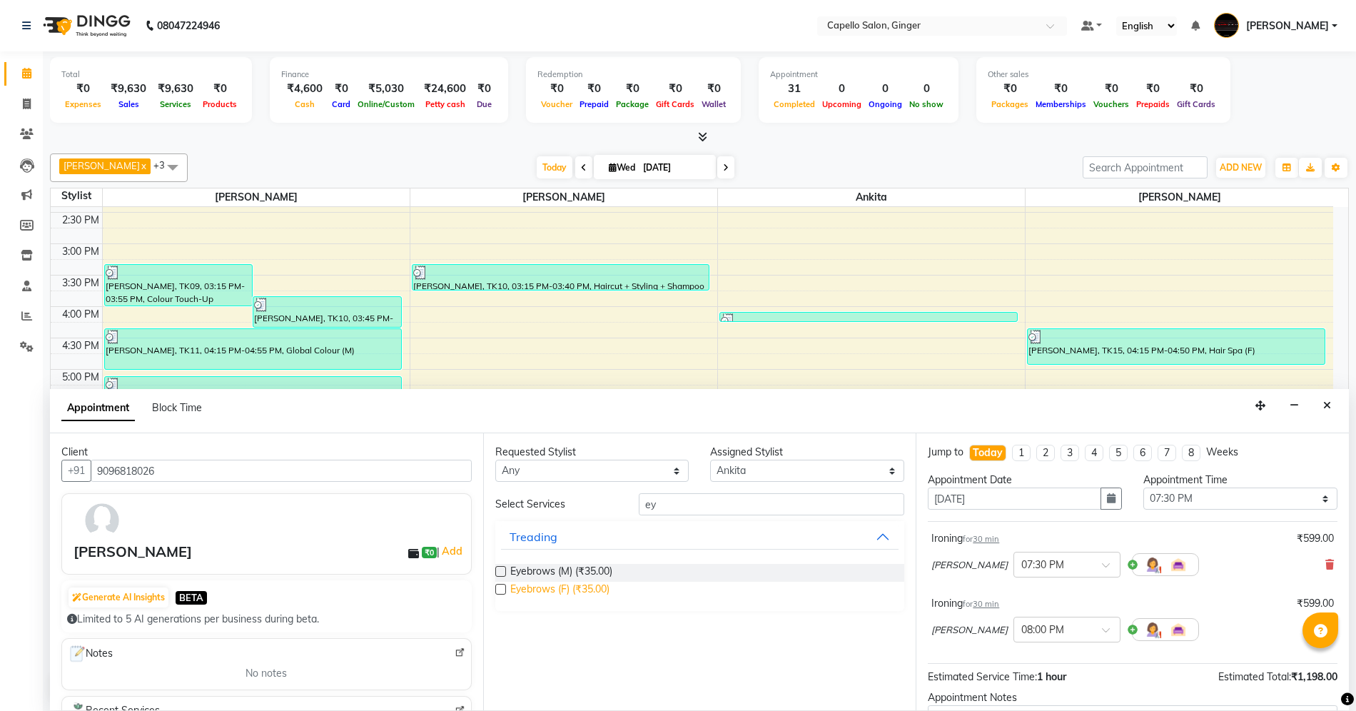
click at [591, 591] on span "Eyebrows (F) (₹35.00)" at bounding box center [559, 591] width 99 height 18
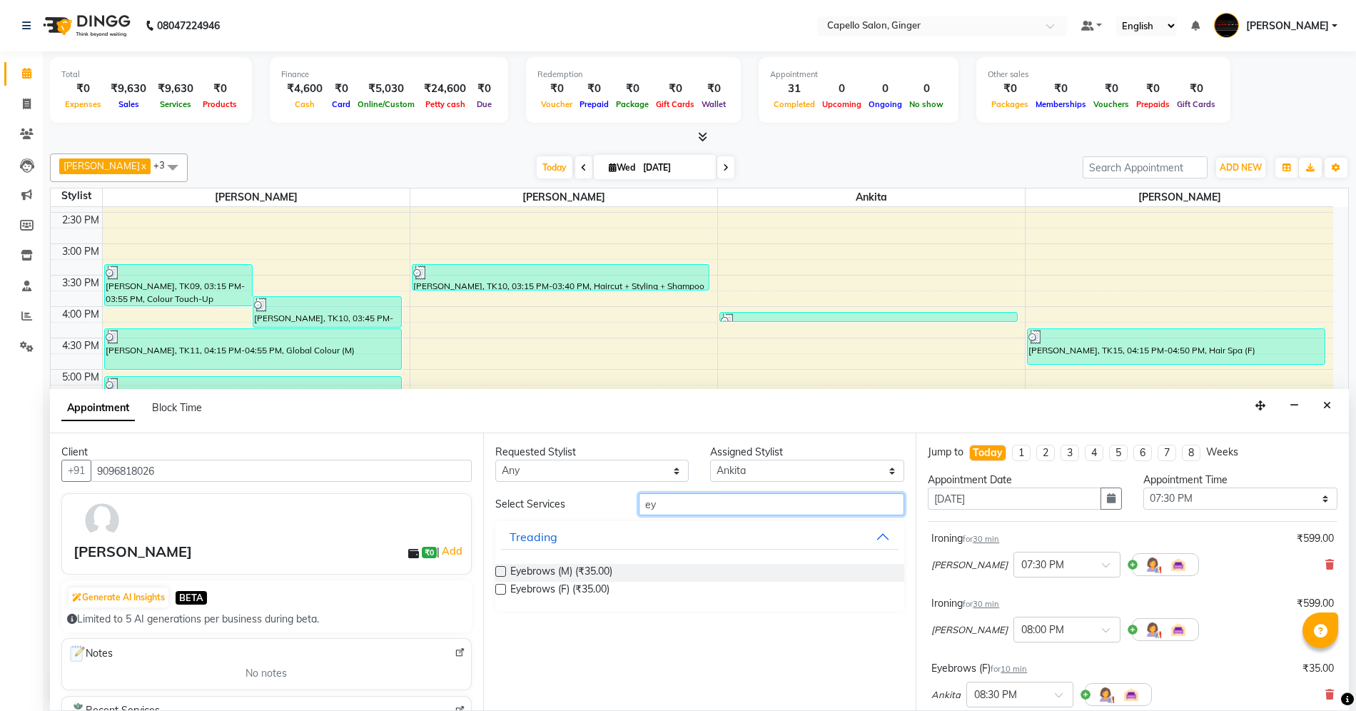
click at [682, 505] on input "ey" at bounding box center [771, 504] width 265 height 22
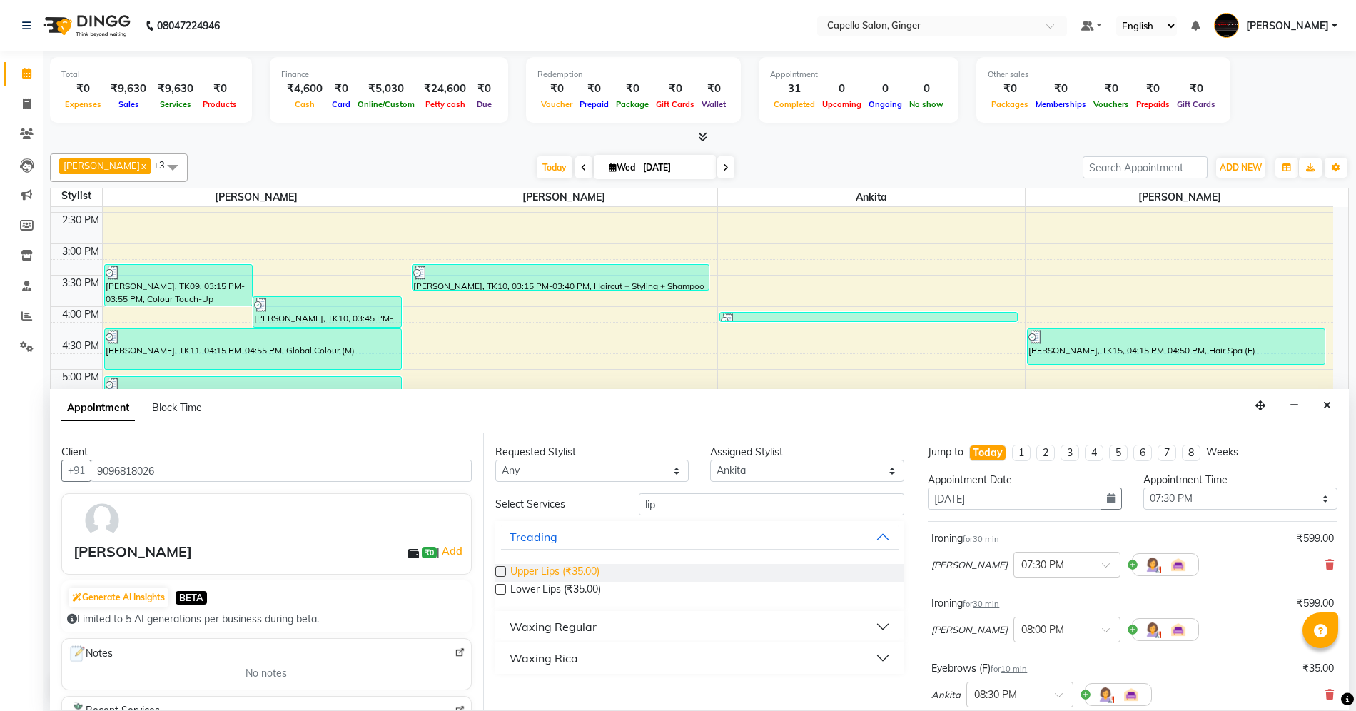
click at [588, 574] on span "Upper Lips (₹35.00)" at bounding box center [554, 573] width 89 height 18
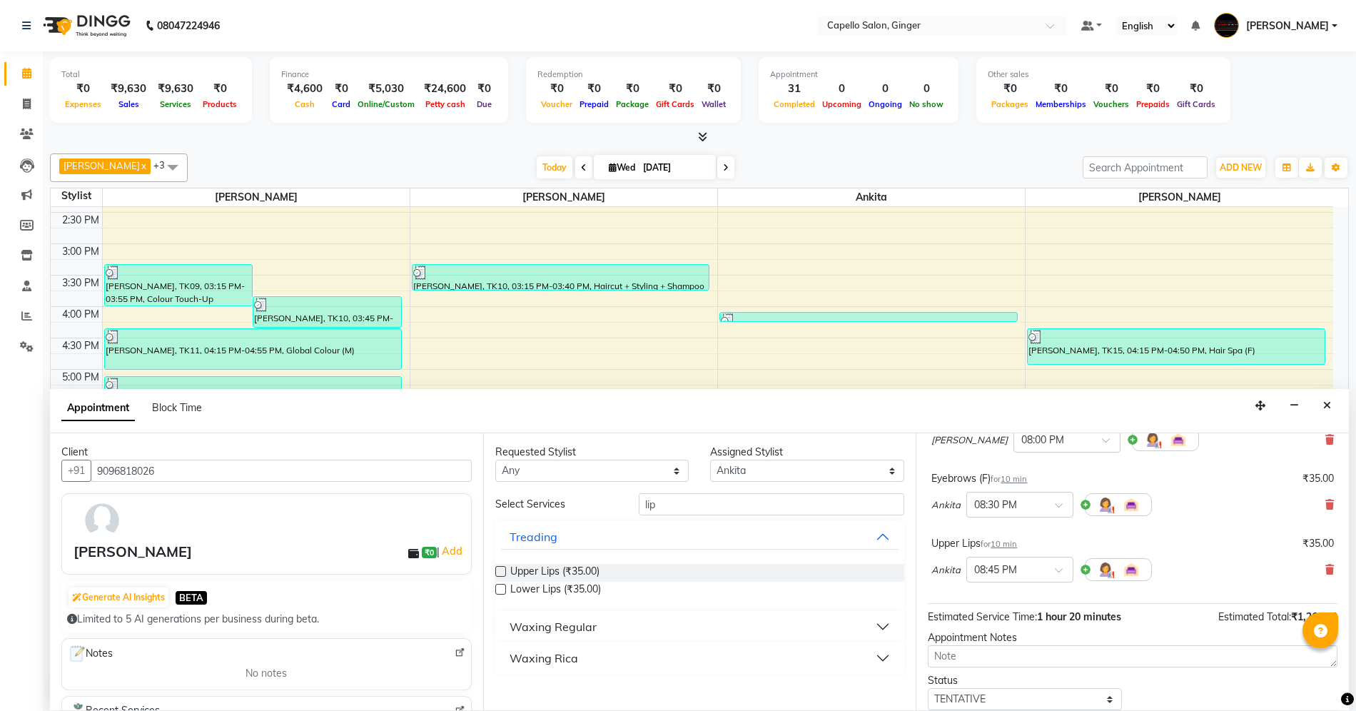
scroll to position [258, 0]
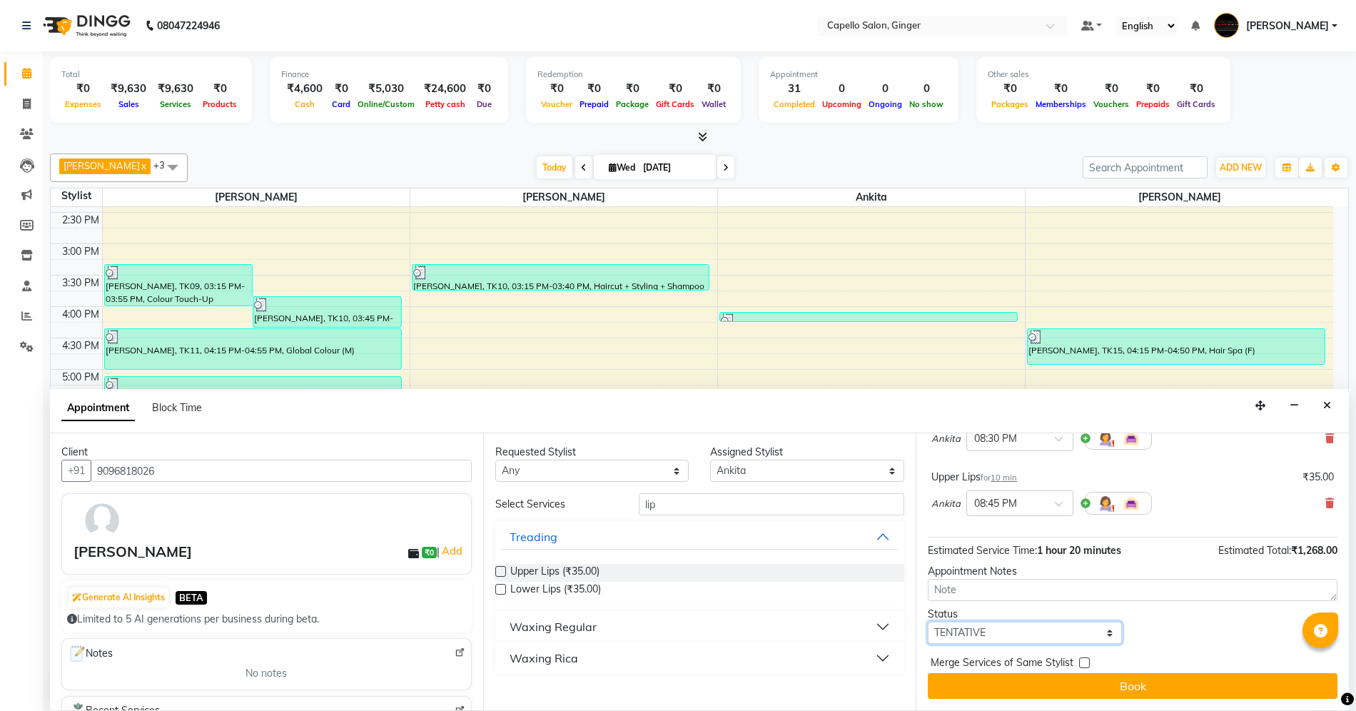
click at [1040, 631] on select "Select TENTATIVE CONFIRM CHECK-IN UPCOMING" at bounding box center [1025, 633] width 194 height 22
click at [928, 622] on select "Select TENTATIVE CONFIRM CHECK-IN UPCOMING" at bounding box center [1025, 633] width 194 height 22
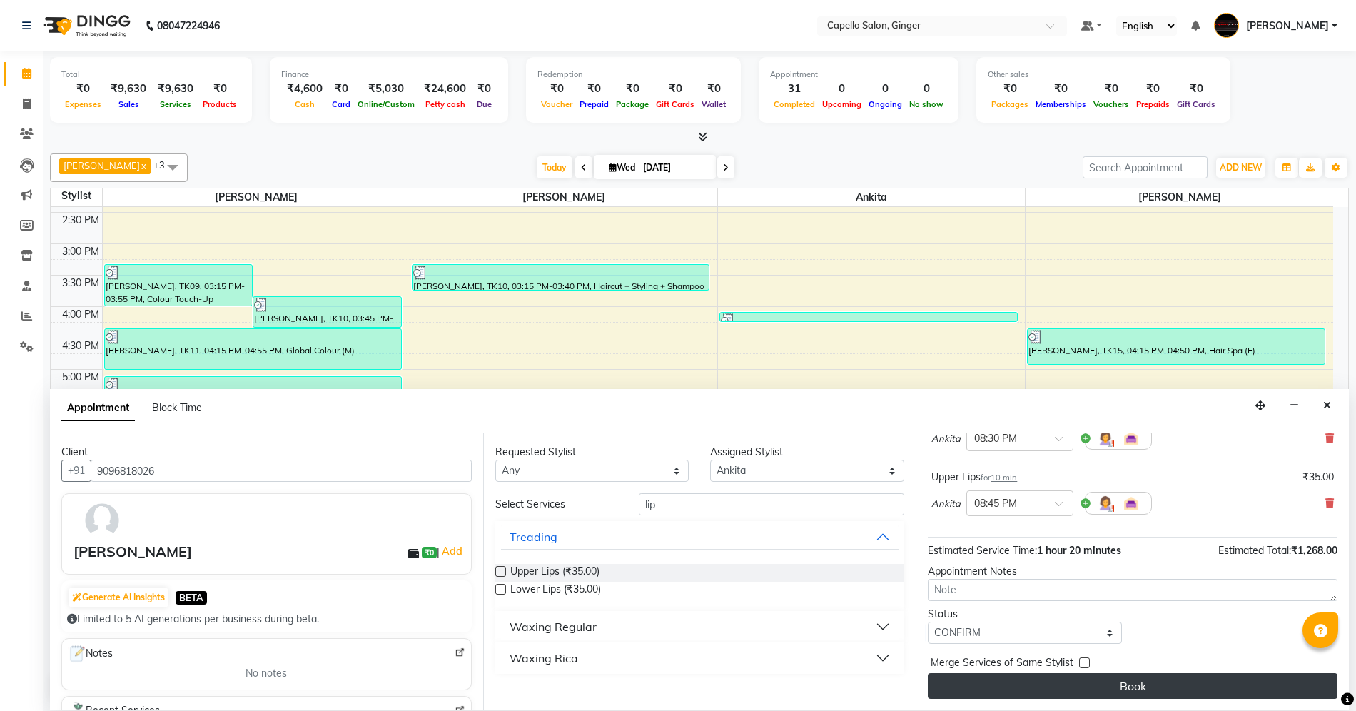
click at [1025, 679] on button "Book" at bounding box center [1133, 686] width 410 height 26
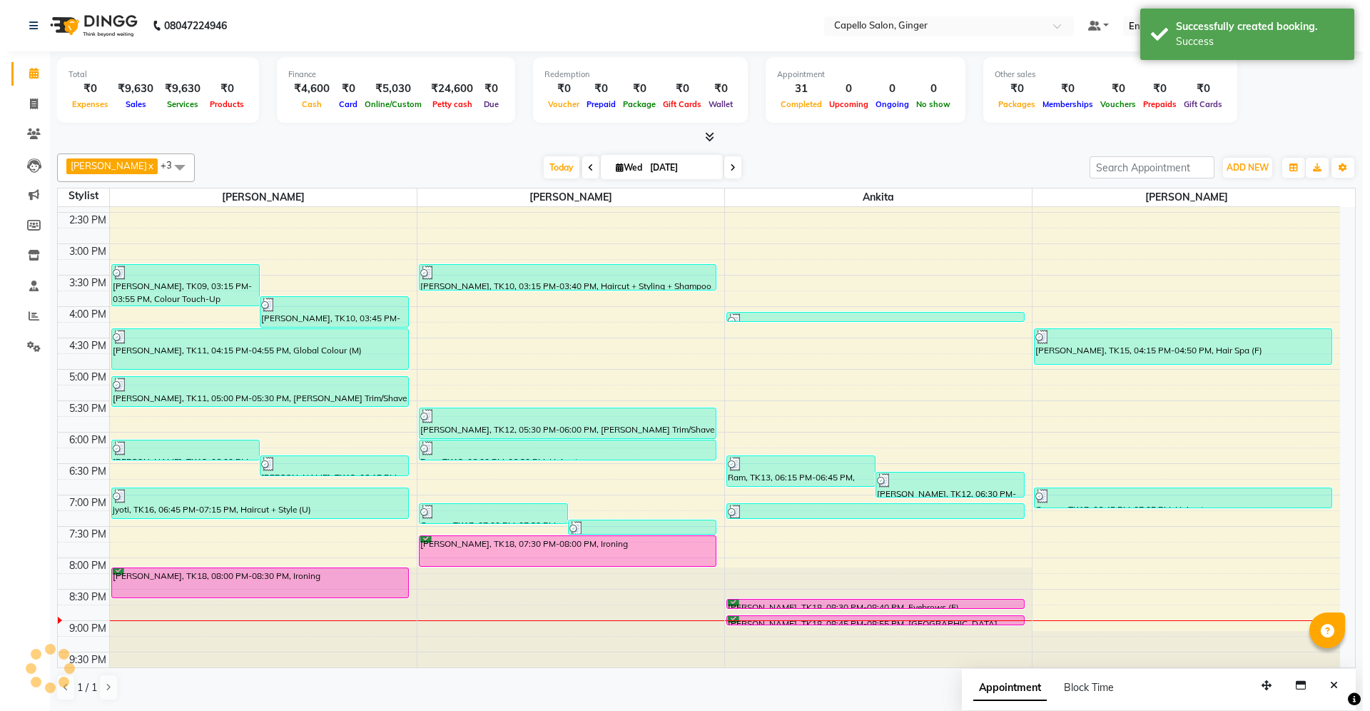
scroll to position [0, 0]
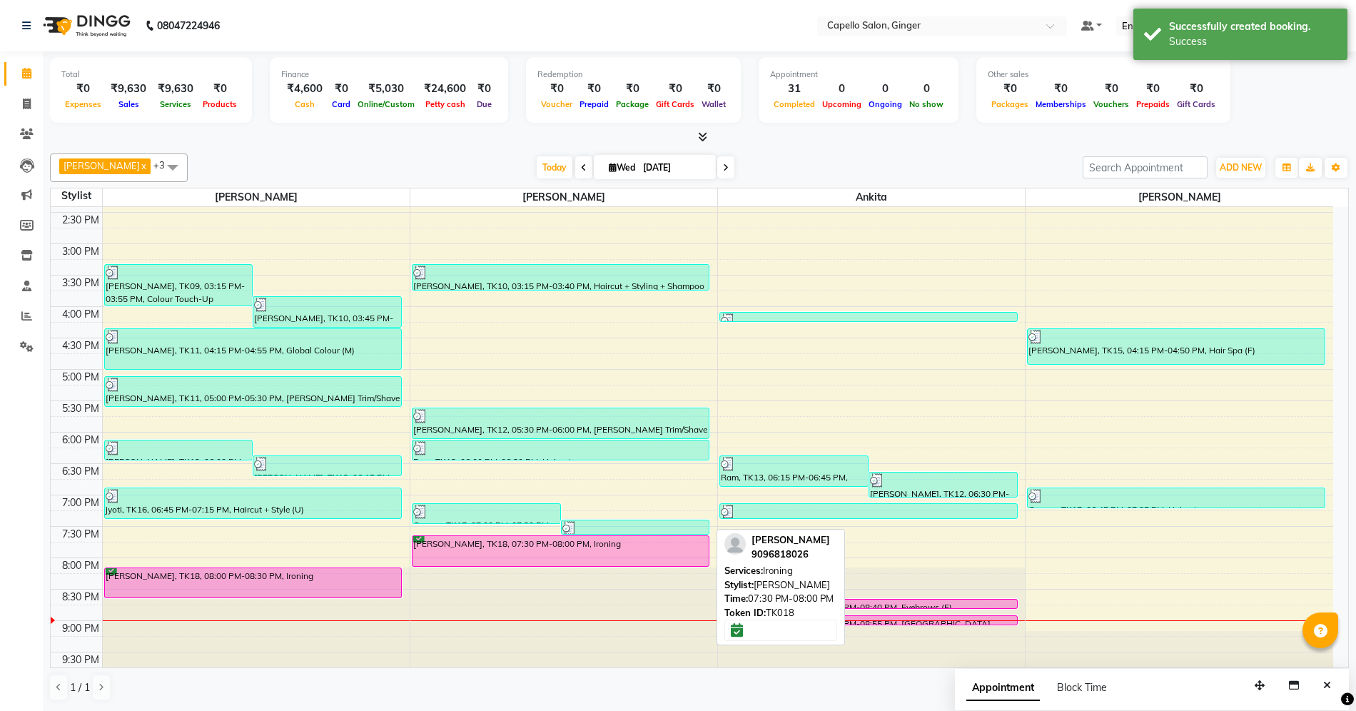
click at [578, 549] on div "[PERSON_NAME], TK18, 07:30 PM-08:00 PM, Ironing" at bounding box center [560, 551] width 297 height 30
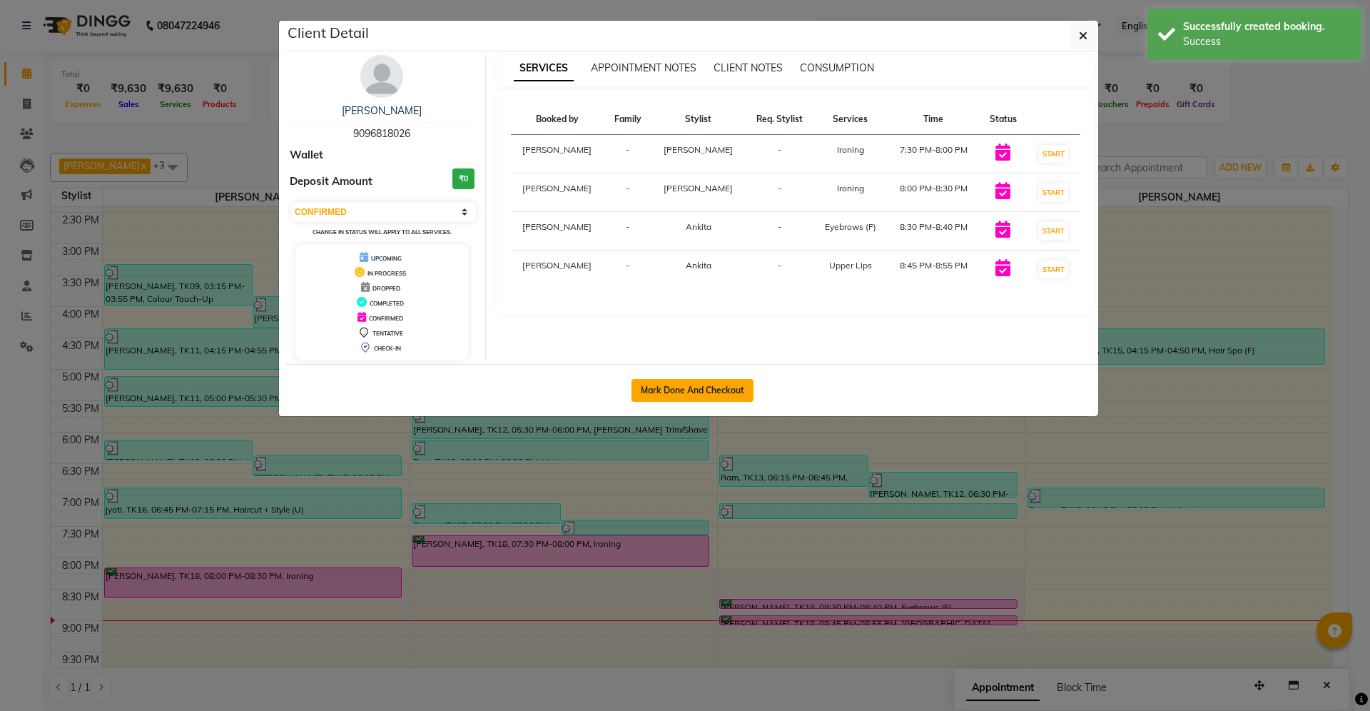
click at [702, 394] on button "Mark Done And Checkout" at bounding box center [693, 390] width 122 height 23
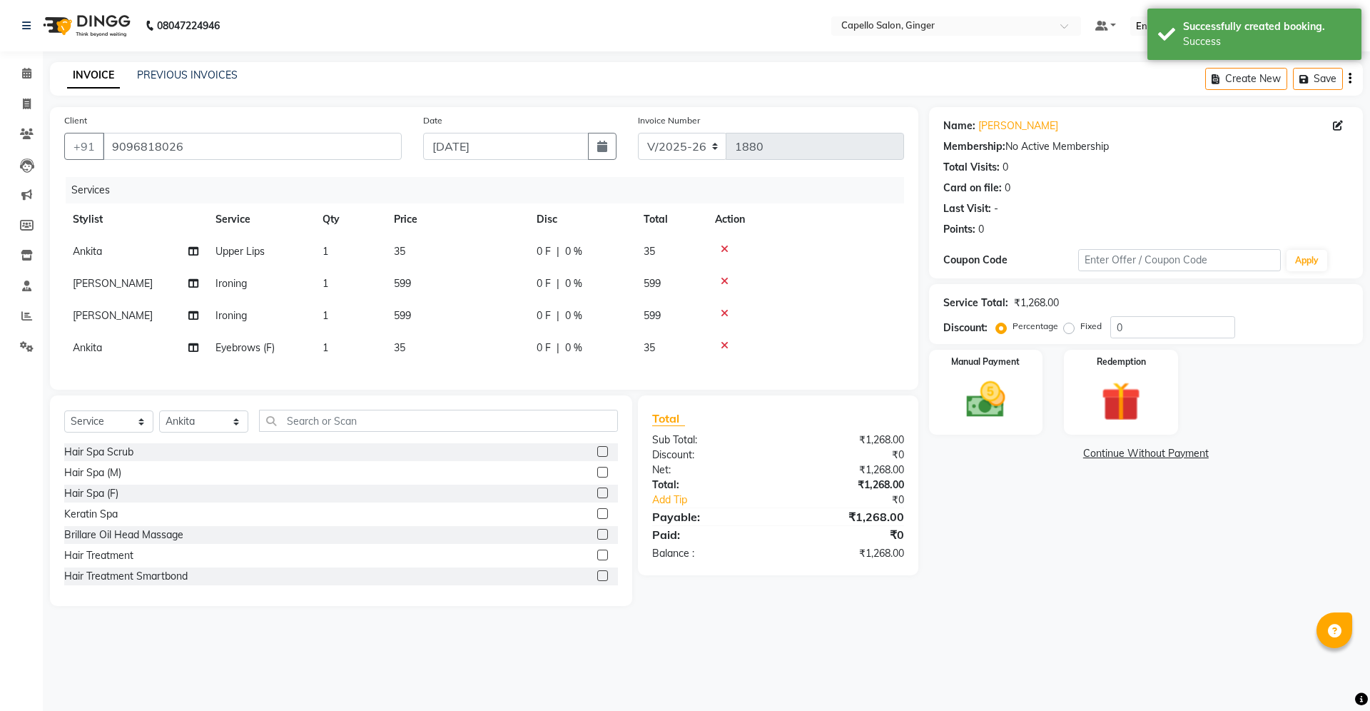
click at [407, 240] on td "35" at bounding box center [456, 251] width 143 height 32
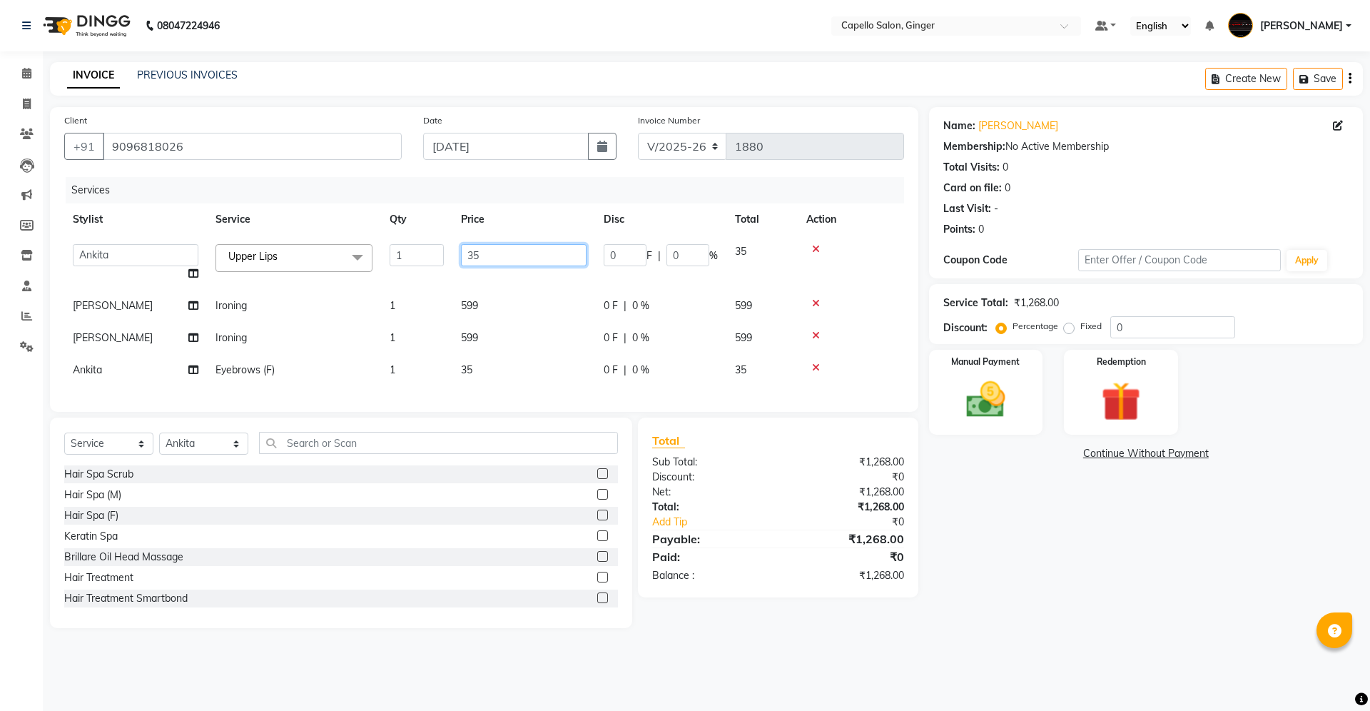
click at [504, 258] on input "35" at bounding box center [524, 255] width 126 height 22
click at [502, 274] on tbody "Admin [PERSON_NAME] [PERSON_NAME] [PERSON_NAME] [PERSON_NAME] [PERSON_NAME] [PE…" at bounding box center [484, 310] width 840 height 151
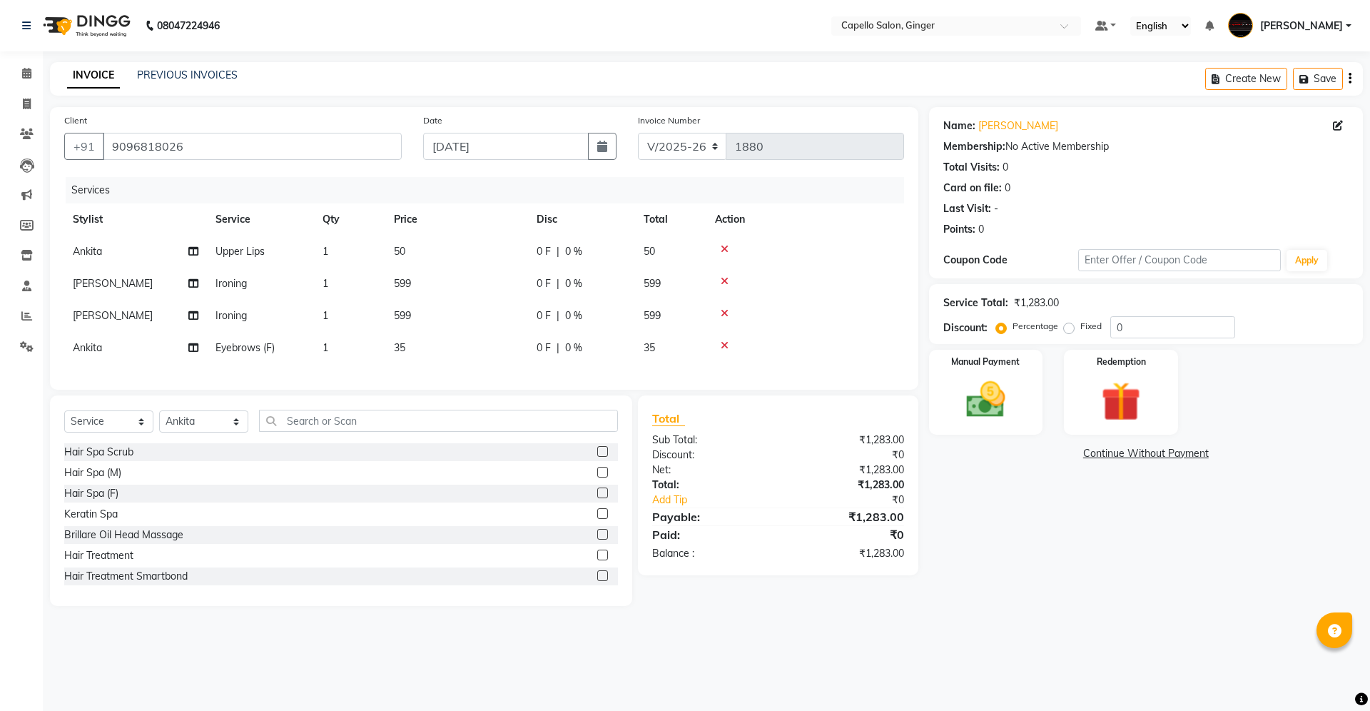
click at [415, 275] on td "599" at bounding box center [456, 284] width 143 height 32
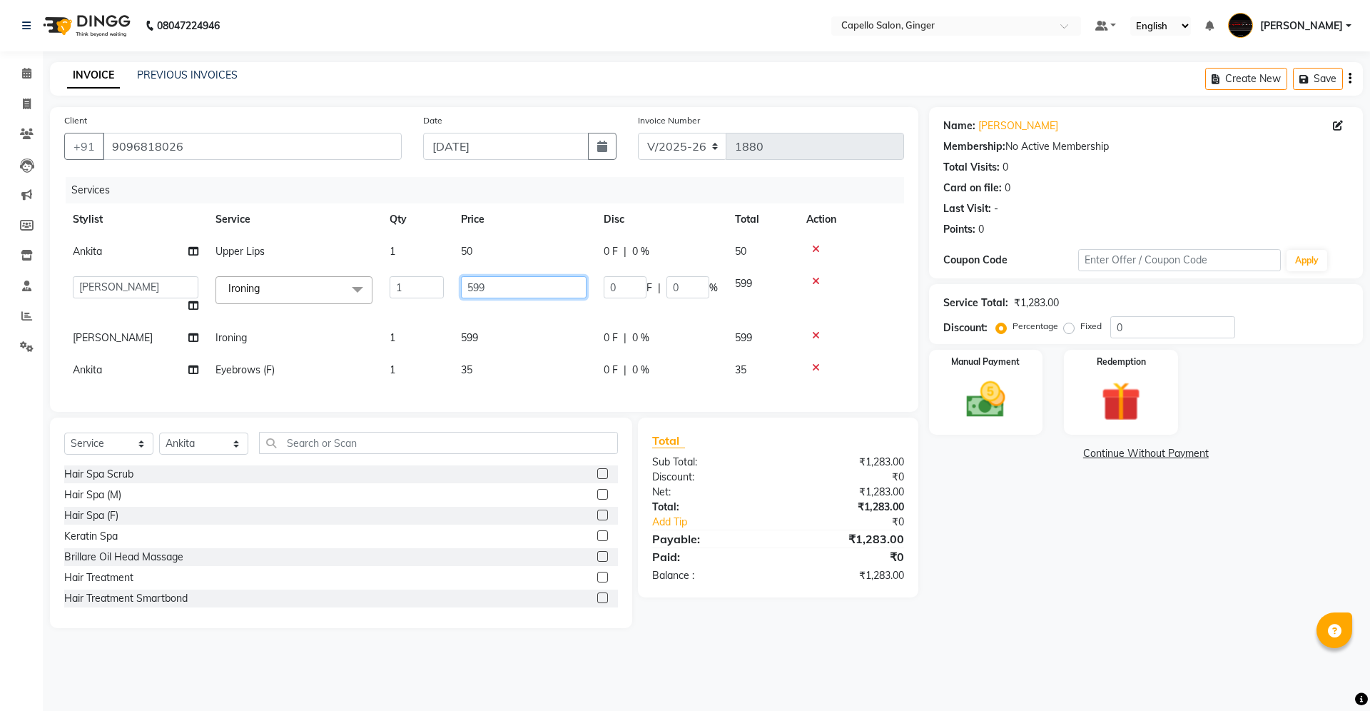
click at [511, 289] on input "599" at bounding box center [524, 287] width 126 height 22
click at [503, 308] on tbody "[PERSON_NAME] Upper Lips 1 50 0 F | 0 % 50 Admin [PERSON_NAME] [PERSON_NAME] [P…" at bounding box center [484, 310] width 840 height 151
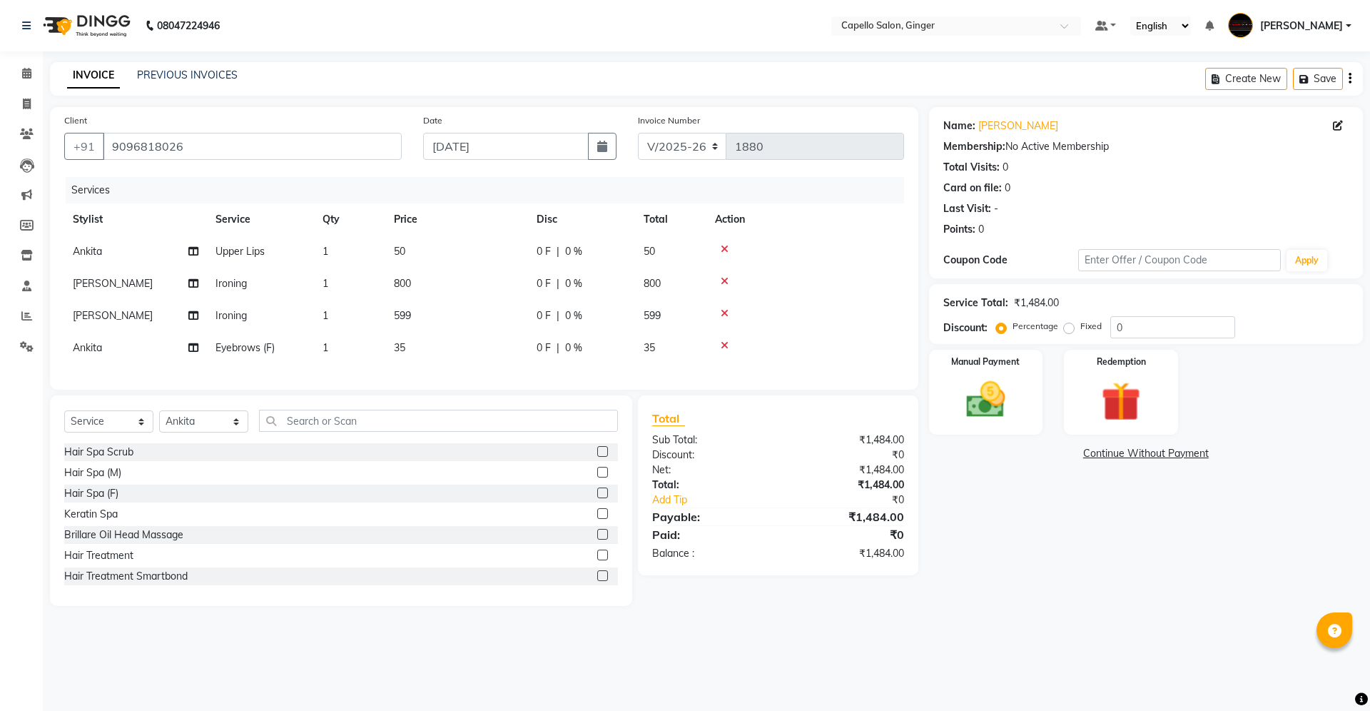
click at [415, 309] on td "599" at bounding box center [456, 316] width 143 height 32
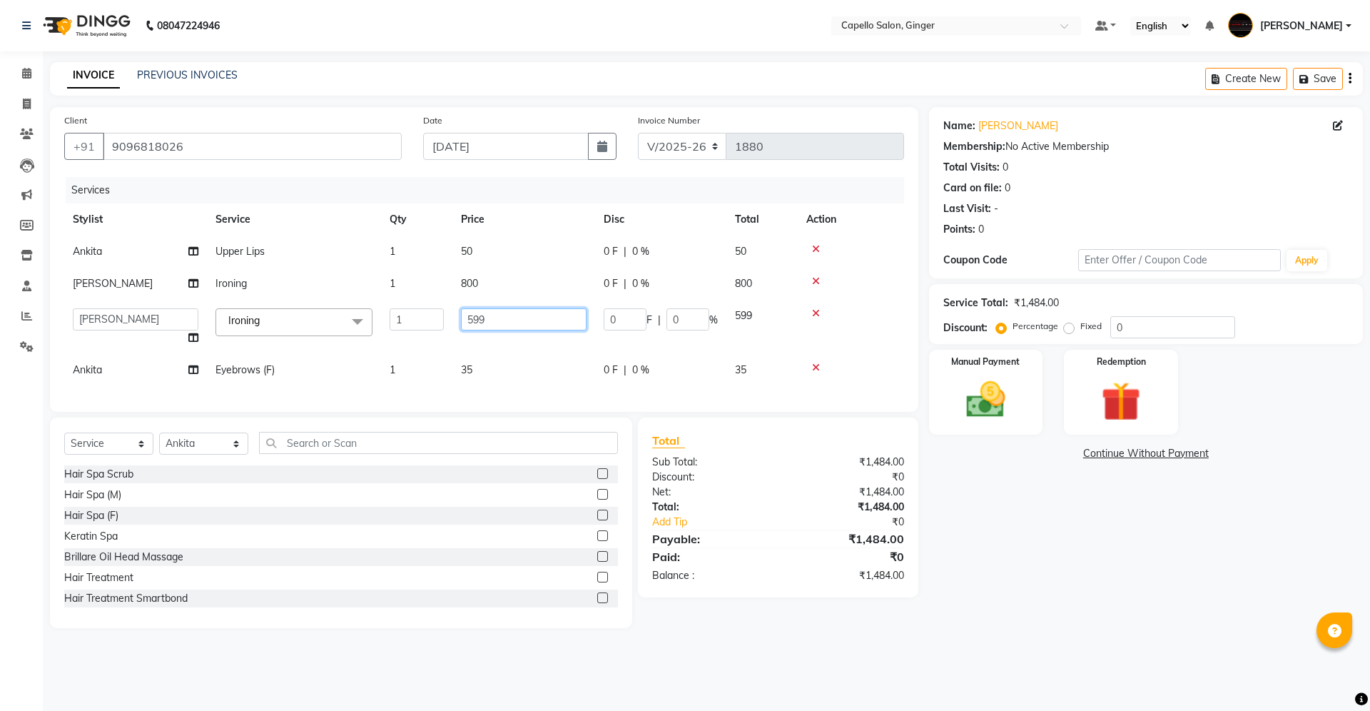
click at [511, 323] on input "599" at bounding box center [524, 319] width 126 height 22
click at [500, 344] on tbody "[PERSON_NAME] Upper Lips 1 50 0 F | 0 % 50 [PERSON_NAME] Ironing 1 800 0 F | 0 …" at bounding box center [484, 310] width 840 height 151
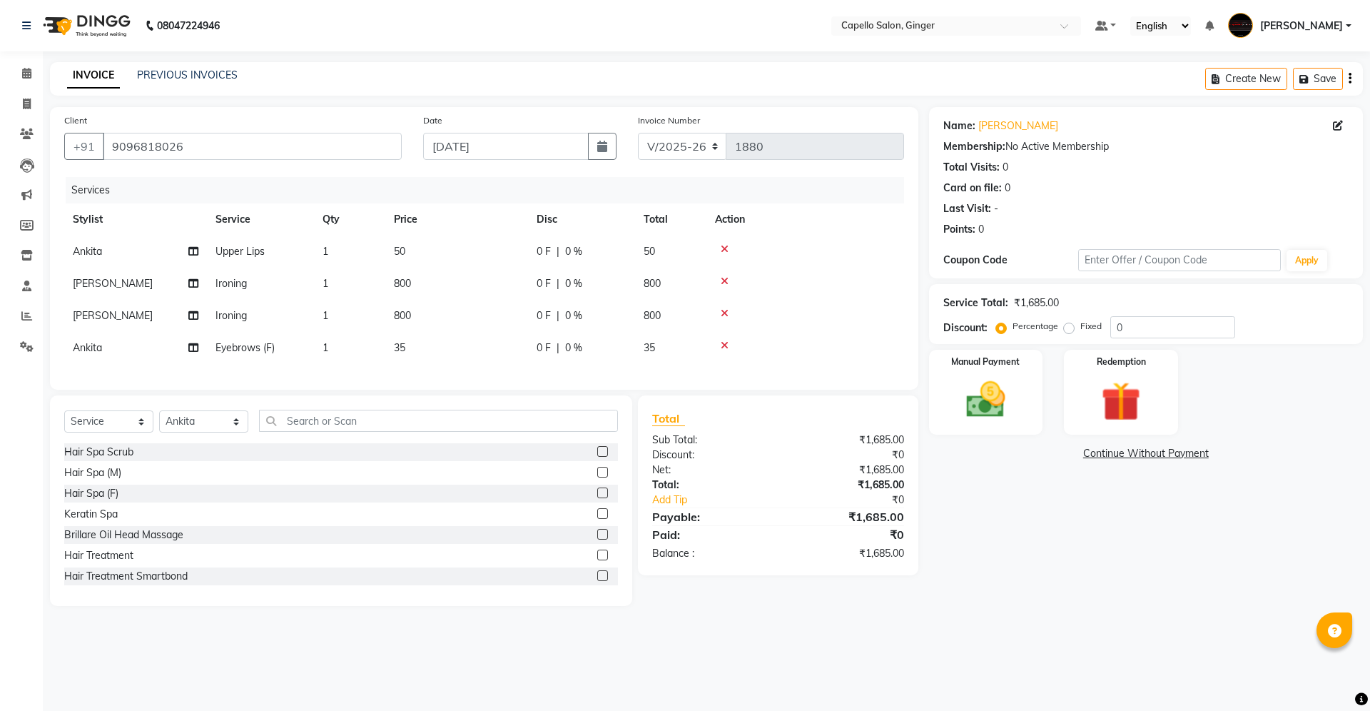
click at [400, 348] on span "35" at bounding box center [399, 347] width 11 height 13
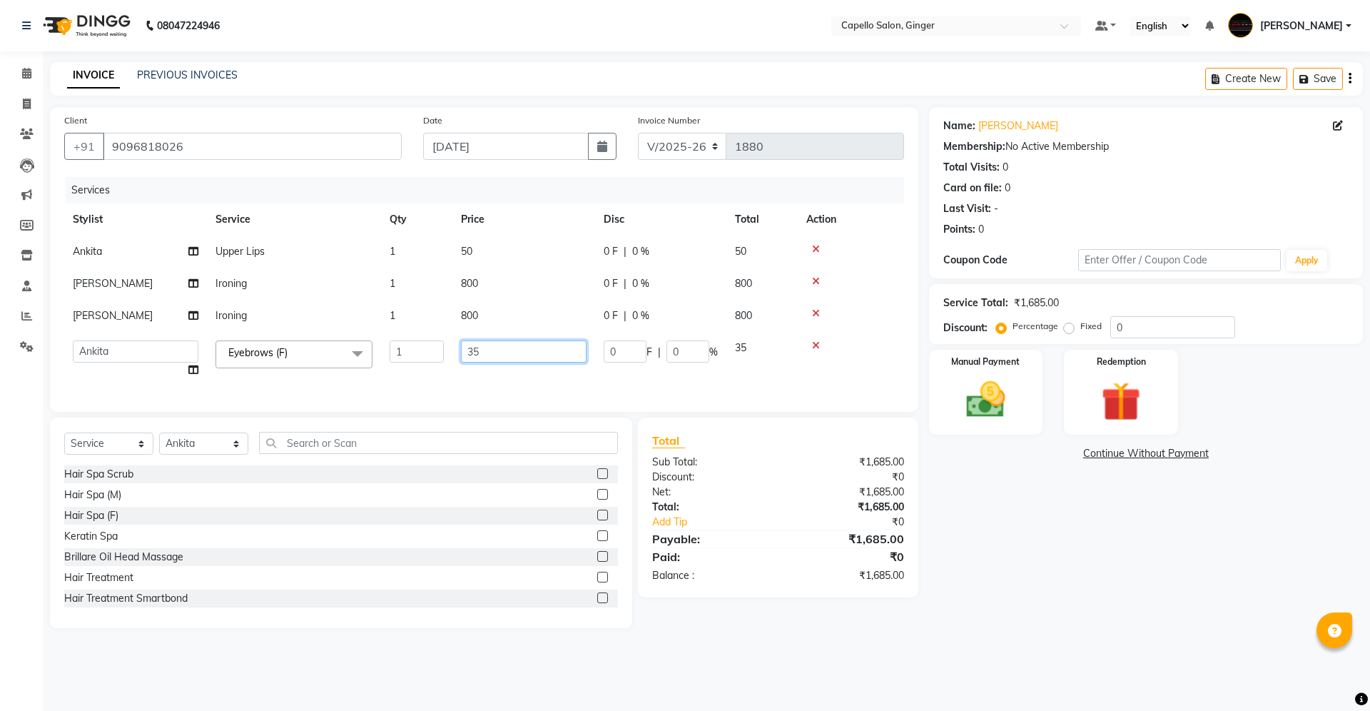
click at [500, 345] on input "35" at bounding box center [524, 351] width 126 height 22
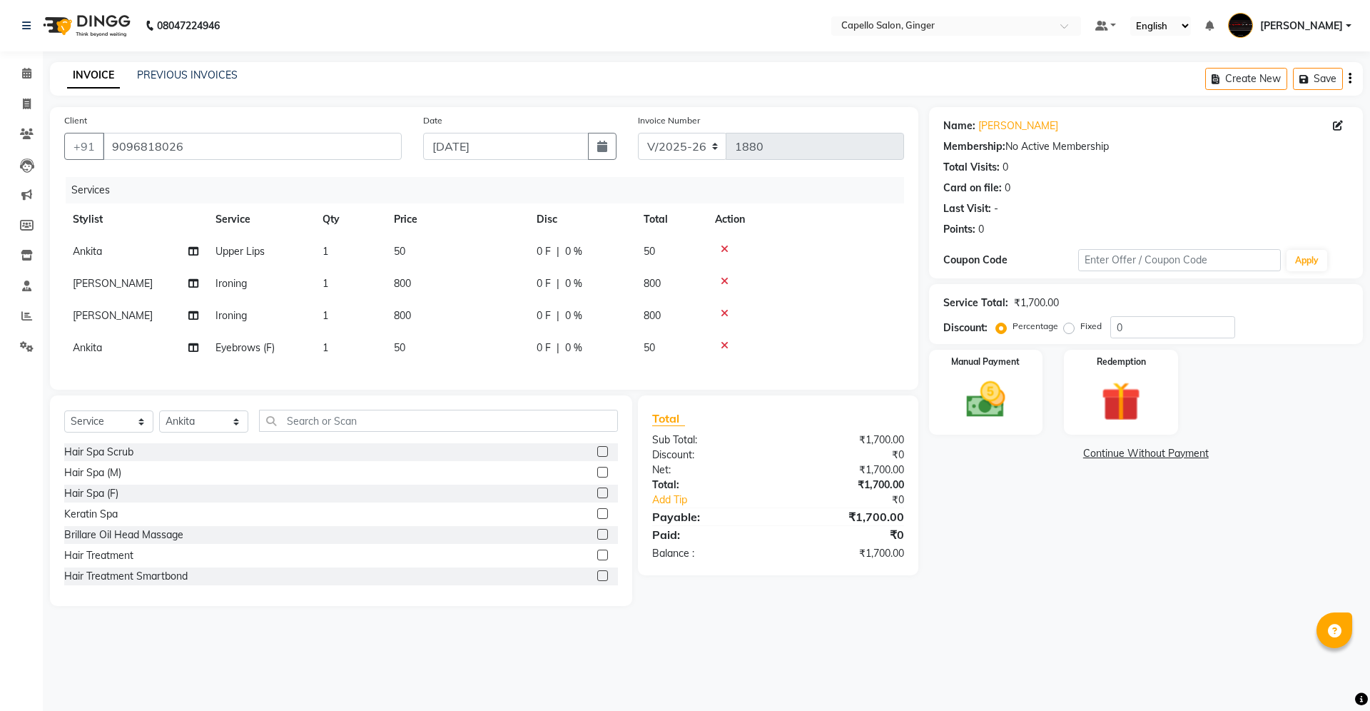
click at [502, 375] on div "Services Stylist Service Qty Price Disc Total Action [PERSON_NAME] Upper Lips 1…" at bounding box center [484, 276] width 840 height 198
click at [972, 398] on img at bounding box center [986, 399] width 66 height 47
click at [1078, 455] on span "UPI" at bounding box center [1079, 454] width 22 height 16
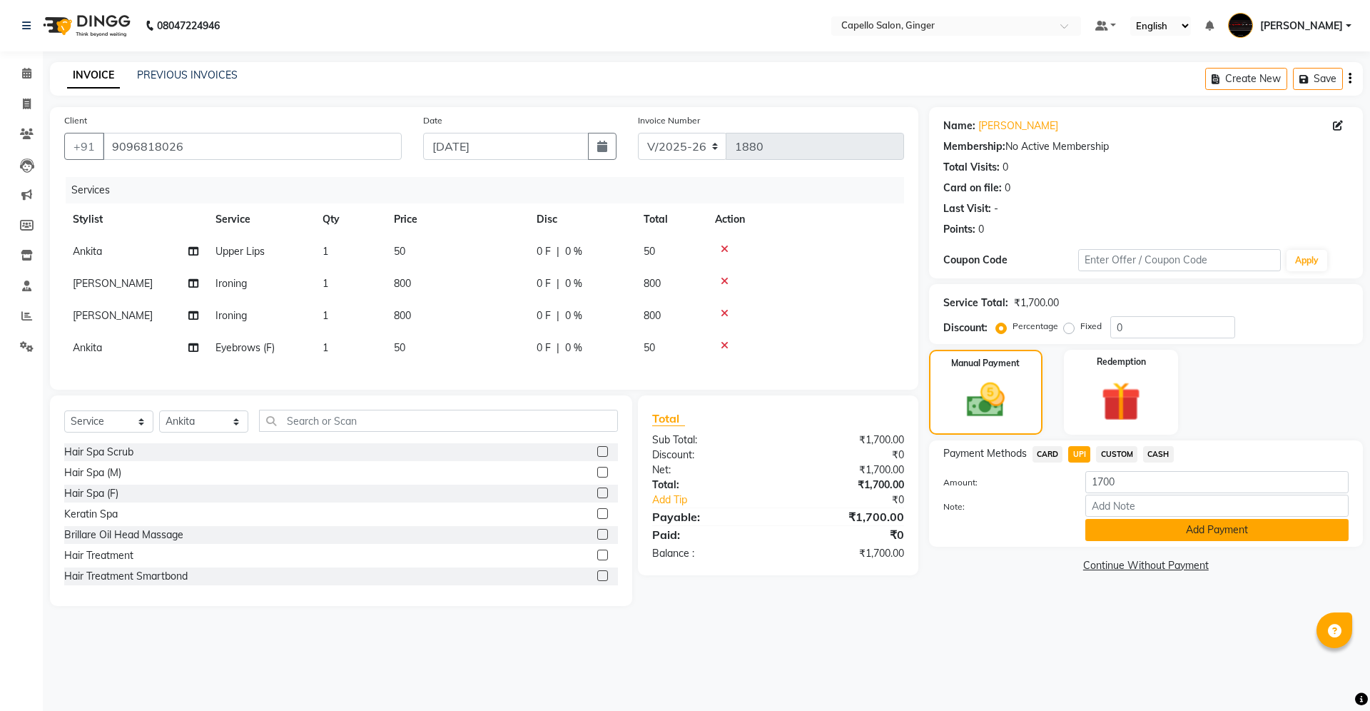
click at [1116, 528] on button "Add Payment" at bounding box center [1216, 530] width 263 height 22
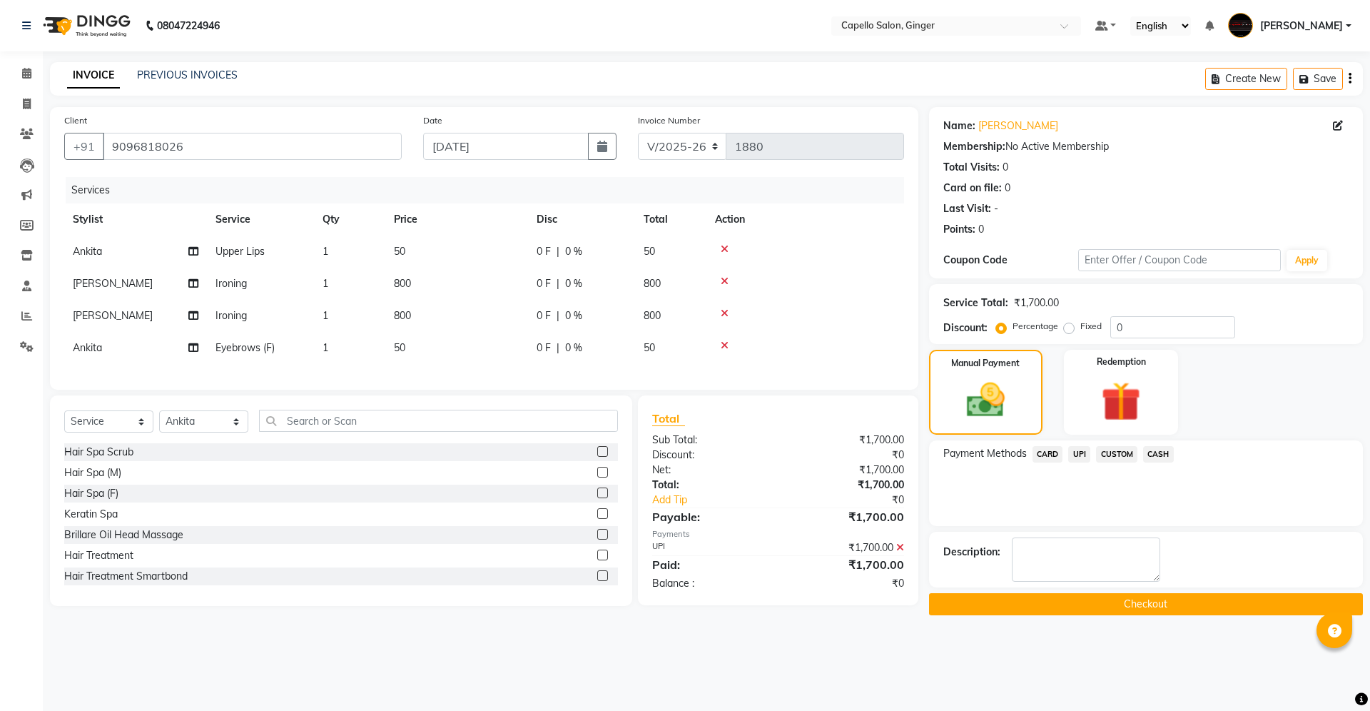
click at [1091, 606] on button "Checkout" at bounding box center [1146, 604] width 434 height 22
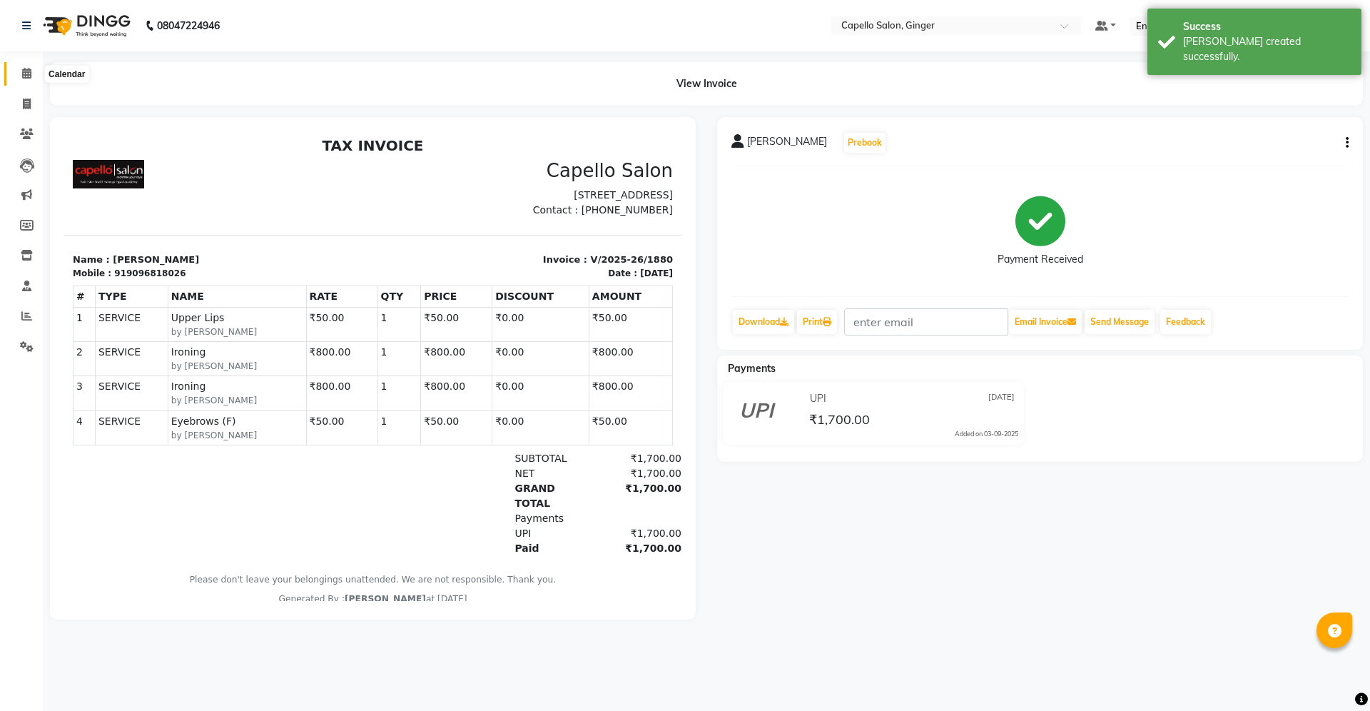
click at [27, 75] on icon at bounding box center [26, 73] width 9 height 11
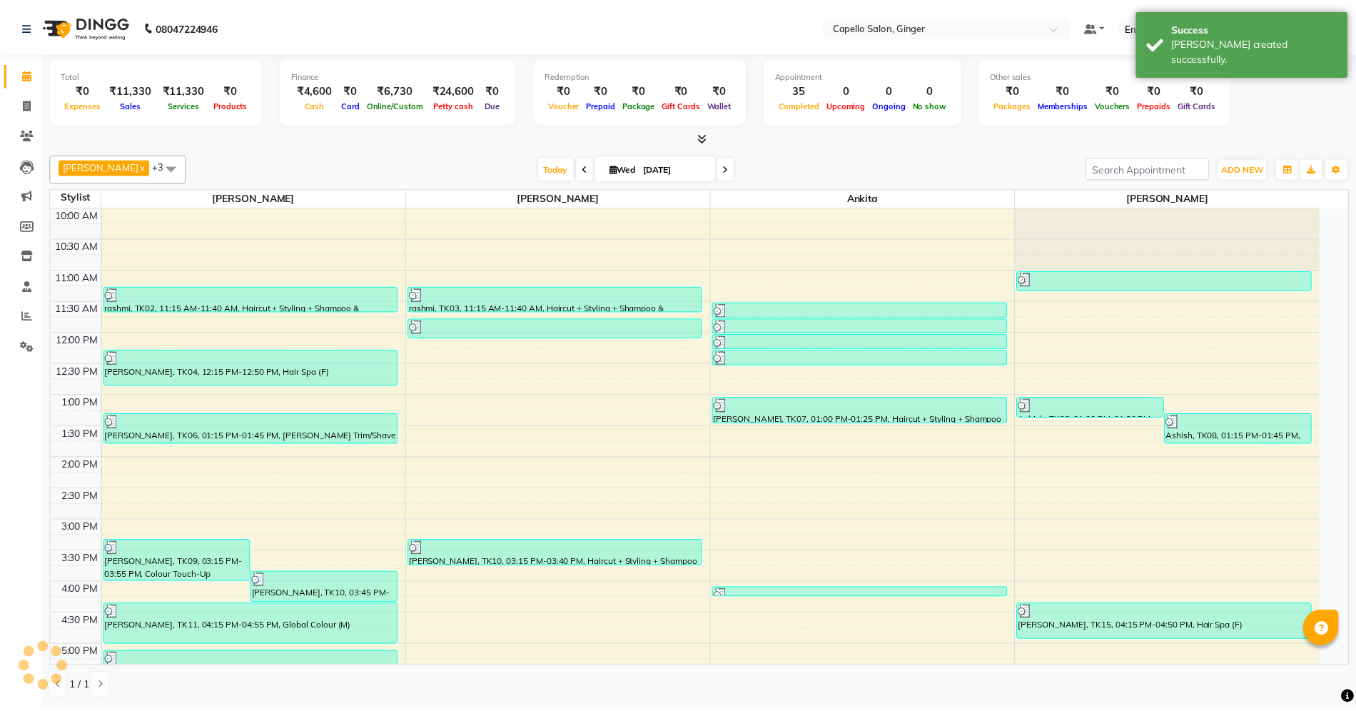
scroll to position [277, 0]
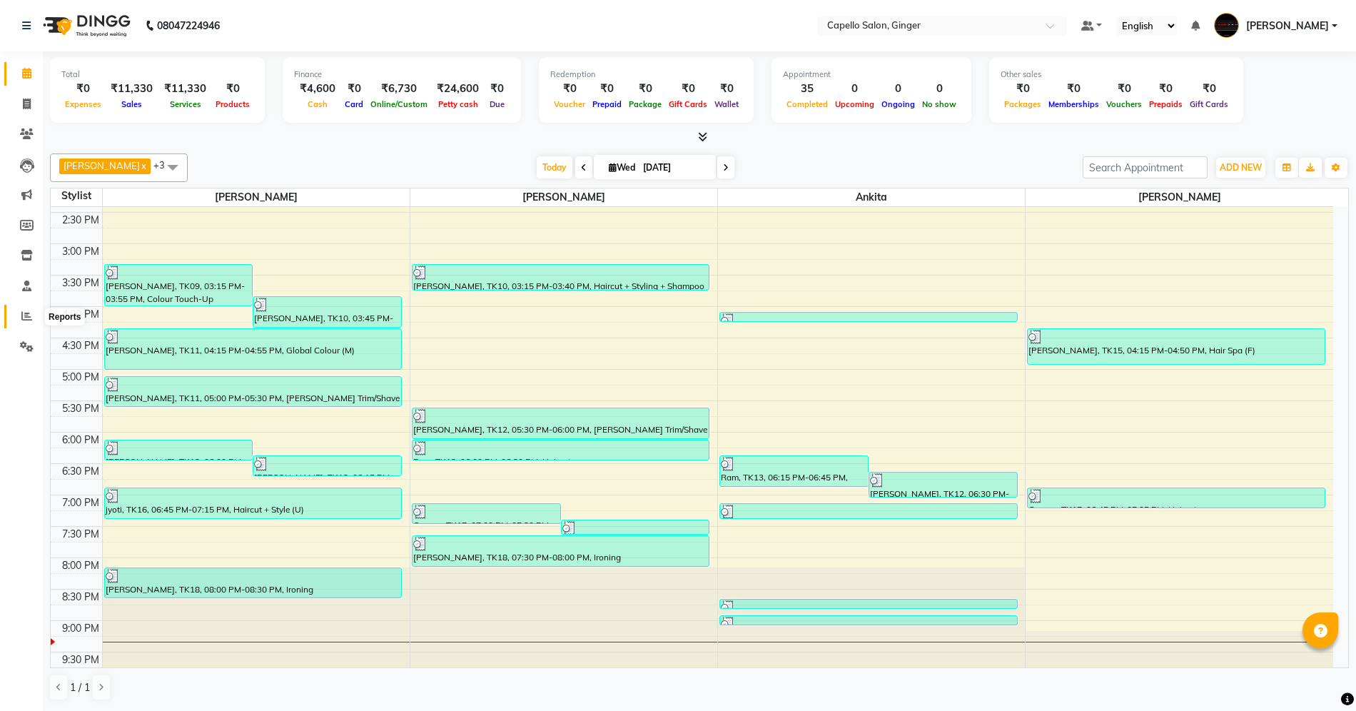
click at [24, 323] on span at bounding box center [26, 316] width 25 height 16
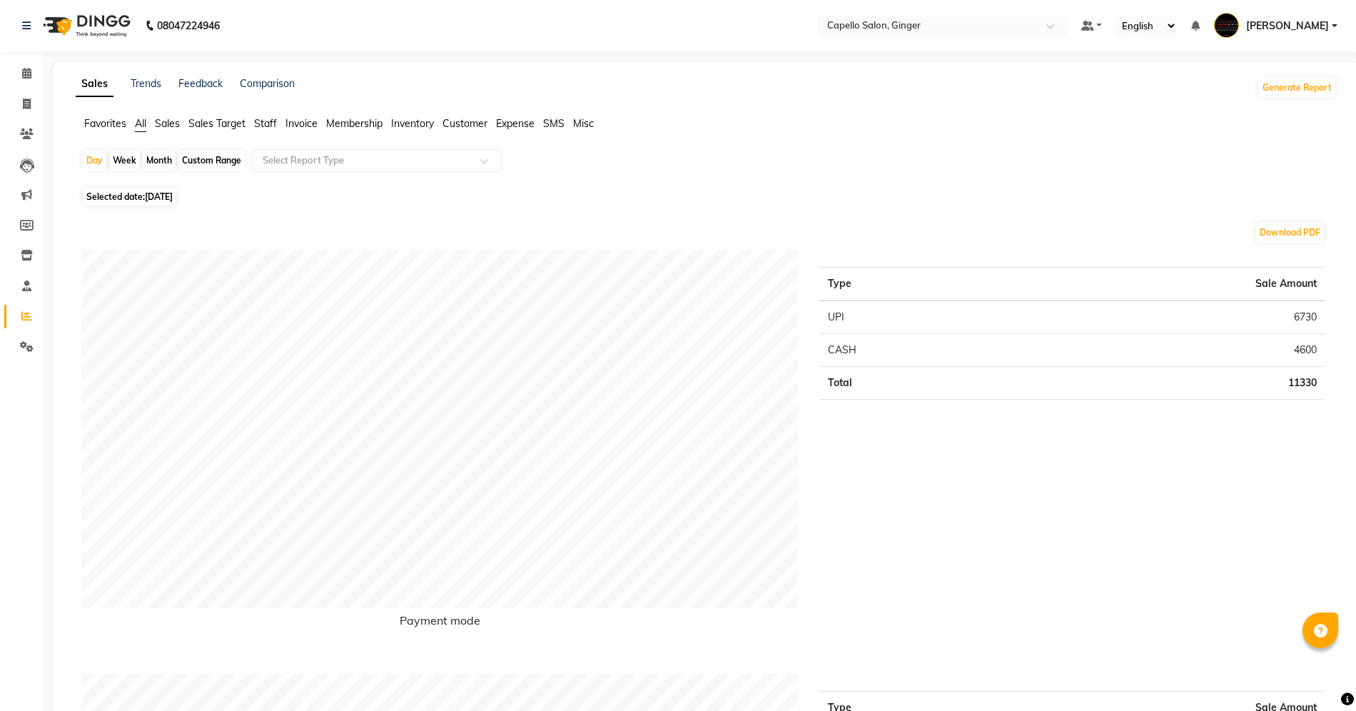
click at [457, 123] on span "Customer" at bounding box center [464, 123] width 45 height 13
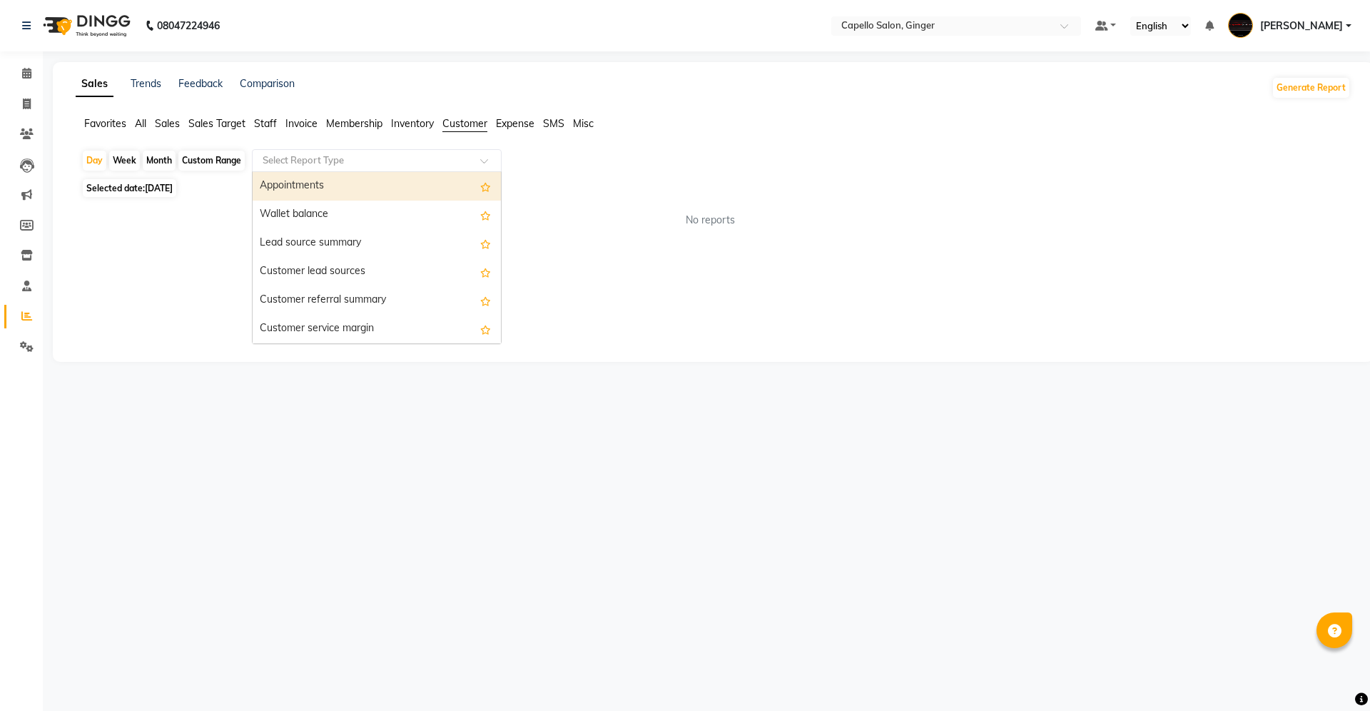
click at [447, 150] on div "Select Report Type" at bounding box center [377, 160] width 250 height 23
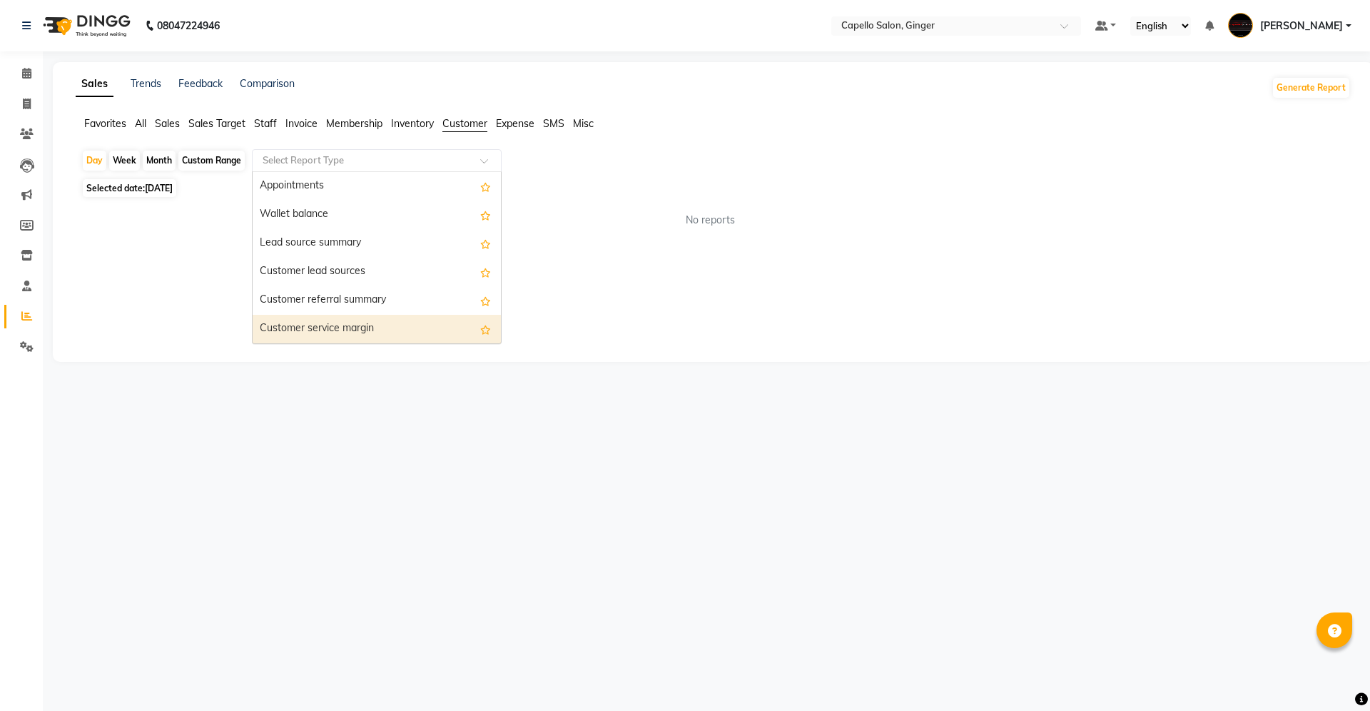
click at [390, 323] on div "Customer service margin" at bounding box center [377, 329] width 248 height 29
